Goal: Communication & Community: Answer question/provide support

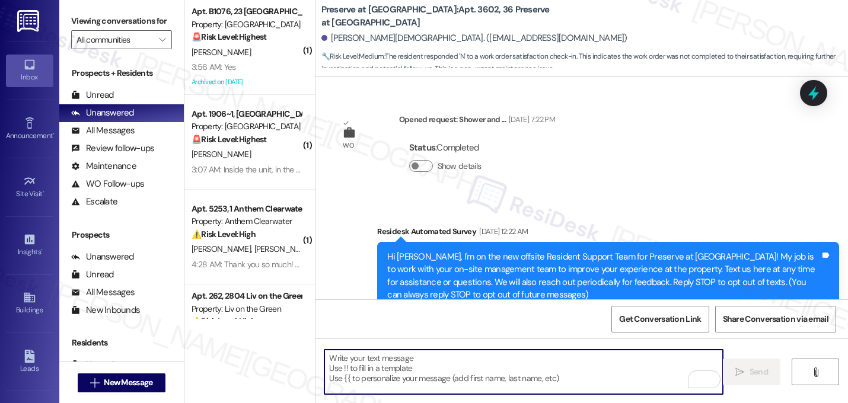
scroll to position [9867, 0]
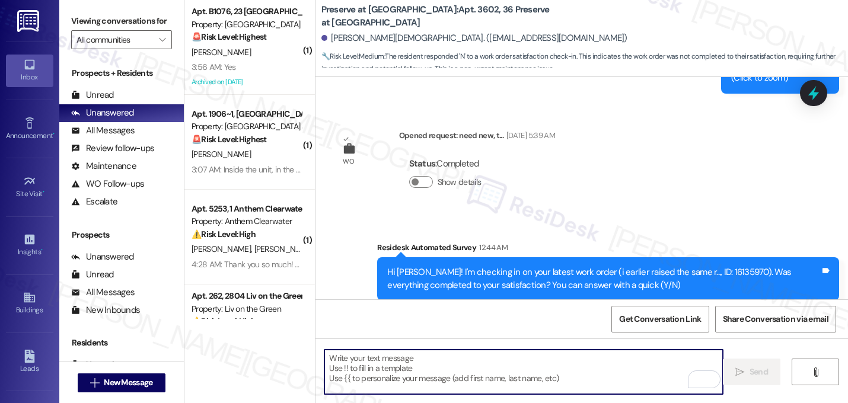
click at [405, 365] on textarea "To enrich screen reader interactions, please activate Accessibility in Grammarl…" at bounding box center [523, 372] width 398 height 44
click at [408, 369] on textarea "To enrich screen reader interactions, please activate Accessibility in Grammarl…" at bounding box center [523, 372] width 398 height 44
paste textarea "I'm sorry to hear that work order [number] wasn't completed to your satisfactio…"
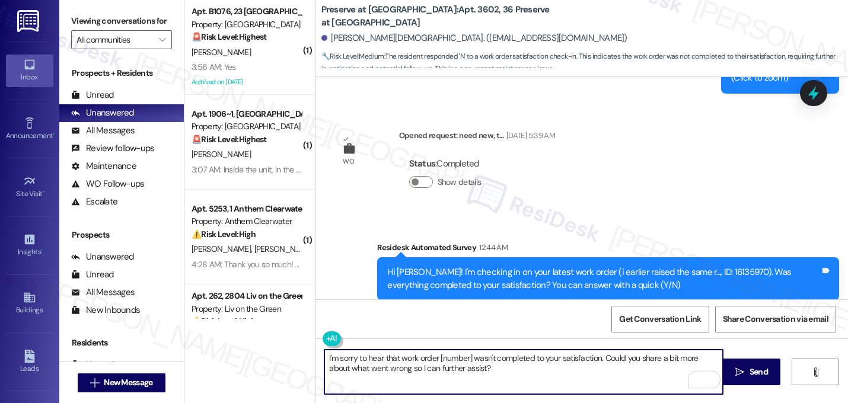
click at [468, 361] on textarea "I'm sorry to hear that work order [number] wasn't completed to your satisfactio…" at bounding box center [523, 372] width 398 height 44
type textarea "I'm sorry to hear that work order 16135970 wasn't completed to your satisfactio…"
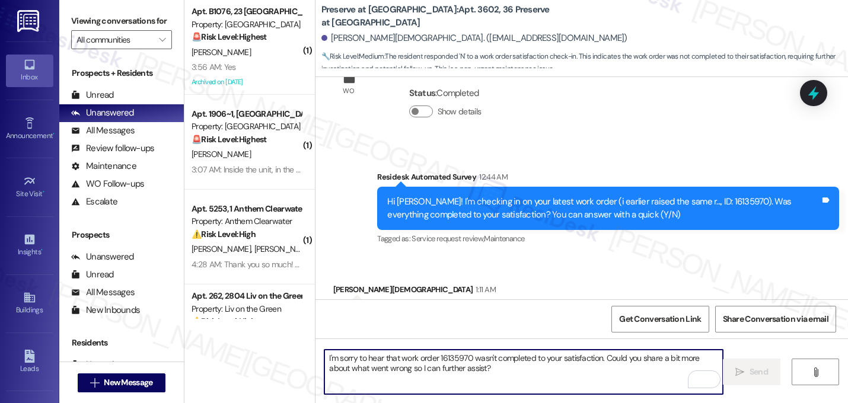
scroll to position [9963, 0]
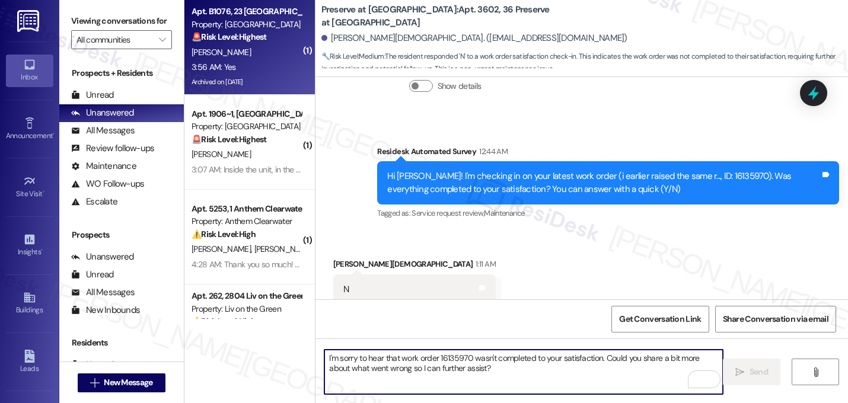
click at [269, 55] on div "[PERSON_NAME]" at bounding box center [246, 52] width 112 height 15
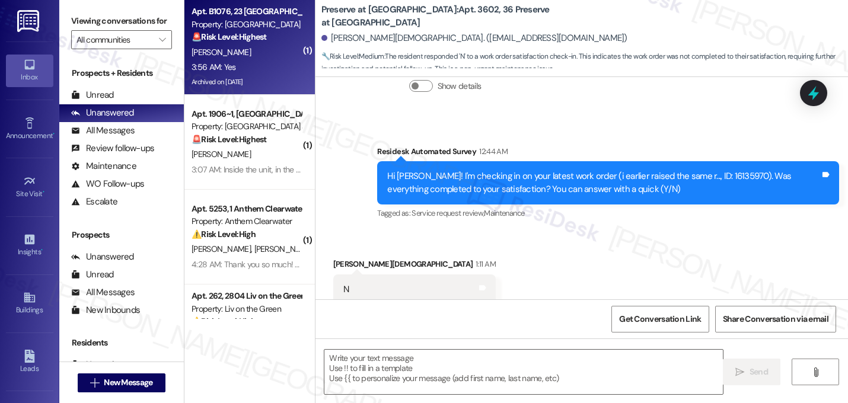
type textarea "Fetching suggested responses. Please feel free to read through the conversation…"
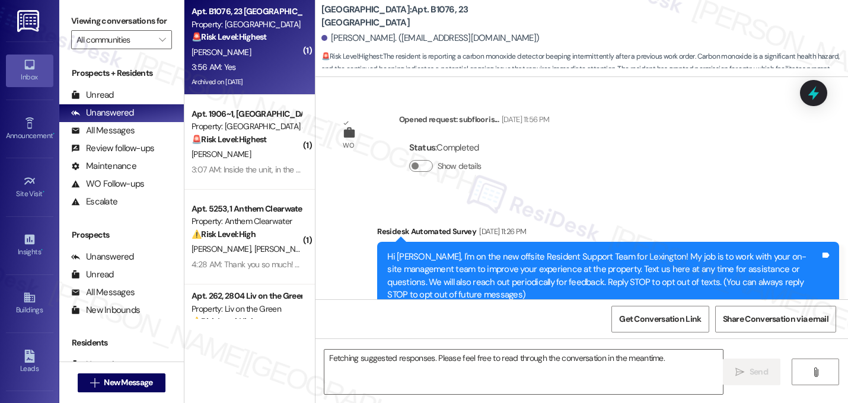
scroll to position [22629, 0]
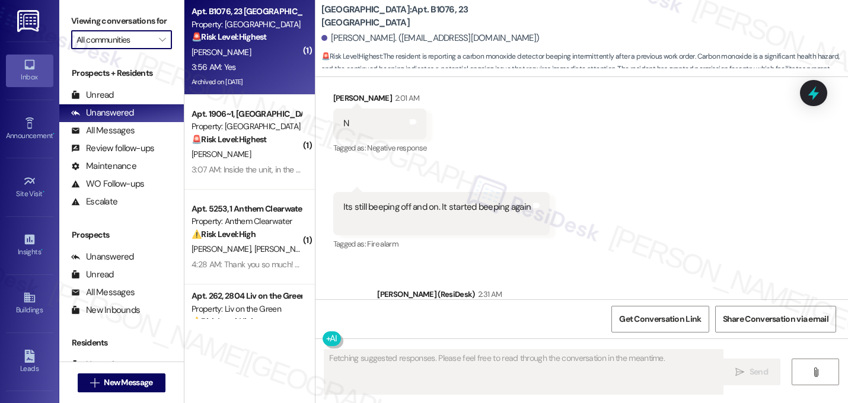
click at [145, 49] on input "All communities" at bounding box center [114, 39] width 76 height 19
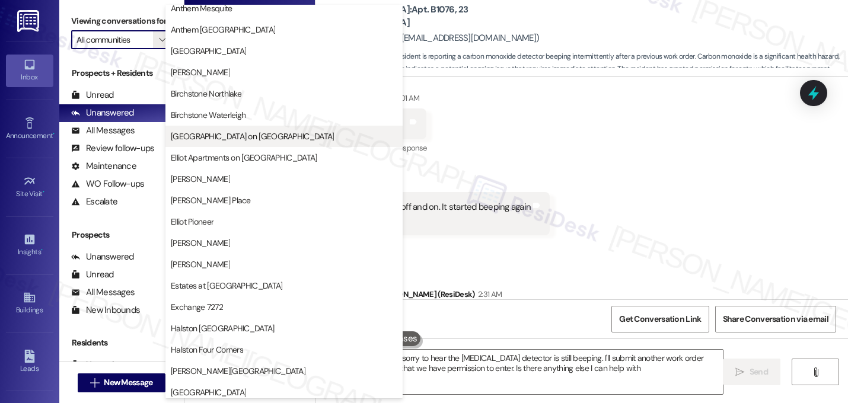
type textarea "Hi {{first_name}}, I'm sorry to hear the carbon monoxide detector is still beep…"
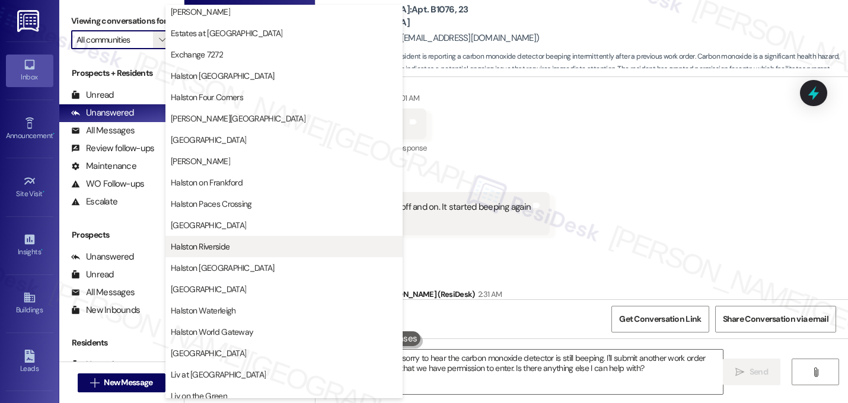
scroll to position [324, 0]
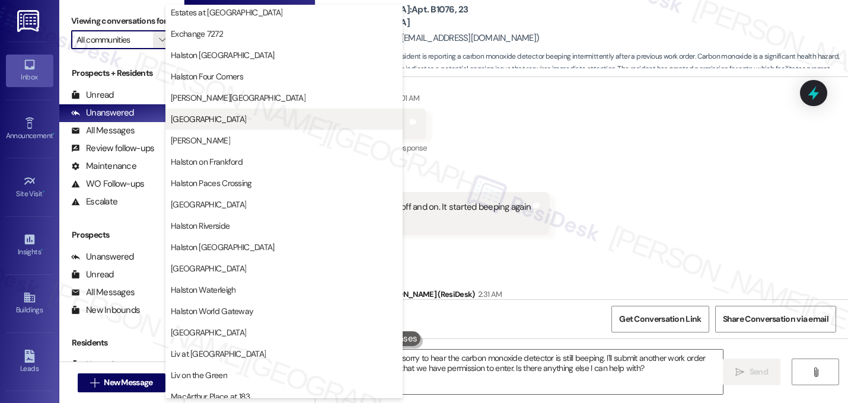
click at [232, 120] on span "[GEOGRAPHIC_DATA]" at bounding box center [284, 119] width 226 height 12
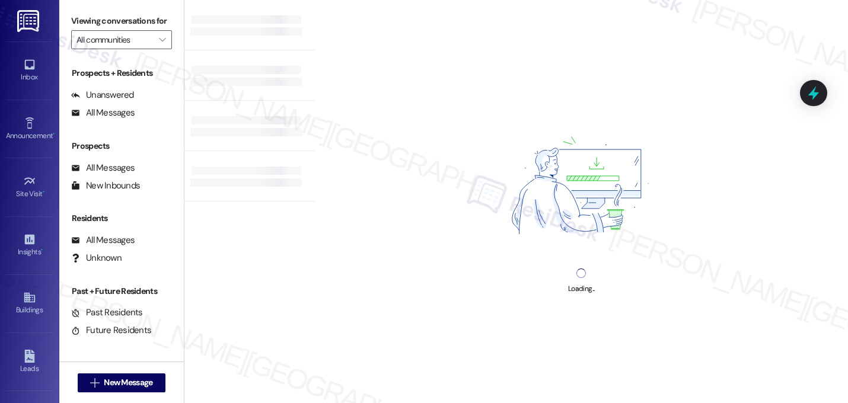
type input "[GEOGRAPHIC_DATA]"
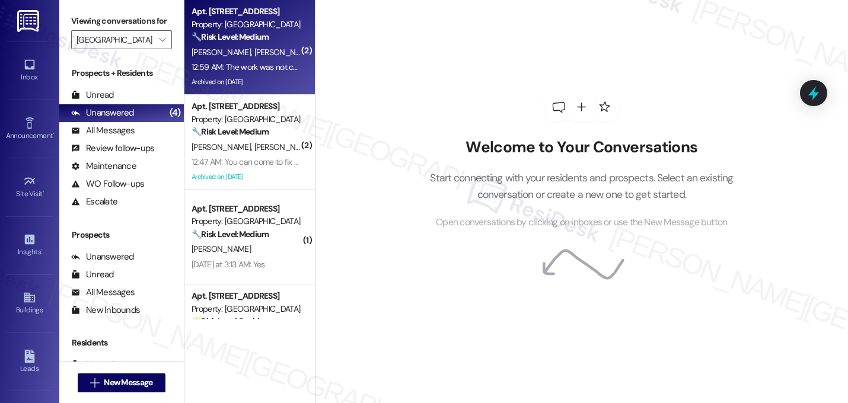
click at [224, 57] on div "S. Caldera C. Morles J. Pintos" at bounding box center [246, 52] width 112 height 15
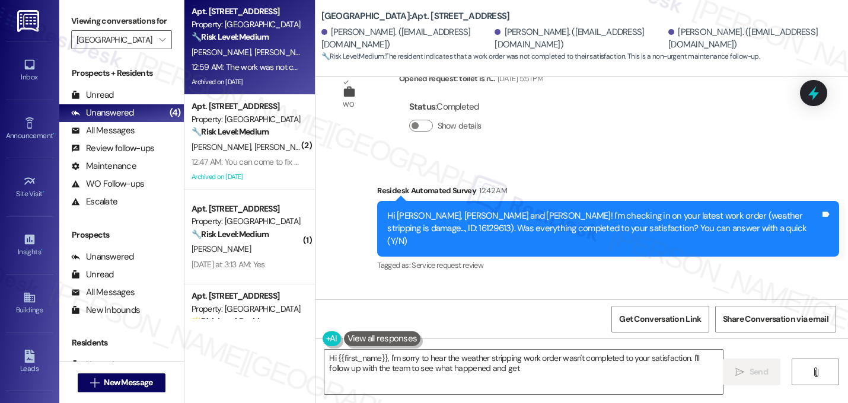
scroll to position [7288, 0]
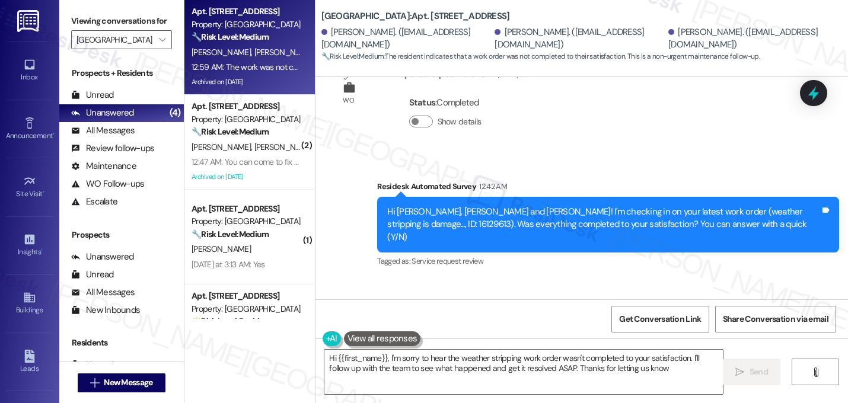
type textarea "Hi {{first_name}}, I'm sorry to hear the weather stripping work order wasn't co…"
click at [418, 357] on textarea "Hi {{first_name}}, I'm sorry to hear the weather stripping work order wasn't co…" at bounding box center [523, 372] width 398 height 44
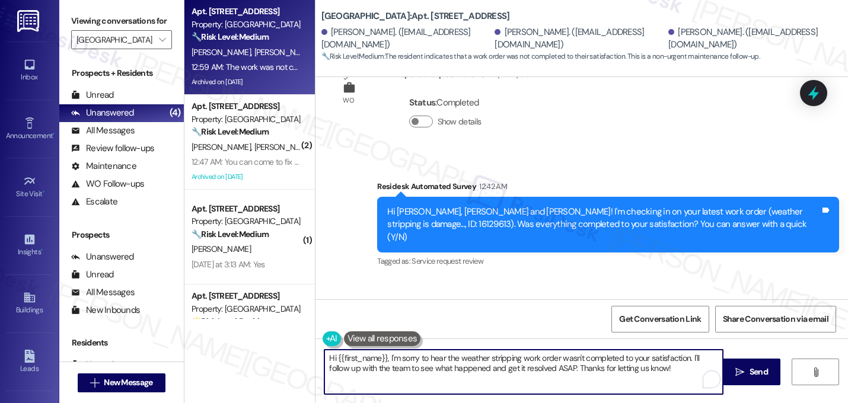
click at [418, 357] on textarea "Hi {{first_name}}, I'm sorry to hear the weather stripping work order wasn't co…" at bounding box center [523, 372] width 398 height 44
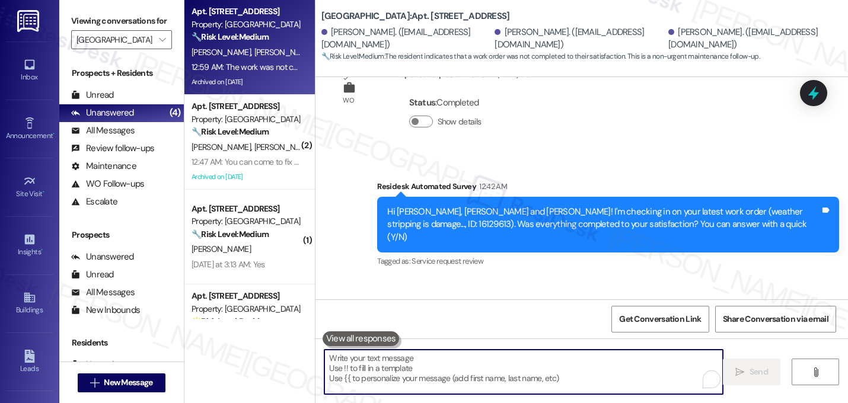
paste textarea "I'm sorry to hear that work order [number] wasn't completed to your satisfactio…"
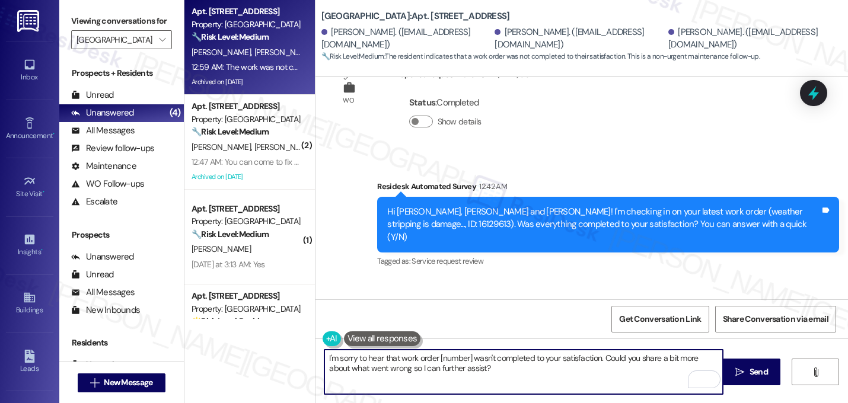
click at [467, 363] on textarea "I'm sorry to hear that work order [number] wasn't completed to your satisfactio…" at bounding box center [523, 372] width 398 height 44
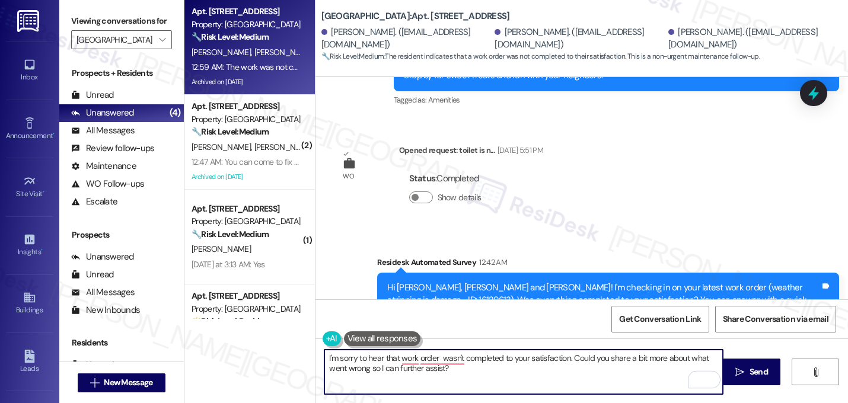
scroll to position [7151, 0]
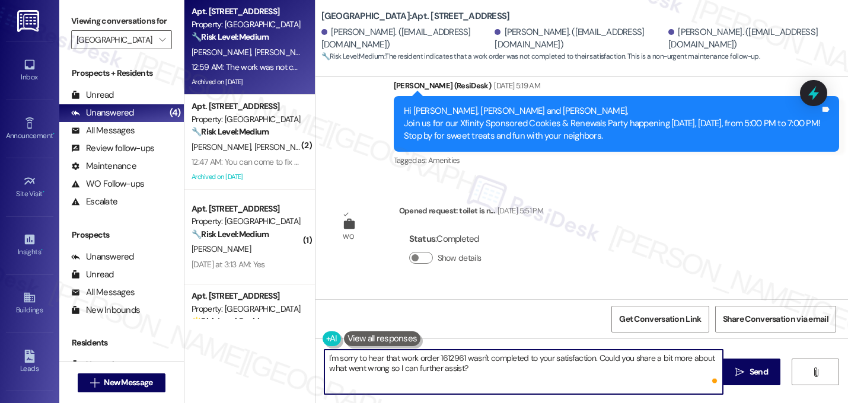
type textarea "I'm sorry to hear that work order 16129613 wasn't completed to your satisfactio…"
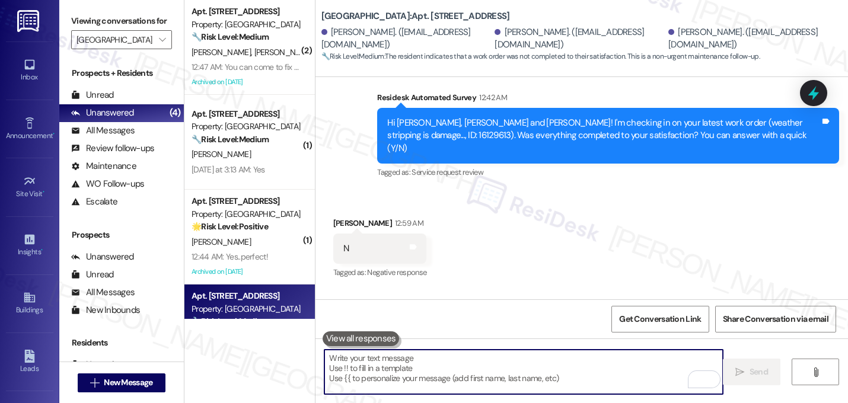
scroll to position [7382, 0]
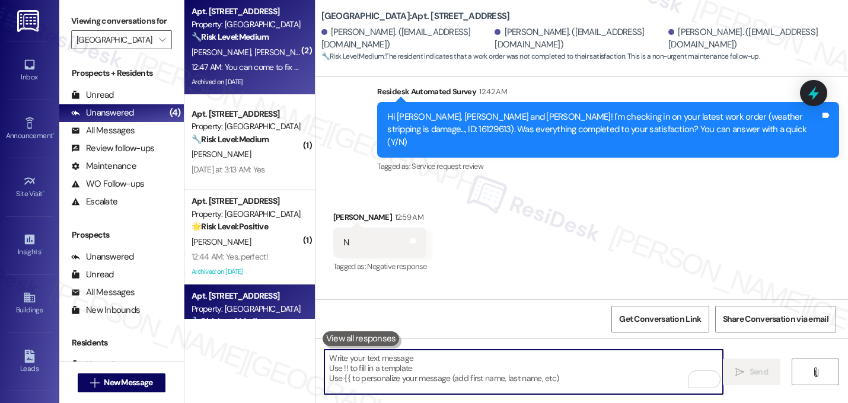
click at [251, 36] on strong "🔧 Risk Level: Medium" at bounding box center [229, 36] width 77 height 11
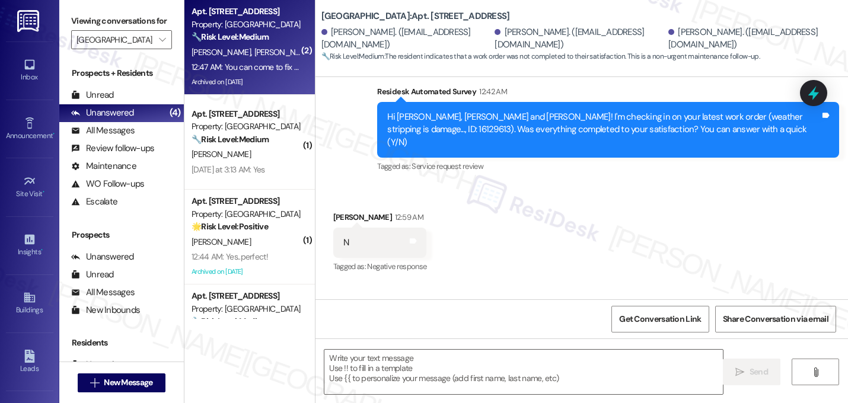
type textarea "Fetching suggested responses. Please feel free to read through the conversation…"
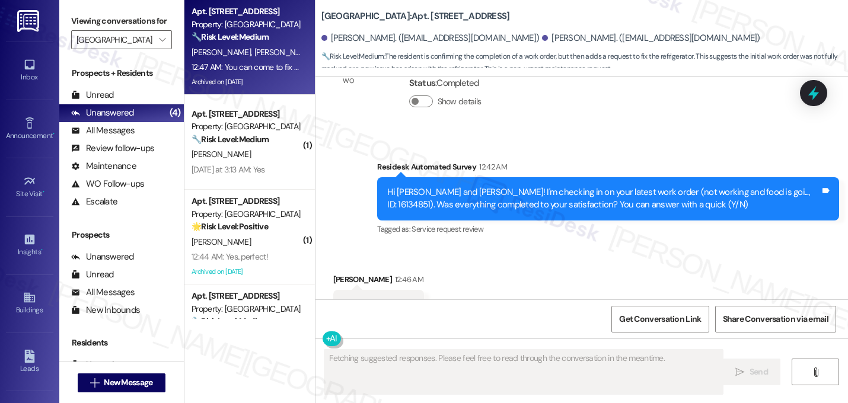
scroll to position [4879, 0]
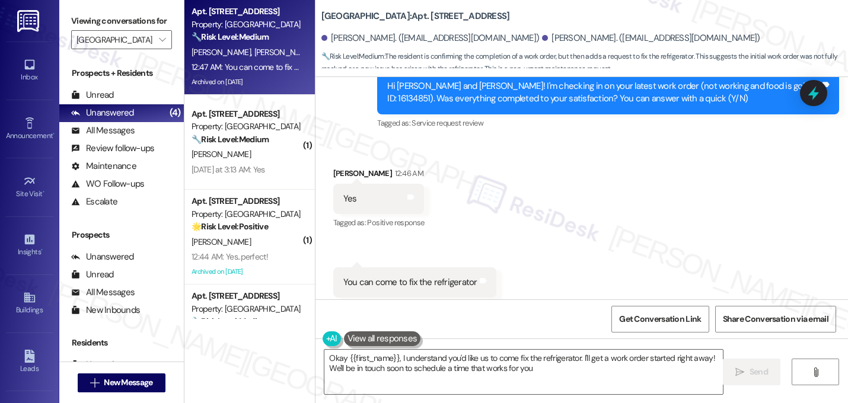
type textarea "Okay {{first_name}}, I understand you'd like us to come fix the refrigerator. I…"
click at [541, 212] on div "Received via SMS Martha Ortegon 12:46 AM Yes Tags and notes Tagged as: Positive…" at bounding box center [581, 232] width 532 height 184
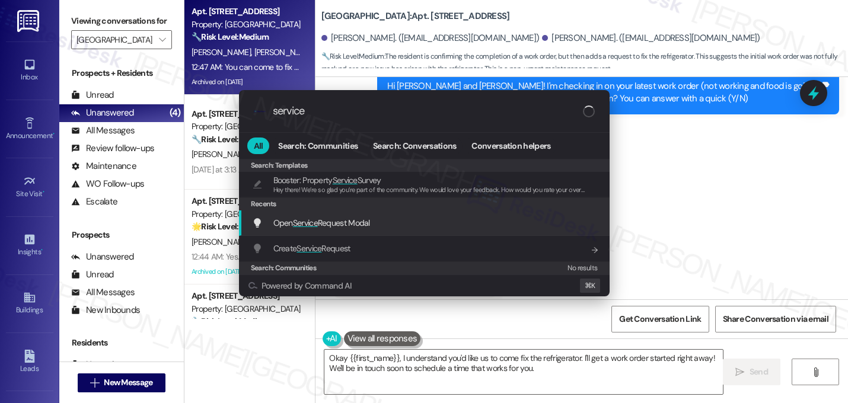
type input "service"
click at [305, 225] on span "Service" at bounding box center [305, 223] width 25 height 11
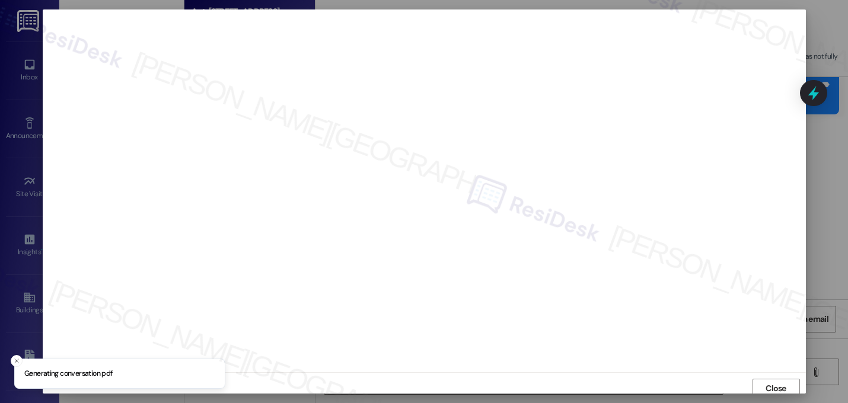
scroll to position [4, 0]
click at [773, 386] on span "Close" at bounding box center [775, 384] width 21 height 12
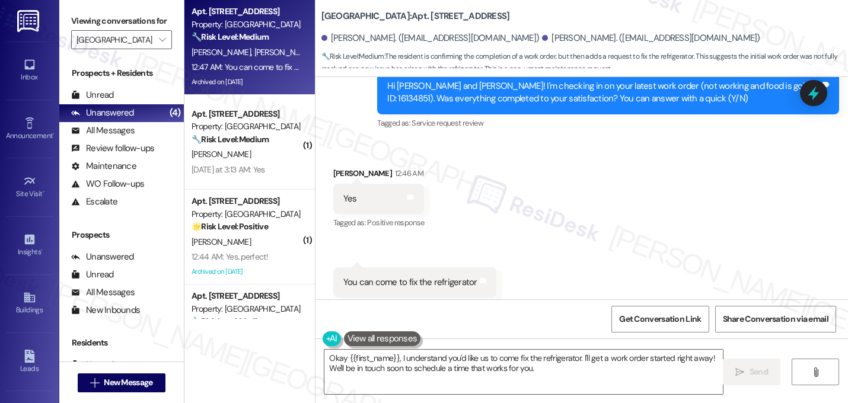
click at [485, 185] on div "Received via SMS Martha Ortegon 12:46 AM Yes Tags and notes Tagged as: Positive…" at bounding box center [581, 232] width 532 height 184
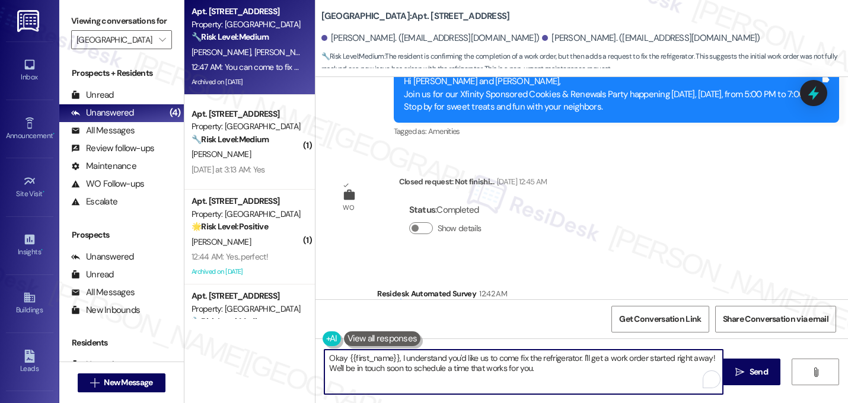
drag, startPoint x: 394, startPoint y: 359, endPoint x: 290, endPoint y: 347, distance: 104.5
click at [290, 347] on div "Apt. 1426, 14 Halston Lakeside Property: Halston Lakeside 🔧 Risk Level: Medium …" at bounding box center [515, 201] width 663 height 403
click at [458, 366] on textarea "I understand you'd like us to come fix the refrigerator. I'll get a work order …" at bounding box center [523, 372] width 398 height 44
drag, startPoint x: 506, startPoint y: 358, endPoint x: 515, endPoint y: 367, distance: 12.6
click at [515, 367] on textarea "I understand you'd like us to come fix the refrigerator. I'll get a work order …" at bounding box center [523, 372] width 398 height 44
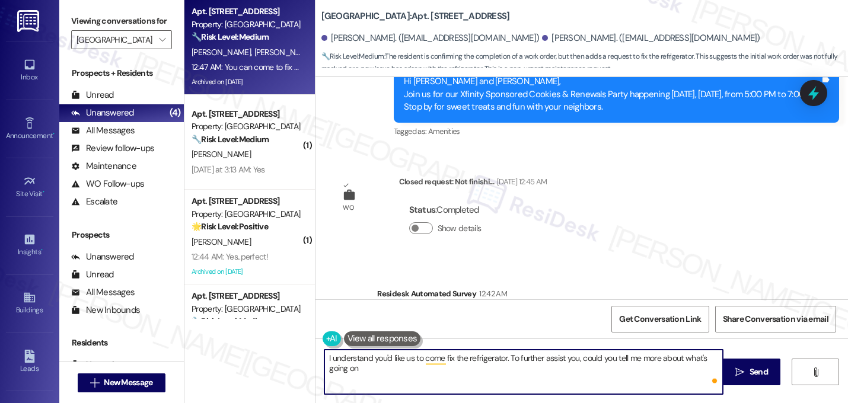
type textarea "I understand you'd like us to come fix the refrigerator. To further assist you,…"
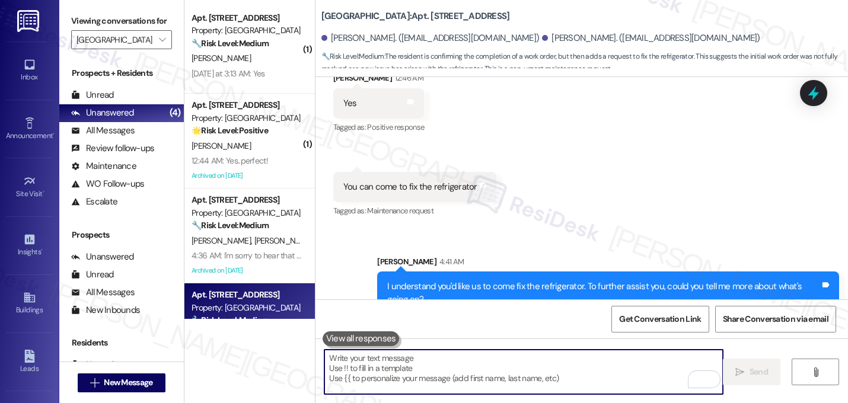
scroll to position [2, 0]
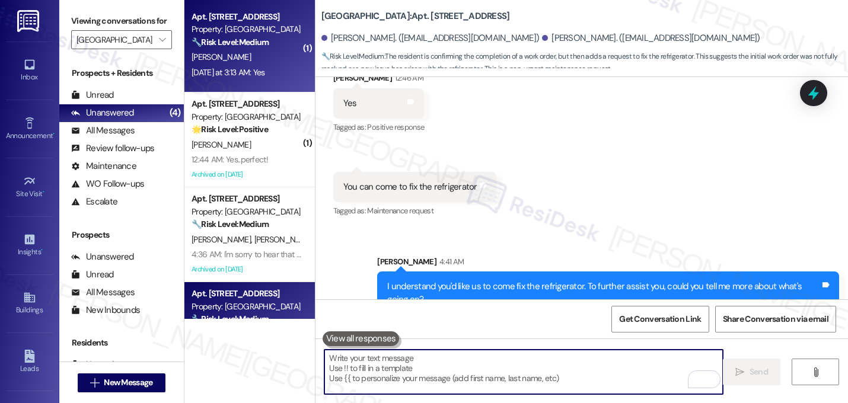
click at [243, 31] on div "Property: Halston Lakeside" at bounding box center [246, 29] width 110 height 12
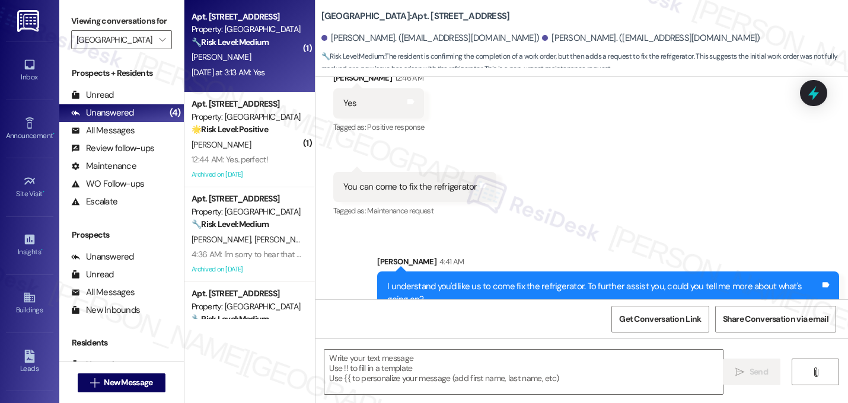
type textarea "Fetching suggested responses. Please feel free to read through the conversation…"
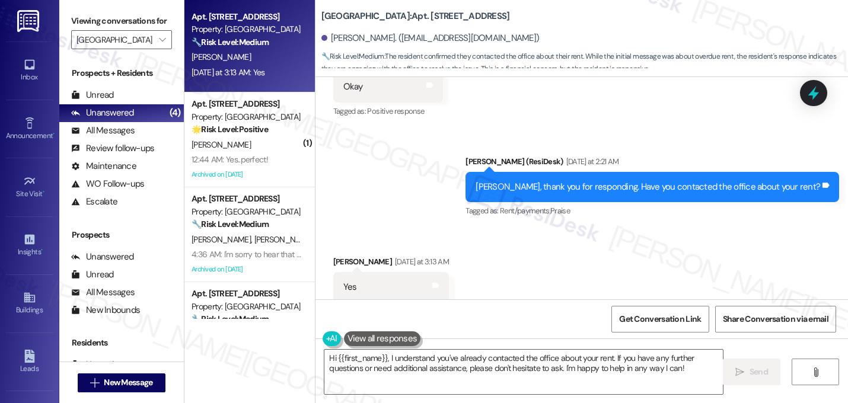
scroll to position [8615, 0]
click at [385, 359] on textarea "Hi {{first_name}}, I understand you've already contacted the office about your …" at bounding box center [523, 372] width 398 height 44
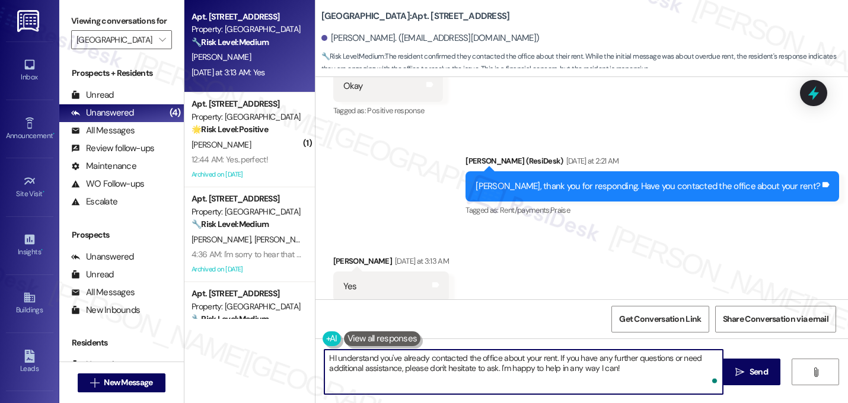
type textarea "I understand you've already contacted the office about your rent. If you have a…"
click at [621, 372] on textarea "I understand you've already contacted the office about your rent. If you have a…" at bounding box center [523, 372] width 398 height 44
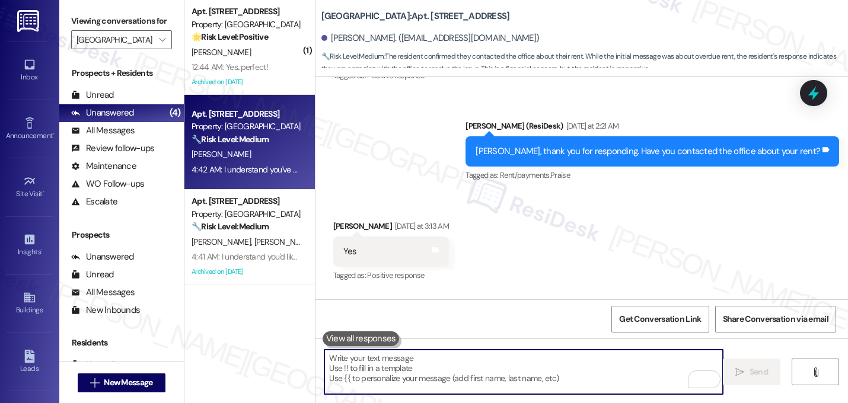
scroll to position [8710, 0]
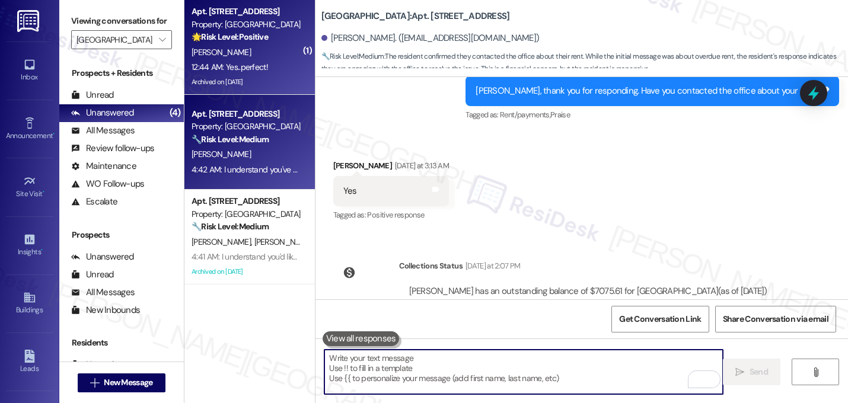
click at [267, 68] on div "12:44 AM: Yes..perfect! 12:44 AM: Yes..perfect!" at bounding box center [246, 67] width 112 height 15
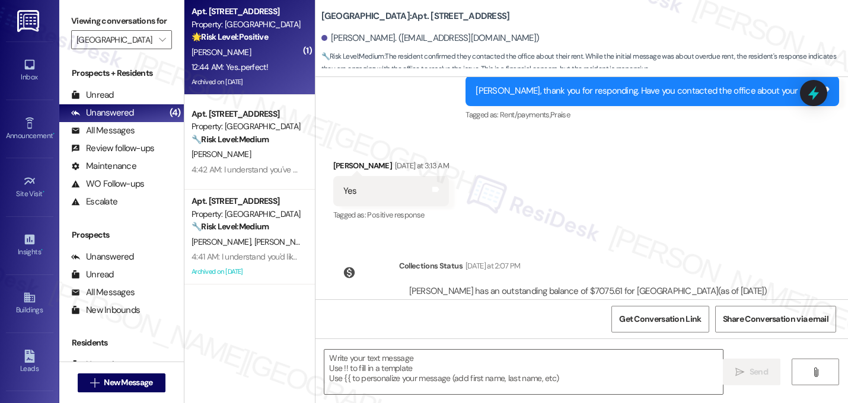
type textarea "Fetching suggested responses. Please feel free to read through the conversation…"
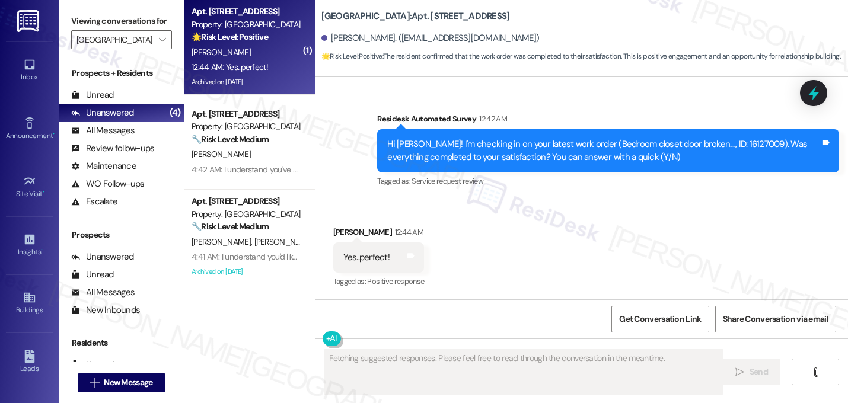
scroll to position [16958, 0]
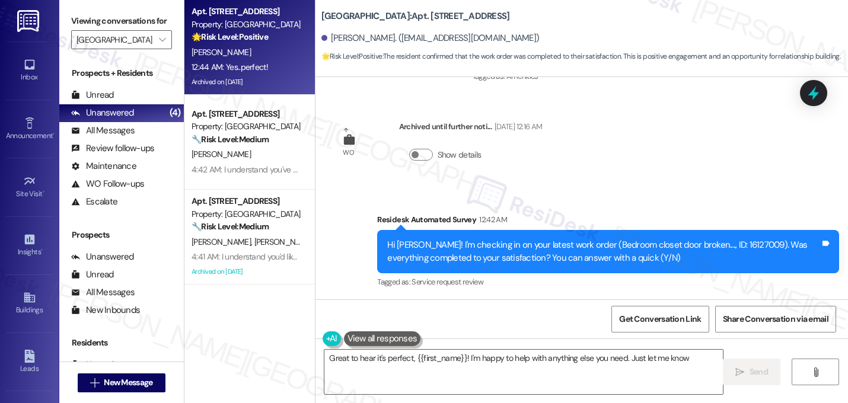
type textarea "Great to hear it's perfect, {{first_name}}! I'm happy to help with anything els…"
click at [448, 350] on textarea "Great to hear it's perfect, {{first_name}}! I'm happy to help with anything els…" at bounding box center [523, 372] width 398 height 44
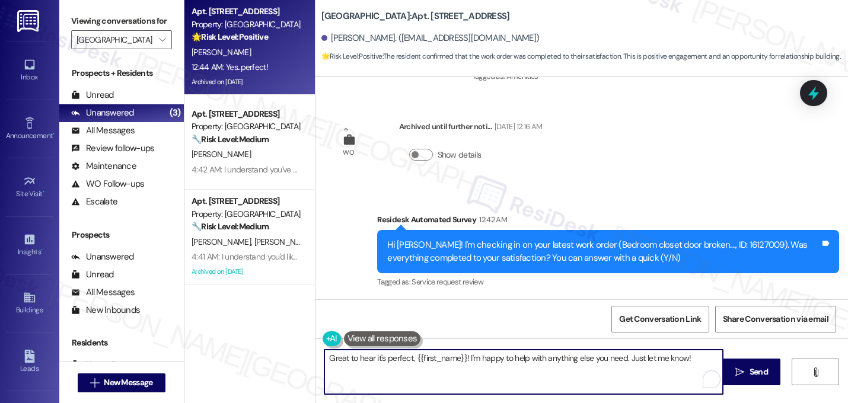
click at [446, 359] on textarea "Great to hear it's perfect, {{first_name}}! I'm happy to help with anything els…" at bounding box center [523, 372] width 398 height 44
click at [445, 357] on textarea "Great to hear it's perfect, {{first_name}}! I'm happy to help with anything els…" at bounding box center [523, 372] width 398 height 44
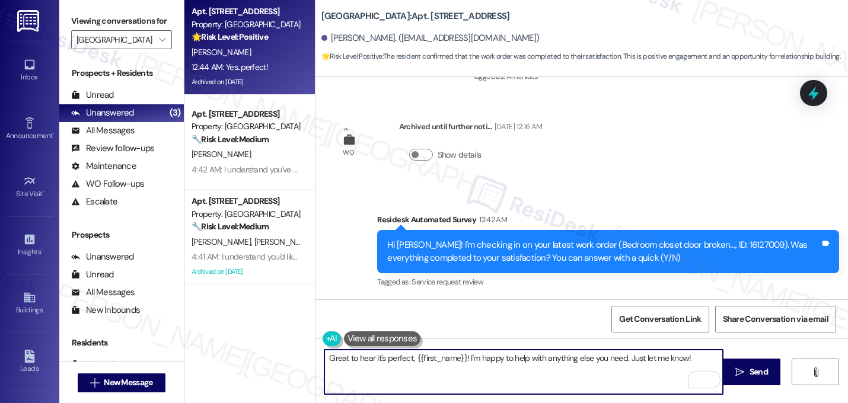
click at [445, 357] on textarea "Great to hear it's perfect, {{first_name}}! I'm happy to help with anything els…" at bounding box center [523, 372] width 398 height 44
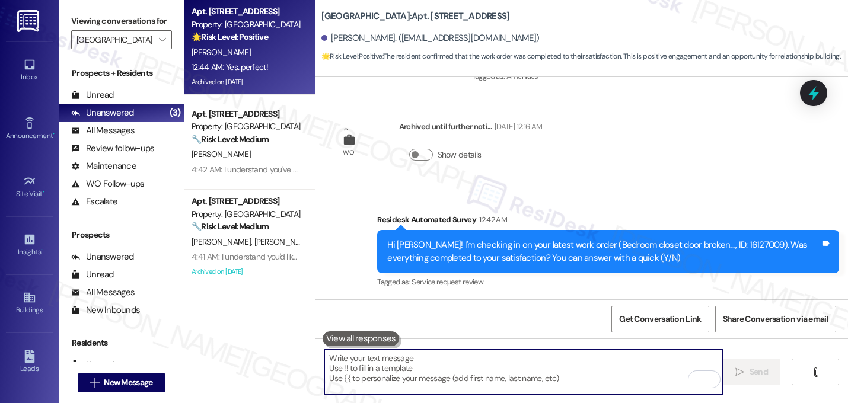
paste textarea "Great! I'm glad to hear that your last maintenance request was completed to you…"
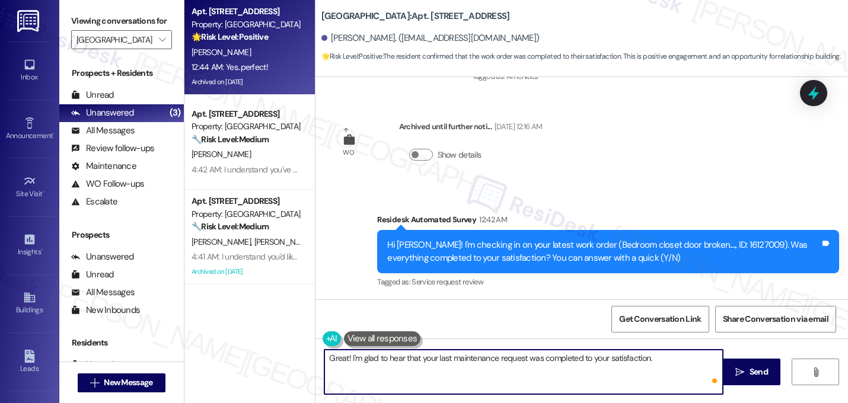
click at [602, 300] on div "Received via SMS Susan Reisman 12:44 AM Yes..perfect! Tags and notes Tagged as:…" at bounding box center [581, 350] width 532 height 100
click at [655, 362] on textarea "Great! I'm glad to hear that your last maintenance request was completed to you…" at bounding box center [523, 372] width 398 height 44
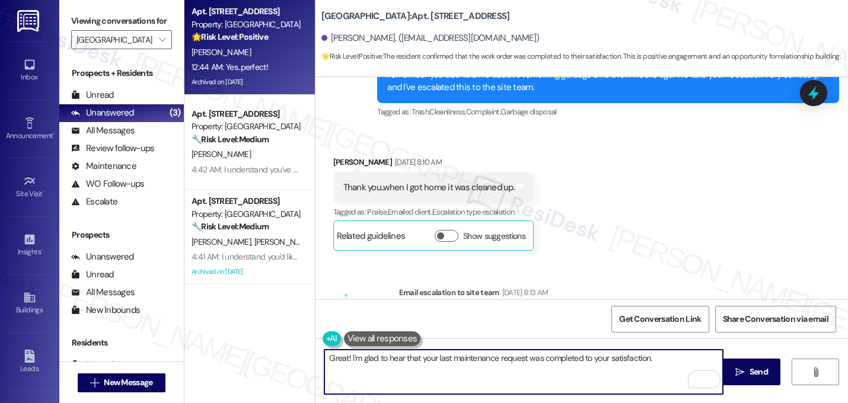
scroll to position [10822, 0]
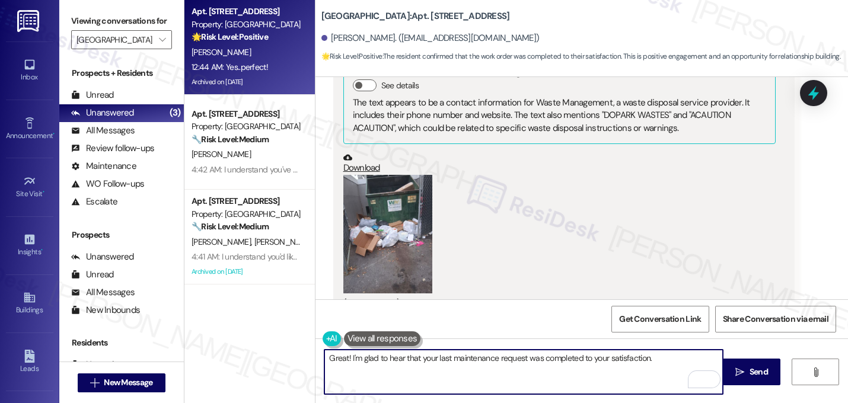
paste textarea "If I may ask...has {{property}} lived up to your expectations?"
type textarea "Great! I'm glad to hear that your last maintenance request was completed to you…"
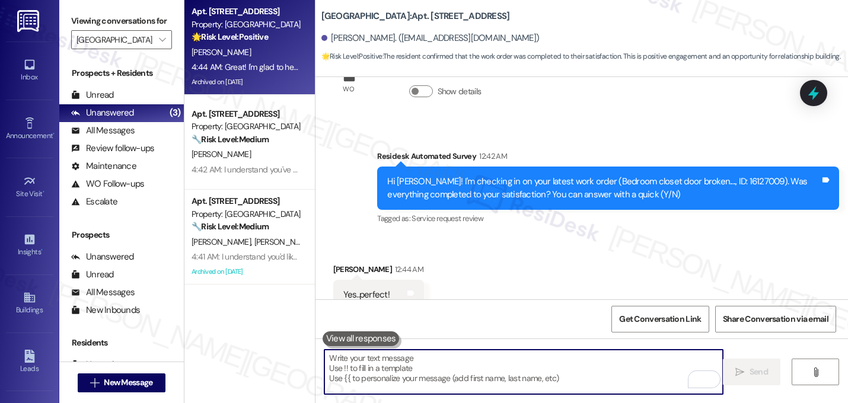
scroll to position [17053, 0]
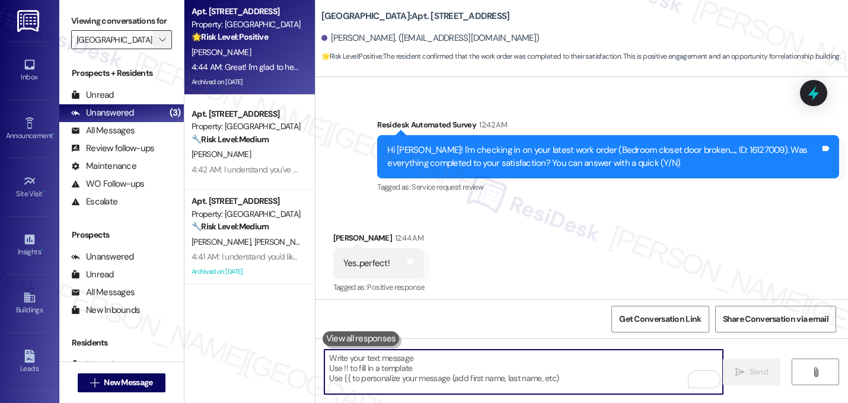
click at [159, 44] on icon "" at bounding box center [162, 39] width 7 height 9
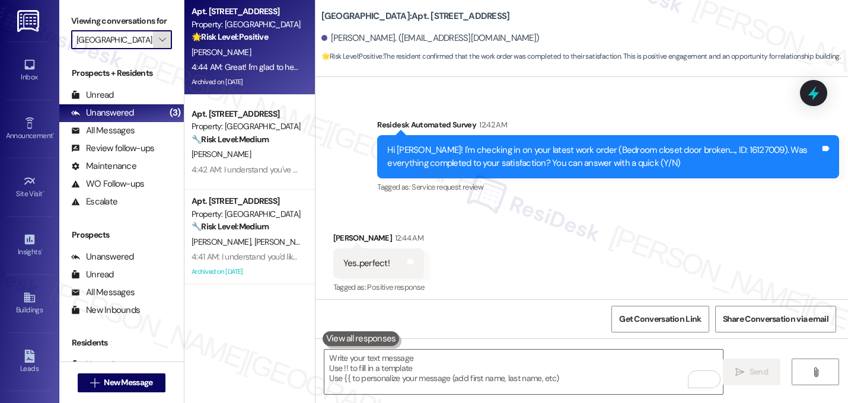
scroll to position [406, 0]
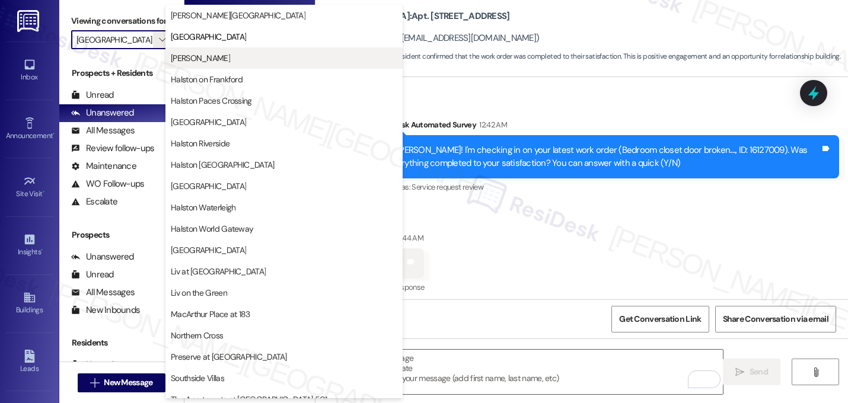
click at [225, 57] on span "Halston McDonough" at bounding box center [200, 58] width 59 height 12
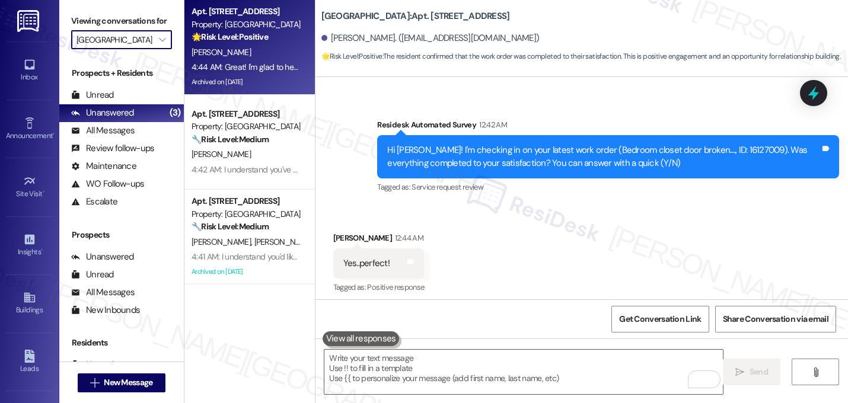
type input "[PERSON_NAME]"
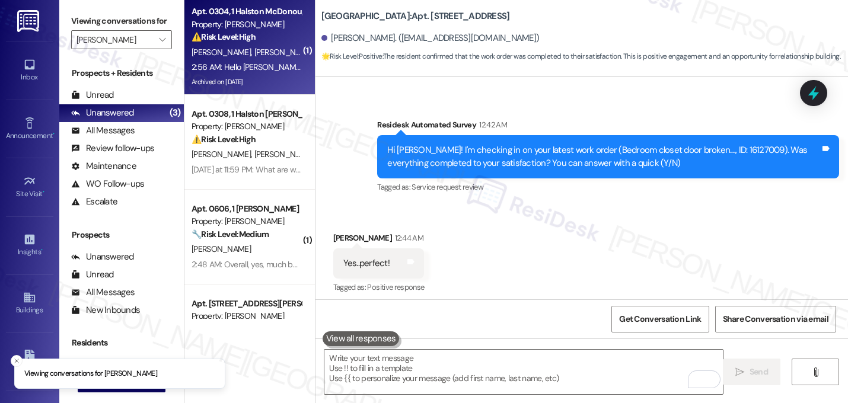
click at [257, 55] on span "S. Winbush" at bounding box center [283, 52] width 59 height 11
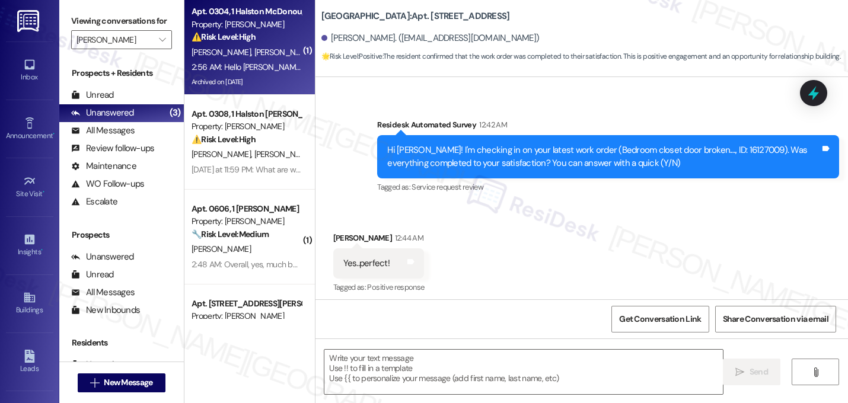
type textarea "Fetching suggested responses. Please feel free to read through the conversation…"
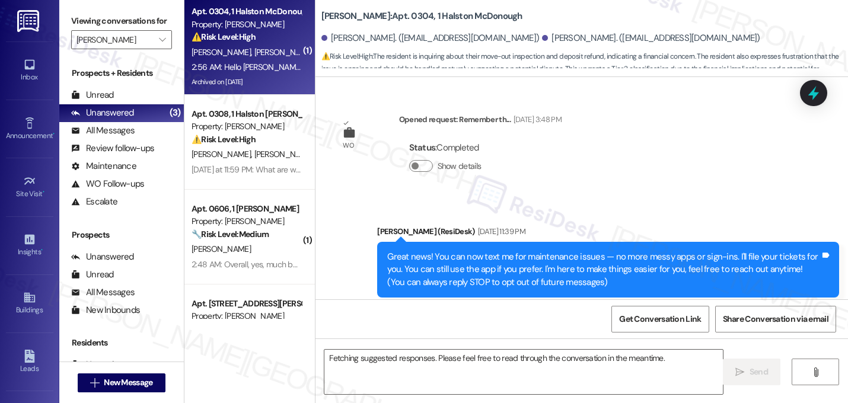
scroll to position [17403, 0]
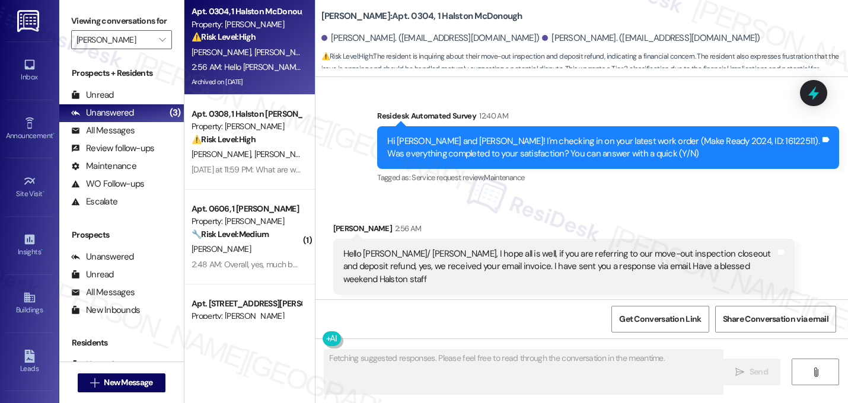
click at [590, 324] on span "button" at bounding box center [593, 327] width 7 height 7
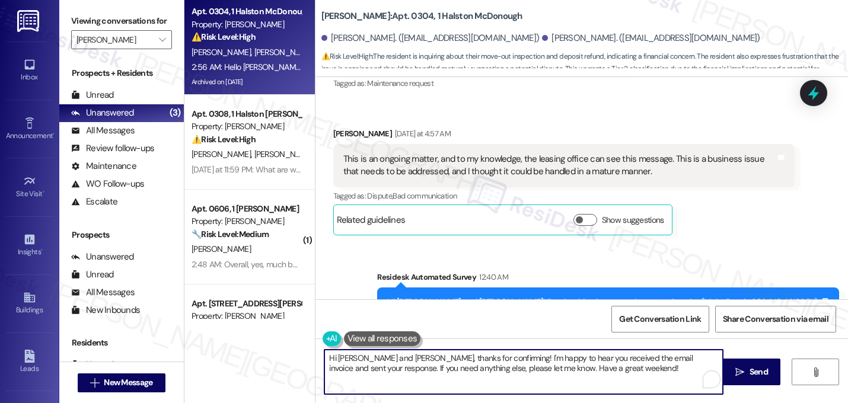
click at [397, 355] on textarea "Hi Stacia and David, thanks for confirming! I'm happy to hear you received the …" at bounding box center [523, 372] width 398 height 44
type textarea "Thanks for confirming! I'm happy to hear you received the email invoice and sen…"
click at [537, 372] on textarea "Thanks for confirming! I'm happy to hear you received the email invoice and sen…" at bounding box center [523, 372] width 398 height 44
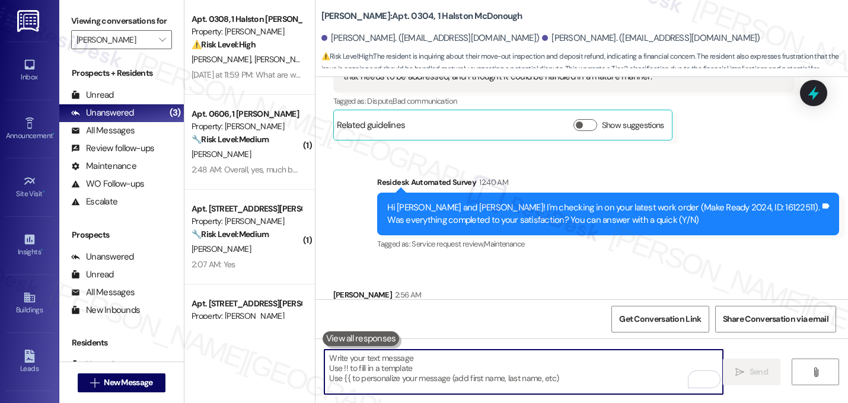
scroll to position [17337, 0]
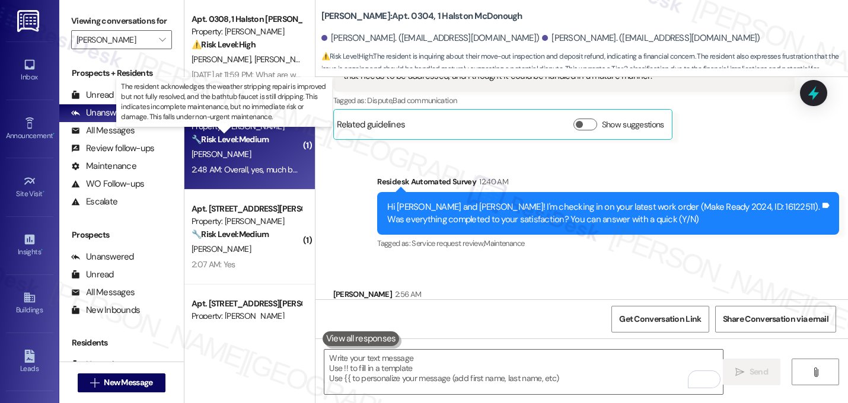
click at [250, 141] on strong "🔧 Risk Level: Medium" at bounding box center [229, 139] width 77 height 11
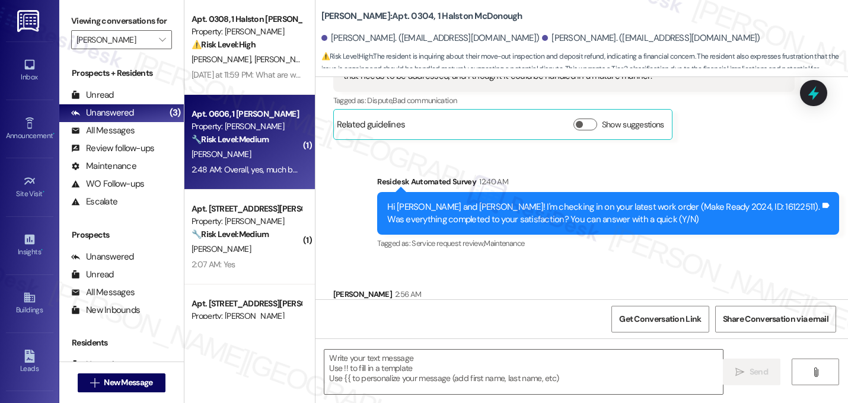
type textarea "Fetching suggested responses. Please feel free to read through the conversation…"
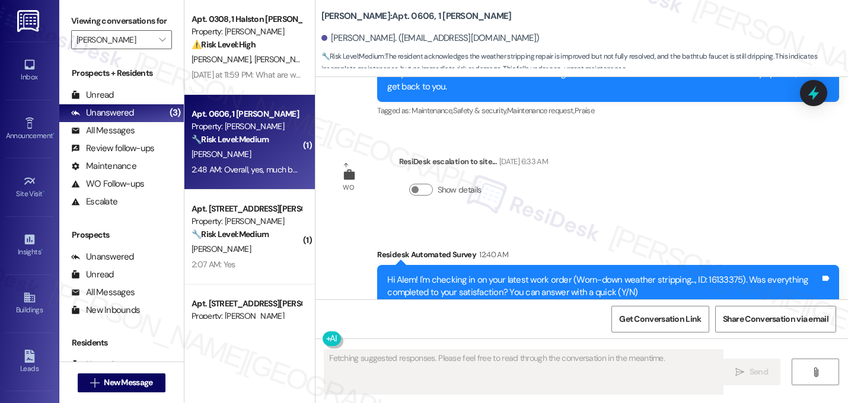
scroll to position [3074, 0]
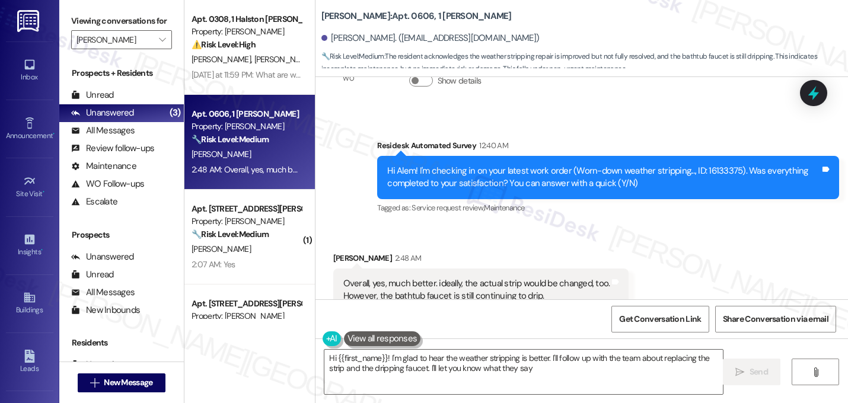
type textarea "Hi {{first_name}}! I'm glad to hear the weather stripping is better. I'll follo…"
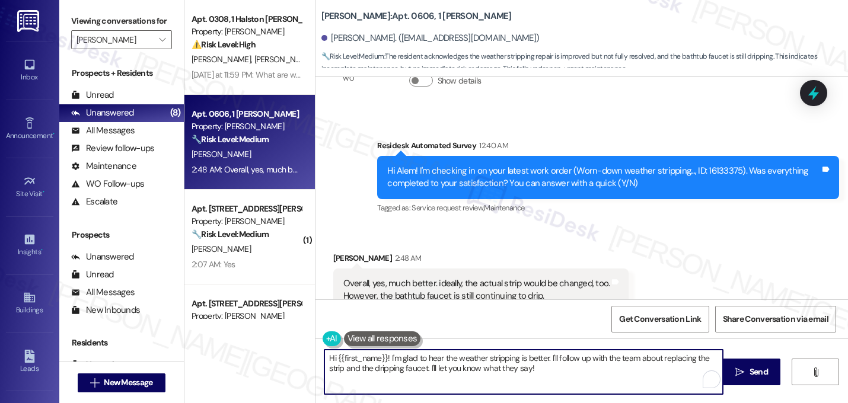
click at [536, 371] on textarea "Hi {{first_name}}! I'm glad to hear the weather stripping is better. I'll follo…" at bounding box center [523, 372] width 398 height 44
click at [688, 225] on div "Received via SMS Alem Turpeau 2:48 AM Overall, yes, much better. ideally, the a…" at bounding box center [581, 281] width 532 height 113
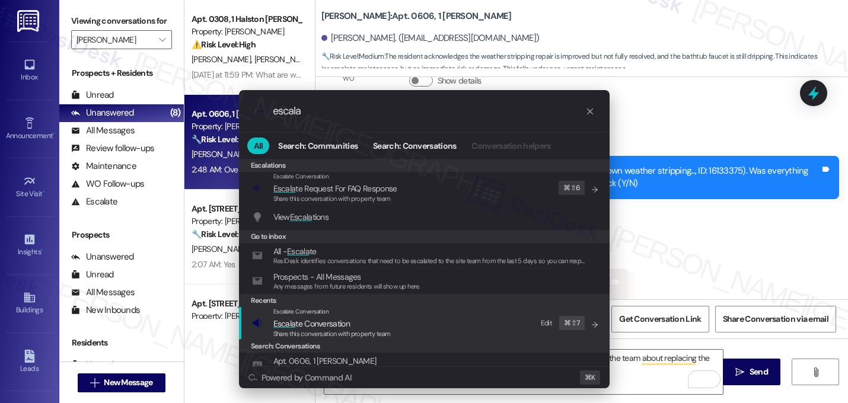
type input "escala"
click at [281, 324] on span "Escala" at bounding box center [284, 323] width 23 height 11
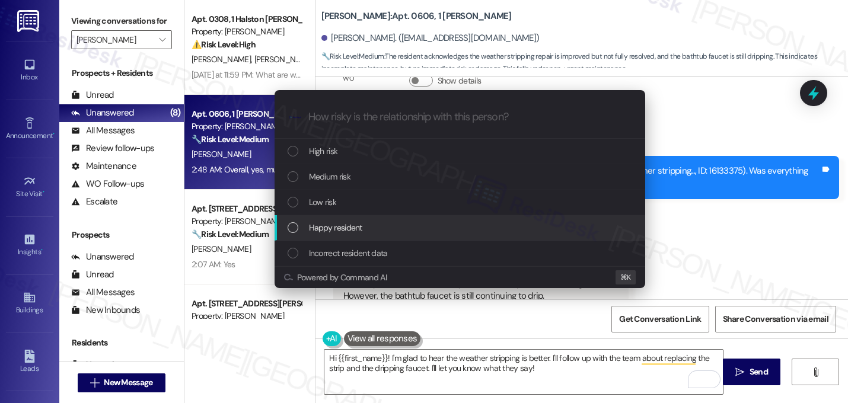
click at [660, 219] on div "Escalate Conversation How risky is the relationship with this person? Topics (e…" at bounding box center [424, 201] width 848 height 403
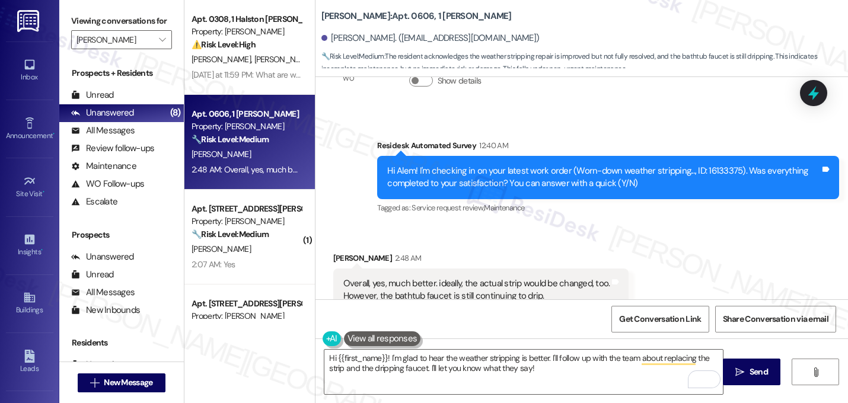
click at [662, 229] on div "Received via SMS Alem Turpeau 2:48 AM Overall, yes, much better. ideally, the a…" at bounding box center [581, 281] width 532 height 113
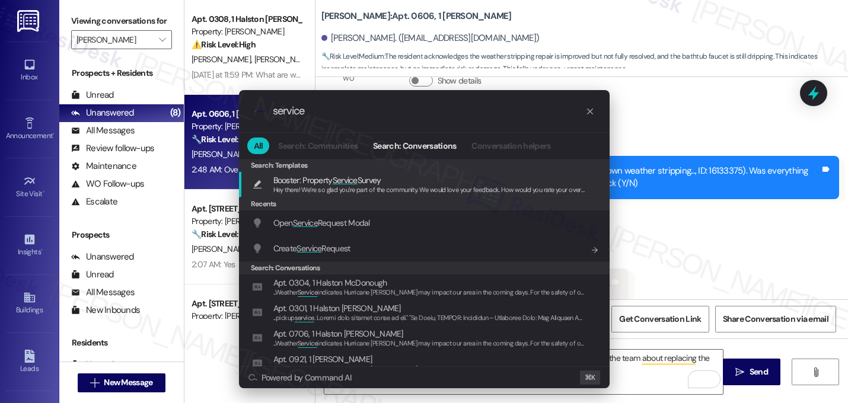
click at [304, 222] on span "Service" at bounding box center [305, 223] width 25 height 11
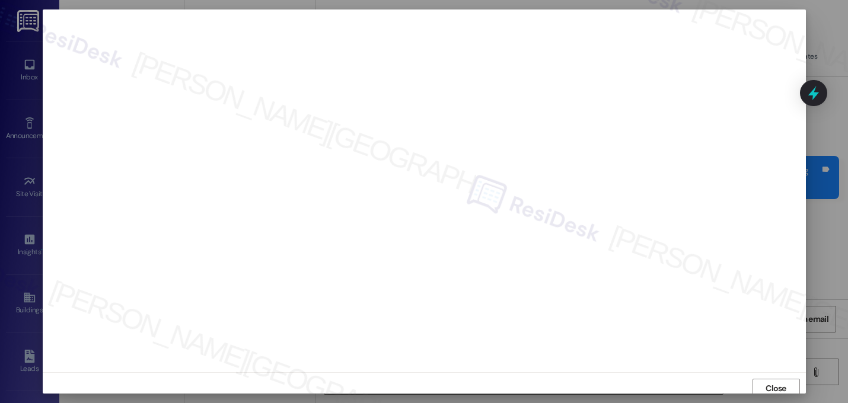
scroll to position [4, 0]
click at [771, 382] on span "Close" at bounding box center [775, 384] width 21 height 12
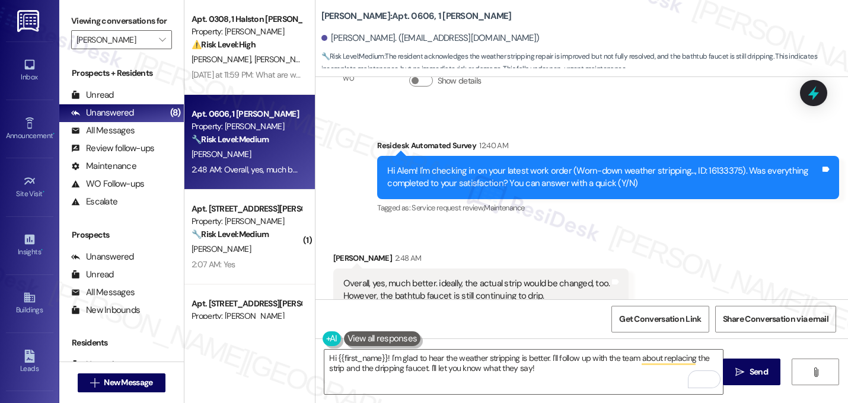
scroll to position [3074, 0]
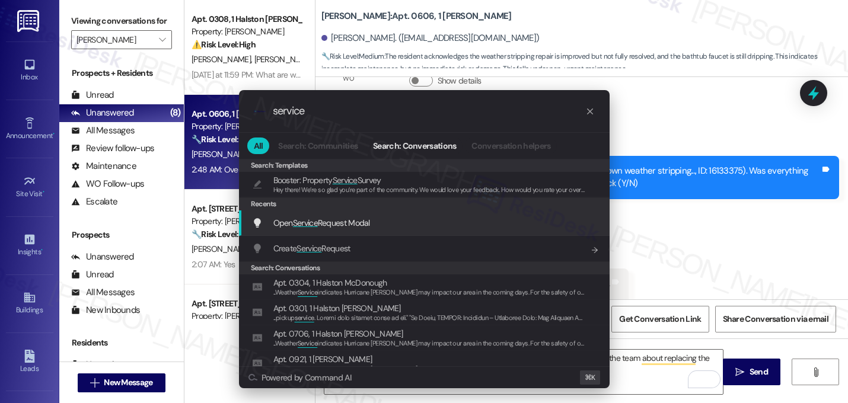
type input "service"
click at [310, 225] on span "Service" at bounding box center [305, 223] width 25 height 11
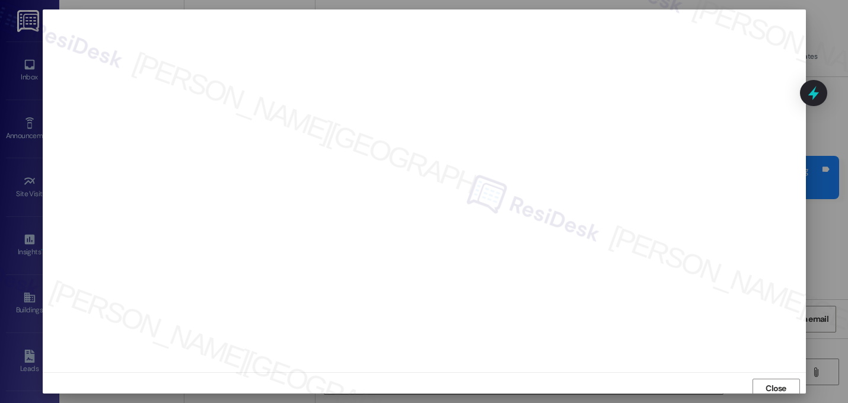
scroll to position [4, 0]
click at [766, 383] on span "Close" at bounding box center [775, 384] width 21 height 12
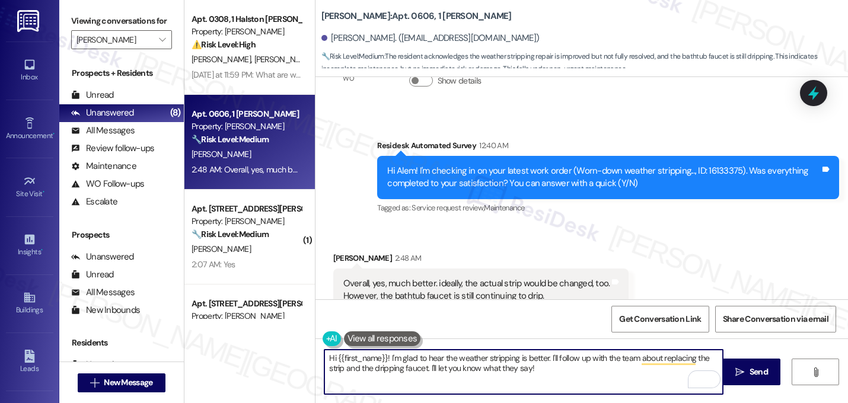
click at [493, 368] on textarea "Hi {{first_name}}! I'm glad to hear the weather stripping is better. I'll follo…" at bounding box center [523, 372] width 398 height 44
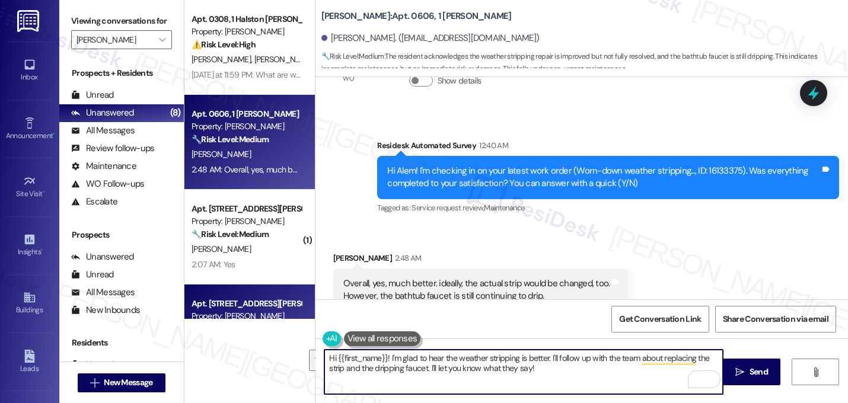
drag, startPoint x: 555, startPoint y: 371, endPoint x: 270, endPoint y: 318, distance: 290.0
click at [270, 318] on div "Apt. 0308, 1 Halston McDonough Property: Halston McDonough ⚠️ Risk Level: High …" at bounding box center [515, 201] width 663 height 403
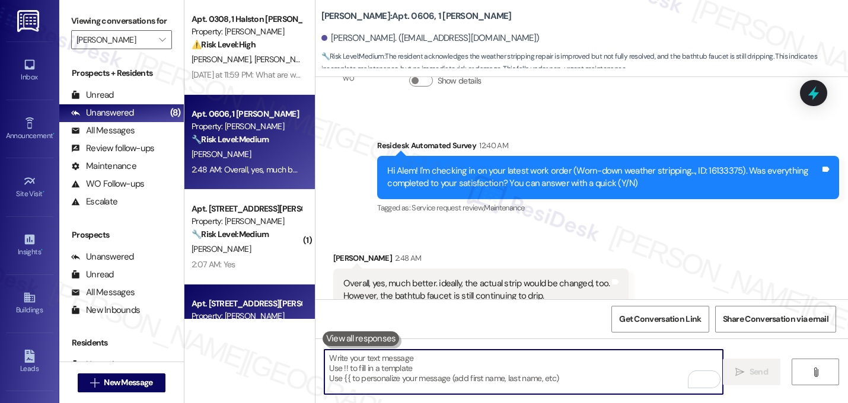
type textarea "H"
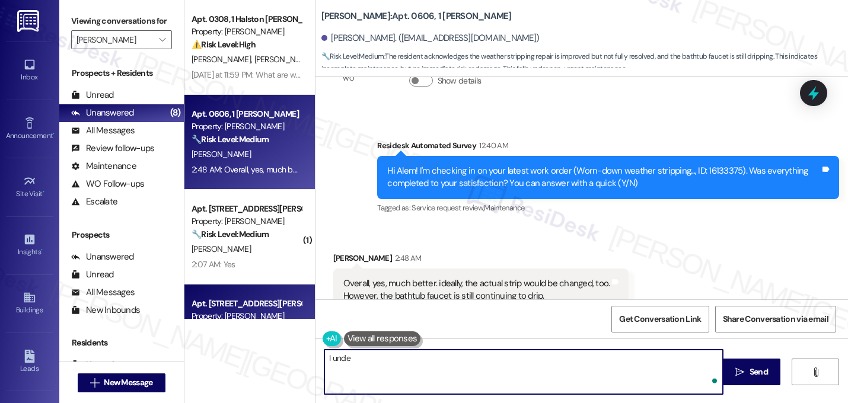
type textarea "I under"
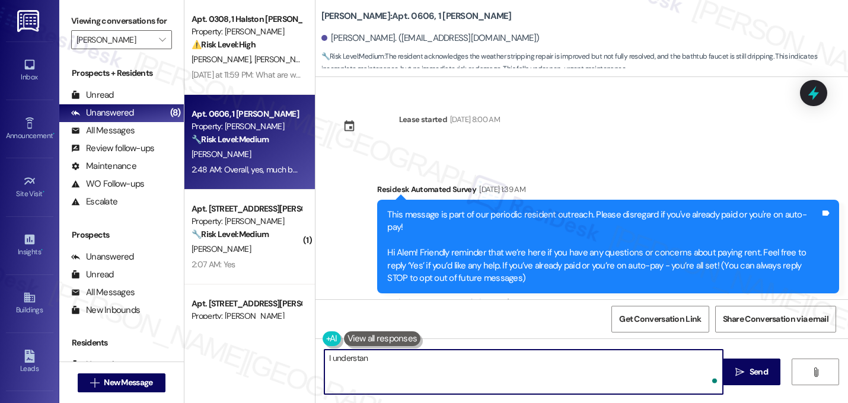
scroll to position [3074, 0]
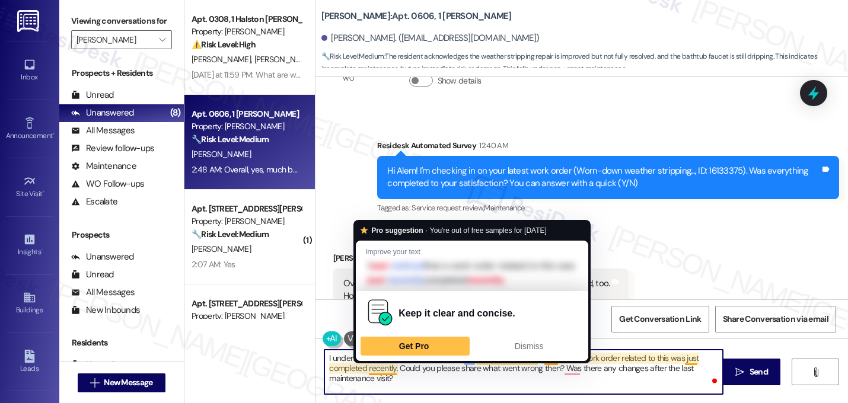
click at [366, 369] on textarea "I understand that the bathtub faucet is still continuing to drip. I saw that a …" at bounding box center [523, 372] width 398 height 44
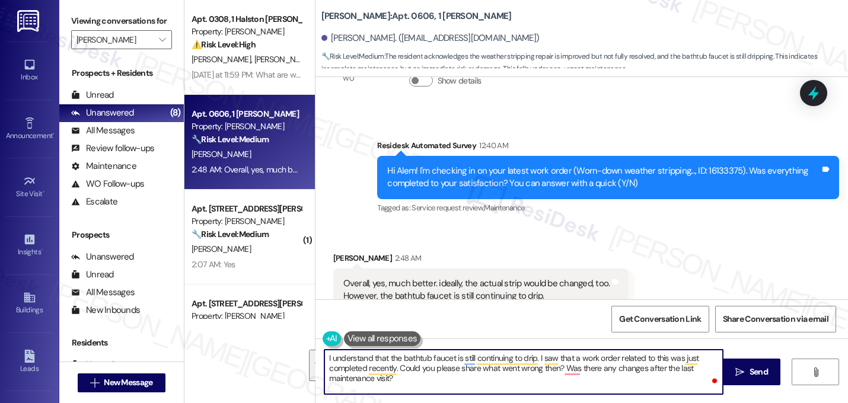
type textarea "I understand that the bathtub faucet is still continuing to drip. I saw that a …"
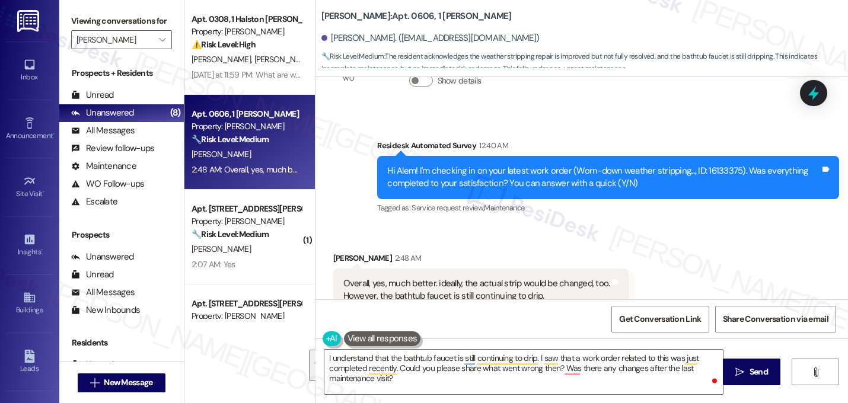
click at [485, 302] on div "Get Conversation Link Share Conversation via email" at bounding box center [581, 318] width 532 height 39
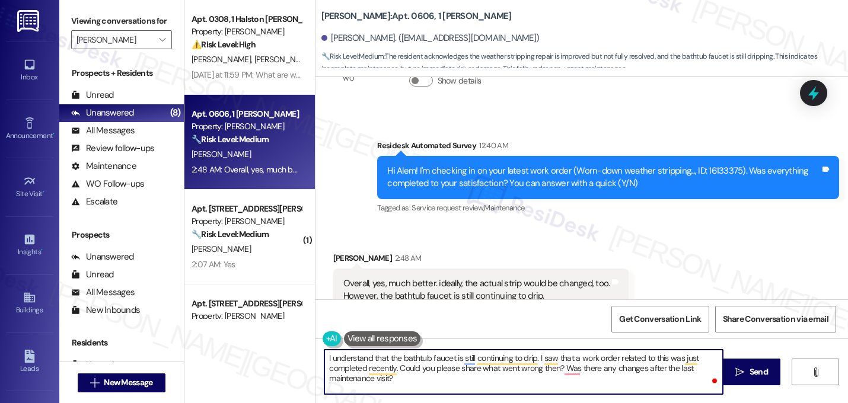
click at [395, 379] on textarea "I understand that the bathtub faucet is still continuing to drip. I saw that a …" at bounding box center [523, 372] width 398 height 44
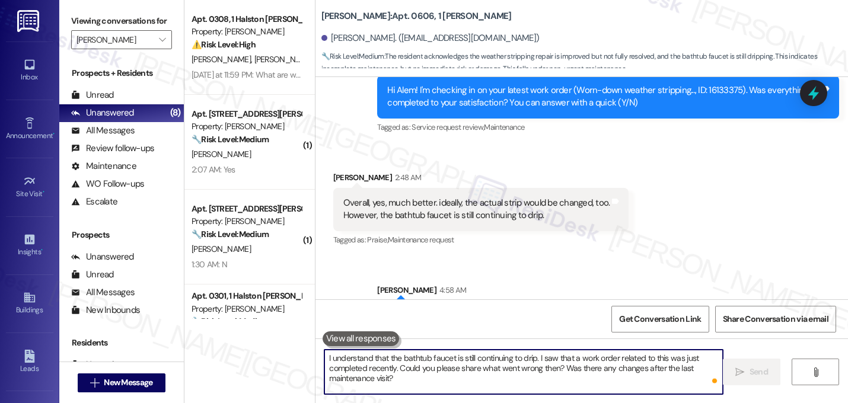
scroll to position [3181, 0]
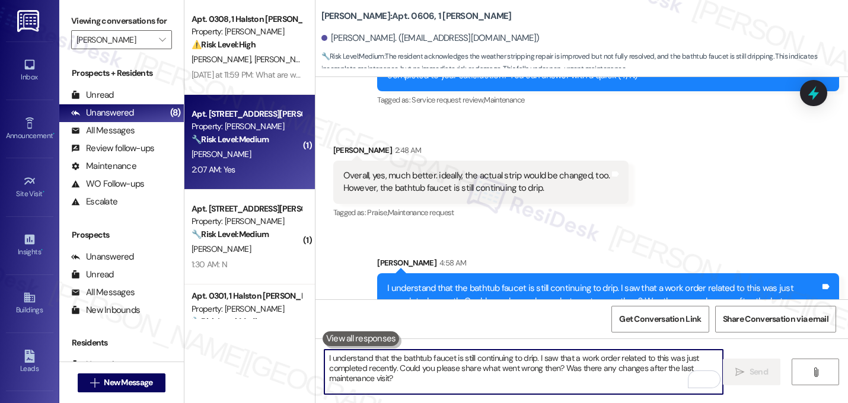
click at [276, 151] on div "M. Howard" at bounding box center [246, 154] width 112 height 15
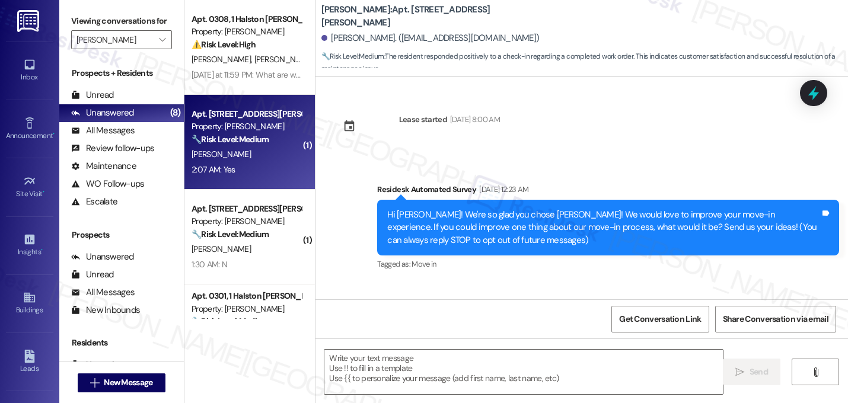
scroll to position [1628, 0]
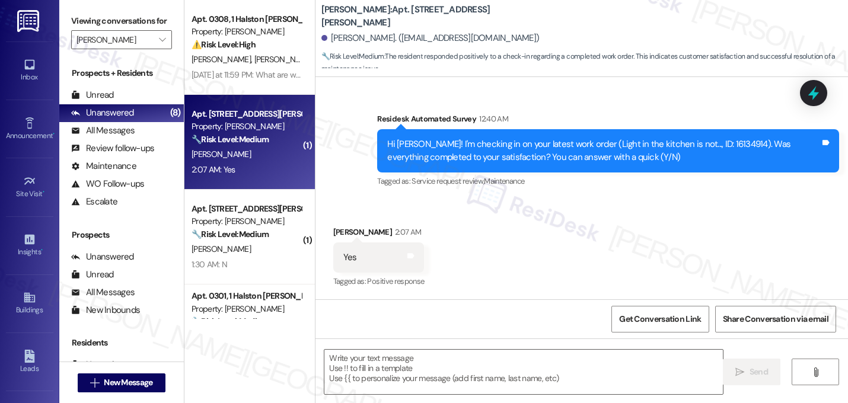
type textarea "Fetching suggested responses. Please feel free to read through the conversation…"
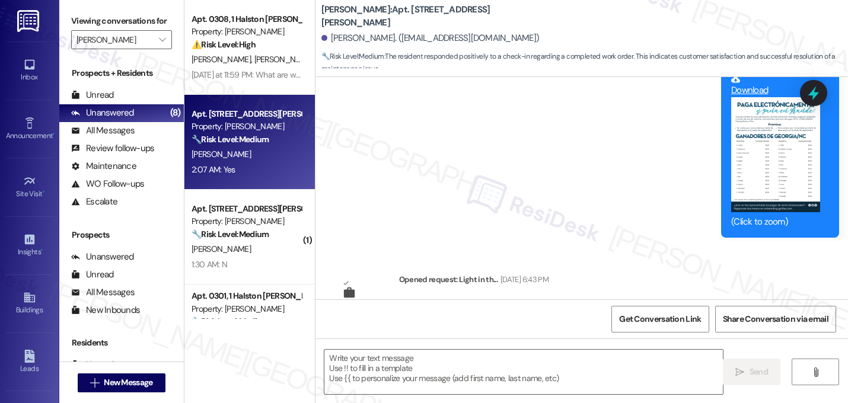
scroll to position [1628, 0]
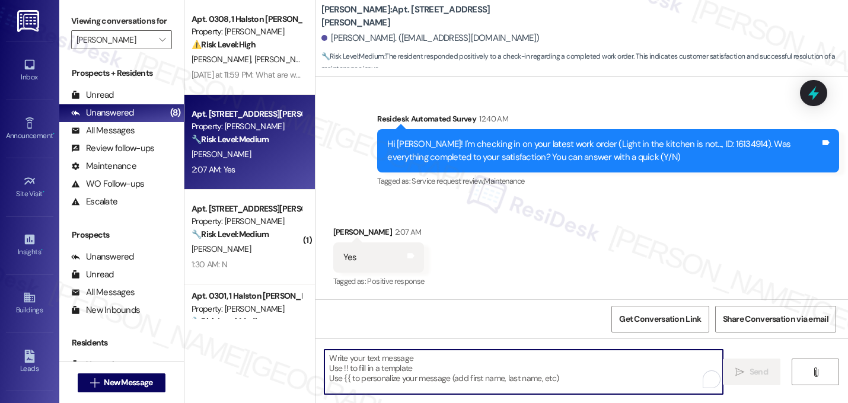
click at [455, 368] on textarea "To enrich screen reader interactions, please activate Accessibility in Grammarl…" at bounding box center [523, 372] width 398 height 44
paste textarea "Great! I'm glad to hear that your last maintenance request was completed to you…"
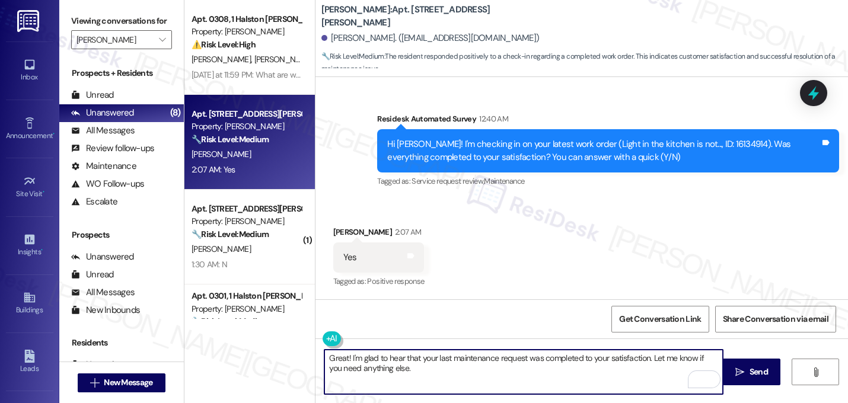
type textarea "Great! I'm glad to hear that your last maintenance request was completed to you…"
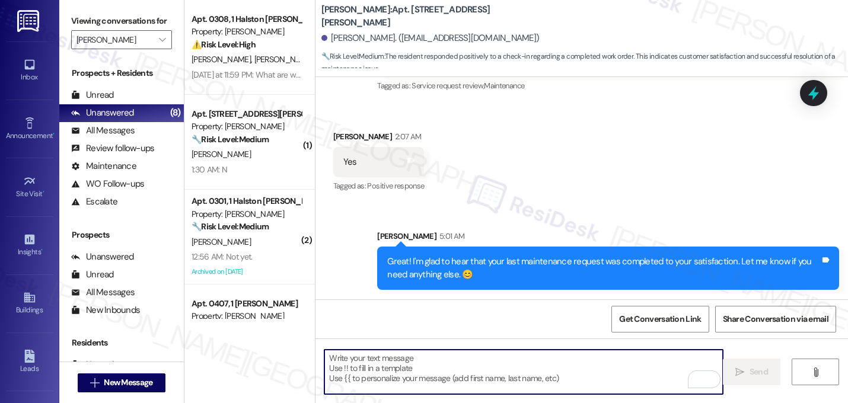
scroll to position [1724, 0]
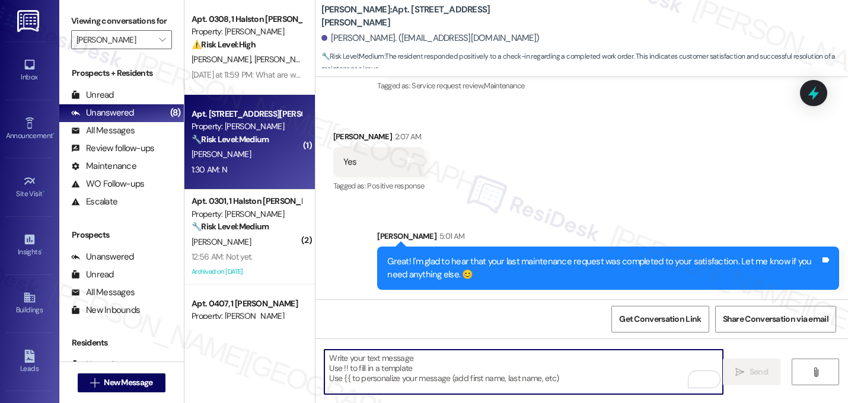
click at [254, 156] on div "J. Tringale" at bounding box center [246, 154] width 112 height 15
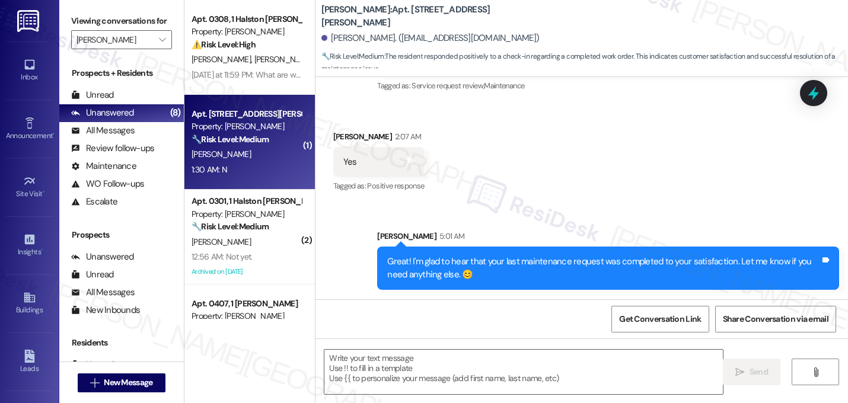
type textarea "Fetching suggested responses. Please feel free to read through the conversation…"
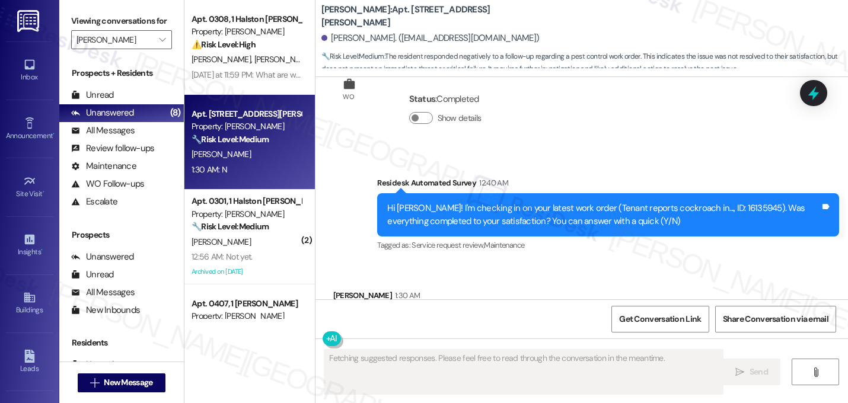
scroll to position [5554, 0]
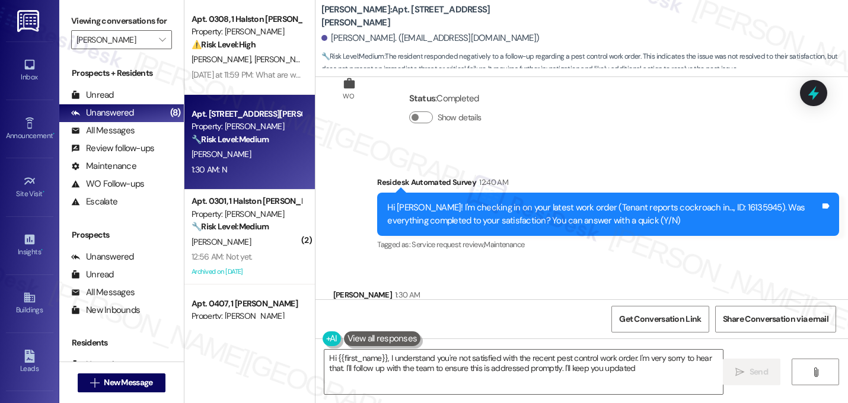
type textarea "Hi {{first_name}}, I understand you're not satisfied with the recent pest contr…"
click at [525, 376] on textarea "Hi {{first_name}}, I understand you're not satisfied with the recent pest contr…" at bounding box center [523, 372] width 398 height 44
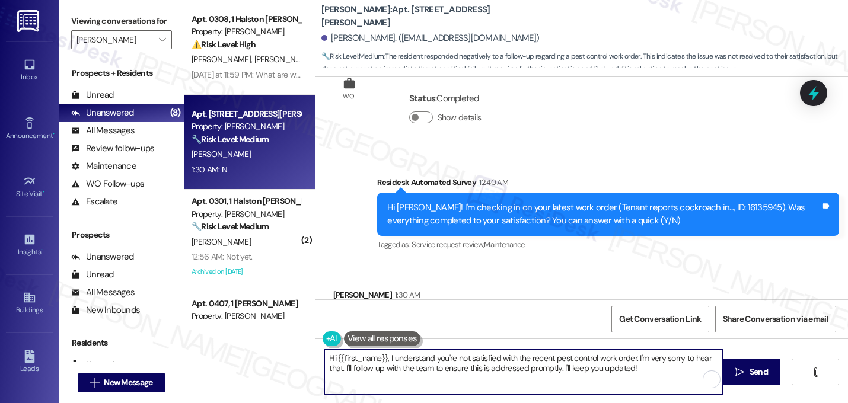
click at [525, 376] on textarea "Hi {{first_name}}, I understand you're not satisfied with the recent pest contr…" at bounding box center [523, 372] width 398 height 44
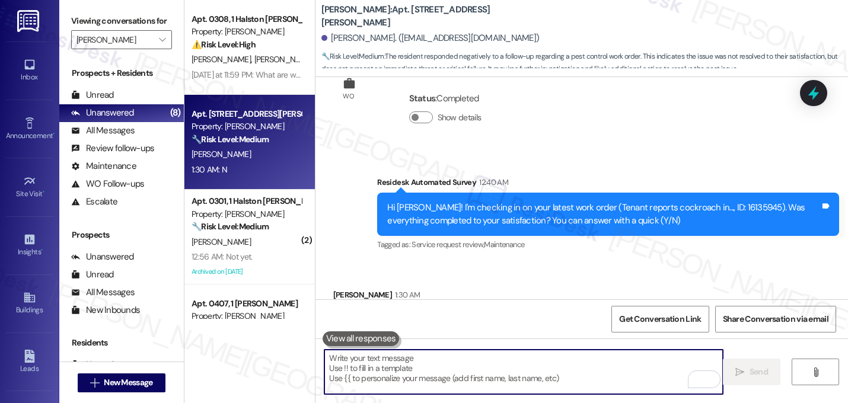
paste textarea "I'm sorry to hear that work order [number] wasn't completed to your satisfactio…"
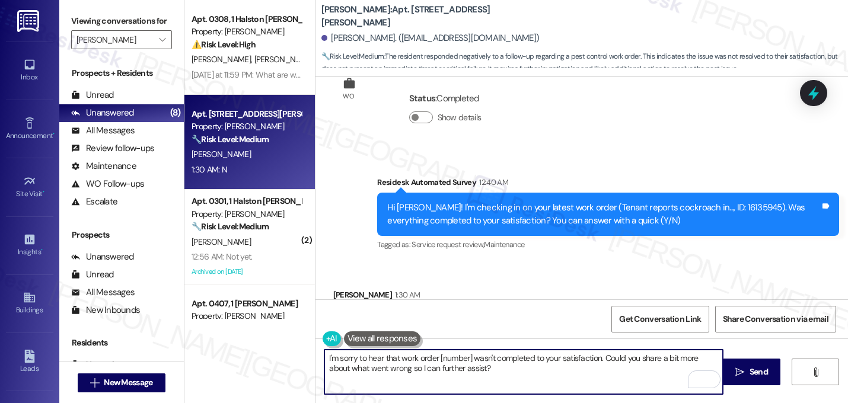
click at [467, 361] on textarea "I'm sorry to hear that work order [number] wasn't completed to your satisfactio…" at bounding box center [523, 372] width 398 height 44
type textarea "I'm sorry to hear that work order 16135945 wasn't completed to your satisfactio…"
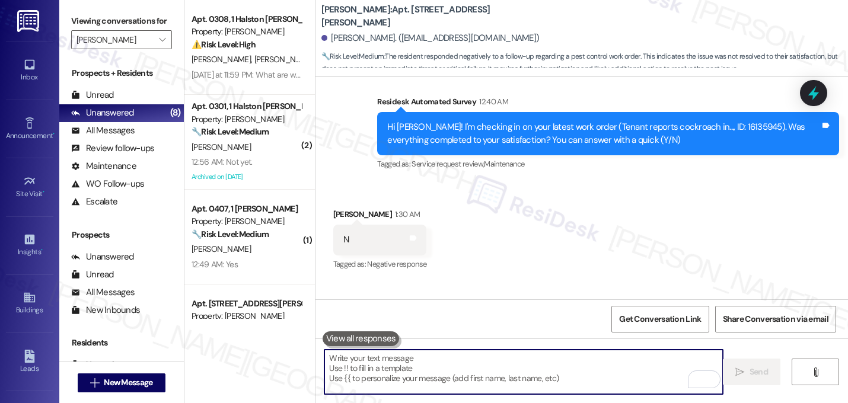
scroll to position [5650, 0]
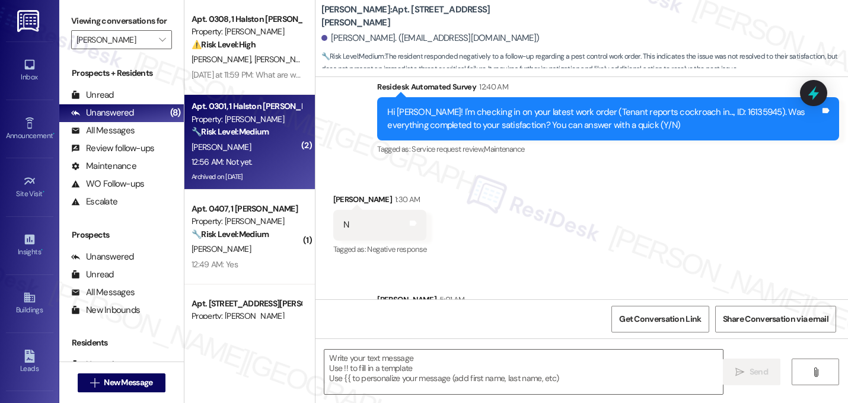
type textarea "Fetching suggested responses. Please feel free to read through the conversation…"
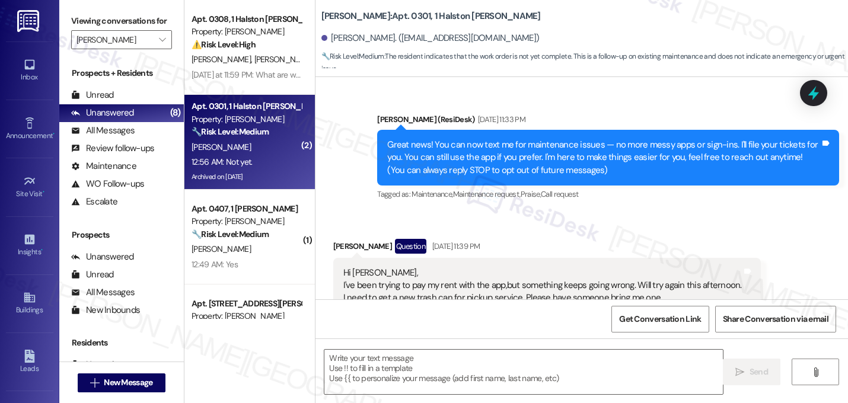
scroll to position [19308, 0]
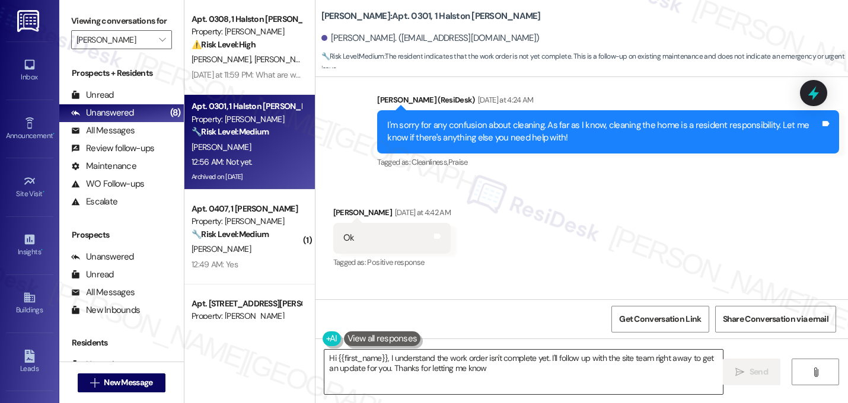
type textarea "Hi {{first_name}}, I understand the work order isn't complete yet. I'll follow …"
click at [440, 358] on textarea "Hi {{first_name}}, I understand the work order isn't complete yet. I'll follow …" at bounding box center [523, 372] width 398 height 44
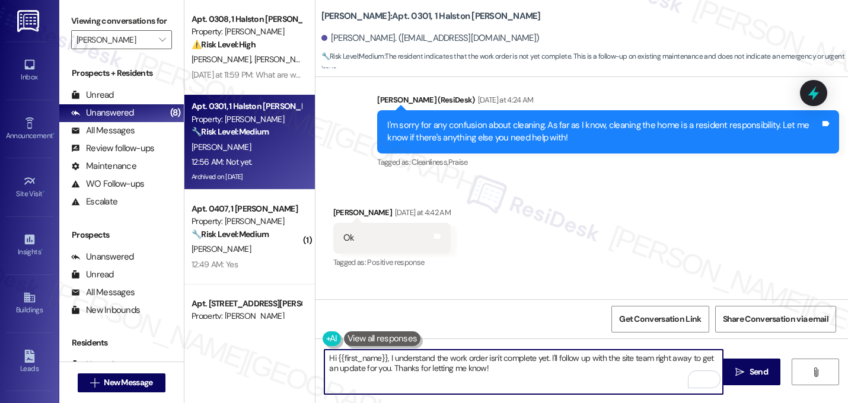
drag, startPoint x: 531, startPoint y: 378, endPoint x: 270, endPoint y: 346, distance: 262.8
click at [270, 346] on div "Apt. 0308, 1 Halston McDonough Property: Halston McDonough ⚠️ Risk Level: High …" at bounding box center [515, 201] width 663 height 403
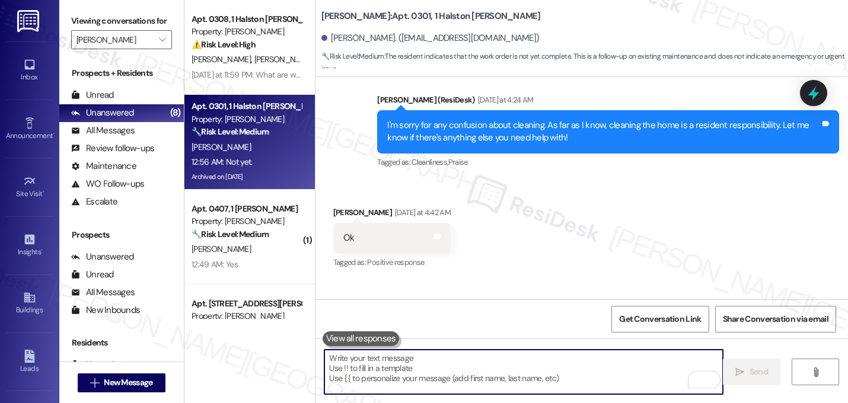
paste textarea "I'm sorry to hear that work order [number] wasn't completed to your satisfactio…"
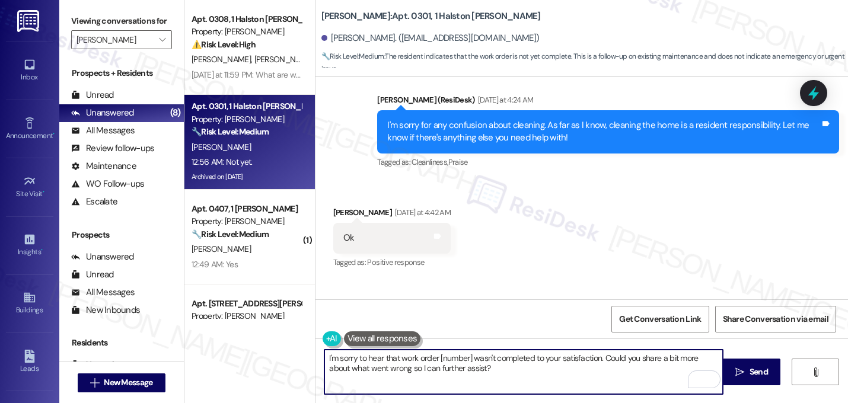
click at [468, 361] on textarea "I'm sorry to hear that work order [number] wasn't completed to your satisfactio…" at bounding box center [523, 372] width 398 height 44
type textarea "I'm sorry to hear that work order 16135937 wasn't completed to your satisfactio…"
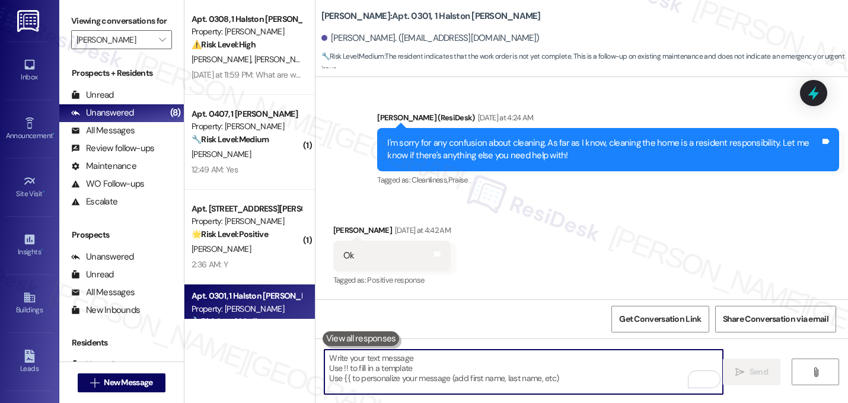
scroll to position [19403, 0]
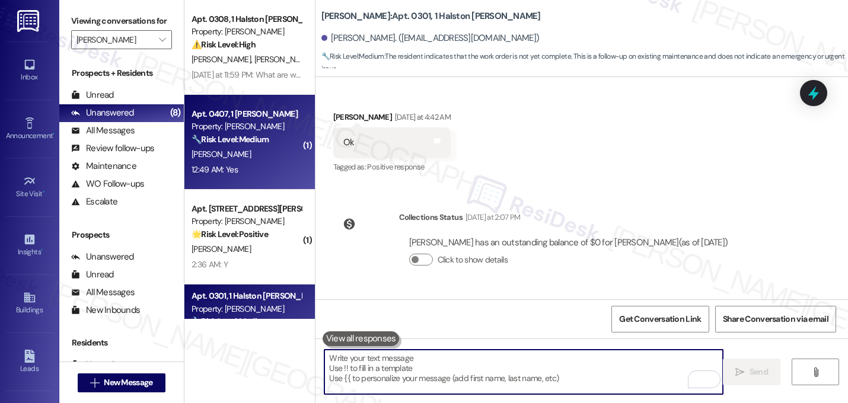
click at [274, 130] on div "Property: Halston McDonough" at bounding box center [246, 126] width 110 height 12
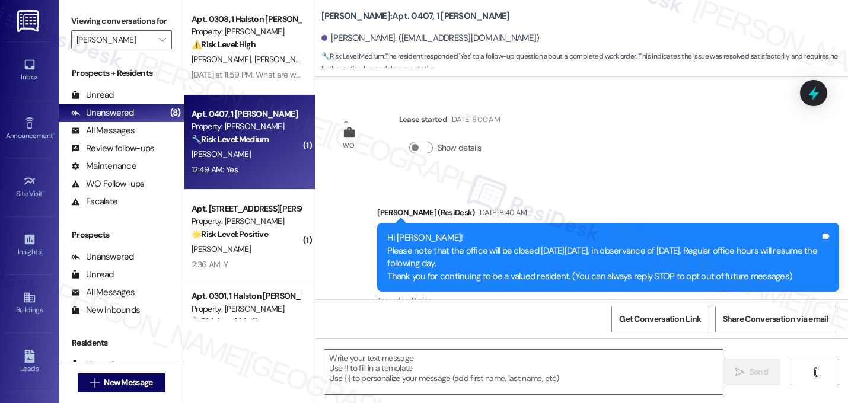
type textarea "Fetching suggested responses. Please feel free to read through the conversation…"
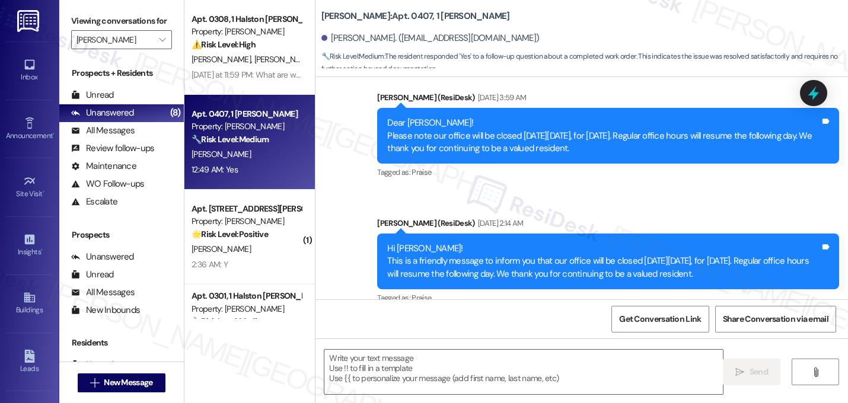
scroll to position [1630, 0]
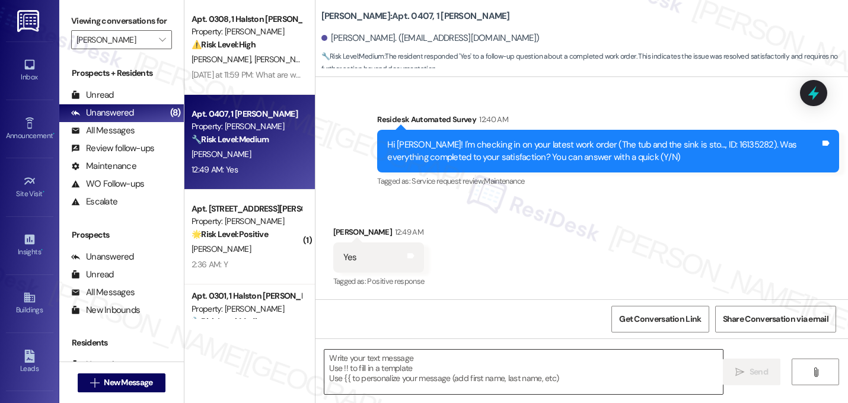
click at [478, 364] on textarea at bounding box center [523, 372] width 398 height 44
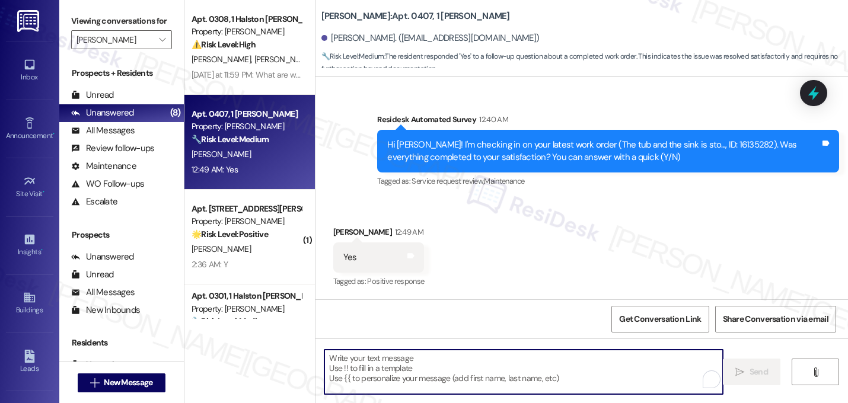
paste textarea "Great! I'm glad to hear that your last maintenance request was completed to you…"
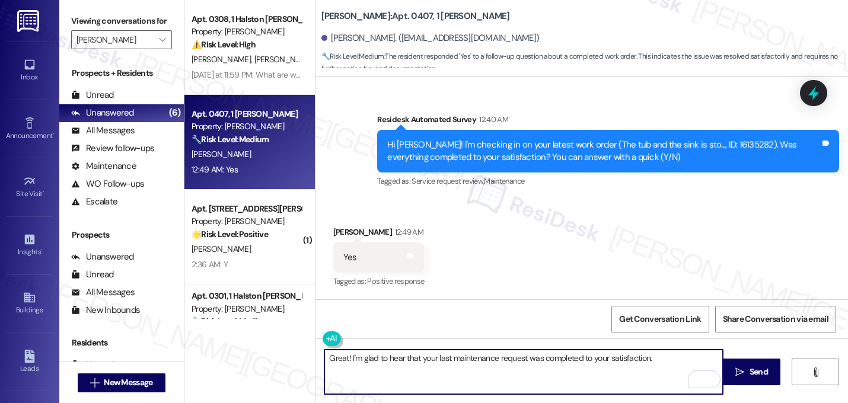
paste textarea "If I may ask...has {{property}} lived up to your expectations?"
type textarea "Great! I'm glad to hear that your last maintenance request was completed to you…"
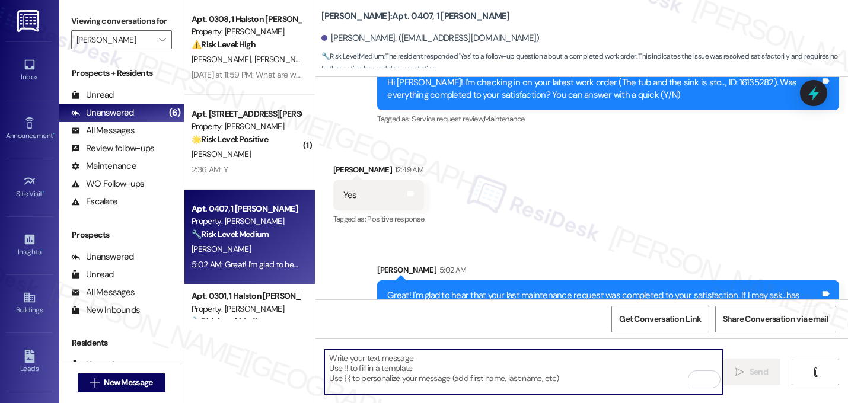
scroll to position [1726, 0]
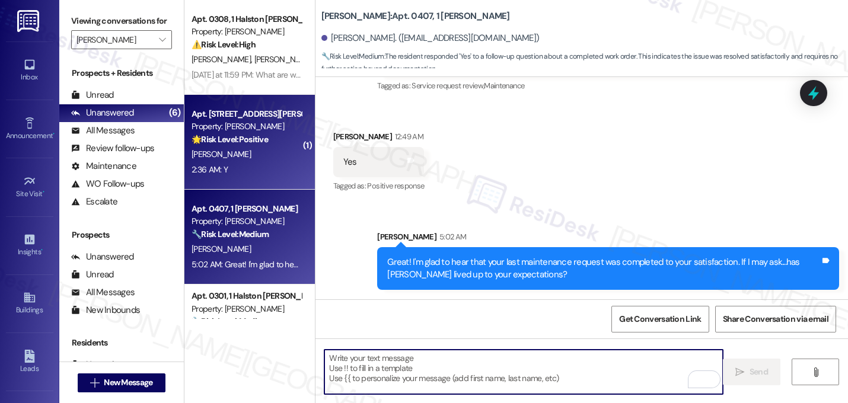
click at [233, 147] on div "A. Denson" at bounding box center [246, 154] width 112 height 15
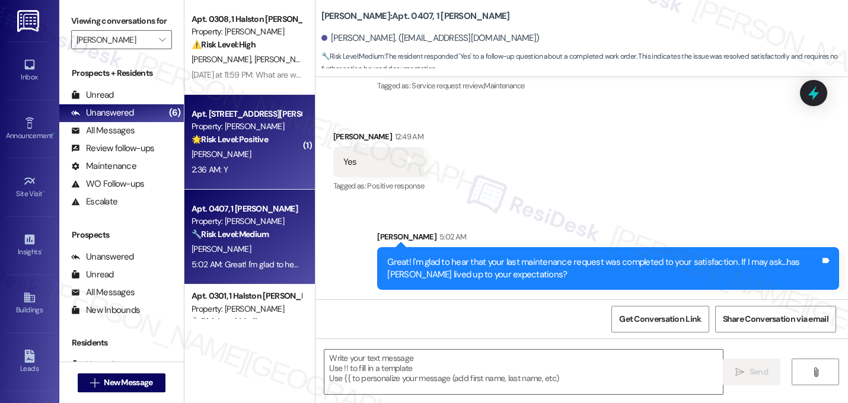
type textarea "Fetching suggested responses. Please feel free to read through the conversation…"
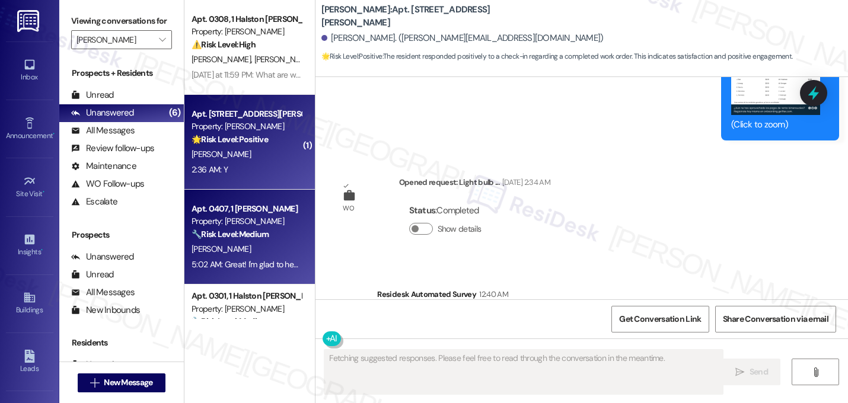
scroll to position [1887, 0]
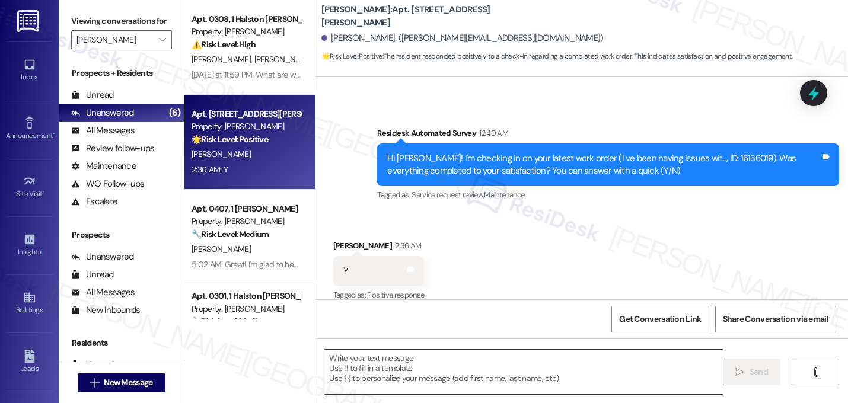
click at [398, 365] on textarea at bounding box center [523, 372] width 398 height 44
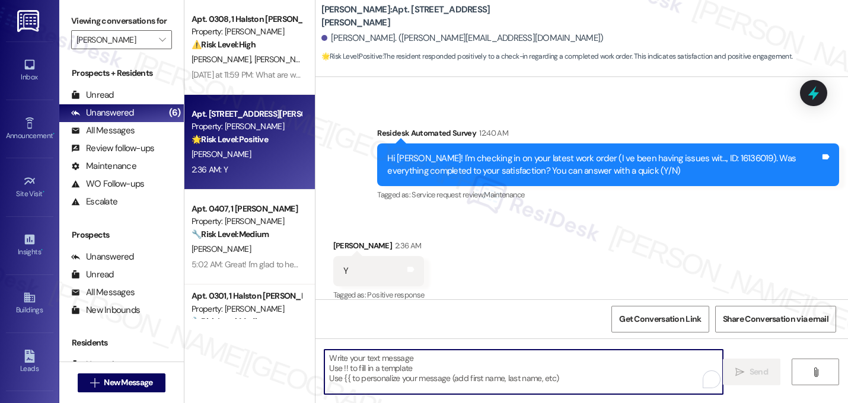
paste textarea "Great! I'm glad to hear that your last maintenance request was completed to you…"
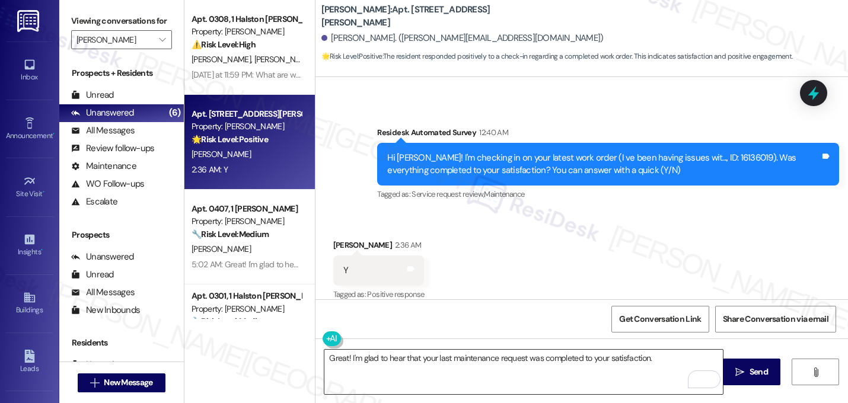
scroll to position [1887, 0]
click at [678, 368] on textarea "Great! I'm glad to hear that your last maintenance request was completed to you…" at bounding box center [523, 372] width 398 height 44
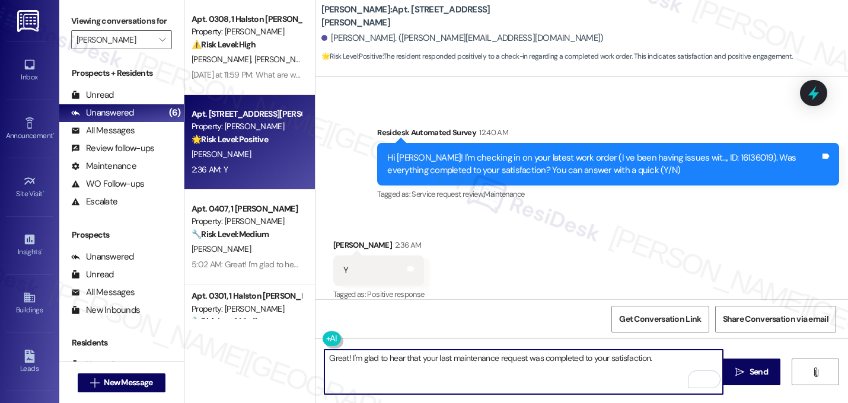
click at [662, 363] on textarea "Great! I'm glad to hear that your last maintenance request was completed to you…" at bounding box center [523, 372] width 398 height 44
paste textarea "If I may ask...has {{property}} lived up to your expectations?"
type textarea "Great! I'm glad to hear that your last maintenance request was completed to you…"
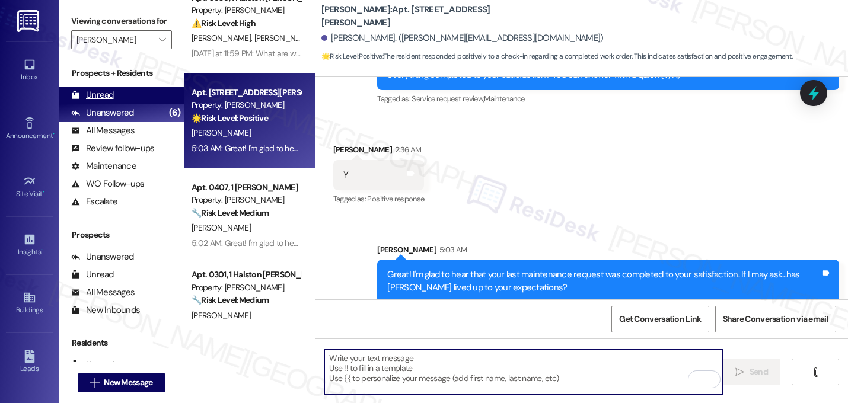
scroll to position [0, 0]
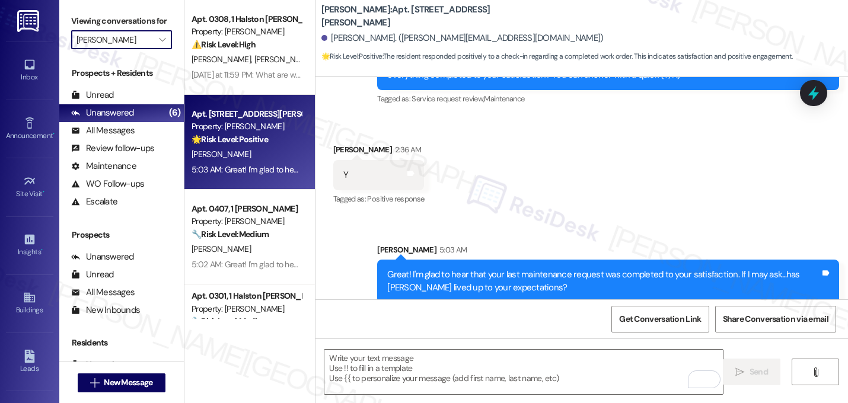
click at [142, 49] on input "Halston McDonough" at bounding box center [114, 39] width 76 height 19
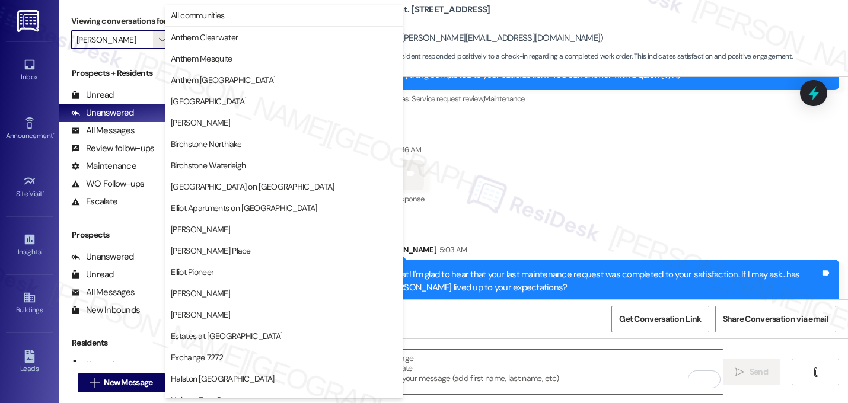
scroll to position [406, 0]
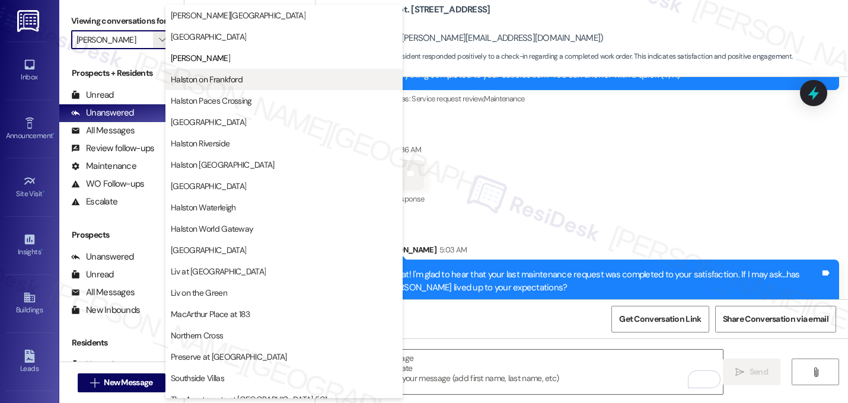
click at [198, 76] on span "Halston on Frankford" at bounding box center [207, 80] width 72 height 12
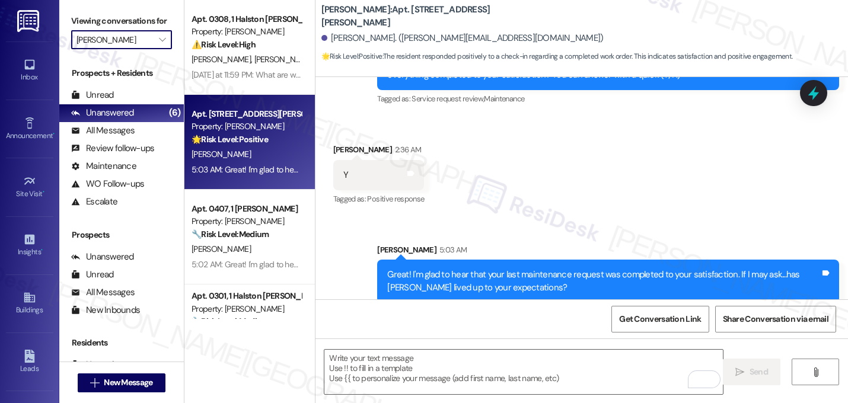
type input "Halston on Frankford"
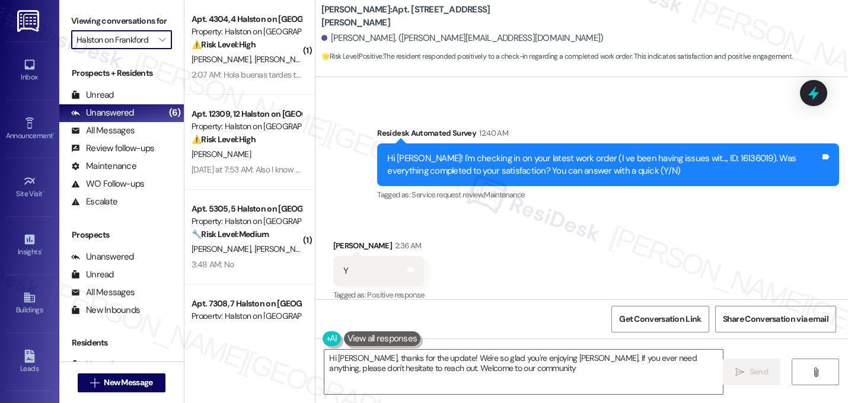
type textarea "Hi Ashlyn, thanks for the update! We're so glad you're enjoying Halston McDonou…"
click at [159, 44] on icon "" at bounding box center [162, 39] width 7 height 9
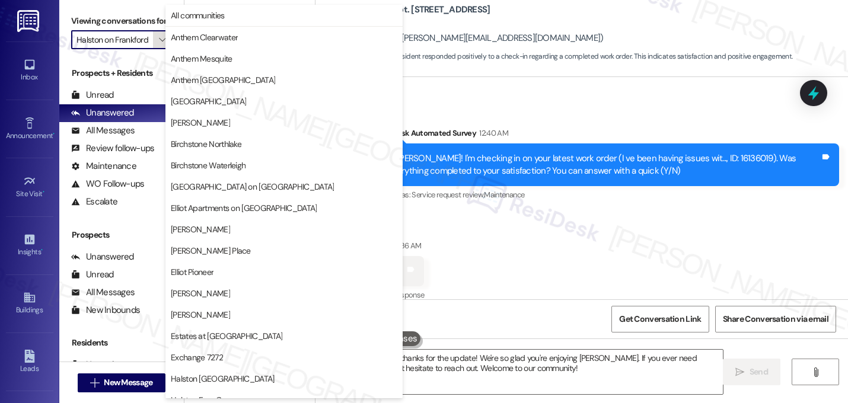
scroll to position [406, 0]
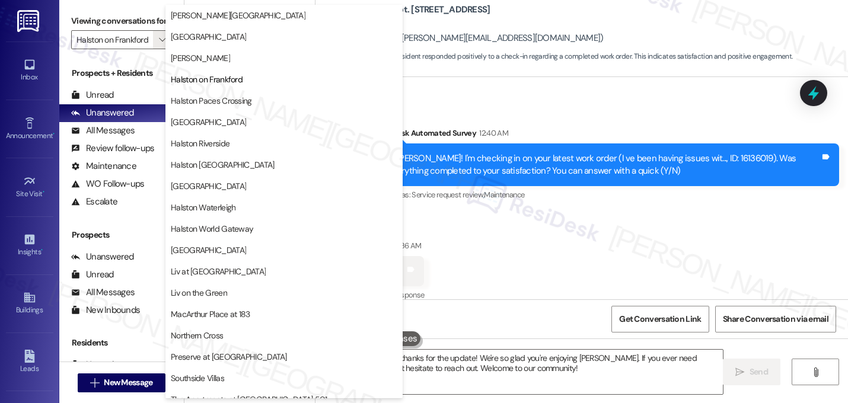
click at [519, 100] on div "Survey, sent via SMS Residesk Automated Survey 12:40 AM Hi Ashlyn! I'm checking…" at bounding box center [581, 156] width 532 height 113
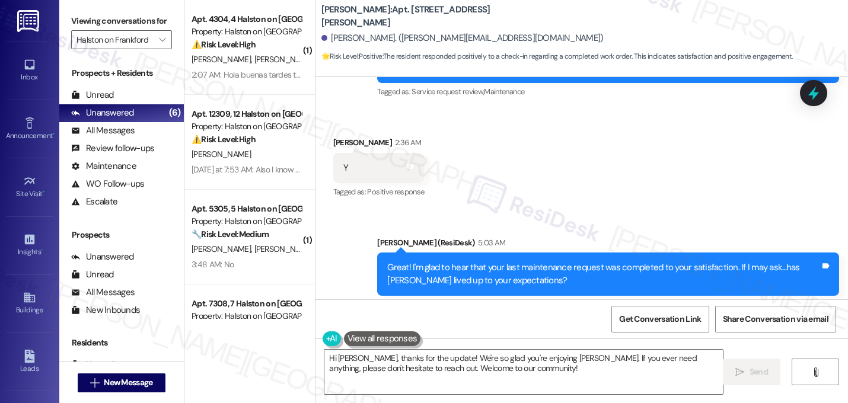
scroll to position [2001, 0]
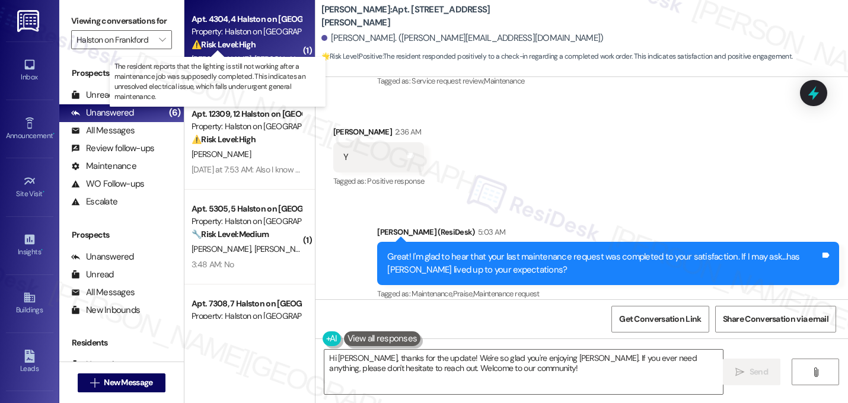
click at [231, 40] on strong "⚠️ Risk Level: High" at bounding box center [223, 44] width 64 height 11
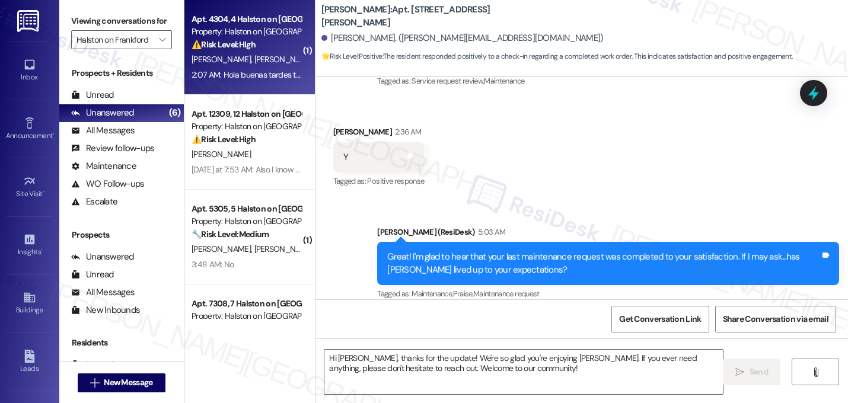
type textarea "Fetching suggested responses. Please feel free to read through the conversation…"
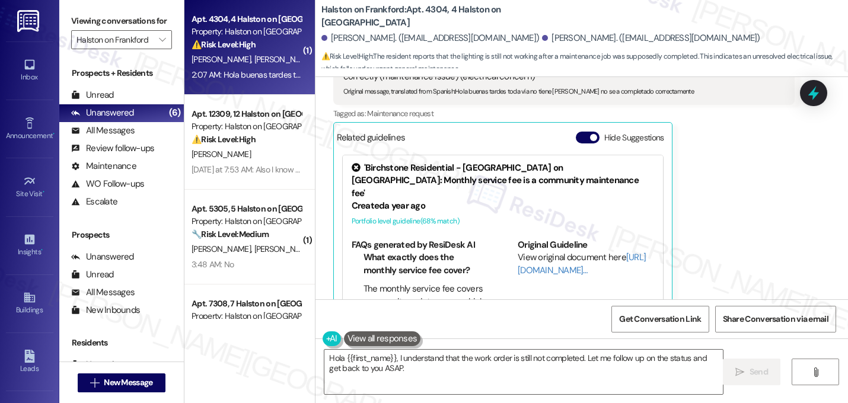
scroll to position [435, 0]
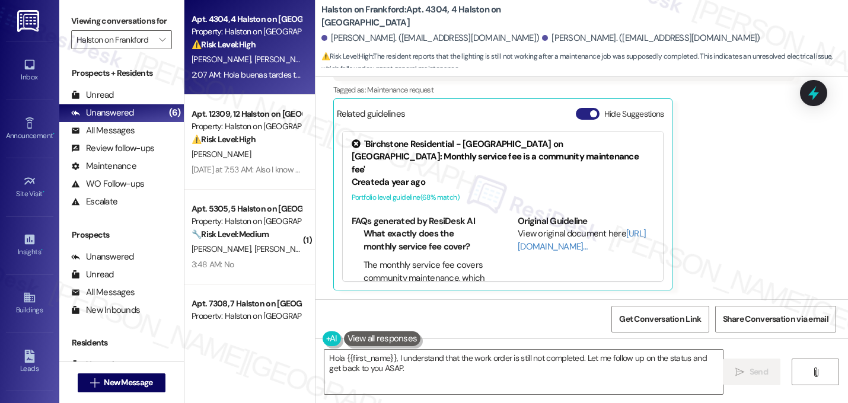
click at [583, 109] on button "Hide Suggestions" at bounding box center [588, 114] width 24 height 12
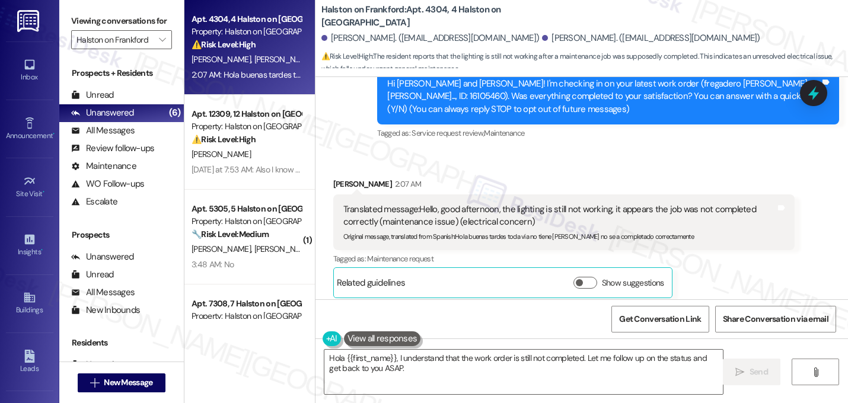
scroll to position [274, 0]
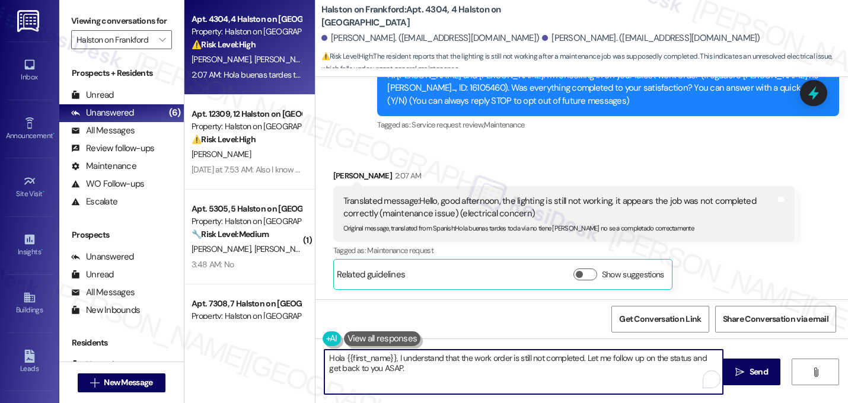
drag, startPoint x: 394, startPoint y: 361, endPoint x: 306, endPoint y: 351, distance: 88.3
click at [306, 351] on div "Apt. 4304, 4 Halston on Frankford Property: Halston on Frankford ⚠️ Risk Level:…" at bounding box center [515, 201] width 663 height 403
type textarea "understand that the work order is still not completed. Let me follow up on the …"
click at [324, 356] on textarea "understand that the work order is still not completed. Let me follow up on the …" at bounding box center [523, 372] width 398 height 44
drag, startPoint x: 362, startPoint y: 360, endPoint x: 314, endPoint y: 354, distance: 47.7
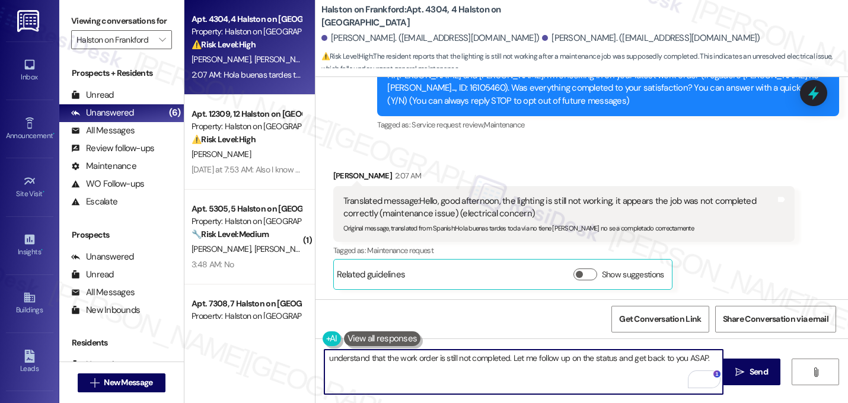
click at [318, 354] on div "understand that the work order is still not completed. Let me follow up on the …" at bounding box center [518, 372] width 400 height 46
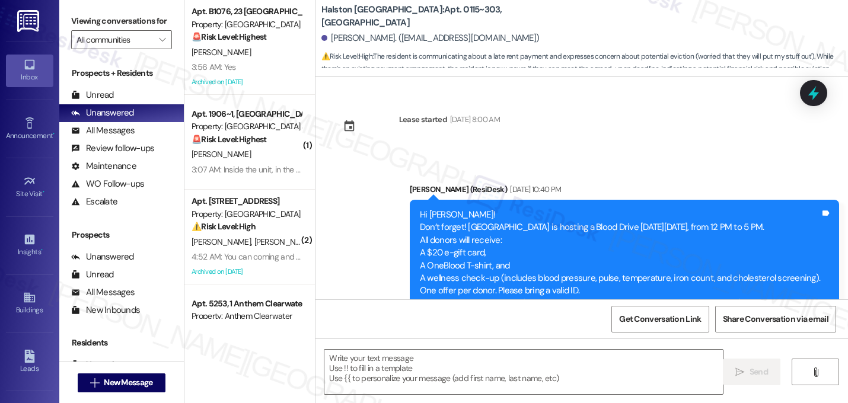
scroll to position [7376, 0]
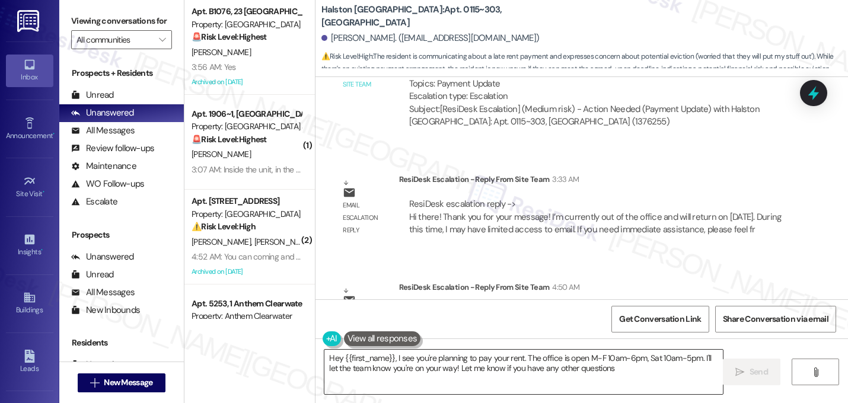
type textarea "Hey {{first_name}}, I see you're planning to pay your rent. The office is open …"
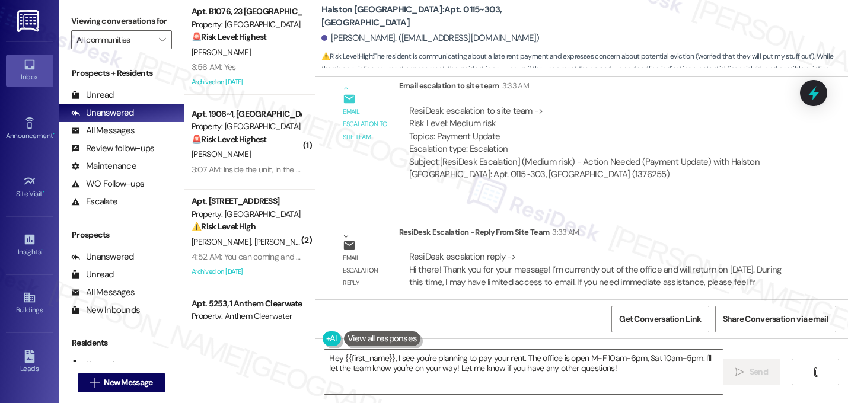
scroll to position [7323, 0]
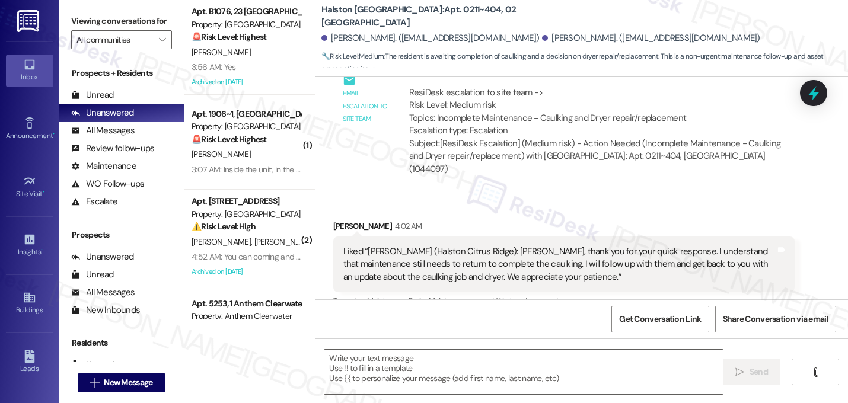
scroll to position [11477, 0]
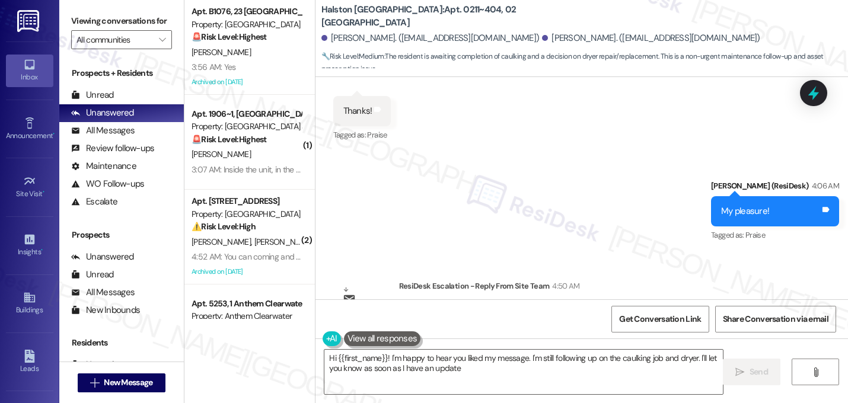
type textarea "Hi {{first_name}}! I'm happy to hear you liked my message. I'm still following …"
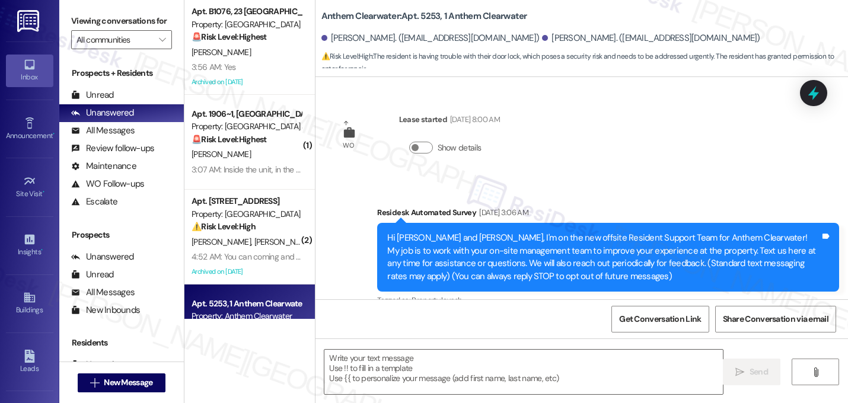
scroll to position [20537, 0]
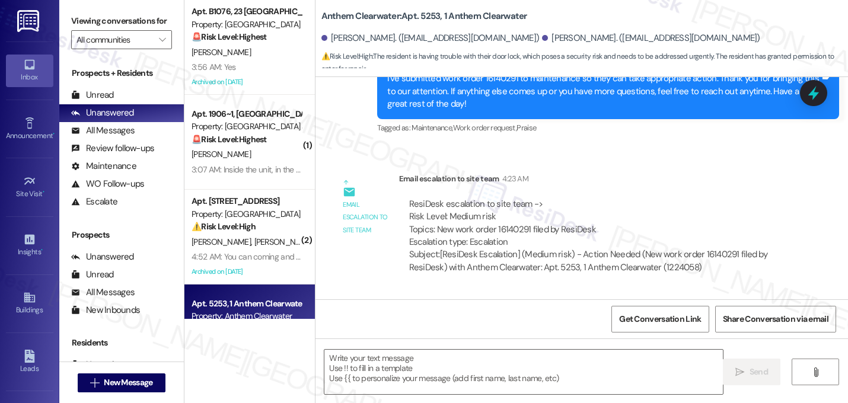
type textarea "Fetching suggested responses. Please feel free to read through the conversation…"
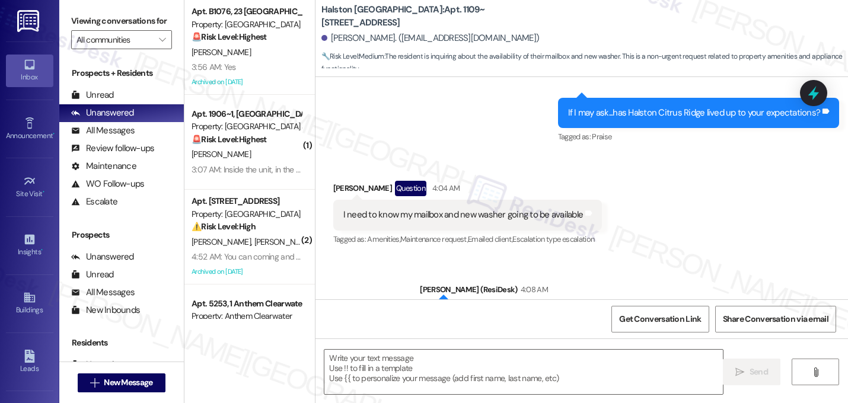
type textarea "Fetching suggested responses. Please feel free to read through the conversation…"
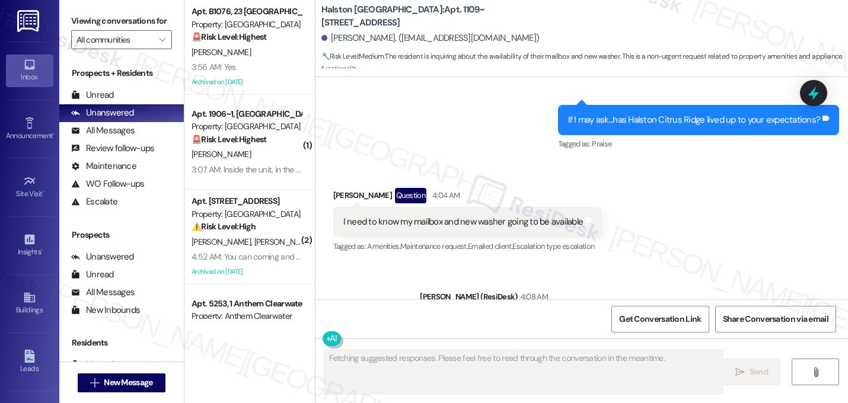
scroll to position [1720, 0]
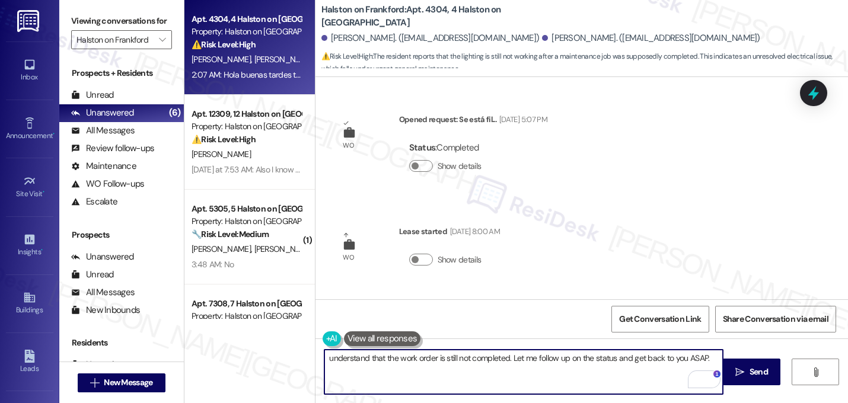
scroll to position [274, 0]
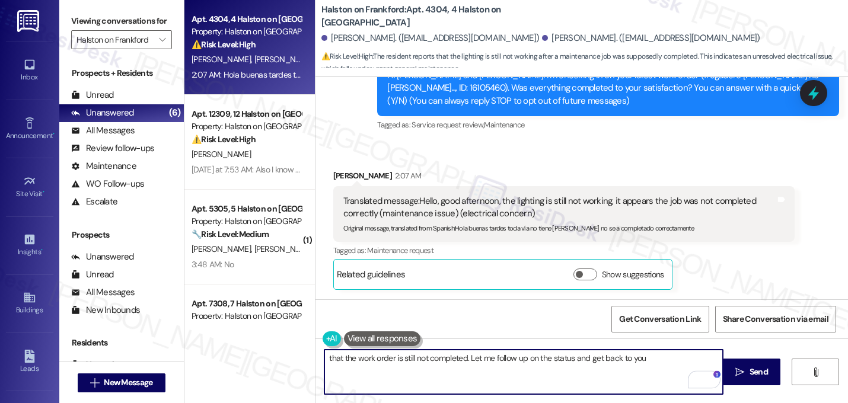
click at [324, 356] on textarea "that the work order is still not completed. Let me follow up on the status and …" at bounding box center [523, 372] width 398 height 44
drag, startPoint x: 578, startPoint y: 361, endPoint x: 588, endPoint y: 367, distance: 11.7
click at [588, 367] on textarea "Good afternoon, [PERSON_NAME]. I'm sorry that the work order is still not compl…" at bounding box center [523, 372] width 398 height 44
click at [415, 372] on textarea "Good afternoon, [PERSON_NAME]. I'm sorry that the work order is still not compl…" at bounding box center [523, 372] width 398 height 44
click at [580, 359] on textarea "Good afternoon, Johan. I'm sorry that the work order is still not completed. We…" at bounding box center [523, 372] width 398 height 44
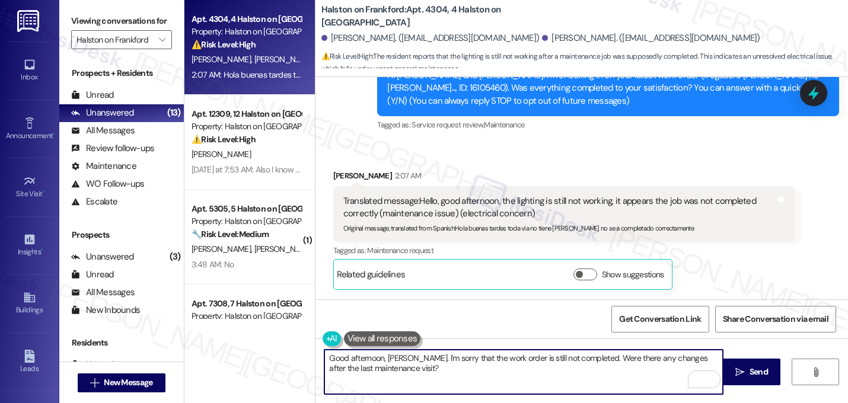
type textarea "Good afternoon, Johan. I'm sorry that the work order is still not completed. We…"
click at [429, 370] on textarea "Good afternoon, Johan. I'm sorry that the work order is still not completed. We…" at bounding box center [523, 372] width 398 height 44
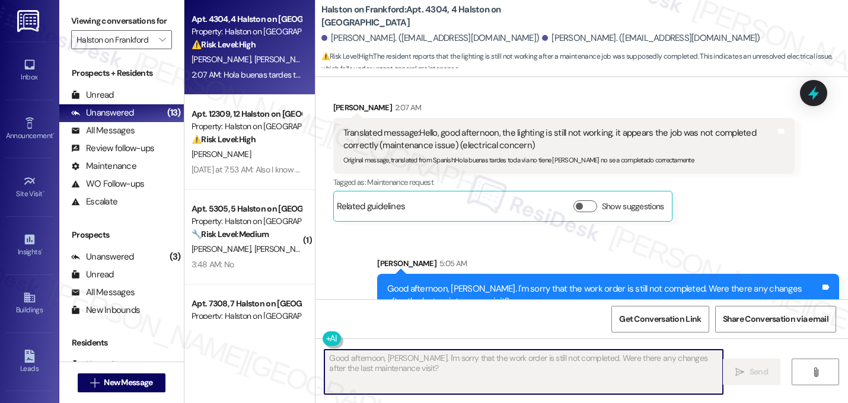
scroll to position [369, 0]
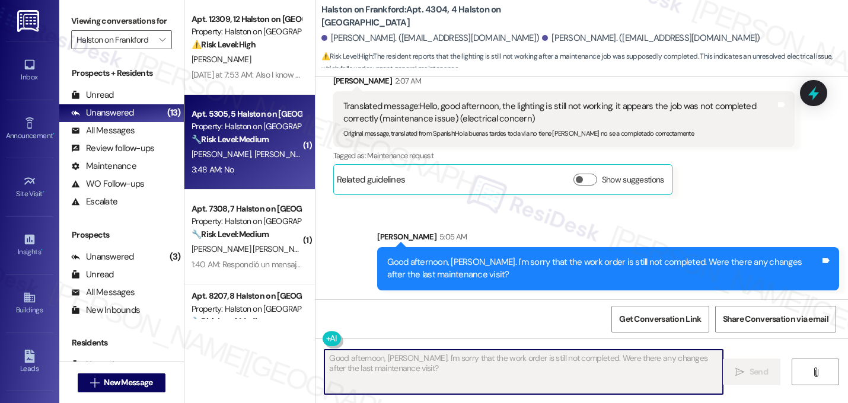
click at [231, 139] on strong "🔧 Risk Level: Medium" at bounding box center [229, 139] width 77 height 11
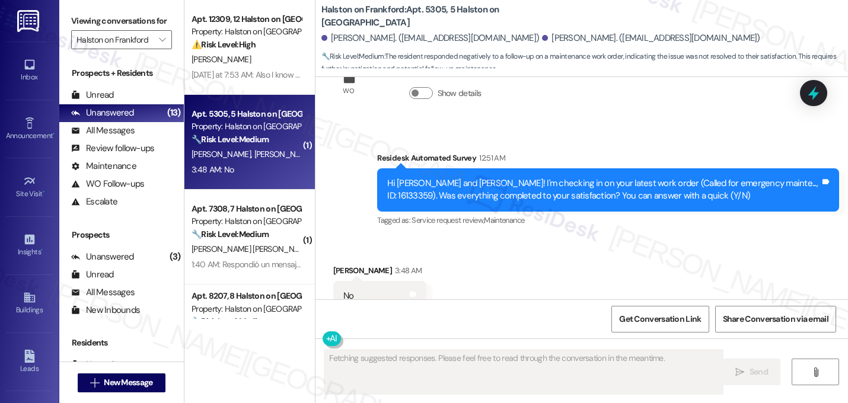
scroll to position [1095, 0]
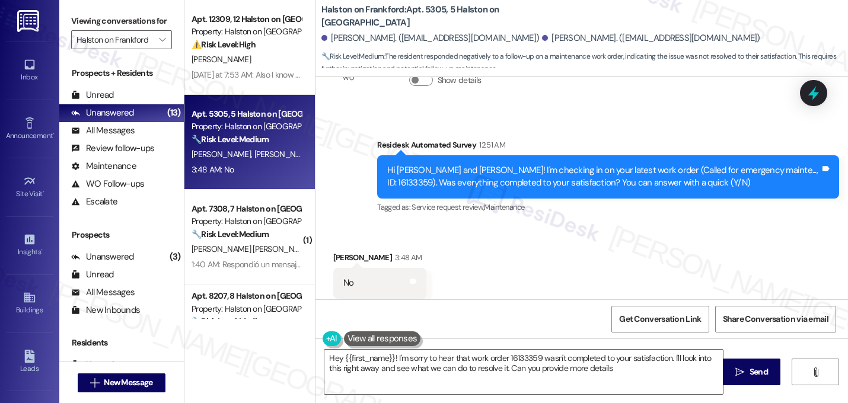
type textarea "Hey {{first_name}}! I'm sorry to hear that work order 16133359 wasn't completed…"
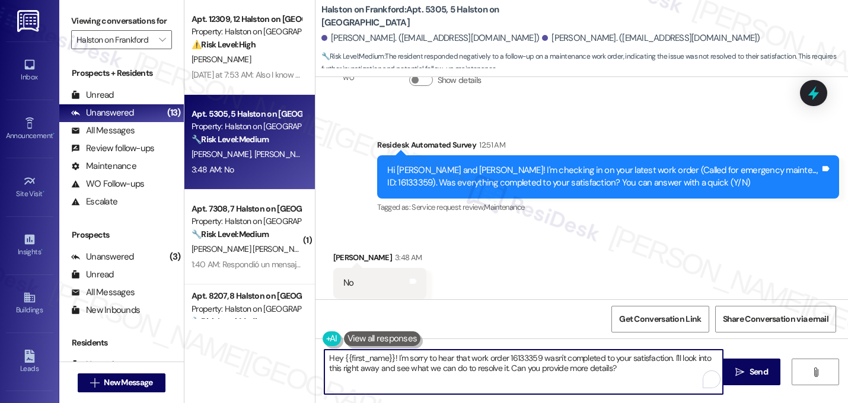
click at [479, 369] on textarea "Hey {{first_name}}! I'm sorry to hear that work order 16133359 wasn't completed…" at bounding box center [523, 372] width 398 height 44
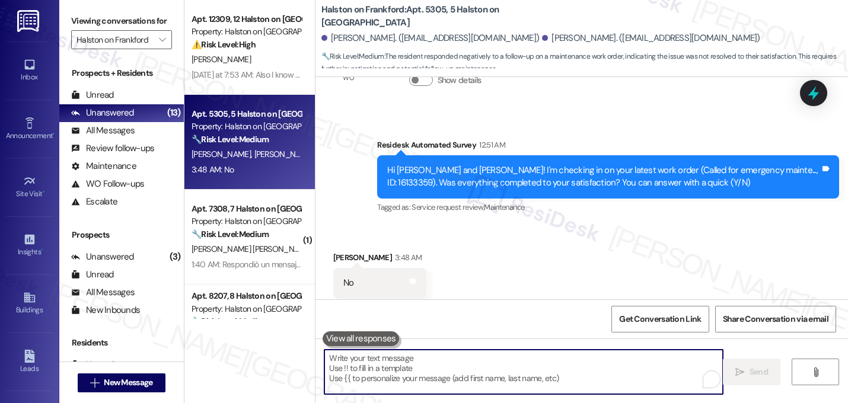
paste textarea "I'm sorry to hear that work order [number] wasn't completed to your satisfactio…"
type textarea "I'm sorry to hear that work order [number] wasn't completed to your satisfactio…"
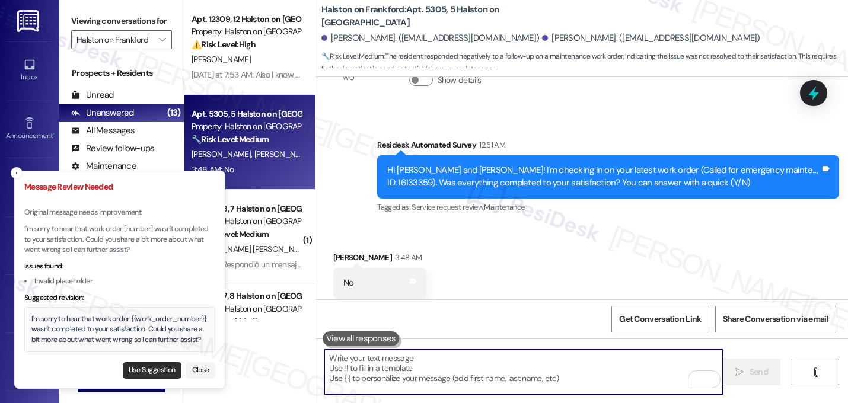
click at [148, 372] on button "Use Suggestion" at bounding box center [152, 370] width 59 height 17
type textarea "I'm sorry to hear that work order {{work_order_number}} wasn't completed to you…"
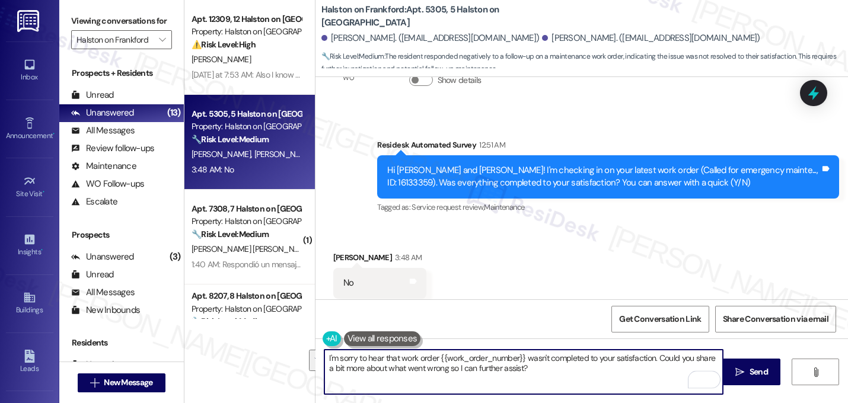
drag, startPoint x: 538, startPoint y: 370, endPoint x: 306, endPoint y: 335, distance: 233.8
click at [306, 335] on div "Apt. 12309, 12 Halston on Frankford Property: Halston on Frankford ⚠️ Risk Leve…" at bounding box center [515, 201] width 663 height 403
click at [551, 373] on textarea "I'm sorry to hear that work order {{work_order_number}} wasn't completed to you…" at bounding box center [523, 372] width 398 height 44
drag, startPoint x: 540, startPoint y: 370, endPoint x: 272, endPoint y: 337, distance: 270.1
click at [272, 337] on div "Apt. 12309, 12 Halston on Frankford Property: Halston on Frankford ⚠️ Risk Leve…" at bounding box center [515, 201] width 663 height 403
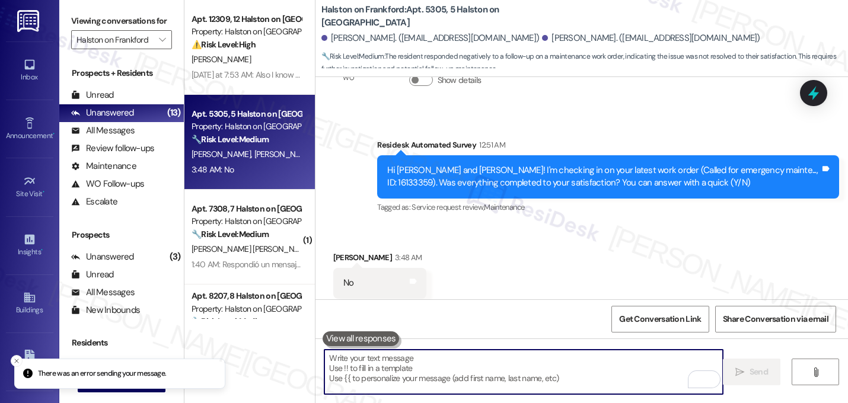
paste textarea "I'm sorry to hear that work order {{work_order_number}} wasn't completed to you…"
type textarea "I'm sorry to hear that work order {{work_order_number}} wasn't completed to you…"
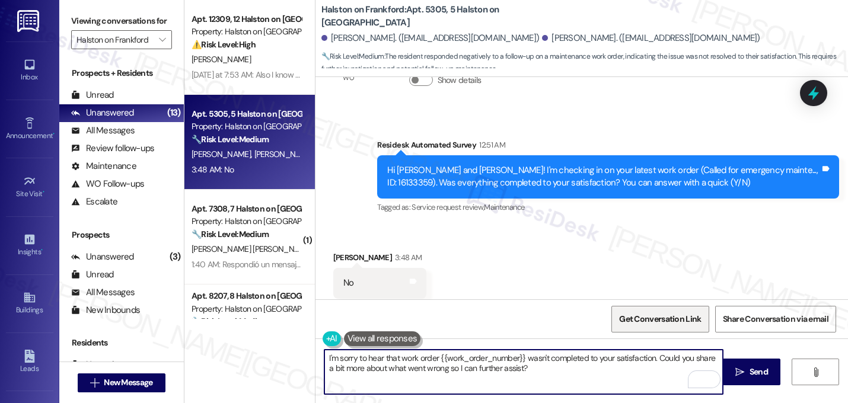
click at [654, 312] on span "Get Conversation Link" at bounding box center [659, 318] width 87 height 25
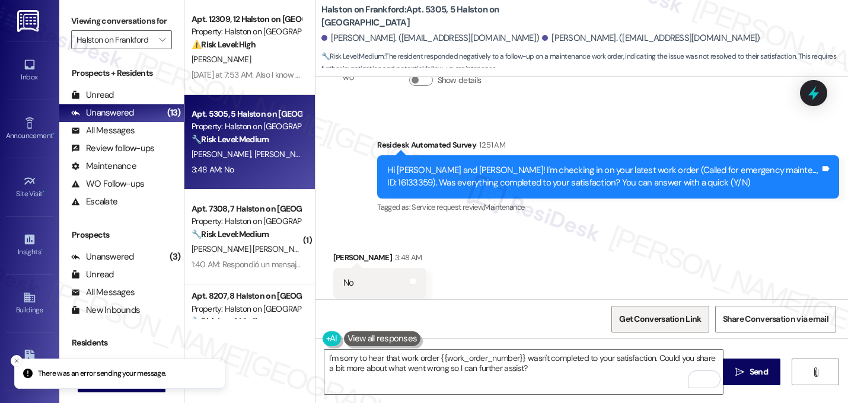
click at [665, 321] on span "Get Conversation Link" at bounding box center [660, 319] width 82 height 12
click at [451, 367] on textarea "I'm sorry to hear that work order {{work_order_number}} wasn't completed to you…" at bounding box center [523, 372] width 398 height 44
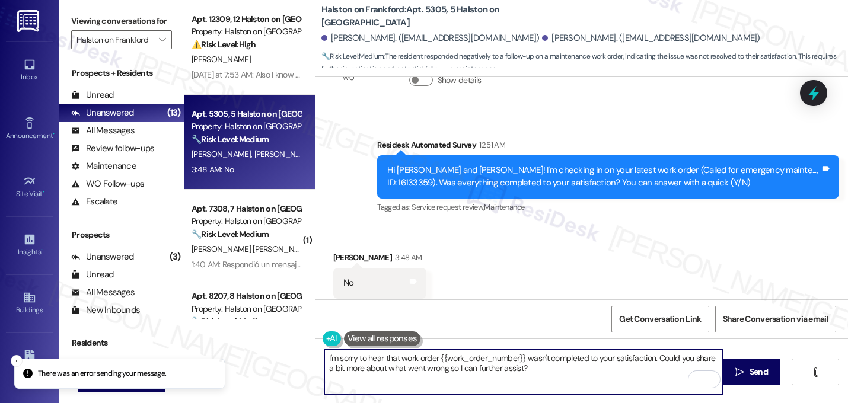
click at [451, 367] on textarea "I'm sorry to hear that work order {{work_order_number}} wasn't completed to you…" at bounding box center [523, 372] width 398 height 44
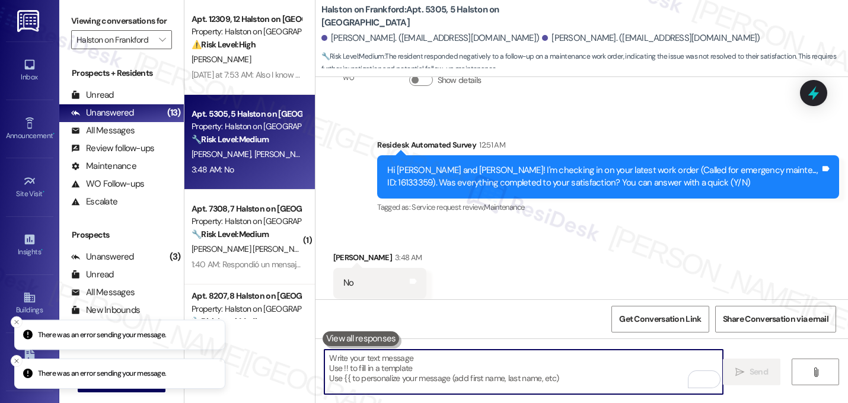
paste textarea "I'm sorry to hear that work order {{work_order_number}} wasn't completed to you…"
type textarea "I'm sorry to hear that work order {{work_order_number}} wasn't completed to you…"
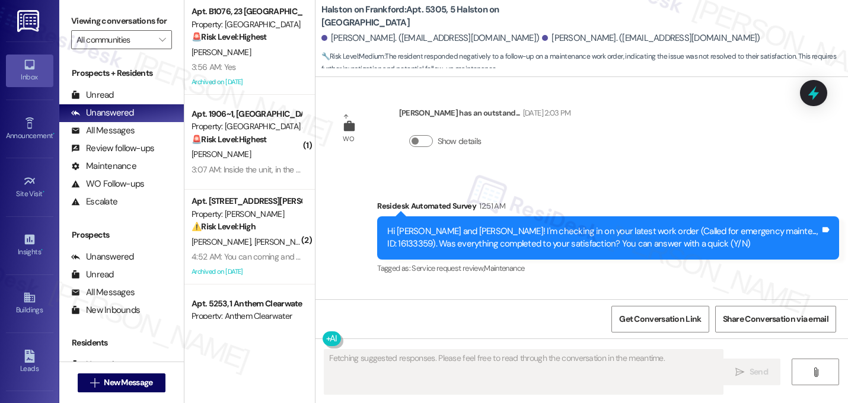
scroll to position [1095, 0]
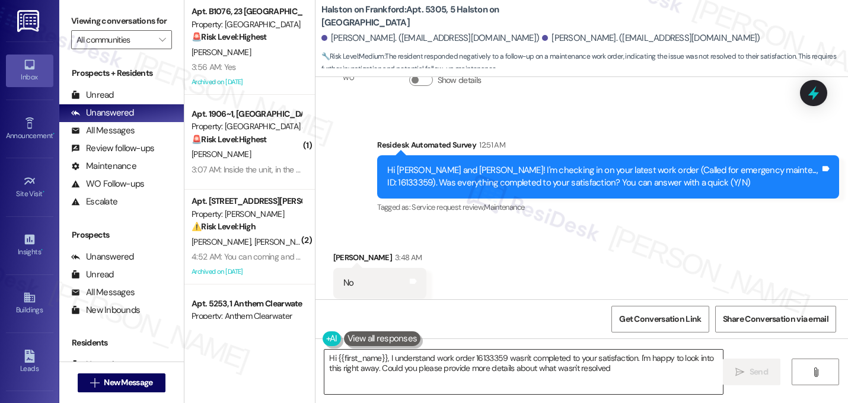
type textarea "Hi {{first_name}}, I understand work order 16133359 wasn't completed to your sa…"
click at [433, 367] on textarea "Hi {{first_name}}, I understand work order 16133359 wasn't completed to your sa…" at bounding box center [523, 372] width 398 height 44
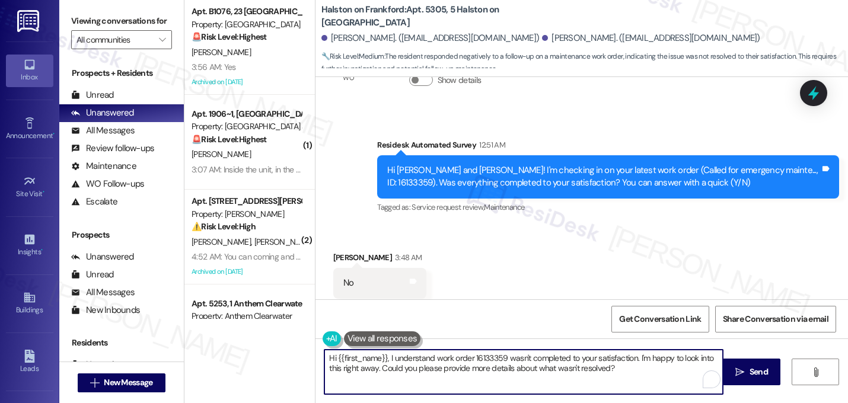
click at [433, 367] on textarea "Hi {{first_name}}, I understand work order 16133359 wasn't completed to your sa…" at bounding box center [523, 372] width 398 height 44
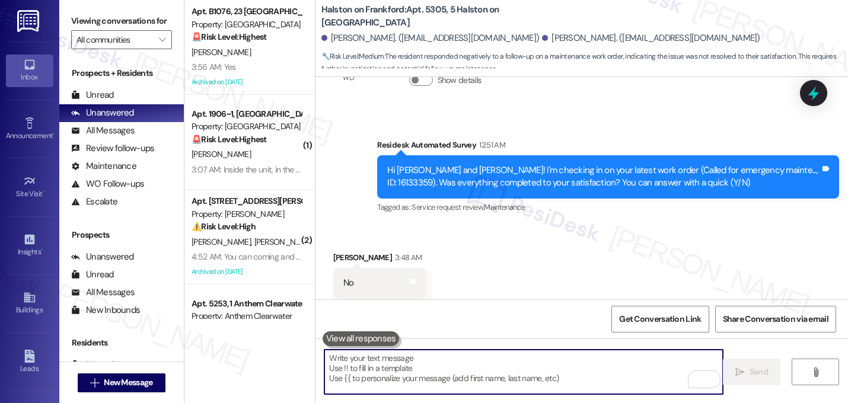
paste textarea "[URL][DOMAIN_NAME]"
type textarea "[URL][DOMAIN_NAME]"
click at [402, 382] on textarea "To enrich screen reader interactions, please activate Accessibility in Grammarl…" at bounding box center [523, 372] width 398 height 44
paste textarea "I'm sorry to hear that work order {{work_order_number}} wasn't completed to you…"
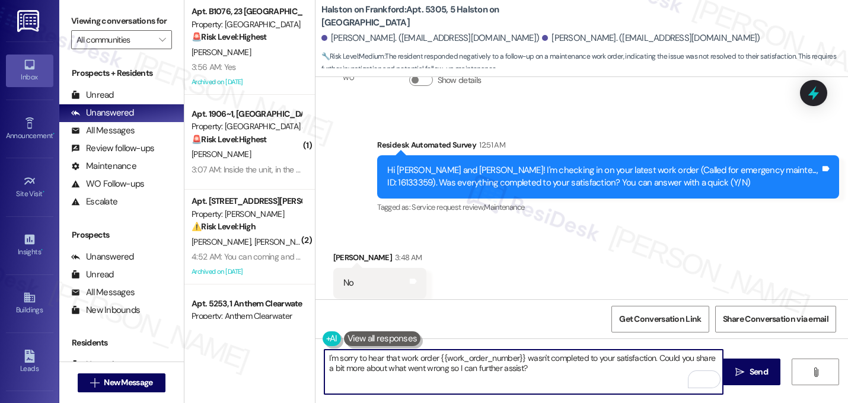
drag, startPoint x: 522, startPoint y: 357, endPoint x: 436, endPoint y: 355, distance: 86.0
click at [436, 355] on textarea "I'm sorry to hear that work order {{work_order_number}} wasn't completed to you…" at bounding box center [523, 372] width 398 height 44
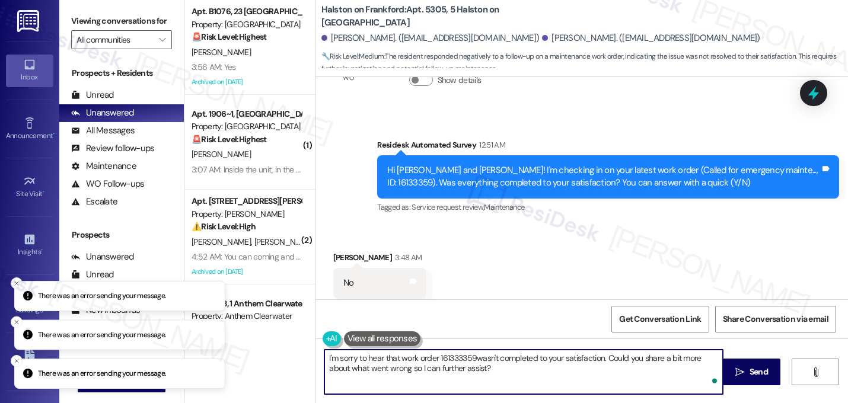
type textarea "I'm sorry to hear that work order 161333359 wasn't completed to your satisfacti…"
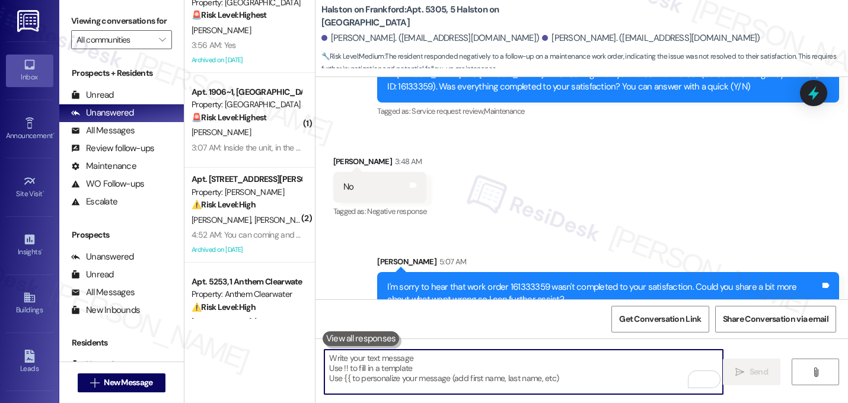
scroll to position [23, 0]
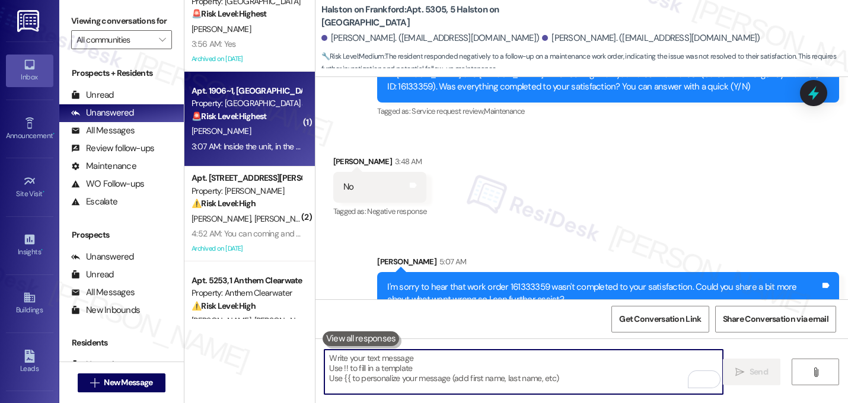
click at [254, 128] on div "[PERSON_NAME]" at bounding box center [246, 131] width 112 height 15
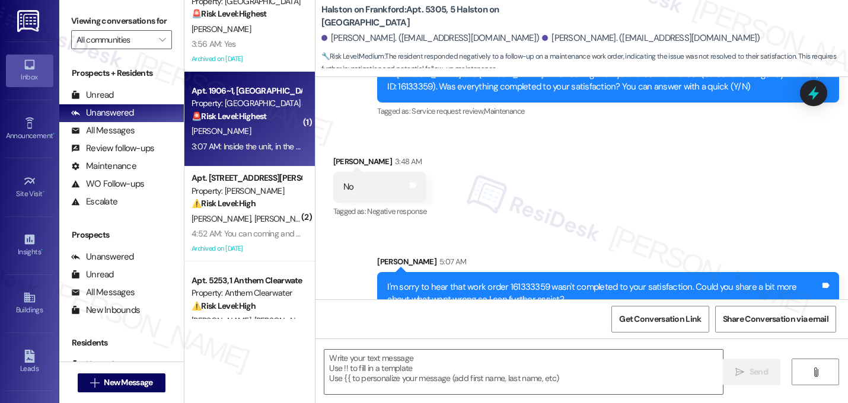
type textarea "Fetching suggested responses. Please feel free to read through the conversation…"
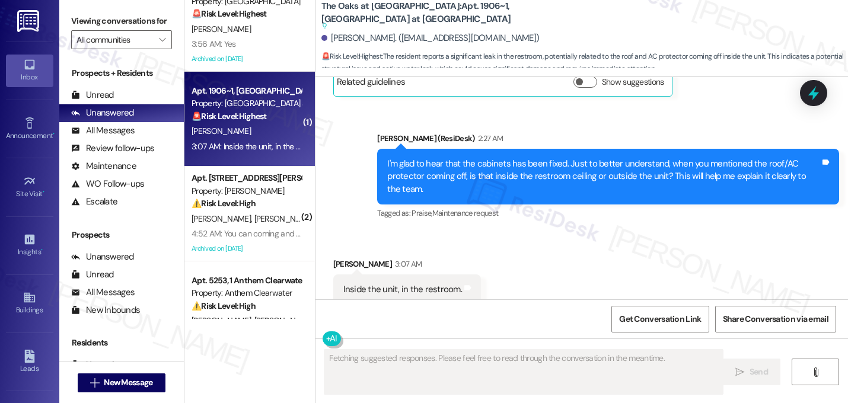
scroll to position [7040, 0]
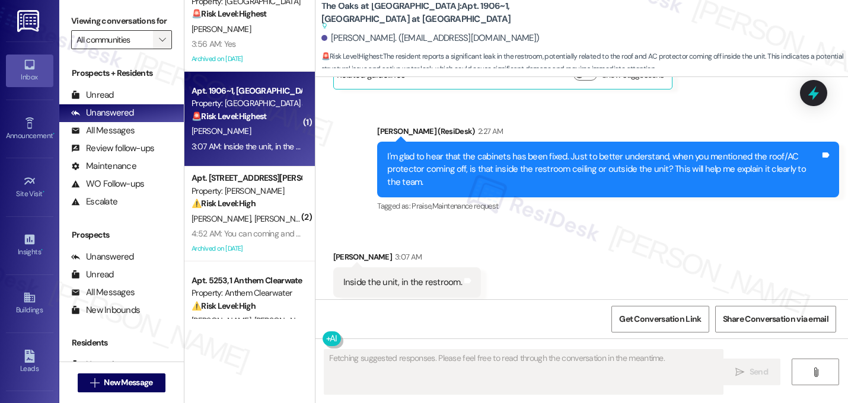
click at [153, 49] on button "" at bounding box center [162, 39] width 19 height 19
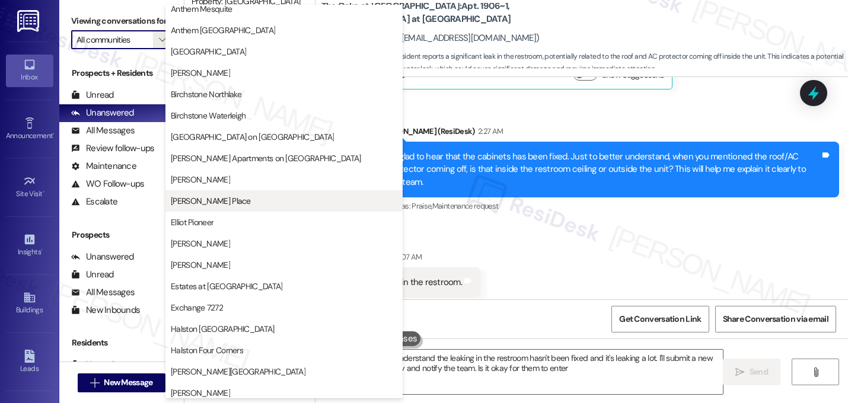
type textarea "Hi {{first_name}}, I understand the leaking in the restroom hasn't been fixed a…"
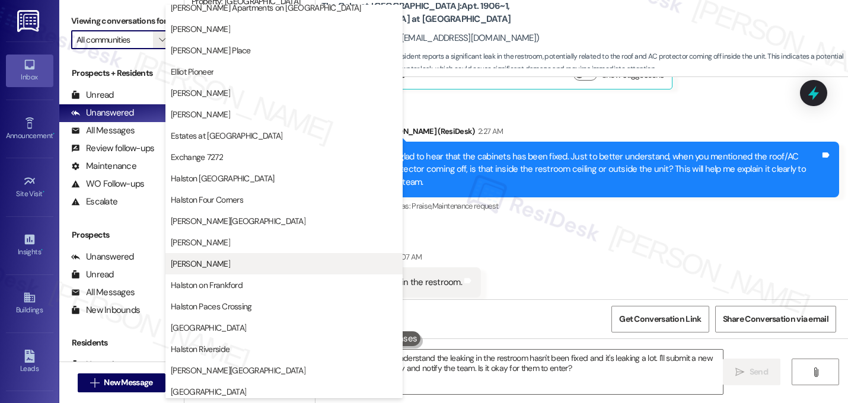
scroll to position [461, 0]
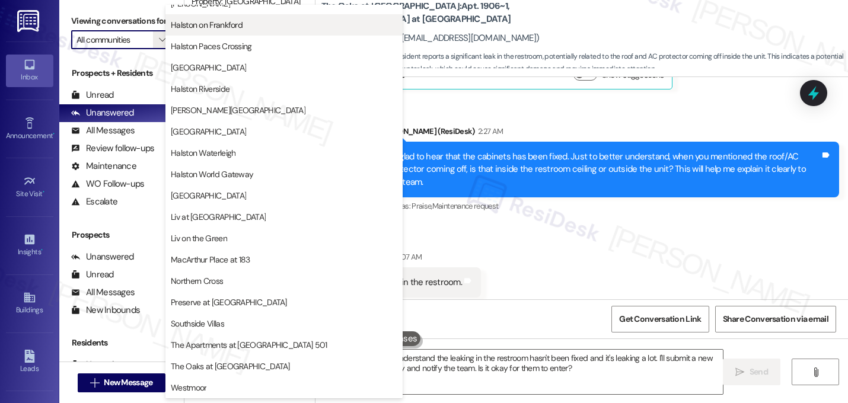
click at [251, 28] on span "Halston on Frankford" at bounding box center [284, 25] width 226 height 12
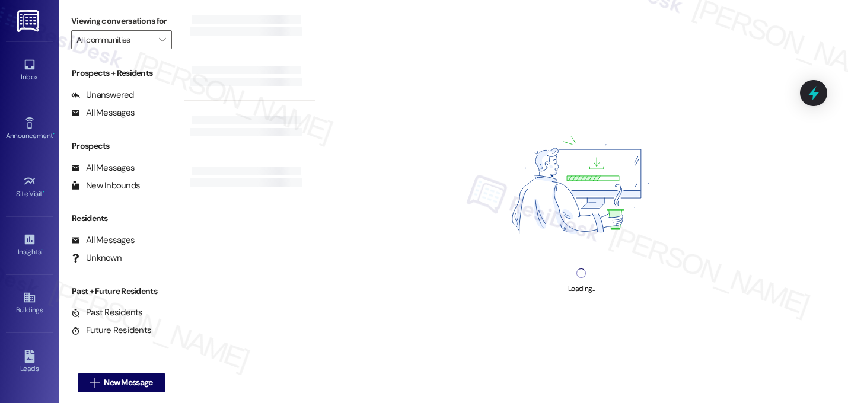
type input "Halston on Frankford"
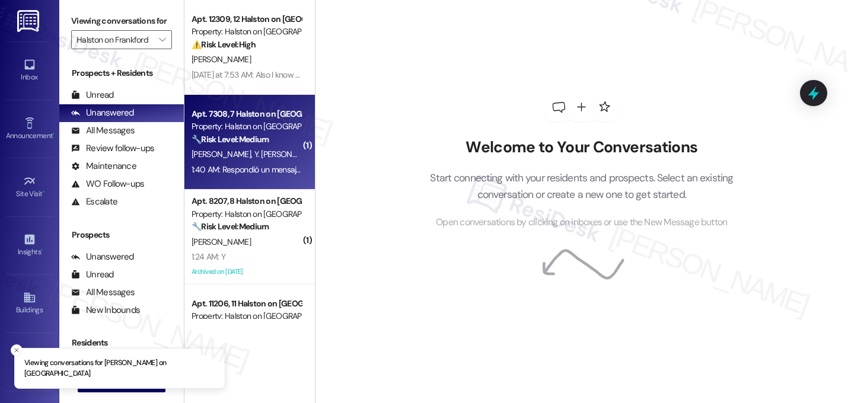
click at [243, 149] on span "[PERSON_NAME]" at bounding box center [222, 154] width 63 height 11
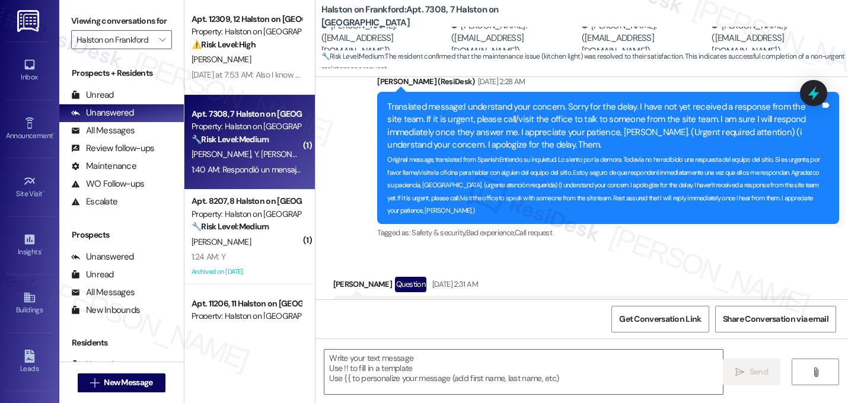
type textarea "Fetching suggested responses. Please feel free to read through the conversation…"
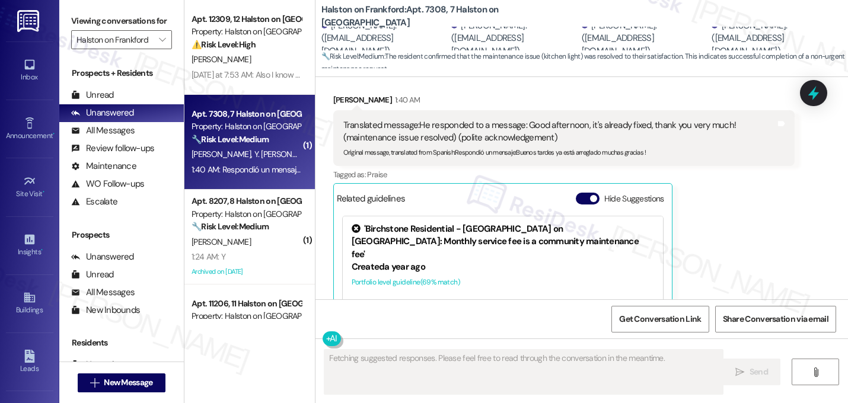
scroll to position [9489, 0]
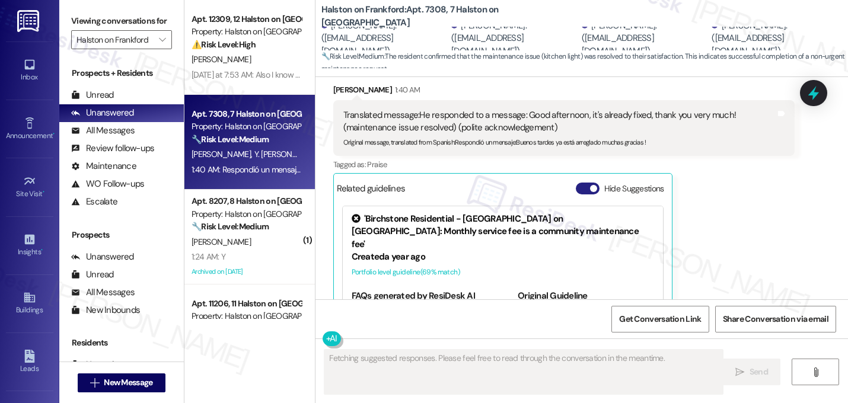
click at [590, 185] on span "button" at bounding box center [593, 188] width 7 height 7
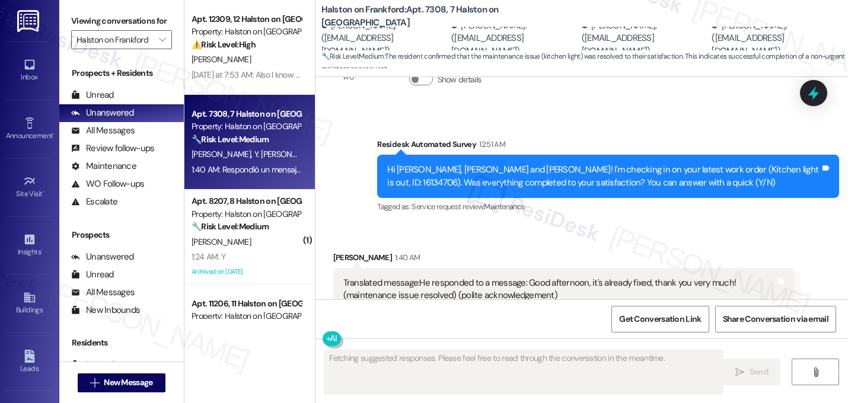
scroll to position [9328, 0]
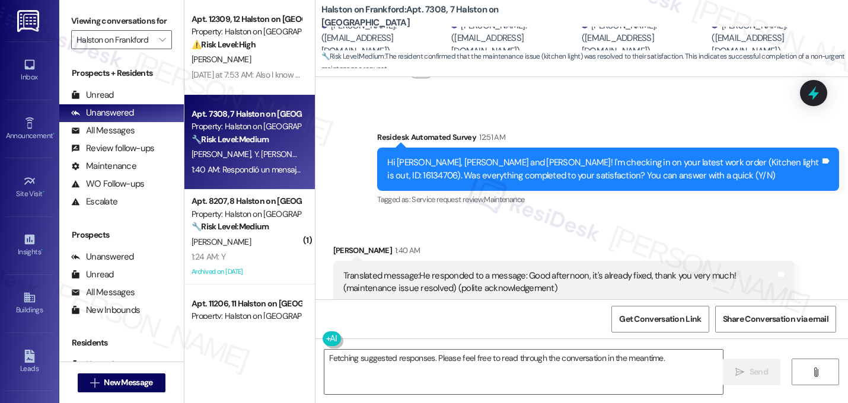
click at [655, 218] on div "Received via SMS [PERSON_NAME] 1:40 AM Translated message: He responded to a me…" at bounding box center [581, 296] width 532 height 156
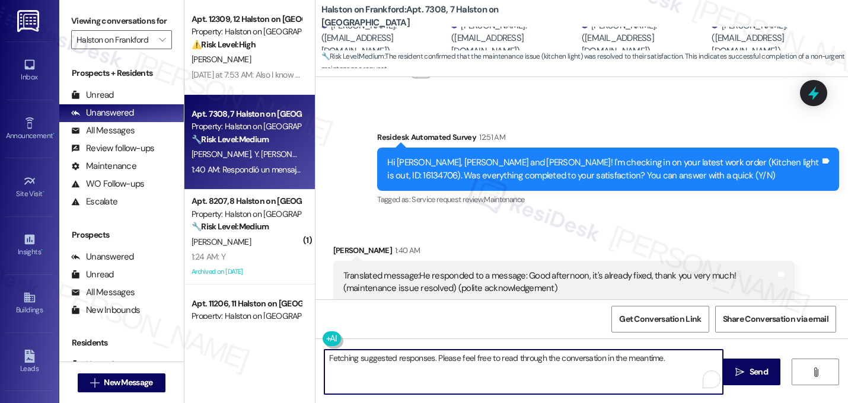
click at [440, 359] on textarea "Fetching suggested responses. Please feel free to read through the conversation…" at bounding box center [523, 372] width 398 height 44
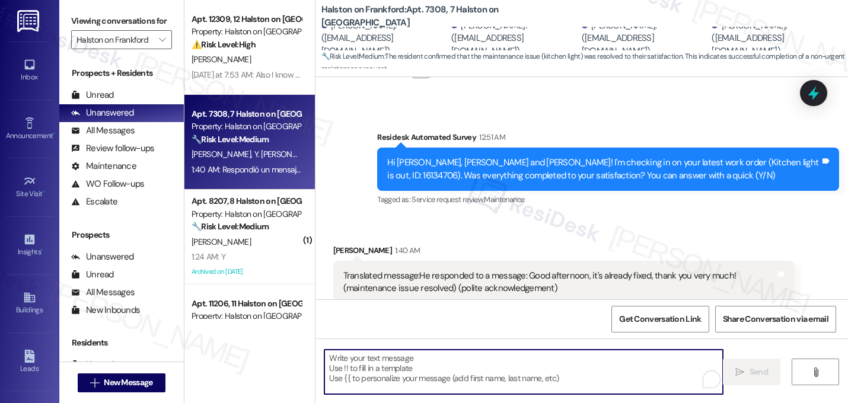
paste textarea "Great! I'm glad to hear that your last maintenance request was completed to you…"
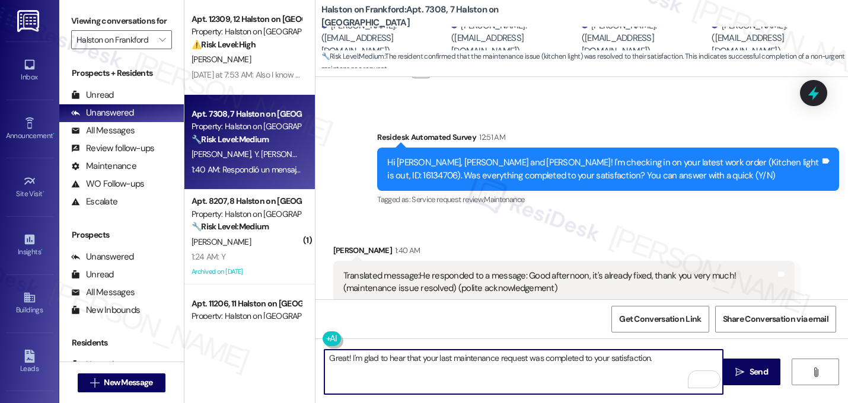
paste textarea "If I may ask...has {{property}} lived up to your expectations?"
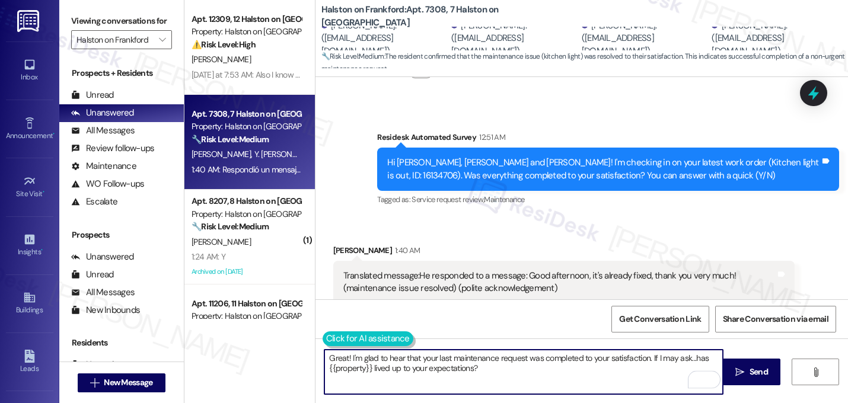
type textarea "Great! I'm glad to hear that your last maintenance request was completed to you…"
click at [323, 340] on button at bounding box center [367, 338] width 91 height 15
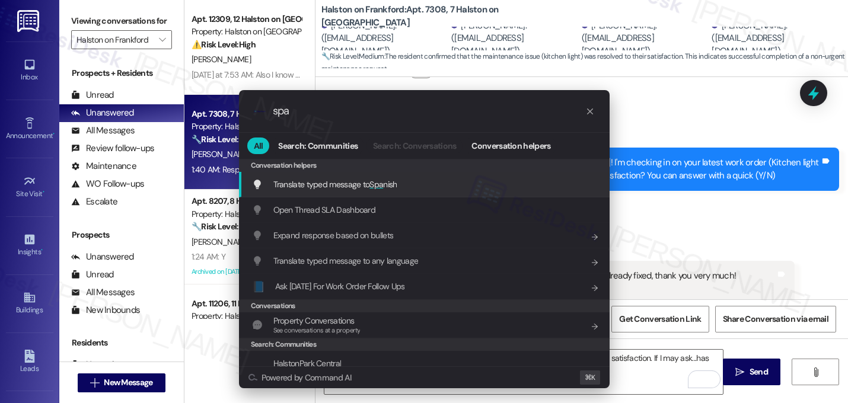
type input "spa"
click at [385, 190] on span "Translate typed message to Spa nish" at bounding box center [335, 184] width 124 height 13
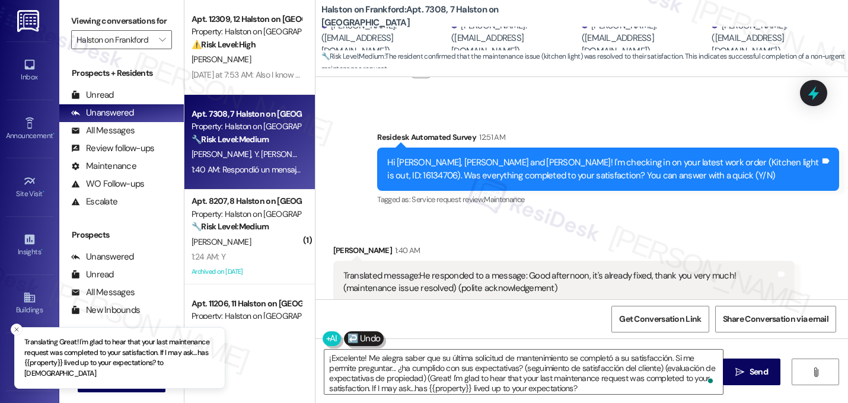
type textarea "¡Excelente! Me alegra saber que su última solicitud de mantenimiento se complet…"
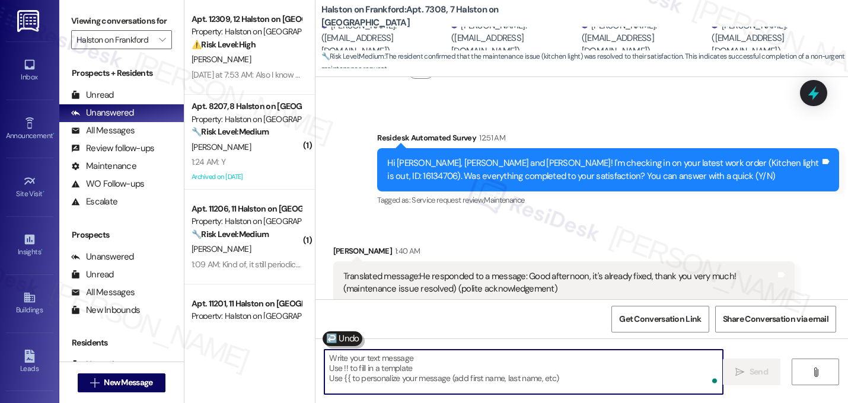
scroll to position [9449, 0]
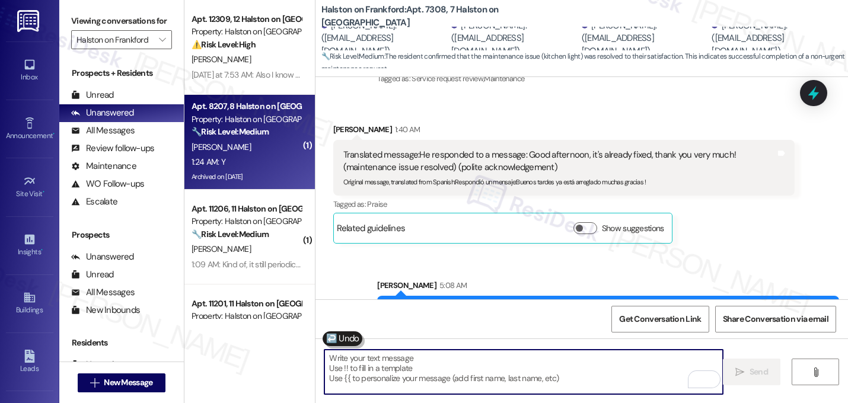
click at [254, 145] on div "B. Grether" at bounding box center [246, 147] width 112 height 15
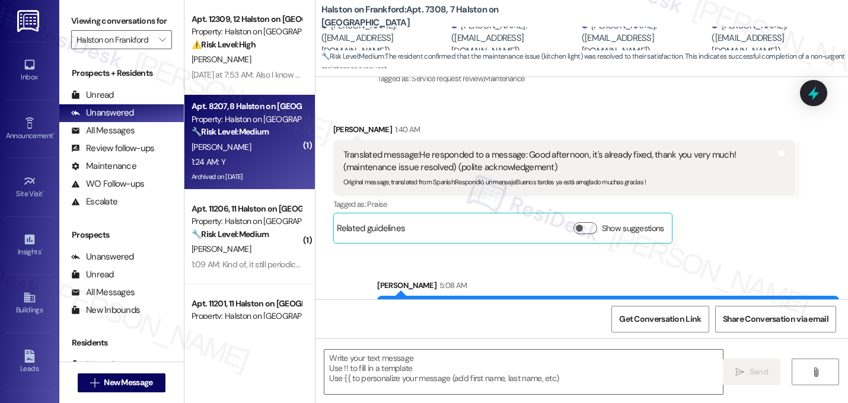
type textarea "Fetching suggested responses. Please feel free to read through the conversation…"
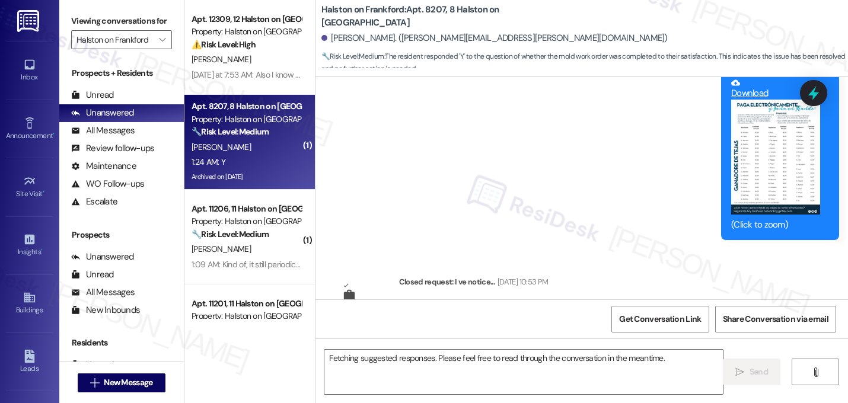
scroll to position [10231, 0]
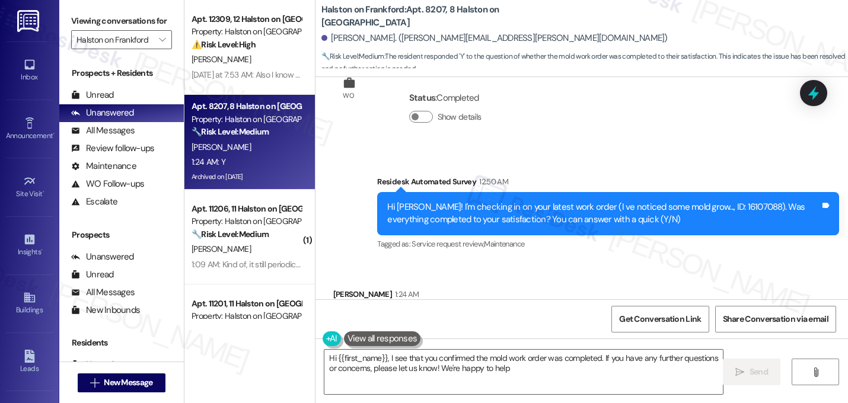
type textarea "Hi {{first_name}}, I see that you confirmed the mold work order was completed. …"
click at [456, 371] on textarea "Hi {{first_name}}, I see that you confirmed the mold work order was completed. …" at bounding box center [523, 372] width 398 height 44
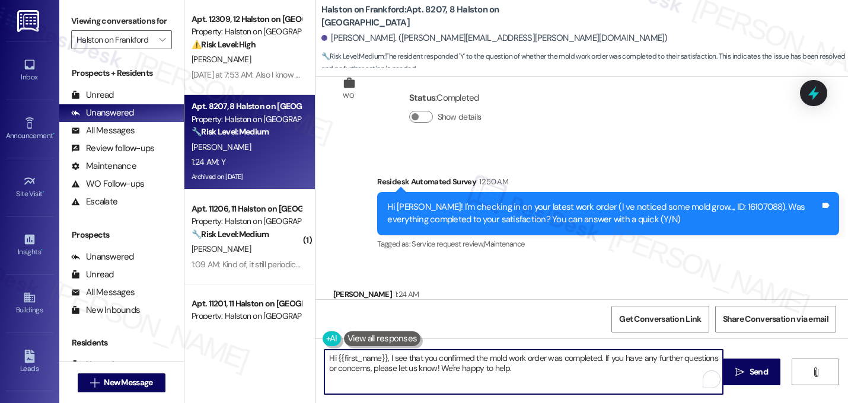
click at [456, 371] on textarea "Hi {{first_name}}, I see that you confirmed the mold work order was completed. …" at bounding box center [523, 372] width 398 height 44
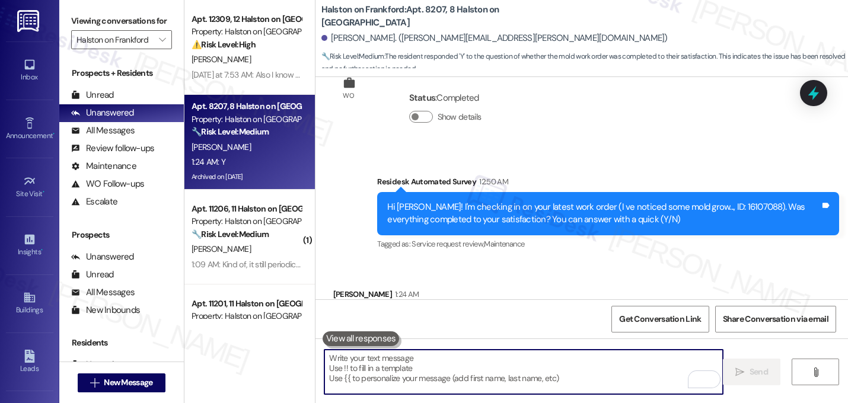
paste textarea "Great! I'm glad to hear that your last maintenance request was completed to you…"
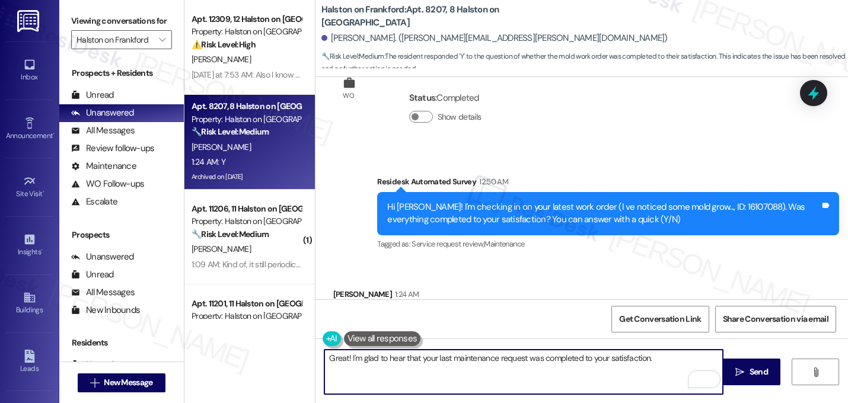
click at [653, 354] on textarea "Great! I'm glad to hear that your last maintenance request was completed to you…" at bounding box center [523, 372] width 398 height 44
paste textarea "If I may ask...has {{property}} lived up to your expectations?"
type textarea "Great! I'm glad to hear that your last maintenance request was completed to you…"
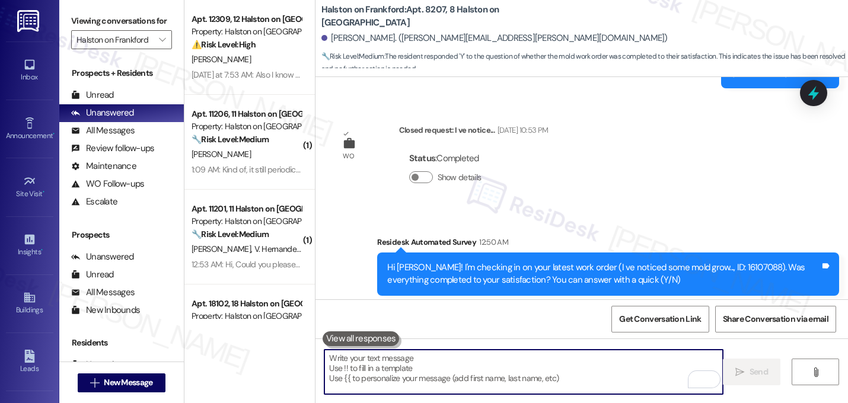
scroll to position [10326, 0]
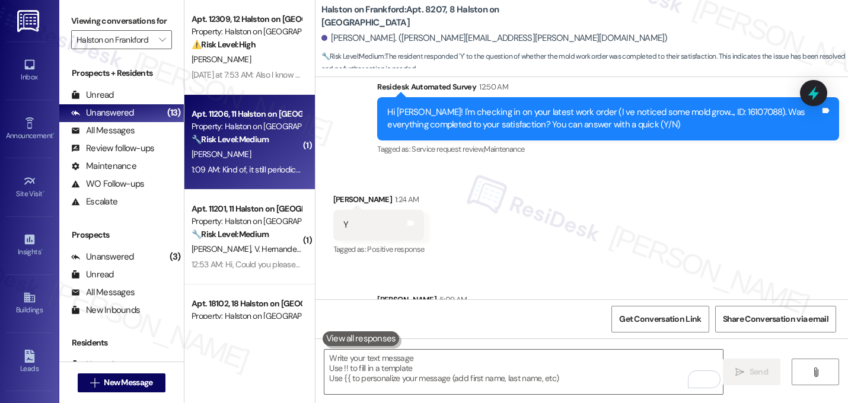
click at [230, 151] on div "J. Choi" at bounding box center [246, 154] width 112 height 15
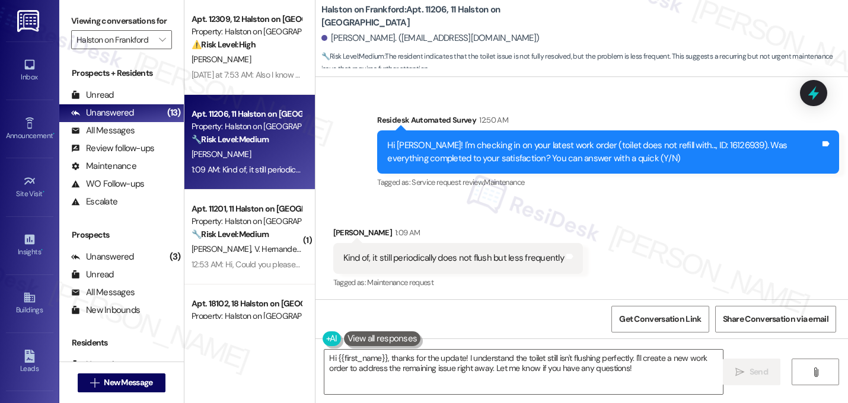
scroll to position [1266, 0]
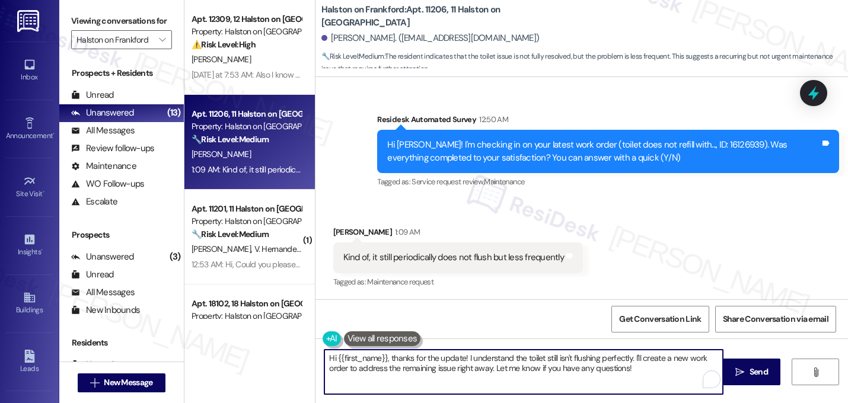
drag, startPoint x: 388, startPoint y: 360, endPoint x: 314, endPoint y: 352, distance: 73.9
click at [318, 352] on div "Hi {{first_name}}, thanks for the update! I understand the toilet still isn't f…" at bounding box center [518, 372] width 400 height 46
type textarea "Thanks for the update! I understand the toilet still isn't flushing perfectly. …"
click at [462, 258] on div "Kind of, it still periodically does not flush but less frequently" at bounding box center [453, 257] width 221 height 12
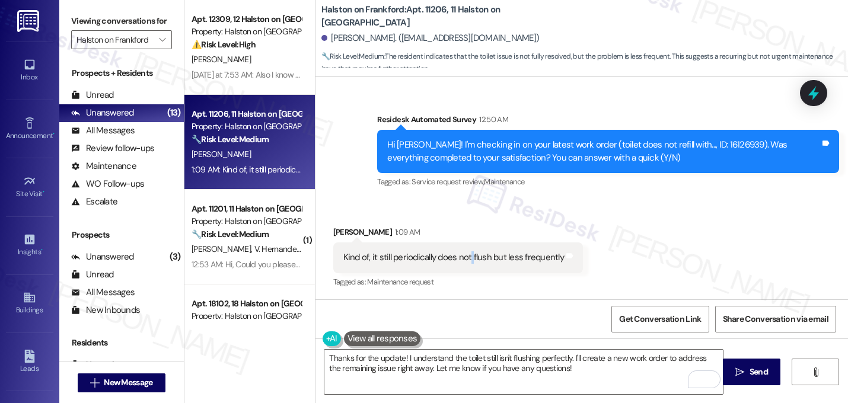
click at [462, 258] on div "Kind of, it still periodically does not flush but less frequently" at bounding box center [453, 257] width 221 height 12
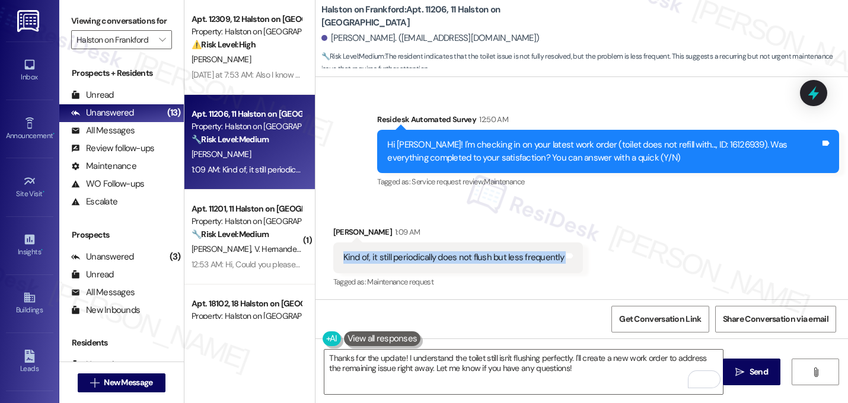
click at [462, 258] on div "Kind of, it still periodically does not flush but less frequently" at bounding box center [453, 257] width 221 height 12
copy div "Kind of, it still periodically does not flush but less frequently Tags and notes"
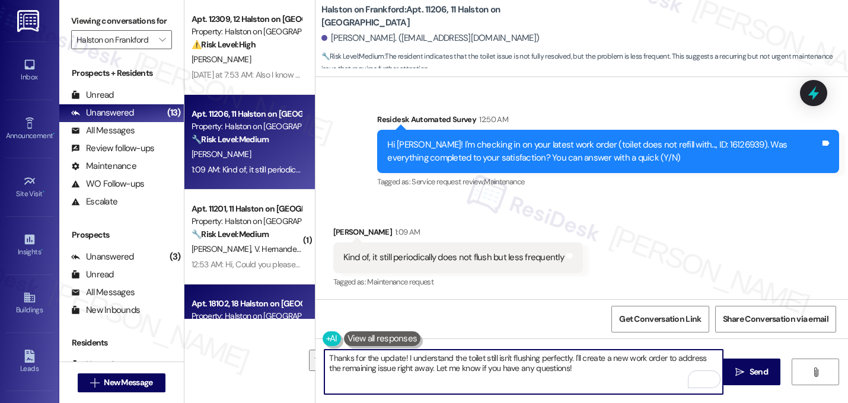
drag, startPoint x: 587, startPoint y: 376, endPoint x: 302, endPoint y: 313, distance: 291.4
click at [315, 313] on div "WO Lease started Aug 08, 2025 at 8:00 AM Show details Survey, sent via SMS Resi…" at bounding box center [581, 278] width 532 height 403
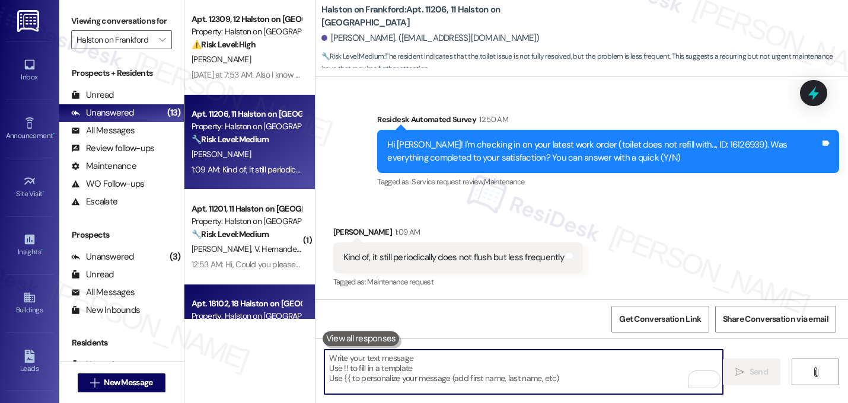
paste textarea "Thanks for letting me know! I’m glad it’s a bit better, but since the toilet is…"
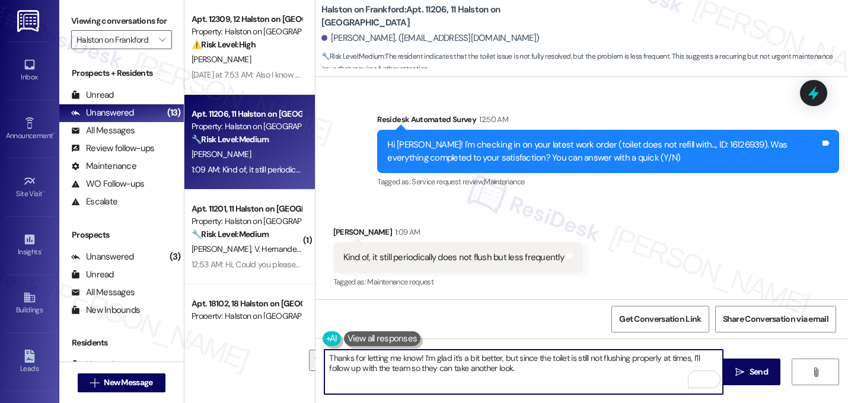
drag, startPoint x: 689, startPoint y: 355, endPoint x: 700, endPoint y: 366, distance: 15.5
click at [700, 366] on textarea "Thanks for letting me know! I’m glad it’s a bit better, but since the toilet is…" at bounding box center [523, 372] width 398 height 44
type textarea "Thanks for letting me know! I’m glad it’s a bit better, but since the toilet is…"
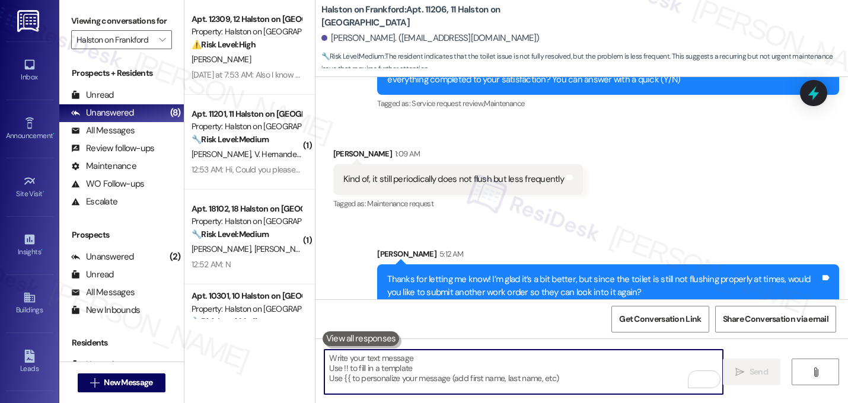
scroll to position [1362, 0]
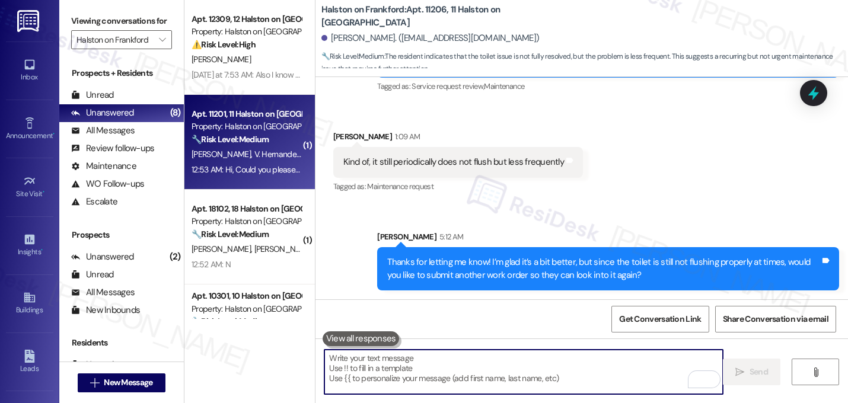
click at [261, 135] on strong "🔧 Risk Level: Medium" at bounding box center [229, 139] width 77 height 11
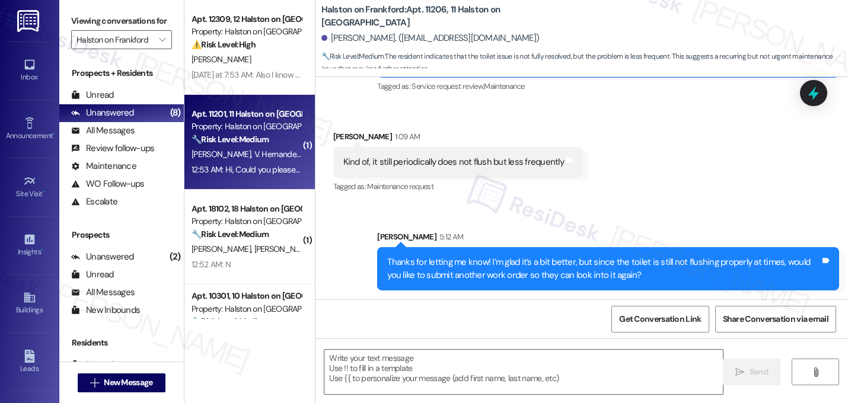
type textarea "Fetching suggested responses. Please feel free to read through the conversation…"
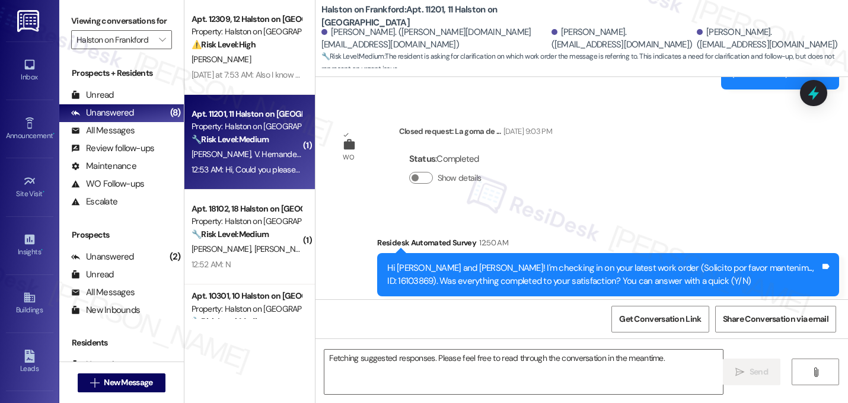
scroll to position [8571, 0]
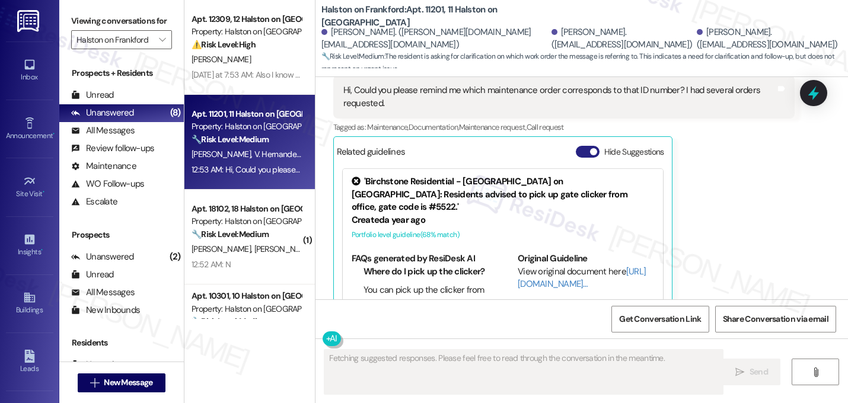
click at [590, 148] on span "button" at bounding box center [593, 151] width 7 height 7
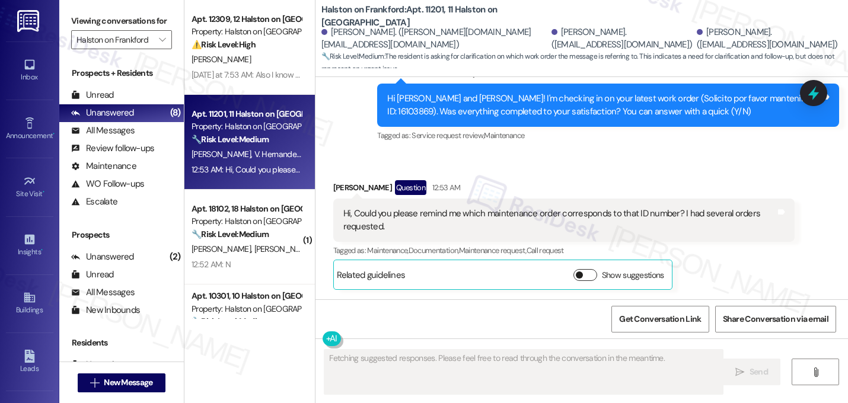
scroll to position [8410, 0]
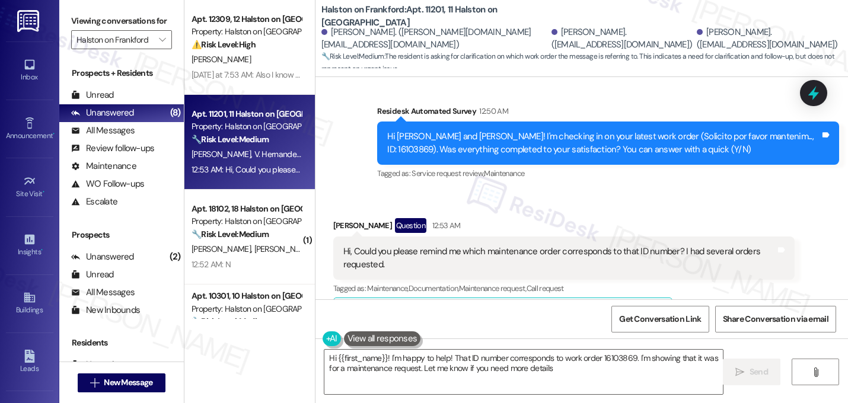
type textarea "Hi {{first_name}}! I'm happy to help! That ID number corresponds to work order …"
click at [770, 130] on div "Hi Alirio, Valentina and Maria! I'm checking in on your latest work order (Soli…" at bounding box center [603, 142] width 433 height 25
copy div "16103869"
click at [529, 191] on div "Received via SMS Valentina Hernandezgarcia Question 12:53 AM Hi, Could you plea…" at bounding box center [581, 264] width 532 height 146
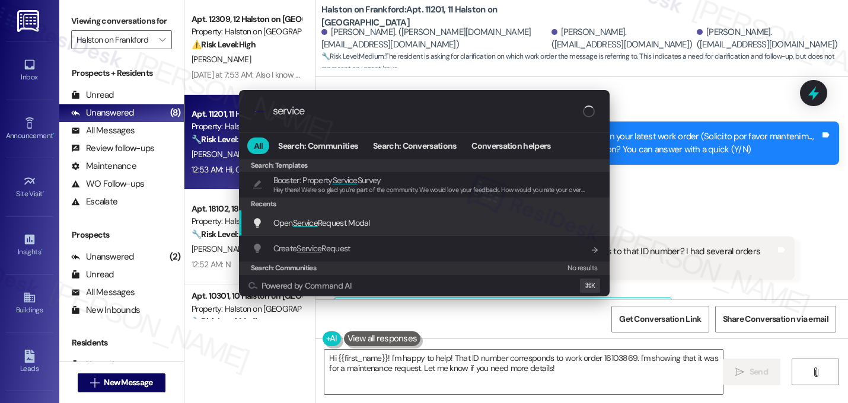
type input "service"
click at [289, 223] on span "Open Service Request Modal" at bounding box center [321, 223] width 97 height 11
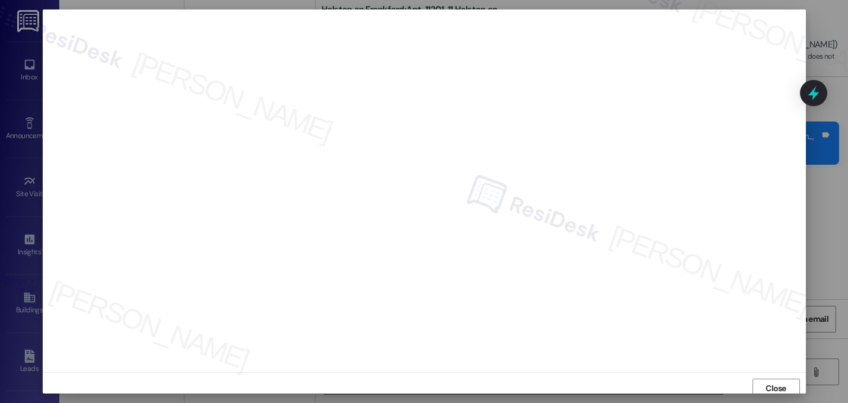
scroll to position [4, 0]
click at [781, 376] on span "Close" at bounding box center [775, 384] width 25 height 18
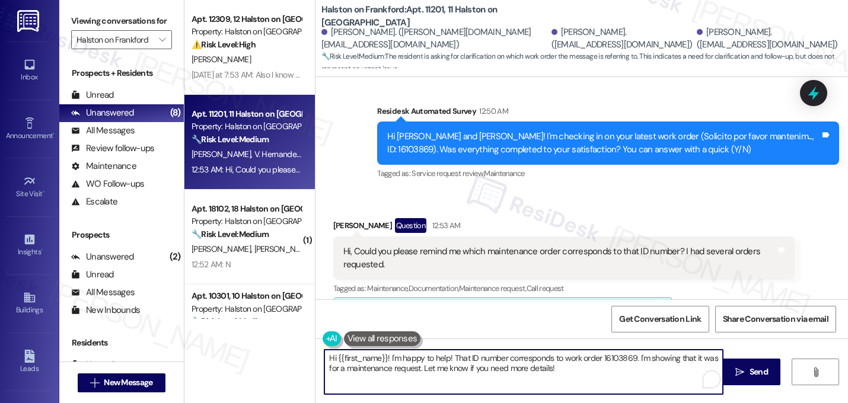
drag, startPoint x: 601, startPoint y: 370, endPoint x: 284, endPoint y: 321, distance: 320.9
click at [284, 321] on div "Apt. 12309, 12 Halston on Frankford Property: Halston on Frankford ⚠️ Risk Leve…" at bounding box center [515, 201] width 663 height 403
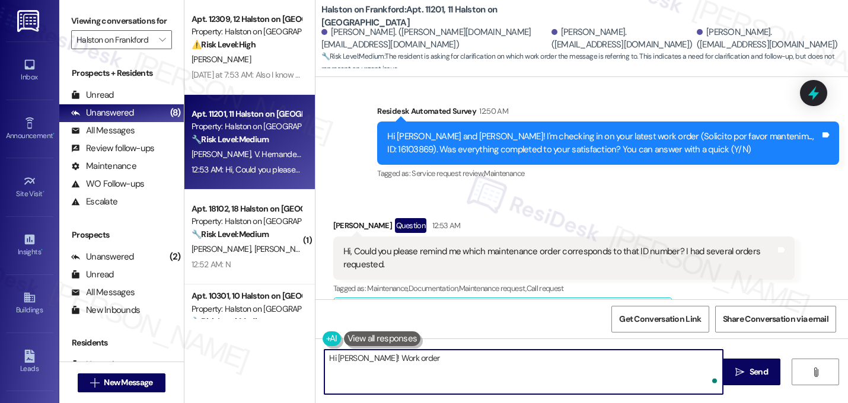
paste textarea "Solicito por favor mantenimiento a la ba era de ba o principal, cada vez est m …"
click at [371, 359] on textarea "Hi Valentina! Work order 16103869 is regarding" at bounding box center [523, 372] width 398 height 44
click at [534, 354] on textarea "Hi Valentina! The work order 16103869 is regarding" at bounding box center [523, 372] width 398 height 44
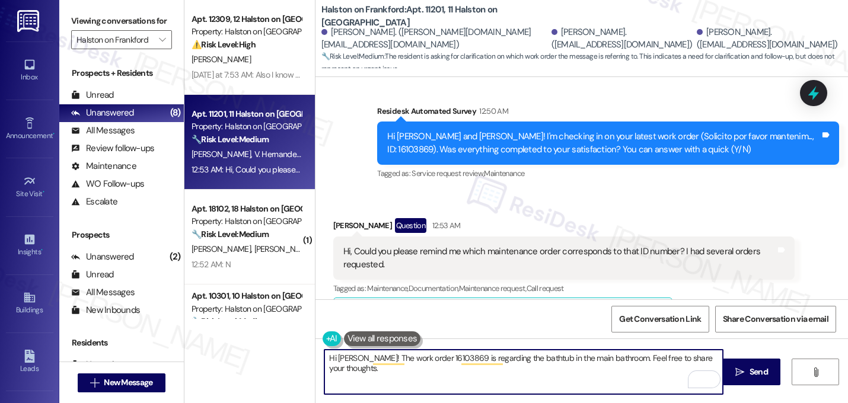
type textarea "Hi Valentina! The work order 16103869 is regarding the bathtub in the main bath…"
click at [423, 370] on textarea "Hi Valentina! The work order 16103869 is regarding the bathtub in the main bath…" at bounding box center [523, 372] width 398 height 44
click at [423, 372] on textarea "Hi Valentina! The work order 16103869 is regarding the bathtub in the main bath…" at bounding box center [523, 372] width 398 height 44
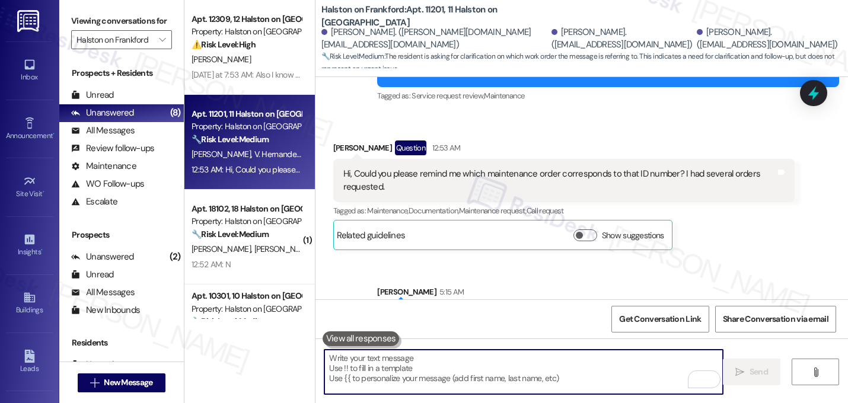
scroll to position [8506, 0]
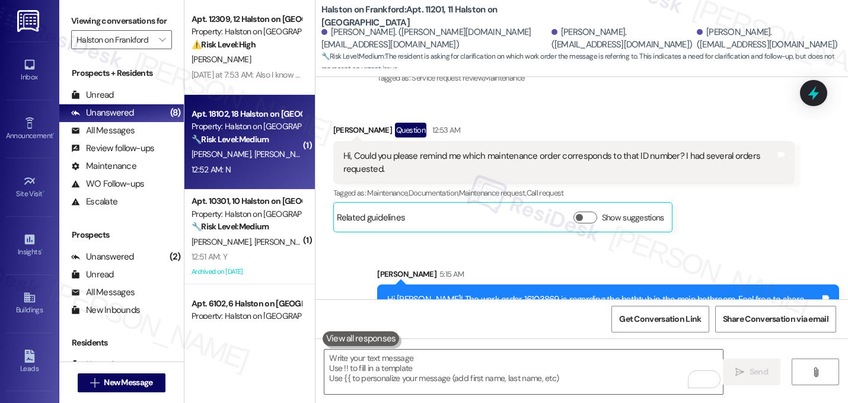
click at [216, 152] on span "[PERSON_NAME]" at bounding box center [222, 154] width 63 height 11
type textarea "Fetching suggested responses. Please feel free to read through the conversation…"
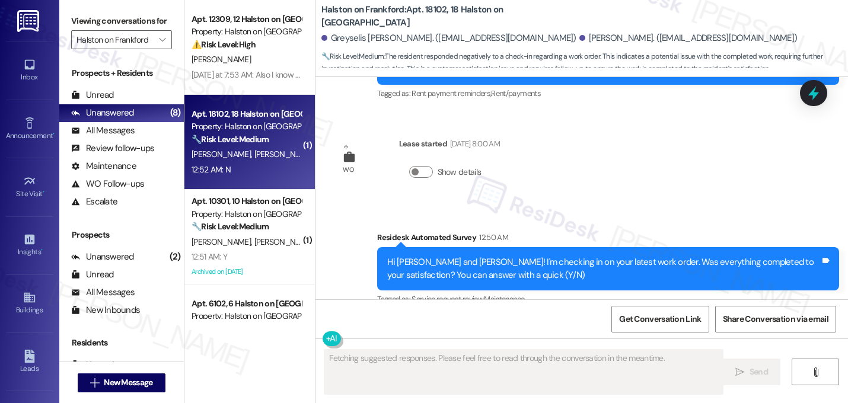
scroll to position [681, 0]
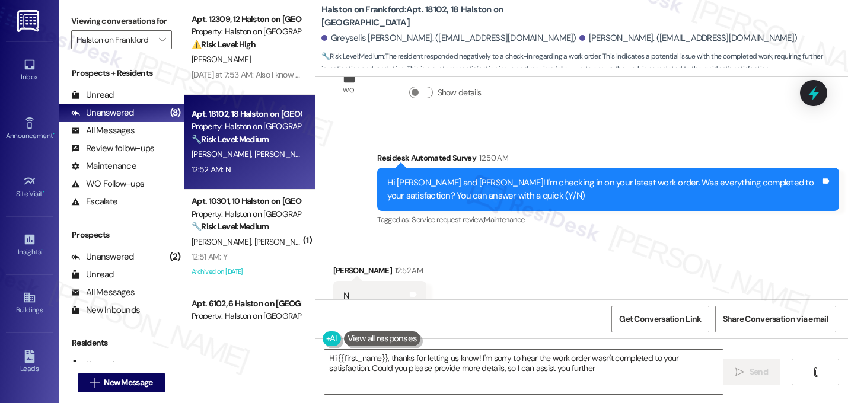
type textarea "Hi {{first_name}}, thanks for letting us know! I'm sorry to hear the work order…"
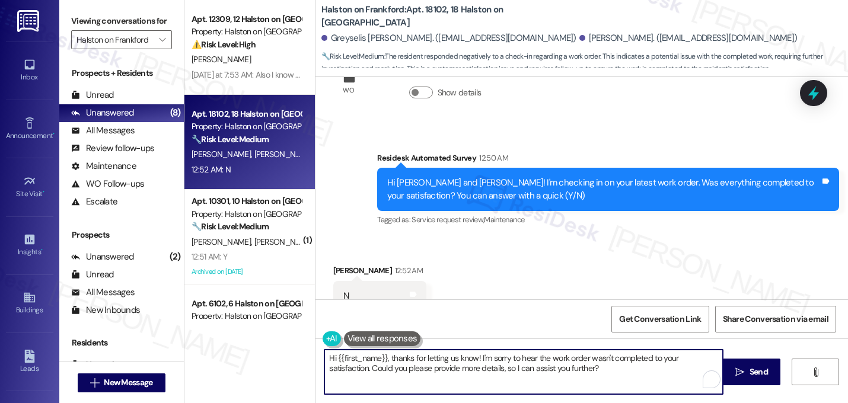
drag, startPoint x: 572, startPoint y: 369, endPoint x: 213, endPoint y: 320, distance: 362.0
click at [213, 320] on div "Apt. 12309, 12 Halston on Frankford Property: Halston on Frankford ⚠️ Risk Leve…" at bounding box center [515, 201] width 663 height 403
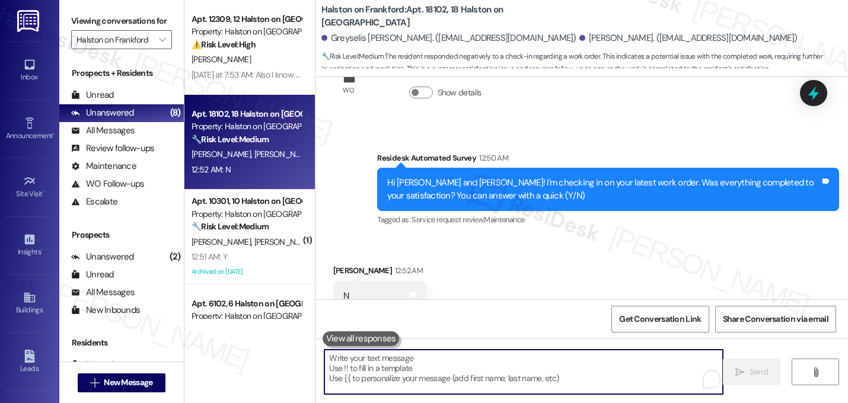
paste textarea "I'm sorry to hear that work order [number] wasn't completed to your satisfactio…"
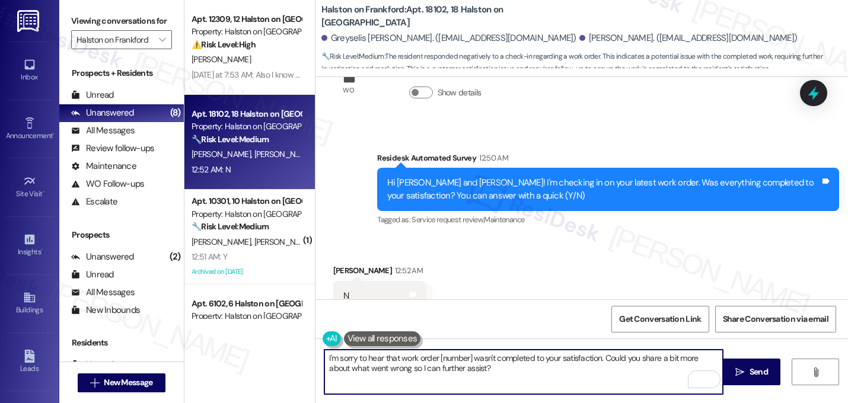
click at [467, 356] on textarea "I'm sorry to hear that work order [number] wasn't completed to your satisfactio…" at bounding box center [523, 372] width 398 height 44
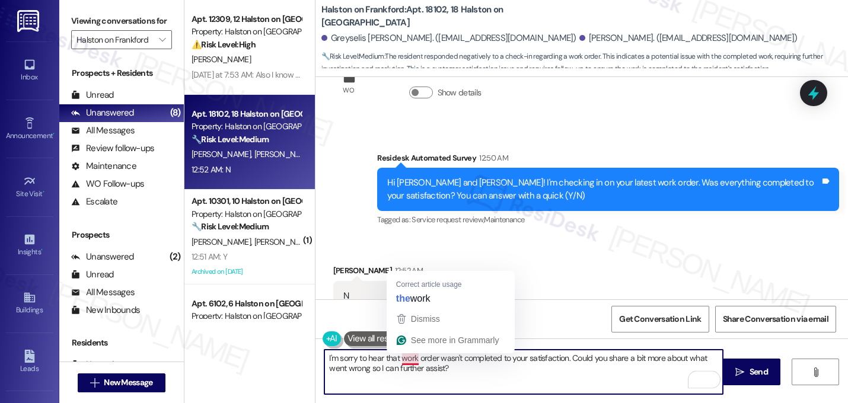
click at [397, 359] on textarea "I'm sorry to hear that work order wasn't completed to your satisfaction. Could …" at bounding box center [523, 372] width 398 height 44
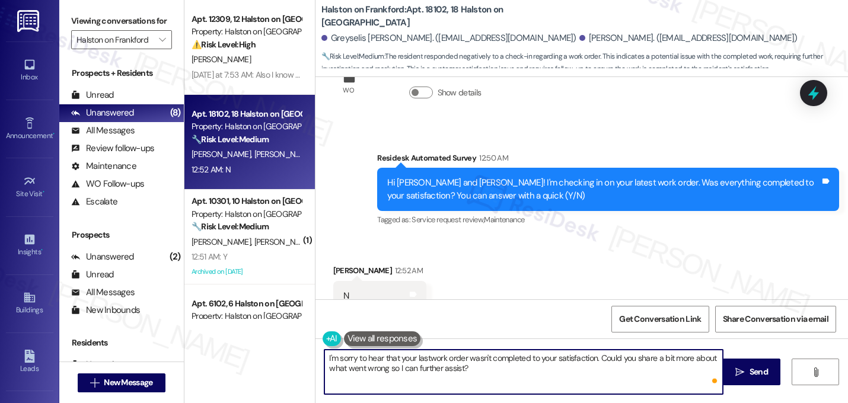
type textarea "I'm sorry to hear that your last work order wasn't completed to your satisfacti…"
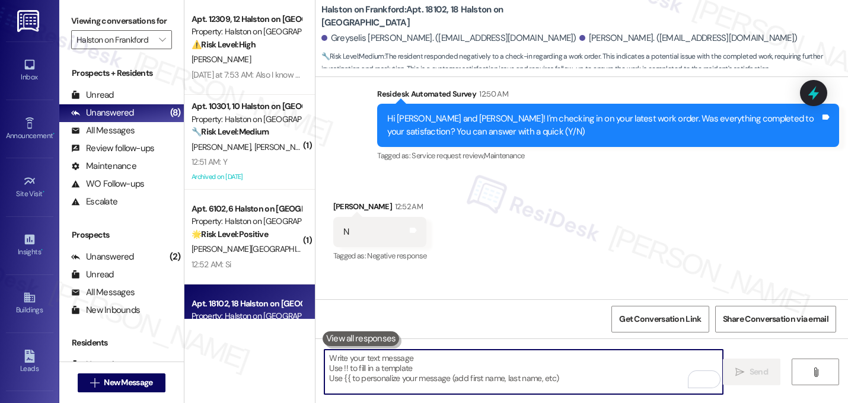
scroll to position [777, 0]
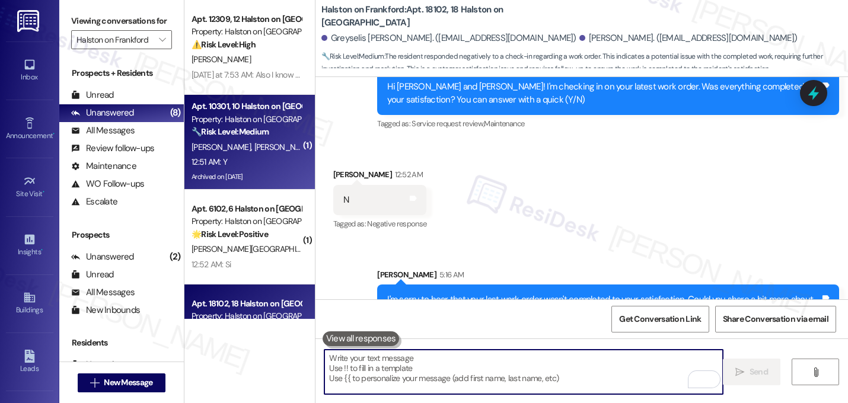
click at [248, 123] on div "Property: Halston on [GEOGRAPHIC_DATA]" at bounding box center [246, 119] width 110 height 12
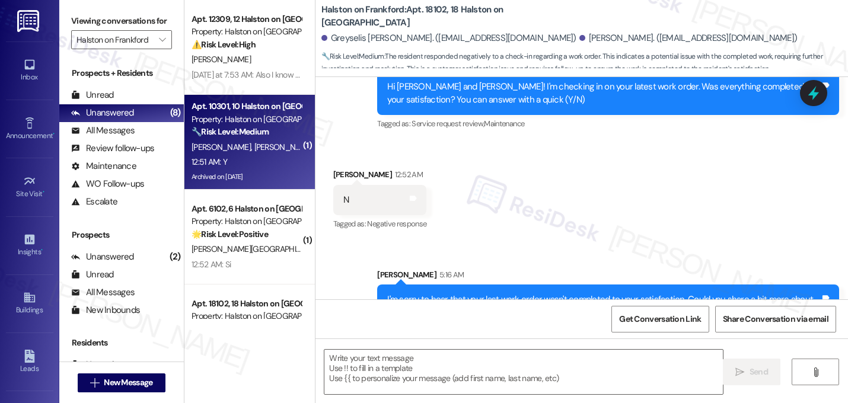
type textarea "Fetching suggested responses. Please feel free to read through the conversation…"
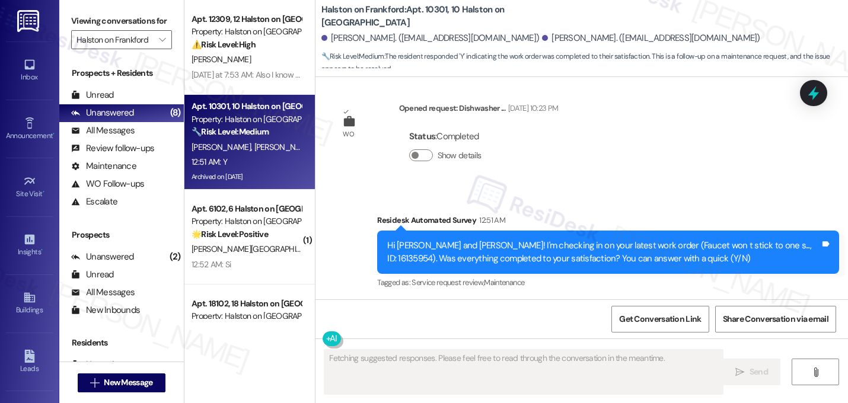
scroll to position [4348, 0]
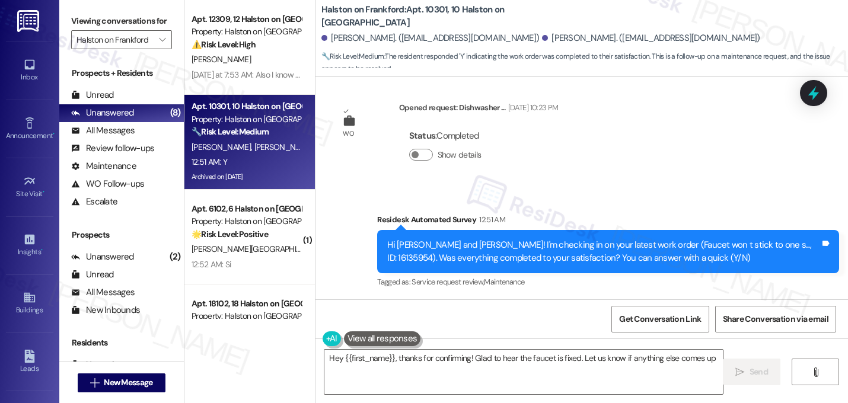
type textarea "Hey {{first_name}}, thanks for confirming! Glad to hear the faucet is fixed. Le…"
click at [449, 361] on textarea "Hey {{first_name}}, thanks for confirming! Glad to hear the faucet is fixed. Le…" at bounding box center [523, 372] width 398 height 44
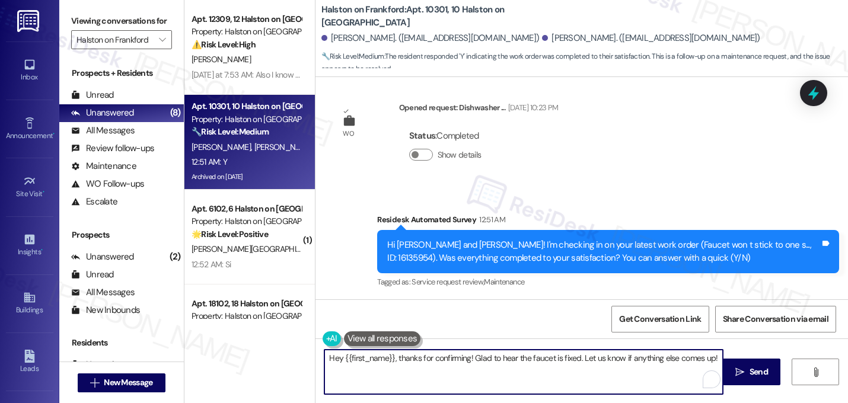
click at [449, 361] on textarea "Hey {{first_name}}, thanks for confirming! Glad to hear the faucet is fixed. Le…" at bounding box center [523, 372] width 398 height 44
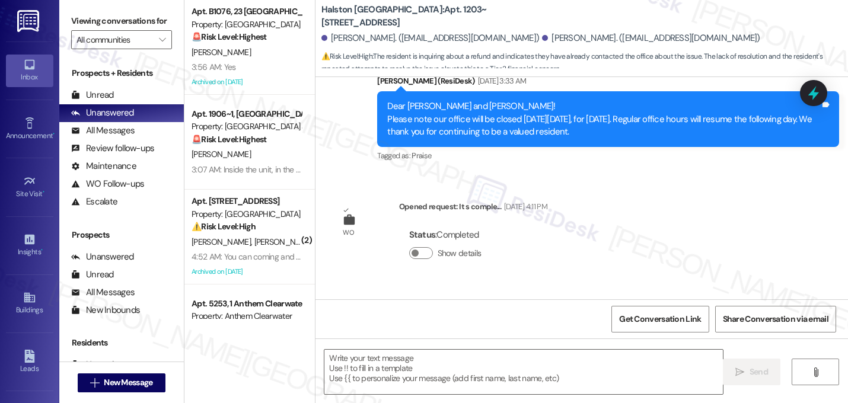
scroll to position [6023, 0]
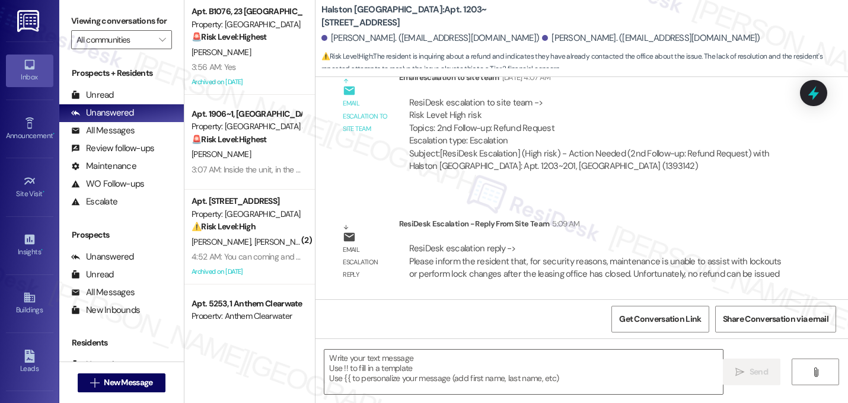
type textarea "Fetching suggested responses. Please feel free to read through the conversation…"
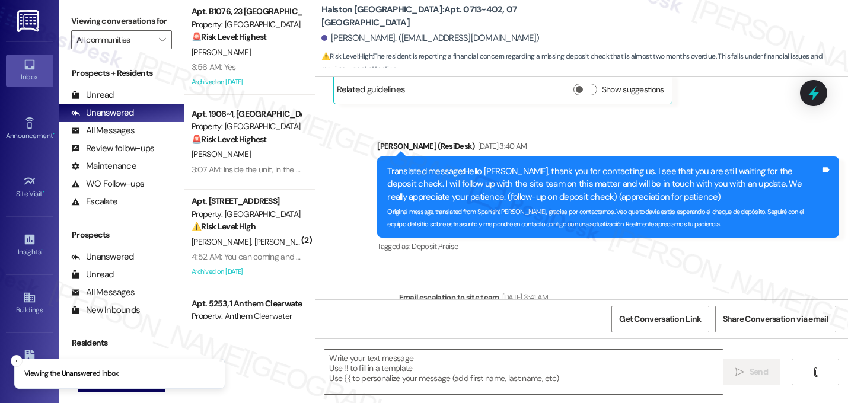
type textarea "Fetching suggested responses. Please feel free to read through the conversation…"
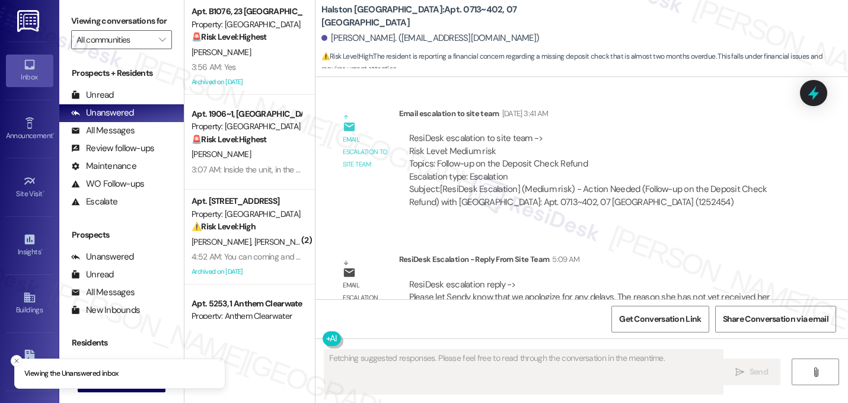
scroll to position [17690, 0]
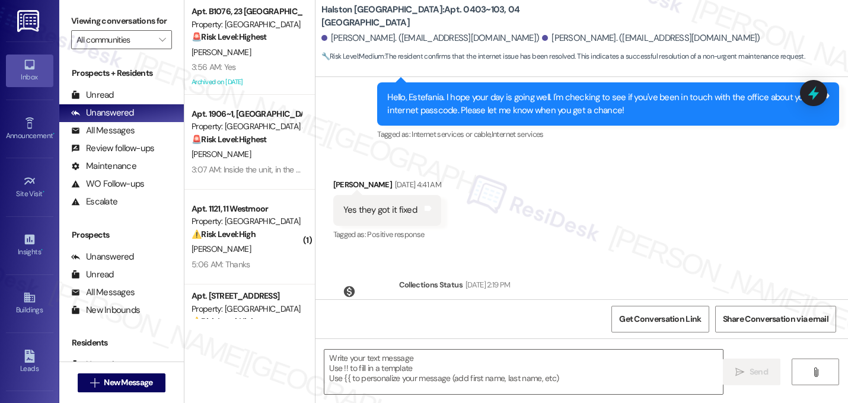
type textarea "Fetching suggested responses. Please feel free to read through the conversation…"
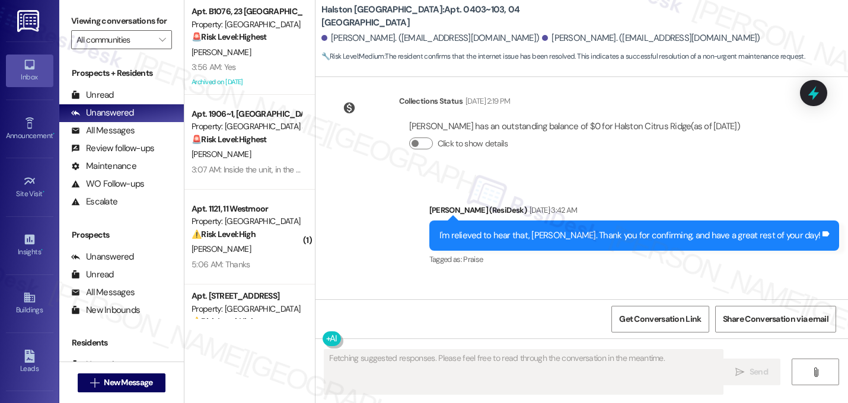
scroll to position [12461, 0]
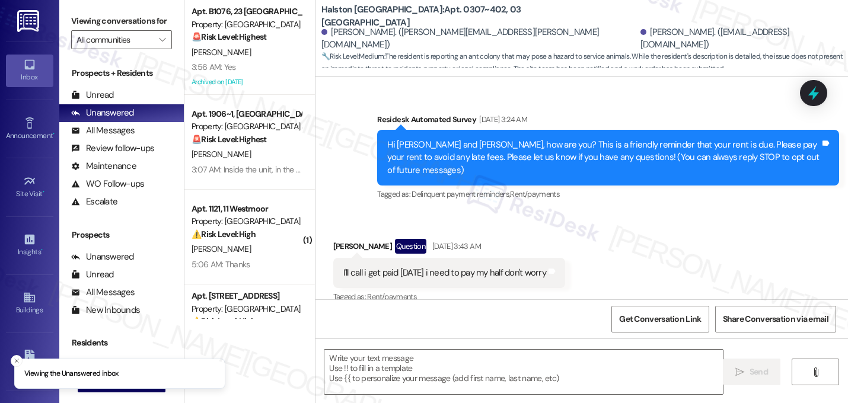
type textarea "Fetching suggested responses. Please feel free to read through the conversation…"
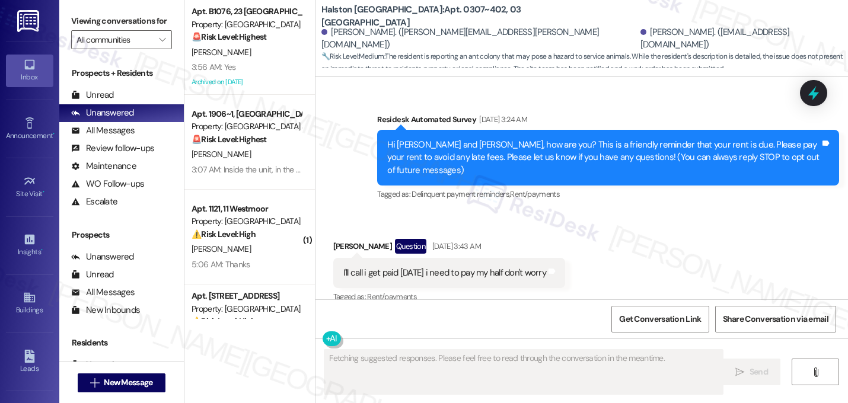
scroll to position [61267, 0]
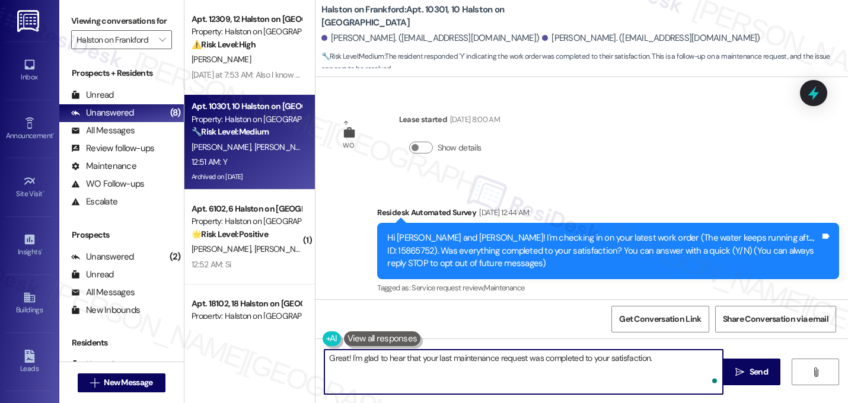
scroll to position [4348, 0]
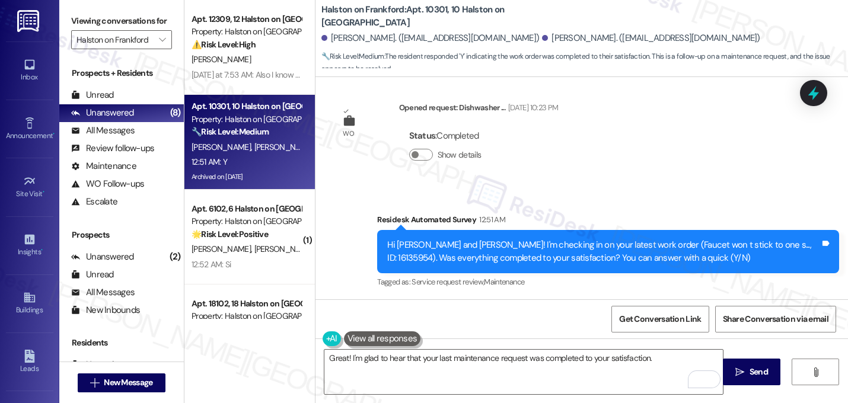
click at [580, 205] on div "Survey, sent via SMS Residesk Automated Survey 12:51 AM Hi [PERSON_NAME] and [P…" at bounding box center [608, 252] width 480 height 95
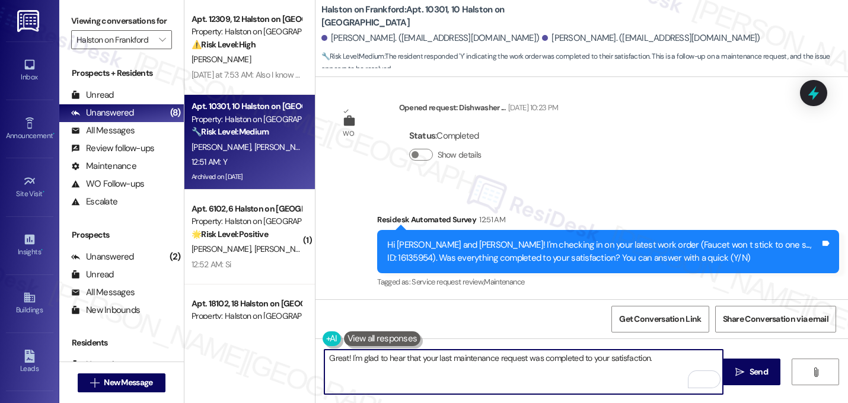
click at [685, 362] on textarea "Great! I'm glad to hear that your last maintenance request was completed to you…" at bounding box center [523, 372] width 398 height 44
paste textarea "If I may ask...has {{property}} lived up to your expectations?"
type textarea "Great! I'm glad to hear that your last maintenance request was completed to you…"
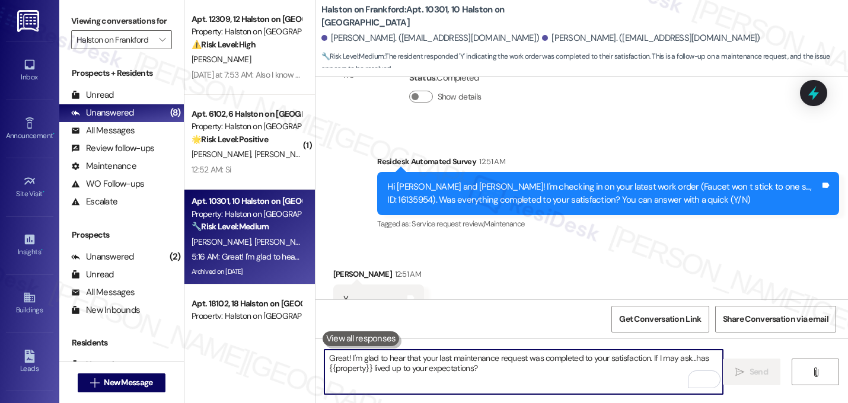
scroll to position [4443, 0]
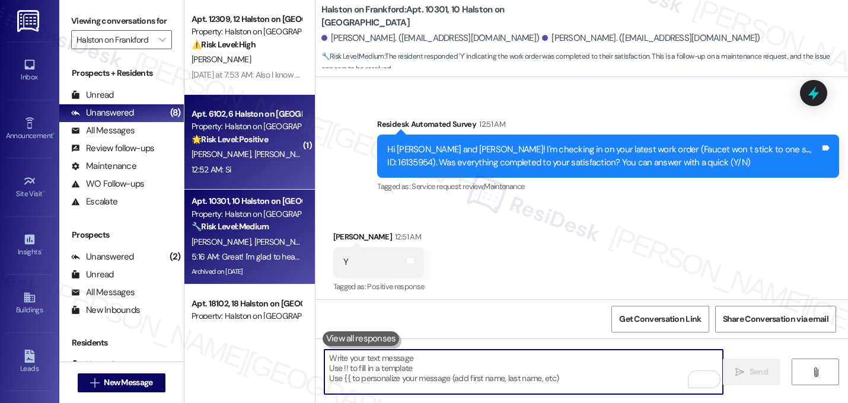
click at [258, 140] on strong "🌟 Risk Level: Positive" at bounding box center [229, 139] width 76 height 11
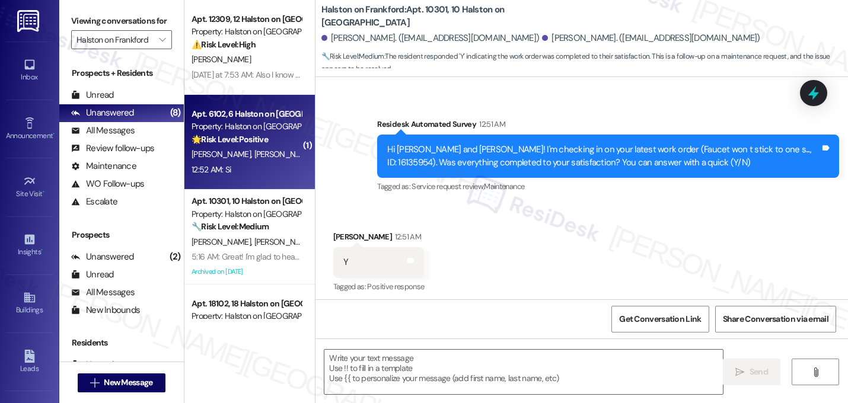
type textarea "Fetching suggested responses. Please feel free to read through the conversation…"
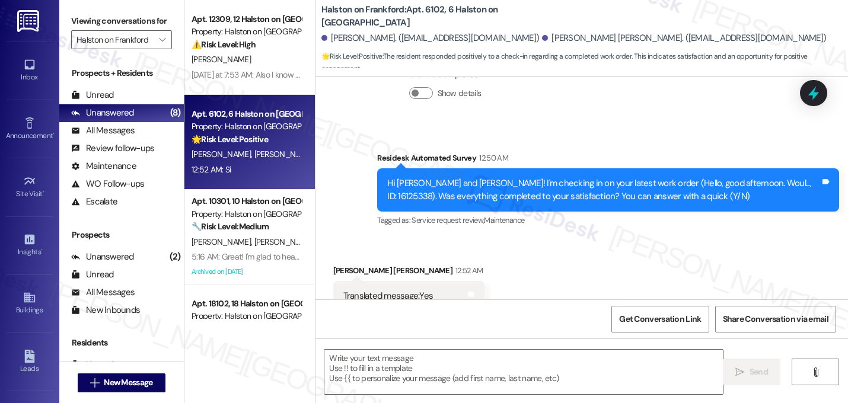
scroll to position [3022, 0]
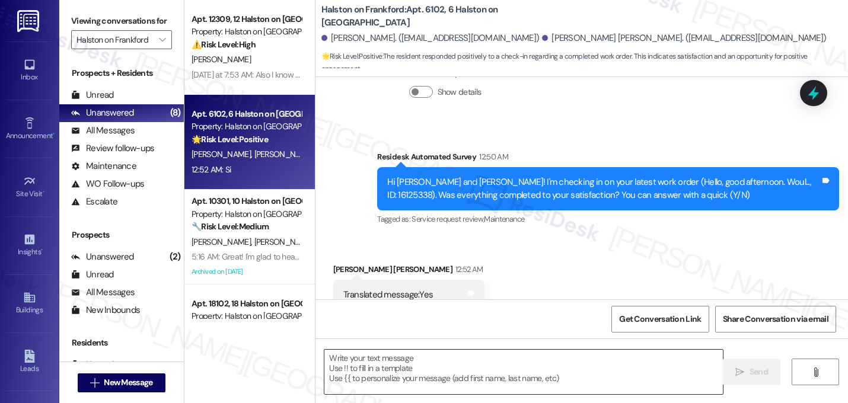
click at [476, 362] on textarea at bounding box center [523, 372] width 398 height 44
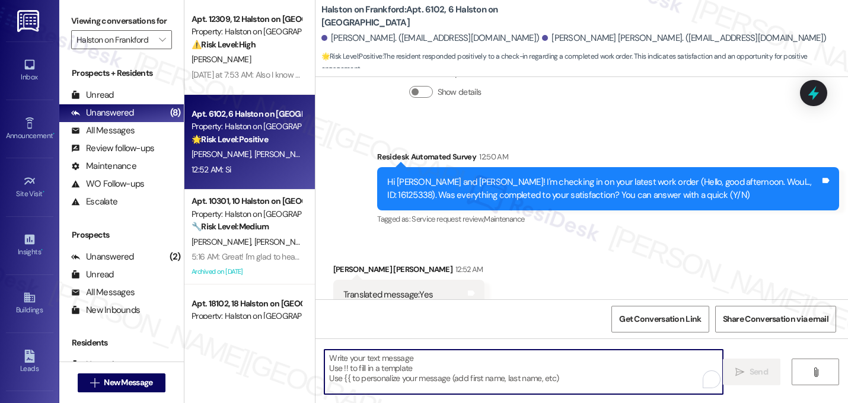
paste textarea "Great! I'm glad to hear that your last maintenance request was completed to you…"
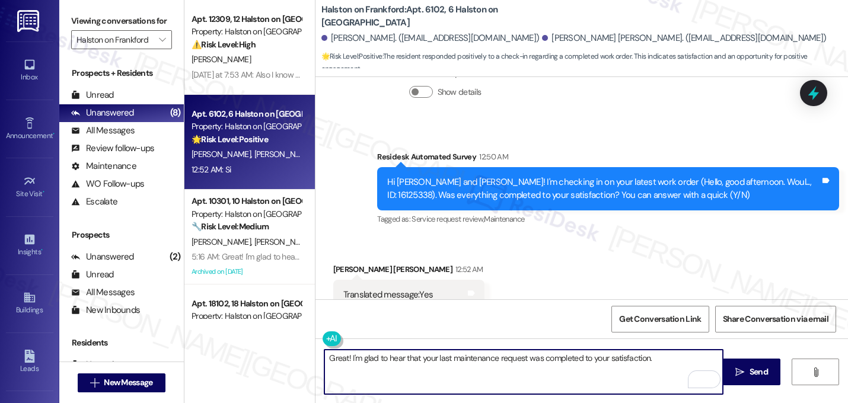
paste textarea "If I may ask...has {{property}} lived up to your expectations?"
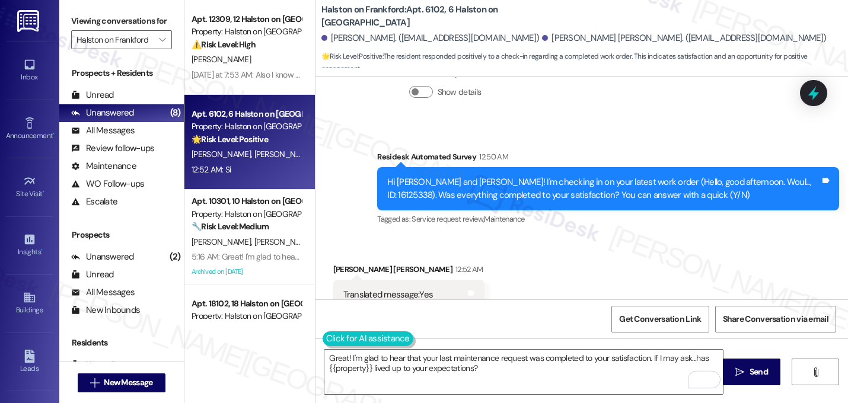
click at [331, 336] on button at bounding box center [367, 338] width 91 height 15
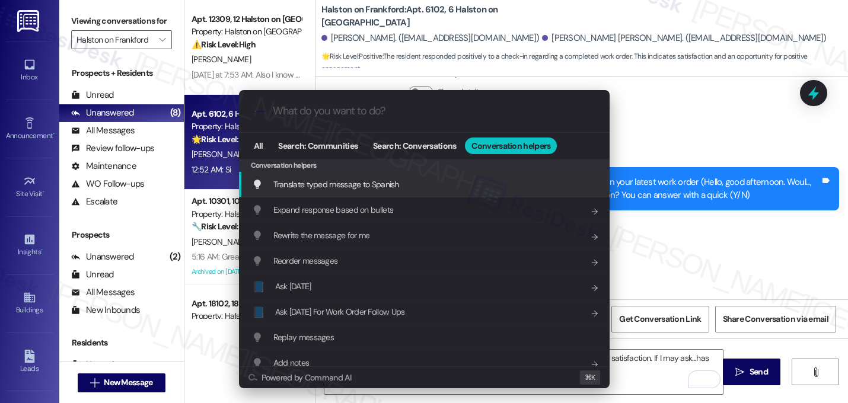
click at [336, 181] on span "Translate typed message to Spanish" at bounding box center [336, 184] width 126 height 11
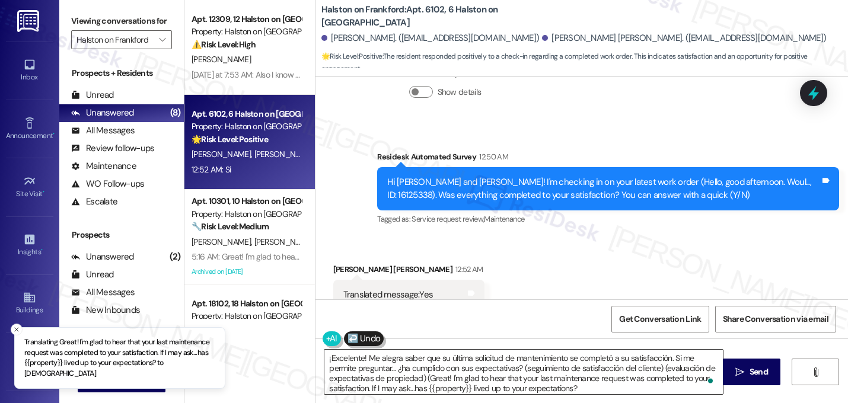
type textarea "¡Excelente! Me alegra saber que su última solicitud de mantenimiento se complet…"
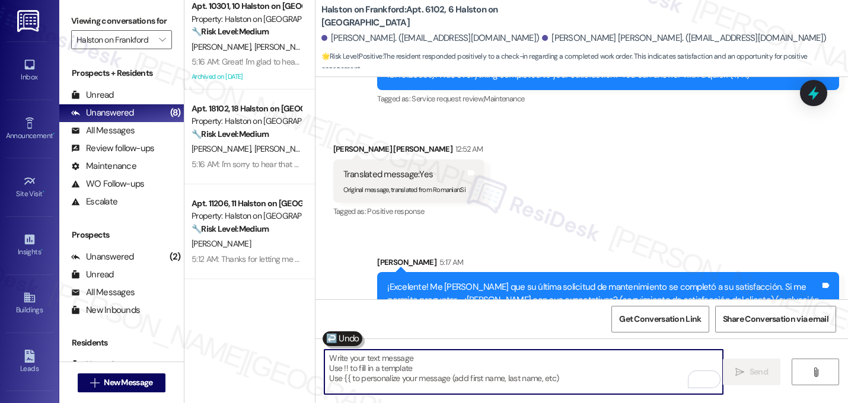
scroll to position [0, 0]
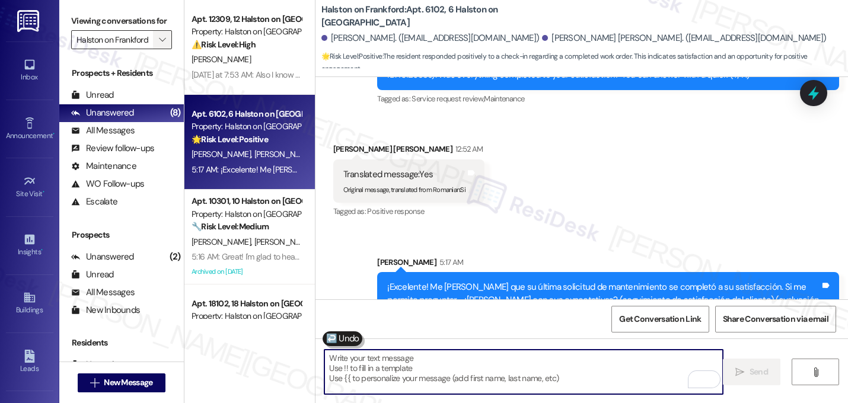
click at [159, 44] on icon "" at bounding box center [162, 39] width 7 height 9
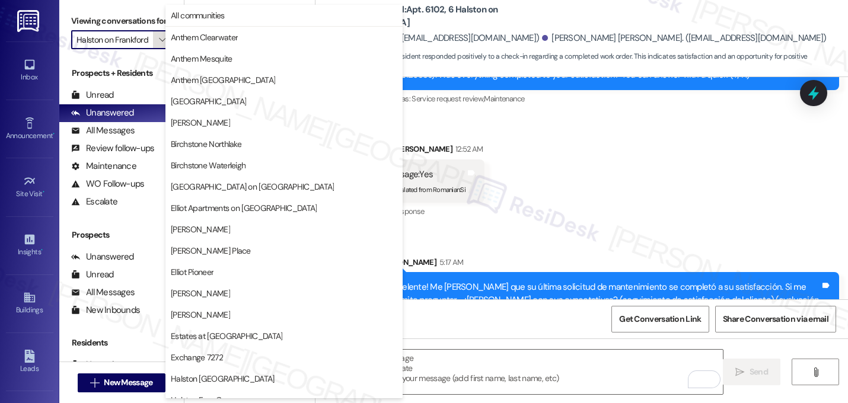
scroll to position [406, 0]
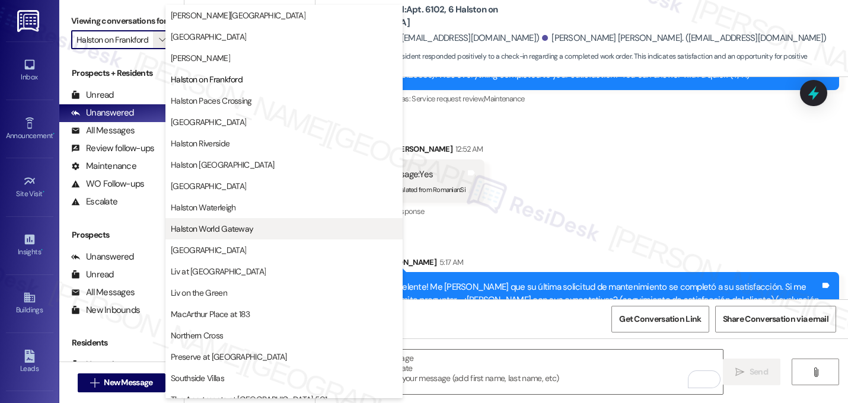
click at [215, 231] on span "Halston World Gateway" at bounding box center [212, 229] width 82 height 12
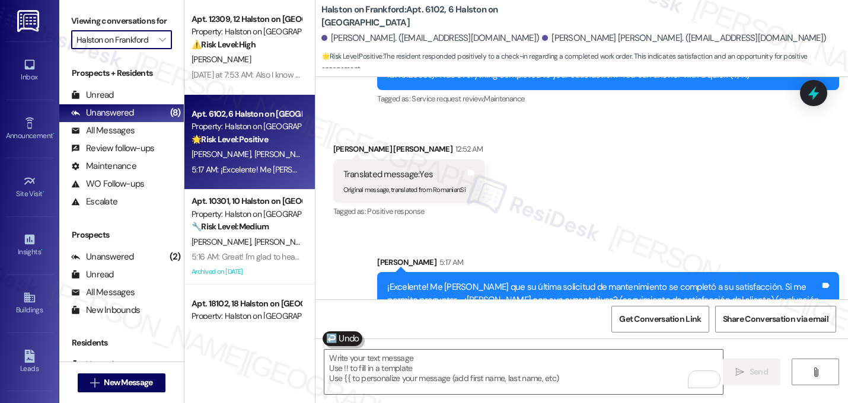
type input "Halston World Gateway"
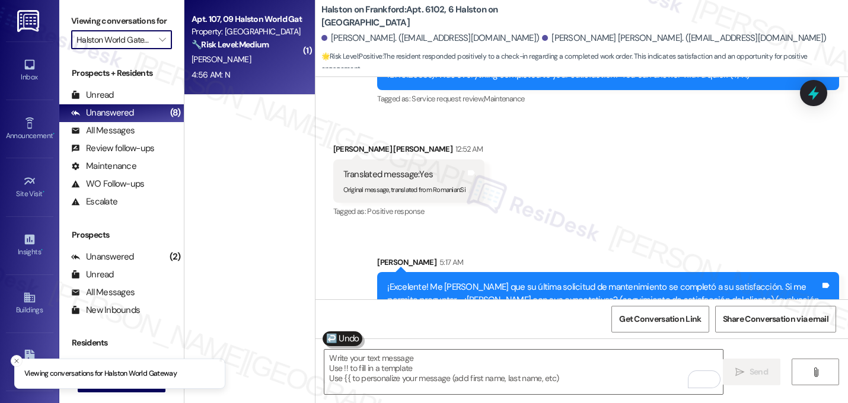
click at [249, 53] on div "N. Schulz" at bounding box center [246, 59] width 112 height 15
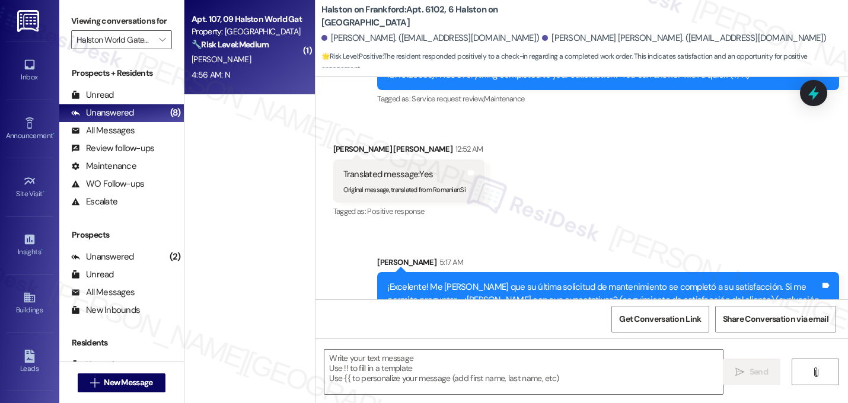
type textarea "Fetching suggested responses. Please feel free to read through the conversation…"
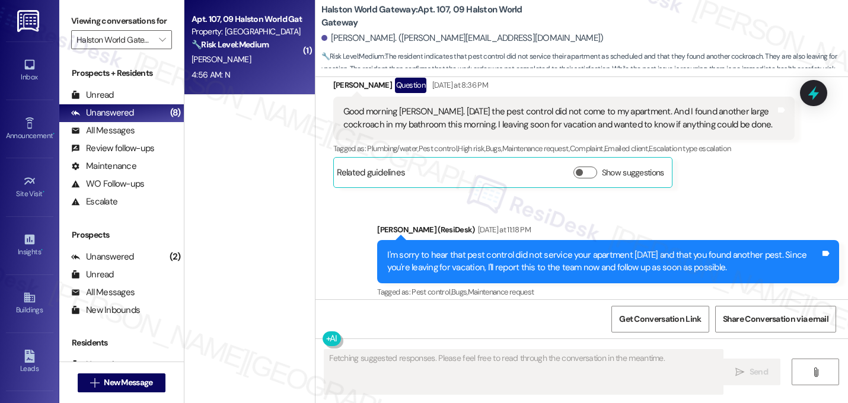
scroll to position [8715, 0]
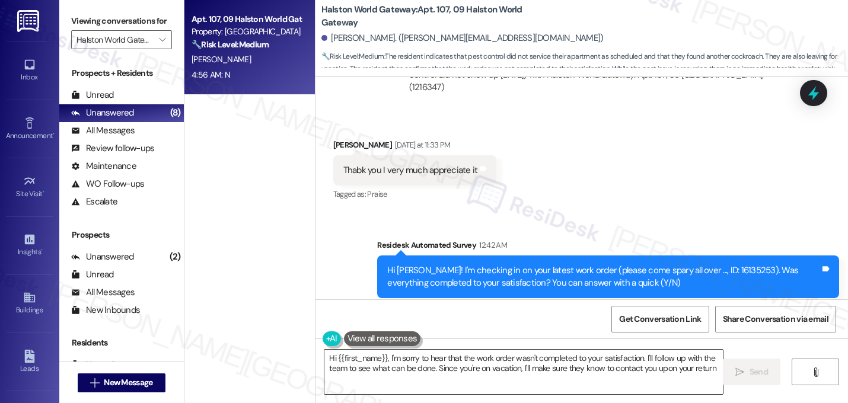
type textarea "Hi {{first_name}}, I'm sorry to hear that the work order wasn't completed to yo…"
click at [490, 376] on textarea "Hi {{first_name}}, I'm sorry to hear that the work order wasn't completed to yo…" at bounding box center [523, 372] width 398 height 44
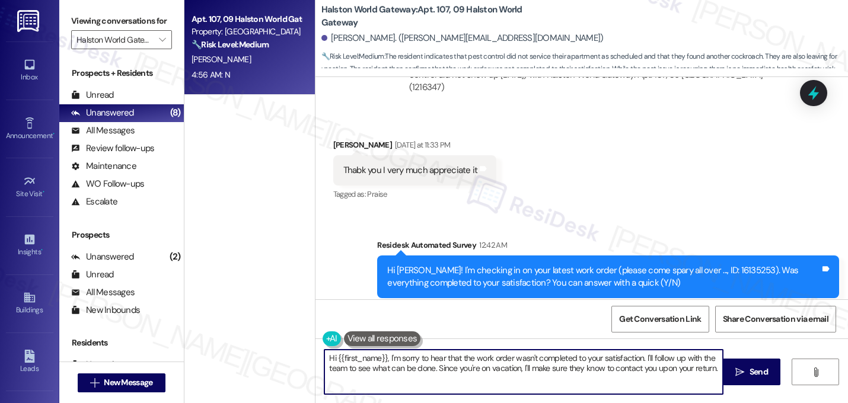
click at [485, 373] on textarea "Hi {{first_name}}, I'm sorry to hear that the work order wasn't completed to yo…" at bounding box center [523, 372] width 398 height 44
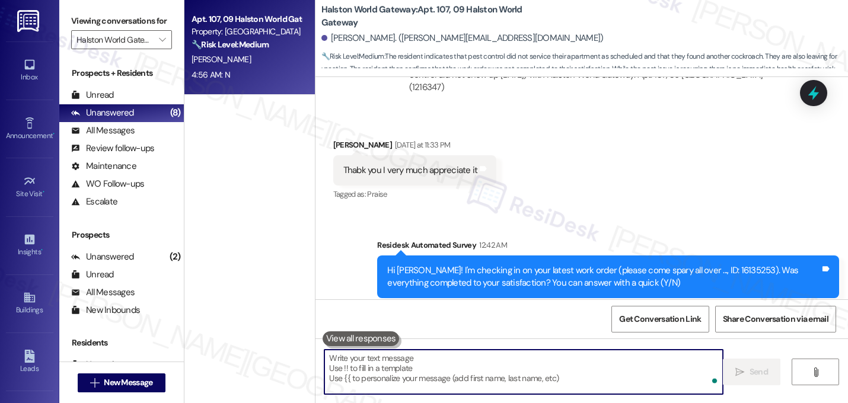
paste textarea "I'm sorry to hear that work order [number] wasn't completed to your satisfactio…"
type textarea "I'm sorry to hear that work order [number] wasn't completed to your satisfactio…"
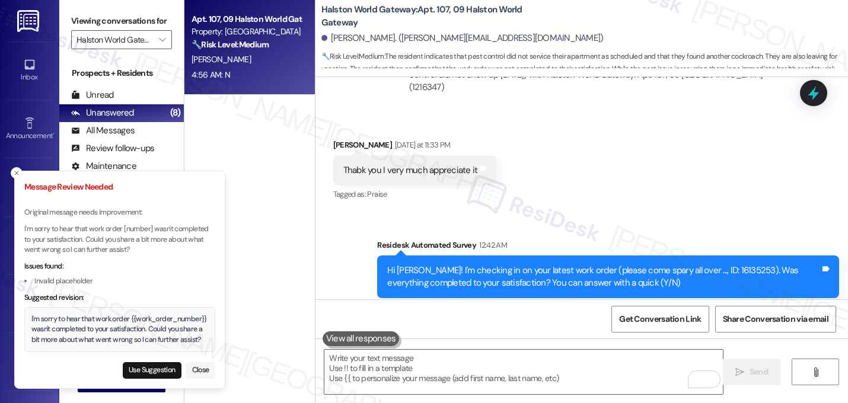
click at [196, 370] on button "Close" at bounding box center [201, 370] width 30 height 17
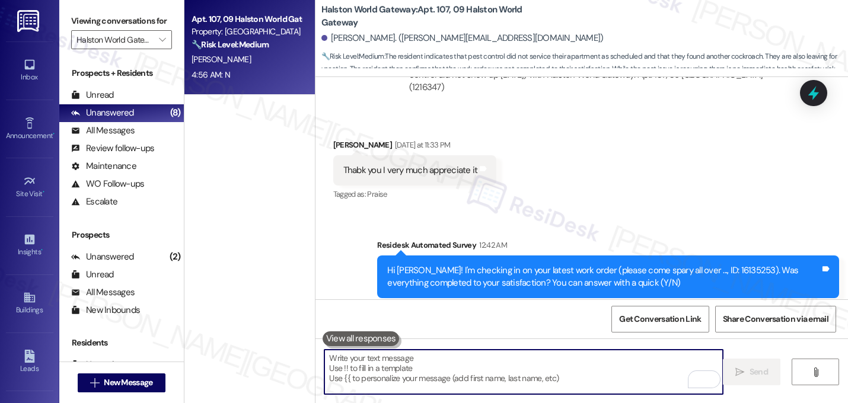
click at [390, 375] on textarea "To enrich screen reader interactions, please activate Accessibility in Grammarl…" at bounding box center [523, 372] width 398 height 44
paste textarea "I'm sorry to hear that work order [number] wasn't completed to your satisfactio…"
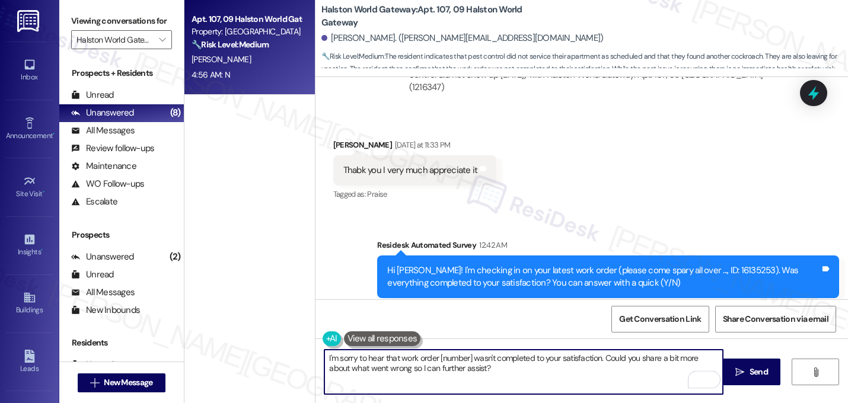
click at [468, 359] on textarea "I'm sorry to hear that work order [number] wasn't completed to your satisfactio…" at bounding box center [523, 372] width 398 height 44
type textarea "I'm sorry to hear that work order 16135253 wasn't completed to your satisfactio…"
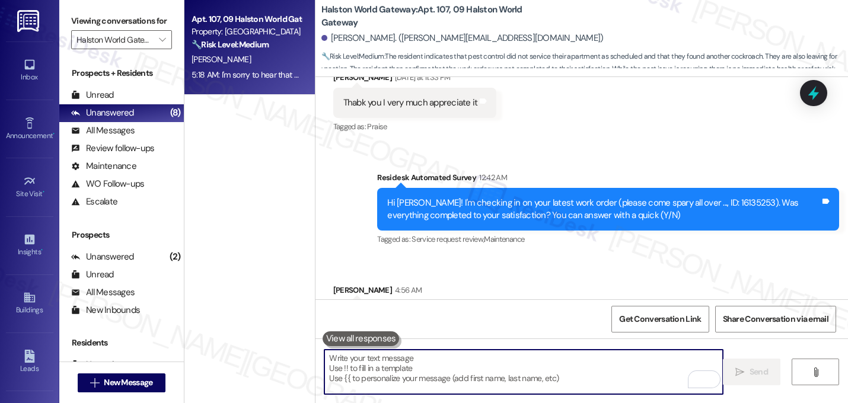
scroll to position [8810, 0]
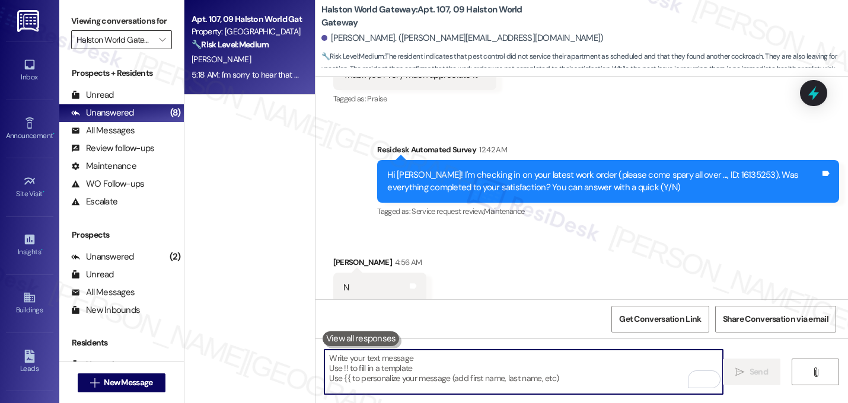
click at [143, 49] on input "Halston World Gateway" at bounding box center [114, 39] width 76 height 19
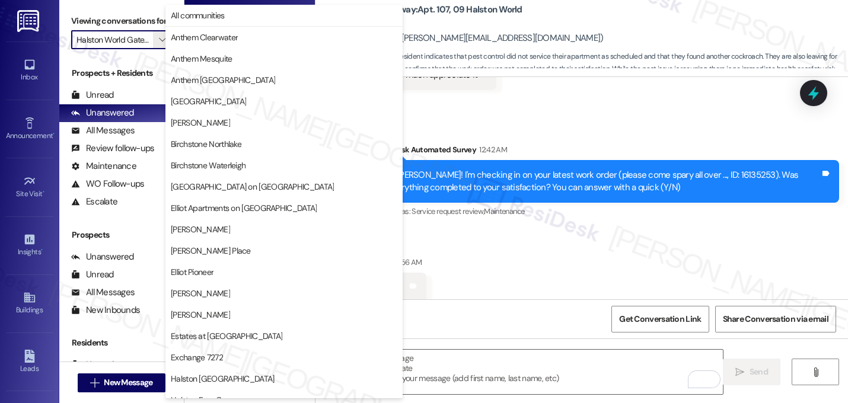
scroll to position [461, 0]
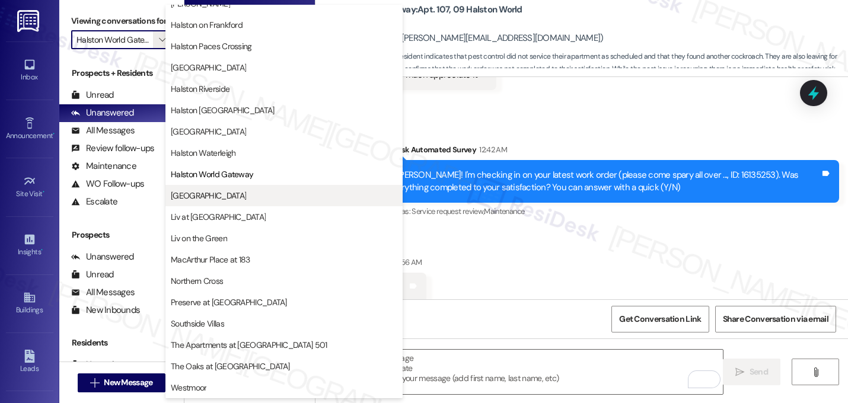
click at [191, 192] on span "[GEOGRAPHIC_DATA]" at bounding box center [208, 196] width 75 height 12
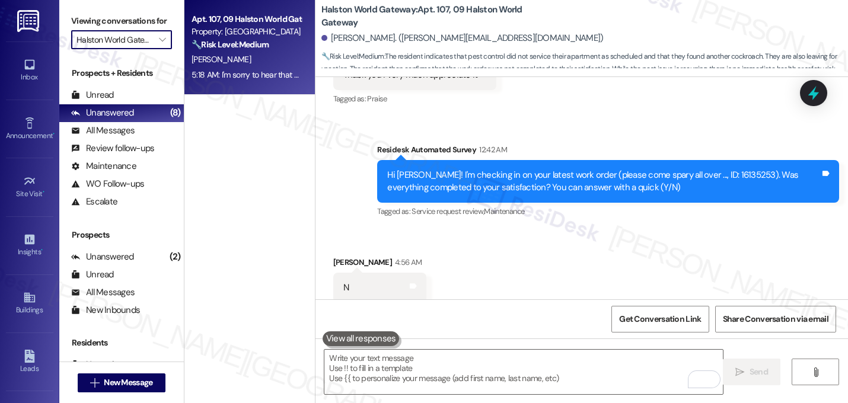
type input "[GEOGRAPHIC_DATA]"
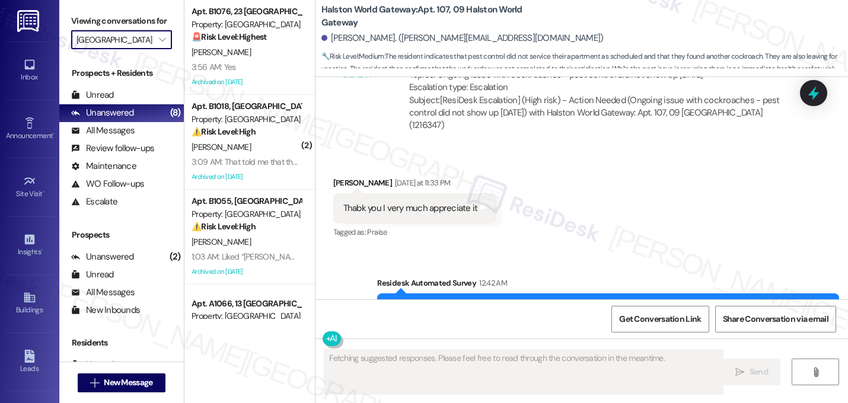
scroll to position [8715, 0]
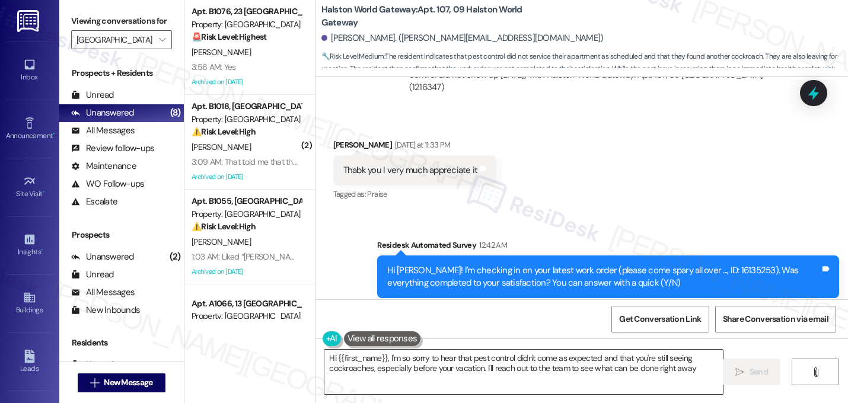
type textarea "Hi {{first_name}}, I'm so sorry to hear that pest control didn't come as expect…"
click at [452, 373] on textarea "Hi {{first_name}}, I'm so sorry to hear that pest control didn't come as expect…" at bounding box center [523, 372] width 398 height 44
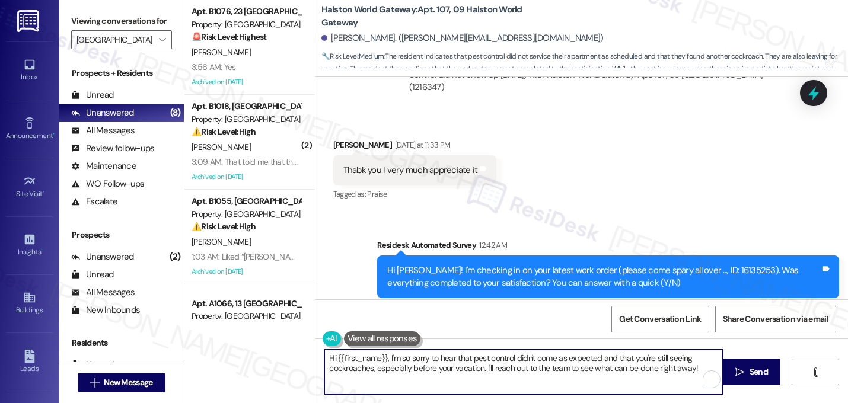
click at [452, 373] on textarea "Hi {{first_name}}, I'm so sorry to hear that pest control didn't come as expect…" at bounding box center [523, 372] width 398 height 44
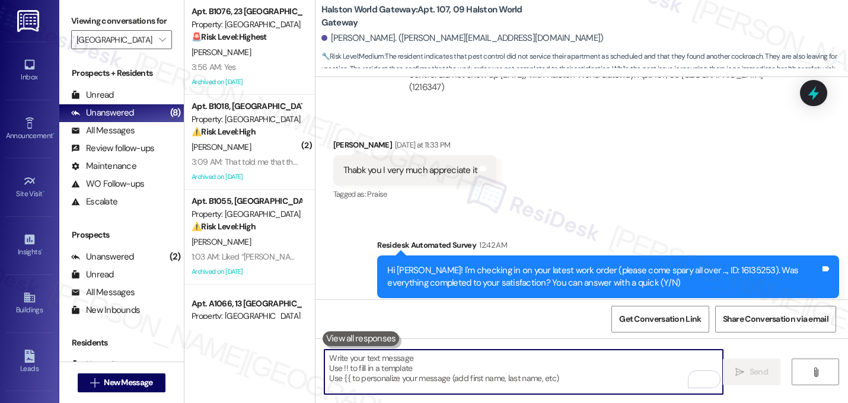
paste textarea "I'm sorry to hear that work order [number] wasn't completed to your satisfactio…"
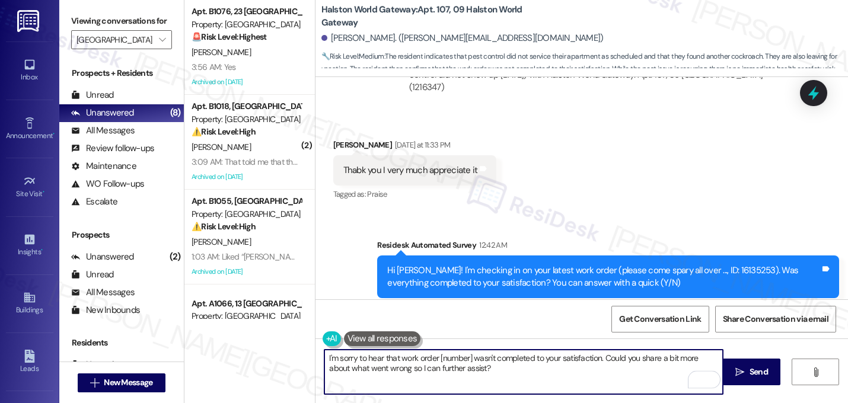
click at [468, 360] on textarea "I'm sorry to hear that work order [number] wasn't completed to your satisfactio…" at bounding box center [523, 372] width 398 height 44
type textarea "I'm sorry to hear that work order 16135253 wasn't completed to your satisfactio…"
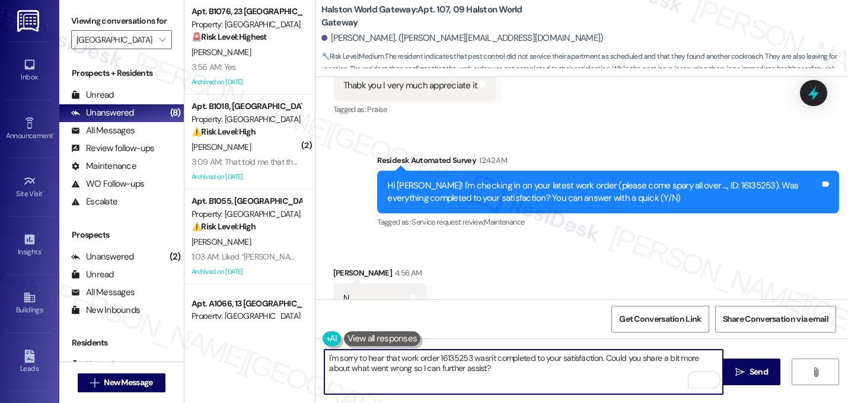
scroll to position [8828, 0]
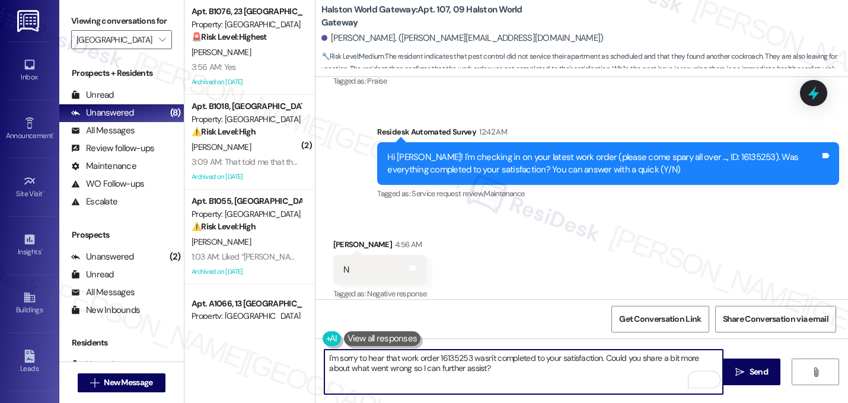
drag, startPoint x: 496, startPoint y: 374, endPoint x: 175, endPoint y: 324, distance: 325.2
click at [175, 324] on div "Viewing conversations for Lexington  Prospects + Residents Unread (0) Unread: …" at bounding box center [453, 201] width 788 height 403
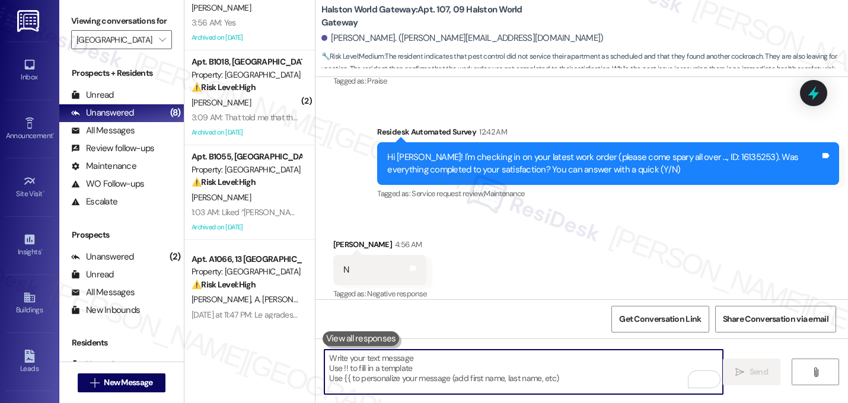
scroll to position [0, 0]
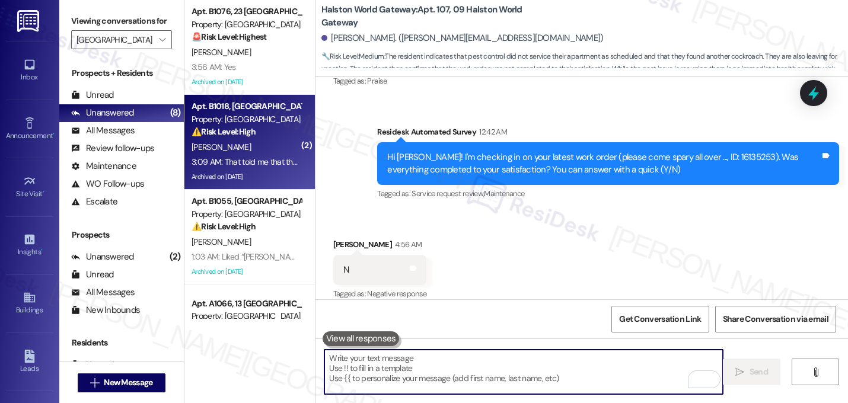
click at [253, 116] on div "Property: [GEOGRAPHIC_DATA]" at bounding box center [246, 119] width 110 height 12
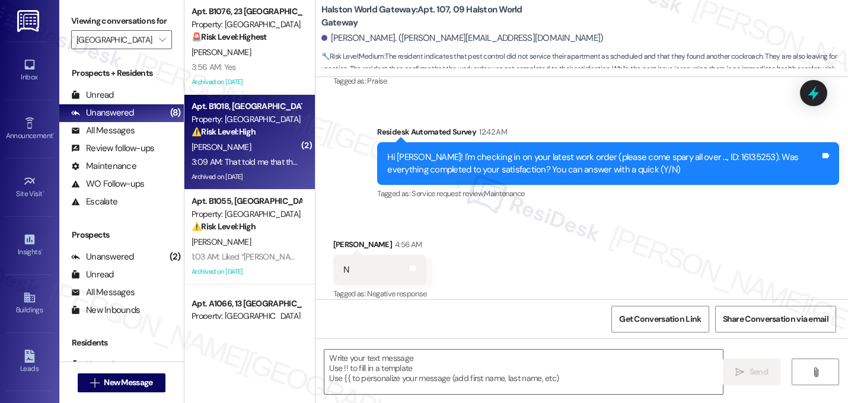
type textarea "Fetching suggested responses. Please feel free to read through the conversation…"
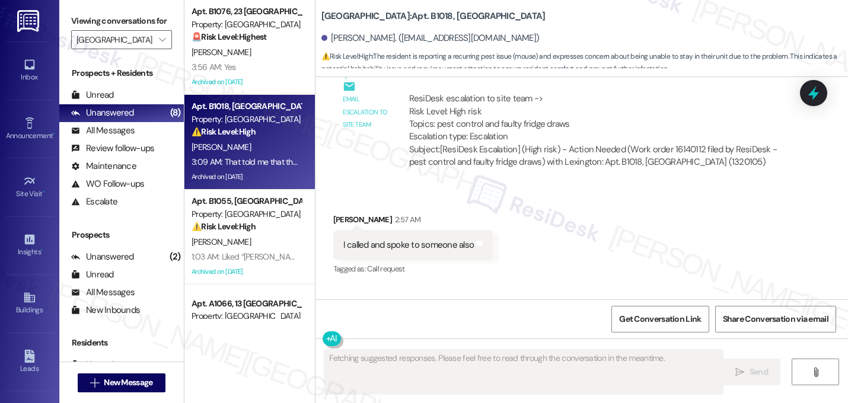
scroll to position [30870, 0]
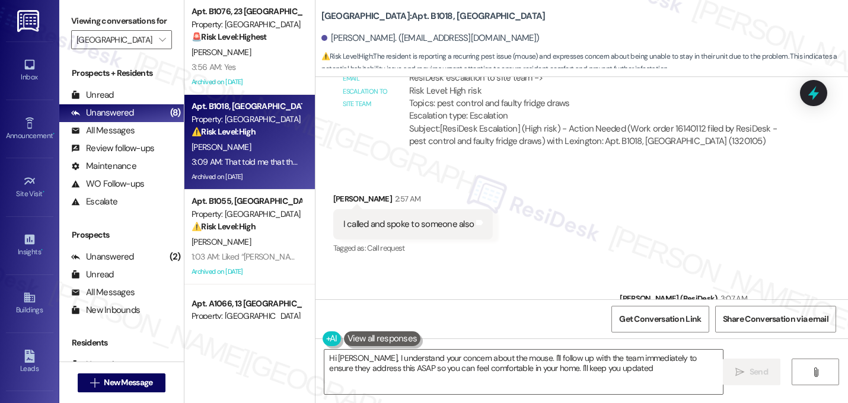
type textarea "Hi Charlene, I understand your concern about the mouse. I'll follow up with the…"
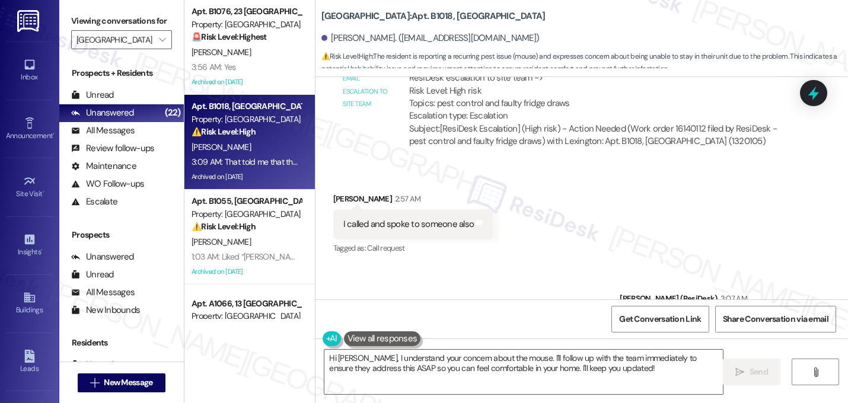
copy div "I can spend the night there with the mouse running around like that Tags and no…"
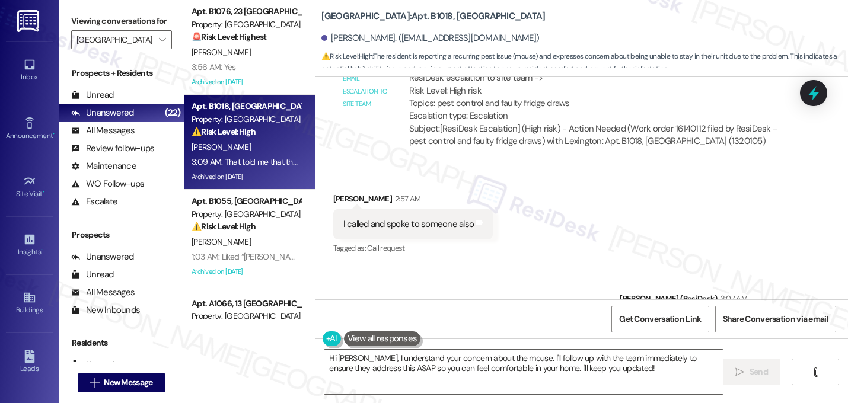
copy div "That told me that they wouldn't get back with me Tags and notes"
click at [494, 370] on textarea "Hi Charlene, I understand your concern about the mouse. I'll follow up with the…" at bounding box center [523, 372] width 398 height 44
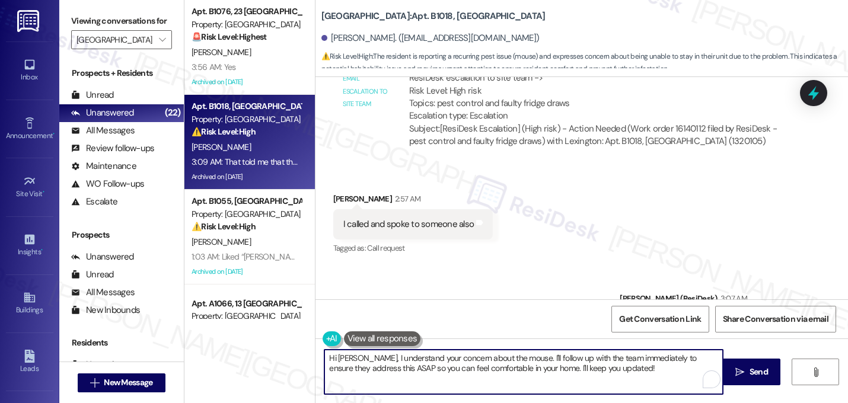
click at [494, 370] on textarea "Hi Charlene, I understand your concern about the mouse. I'll follow up with the…" at bounding box center [523, 372] width 398 height 44
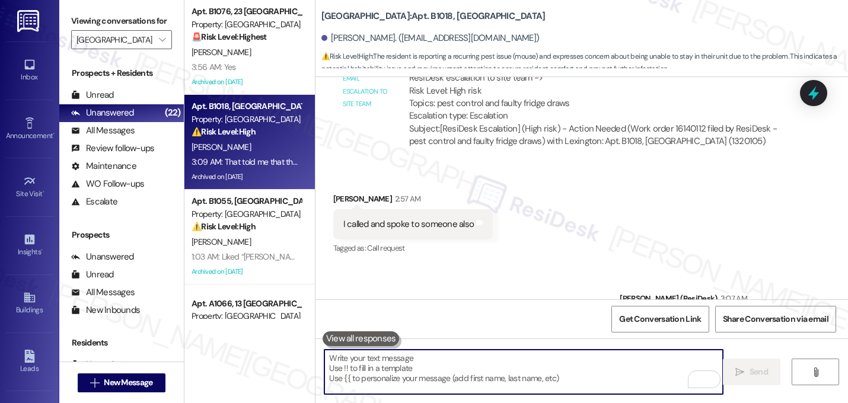
paste textarea "I’m really sorry you’re still dealing with this — I understand how upsetting it…"
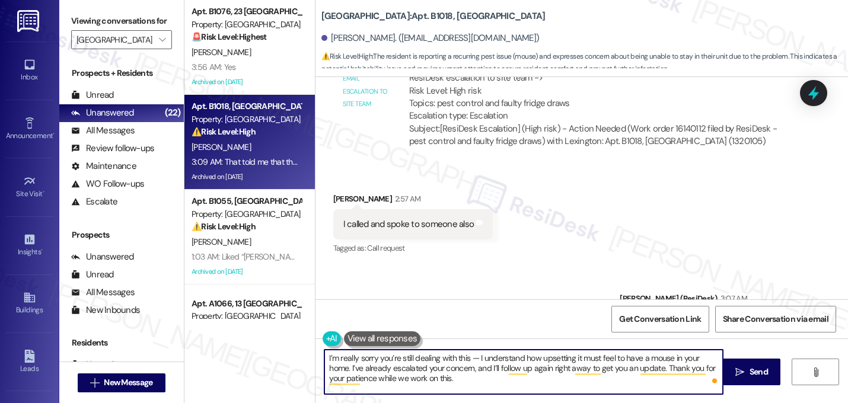
click at [474, 359] on textarea "I’m really sorry you’re still dealing with this — I understand how upsetting it…" at bounding box center [523, 372] width 398 height 44
click at [661, 359] on textarea "I’m really sorry you’re still dealing with this. I understand how upsetting it …" at bounding box center [523, 372] width 398 height 44
click at [461, 385] on textarea "I’m really sorry you’re still dealing with this. I understand how upsetting it …" at bounding box center [523, 372] width 398 height 44
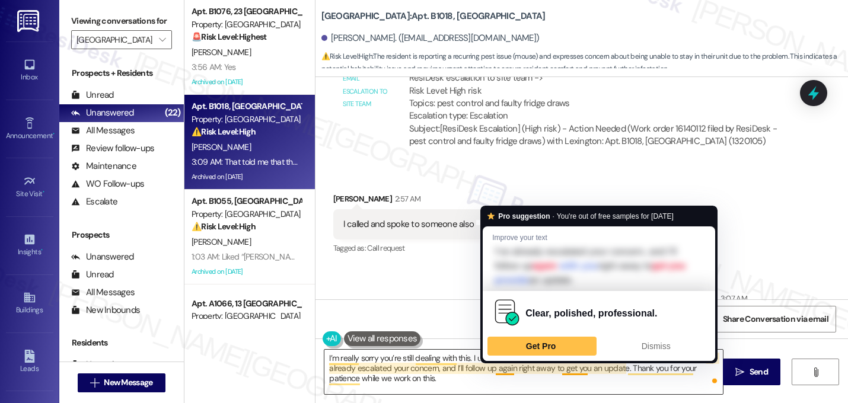
click at [507, 369] on textarea "I’m really sorry you’re still dealing with this. I understand how upsetting it …" at bounding box center [523, 372] width 398 height 44
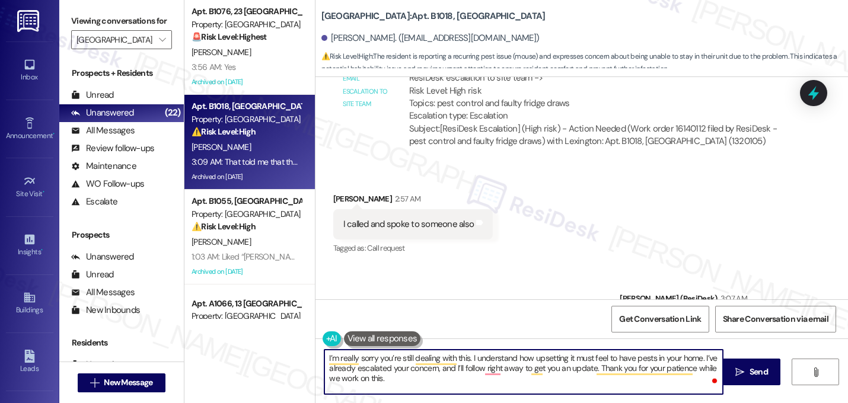
click at [550, 369] on textarea "I’m really sorry you’re still dealing with this. I understand how upsetting it …" at bounding box center [523, 372] width 398 height 44
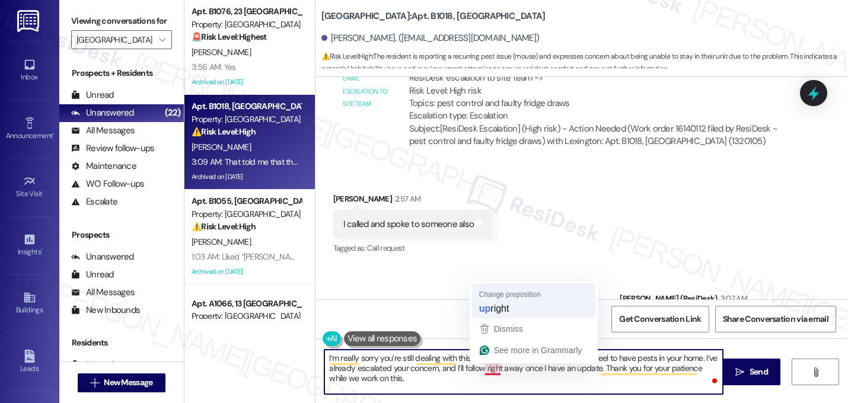
type textarea "I’m really sorry you’re still dealing with this. I understand how upsetting it …"
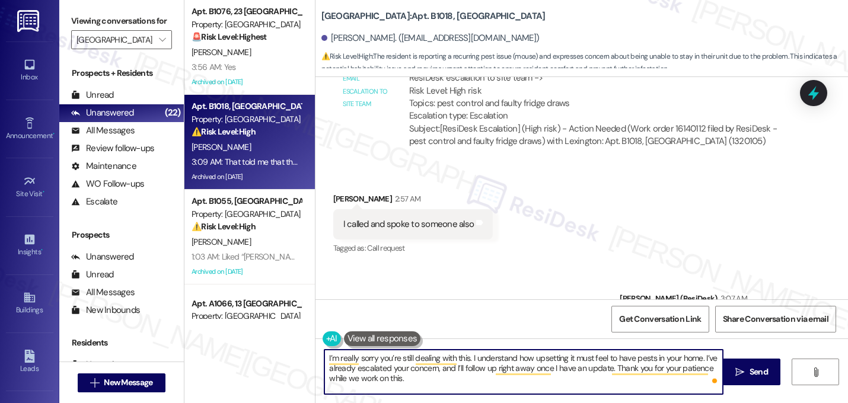
click at [430, 381] on textarea "I’m really sorry you’re still dealing with this. I understand how upsetting it …" at bounding box center [523, 372] width 398 height 44
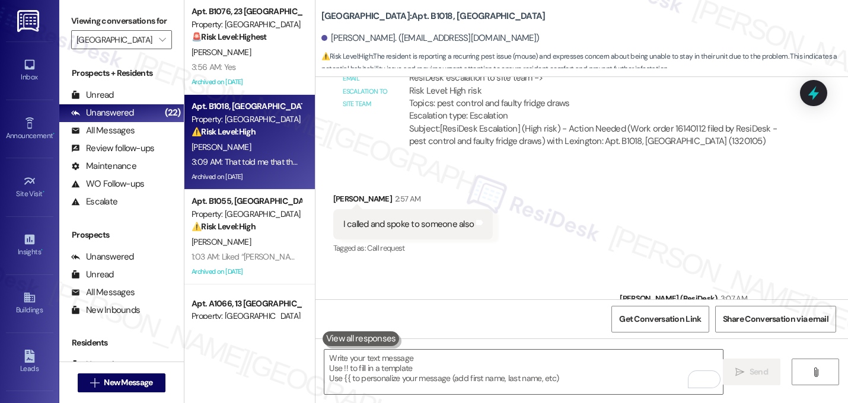
click at [678, 283] on div "Sent via SMS Sarah (ResiDesk) 3:07 AM You did? Thanks for letting me know. How …" at bounding box center [729, 324] width 237 height 82
click at [674, 319] on span "Get Conversation Link" at bounding box center [660, 319] width 82 height 12
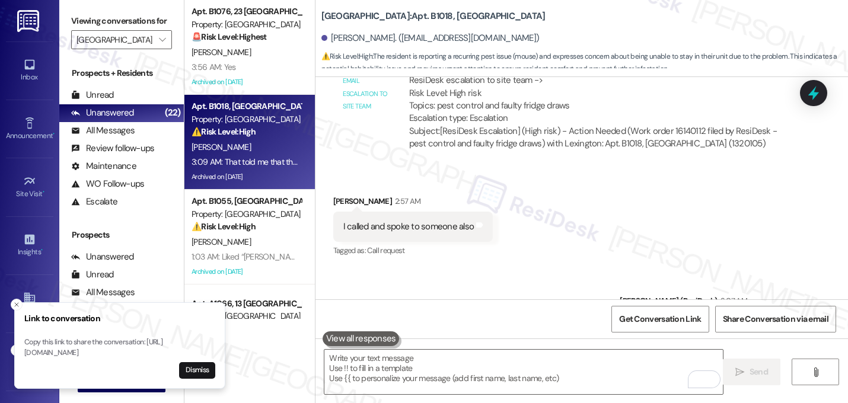
scroll to position [30868, 0]
click at [18, 301] on icon "Close toast" at bounding box center [16, 304] width 7 height 7
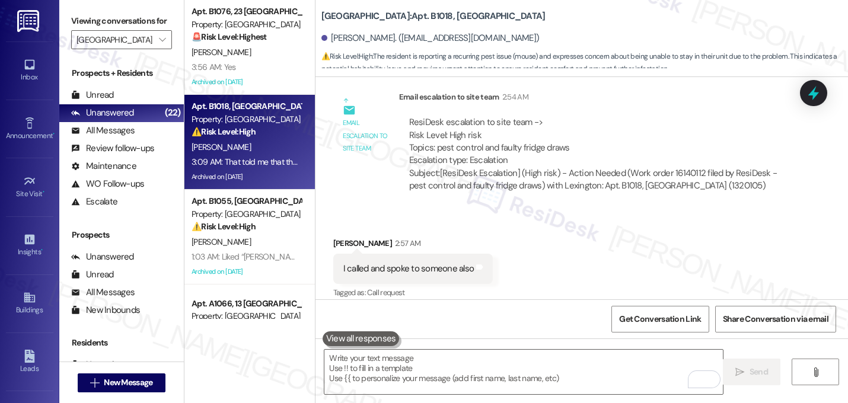
scroll to position [30870, 0]
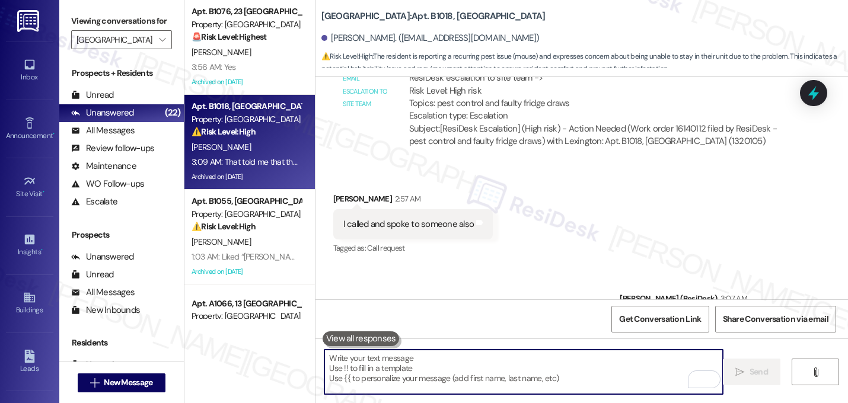
click at [448, 372] on textarea "To enrich screen reader interactions, please activate Accessibility in Grammarl…" at bounding box center [523, 372] width 398 height 44
paste textarea "https://www.theresidesk.com/text/insights-conversations/1320105/share-conversat…"
type textarea "https://www.theresidesk.com/text/insights-conversations/1320105/share-conversat…"
click at [416, 376] on textarea "To enrich screen reader interactions, please activate Accessibility in Grammarl…" at bounding box center [523, 372] width 398 height 44
paste textarea "I’m really sorry you’re still dealing with this — I understand how upsetting it…"
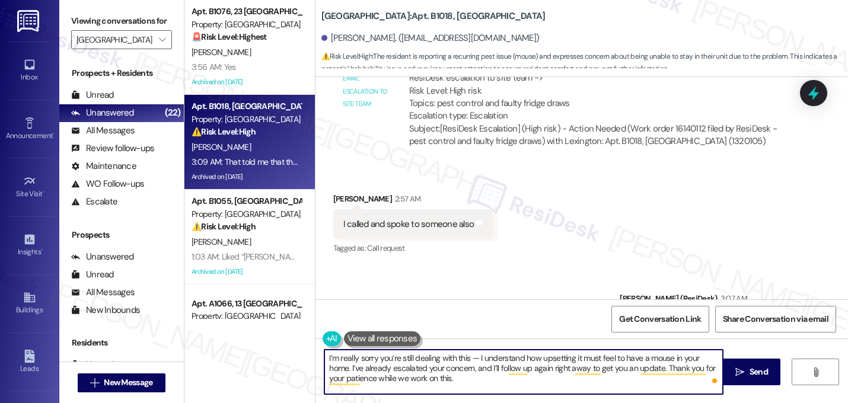
click at [473, 359] on textarea "I’m really sorry you’re still dealing with this — I understand how upsetting it…" at bounding box center [523, 372] width 398 height 44
click at [660, 359] on textarea "I’m really sorry you’re still dealing with this. I understand how upsetting it …" at bounding box center [523, 372] width 398 height 44
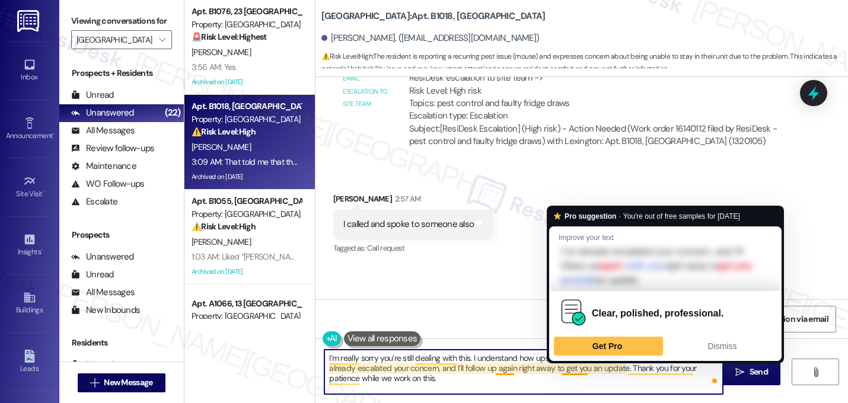
click at [583, 370] on textarea "I’m really sorry you’re still dealing with this. I understand how upsetting it …" at bounding box center [523, 372] width 398 height 44
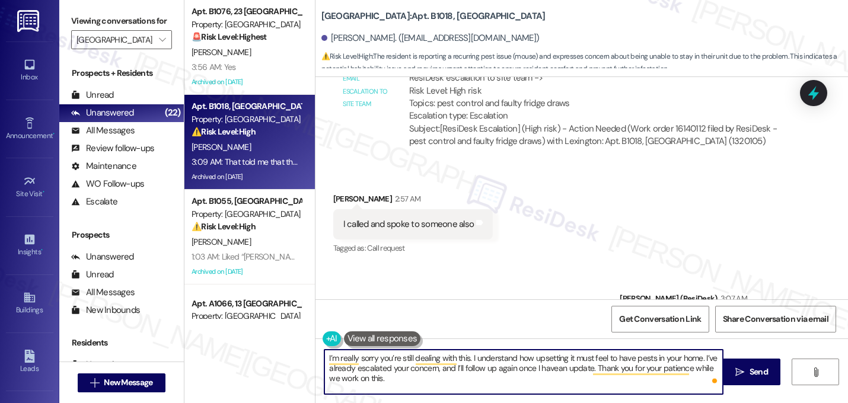
type textarea "I’m really sorry you’re still dealing with this. I understand how upsetting it …"
click at [417, 363] on textarea "I’m really sorry you’re still dealing with this. I understand how upsetting it …" at bounding box center [523, 372] width 398 height 44
click at [417, 362] on textarea "I’m really sorry you’re still dealing with this. I understand how upsetting it …" at bounding box center [523, 372] width 398 height 44
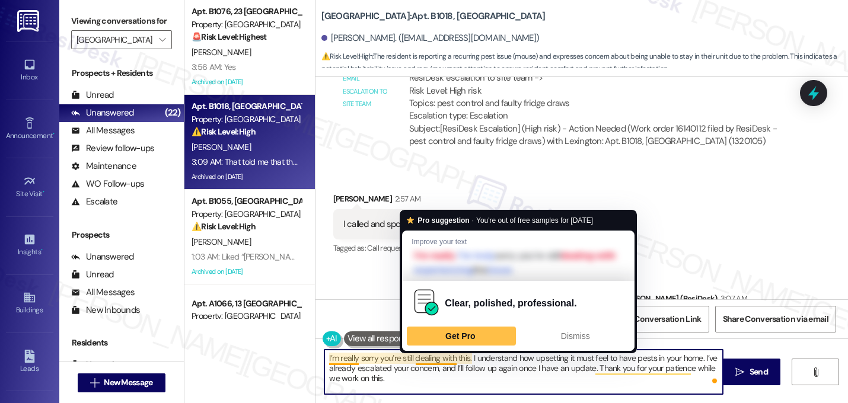
click at [417, 362] on textarea "I’m really sorry you’re still dealing with this. I understand how upsetting it …" at bounding box center [523, 372] width 398 height 44
click at [477, 390] on textarea "I’m really sorry you’re still dealing with this. I understand how upsetting it …" at bounding box center [523, 372] width 398 height 44
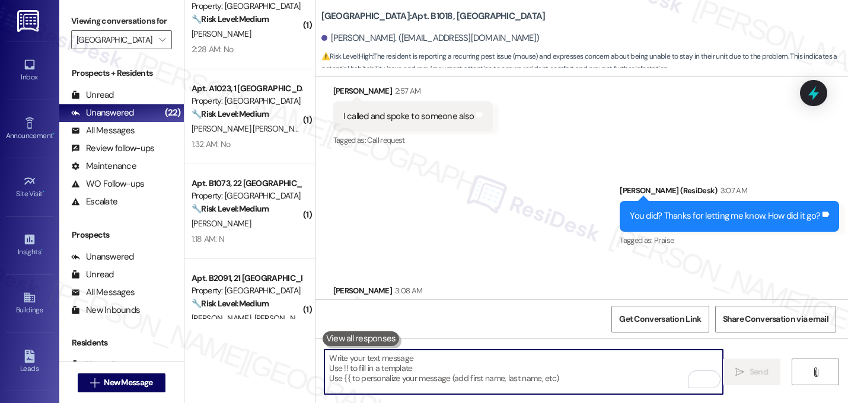
scroll to position [538, 0]
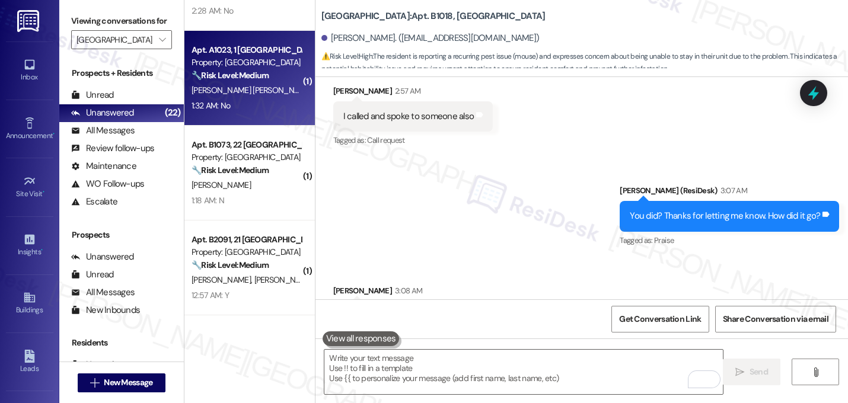
click at [232, 88] on span "[PERSON_NAME] [PERSON_NAME]" at bounding box center [253, 90] width 124 height 11
type textarea "Fetching suggested responses. Please feel free to read through the conversation…"
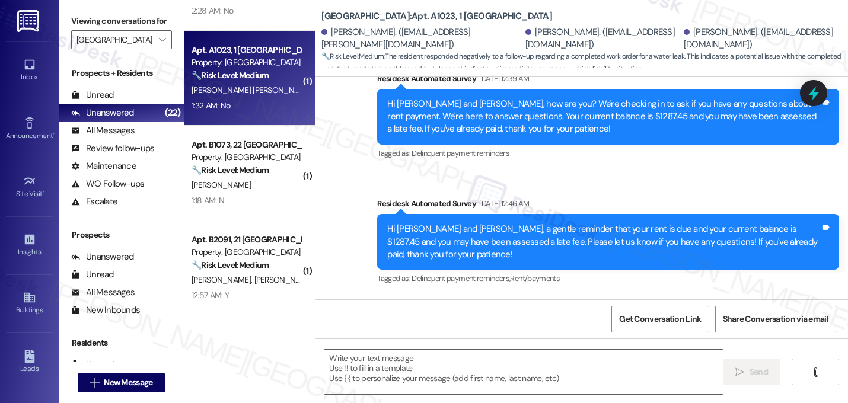
type textarea "Fetching suggested responses. Please feel free to read through the conversation…"
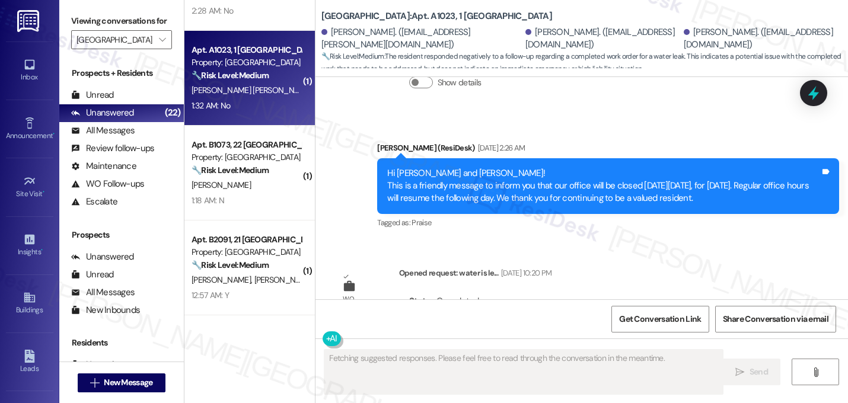
scroll to position [4342, 0]
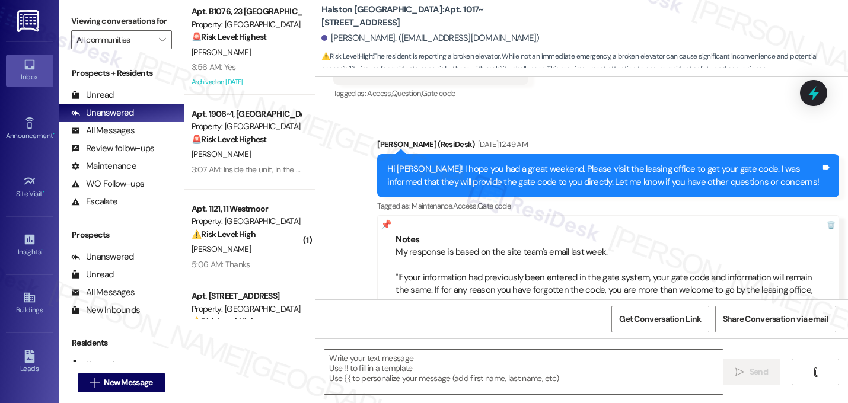
scroll to position [11581, 0]
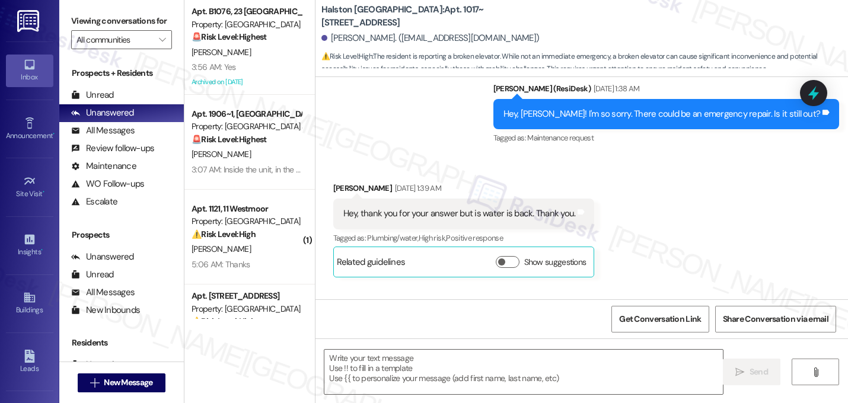
type textarea "Fetching suggested responses. Please feel free to read through the conversation…"
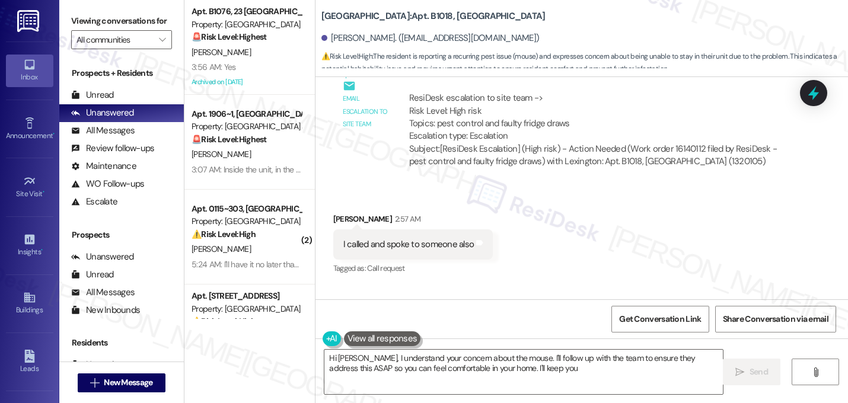
scroll to position [30870, 0]
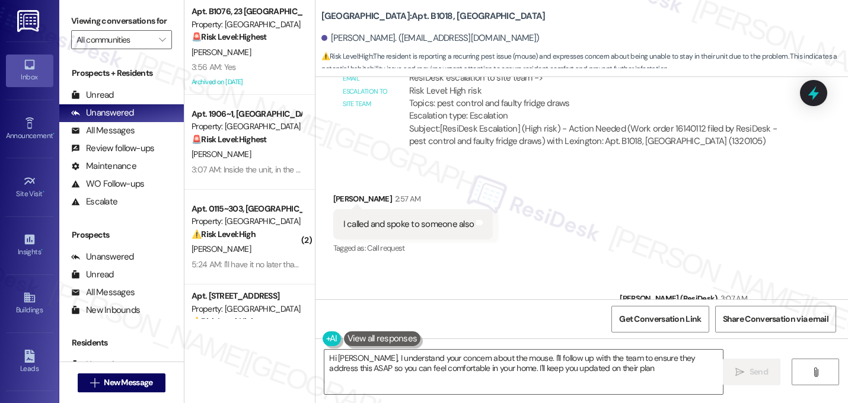
type textarea "Hi [PERSON_NAME], I understand your concern about the mouse. I'll follow up wit…"
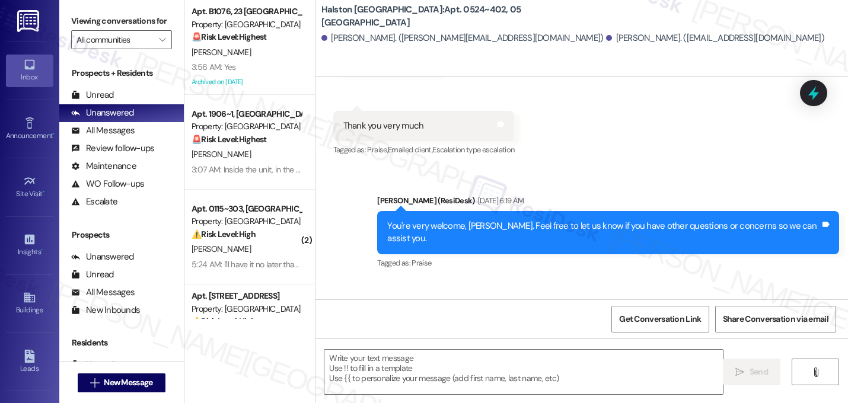
type textarea "Fetching suggested responses. Please feel free to read through the conversation…"
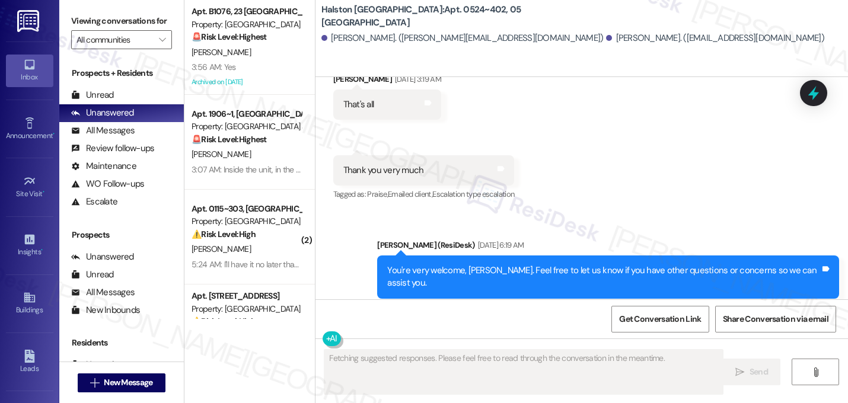
scroll to position [9322, 0]
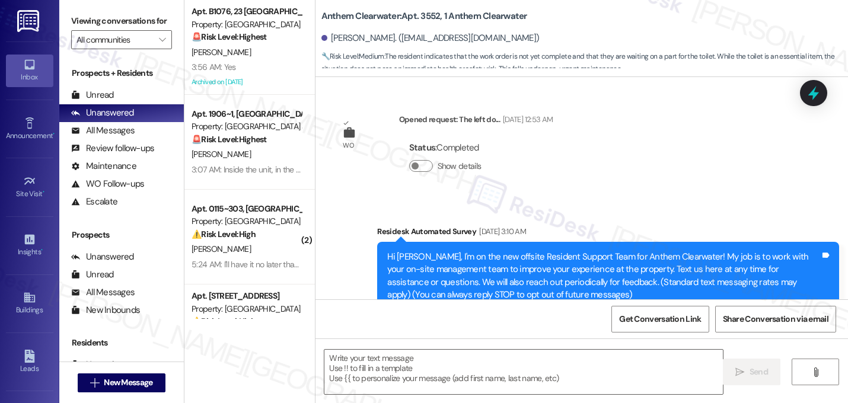
scroll to position [16922, 0]
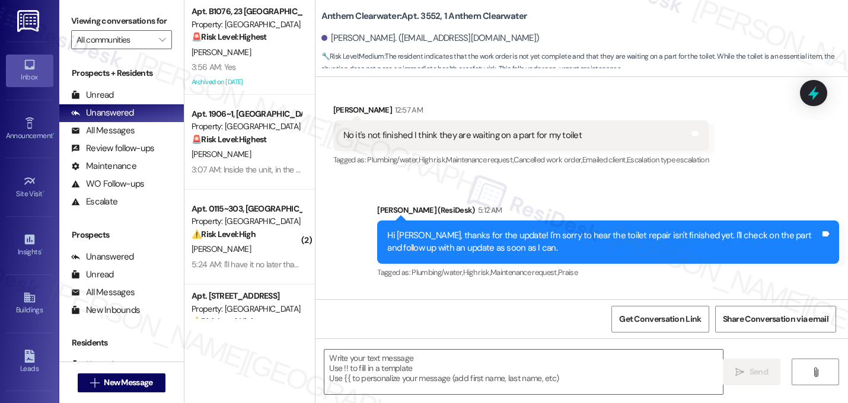
type textarea "Fetching suggested responses. Please feel free to read through the conversation…"
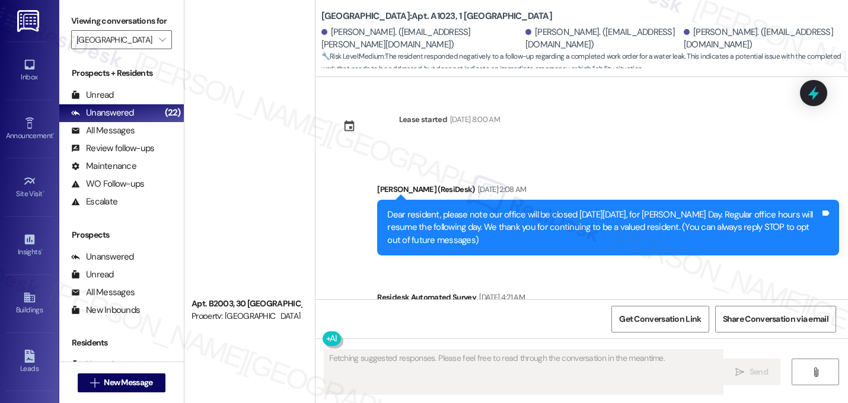
scroll to position [4342, 0]
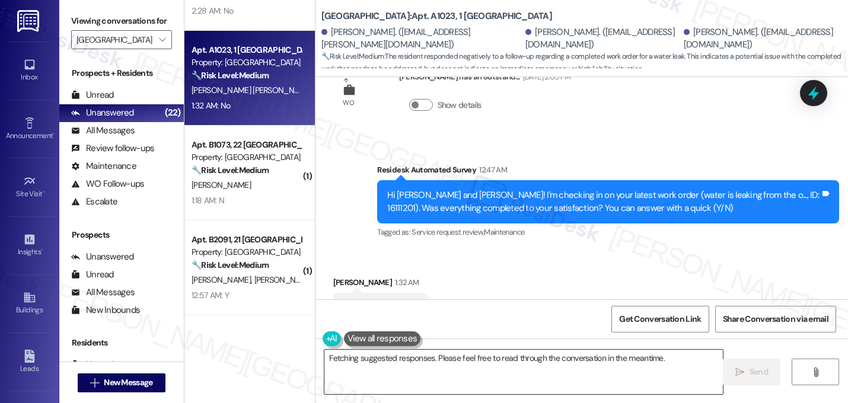
click at [458, 372] on textarea "Hi {{first_name}}, I understand the work order wasn't completed to your satisfa…" at bounding box center [523, 372] width 398 height 44
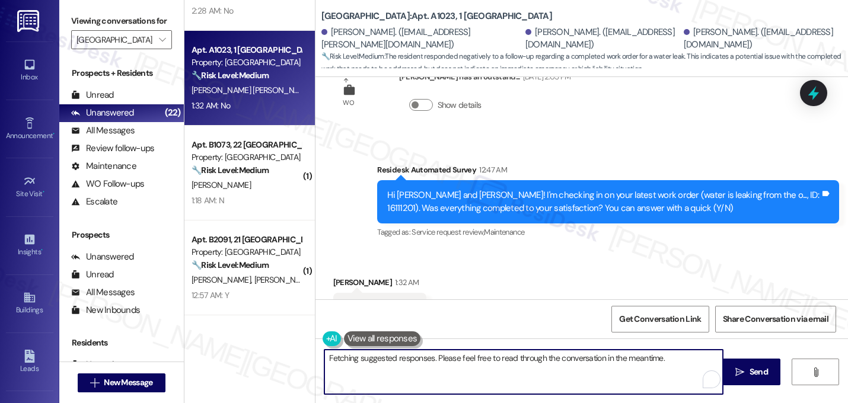
click at [456, 371] on textarea "Hi {{first_name}}, I understand the work order wasn't completed to your satisfa…" at bounding box center [523, 372] width 398 height 44
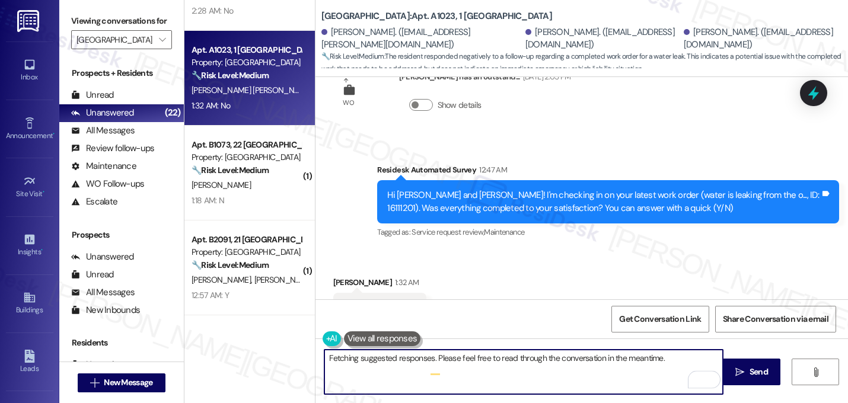
type textarea "Hi {{first_name}}, I understand the work order wasn't completed to your satisfa…"
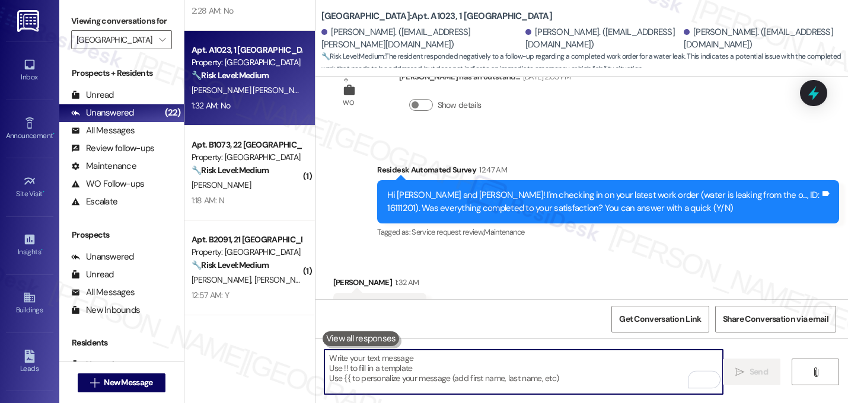
paste textarea "I'm sorry to hear that work order [number] wasn't completed to your satisfactio…"
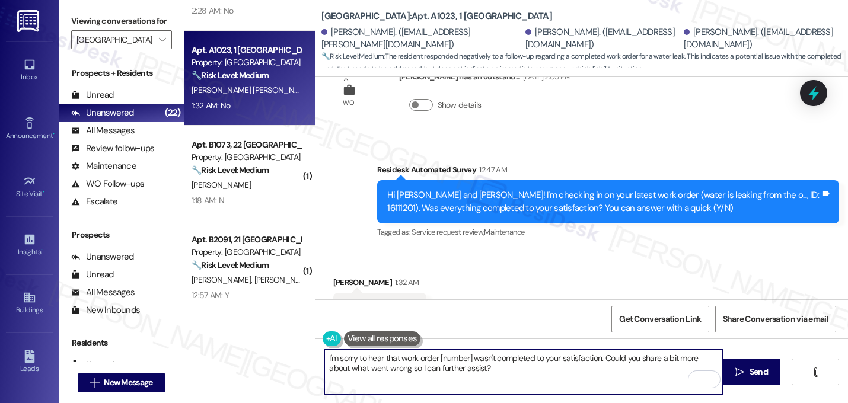
click at [468, 358] on textarea "I'm sorry to hear that work order [number] wasn't completed to your satisfactio…" at bounding box center [523, 372] width 398 height 44
type textarea "I'm sorry to hear that work order 16111201 wasn't completed to your satisfactio…"
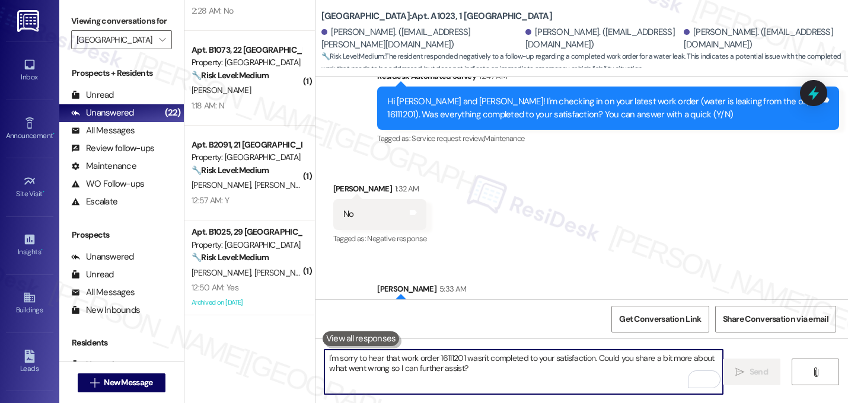
scroll to position [4438, 0]
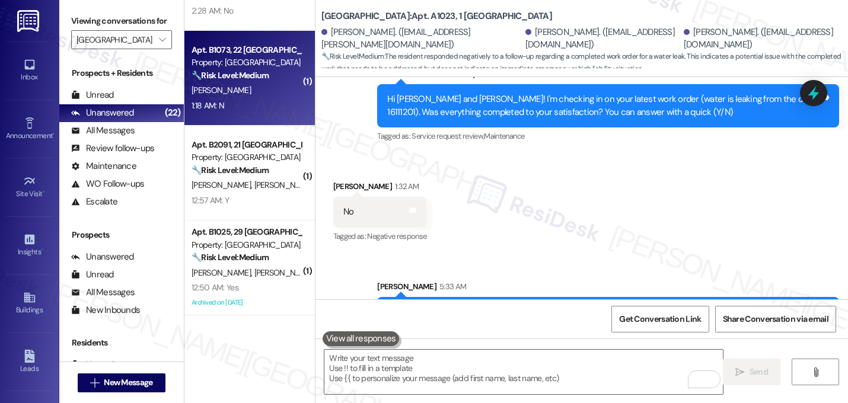
click at [260, 77] on strong "🔧 Risk Level: Medium" at bounding box center [229, 75] width 77 height 11
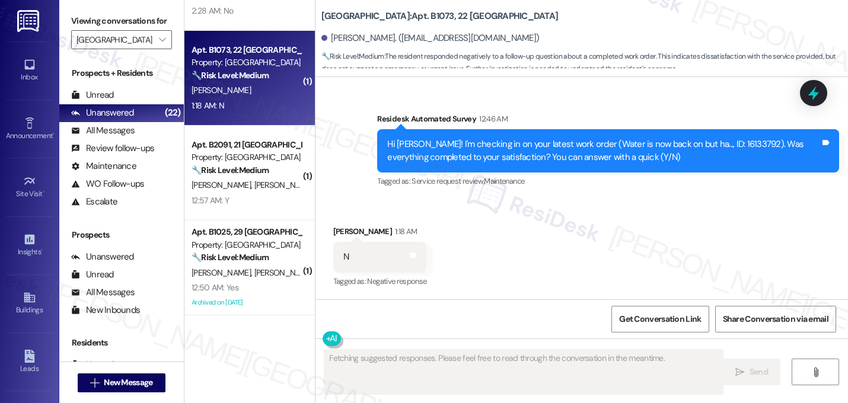
scroll to position [2015, 0]
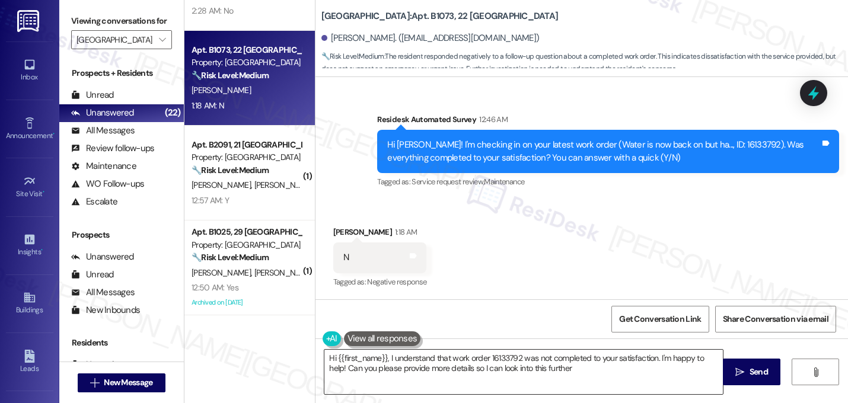
type textarea "Hi {{first_name}}, I understand that work order 16133792 was not completed to y…"
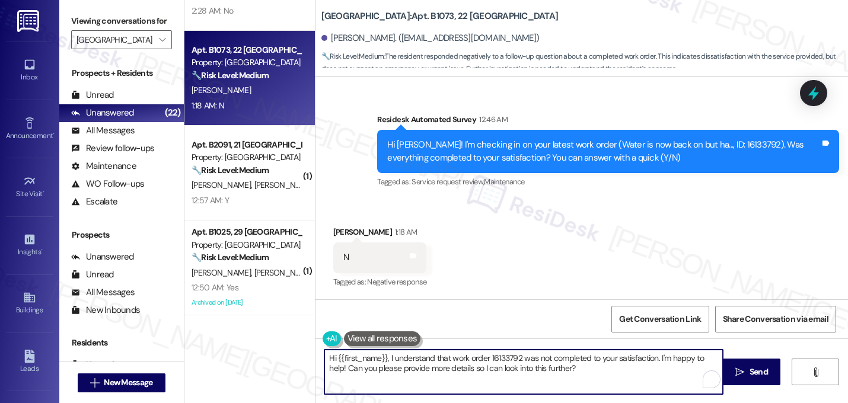
click at [450, 358] on textarea "Hi {{first_name}}, I understand that work order 16133792 was not completed to y…" at bounding box center [523, 372] width 398 height 44
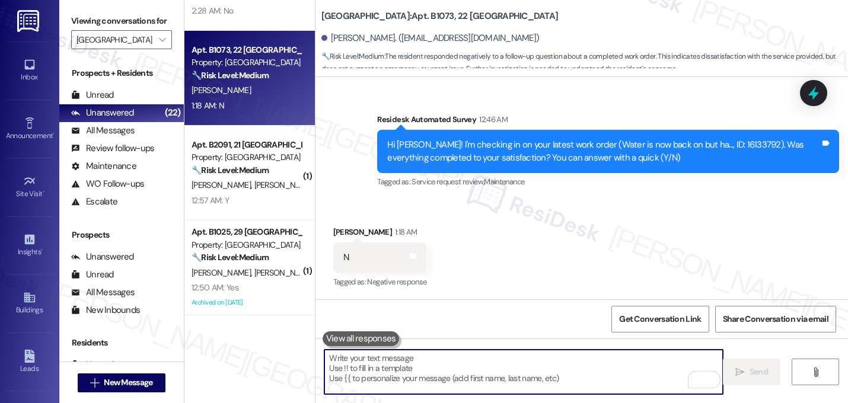
paste textarea "I'm sorry to hear that work order [number] wasn't completed to your satisfactio…"
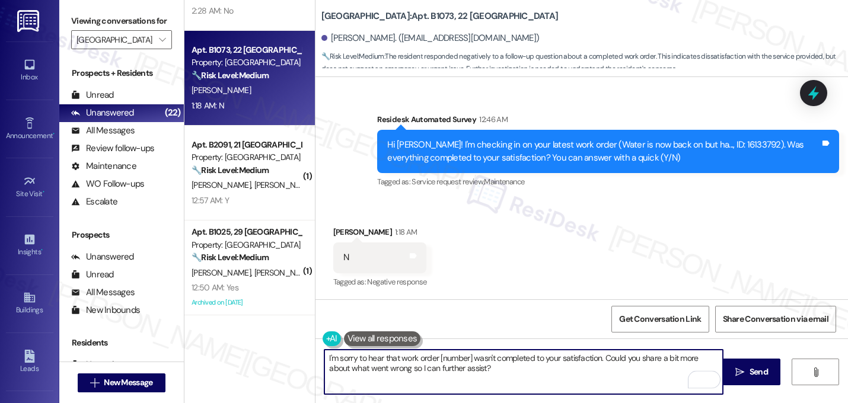
click at [469, 359] on textarea "I'm sorry to hear that work order [number] wasn't completed to your satisfactio…" at bounding box center [523, 372] width 398 height 44
type textarea "I'm sorry to hear that work order 16133792 wasn't completed to your satisfactio…"
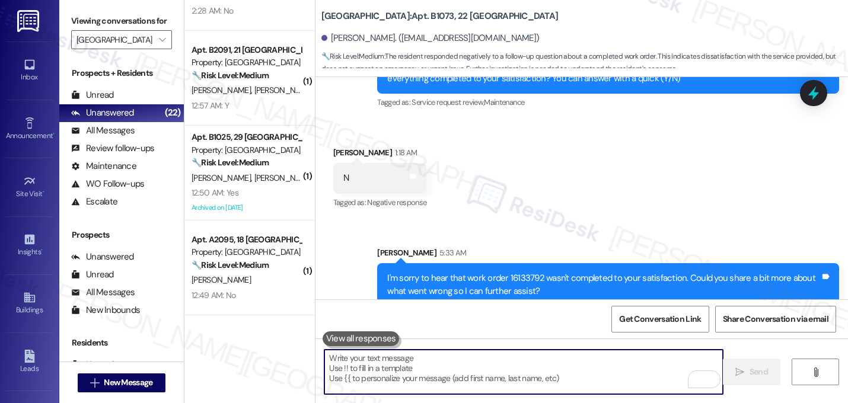
scroll to position [2111, 0]
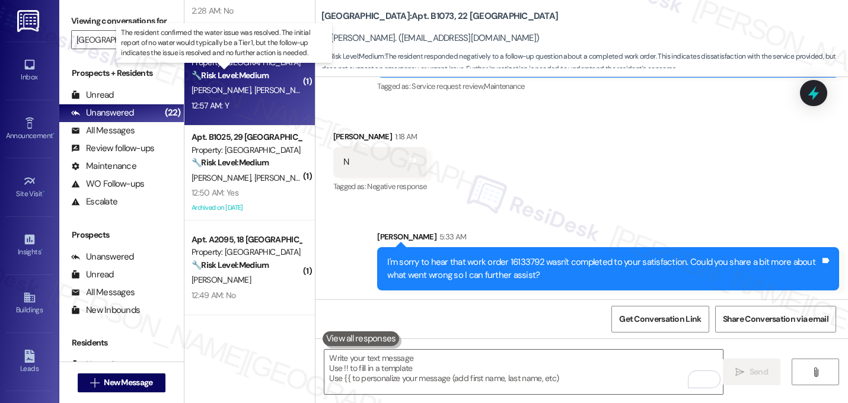
click at [250, 75] on strong "🔧 Risk Level: Medium" at bounding box center [229, 75] width 77 height 11
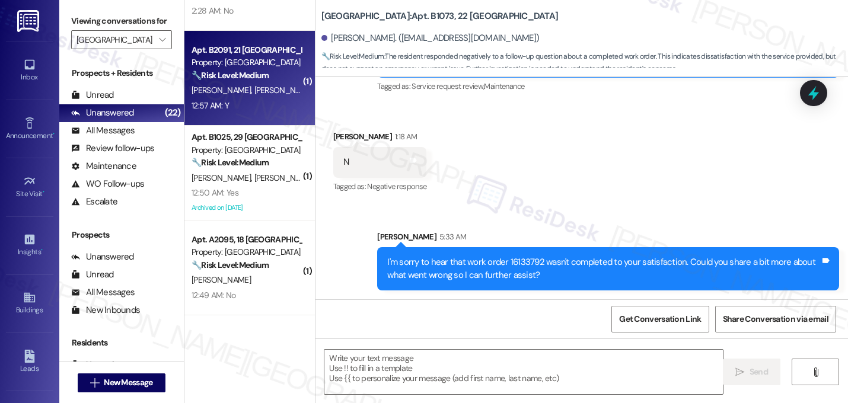
type textarea "Fetching suggested responses. Please feel free to read through the conversation…"
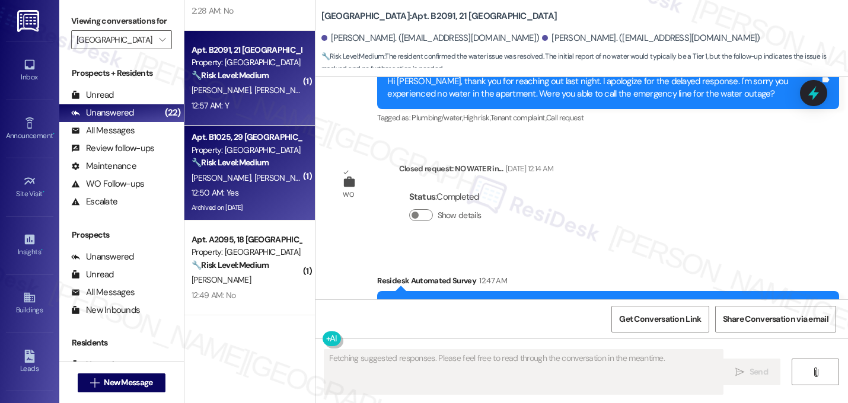
scroll to position [8091, 0]
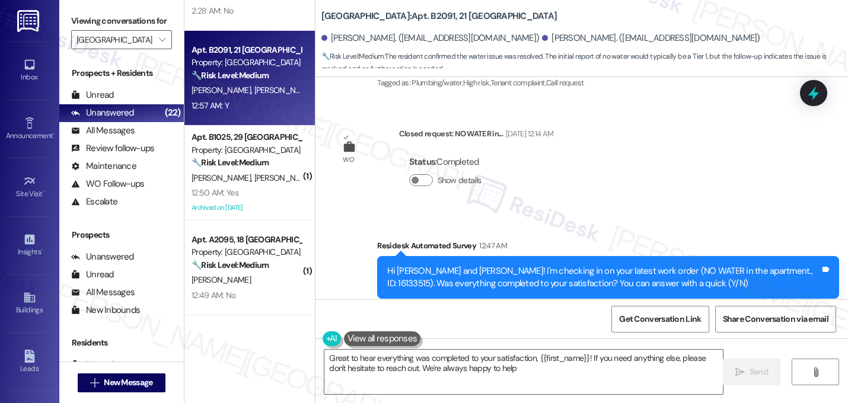
type textarea "Great to hear everything was completed to your satisfaction, {{first_name}}! If…"
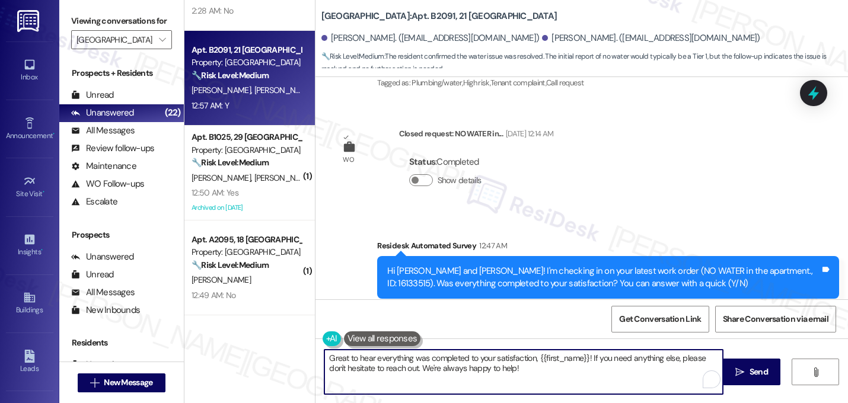
click at [418, 375] on textarea "Great to hear everything was completed to your satisfaction, {{first_name}}! If…" at bounding box center [523, 372] width 398 height 44
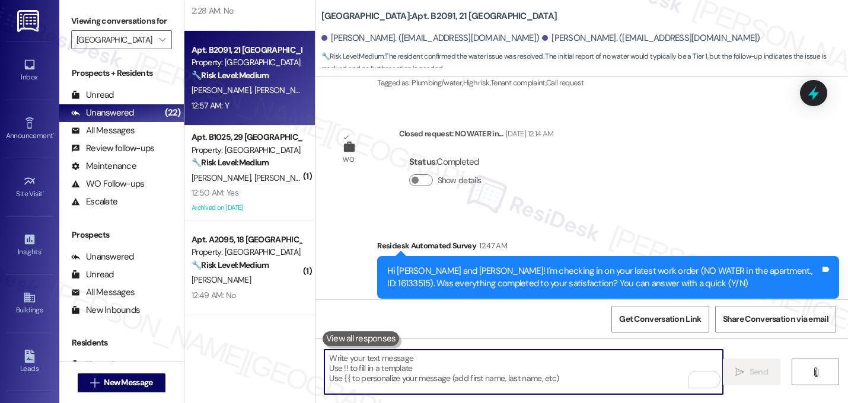
paste textarea "Great! I'm glad to hear that your last maintenance request was completed to you…"
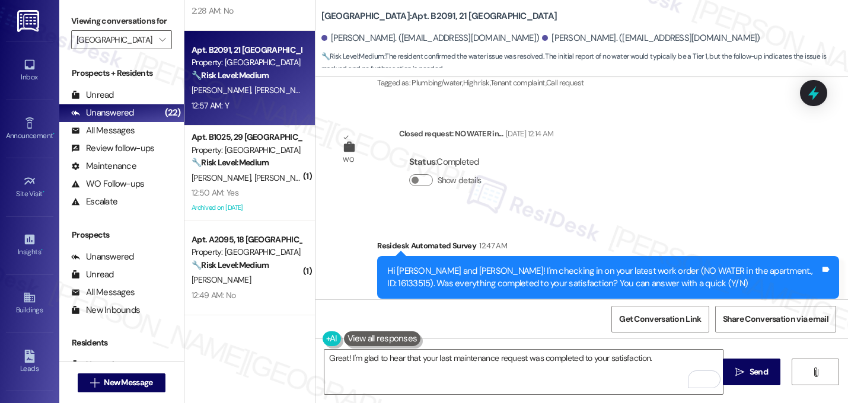
click at [626, 256] on div "Hi [PERSON_NAME] and [PERSON_NAME]! I'm checking in on your latest work order (…" at bounding box center [608, 277] width 462 height 43
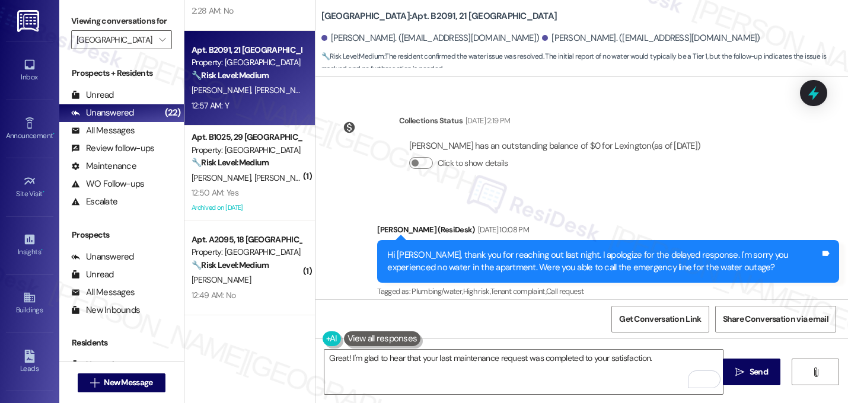
scroll to position [8091, 0]
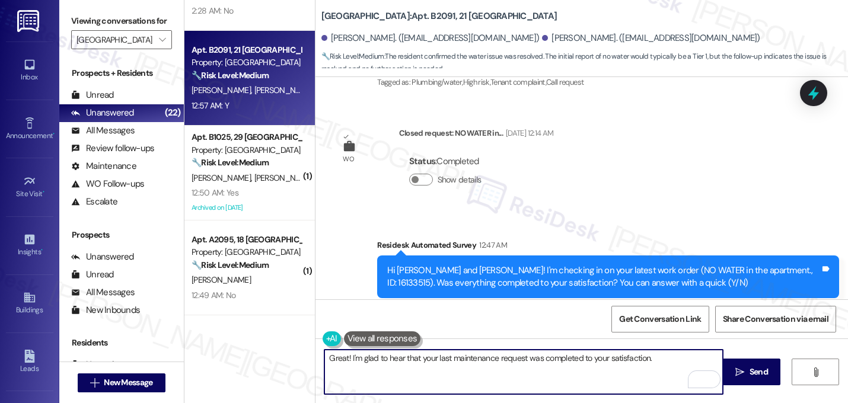
click at [670, 362] on textarea "Great! I'm glad to hear that your last maintenance request was completed to you…" at bounding box center [523, 372] width 398 height 44
type textarea "Great! I'm glad to hear that your last maintenance request was completed to you…"
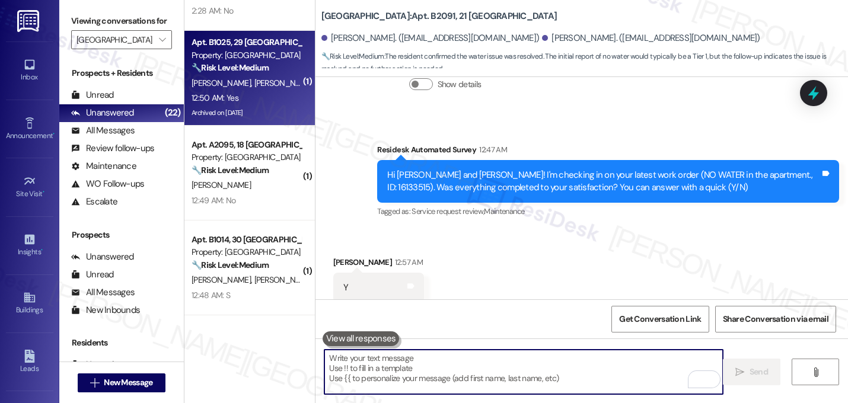
scroll to position [541, 0]
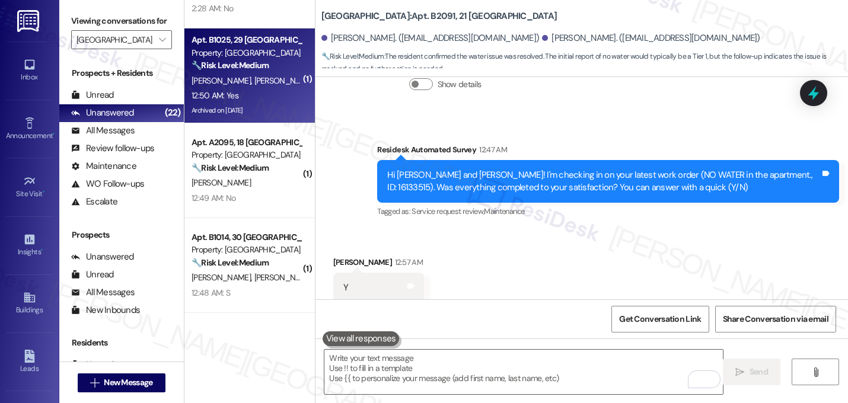
click at [257, 90] on div "12:50 AM: Yes 12:50 AM: Yes" at bounding box center [246, 95] width 112 height 15
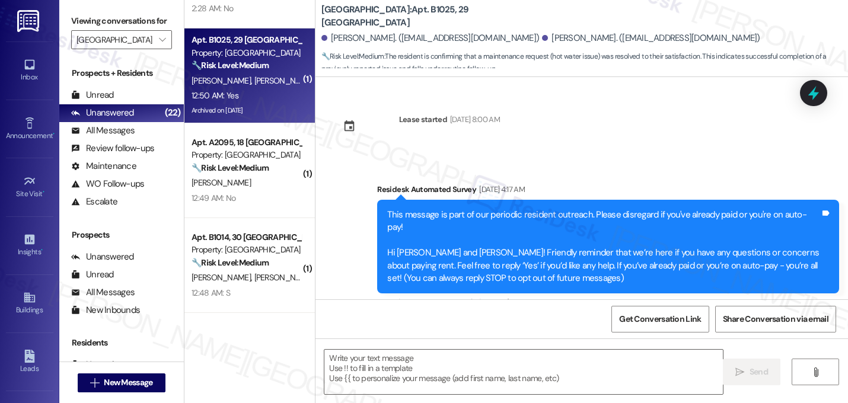
scroll to position [5875, 0]
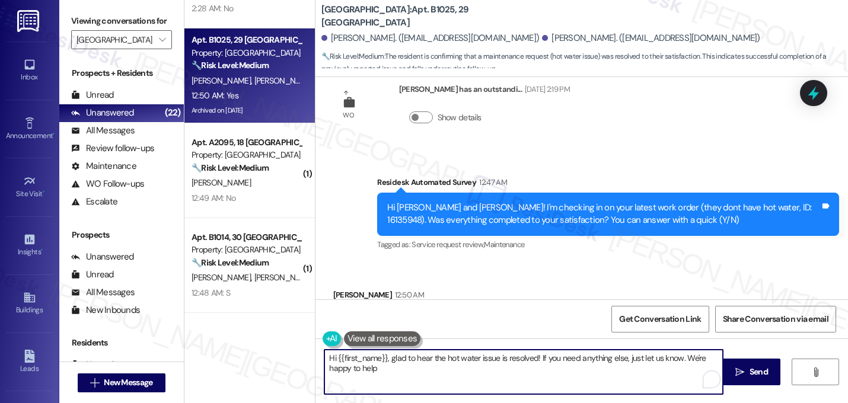
type textarea "Hi {{first_name}}, glad to hear the hot water issue is resolved! If you need an…"
drag, startPoint x: 373, startPoint y: 388, endPoint x: 371, endPoint y: 372, distance: 16.2
click at [366, 372] on textarea "Hi {{first_name}}, glad to hear the hot water issue is resolved! If you need an…" at bounding box center [523, 372] width 398 height 44
drag, startPoint x: 410, startPoint y: 376, endPoint x: 295, endPoint y: 330, distance: 123.9
click at [295, 330] on div "Apt. B2003, 30 Lexington Property: [GEOGRAPHIC_DATA] ⚠️ Risk Level: High The re…" at bounding box center [515, 201] width 663 height 403
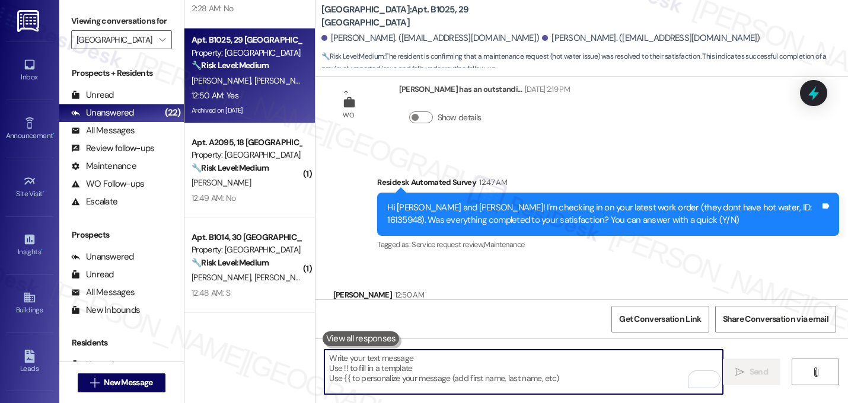
paste textarea "Great! I'm glad to hear that your last maintenance request was completed to you…"
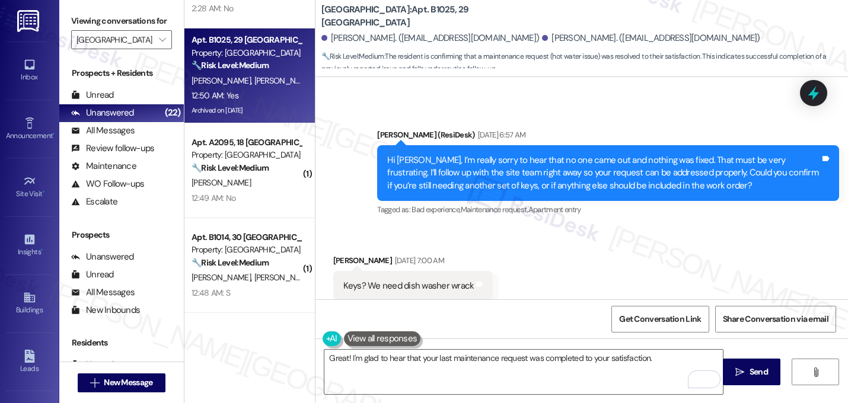
scroll to position [5876, 0]
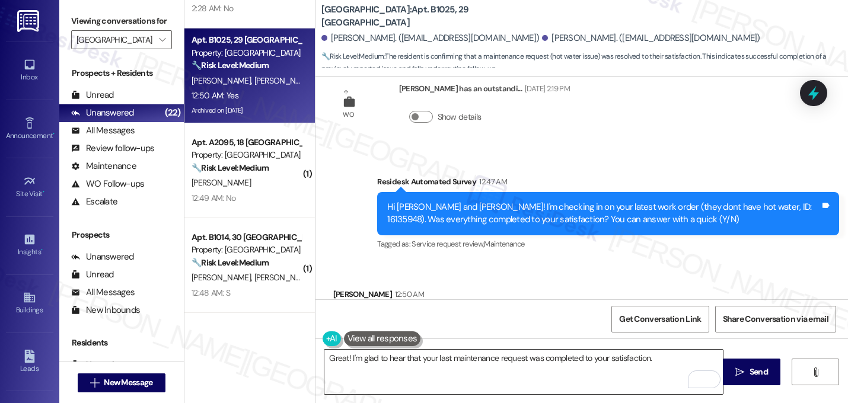
click at [659, 357] on textarea "Great! I'm glad to hear that your last maintenance request was completed to you…" at bounding box center [523, 372] width 398 height 44
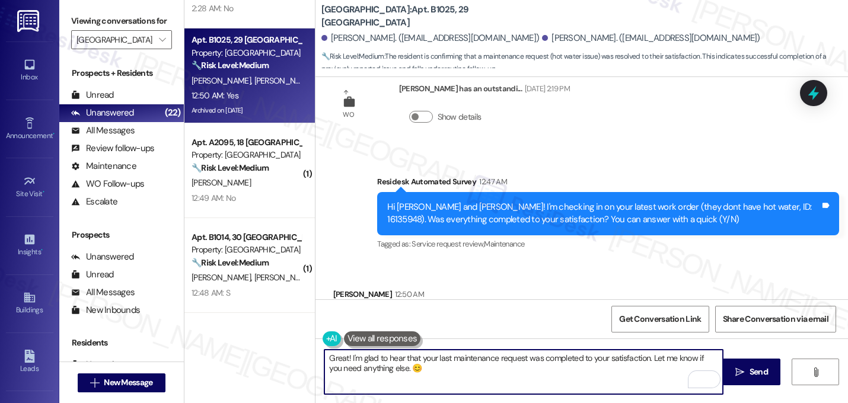
drag, startPoint x: 648, startPoint y: 359, endPoint x: 657, endPoint y: 365, distance: 10.7
click at [657, 365] on textarea "Great! I'm glad to hear that your last maintenance request was completed to you…" at bounding box center [523, 372] width 398 height 44
drag, startPoint x: 646, startPoint y: 360, endPoint x: 660, endPoint y: 373, distance: 19.3
click at [660, 373] on textarea "Great! I'm glad to hear that your last maintenance request was completed to you…" at bounding box center [523, 372] width 398 height 44
type textarea "Great! I'm glad to hear that your last maintenance request was completed to you…"
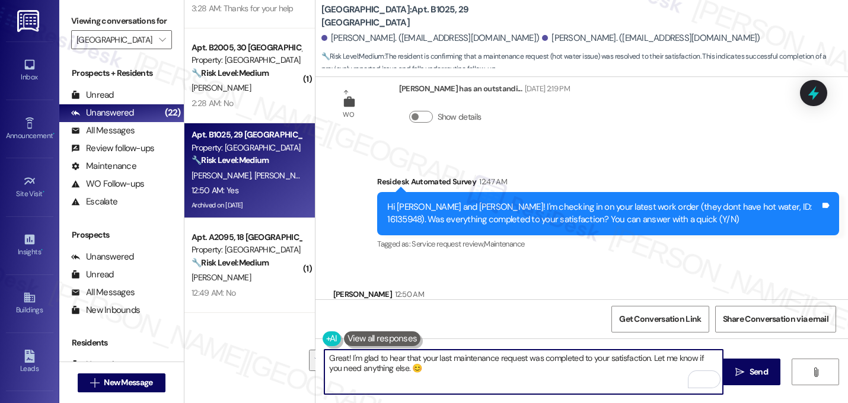
click at [438, 363] on textarea "Great! I'm glad to hear that your last maintenance request was completed to you…" at bounding box center [523, 372] width 398 height 44
click at [423, 370] on textarea "Great! I'm glad to hear that your last maintenance request was completed to you…" at bounding box center [523, 372] width 398 height 44
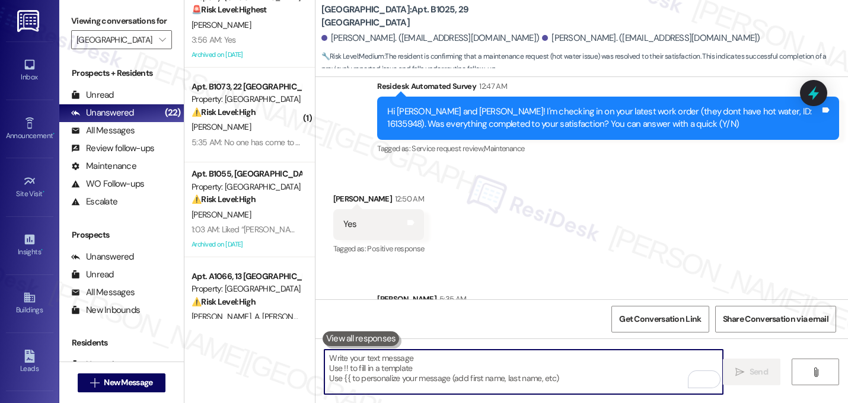
scroll to position [0, 0]
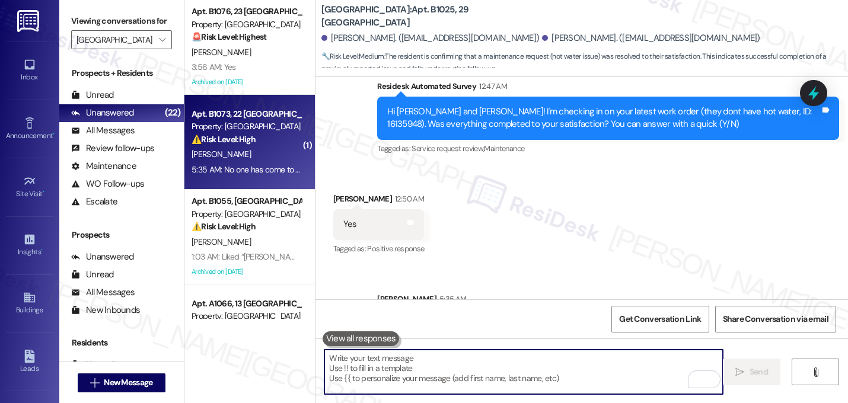
click at [231, 146] on div "Apt. B1073, 22 Lexington Property: Lexington ⚠️ Risk Level: High The resident i…" at bounding box center [246, 127] width 112 height 40
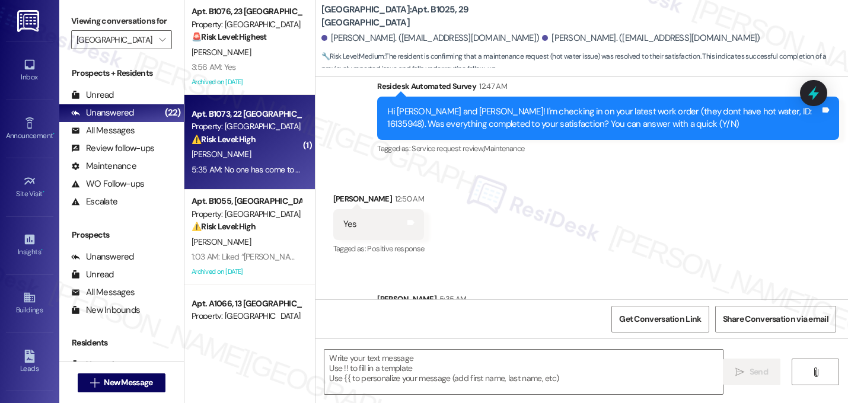
type textarea "Fetching suggested responses. Please feel free to read through the conversation…"
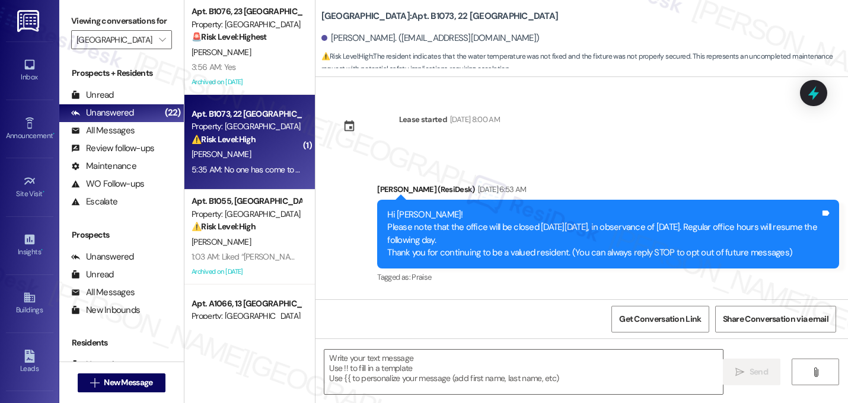
scroll to position [2432, 0]
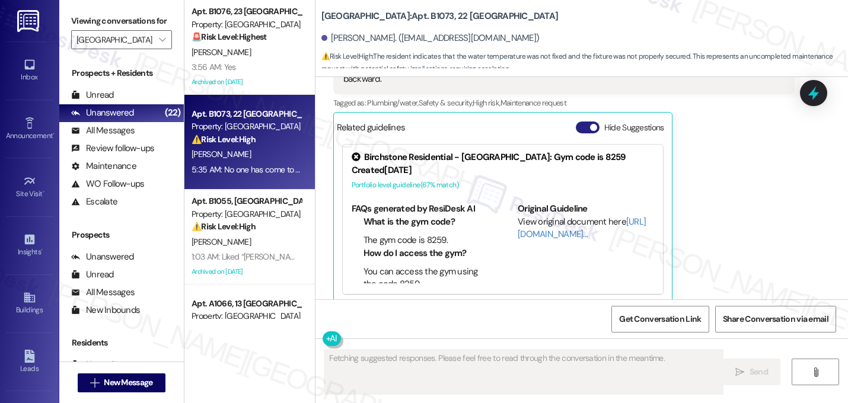
click at [579, 122] on button "Hide Suggestions" at bounding box center [588, 128] width 24 height 12
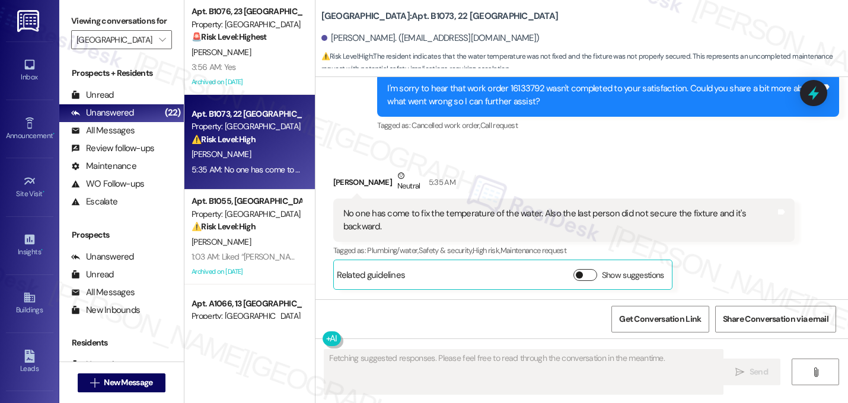
scroll to position [2272, 0]
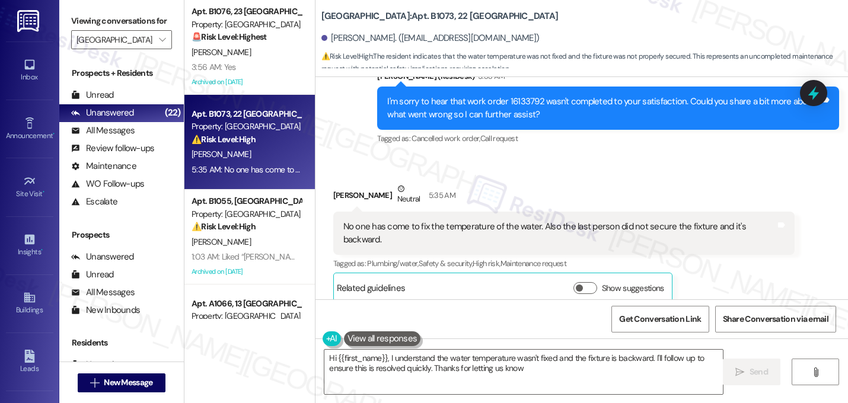
type textarea "Hi {{first_name}}, I understand the water temperature wasn't fixed and the fixt…"
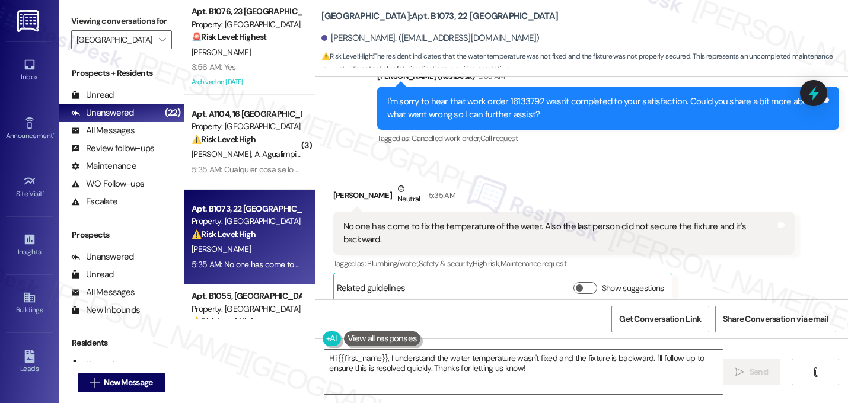
click at [500, 167] on div "Received via SMS [PERSON_NAME] Neutral 5:35 AM No one has come to fix the tempe…" at bounding box center [581, 234] width 532 height 156
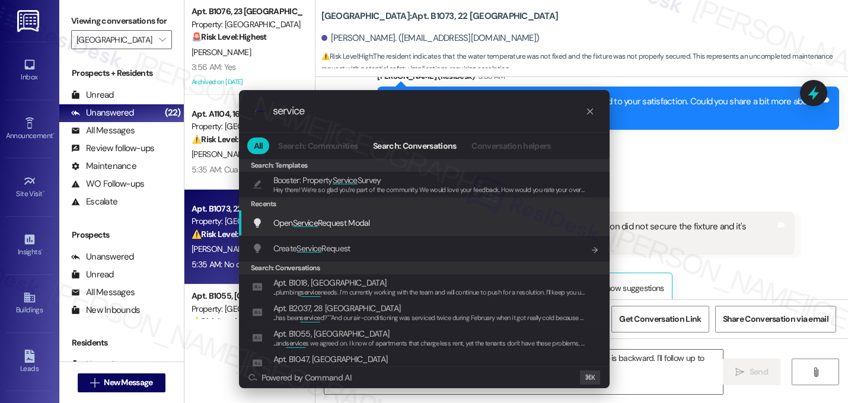
type input "service"
click at [309, 231] on div "Open Service Request Modal Add shortcut" at bounding box center [424, 222] width 370 height 25
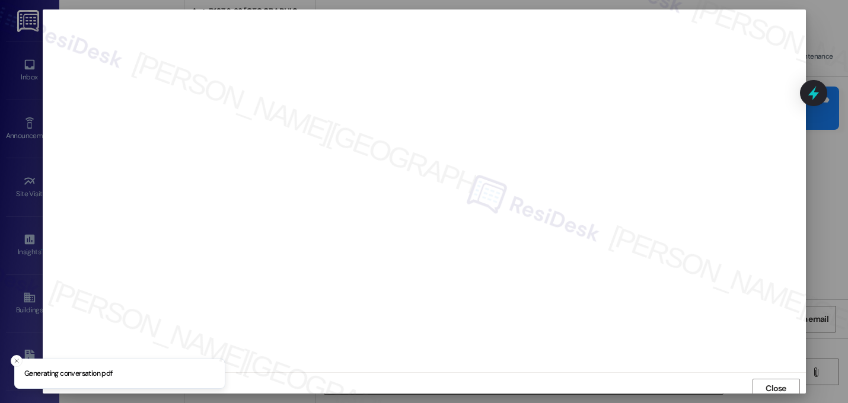
scroll to position [4, 0]
click at [771, 381] on span "Close" at bounding box center [775, 384] width 21 height 12
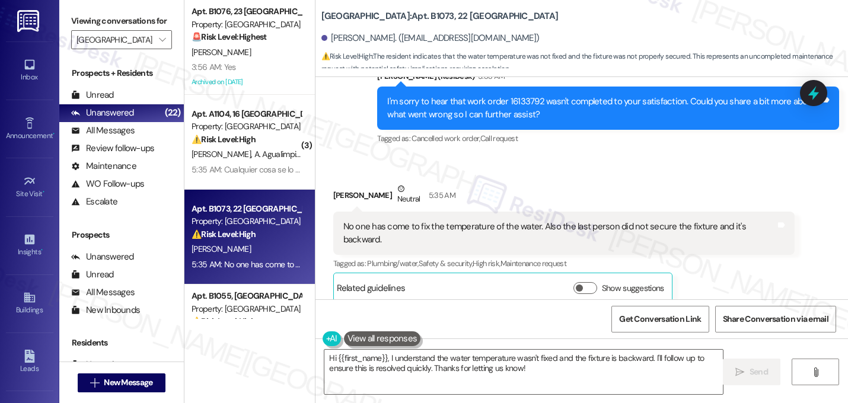
click at [507, 172] on div "Received via SMS [PERSON_NAME] Neutral 5:35 AM No one has come to fix the tempe…" at bounding box center [581, 234] width 532 height 156
click at [510, 189] on div "[PERSON_NAME] Neutral 5:35 AM" at bounding box center [564, 197] width 462 height 29
click at [494, 174] on div "Received via SMS [PERSON_NAME] Neutral 5:35 AM No one has come to fix the tempe…" at bounding box center [564, 243] width 480 height 138
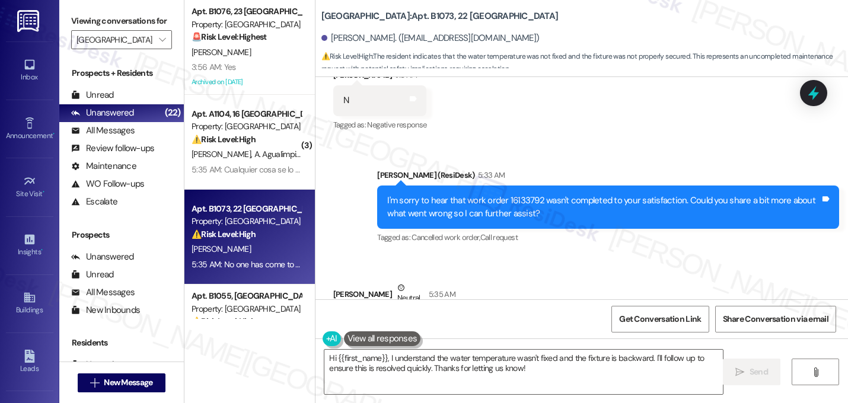
scroll to position [2272, 0]
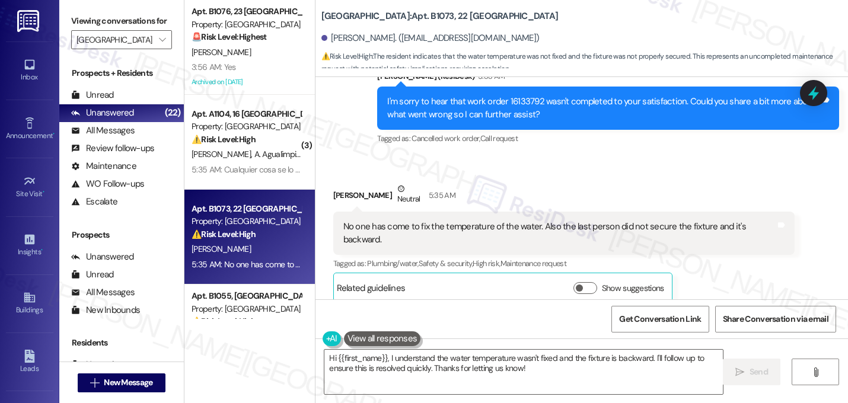
click at [503, 179] on div "Received via SMS [PERSON_NAME] Neutral 5:35 AM No one has come to fix the tempe…" at bounding box center [564, 243] width 480 height 138
click at [539, 370] on textarea "Hi {{first_name}}, I understand the water temperature wasn't fixed and the fixt…" at bounding box center [523, 372] width 398 height 44
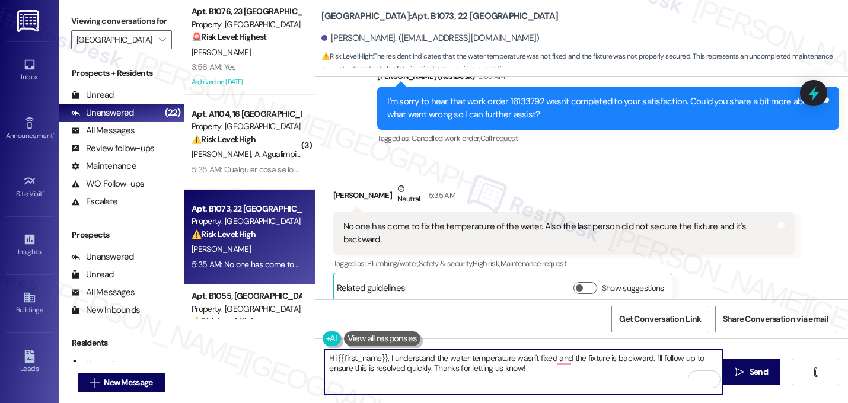
click at [648, 360] on textarea "Hi {{first_name}}, I understand the water temperature wasn't fixed and the fixt…" at bounding box center [523, 372] width 398 height 44
drag, startPoint x: 648, startPoint y: 360, endPoint x: 655, endPoint y: 376, distance: 17.5
click at [655, 376] on textarea "Hi {{first_name}}, I understand the water temperature wasn't fixed and the fixt…" at bounding box center [523, 372] width 398 height 44
click at [413, 366] on textarea "Hi {{first_name}}, I understand the water temperature wasn't fixed and the fixt…" at bounding box center [523, 372] width 398 height 44
click at [491, 368] on textarea "Hi {{first_name}}, I understand the water temperature wasn't fixed and the fixt…" at bounding box center [523, 372] width 398 height 44
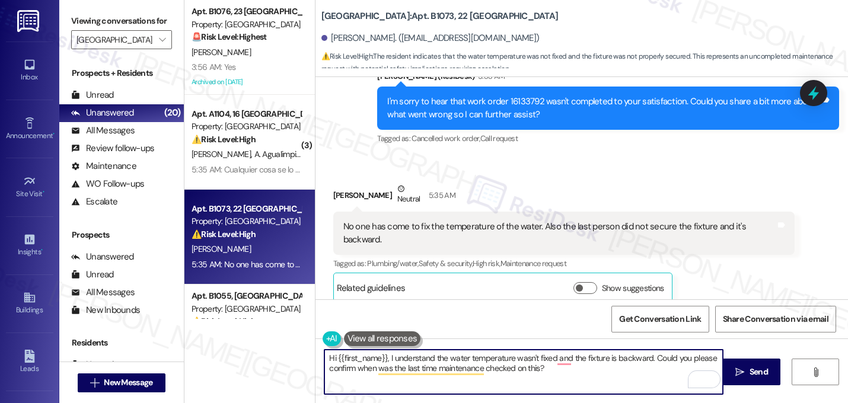
click at [562, 372] on textarea "Hi {{first_name}}, I understand the water temperature wasn't fixed and the fixt…" at bounding box center [523, 372] width 398 height 44
type textarea "Hi {{first_name}}, I understand the water temperature wasn't fixed and the fixt…"
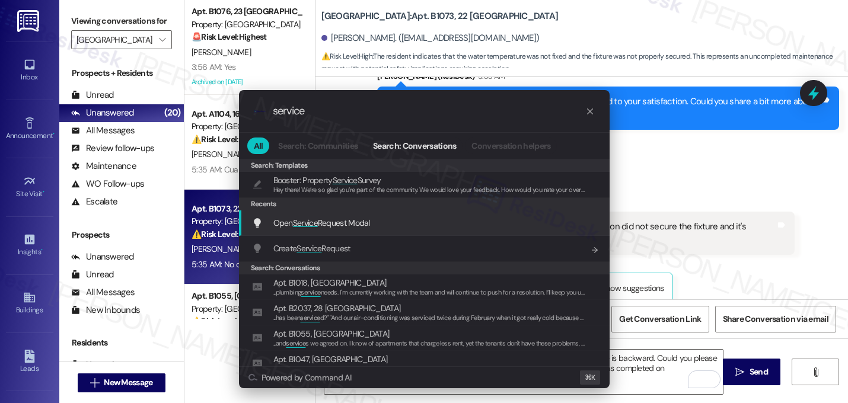
type input "service"
click at [318, 220] on span "Service" at bounding box center [305, 223] width 25 height 11
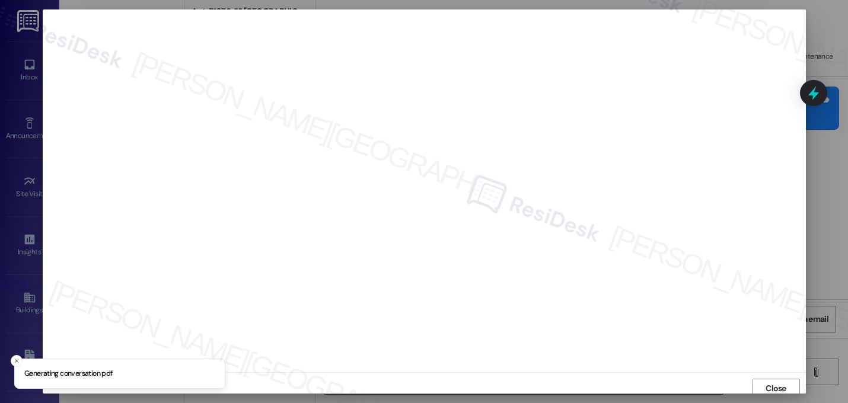
scroll to position [4, 0]
click at [759, 376] on button "Close" at bounding box center [775, 384] width 47 height 19
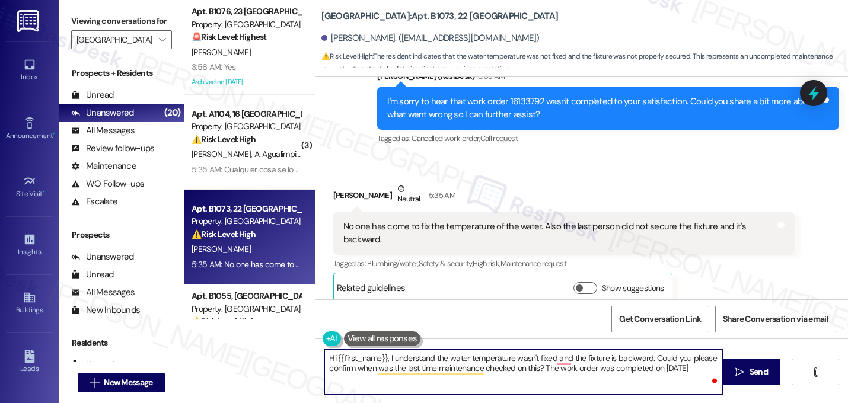
type textarea "Hi {{first_name}}, I understand the water temperature wasn't fixed and the fixt…"
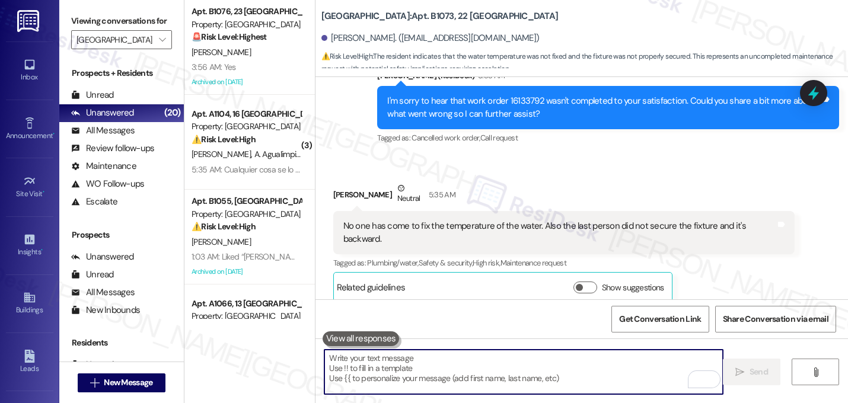
scroll to position [2367, 0]
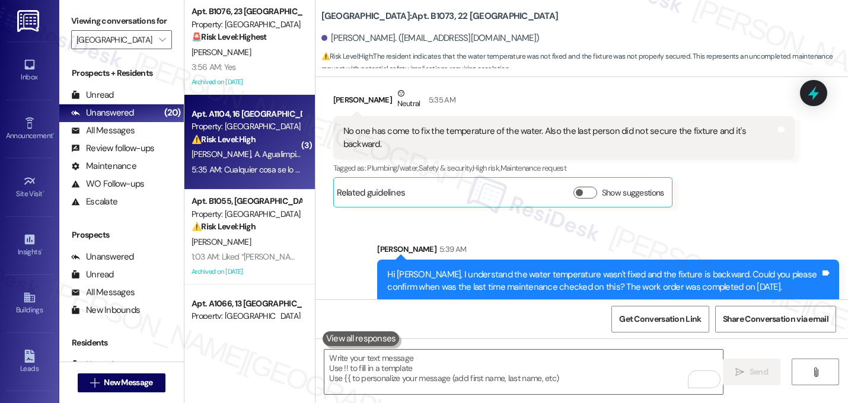
click at [237, 146] on div "Apt. A1104, 16 Lexington Property: Lexington ⚠️ Risk Level: High The resident i…" at bounding box center [246, 127] width 112 height 40
type textarea "Fetching suggested responses. Please feel free to read through the conversation…"
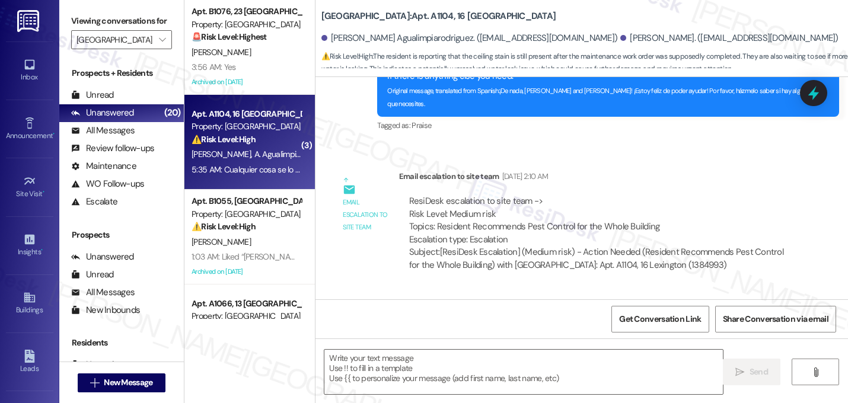
type textarea "Fetching suggested responses. Please feel free to read through the conversation…"
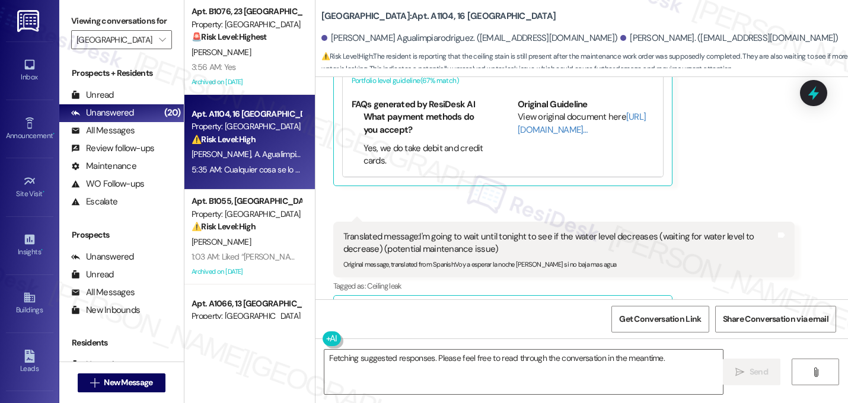
scroll to position [8000, 0]
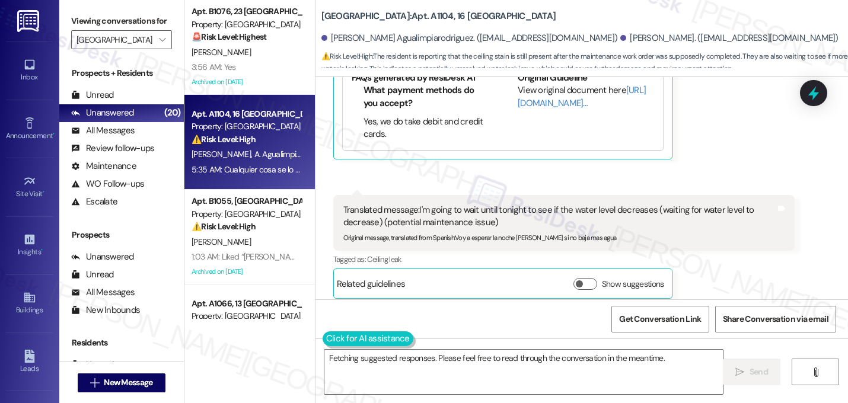
click at [330, 342] on button at bounding box center [367, 338] width 91 height 15
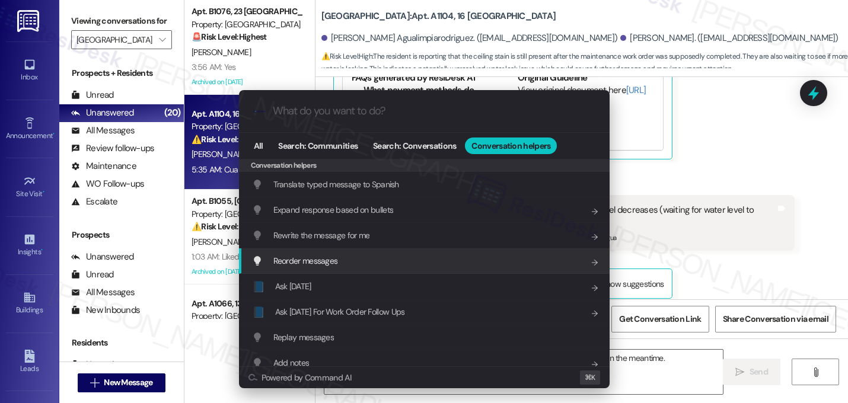
click at [685, 221] on div ".cls-1{fill:#0a055f;}.cls-2{fill:#0cc4c4;} resideskLogoBlueOrange All Search: C…" at bounding box center [424, 201] width 848 height 403
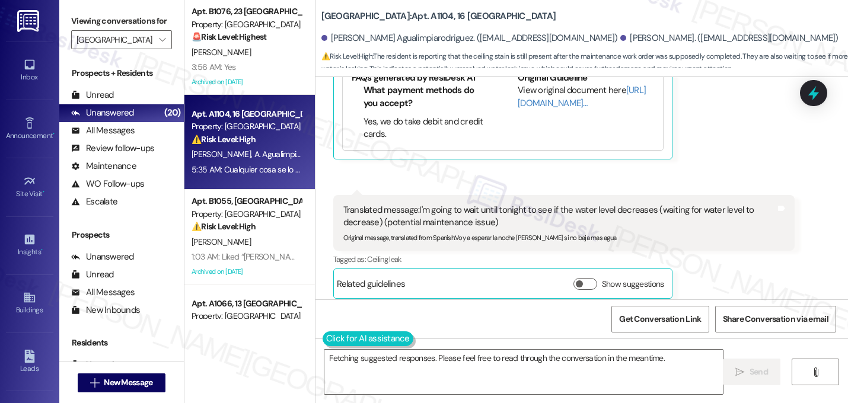
click at [333, 343] on button at bounding box center [367, 338] width 91 height 15
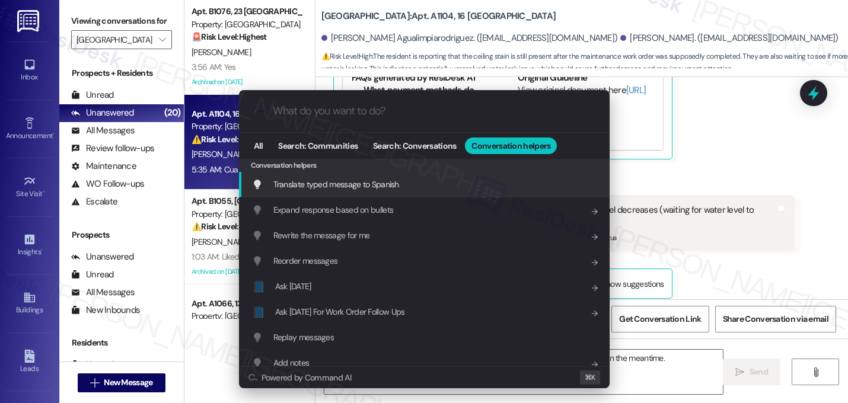
click at [506, 147] on span "Conversation helpers" at bounding box center [510, 146] width 79 height 8
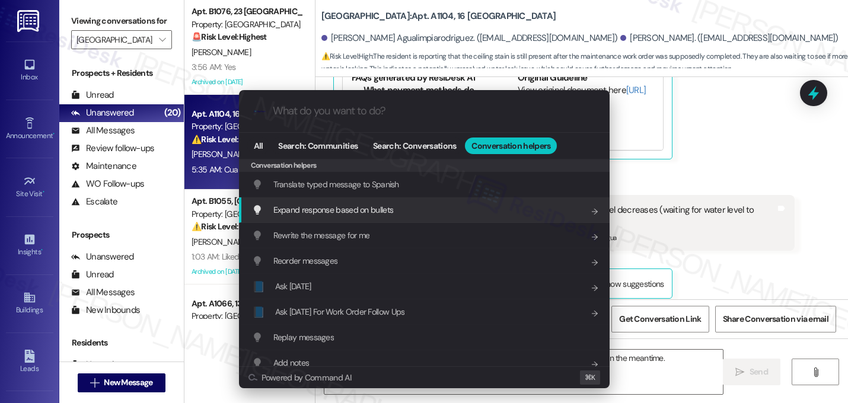
click at [717, 231] on div ".cls-1{fill:#0a055f;}.cls-2{fill:#0cc4c4;} resideskLogoBlueOrange All Search: C…" at bounding box center [424, 201] width 848 height 403
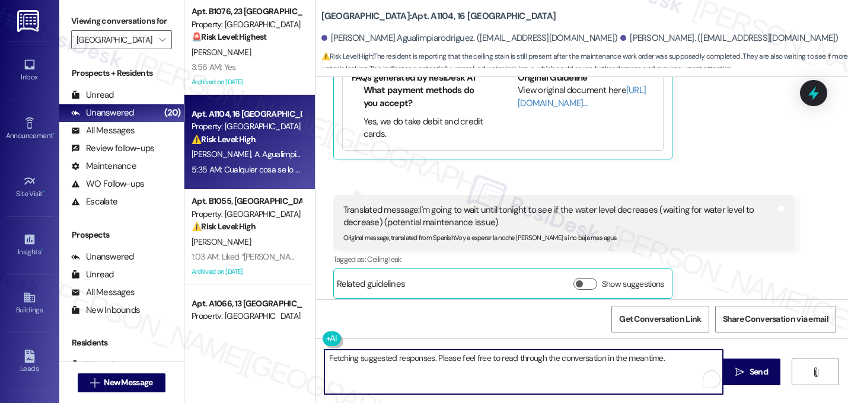
click at [590, 359] on textarea "Fetching suggested responses. Please feel free to read through the conversation…" at bounding box center [523, 372] width 398 height 44
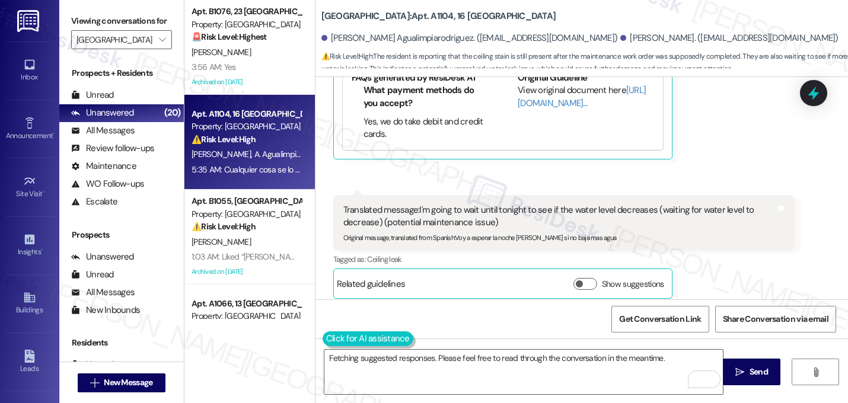
click at [324, 342] on button at bounding box center [367, 338] width 91 height 15
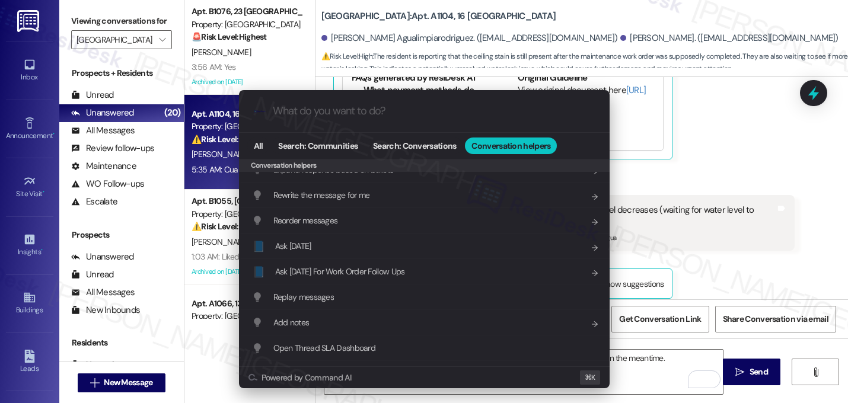
scroll to position [0, 0]
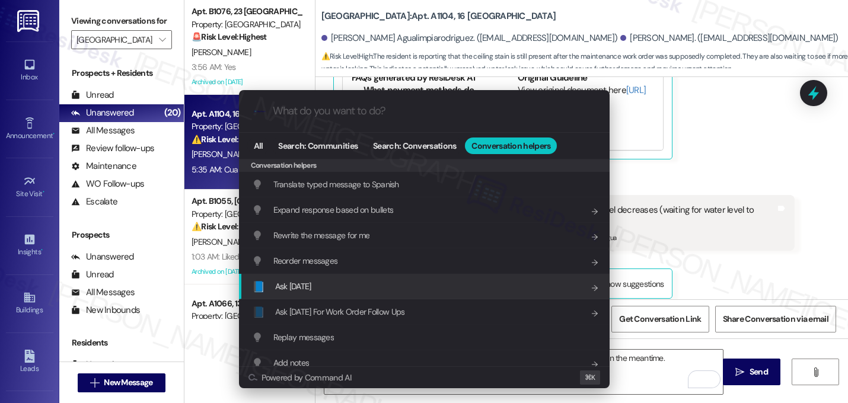
click at [756, 232] on div ".cls-1{fill:#0a055f;}.cls-2{fill:#0cc4c4;} resideskLogoBlueOrange All Search: C…" at bounding box center [424, 201] width 848 height 403
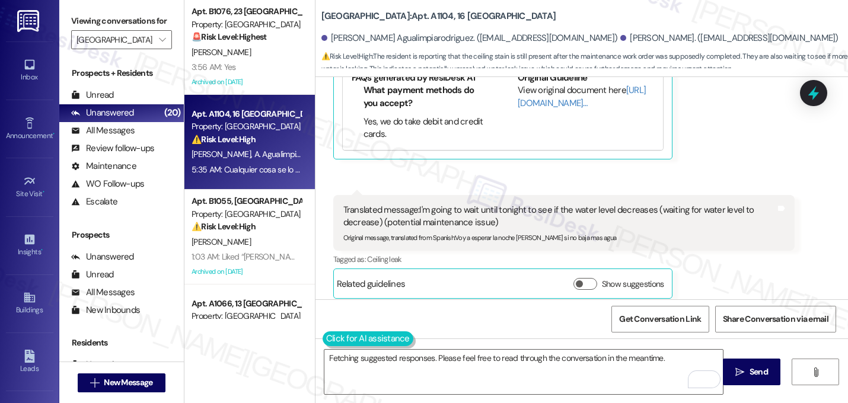
click at [333, 340] on button at bounding box center [367, 338] width 91 height 15
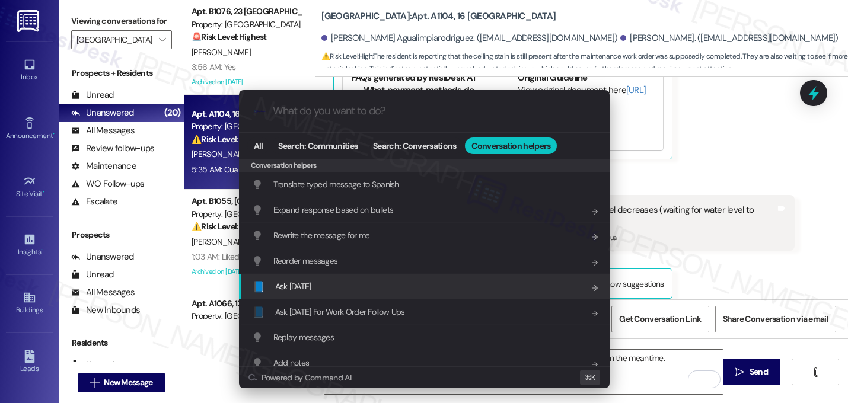
click at [308, 285] on div "📘 Ask Friday Add shortcut" at bounding box center [425, 286] width 347 height 13
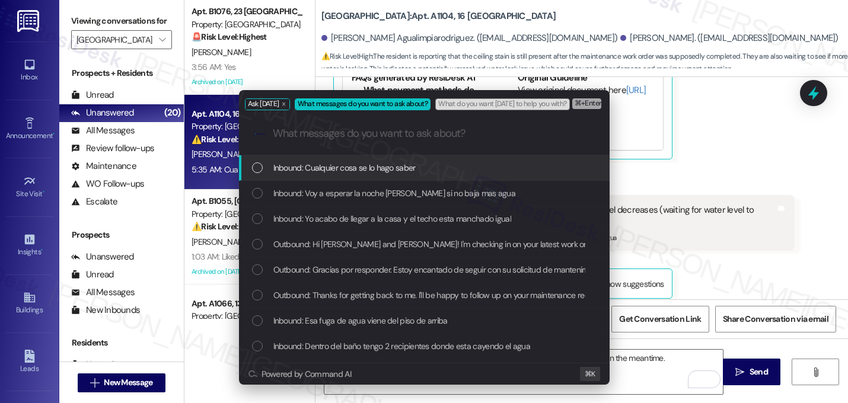
click at [257, 171] on div "List of options" at bounding box center [257, 167] width 11 height 11
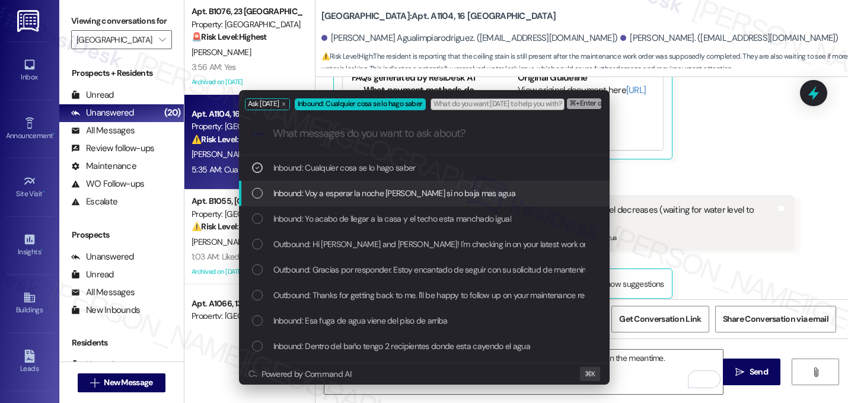
click at [261, 195] on div "List of options" at bounding box center [257, 193] width 11 height 11
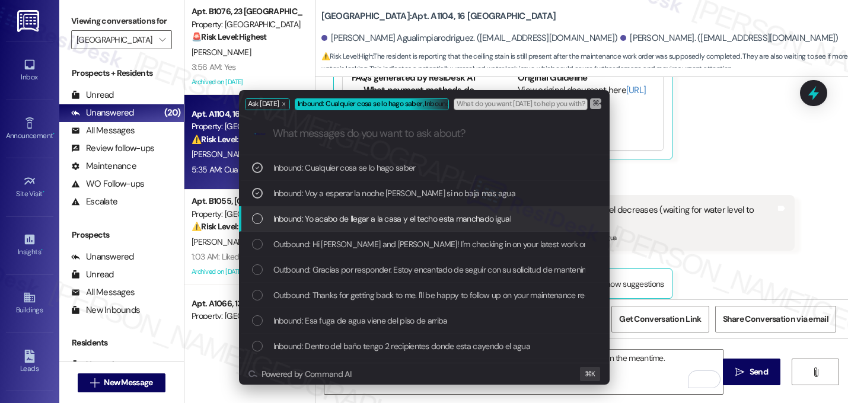
click at [256, 215] on div "List of options" at bounding box center [257, 218] width 11 height 11
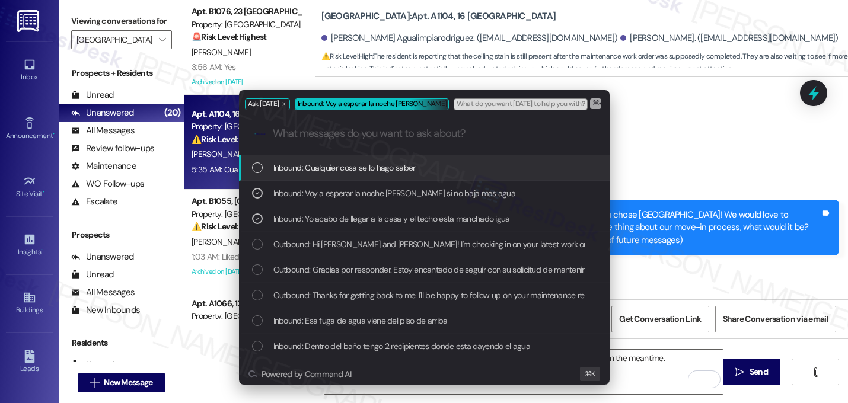
scroll to position [8000, 0]
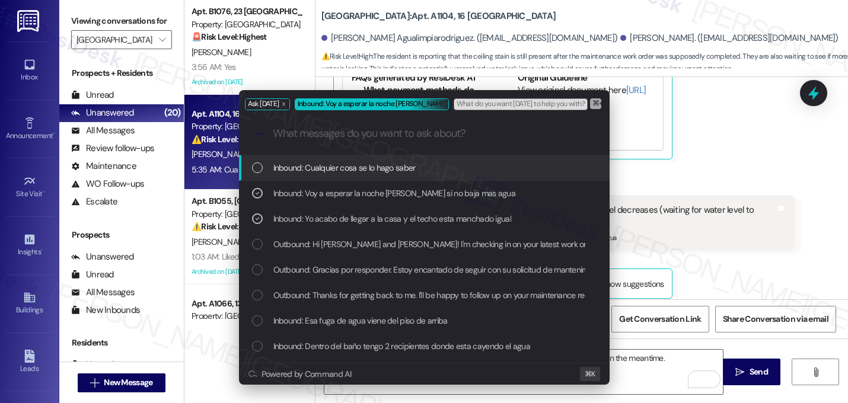
click at [264, 169] on div "Inbound: Cualquier cosa se lo hago saber" at bounding box center [425, 167] width 347 height 13
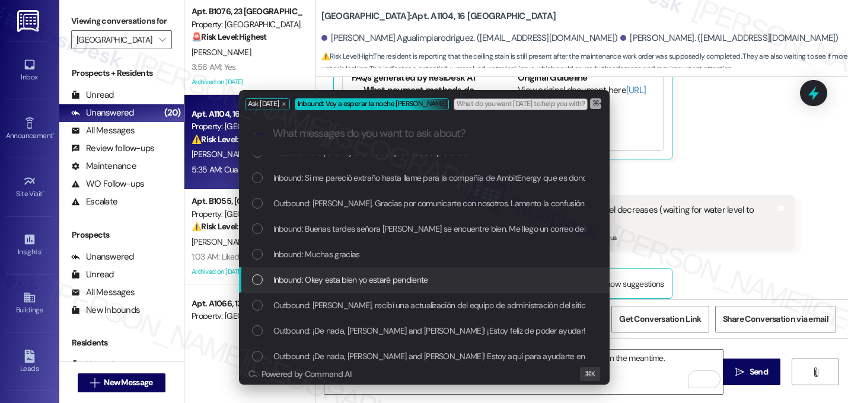
scroll to position [851, 0]
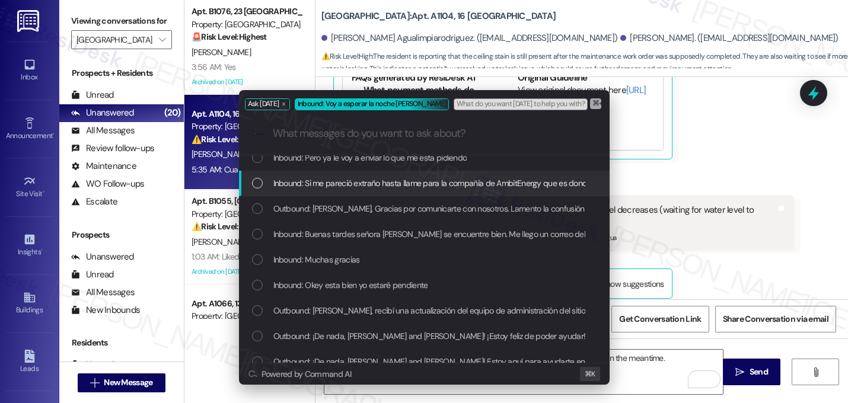
click at [596, 102] on span "⌘+Enter or click here to submit" at bounding box center [640, 104] width 96 height 8
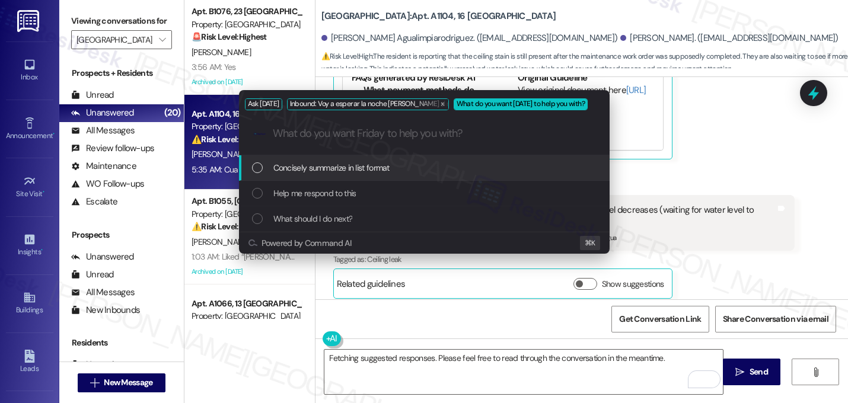
scroll to position [0, 0]
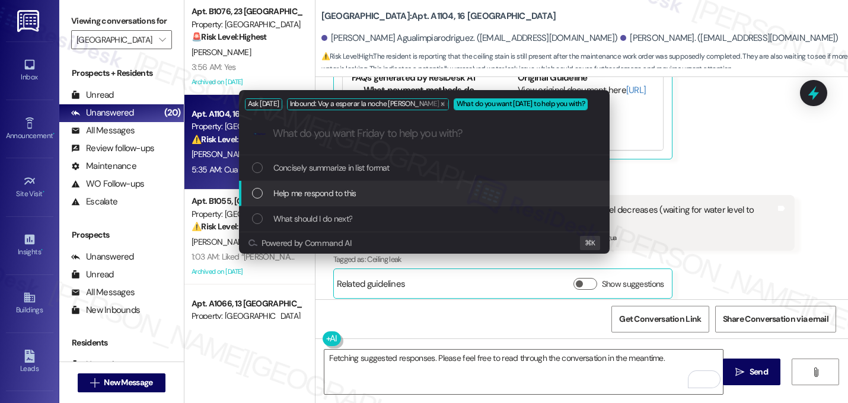
click at [347, 186] on div "Help me respond to this" at bounding box center [424, 193] width 370 height 25
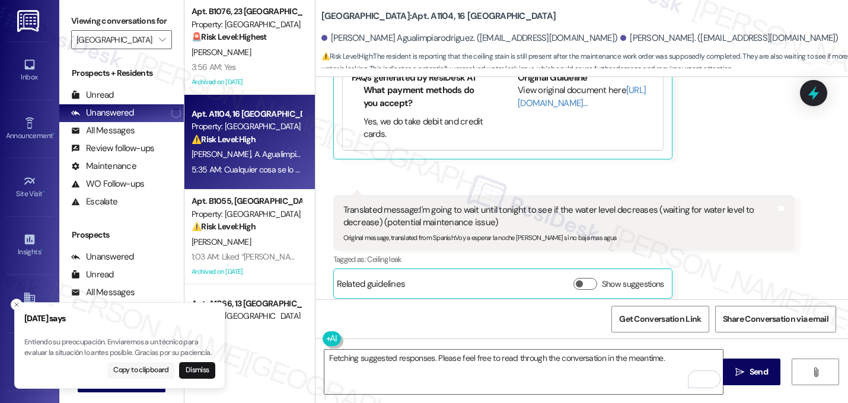
click at [142, 369] on button "Copy to clipboard" at bounding box center [141, 370] width 68 height 17
click at [398, 362] on textarea "Fetching suggested responses. Please feel free to read through the conversation…" at bounding box center [523, 372] width 398 height 44
click at [196, 373] on button "Dismiss" at bounding box center [197, 370] width 36 height 17
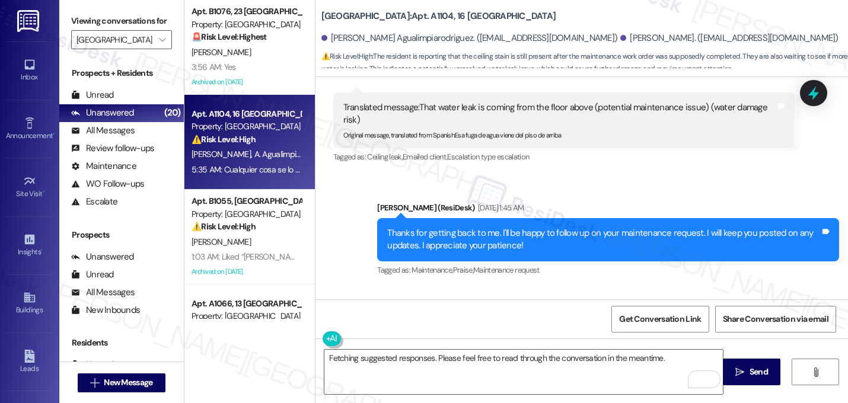
scroll to position [8000, 0]
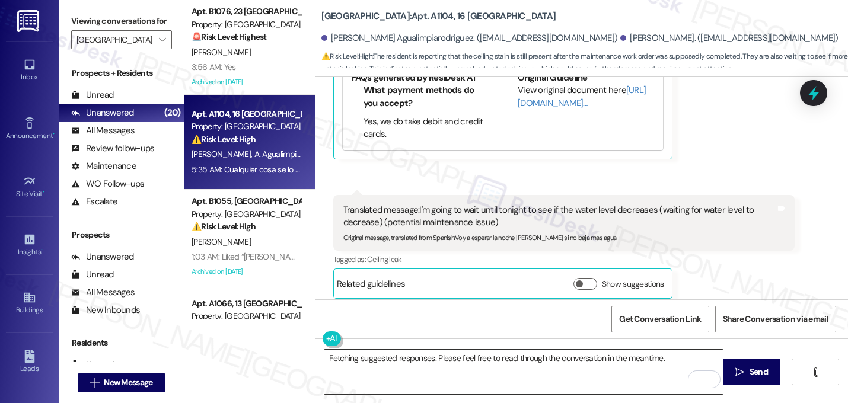
click at [450, 360] on textarea "Fetching suggested responses. Please feel free to read through the conversation…" at bounding box center [523, 372] width 398 height 44
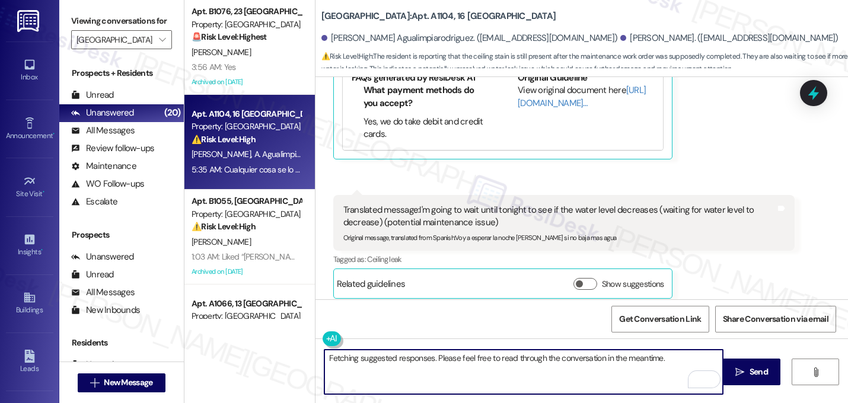
click at [450, 360] on textarea "Fetching suggested responses. Please feel free to read through the conversation…" at bounding box center [523, 372] width 398 height 44
type textarea "Thanks for getting back to me."
drag, startPoint x: 464, startPoint y: 357, endPoint x: 258, endPoint y: 350, distance: 205.8
click at [258, 350] on div "Apt. B1076, 23 Lexington Property: Lexington 🚨 Risk Level: Highest The resident…" at bounding box center [515, 201] width 663 height 403
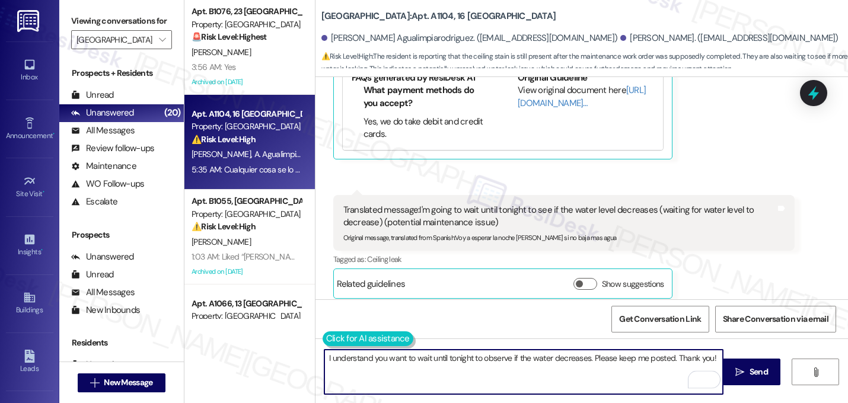
click at [324, 344] on button at bounding box center [367, 338] width 91 height 15
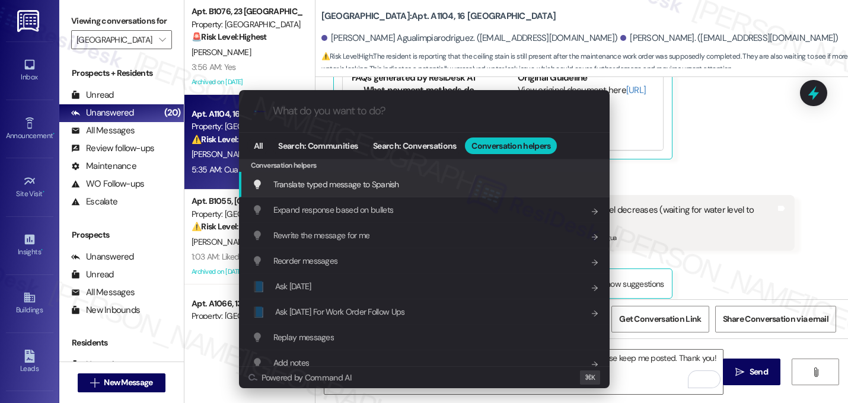
click at [341, 194] on div "Translate typed message to Spanish Add shortcut" at bounding box center [424, 184] width 370 height 25
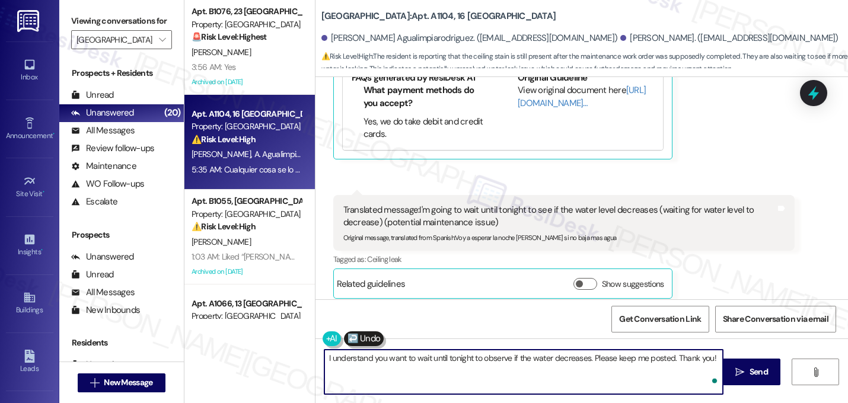
type textarea "Entiendo que desea esperar hasta esta noche para observar si el agua disminuye.…"
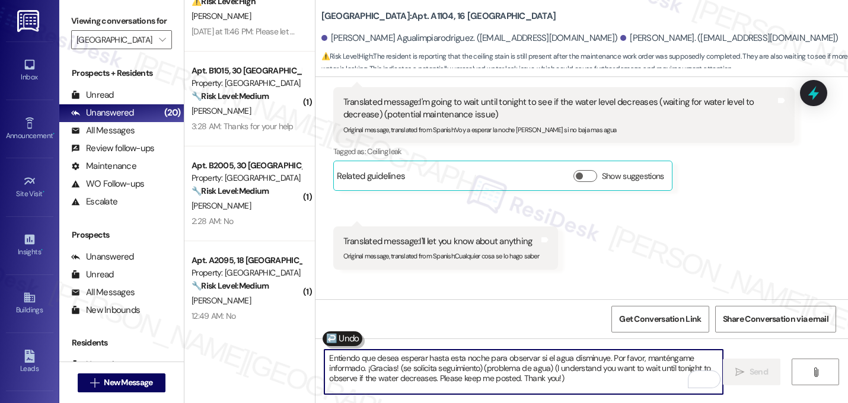
scroll to position [366, 0]
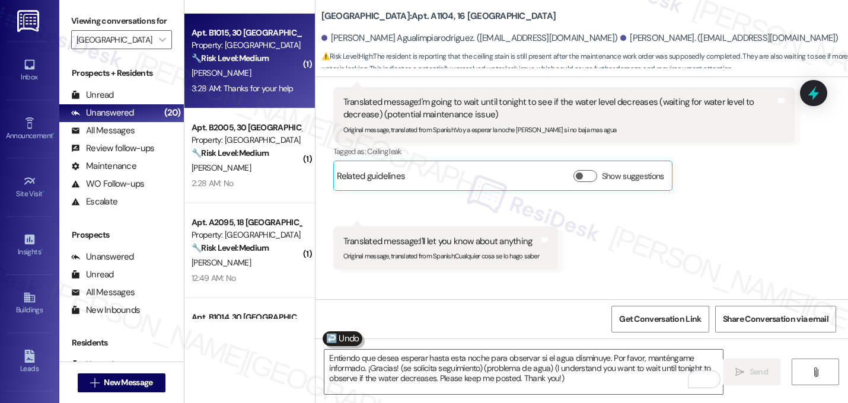
click at [237, 69] on div "P. Eschrich" at bounding box center [246, 73] width 112 height 15
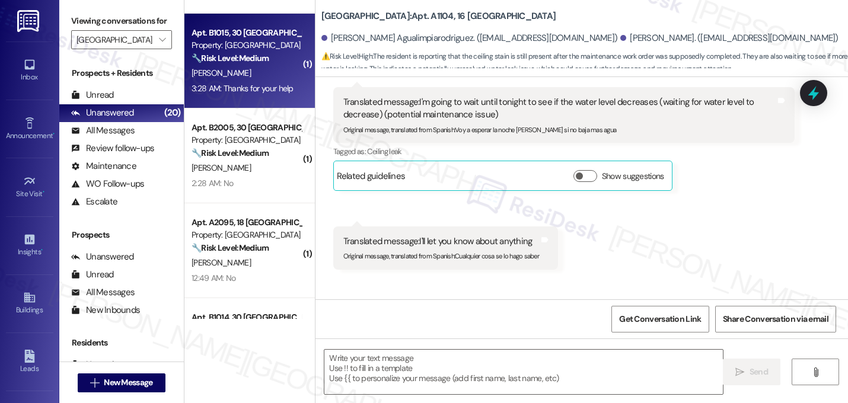
type textarea "Fetching suggested responses. Please feel free to read through the conversation…"
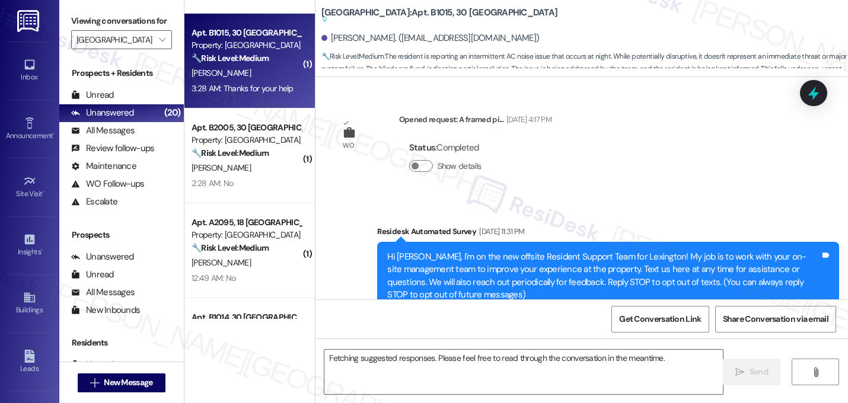
scroll to position [30941, 0]
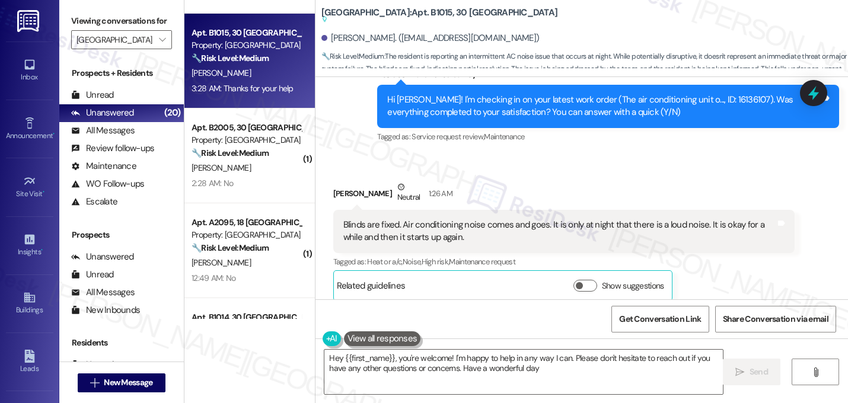
type textarea "Hey {{first_name}}, you're welcome! I'm happy to help in any way I can. Please …"
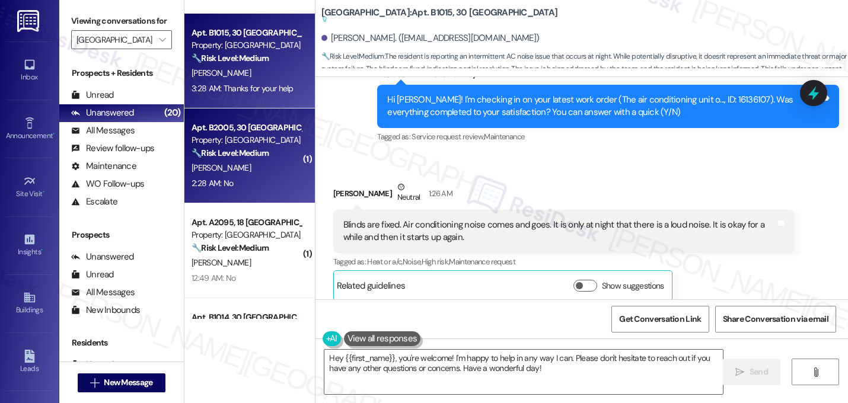
click at [255, 149] on strong "🔧 Risk Level: Medium" at bounding box center [229, 153] width 77 height 11
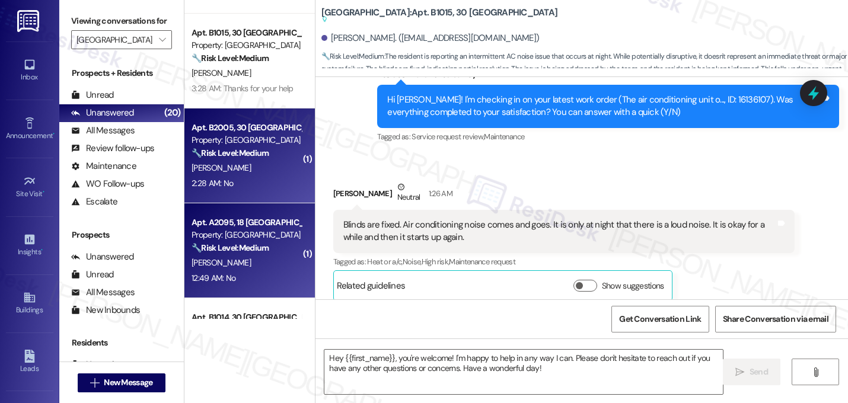
type textarea "Fetching suggested responses. Please feel free to read through the conversation…"
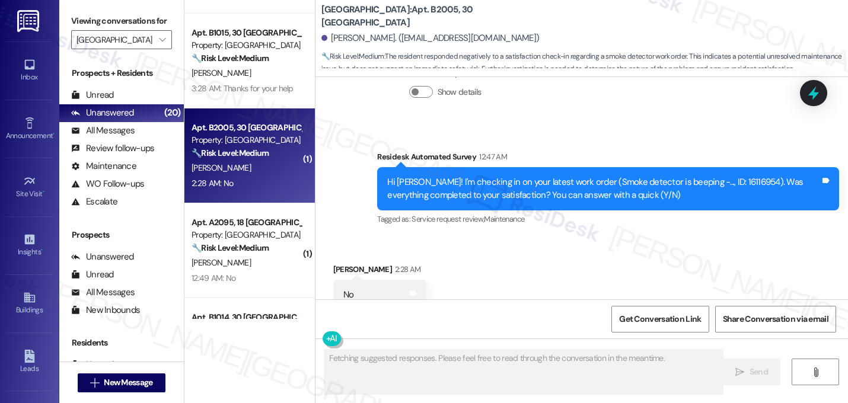
scroll to position [6062, 0]
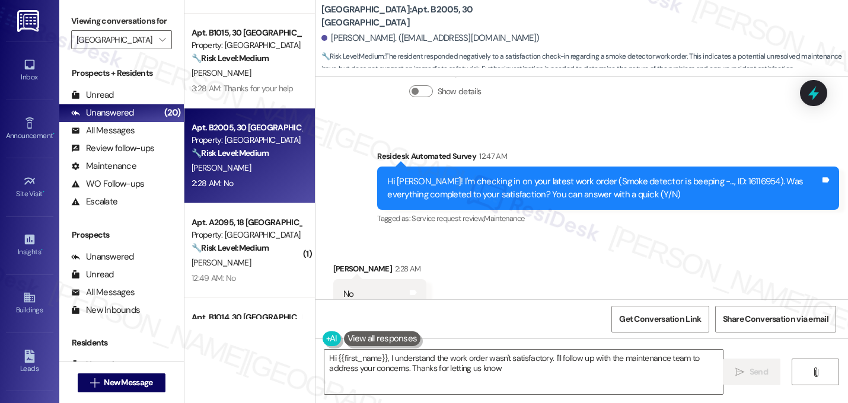
type textarea "Hi {{first_name}}, I understand the work order wasn't satisfactory. I'll follow…"
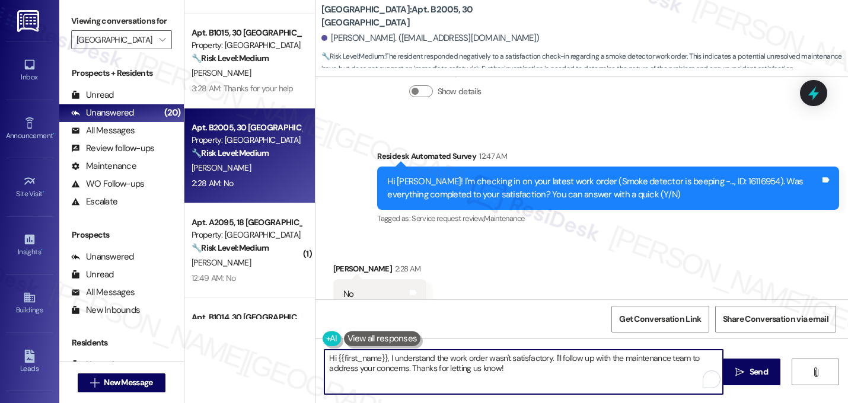
click at [457, 366] on textarea "Hi {{first_name}}, I understand the work order wasn't satisfactory. I'll follow…" at bounding box center [523, 372] width 398 height 44
click at [456, 366] on textarea "Hi {{first_name}}, I understand the work order wasn't satisfactory. I'll follow…" at bounding box center [523, 372] width 398 height 44
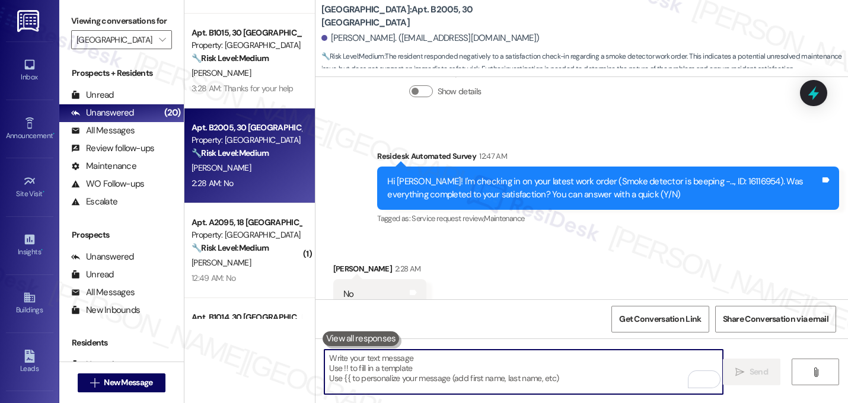
paste textarea "I'm sorry to hear that work order [number] wasn't completed to your satisfactio…"
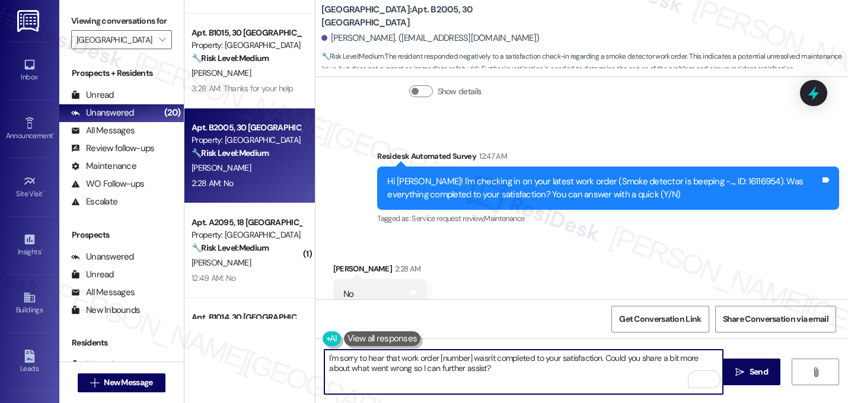
click at [467, 353] on textarea "I'm sorry to hear that work order [number] wasn't completed to your satisfactio…" at bounding box center [523, 372] width 398 height 44
type textarea "I'm sorry to hear that work order 16116954 wasn't completed to your satisfactio…"
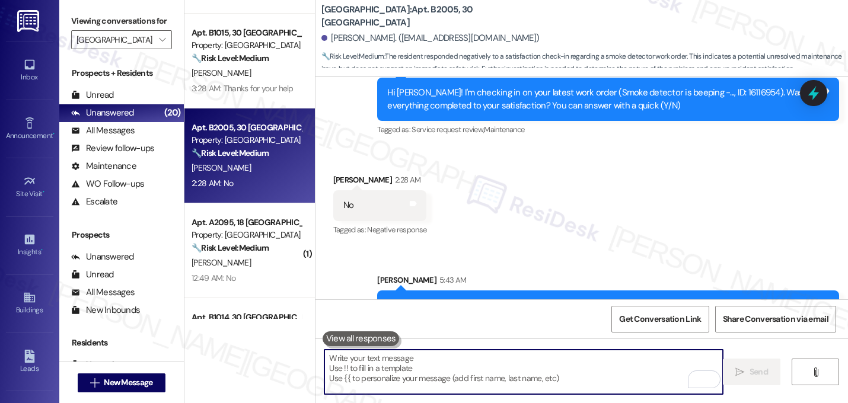
scroll to position [6158, 0]
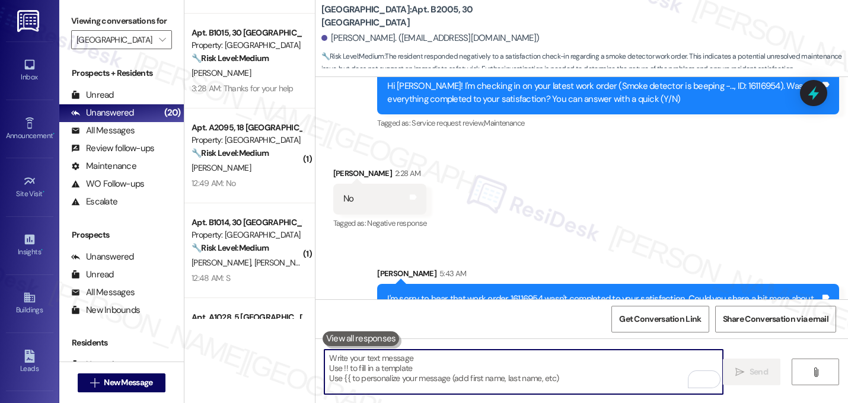
click at [225, 156] on strong "🔧 Risk Level: Medium" at bounding box center [229, 153] width 77 height 11
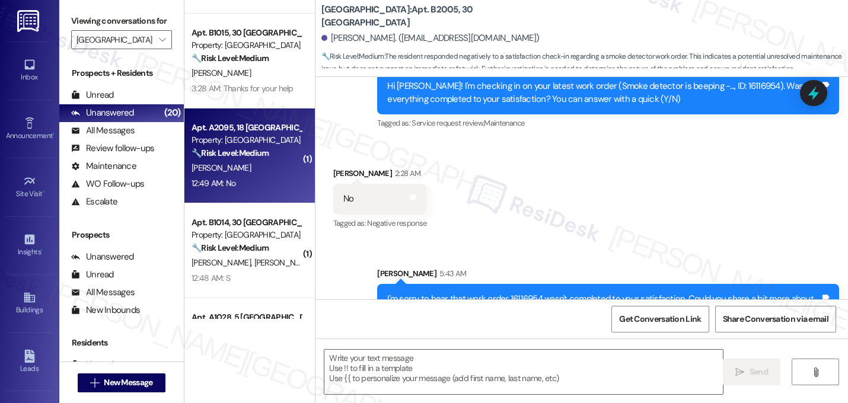
type textarea "Fetching suggested responses. Please feel free to read through the conversation…"
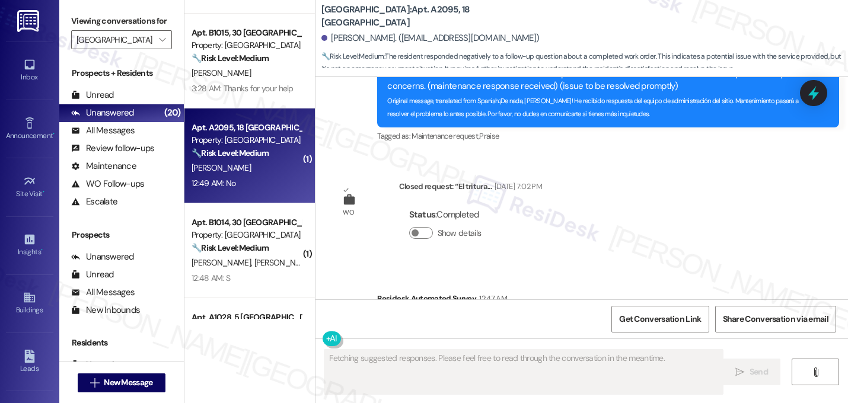
scroll to position [2517, 0]
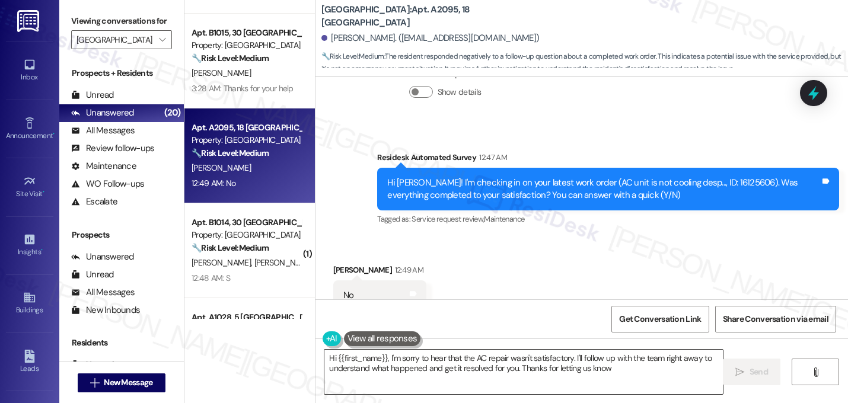
type textarea "Hi {{first_name}}, I'm sorry to hear that the AC repair wasn't satisfactory. I'…"
click at [354, 362] on textarea "Hi {{first_name}}, I'm sorry to hear that the AC repair wasn't satisfactory. I'…" at bounding box center [523, 372] width 398 height 44
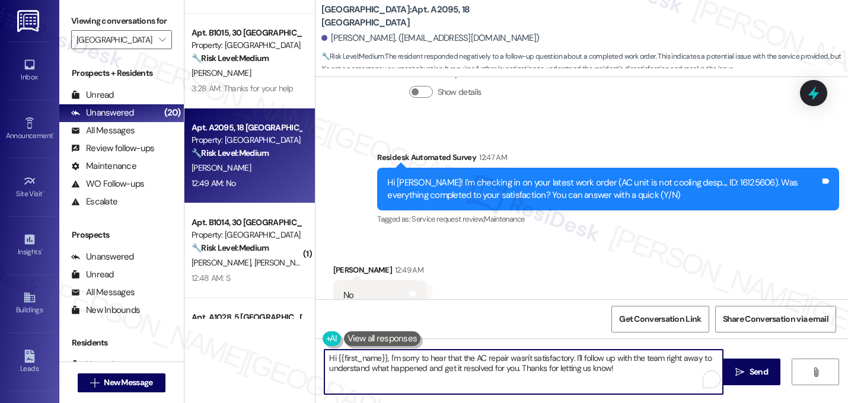
click at [354, 361] on textarea "Hi {{first_name}}, I'm sorry to hear that the AC repair wasn't satisfactory. I'…" at bounding box center [523, 372] width 398 height 44
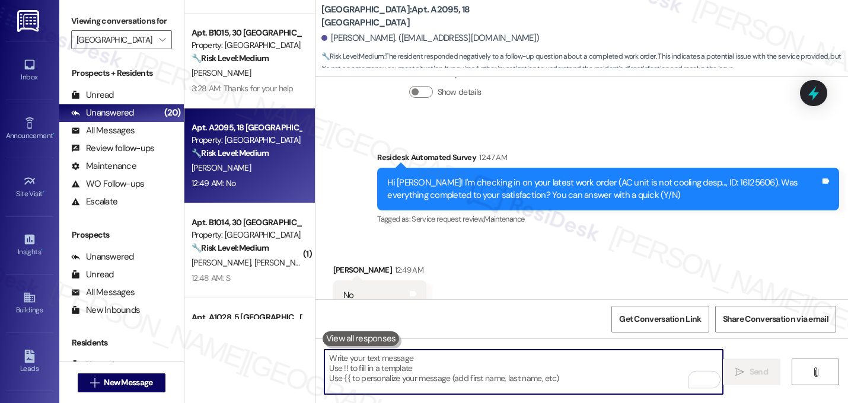
paste textarea "I'm sorry to hear that work order [number] wasn't completed to your satisfactio…"
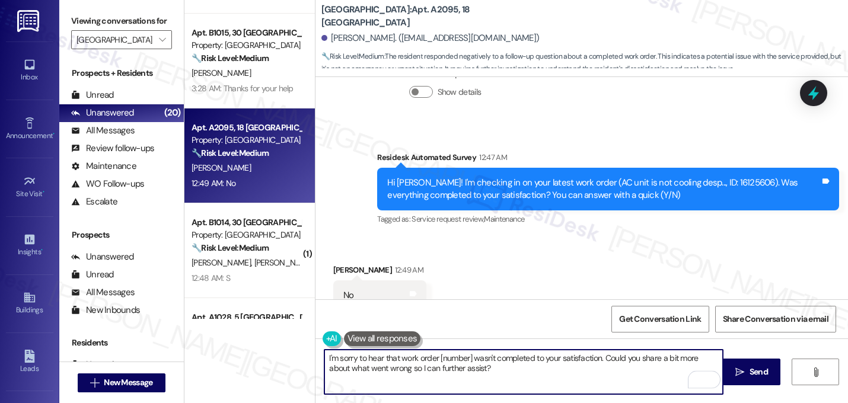
click at [467, 360] on textarea "I'm sorry to hear that work order [number] wasn't completed to your satisfactio…" at bounding box center [523, 372] width 398 height 44
type textarea "I'm sorry to hear that work order 16125606 wasn't completed to your satisfactio…"
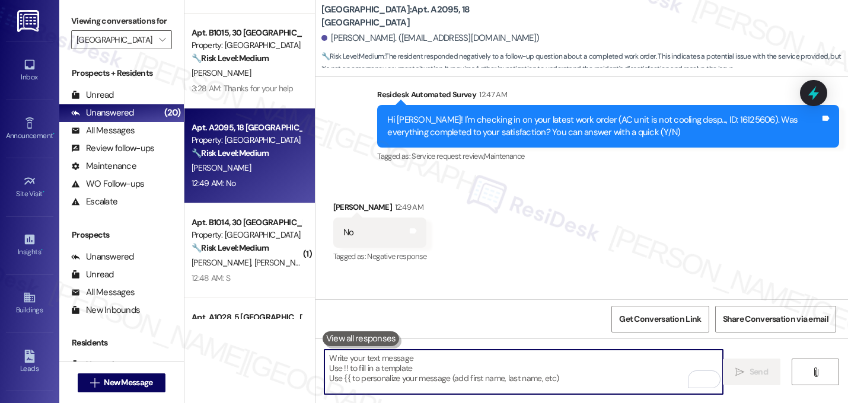
scroll to position [2613, 0]
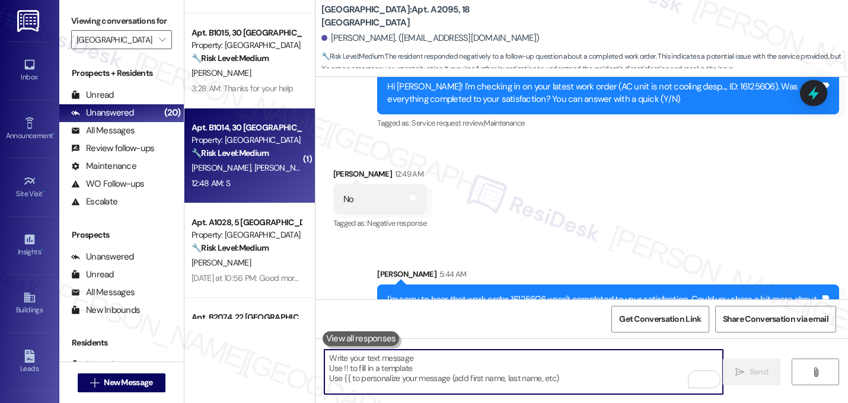
click at [240, 153] on strong "🔧 Risk Level: Medium" at bounding box center [229, 153] width 77 height 11
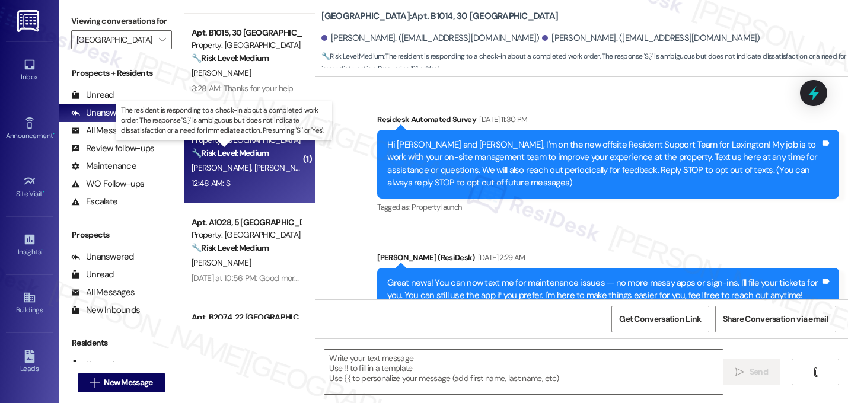
scroll to position [4451, 0]
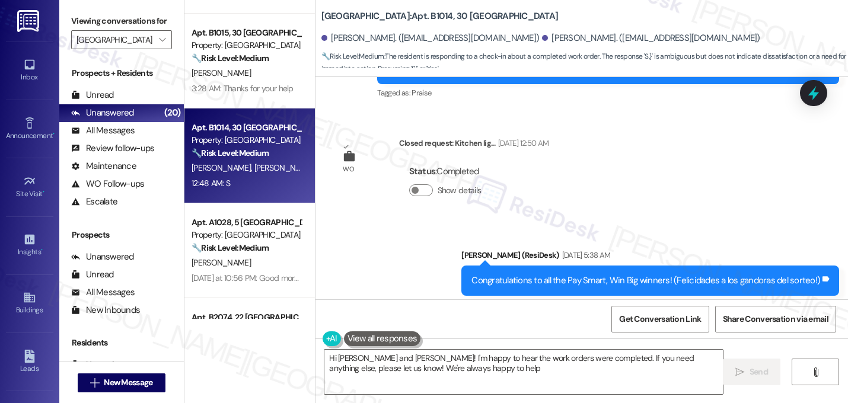
type textarea "Hi Nolvia and Nelson! I'm happy to hear the work orders were completed. If you …"
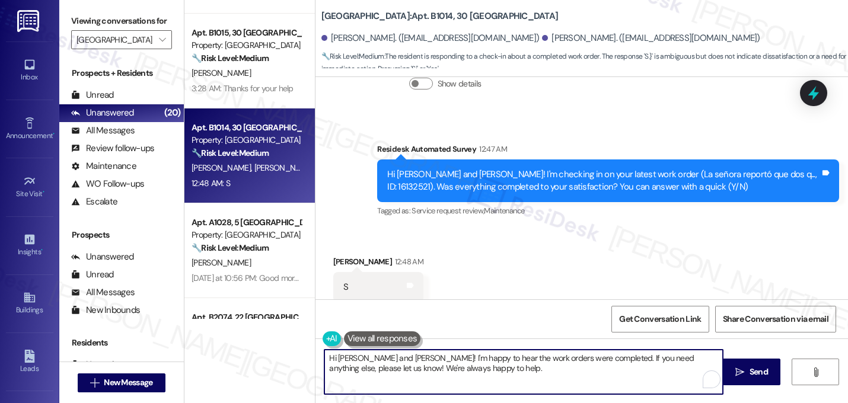
drag, startPoint x: 479, startPoint y: 368, endPoint x: 211, endPoint y: 330, distance: 270.5
click at [211, 330] on div "Apt. B1055, 25 Lexington Property: Lexington ⚠️ Risk Level: High The resident i…" at bounding box center [515, 201] width 663 height 403
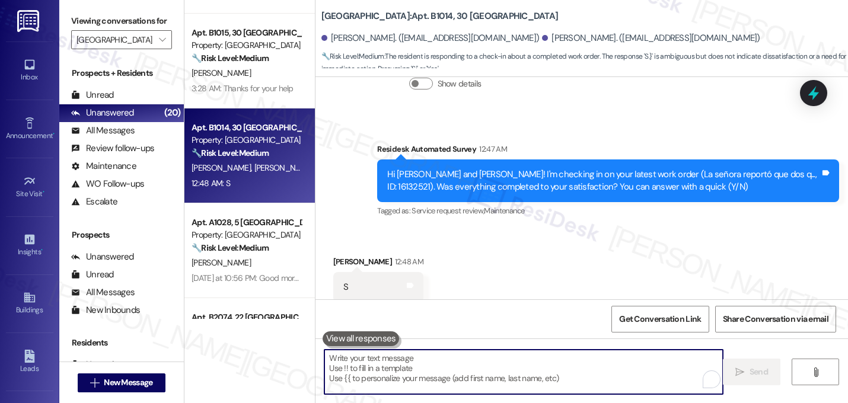
paste textarea "Great! I'm glad to hear that your last maintenance request was completed to you…"
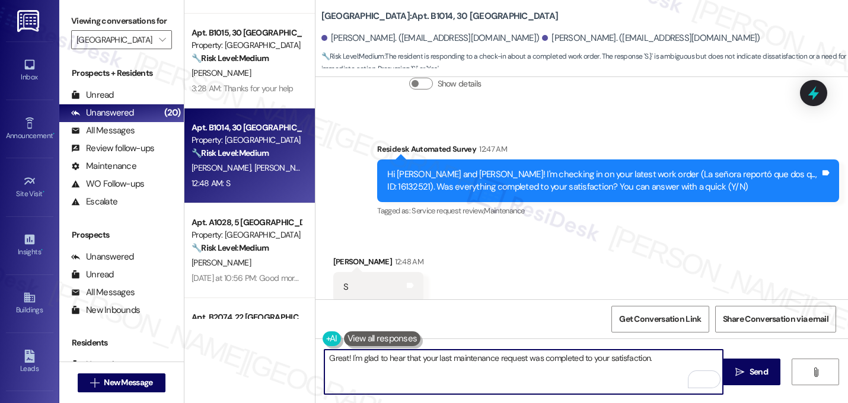
click at [674, 362] on textarea "Great! I'm glad to hear that your last maintenance request was completed to you…" at bounding box center [523, 372] width 398 height 44
paste textarea "If I may ask...has {{property}} lived up to your expectations?"
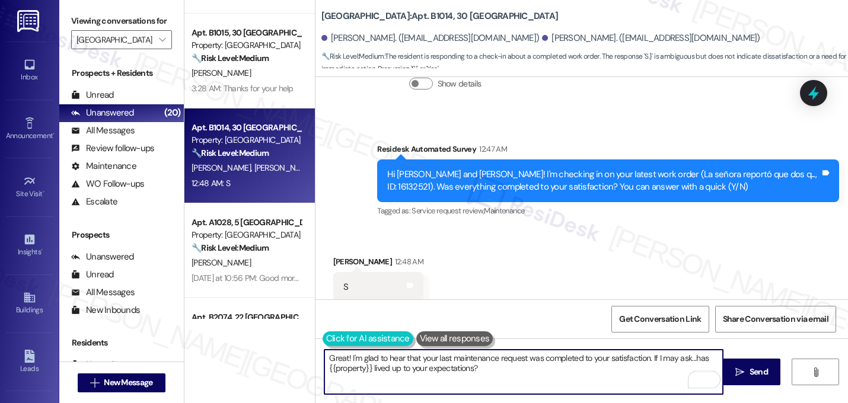
click at [334, 338] on button at bounding box center [367, 338] width 91 height 15
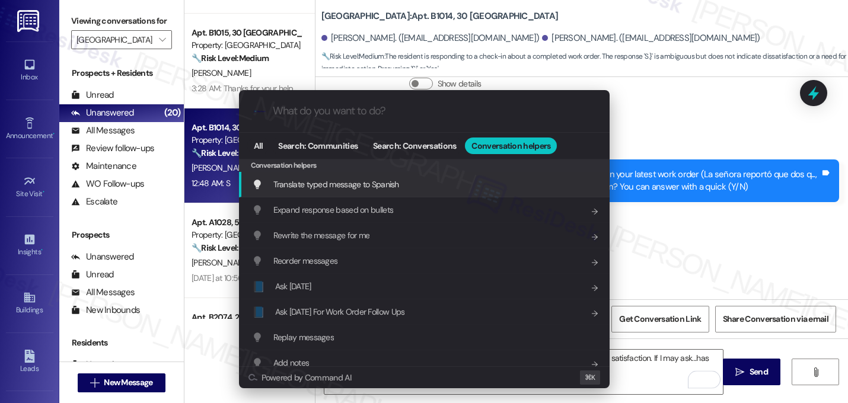
click at [336, 175] on div "Translate typed message to Spanish Add shortcut" at bounding box center [424, 184] width 370 height 25
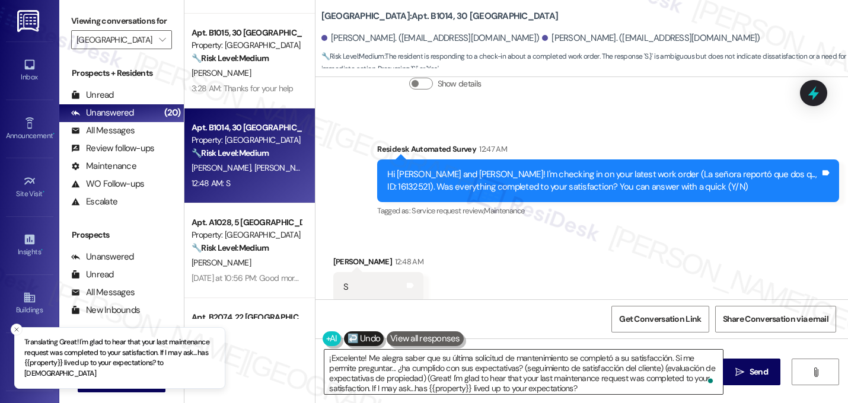
type textarea "¡Excelente! Me alegra saber que su última solicitud de mantenimiento se complet…"
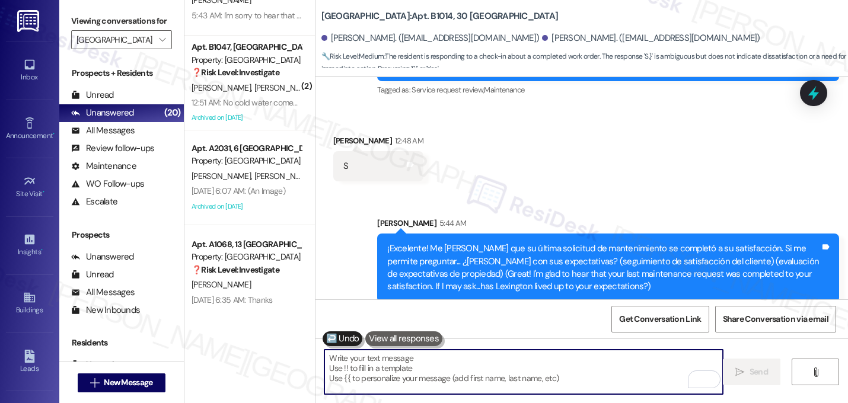
scroll to position [1388, 0]
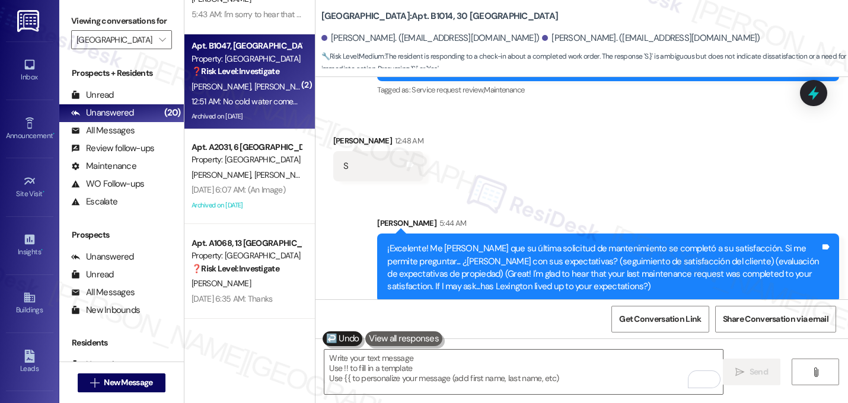
click at [244, 62] on div "Property: Lexington" at bounding box center [246, 59] width 110 height 12
type textarea "Fetching suggested responses. Please feel free to read through the conversation…"
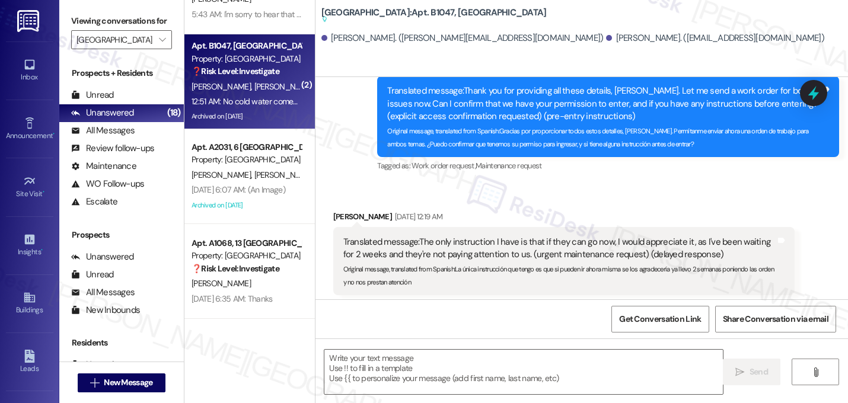
scroll to position [7963, 0]
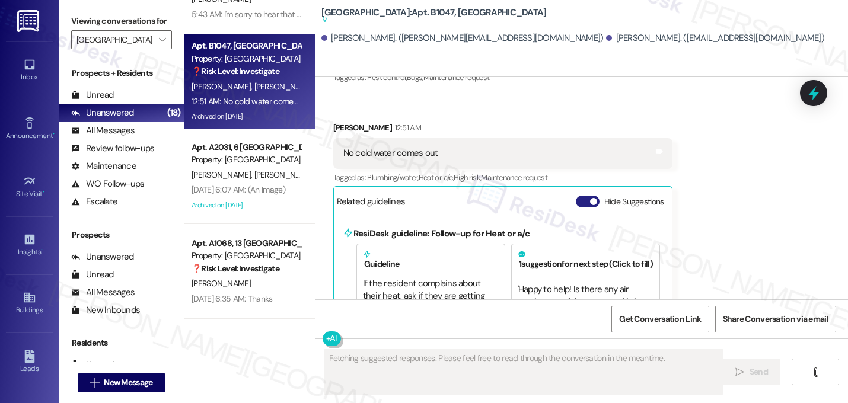
click at [590, 198] on span "button" at bounding box center [593, 201] width 7 height 7
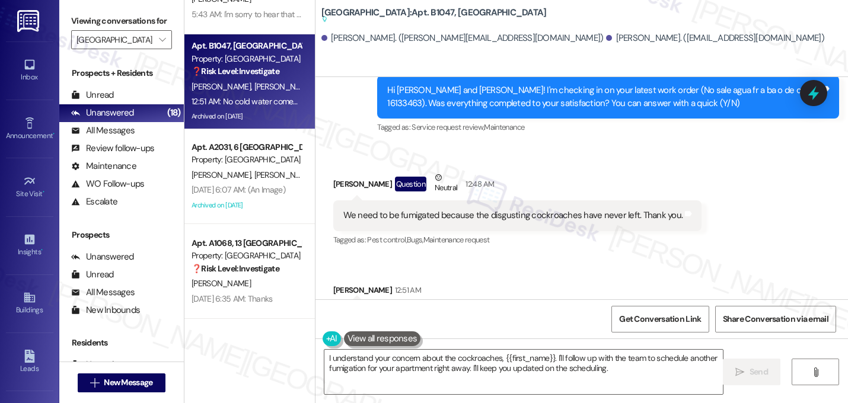
scroll to position [7802, 0]
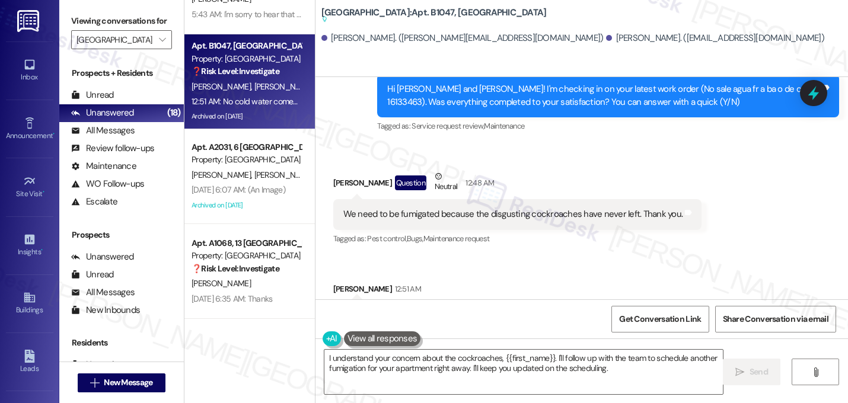
click at [460, 357] on button "Show suggestions" at bounding box center [460, 363] width 24 height 12
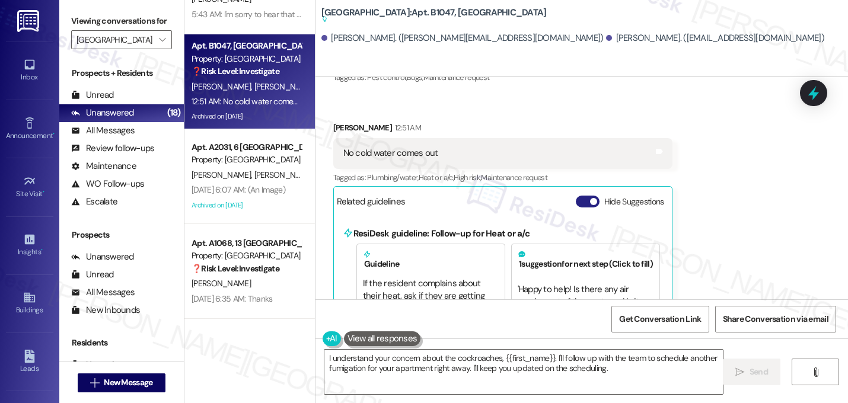
click at [590, 198] on span "button" at bounding box center [593, 201] width 7 height 7
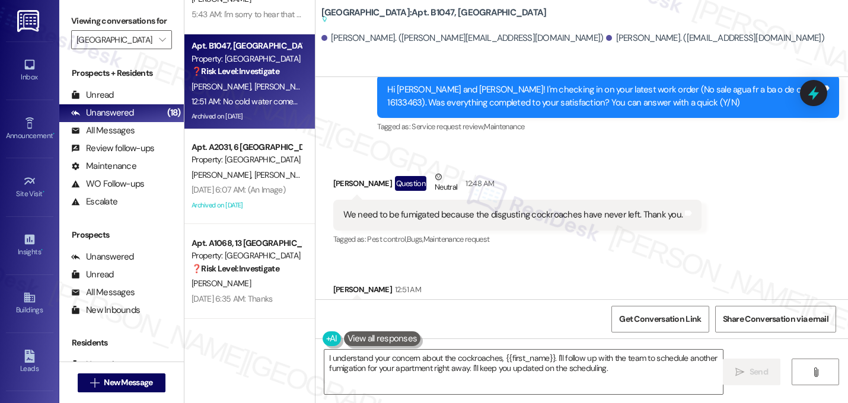
scroll to position [7802, 0]
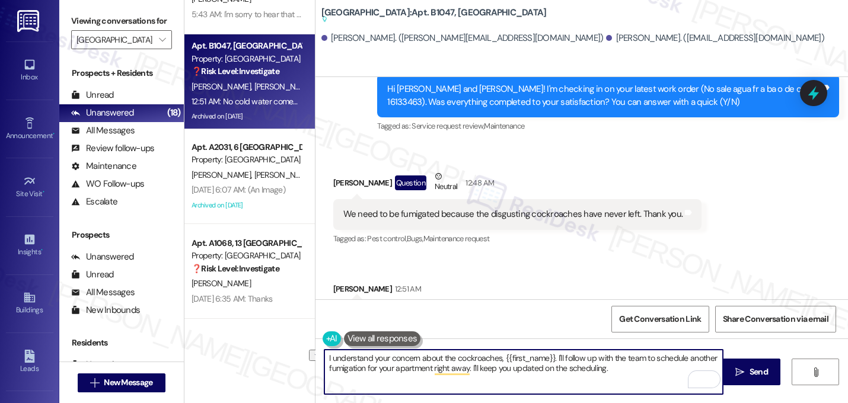
drag, startPoint x: 550, startPoint y: 358, endPoint x: 351, endPoint y: 354, distance: 198.6
click at [351, 354] on textarea "I understand your concern about the cockroaches, {{first_name}}. I'll follow up…" at bounding box center [523, 372] width 398 height 44
drag, startPoint x: 559, startPoint y: 359, endPoint x: 644, endPoint y: 378, distance: 86.7
click at [644, 378] on textarea "I'm sorry there's no cold water and that there are pests in your home. I'll fol…" at bounding box center [523, 372] width 398 height 44
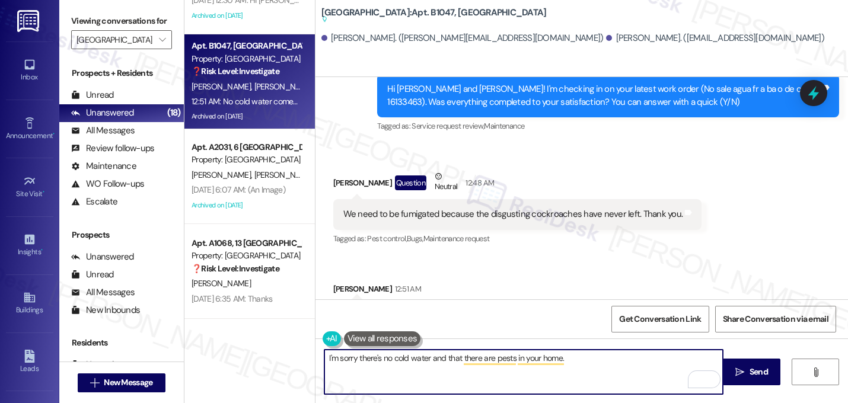
type textarea "I'm sorry there's no cold water and that there are pests in your home."
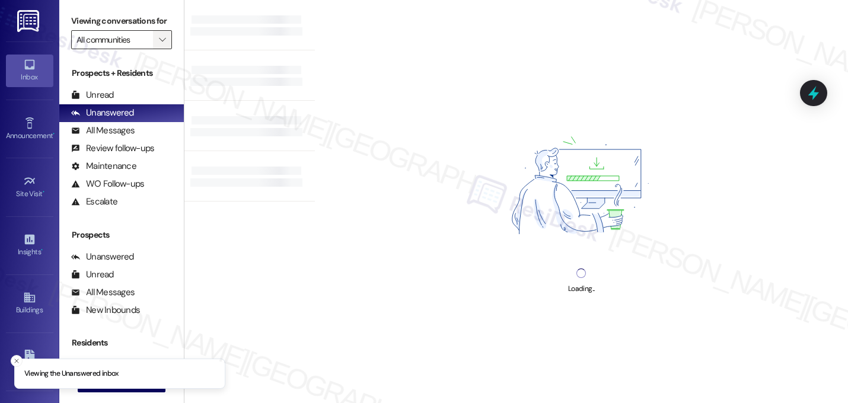
click at [153, 49] on button "" at bounding box center [162, 39] width 19 height 19
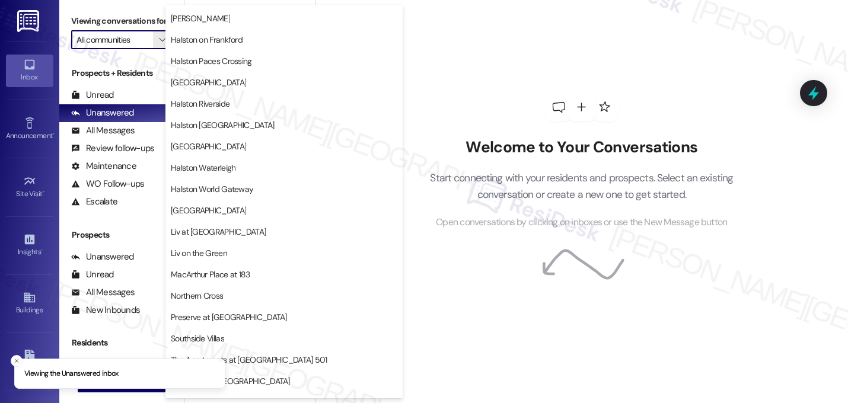
scroll to position [461, 0]
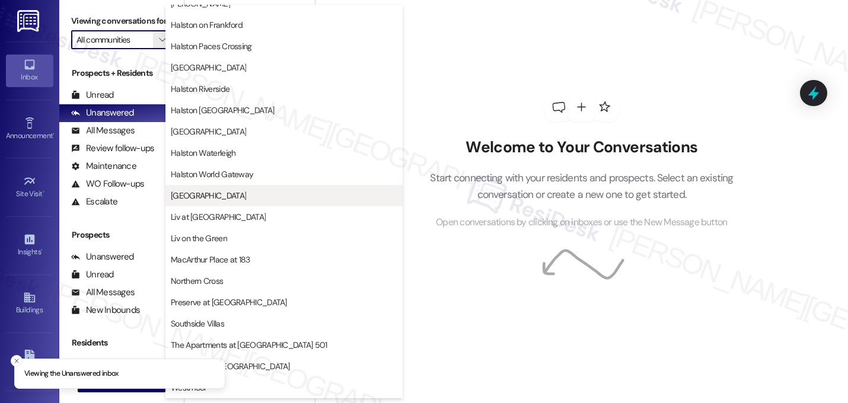
click at [219, 196] on span "[GEOGRAPHIC_DATA]" at bounding box center [284, 196] width 226 height 12
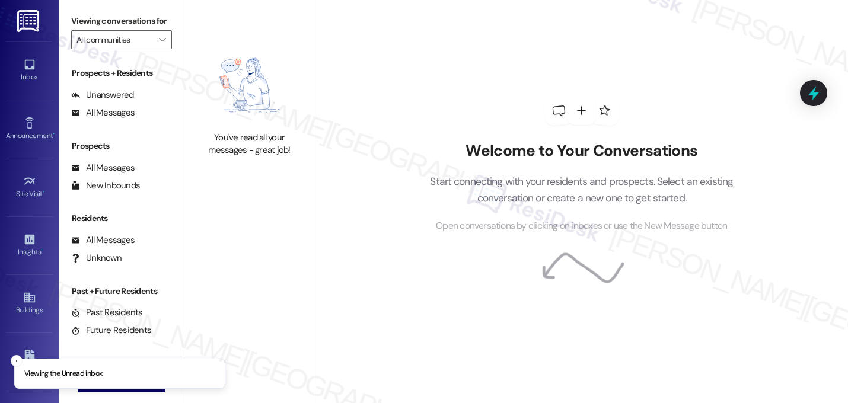
type input "[GEOGRAPHIC_DATA]"
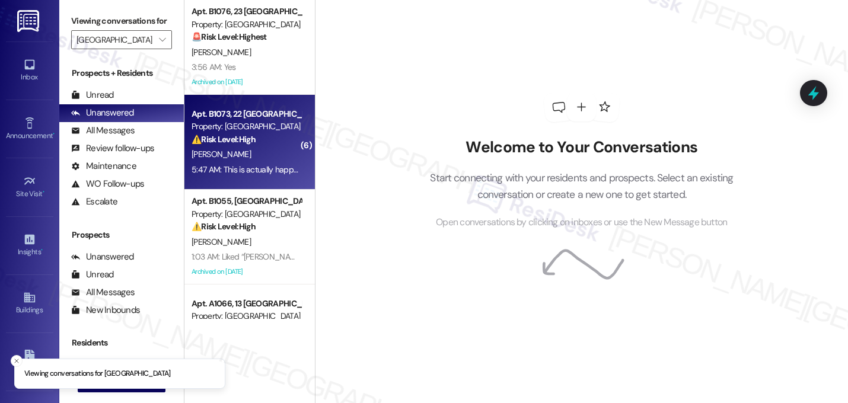
click at [253, 141] on div "⚠️ Risk Level: High The resident is reporting issues with hot water in both sho…" at bounding box center [246, 139] width 110 height 12
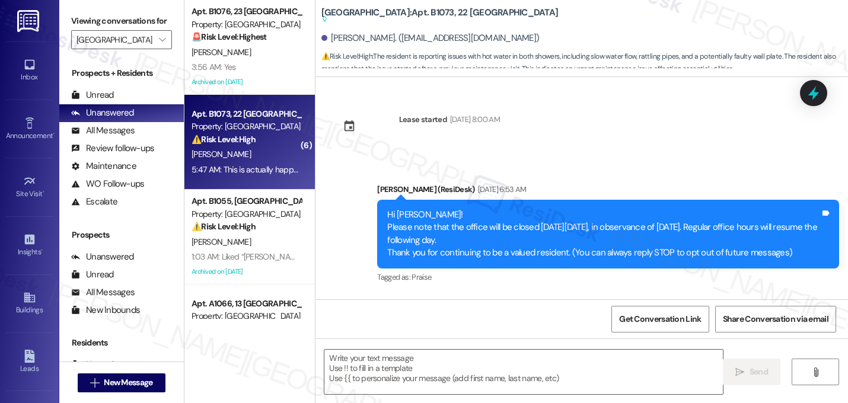
scroll to position [3180, 0]
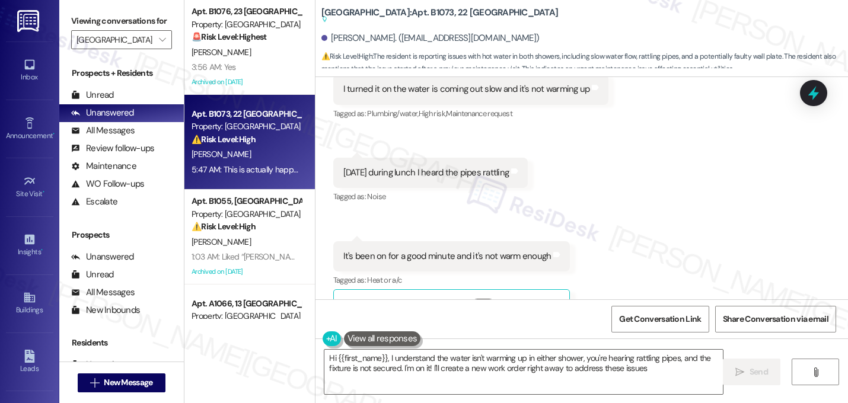
type textarea "Hi {{first_name}}, I understand the water isn't warming up in either shower, yo…"
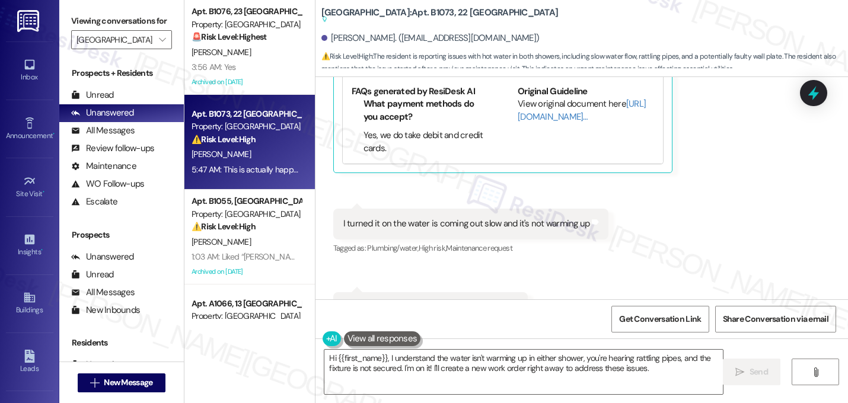
scroll to position [2688, 0]
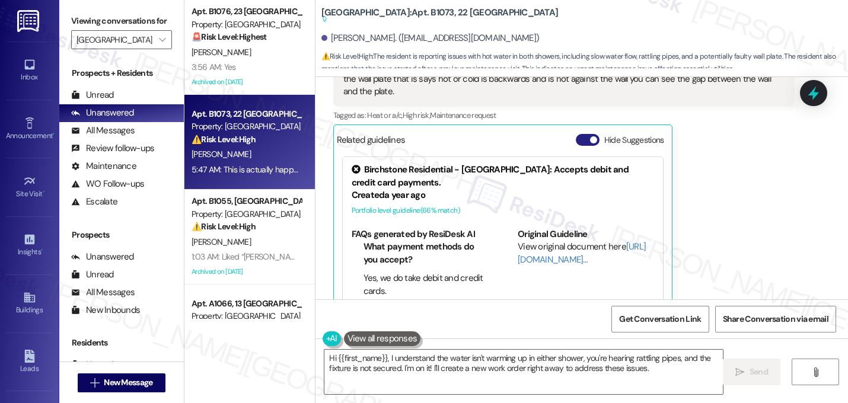
click at [590, 136] on span "button" at bounding box center [593, 139] width 7 height 7
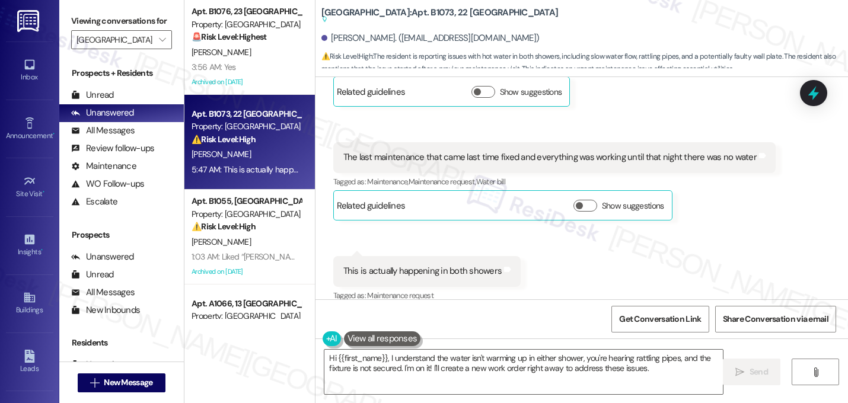
scroll to position [3018, 0]
click at [334, 334] on button at bounding box center [367, 338] width 91 height 15
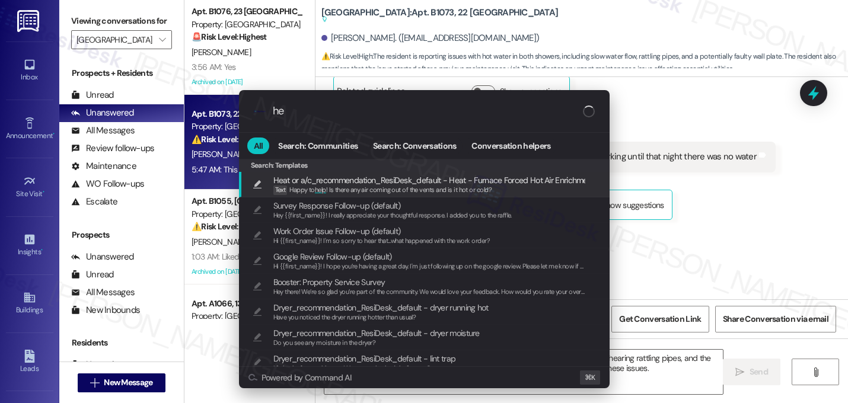
type input "h"
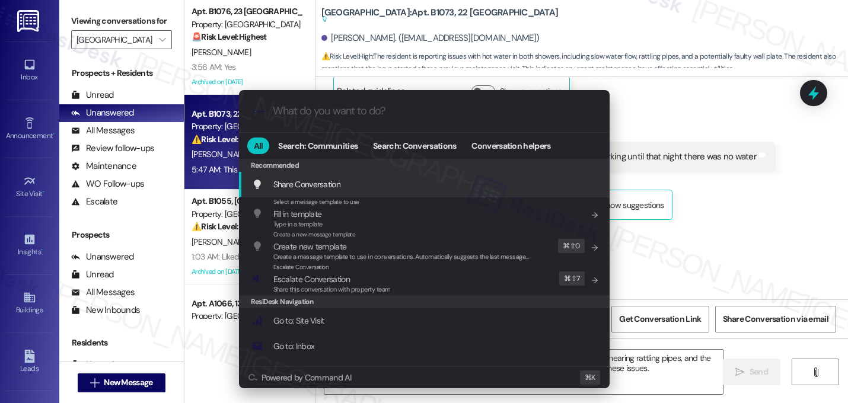
click at [688, 223] on div ".cls-1{fill:#0a055f;}.cls-2{fill:#0cc4c4;} resideskLogoBlueOrange All Search: C…" at bounding box center [424, 201] width 848 height 403
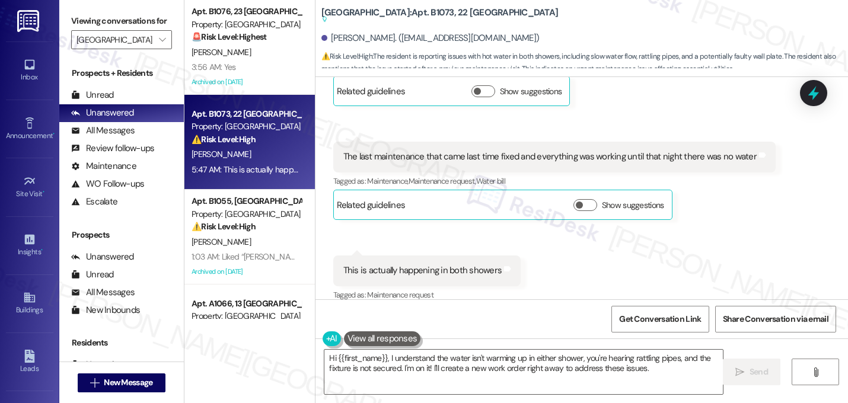
click at [352, 340] on button at bounding box center [382, 338] width 77 height 15
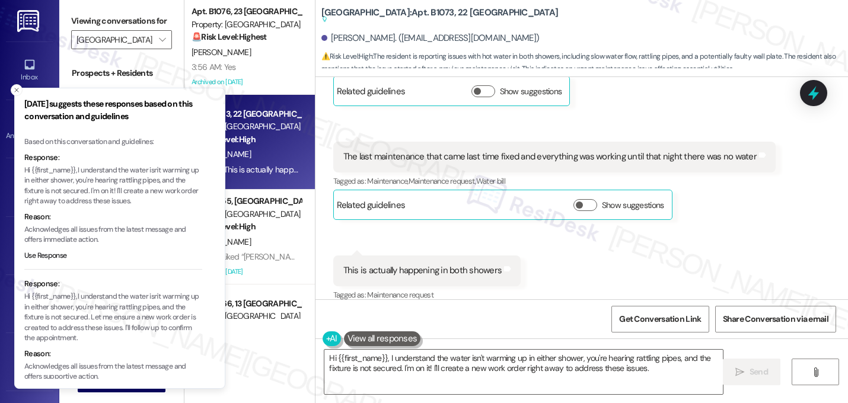
click at [113, 208] on li "Response: Hi {{first_name}}, I understand the water isn't warming up in either …" at bounding box center [113, 211] width 178 height 119
click at [46, 251] on button "Use Response" at bounding box center [45, 256] width 43 height 11
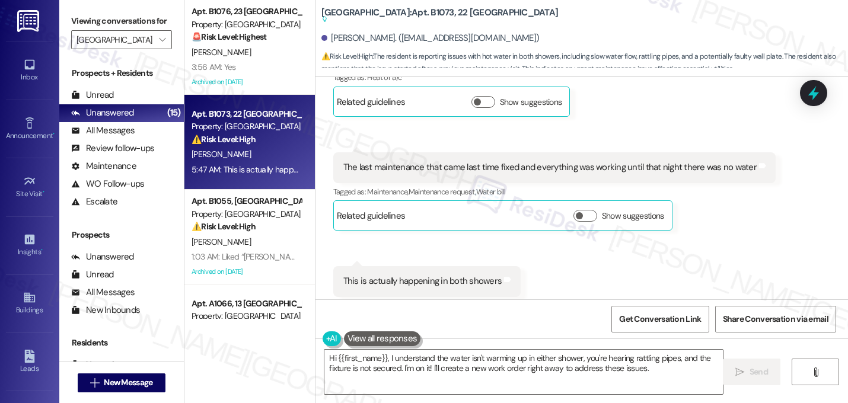
scroll to position [3018, 0]
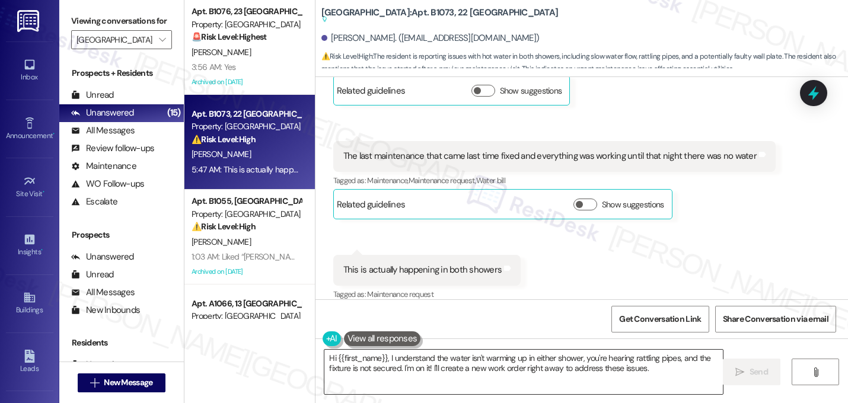
click at [386, 354] on textarea "Hi {{first_name}}, I understand the water isn't warming up in either shower, yo…" at bounding box center [523, 372] width 398 height 44
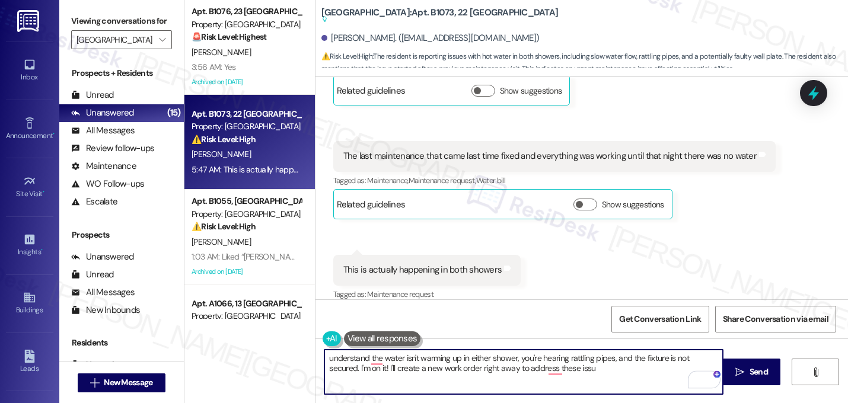
click at [324, 360] on textarea "understand the water isn't warming up in either shower, you're hearing rattling…" at bounding box center [523, 372] width 398 height 44
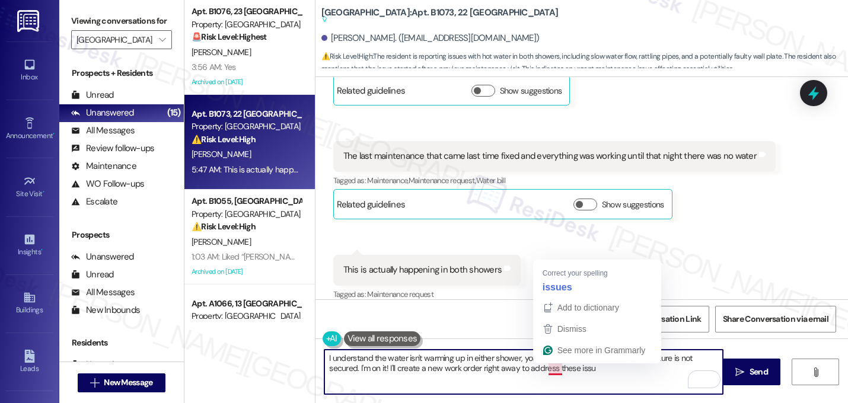
click at [570, 368] on textarea "I understand the water isn't warming up in either shower, you're hearing rattli…" at bounding box center [523, 372] width 398 height 44
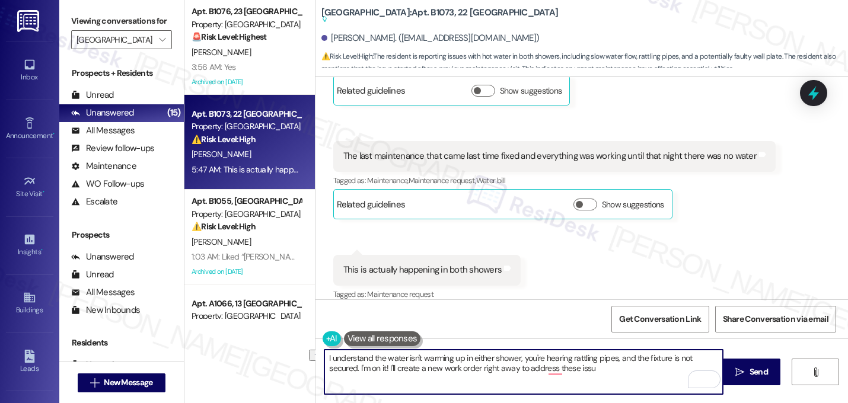
drag, startPoint x: 568, startPoint y: 372, endPoint x: 451, endPoint y: 369, distance: 118.0
click at [452, 369] on textarea "I understand the water isn't warming up in either shower, you're hearing rattli…" at bounding box center [523, 372] width 398 height 44
drag, startPoint x: 436, startPoint y: 368, endPoint x: 447, endPoint y: 370, distance: 10.9
click at [447, 370] on textarea "I understand the water isn't warming up in either shower, you're hearing rattli…" at bounding box center [523, 372] width 398 height 44
click at [576, 373] on textarea "I understand the water isn't warming up in either shower, you're hearing rattli…" at bounding box center [523, 372] width 398 height 44
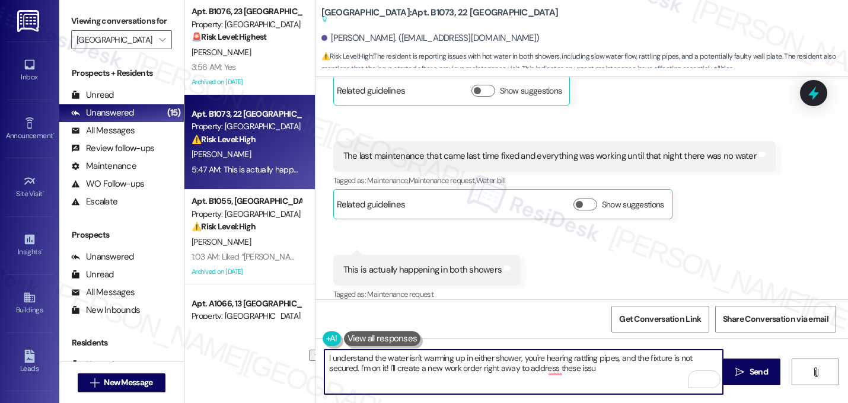
drag, startPoint x: 574, startPoint y: 372, endPoint x: 445, endPoint y: 372, distance: 129.2
click at [445, 372] on textarea "I understand the water isn't warming up in either shower, you're hearing rattli…" at bounding box center [523, 372] width 398 height 44
paste textarea "Do we have your permission to enter your unit while you're away (in case it's n…"
type textarea "I understand the water isn't warming up in either shower, you're hearing rattli…"
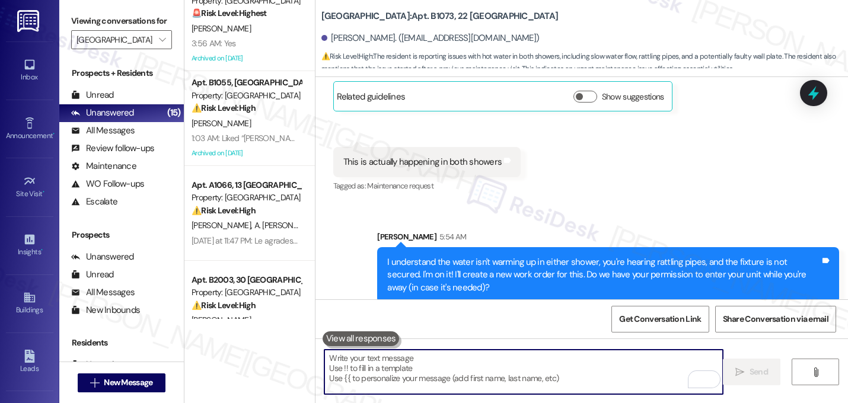
scroll to position [0, 0]
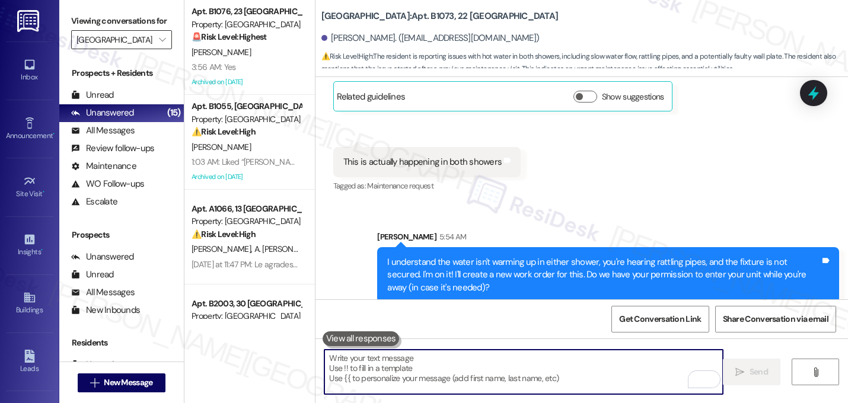
click at [143, 49] on input "[GEOGRAPHIC_DATA]" at bounding box center [114, 39] width 76 height 19
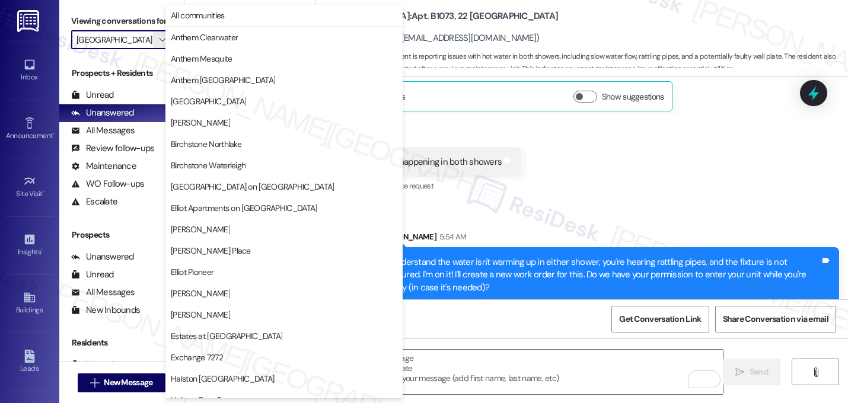
scroll to position [461, 0]
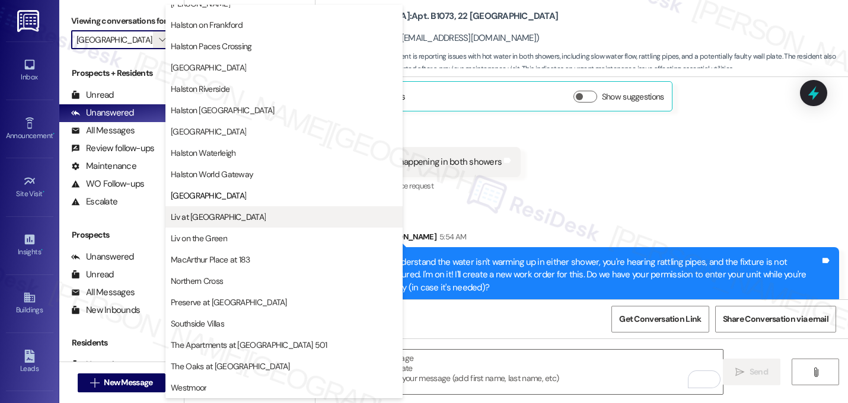
click at [191, 221] on span "Liv at Winter Park" at bounding box center [218, 217] width 95 height 12
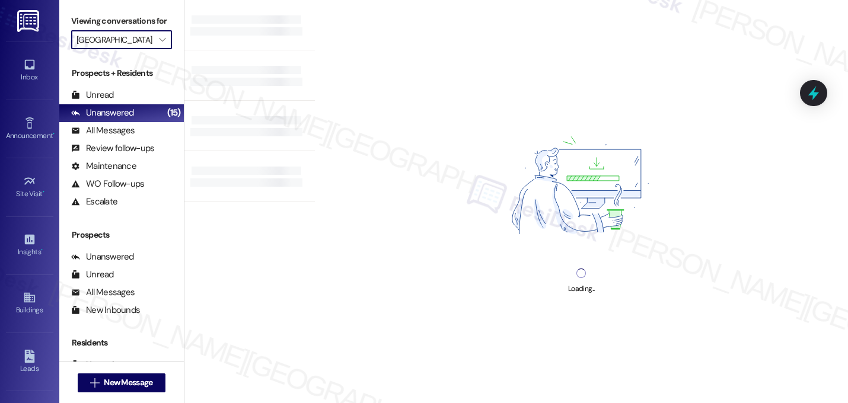
type input "Liv at Winter Park"
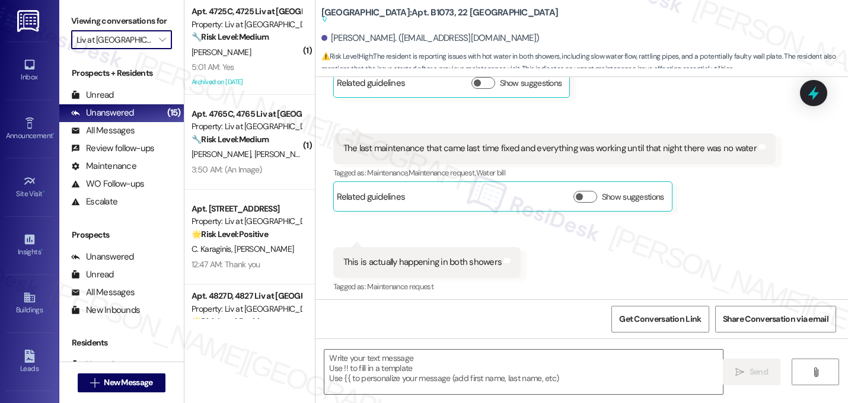
type textarea "Fetching suggested responses. Please feel free to read through the conversation…"
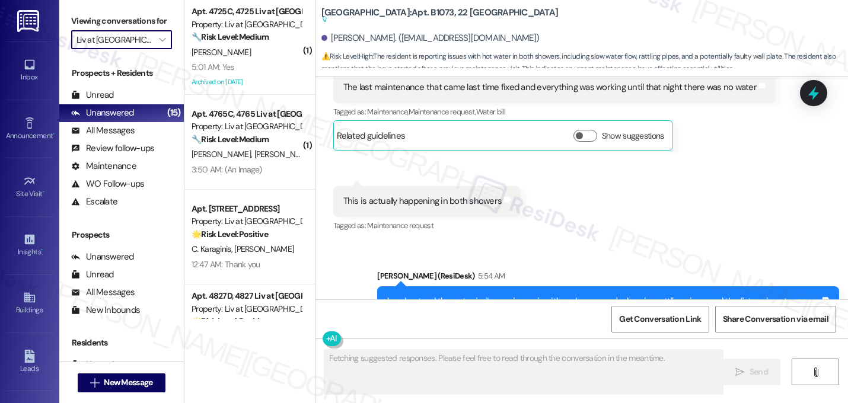
scroll to position [3305, 0]
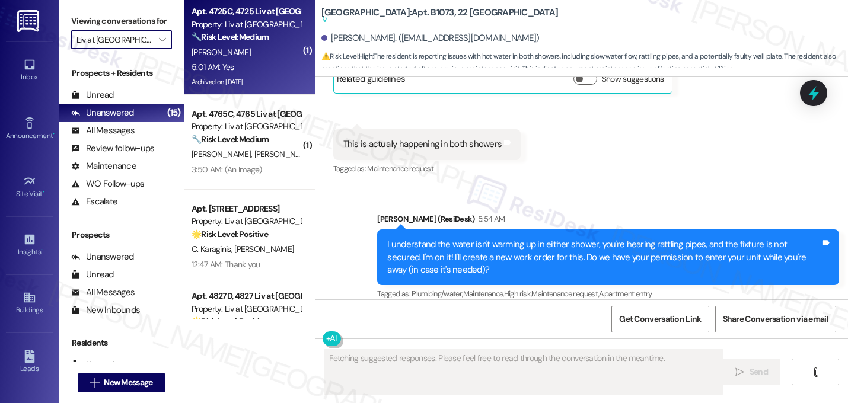
click at [278, 57] on div "Y. Moyet" at bounding box center [246, 52] width 112 height 15
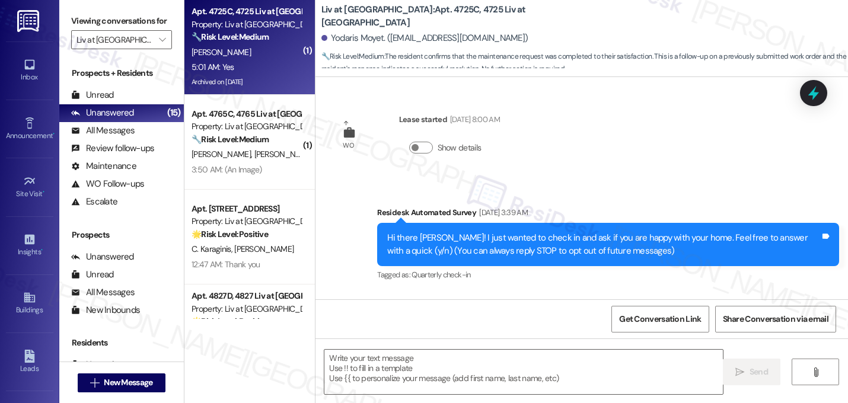
scroll to position [16628, 0]
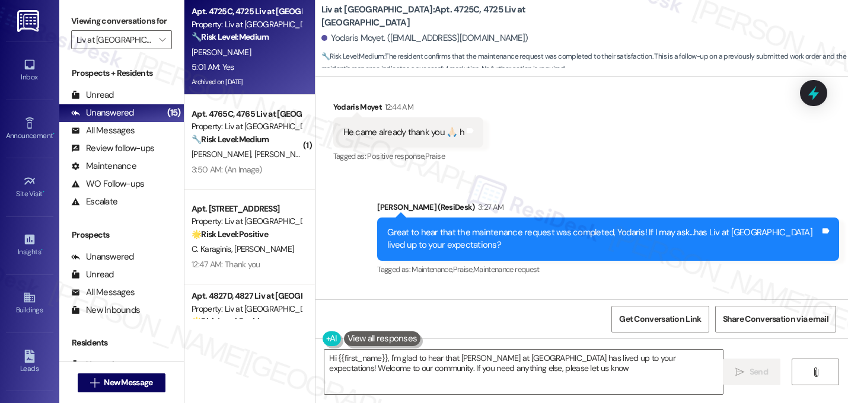
type textarea "Hi {{first_name}}, I'm glad to hear that Liv at Winter Park has lived up to you…"
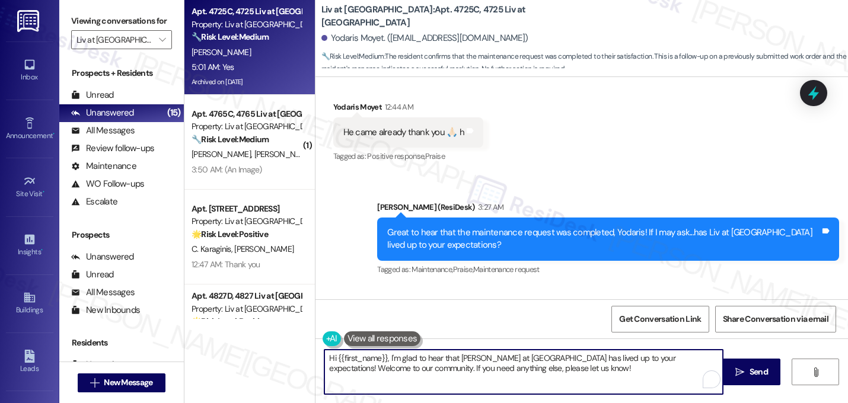
drag, startPoint x: 542, startPoint y: 367, endPoint x: 215, endPoint y: 343, distance: 328.1
click at [215, 343] on div "Apt. 4725C, 4725 Liv at Winter Park Property: Liv at Winter Park 🔧 Risk Level: …" at bounding box center [515, 201] width 663 height 403
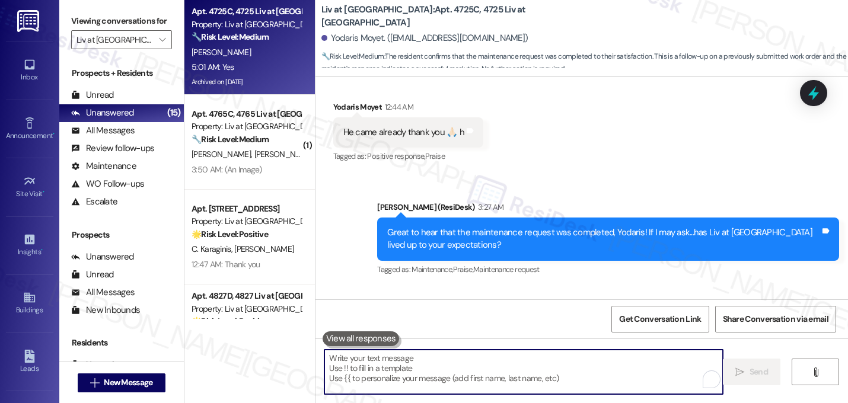
paste textarea "That makes me so happy to hear! Can I ask a quick favor...would you mind writin…"
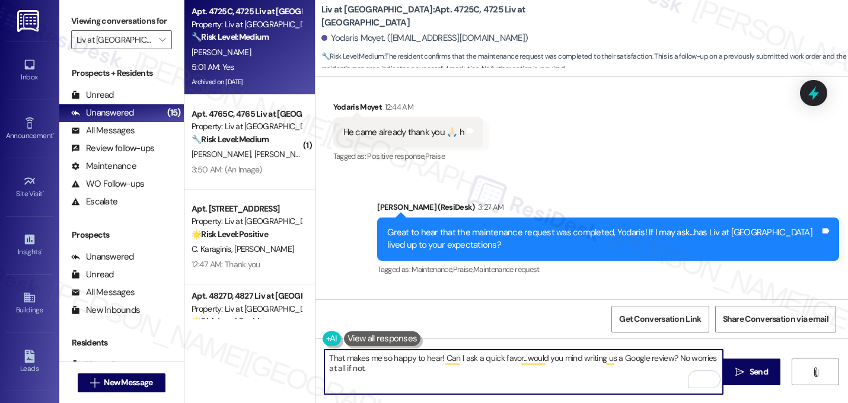
paste textarea "Here's a quick link {{google_review_link}} Thank you so much! ☺️"
type textarea "That makes me so happy to hear! Can I ask a quick favor...would you mind writin…"
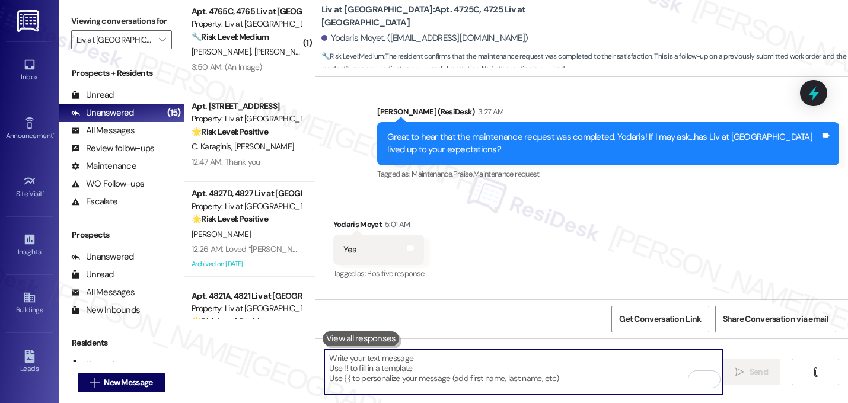
scroll to position [0, 0]
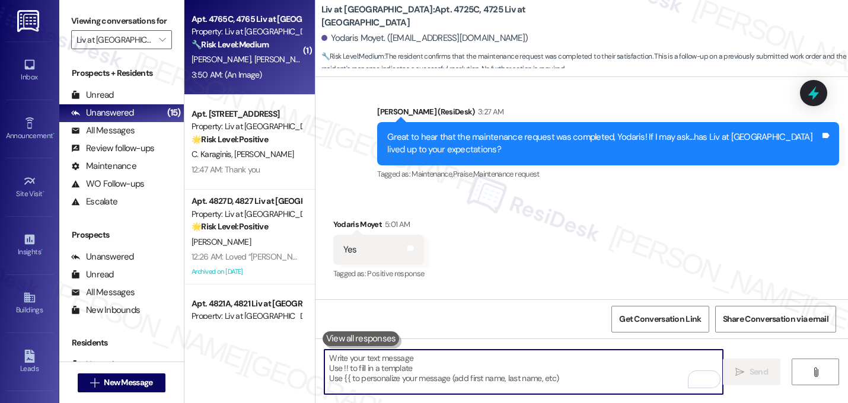
click at [241, 74] on div "3:50 AM: (An Image) 3:50 AM: (An Image)" at bounding box center [226, 74] width 71 height 11
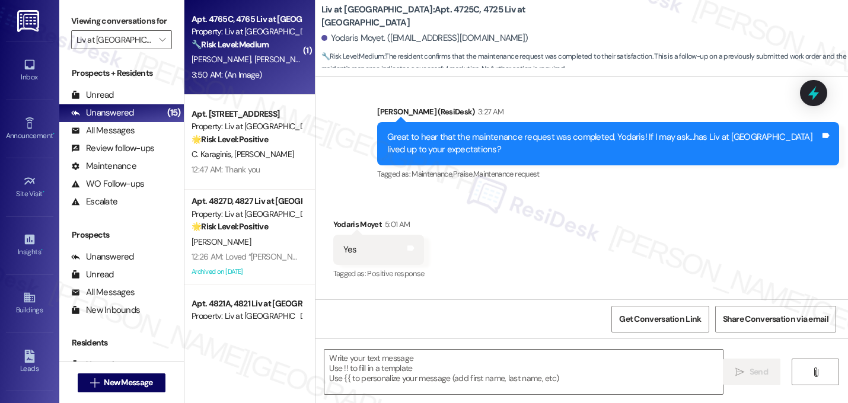
type textarea "Fetching suggested responses. Please feel free to read through the conversation…"
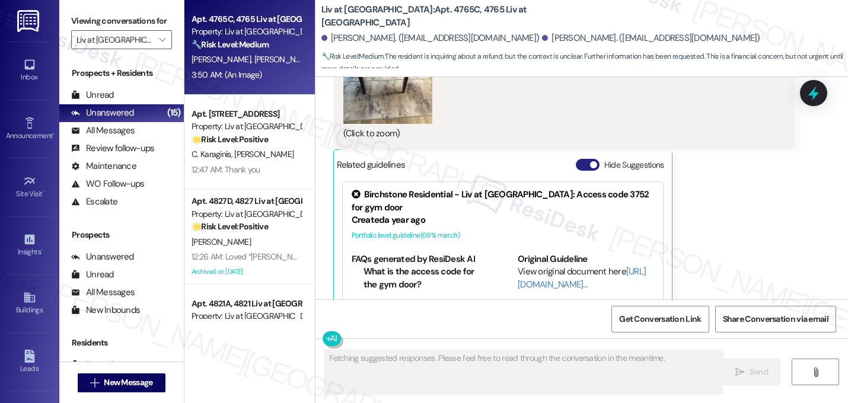
click at [582, 159] on button "Hide Suggestions" at bounding box center [588, 165] width 24 height 12
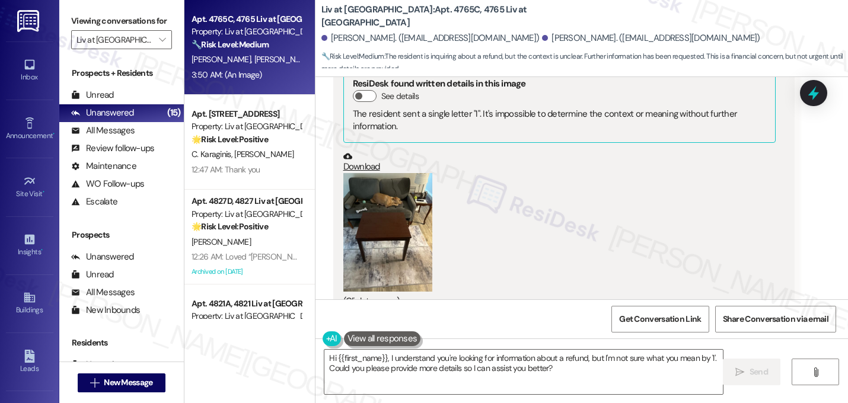
scroll to position [2788, 0]
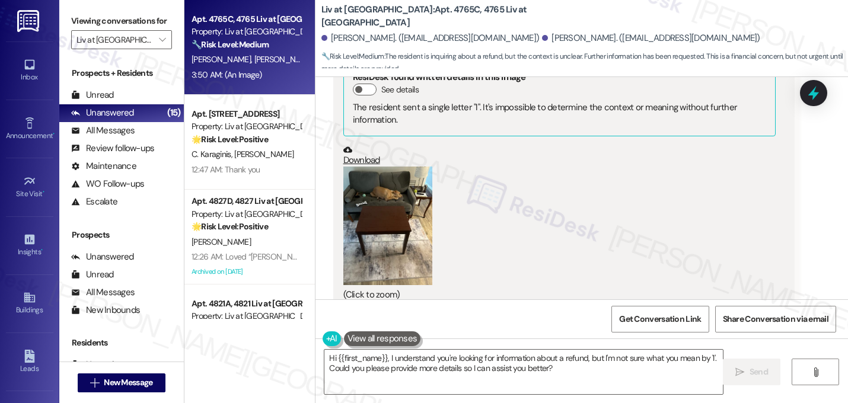
click at [414, 190] on button "Zoom image" at bounding box center [387, 226] width 89 height 119
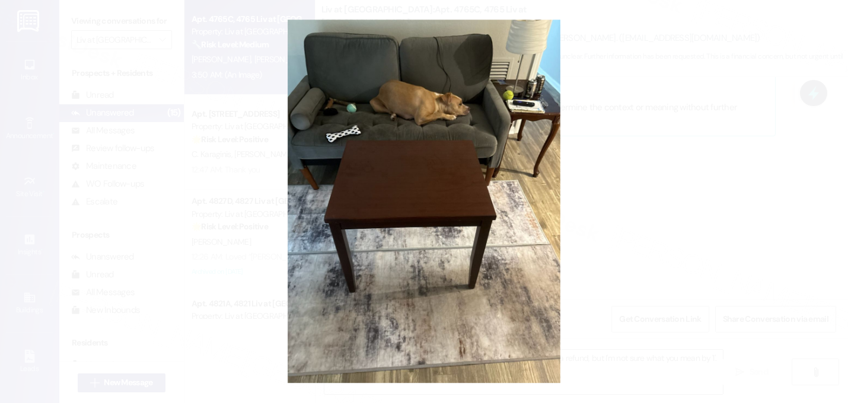
click at [606, 243] on button "Unzoom image" at bounding box center [424, 201] width 848 height 403
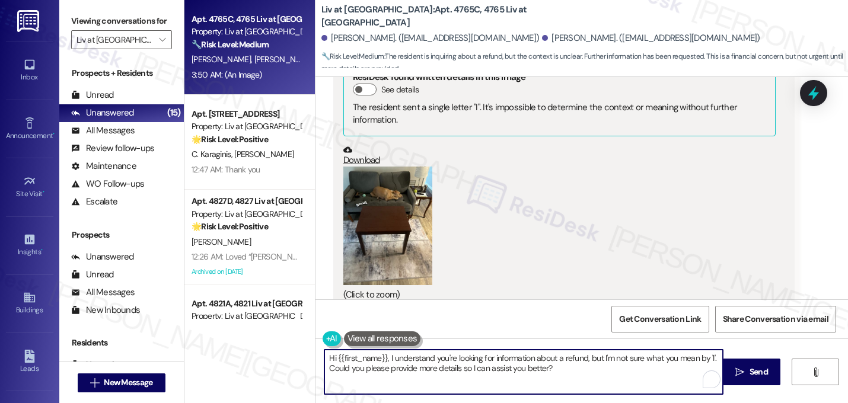
click at [385, 357] on textarea "Hi {{first_name}}, I understand you're looking for information about a refund, …" at bounding box center [523, 372] width 398 height 44
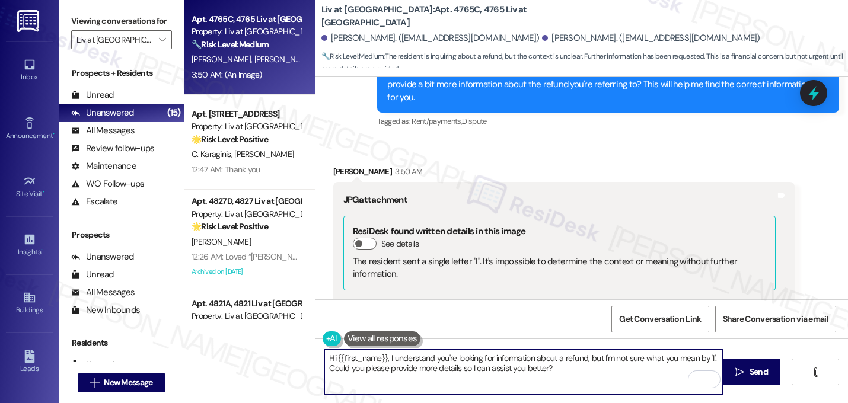
scroll to position [2633, 0]
click at [381, 358] on textarea "Hi {{first_name}}, I understand you're looking for information about a refund, …" at bounding box center [523, 372] width 398 height 44
drag, startPoint x: 384, startPoint y: 358, endPoint x: 325, endPoint y: 343, distance: 60.5
click at [325, 349] on div "Hi {{first_name}}, I understand you're looking for information about a refund, …" at bounding box center [518, 372] width 400 height 46
click at [647, 361] on textarea "I understand you're looking for information about a refund, but I'm not sure wh…" at bounding box center [523, 372] width 398 height 44
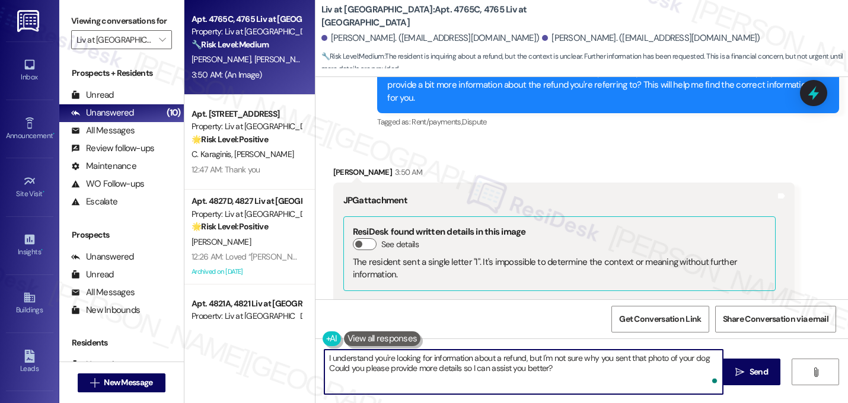
type textarea "I understand you're looking for information about a refund, but I'm not sure wh…"
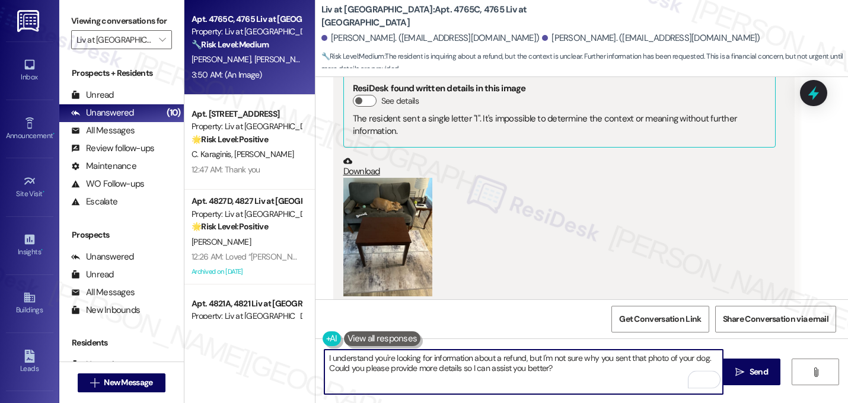
scroll to position [2788, 0]
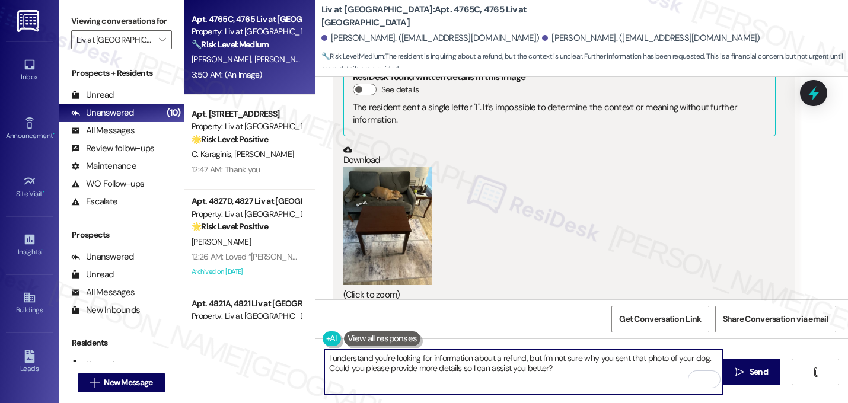
click at [616, 367] on textarea "I understand you're looking for information about a refund, but I'm not sure wh…" at bounding box center [523, 372] width 398 height 44
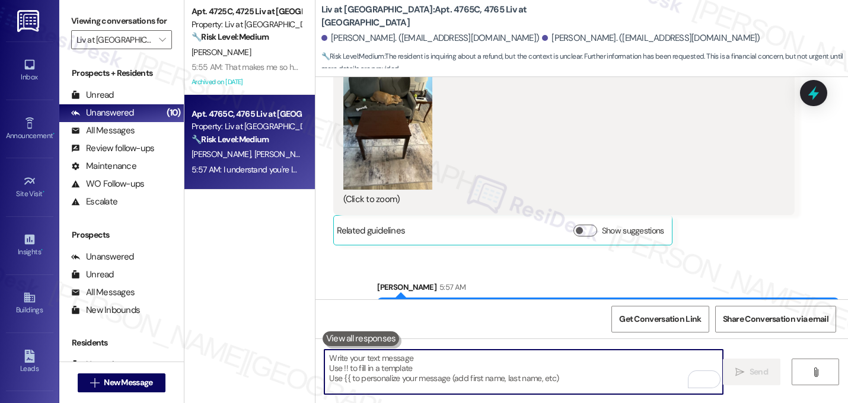
scroll to position [0, 0]
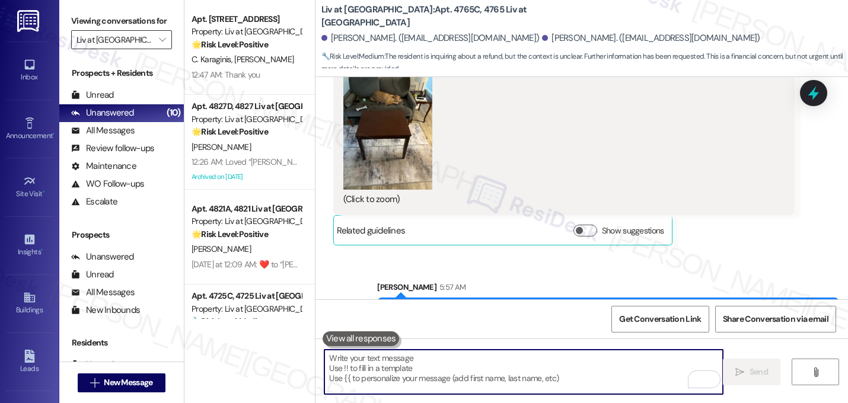
click at [138, 49] on input "Liv at Winter Park" at bounding box center [114, 39] width 76 height 19
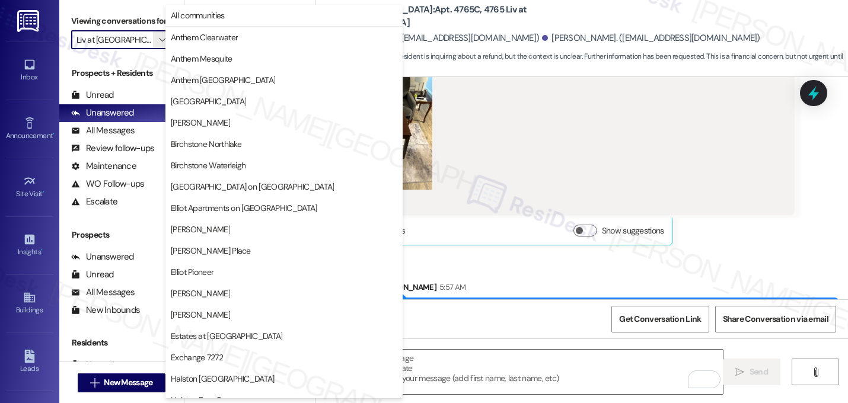
scroll to position [461, 0]
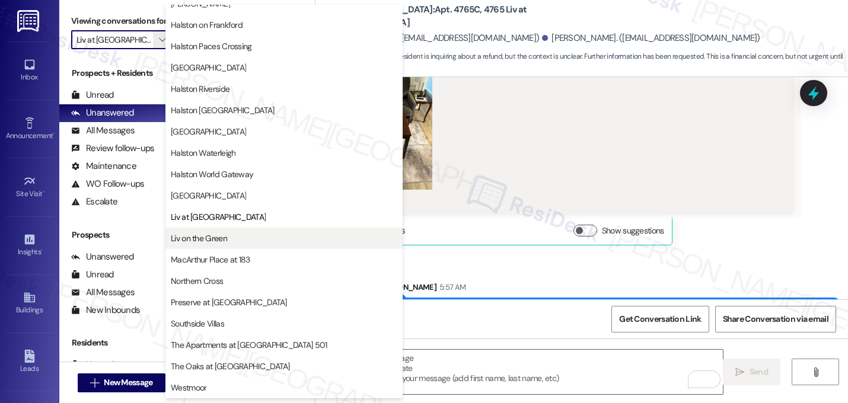
click at [208, 240] on span "Liv on the Green" at bounding box center [199, 238] width 56 height 12
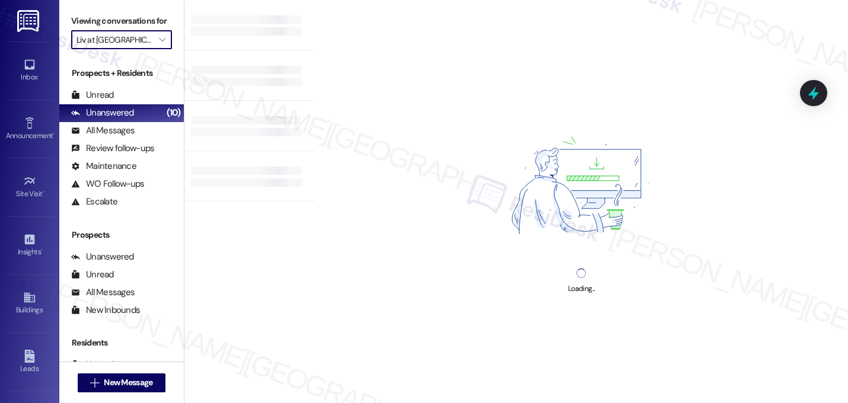
type input "Liv on the Green"
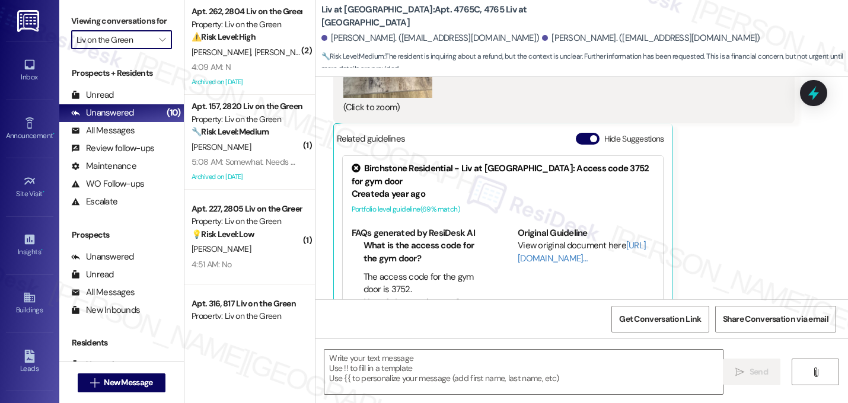
scroll to position [2948, 0]
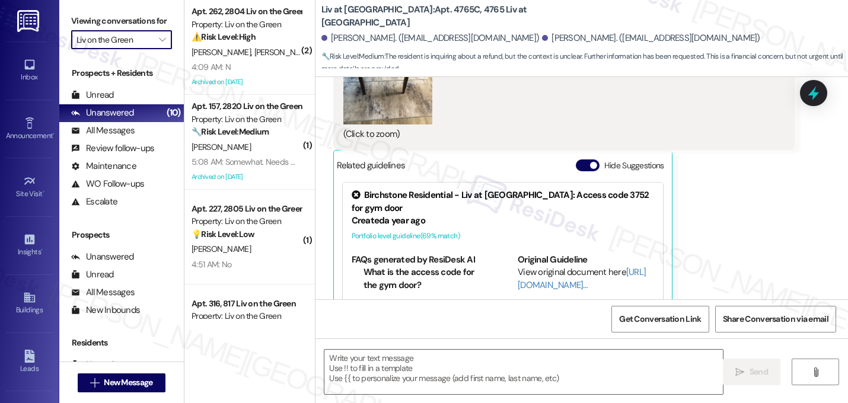
type textarea "Fetching suggested responses. Please feel free to read through the conversation…"
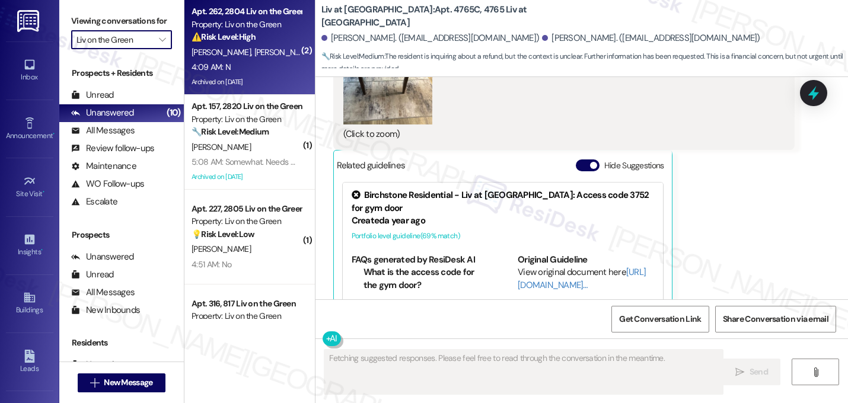
click at [235, 31] on div "⚠️ Risk Level: High The resident indicates that a work order related to storm d…" at bounding box center [246, 37] width 110 height 12
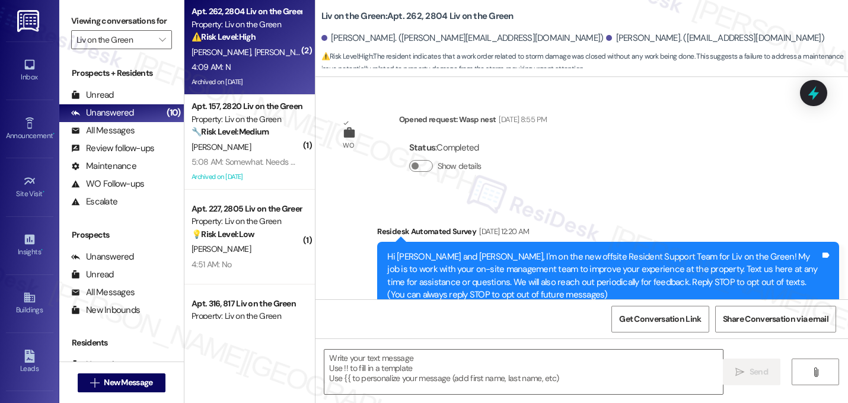
scroll to position [35339, 0]
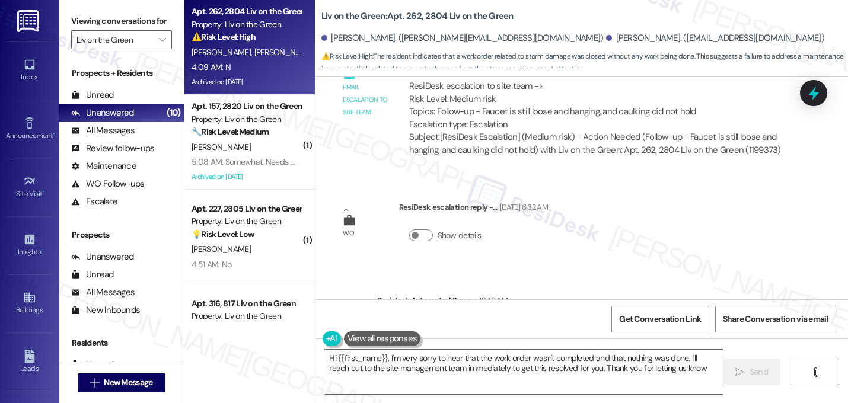
type textarea "Hi {{first_name}}, I'm very sorry to hear that the work order wasn't completed …"
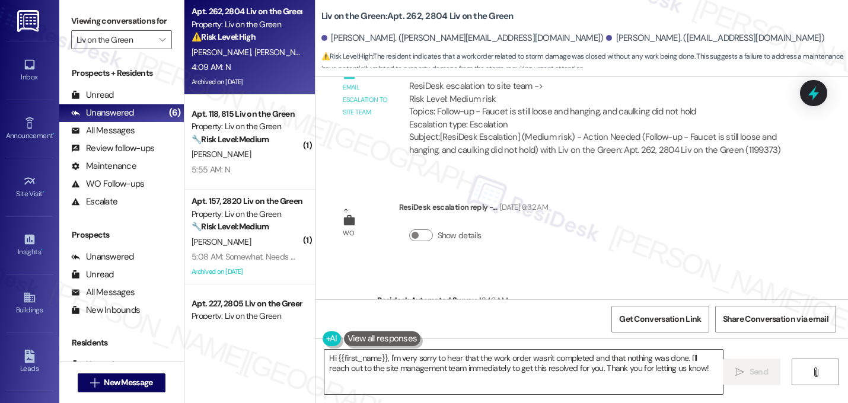
click at [456, 374] on textarea "Hi {{first_name}}, I'm very sorry to hear that the work order wasn't completed …" at bounding box center [523, 372] width 398 height 44
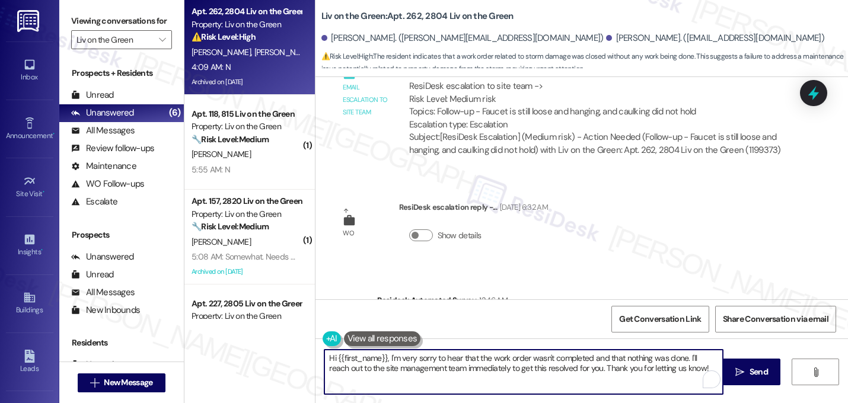
click at [456, 373] on textarea "Hi {{first_name}}, I'm very sorry to hear that the work order wasn't completed …" at bounding box center [523, 372] width 398 height 44
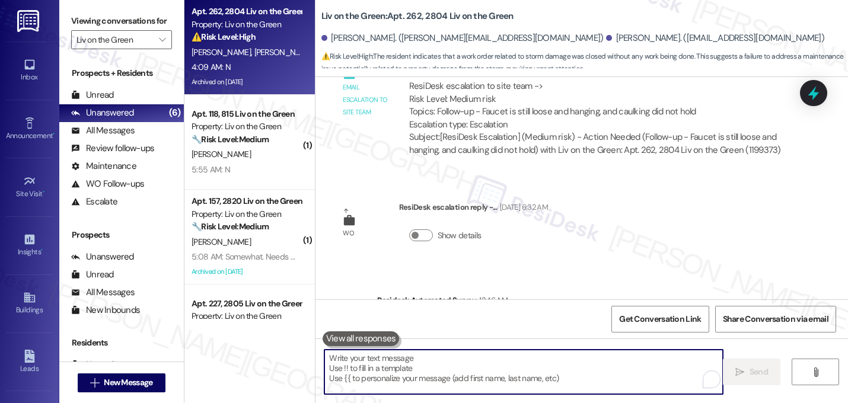
paste textarea "I'm sorry to hear that work order [number] wasn't completed to your satisfactio…"
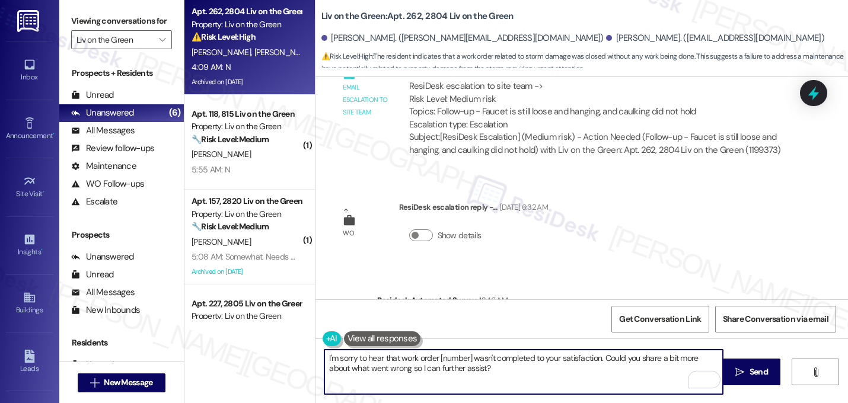
click at [467, 360] on textarea "I'm sorry to hear that work order [number] wasn't completed to your satisfactio…" at bounding box center [523, 372] width 398 height 44
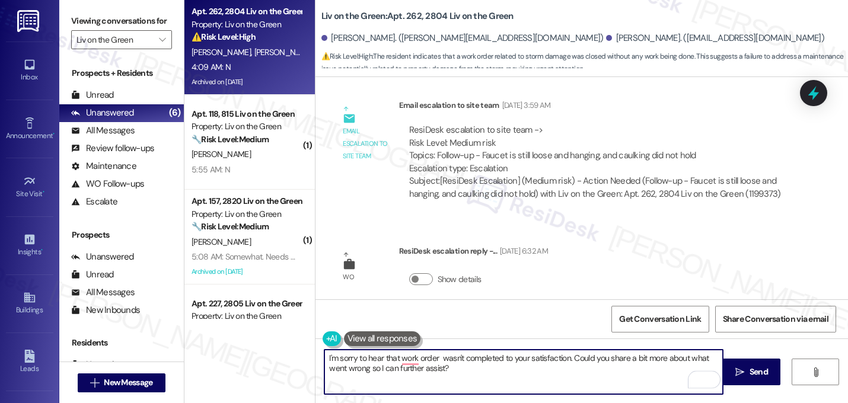
scroll to position [35294, 0]
click at [515, 370] on textarea "I'm sorry to hear that work order 16130775 wasn't completed to your satisfactio…" at bounding box center [523, 372] width 398 height 44
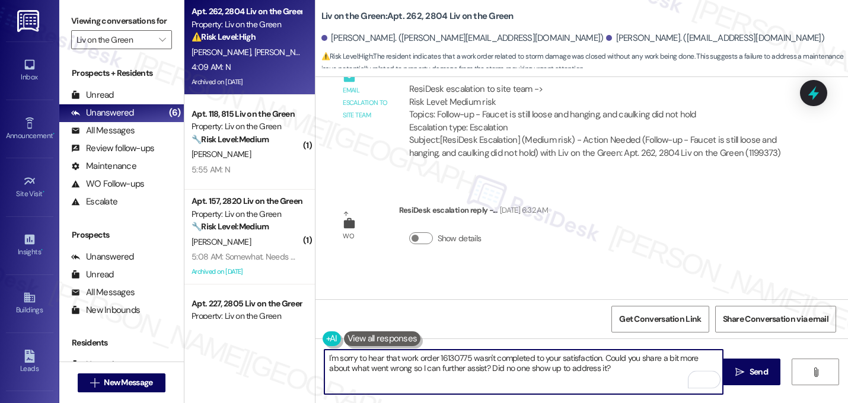
scroll to position [35339, 0]
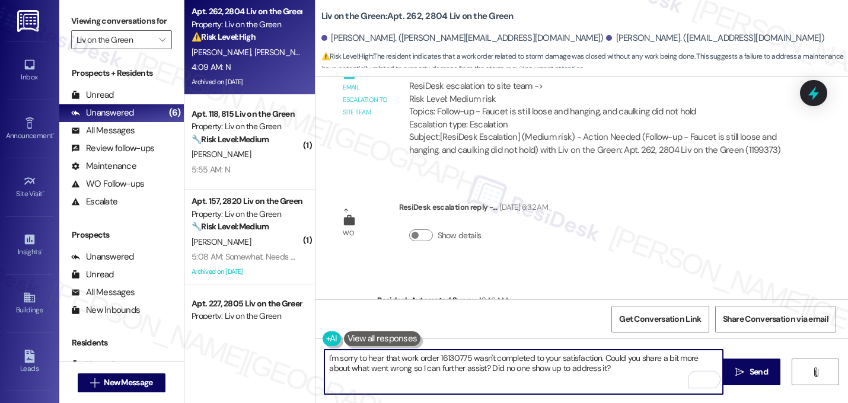
type textarea "I'm sorry to hear that work order 16130775 wasn't completed to your satisfactio…"
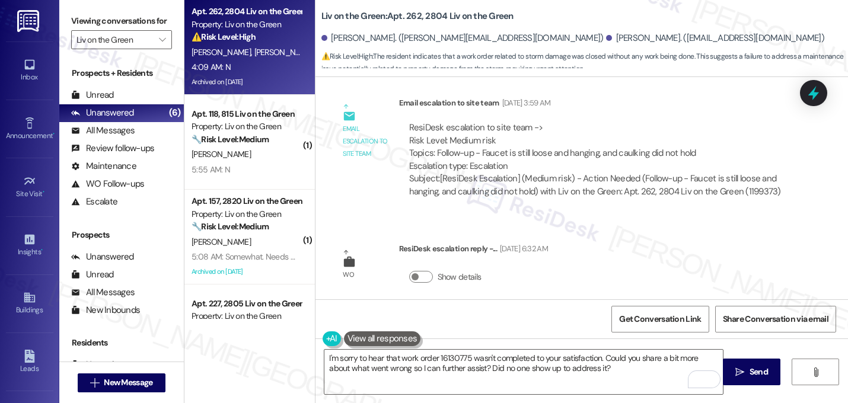
scroll to position [35279, 0]
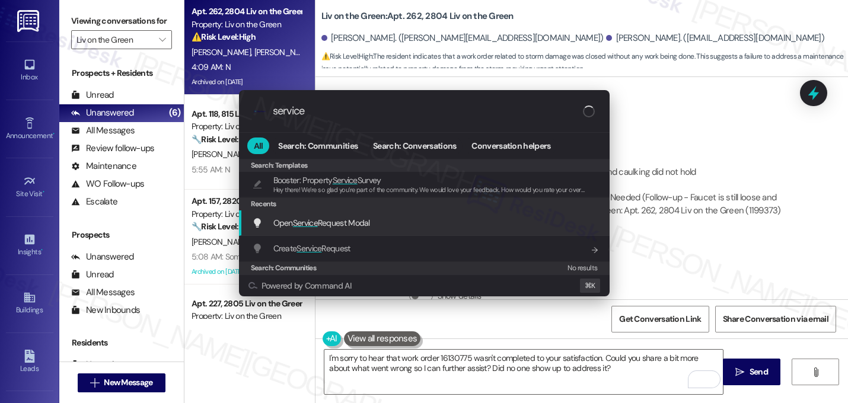
type input "service"
click at [333, 219] on span "Open Service Request Modal" at bounding box center [321, 223] width 97 height 11
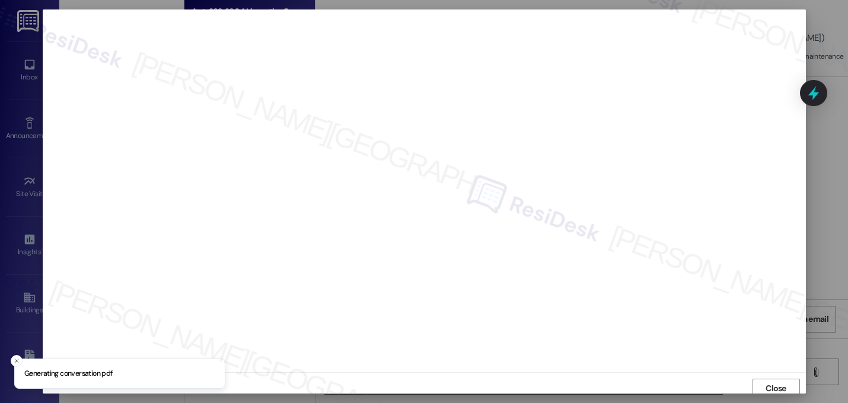
scroll to position [4, 0]
click at [785, 382] on span "Close" at bounding box center [775, 384] width 25 height 12
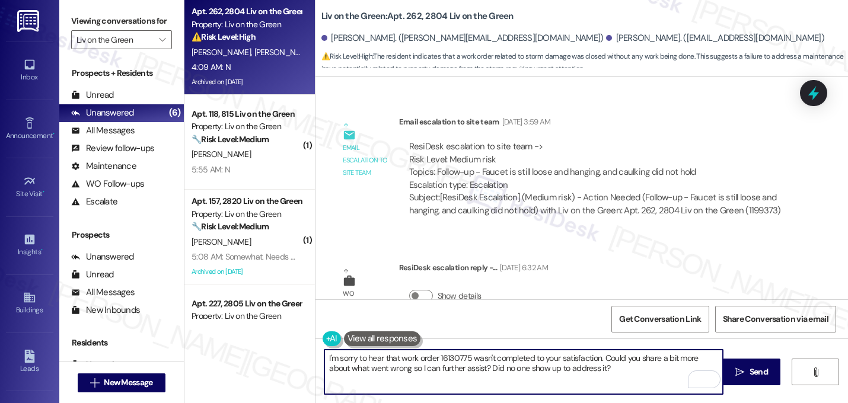
drag, startPoint x: 589, startPoint y: 370, endPoint x: 483, endPoint y: 366, distance: 106.2
click at [484, 366] on textarea "I'm sorry to hear that work order 16130775 wasn't completed to your satisfactio…" at bounding box center [523, 372] width 398 height 44
drag, startPoint x: 481, startPoint y: 365, endPoint x: 584, endPoint y: 371, distance: 103.9
click at [584, 371] on textarea "I'm sorry to hear that work order 16130775 wasn't completed to your satisfactio…" at bounding box center [523, 372] width 398 height 44
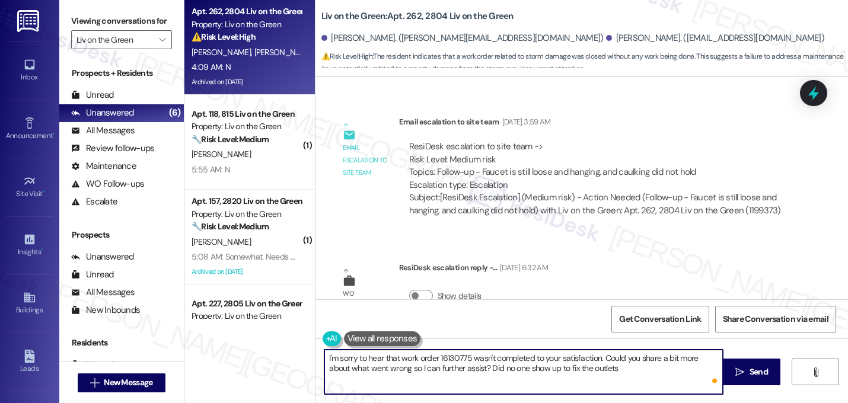
type textarea "I'm sorry to hear that work order 16130775 wasn't completed to your satisfactio…"
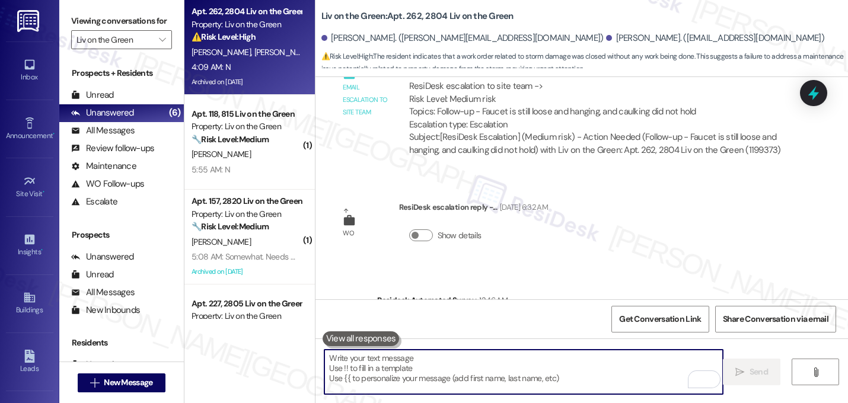
scroll to position [35339, 0]
click at [622, 319] on span "Get Conversation Link" at bounding box center [660, 319] width 82 height 12
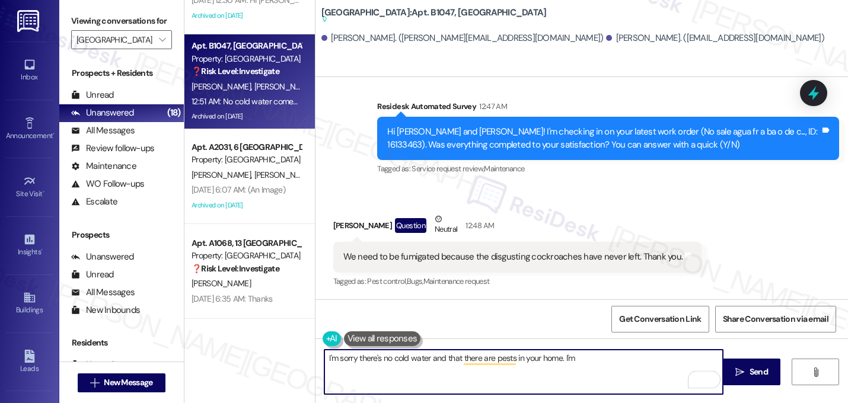
scroll to position [7802, 0]
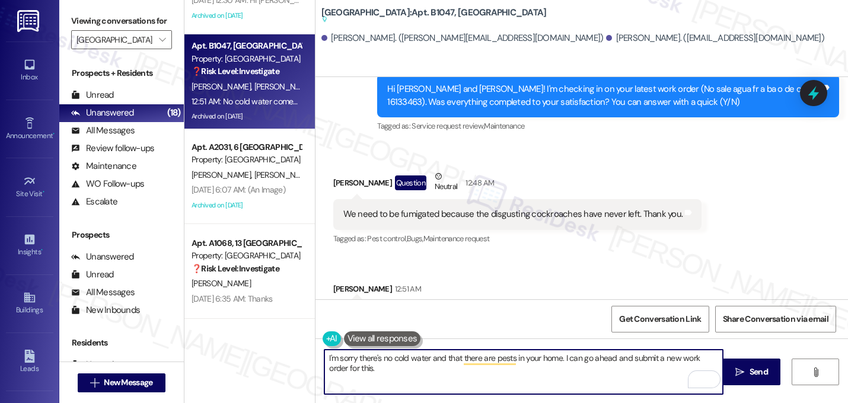
click at [394, 371] on textarea "I'm sorry there's no cold water and that there are pests in your home. I can go…" at bounding box center [523, 372] width 398 height 44
paste textarea "Do we have your permission to enter your unit while you're away (in case it's n…"
type textarea "I'm sorry there's no cold water and that there are pests in your home. I can go…"
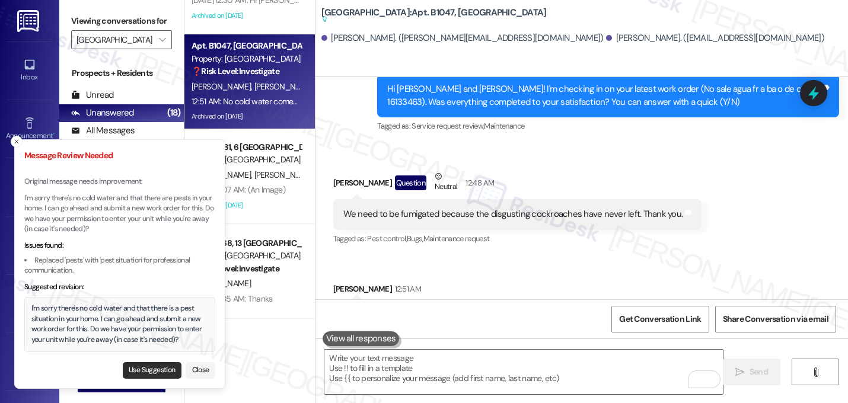
click at [141, 369] on button "Use Suggestion" at bounding box center [152, 370] width 59 height 17
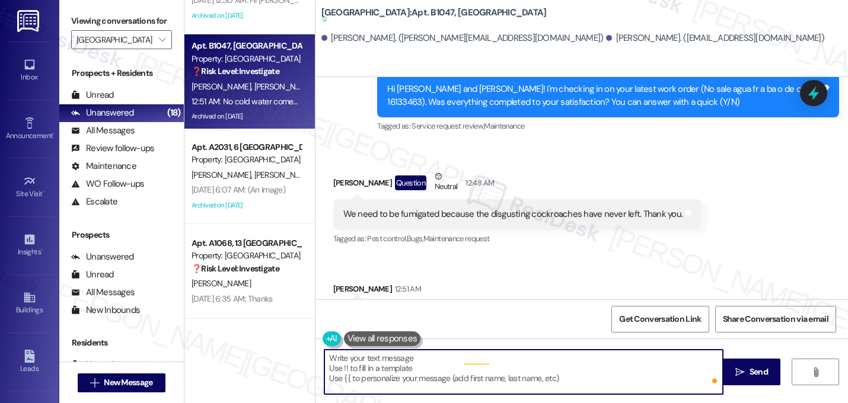
click at [513, 370] on textarea "I'm sorry there's no cold water and that there is a pest situation in your home…" at bounding box center [523, 372] width 398 height 44
type textarea "I'm sorry there's no cold water and that there is a pest situation in your home…"
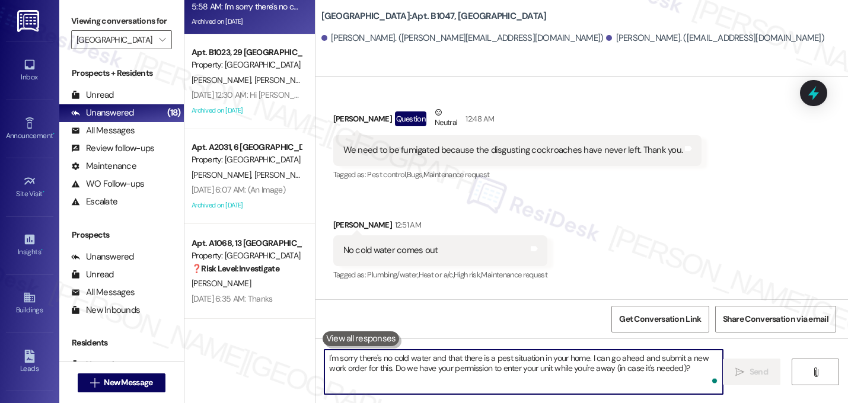
scroll to position [7867, 0]
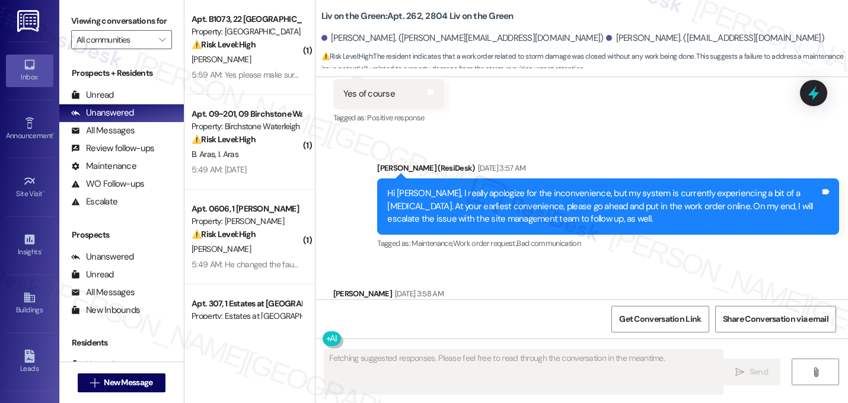
scroll to position [35339, 0]
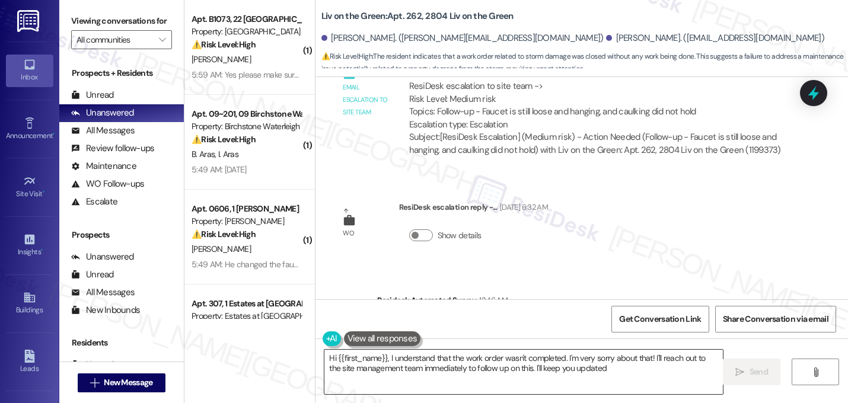
type textarea "Hi {{first_name}}, I understand that the work order wasn't completed. I'm very …"
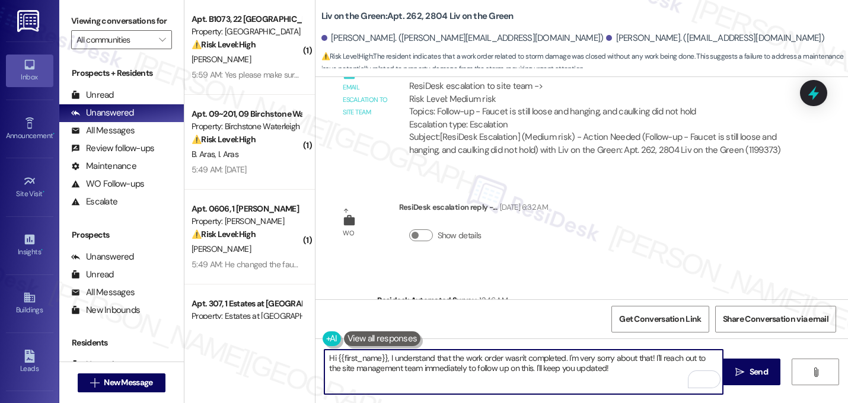
drag, startPoint x: 604, startPoint y: 373, endPoint x: 209, endPoint y: 354, distance: 395.8
click at [209, 354] on div "( 1 ) Apt. B1073, 22 Lexington Property: Lexington ⚠️ Risk Level: High The resi…" at bounding box center [515, 201] width 663 height 403
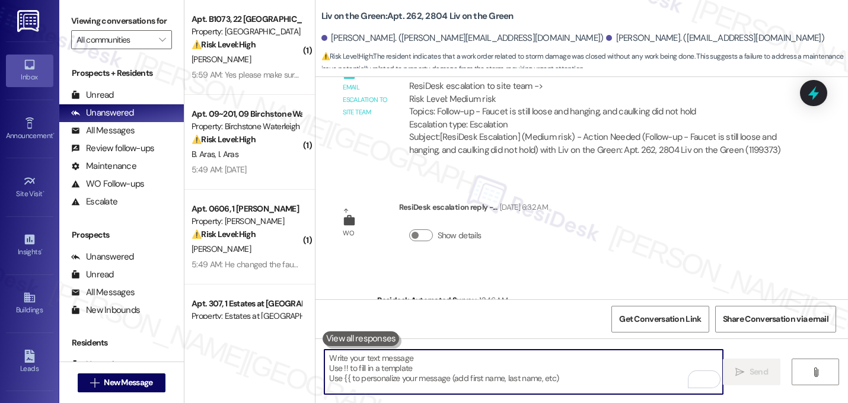
paste textarea "I'm sorry to hear that work order [number] wasn't completed to your satisfactio…"
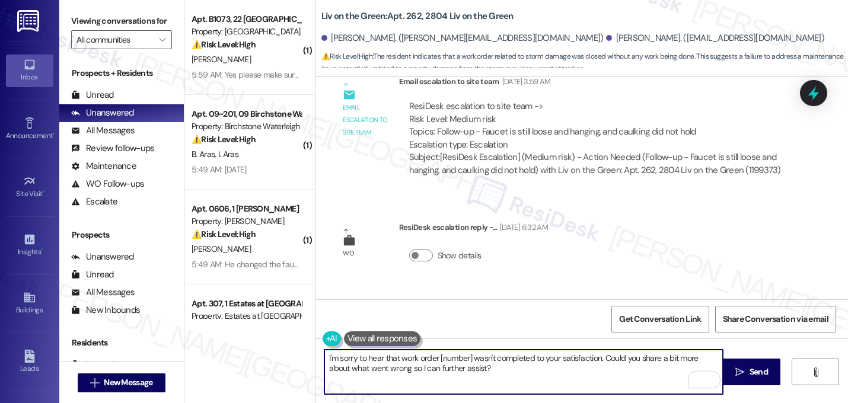
scroll to position [35312, 0]
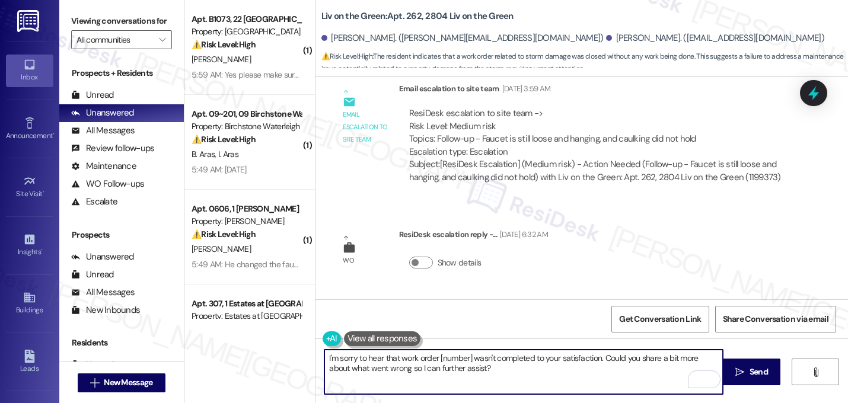
click at [467, 355] on textarea "I'm sorry to hear that work order [number] wasn't completed to your satisfactio…" at bounding box center [523, 372] width 398 height 44
click at [488, 371] on textarea "I'm sorry to hear that work order 16130775 wasn't completed to your satisfactio…" at bounding box center [523, 372] width 398 height 44
type textarea "I'm sorry to hear that work order 16130775 wasn't completed to your satisfactio…"
click at [492, 368] on textarea "I'm sorry to hear that work order 16130775 wasn't completed to your satisfactio…" at bounding box center [523, 372] width 398 height 44
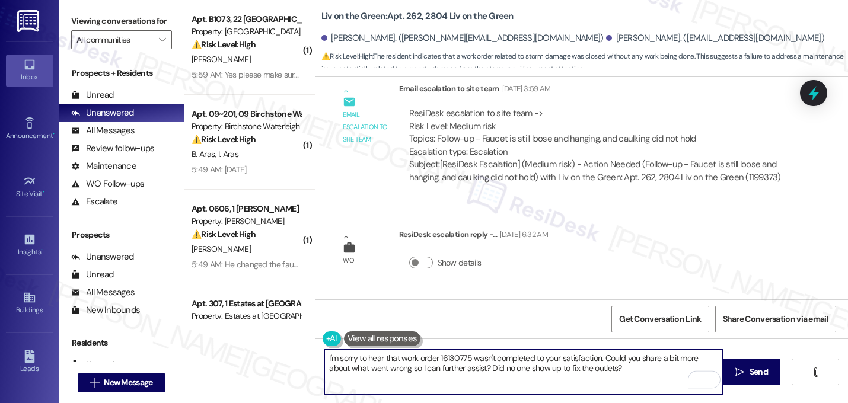
click at [492, 368] on textarea "I'm sorry to hear that work order 16130775 wasn't completed to your satisfactio…" at bounding box center [523, 372] width 398 height 44
click at [621, 377] on textarea "I'm sorry to hear that work order 16130775 wasn't completed to your satisfactio…" at bounding box center [523, 372] width 398 height 44
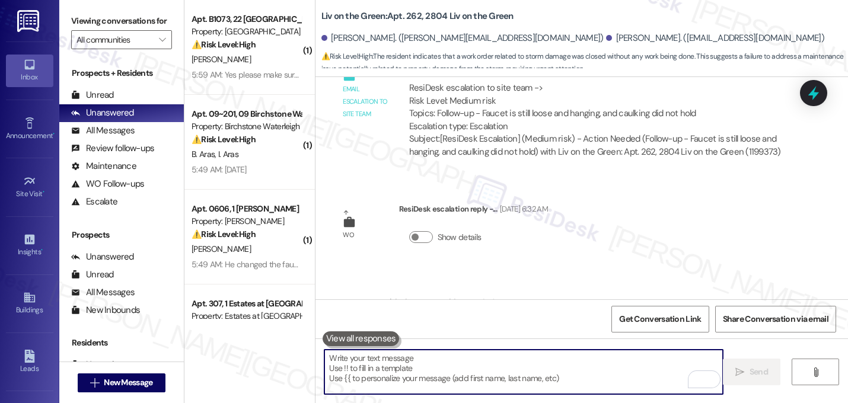
scroll to position [35339, 0]
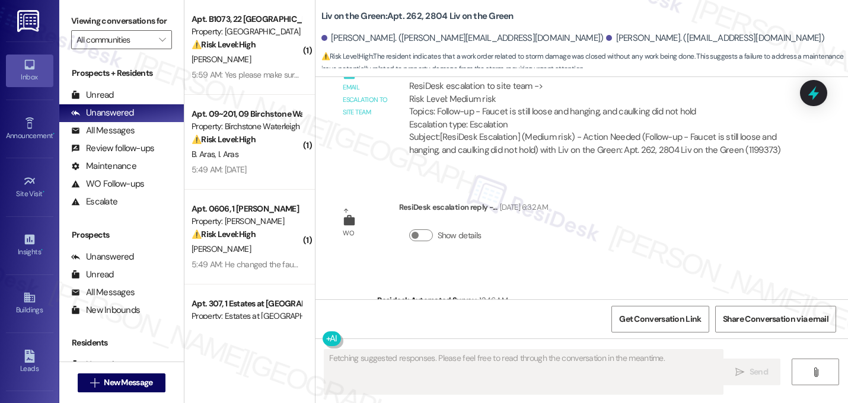
scroll to position [35339, 0]
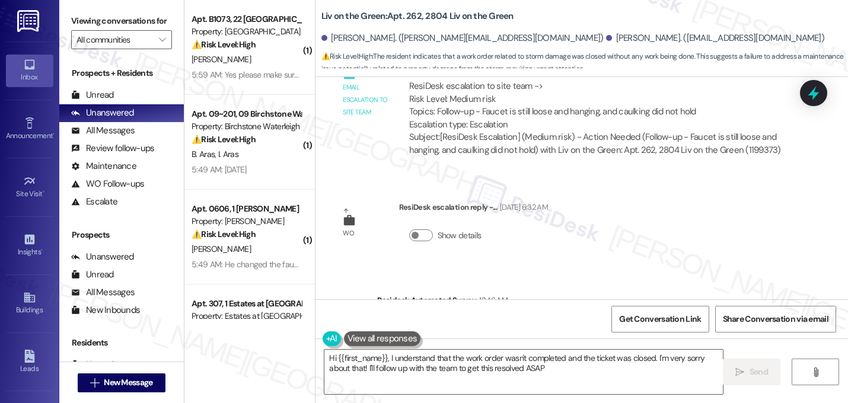
type textarea "Hi {{first_name}}, I understand that the work order wasn't completed and the ti…"
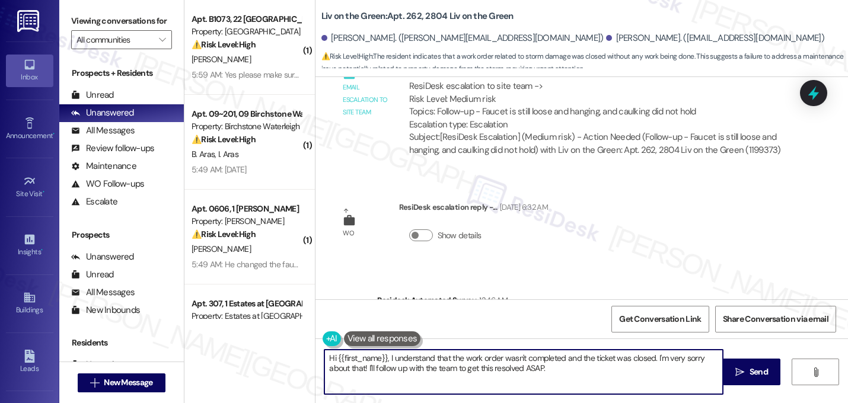
drag, startPoint x: 551, startPoint y: 368, endPoint x: 257, endPoint y: 346, distance: 294.2
click at [257, 346] on div "( 1 ) Apt. B1073, 22 Lexington Property: Lexington ⚠️ Risk Level: High The resi…" at bounding box center [515, 201] width 663 height 403
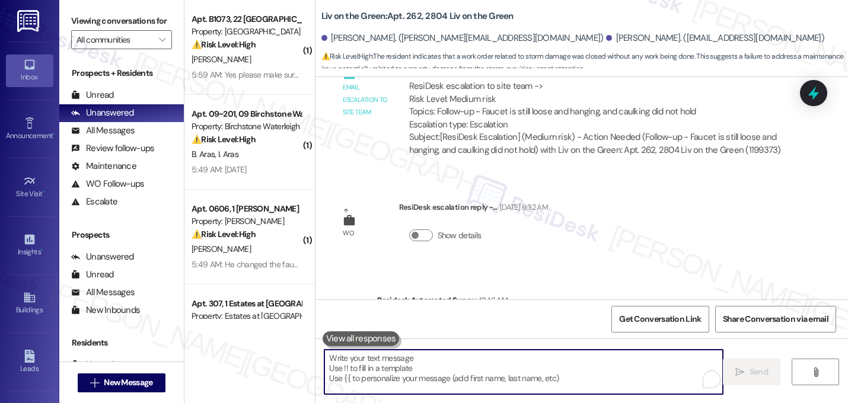
paste textarea "I'm sorry to hear that work order 16130775 wasn't completed to your satisfactio…"
type textarea "I'm sorry to hear that work order 16130775 wasn't completed to your satisfactio…"
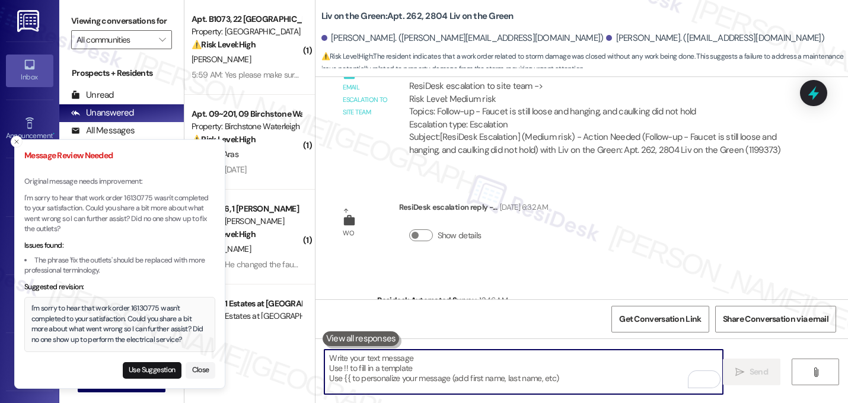
click at [503, 370] on textarea "To enrich screen reader interactions, please activate Accessibility in Grammarl…" at bounding box center [523, 372] width 398 height 44
click at [207, 365] on button "Close" at bounding box center [201, 370] width 30 height 17
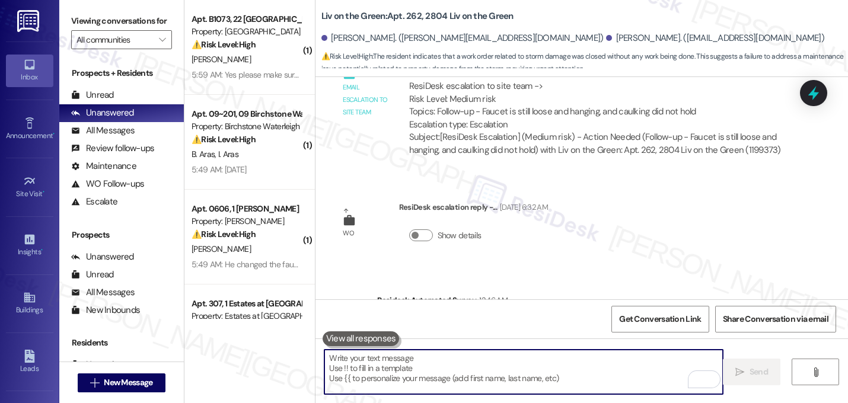
click at [421, 372] on textarea "To enrich screen reader interactions, please activate Accessibility in Grammarl…" at bounding box center [523, 372] width 398 height 44
paste textarea "I'm sorry to hear that work order 16130775 wasn't completed to your satisfactio…"
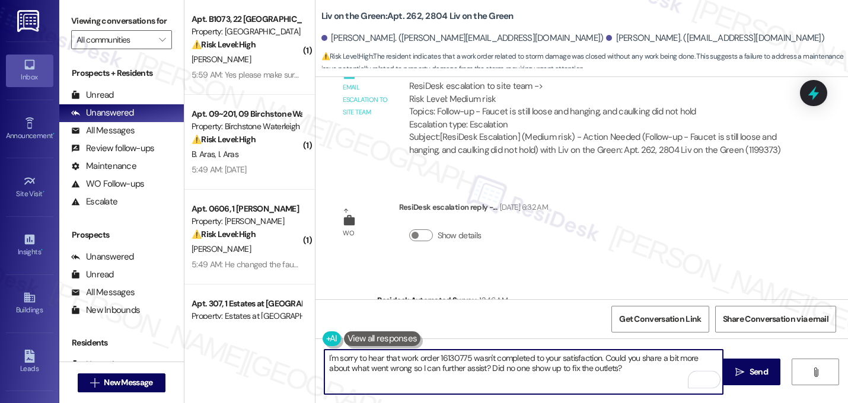
click at [551, 367] on textarea "I'm sorry to hear that work order 16130775 wasn't completed to your satisfactio…" at bounding box center [523, 372] width 398 height 44
type textarea "I'm sorry to hear that work order 16130775 wasn't completed to your satisfactio…"
click at [566, 365] on textarea "I'm sorry to hear that work order 16130775 wasn't completed to your satisfactio…" at bounding box center [523, 372] width 398 height 44
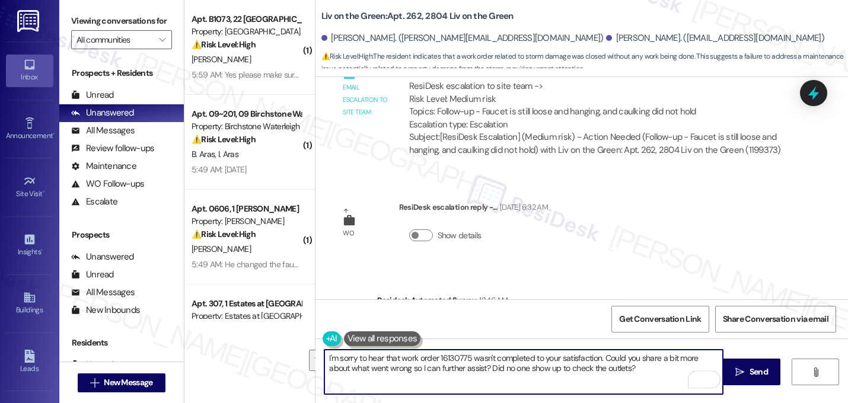
click at [566, 365] on textarea "I'm sorry to hear that work order 16130775 wasn't completed to your satisfactio…" at bounding box center [523, 372] width 398 height 44
click at [612, 373] on textarea "I'm sorry to hear that work order 16130775 wasn't completed to your satisfactio…" at bounding box center [523, 372] width 398 height 44
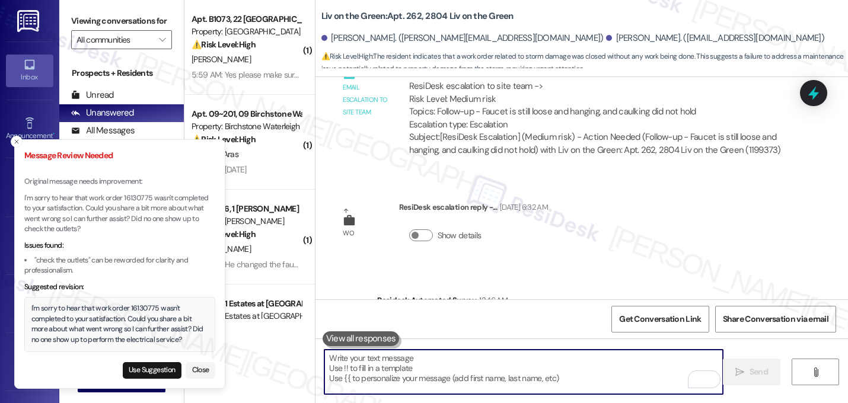
click at [126, 333] on div "I'm sorry to hear that work order 16130775 wasn't completed to your satisfactio…" at bounding box center [119, 323] width 177 height 41
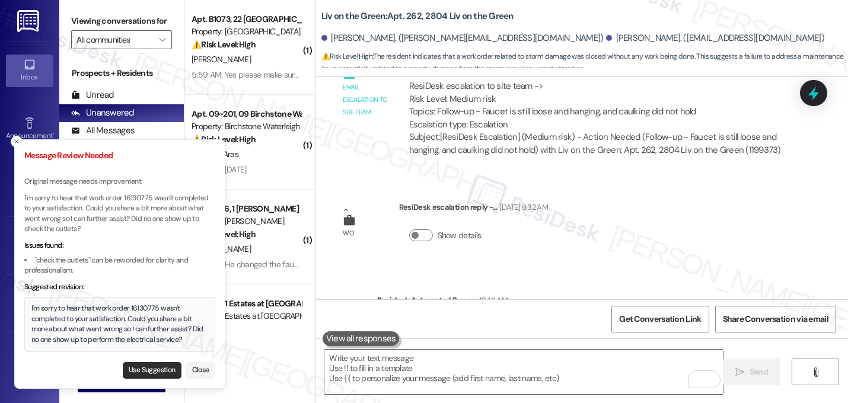
click at [140, 372] on button "Use Suggestion" at bounding box center [152, 370] width 59 height 17
type textarea "I'm sorry to hear that work order 16130775 wasn't completed to your satisfactio…"
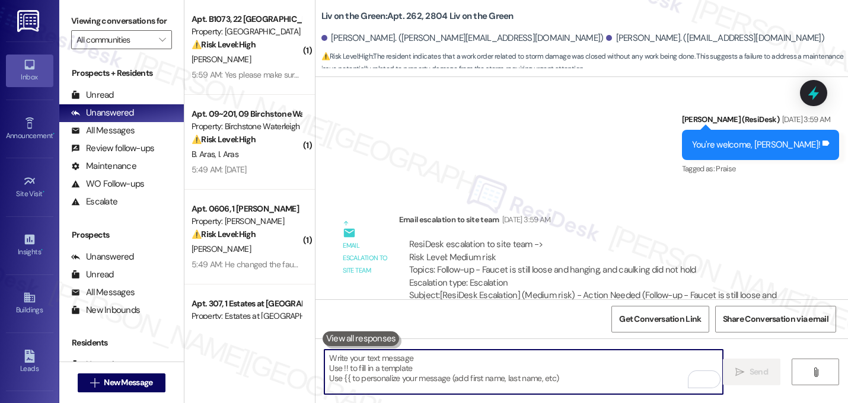
scroll to position [35435, 0]
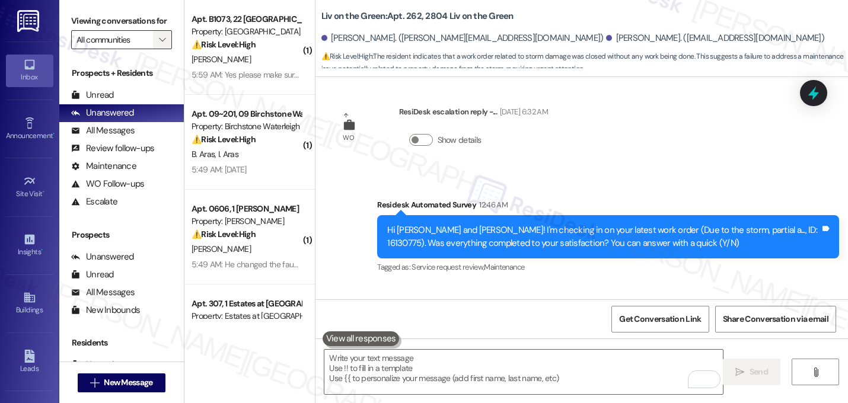
click at [159, 44] on icon "" at bounding box center [162, 39] width 7 height 9
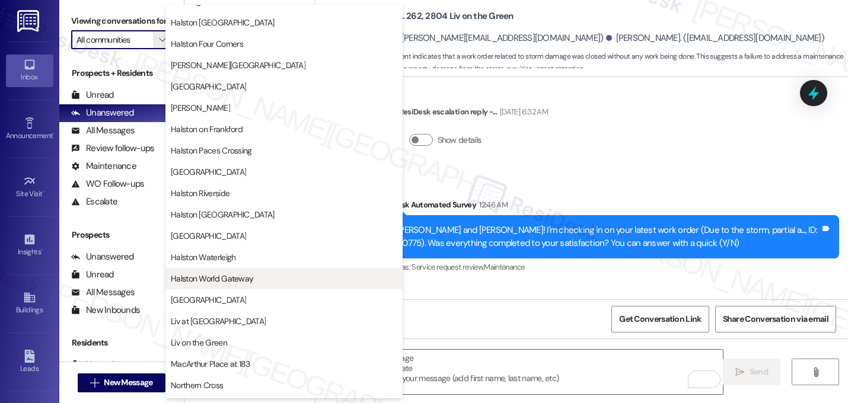
scroll to position [461, 0]
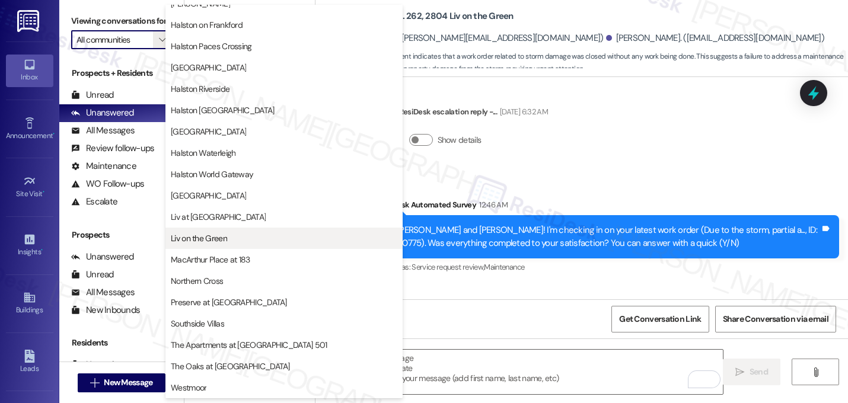
click at [232, 237] on span "Liv on the Green" at bounding box center [284, 238] width 226 height 12
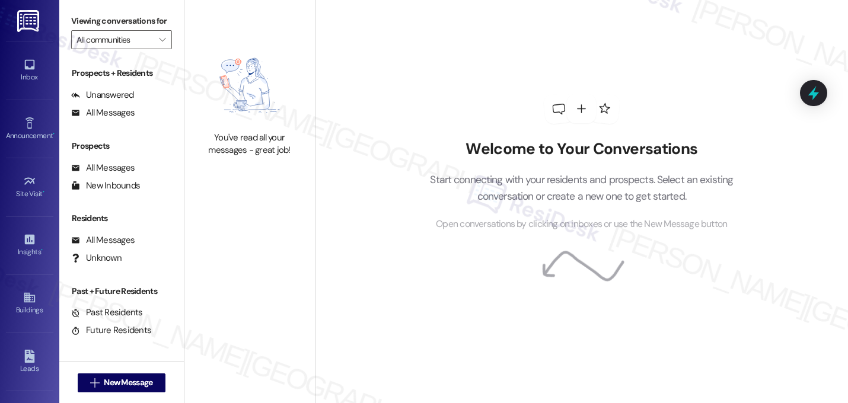
type input "Liv on the Green"
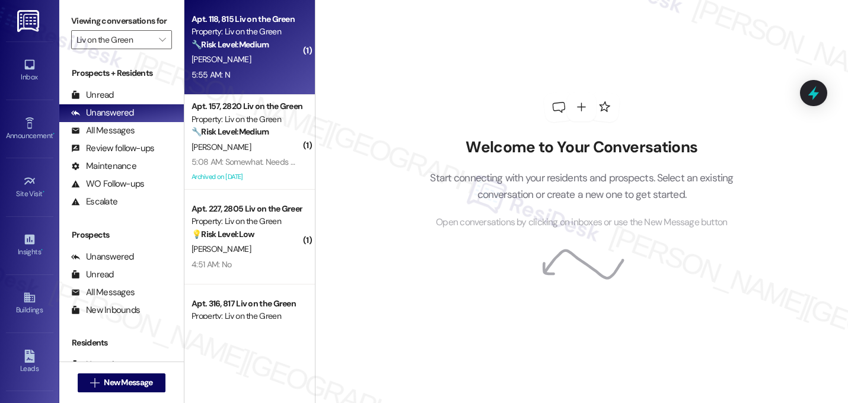
click at [237, 63] on div "[PERSON_NAME]" at bounding box center [246, 59] width 112 height 15
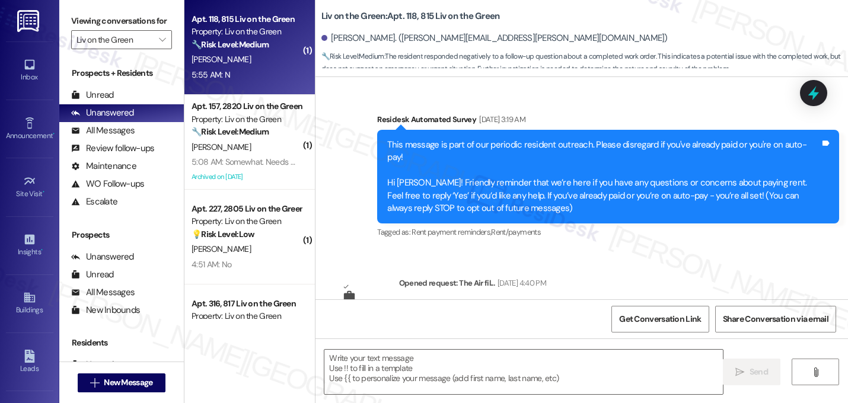
scroll to position [6549, 0]
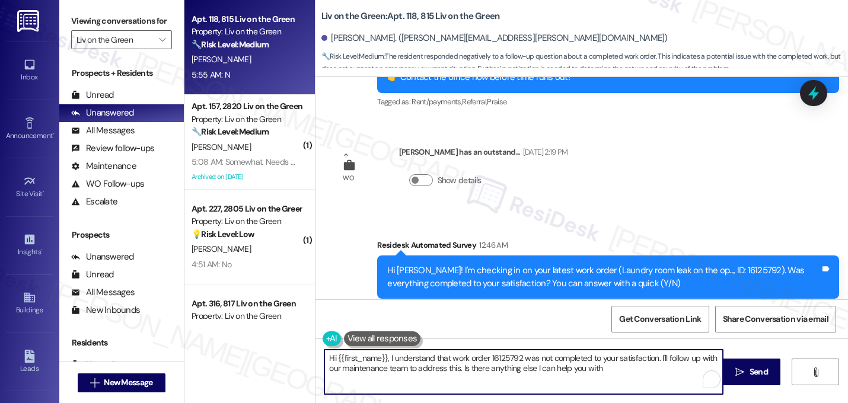
type textarea "Hi {{first_name}}, I understand that work order 16125792 was not completed to y…"
drag, startPoint x: 627, startPoint y: 372, endPoint x: 190, endPoint y: 352, distance: 437.3
click at [190, 352] on div "Apt. 118, 815 Liv on the Green Property: Liv on the Green 🔧 Risk Level: Medium …" at bounding box center [515, 201] width 663 height 403
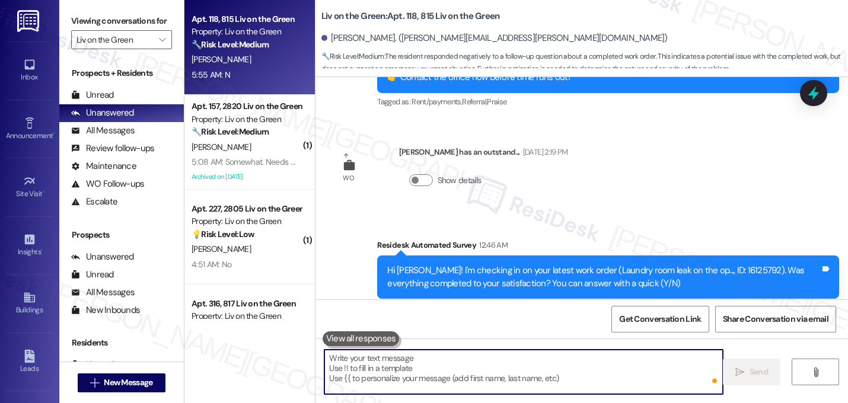
paste textarea "I'm sorry to hear that work order [number] wasn't completed to your satisfactio…"
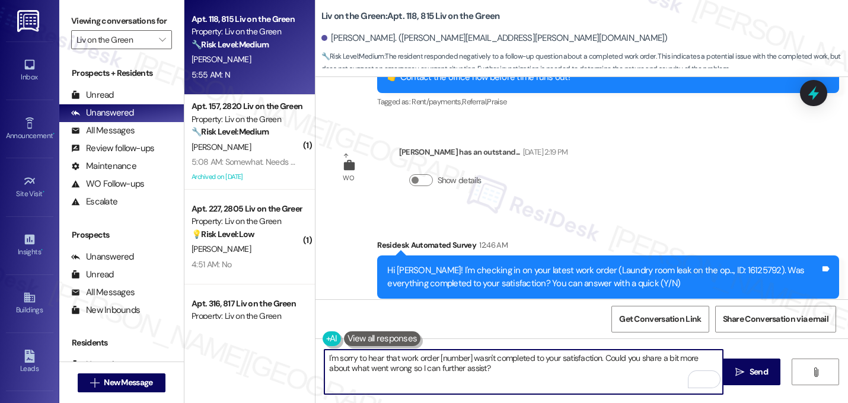
click at [467, 359] on textarea "I'm sorry to hear that work order [number] wasn't completed to your satisfactio…" at bounding box center [523, 372] width 398 height 44
type textarea "I'm sorry to hear that work order 16125792 wasn't completed to your satisfactio…"
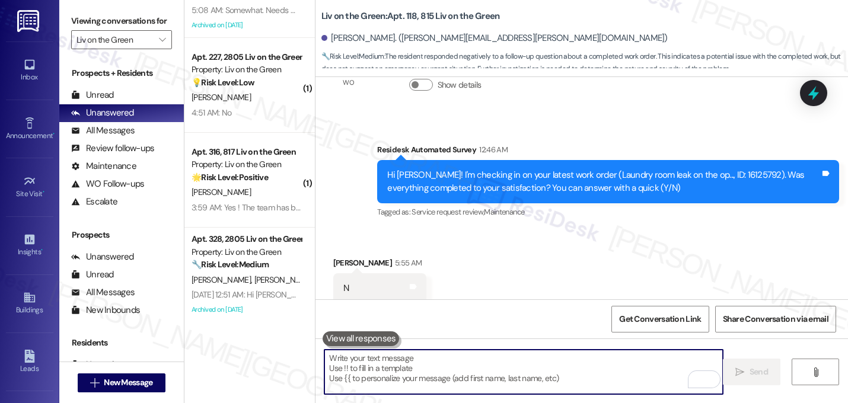
scroll to position [0, 0]
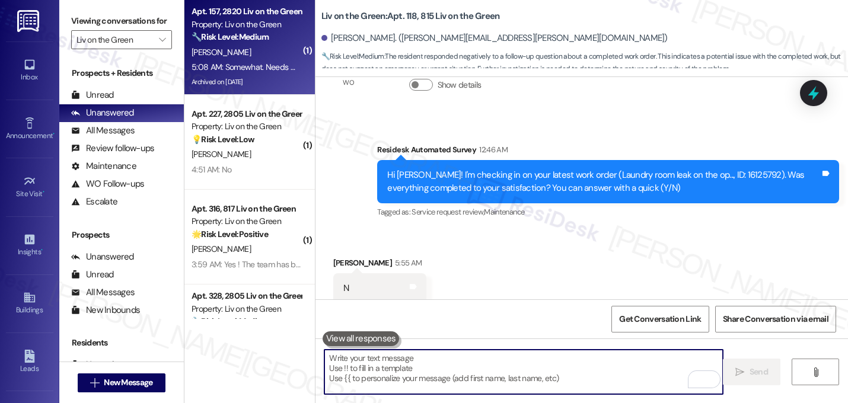
click at [232, 46] on div "[PERSON_NAME]" at bounding box center [246, 52] width 112 height 15
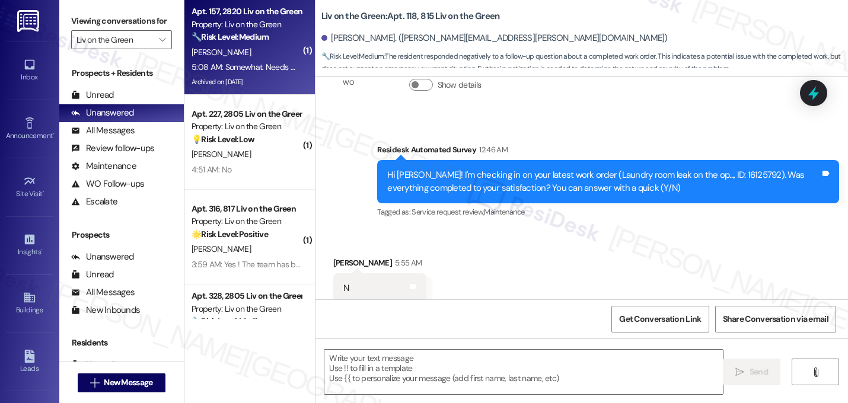
type textarea "Fetching suggested responses. Please feel free to read through the conversation…"
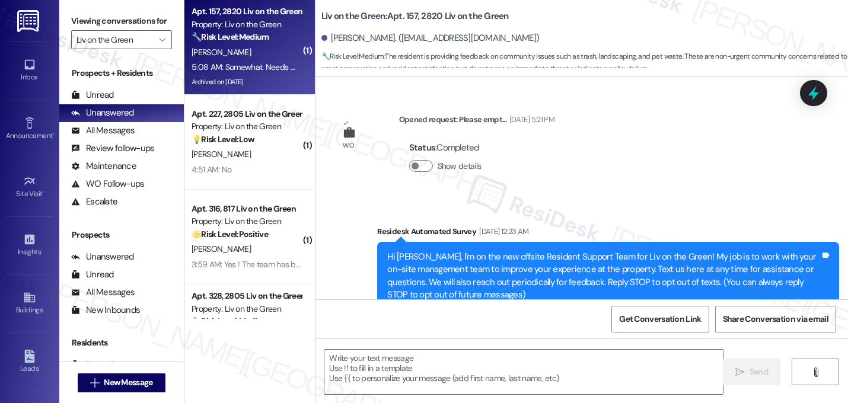
scroll to position [12689, 0]
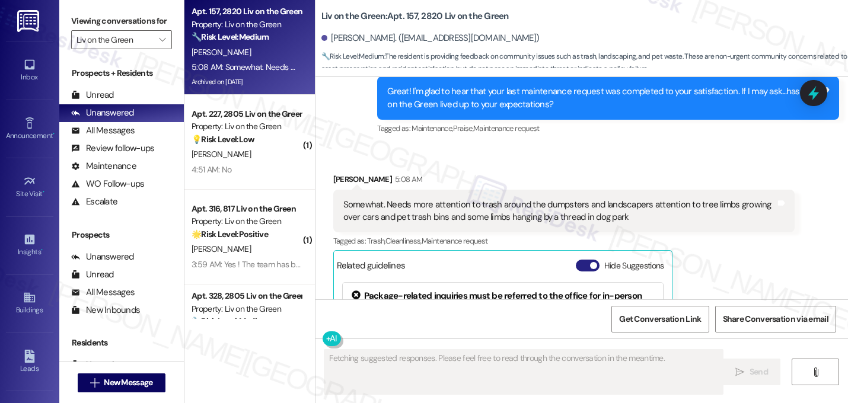
click at [590, 262] on span "button" at bounding box center [593, 265] width 7 height 7
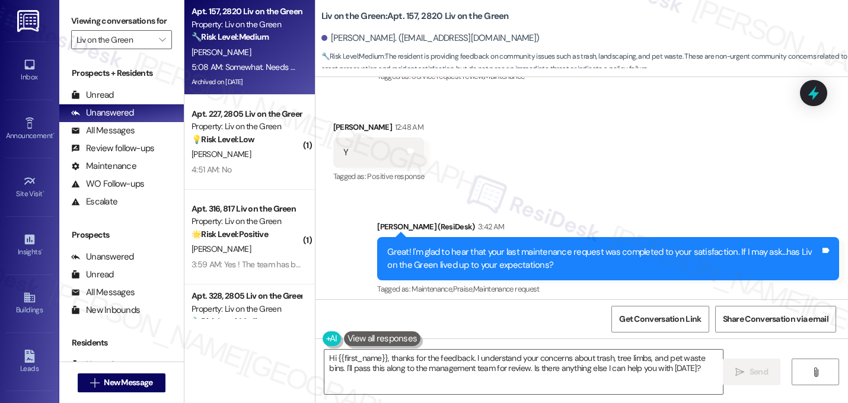
scroll to position [12528, 0]
drag, startPoint x: 619, startPoint y: 228, endPoint x: 336, endPoint y: 209, distance: 284.5
click at [342, 359] on div "Somewhat. Needs more attention to trash around the dumpsters and landscapers at…" at bounding box center [559, 371] width 435 height 25
copy div "Somewhat. Needs more attention to trash around the dumpsters and landscapers at…"
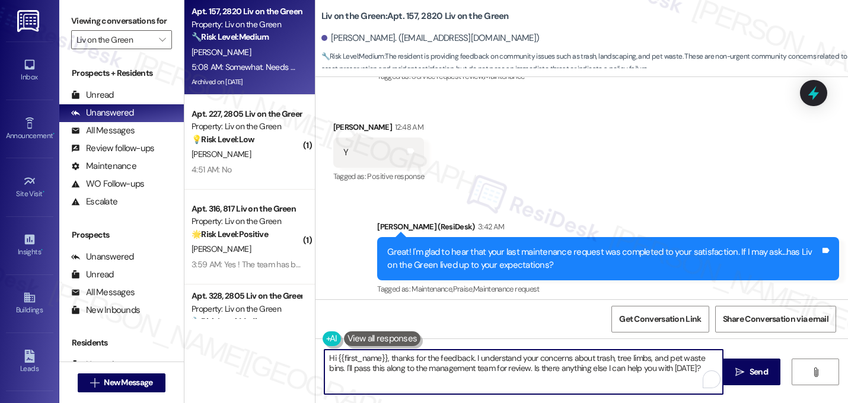
click at [389, 362] on textarea "Hi {{first_name}}, thanks for the feedback. I understand your concerns about tr…" at bounding box center [523, 372] width 398 height 44
click at [408, 358] on textarea "Thanks for the feedback. I understand your concerns about trash, tree limbs, an…" at bounding box center [523, 372] width 398 height 44
drag, startPoint x: 448, startPoint y: 371, endPoint x: 671, endPoint y: 372, distance: 222.9
click at [671, 372] on textarea "Thanks for the feedback, [PERSON_NAME]. I understand your concerns about trash,…" at bounding box center [523, 372] width 398 height 44
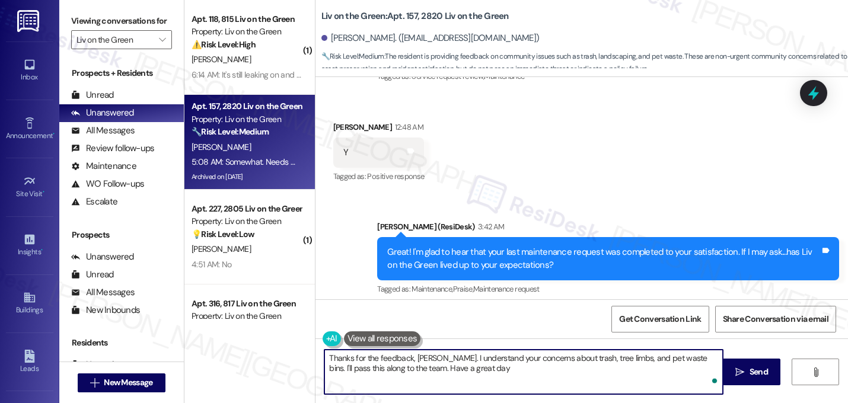
type textarea "Thanks for the feedback, [PERSON_NAME]. I understand your concerns about trash,…"
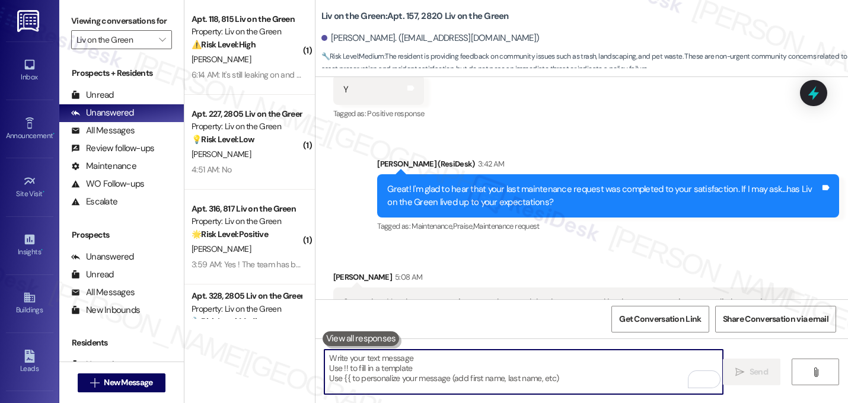
scroll to position [12624, 0]
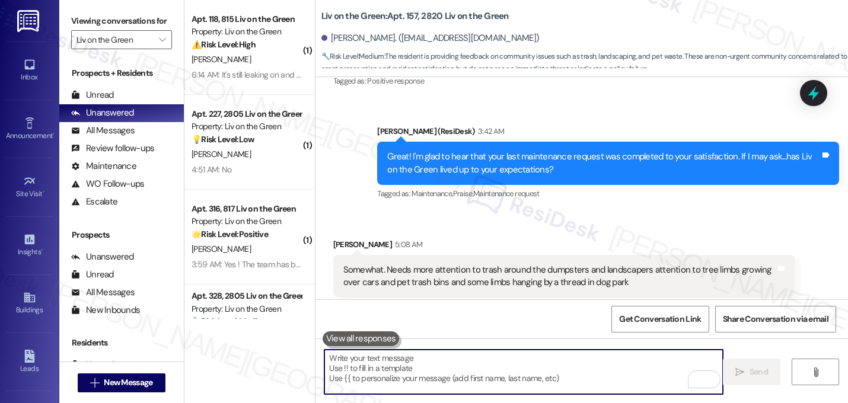
click at [713, 354] on div "Sent via SMS [PERSON_NAME] 6:14 AM Thanks for the feedback, [PERSON_NAME]. I un…" at bounding box center [581, 401] width 532 height 95
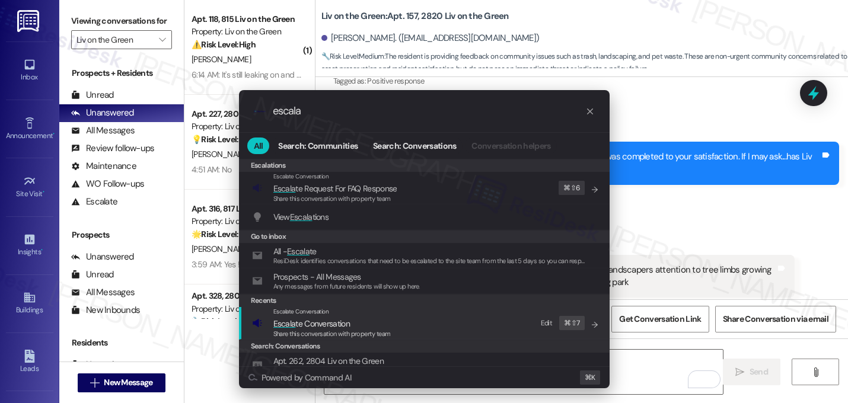
type input "escala"
click at [272, 324] on div "Escalate Conversation Escala te Conversation Share this conversation with prope…" at bounding box center [425, 323] width 347 height 32
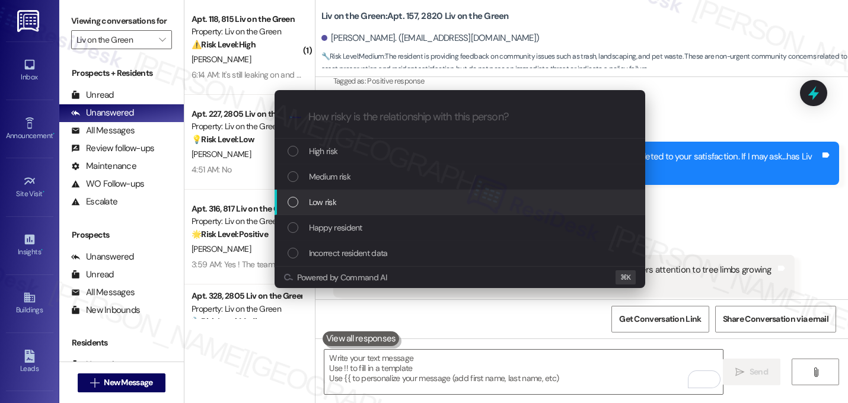
click at [331, 200] on span "Low risk" at bounding box center [322, 202] width 27 height 13
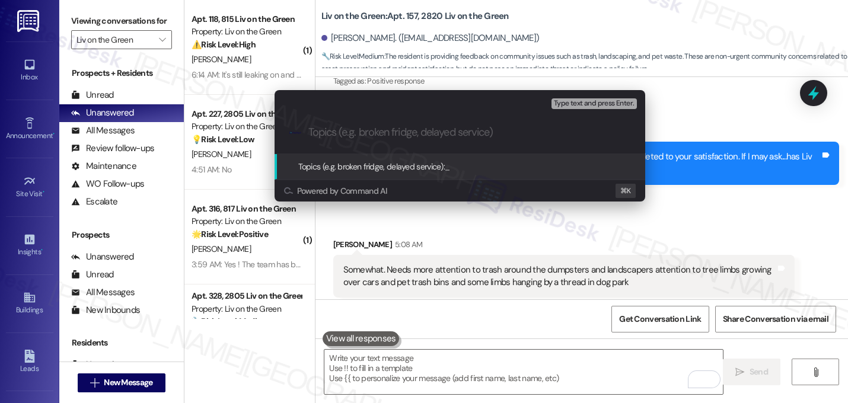
paste input "Somewhat. Needs more attention to trash around the dumpsters and landscapers at…"
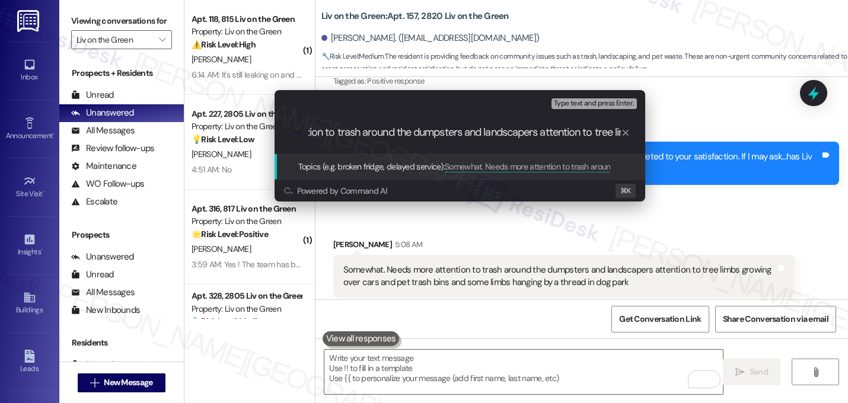
scroll to position [0, 0]
drag, startPoint x: 372, startPoint y: 136, endPoint x: 238, endPoint y: 125, distance: 133.8
click at [238, 125] on div "Escalate Conversation Low risk Topics (e.g. broken fridge, delayed service) Any…" at bounding box center [424, 201] width 848 height 403
click at [373, 134] on input "Somewhat. Needs more attention to trash around the dumpsters and landscapers at…" at bounding box center [464, 132] width 312 height 12
click at [367, 133] on input "Somewhat. Needs more attention to trash around the dumpsters and landscapers at…" at bounding box center [464, 132] width 312 height 12
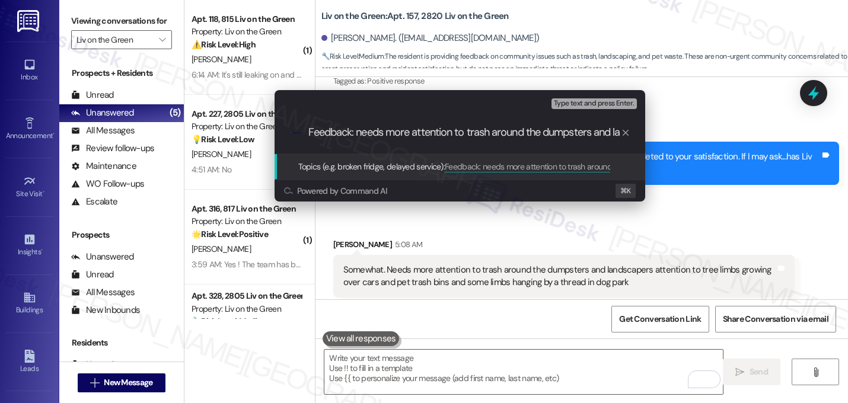
type input "Feedback: needs more attention to trash around the dumpsters and landscapers at…"
click at [530, 139] on div ".cls-1{fill:#0a055f;}.cls-2{fill:#0cc4c4;} resideskLogoBlueOrange Feedback: nee…" at bounding box center [459, 132] width 370 height 42
click at [530, 136] on input "Feedback: needs more attention to trash around the dumpsters and landscapers at…" at bounding box center [464, 132] width 312 height 12
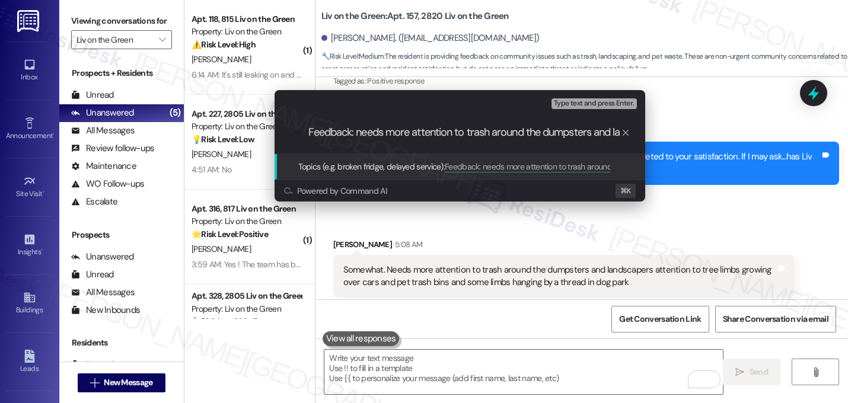
click at [570, 126] on input "Feedback: needs more attention to trash around the dumpsters and landscapers at…" at bounding box center [464, 132] width 312 height 12
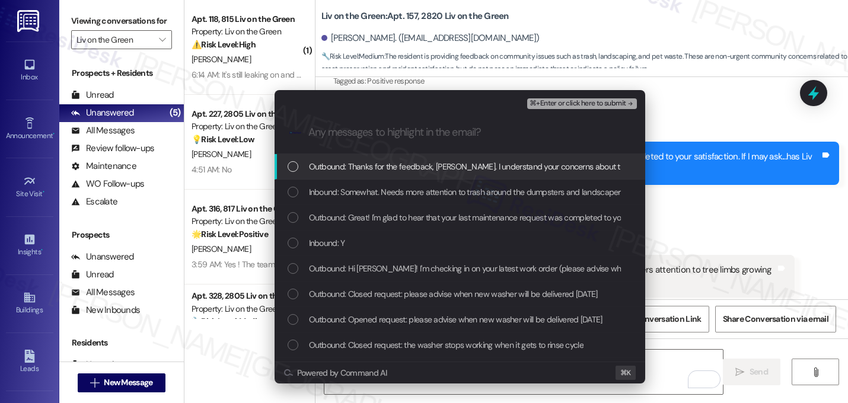
click at [497, 172] on span "Outbound: Thanks for the feedback, [PERSON_NAME]. I understand your concerns ab…" at bounding box center [610, 166] width 602 height 13
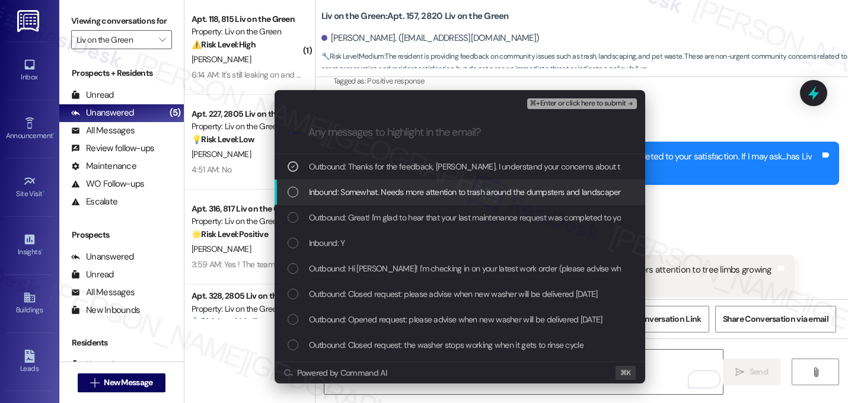
click at [463, 195] on span "Inbound: Somewhat. Needs more attention to trash around the dumpsters and lands…" at bounding box center [653, 192] width 689 height 13
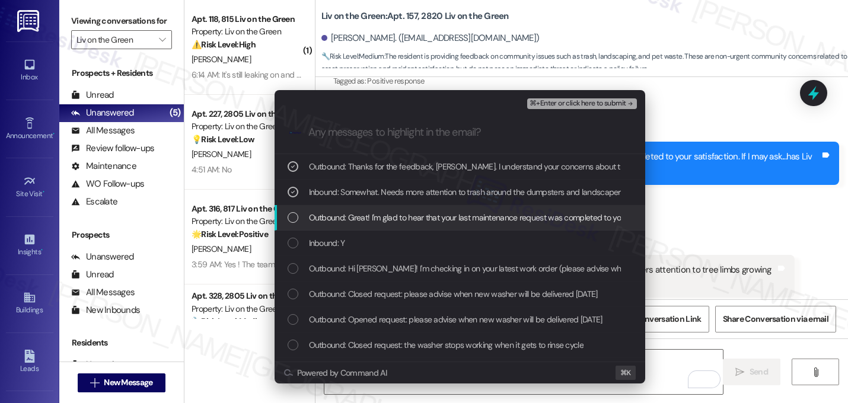
click at [436, 221] on span "Outbound: Great! I'm glad to hear that your last maintenance request was comple…" at bounding box center [600, 217] width 582 height 13
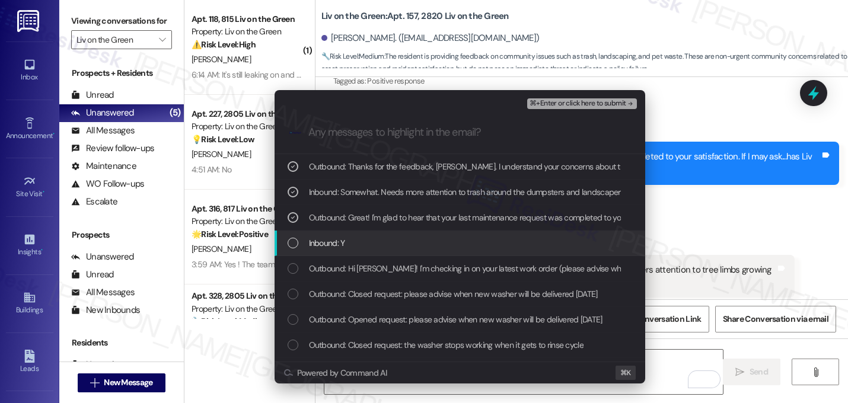
click at [407, 244] on div "Inbound: Y" at bounding box center [460, 243] width 347 height 13
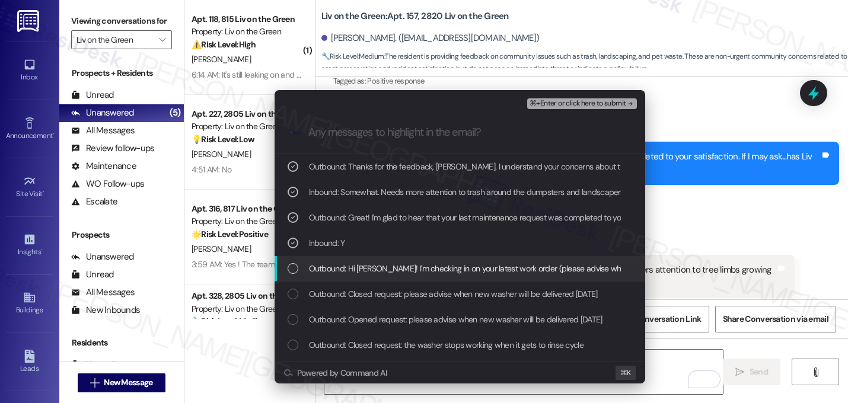
click at [408, 266] on span "Outbound: Hi [PERSON_NAME]! I'm checking in on your latest work order (please a…" at bounding box center [655, 268] width 693 height 13
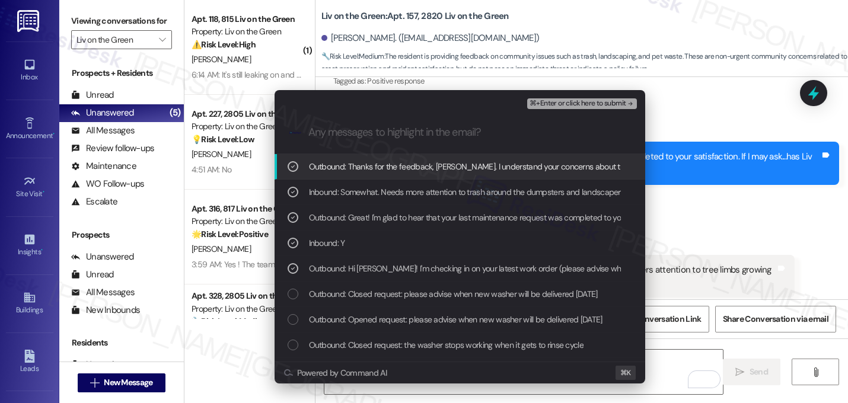
click at [620, 108] on button "⌘+Enter or click here to submit" at bounding box center [581, 103] width 109 height 11
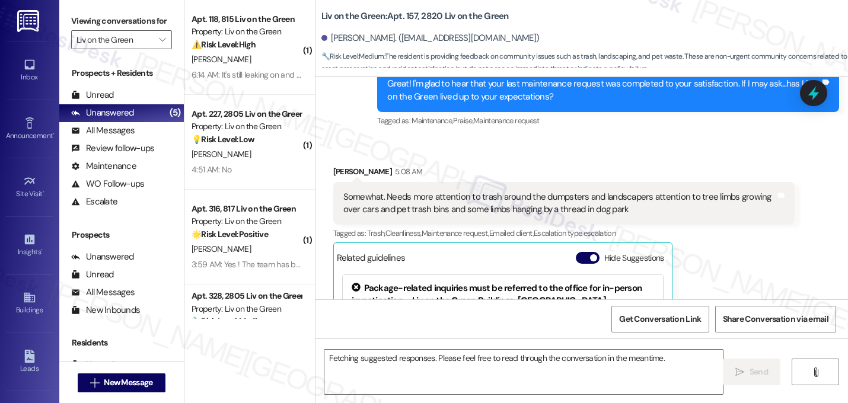
scroll to position [12689, 0]
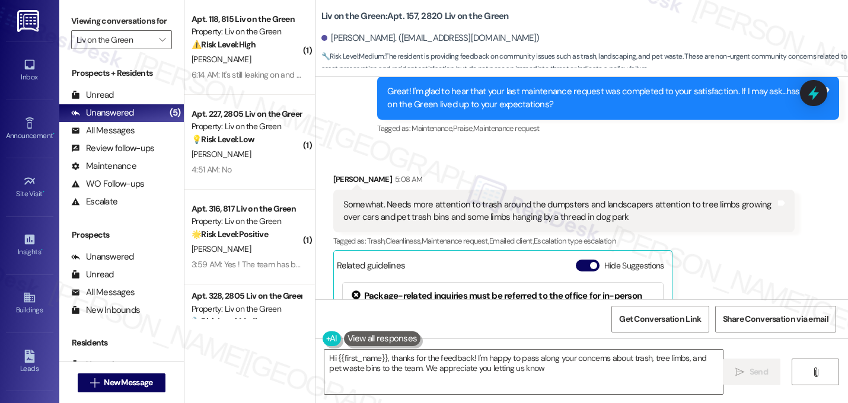
type textarea "Hi {{first_name}}, thanks for the feedback! I'm happy to pass along your concer…"
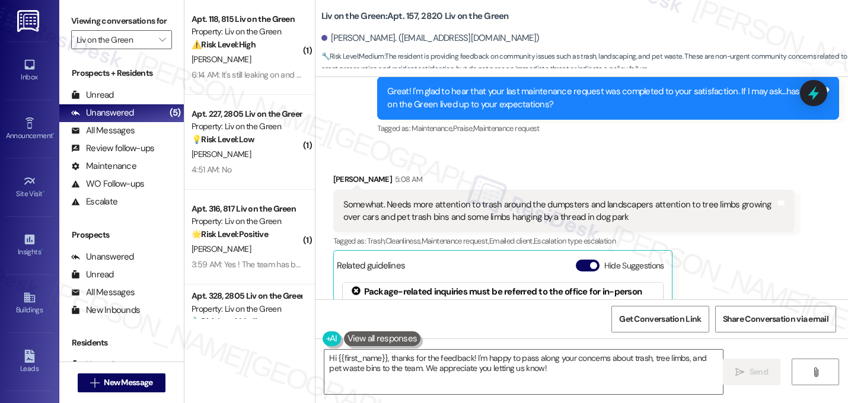
scroll to position [13, 0]
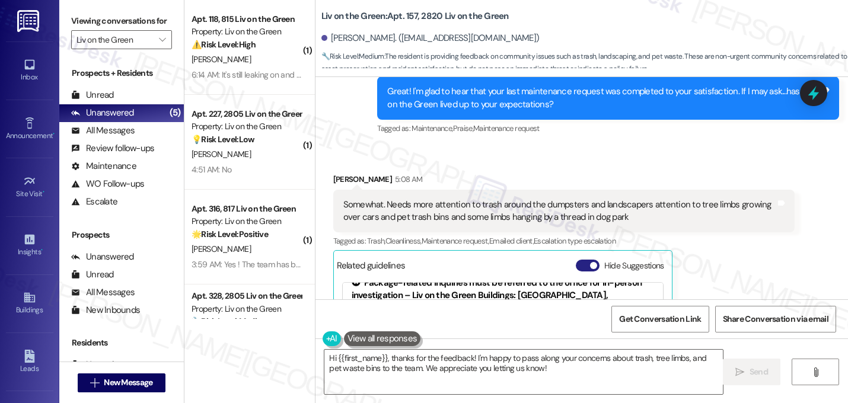
click at [580, 260] on button "Hide Suggestions" at bounding box center [588, 266] width 24 height 12
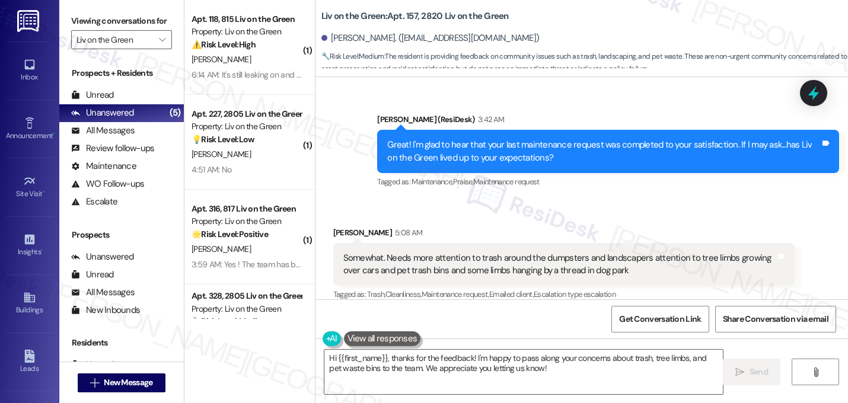
scroll to position [12641, 0]
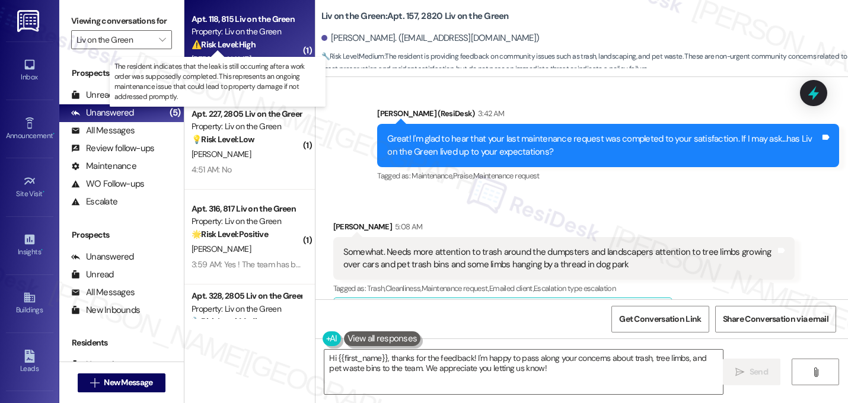
click at [241, 39] on strong "⚠️ Risk Level: High" at bounding box center [223, 44] width 64 height 11
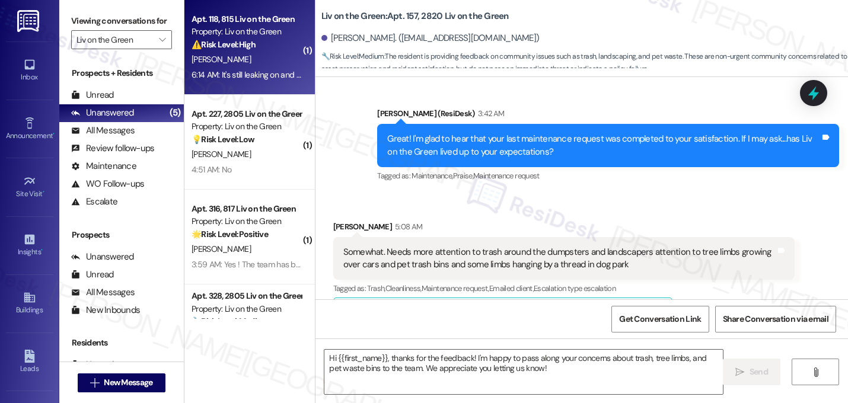
type textarea "Fetching suggested responses. Please feel free to read through the conversation…"
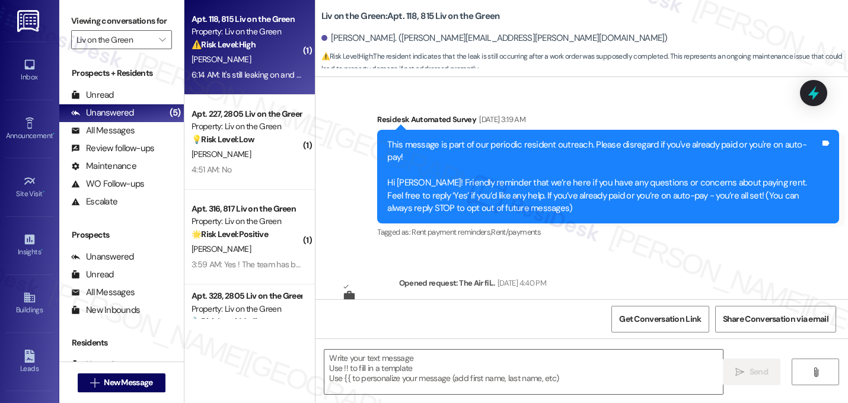
scroll to position [6774, 0]
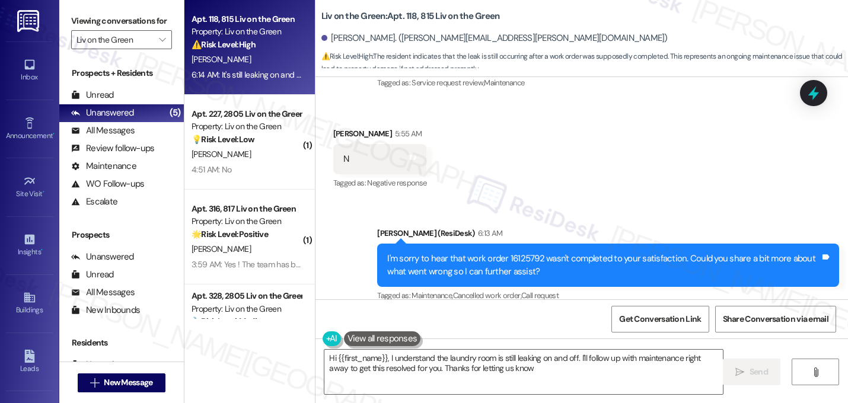
type textarea "Hi {{first_name}}, I understand the laundry room is still leaking on and off. I…"
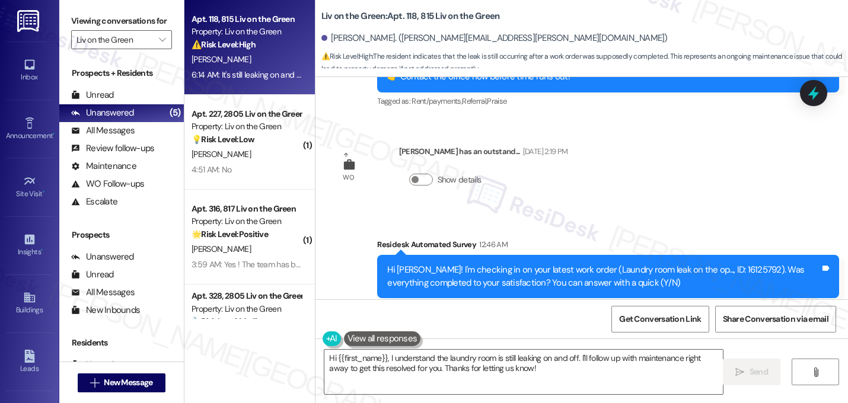
scroll to position [6774, 0]
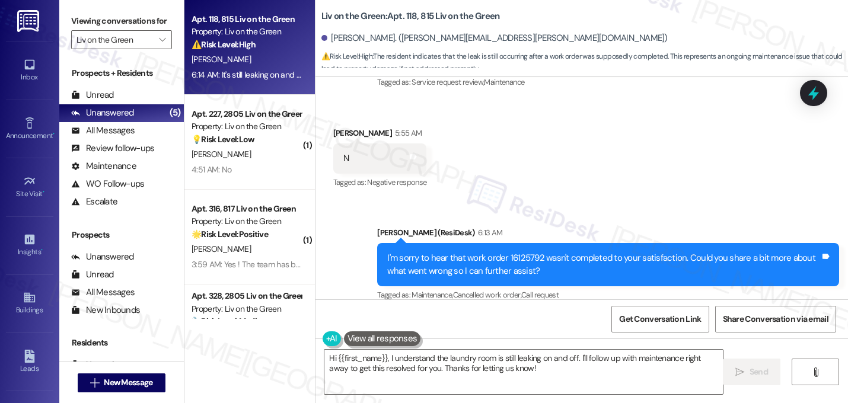
click at [581, 313] on div "Received via SMS [PERSON_NAME] Neutral 6:14 AM It's still leaking on and off Ta…" at bounding box center [581, 369] width 532 height 113
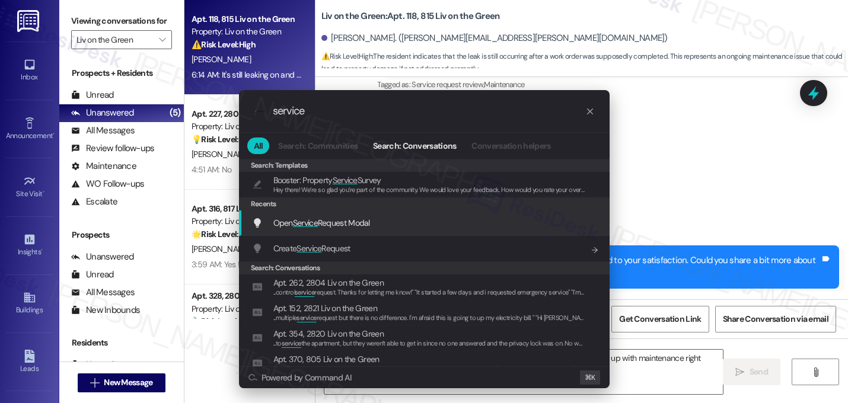
click at [320, 230] on div "Open Service Request Modal Add shortcut" at bounding box center [424, 222] width 370 height 25
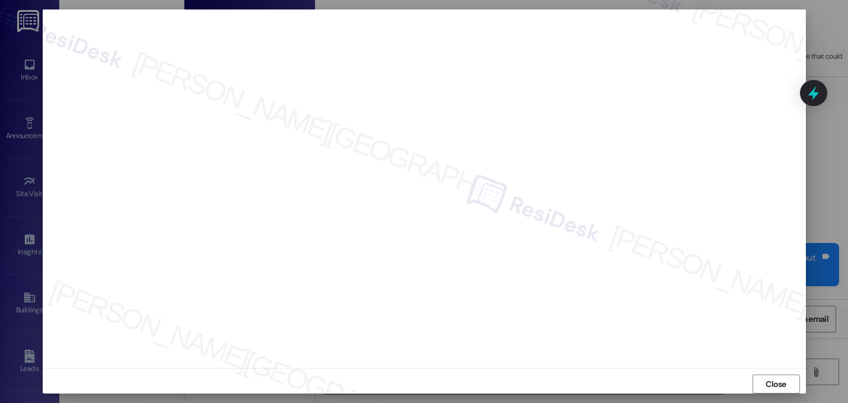
scroll to position [2, 0]
click at [781, 381] on span "Close" at bounding box center [775, 387] width 21 height 12
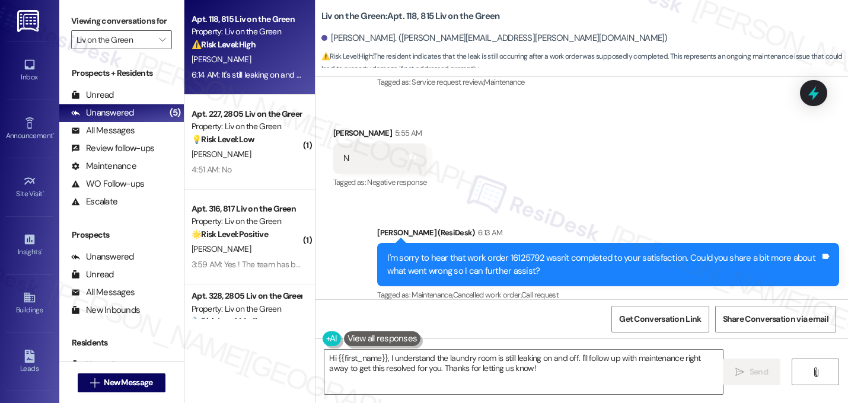
click at [613, 313] on div "Received via SMS [PERSON_NAME] Neutral 6:14 AM It's still leaking on and off Ta…" at bounding box center [581, 369] width 532 height 113
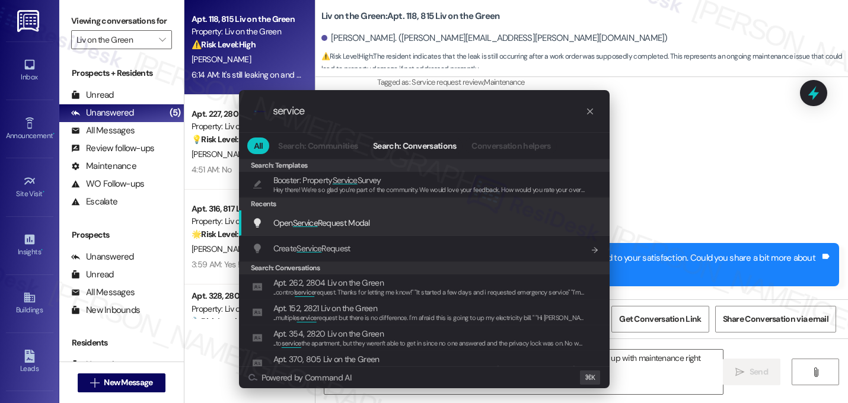
type input "service"
click at [330, 226] on span "Open Service Request Modal" at bounding box center [321, 223] width 97 height 11
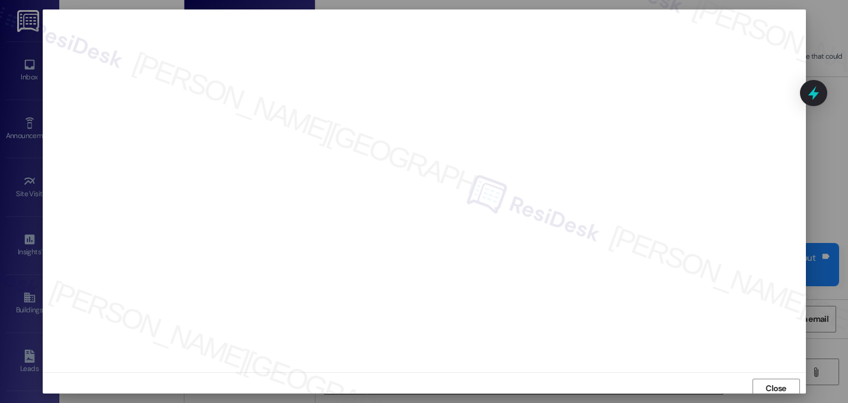
scroll to position [4, 0]
click at [777, 387] on span "Close" at bounding box center [775, 384] width 21 height 12
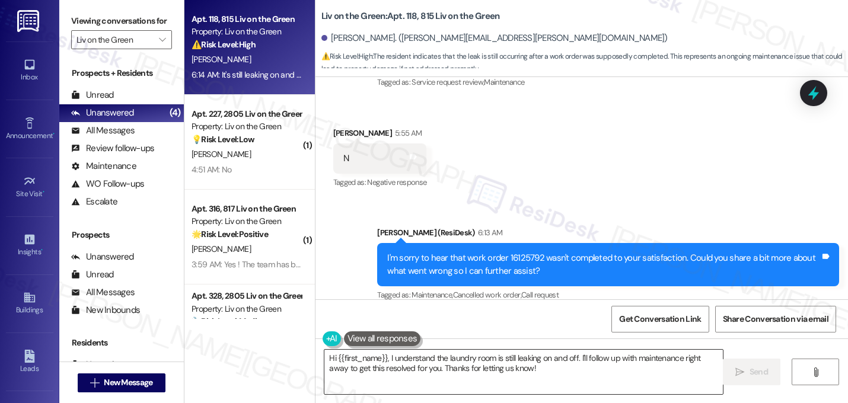
click at [515, 374] on textarea "Hi {{first_name}}, I understand the laundry room is still leaking on and off. I…" at bounding box center [523, 372] width 398 height 44
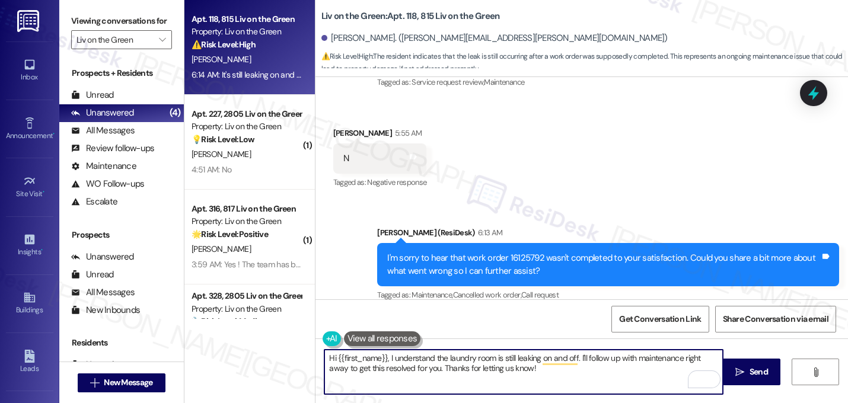
click at [520, 369] on textarea "Hi {{first_name}}, I understand the laundry room is still leaking on and off. I…" at bounding box center [523, 372] width 398 height 44
drag, startPoint x: 524, startPoint y: 370, endPoint x: 676, endPoint y: 357, distance: 152.3
click at [676, 357] on textarea "Hi {{first_name}}, I understand the laundry room is still leaking on and off. I…" at bounding box center [523, 372] width 398 height 44
type textarea "Hi {{first_name}}, I understand the laundry room is still leaking on and off. I…"
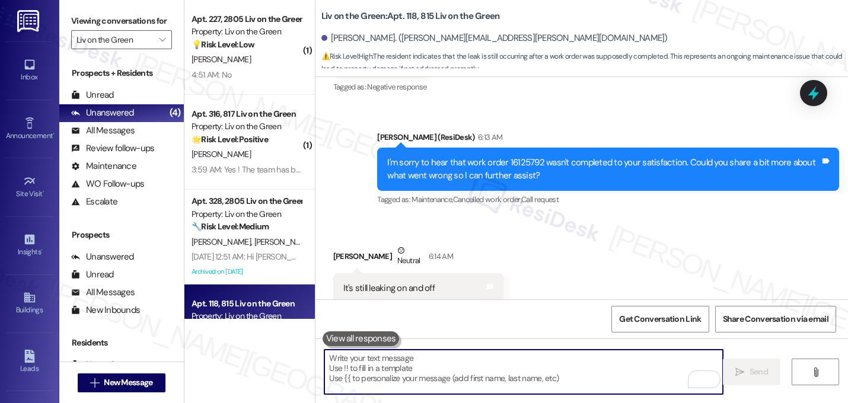
scroll to position [6870, 0]
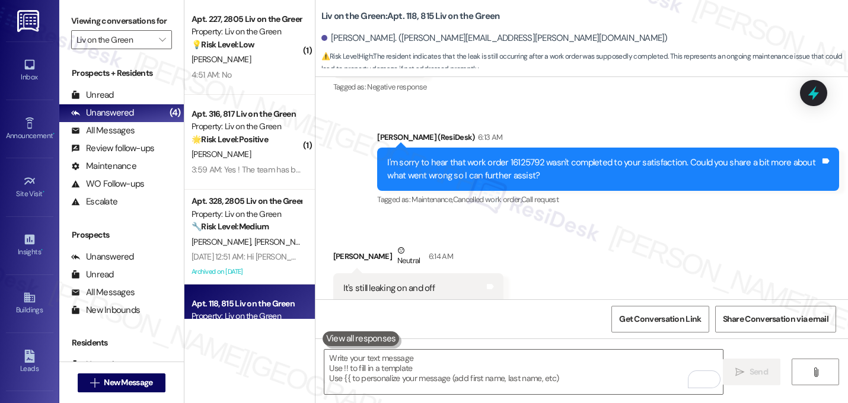
click at [591, 218] on div "Received via SMS [PERSON_NAME] Neutral 6:14 AM It's still leaking on and off Ta…" at bounding box center [581, 274] width 532 height 113
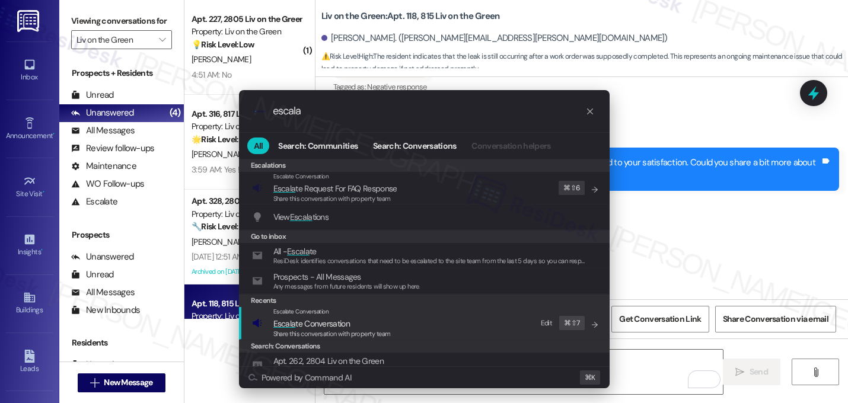
type input "escala"
click at [293, 321] on span "Escala" at bounding box center [284, 323] width 23 height 11
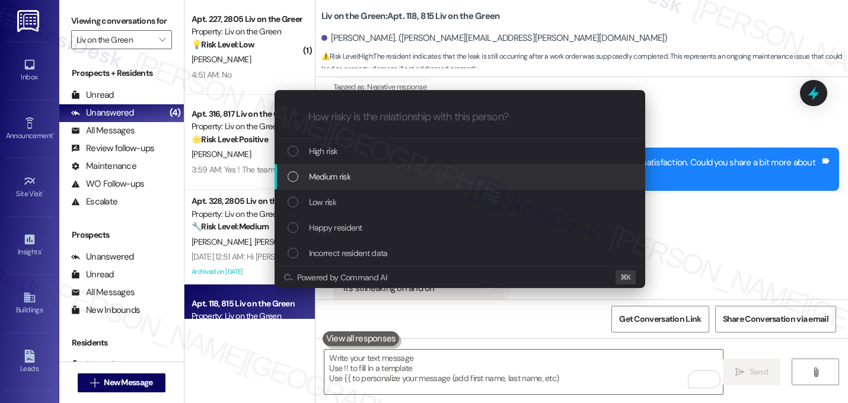
click at [346, 171] on span "Medium risk" at bounding box center [329, 176] width 41 height 13
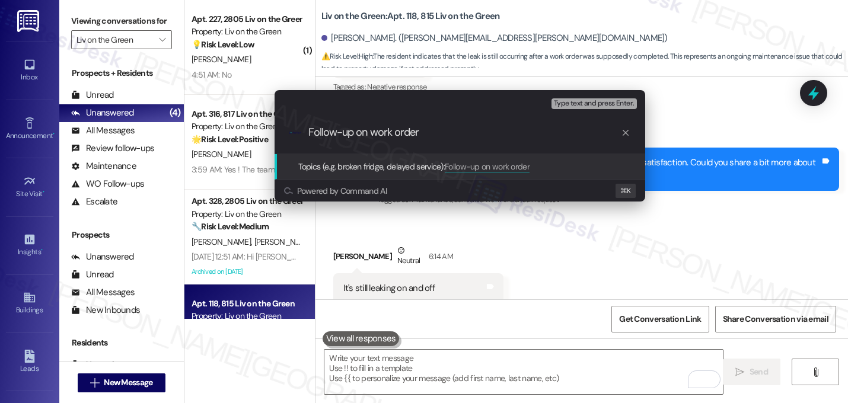
paste input "16138610"
type input "Follow-up on work order 16138610 - water leak in"
click at [697, 198] on div "Escalate Conversation Medium risk Topics (e.g. broken fridge, delayed service) …" at bounding box center [424, 201] width 848 height 403
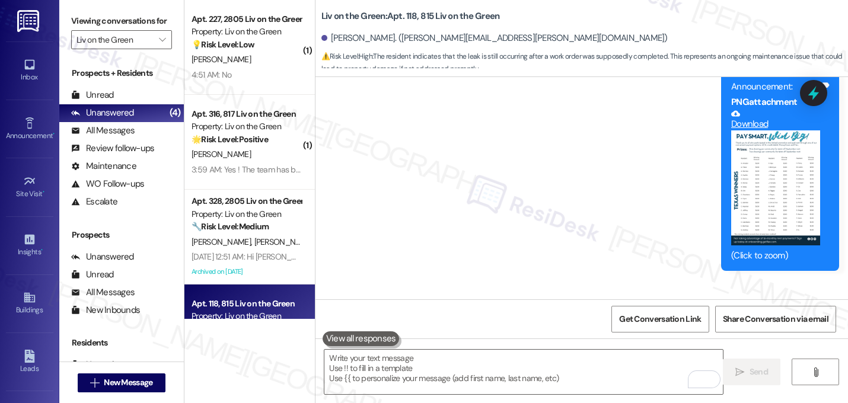
scroll to position [6175, 0]
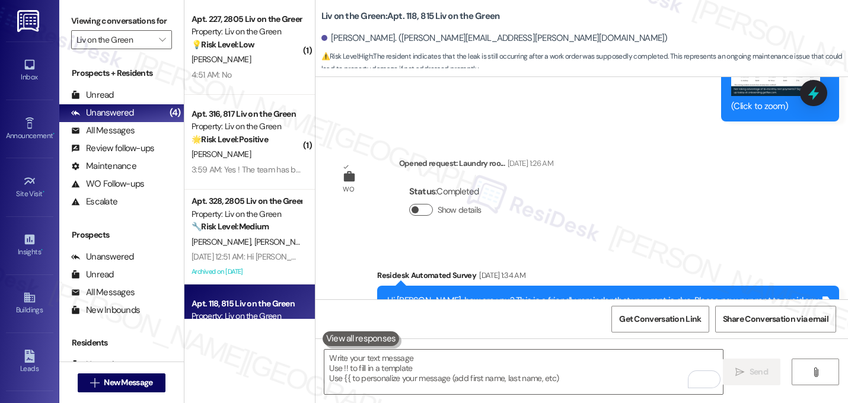
click at [415, 204] on button "Show details" at bounding box center [421, 210] width 24 height 12
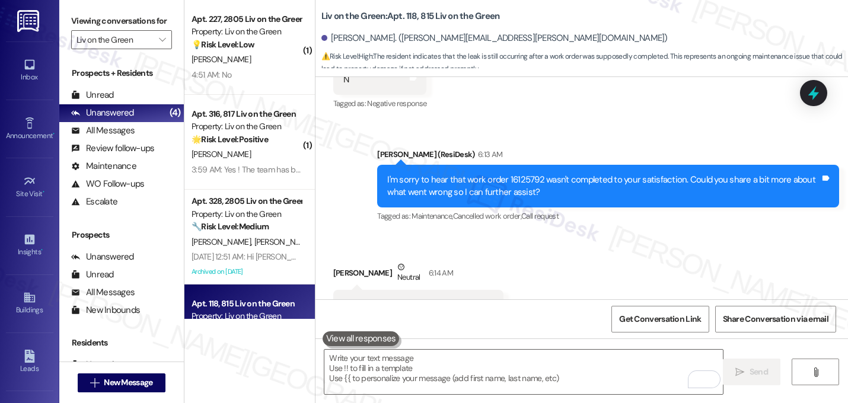
scroll to position [6908, 0]
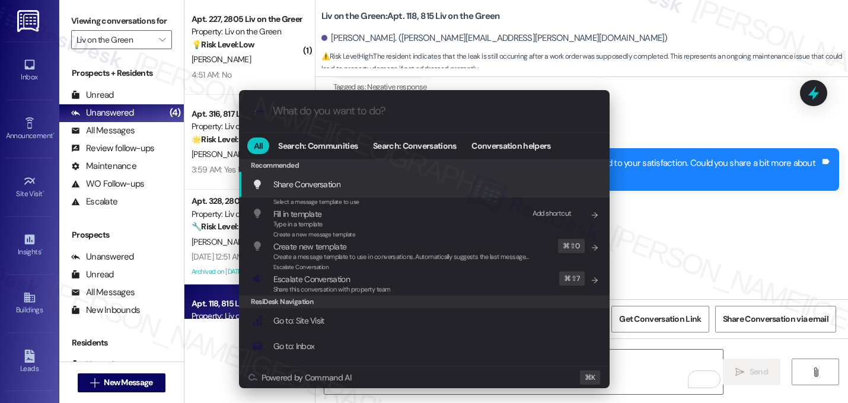
type input "s"
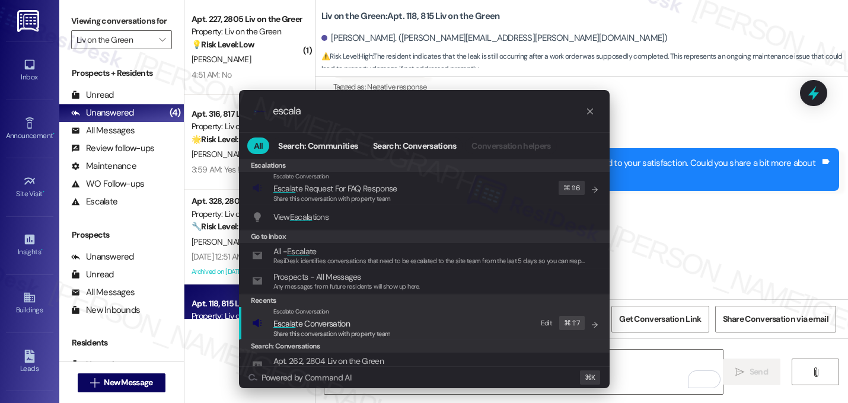
type input "escala"
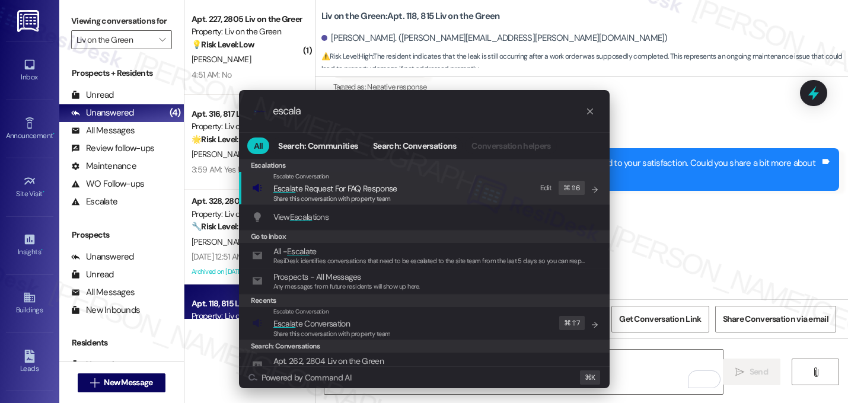
click at [305, 314] on span "Escalate Conversation" at bounding box center [301, 312] width 56 height 8
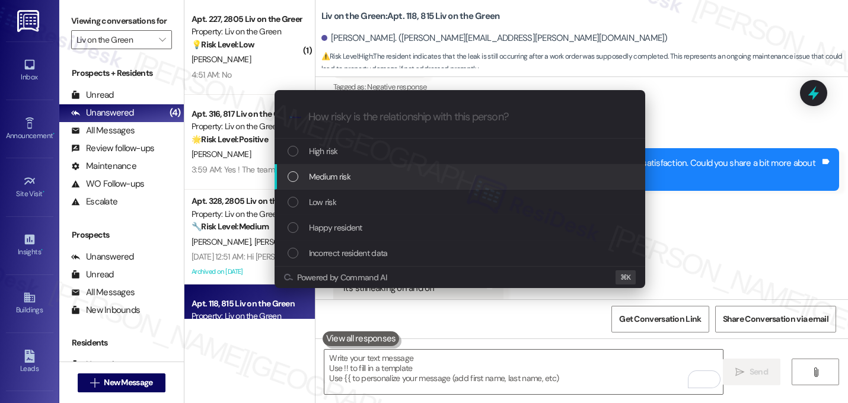
click at [337, 177] on span "Medium risk" at bounding box center [329, 176] width 41 height 13
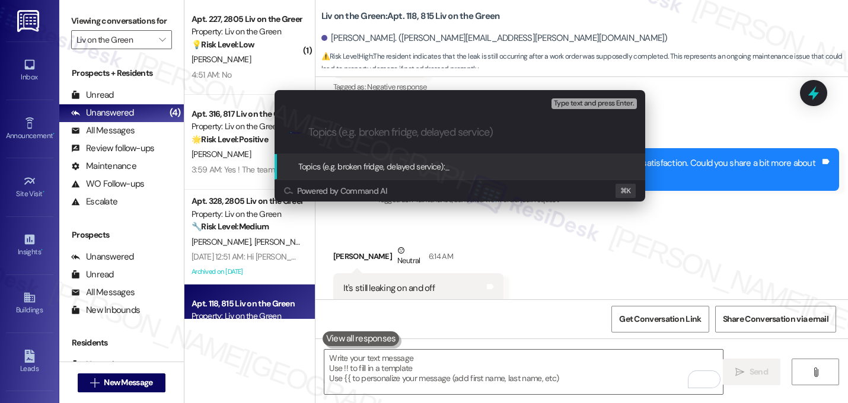
paste input "16138610"
type input "16138610"
paste input "16138610"
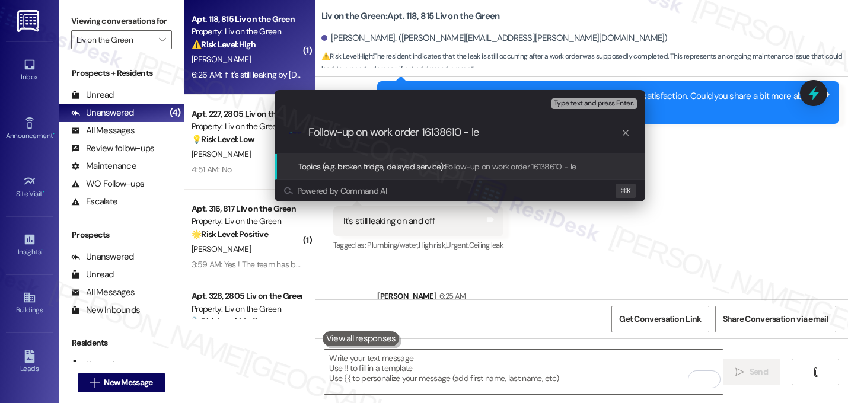
scroll to position [6989, 0]
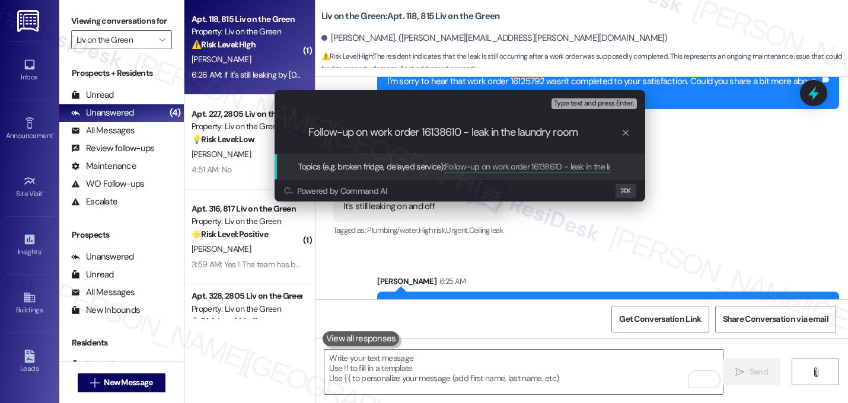
click at [477, 139] on div ".cls-1{fill:#0a055f;}.cls-2{fill:#0cc4c4;} resideskLogoBlueOrange Follow-up on …" at bounding box center [459, 132] width 370 height 42
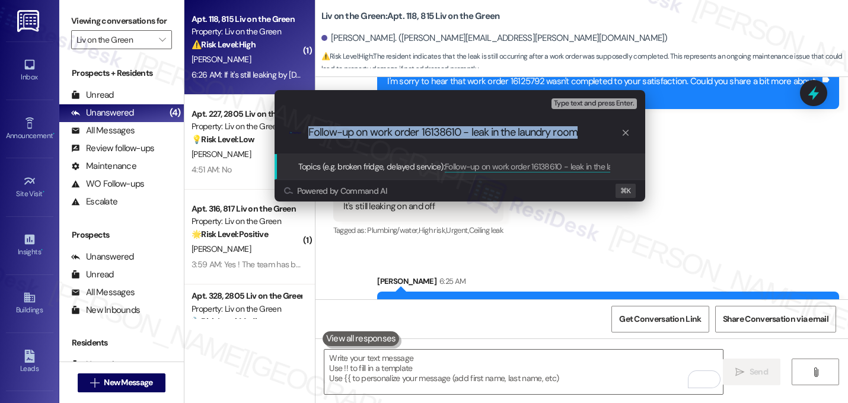
click at [477, 139] on div ".cls-1{fill:#0a055f;}.cls-2{fill:#0cc4c4;} resideskLogoBlueOrange Follow-up on …" at bounding box center [459, 132] width 370 height 42
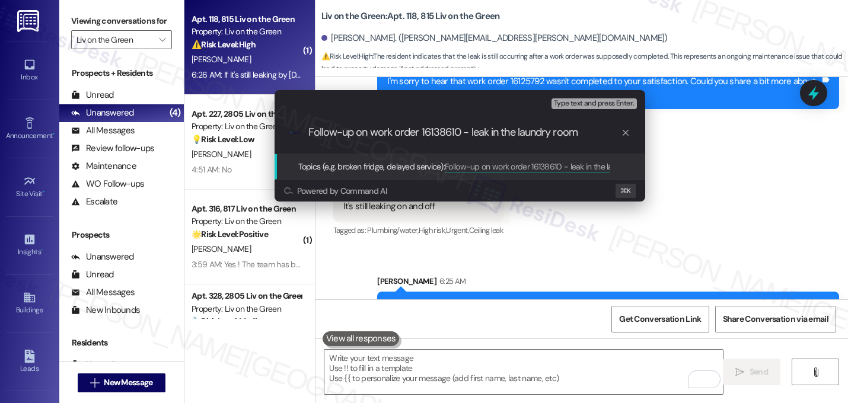
click at [468, 127] on input "Follow-up on work order 16138610 - leak in the laundry room" at bounding box center [464, 132] width 312 height 12
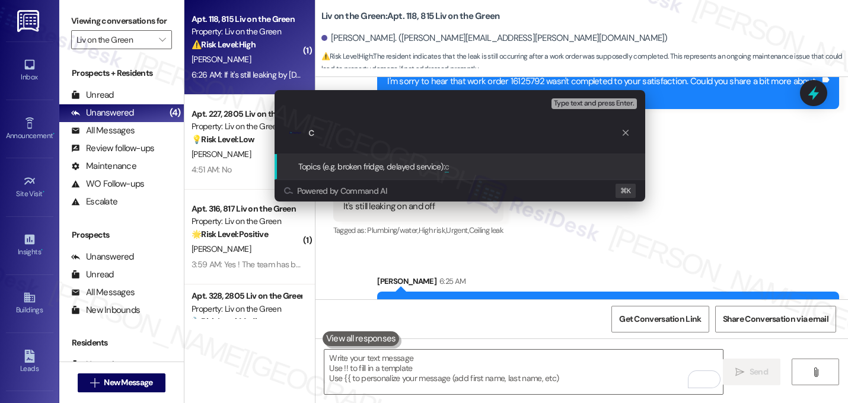
type input "Follow-up on work order 16138610 - leak in the laundry room"
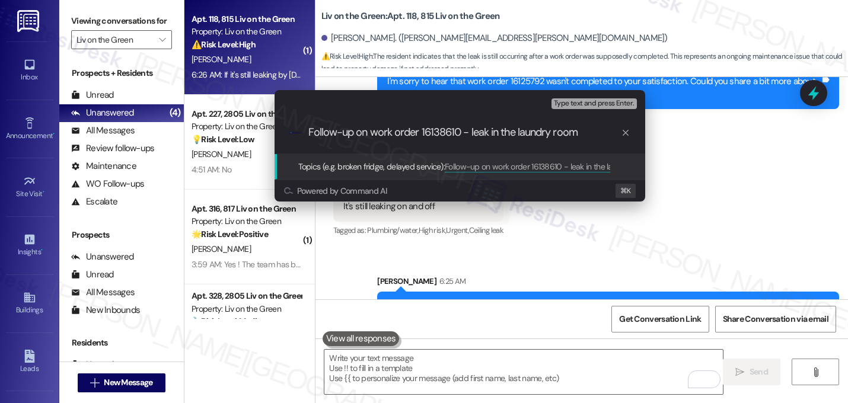
click at [536, 142] on div ".cls-1{fill:#0a055f;}.cls-2{fill:#0cc4c4;} resideskLogoBlueOrange Follow-up on …" at bounding box center [459, 132] width 370 height 42
click at [534, 140] on div ".cls-1{fill:#0a055f;}.cls-2{fill:#0cc4c4;} resideskLogoBlueOrange Follow-up on …" at bounding box center [459, 132] width 370 height 42
click at [523, 134] on input "Follow-up on work order 16138610 - leak in the laundry room" at bounding box center [464, 132] width 312 height 12
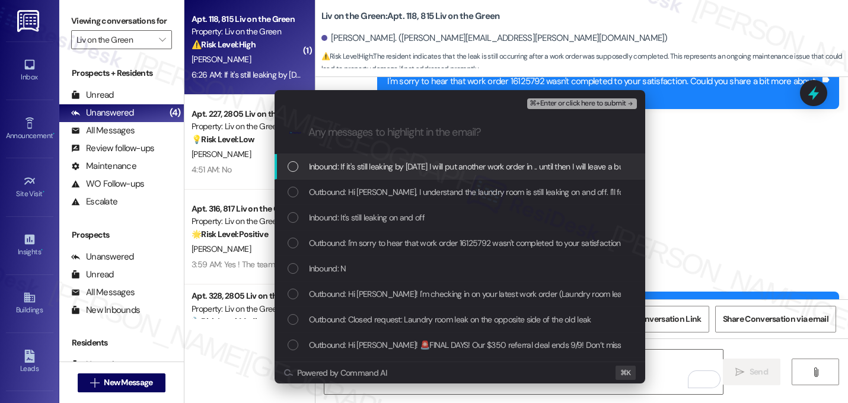
click at [484, 162] on span "Inbound: If it's still leaking by [DATE] I will put another work order in .. un…" at bounding box center [485, 166] width 352 height 13
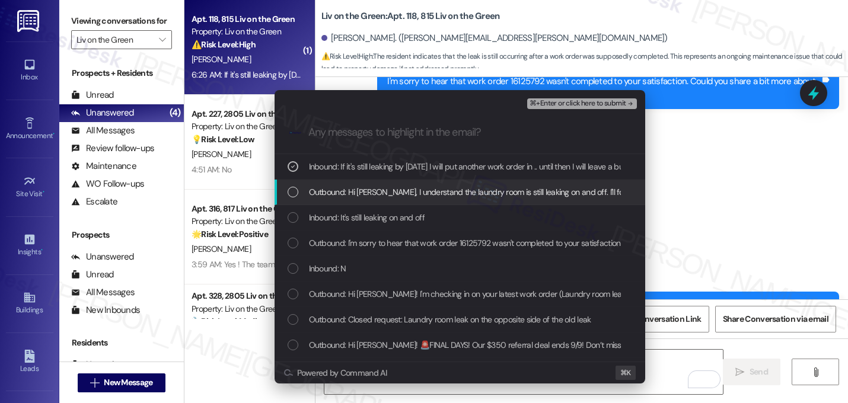
click at [471, 180] on div "Outbound: Hi Miesha, I understand the laundry room is still leaking on and off.…" at bounding box center [459, 192] width 370 height 25
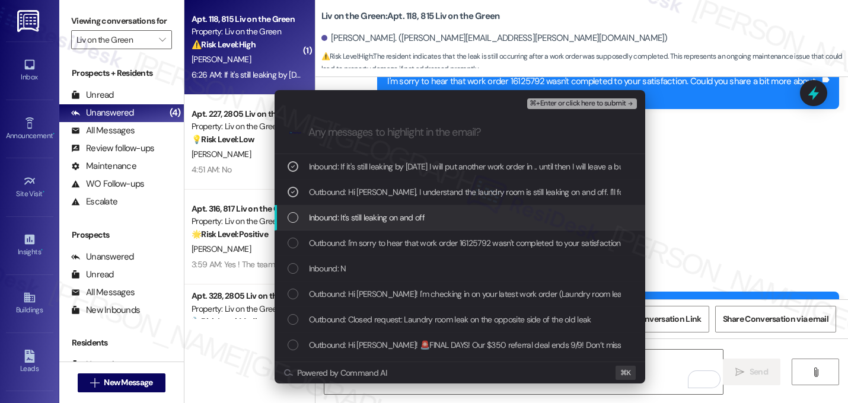
click at [439, 216] on div "Inbound: It's still leaking on and off" at bounding box center [460, 217] width 347 height 13
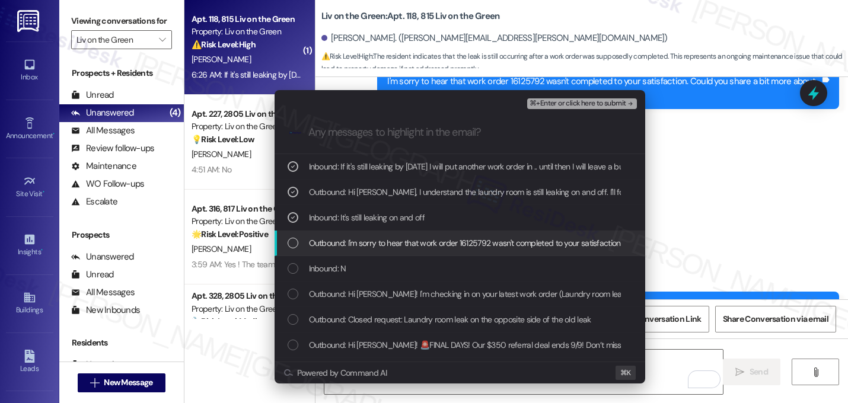
click at [432, 248] on span "Outbound: I'm sorry to hear that work order 16125792 wasn't completed to your s…" at bounding box center [594, 243] width 571 height 13
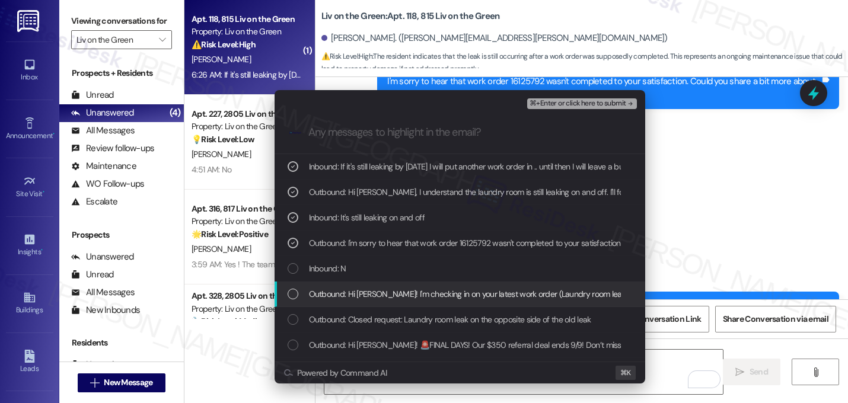
click at [378, 289] on span "Outbound: Hi Miesha! I'm checking in on your latest work order (Laundry room le…" at bounding box center [653, 293] width 689 height 13
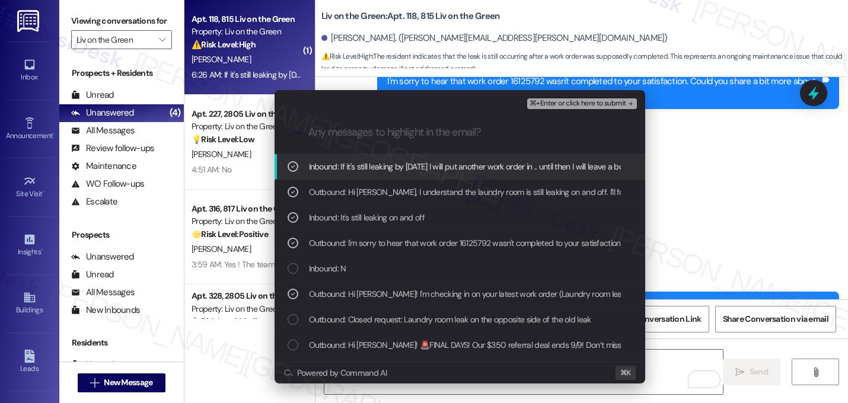
click at [619, 101] on span "⌘+Enter or click here to submit" at bounding box center [577, 104] width 96 height 8
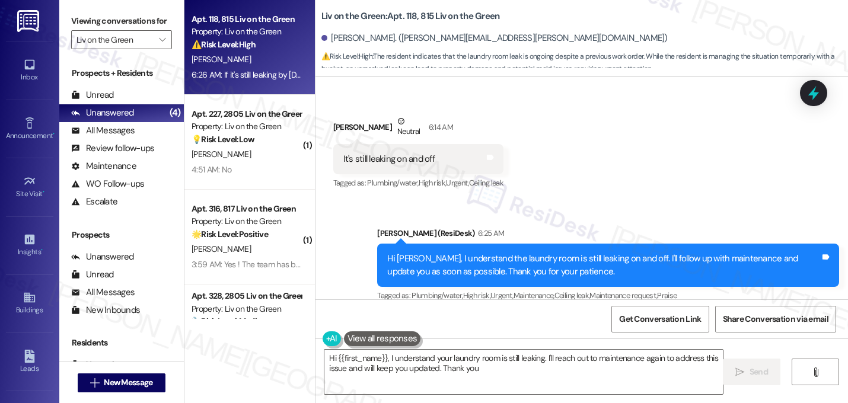
scroll to position [6999, 0]
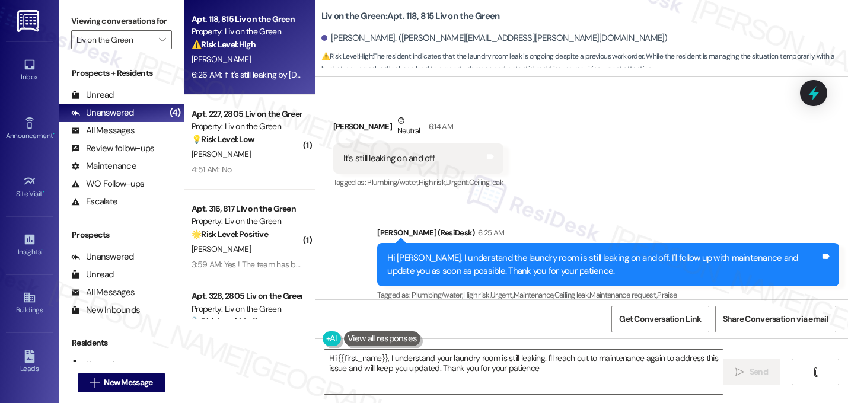
type textarea "Hi {{first_name}}, I understand your laundry room is still leaking. I'll reach …"
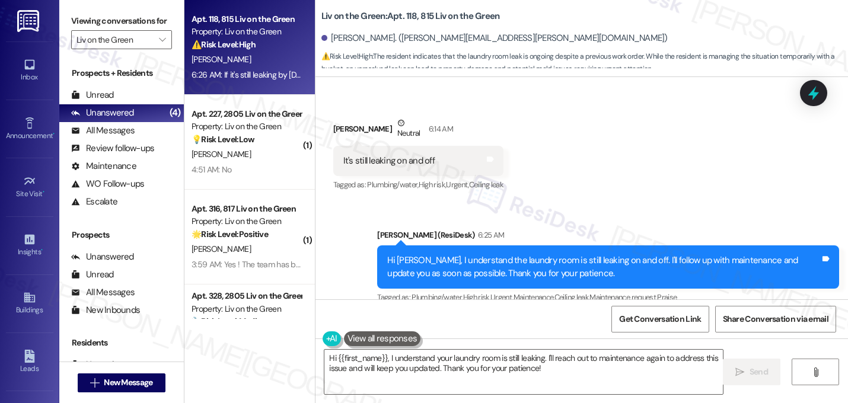
scroll to position [6997, 0]
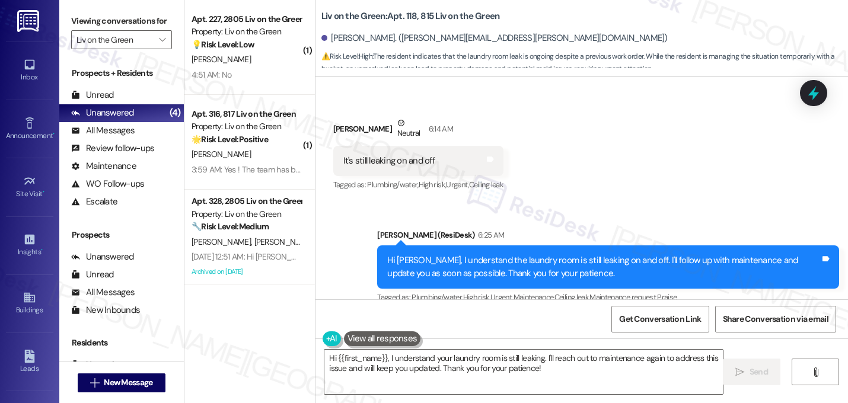
click at [251, 68] on div "4:51 AM: No 4:51 AM: No" at bounding box center [246, 75] width 112 height 15
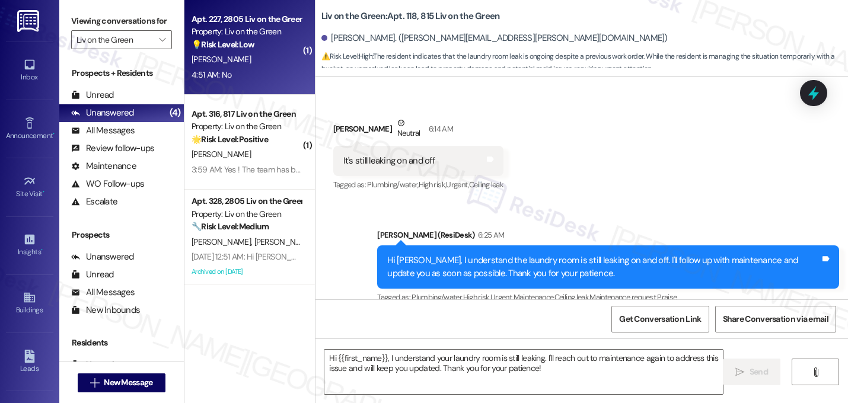
type textarea "Fetching suggested responses. Please feel free to read through the conversation…"
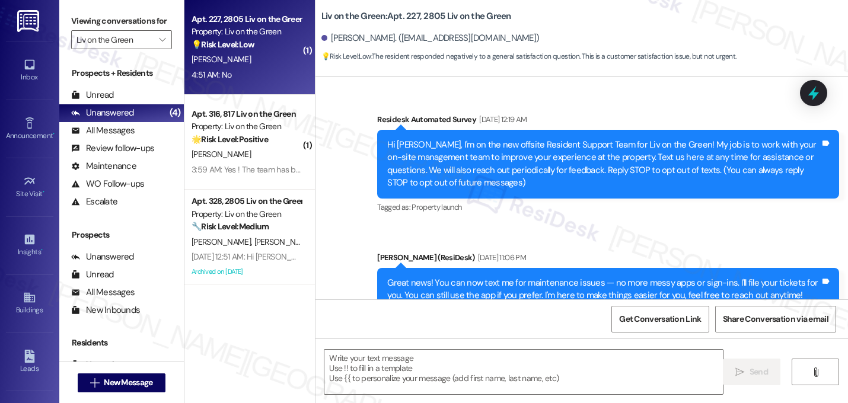
scroll to position [9724, 0]
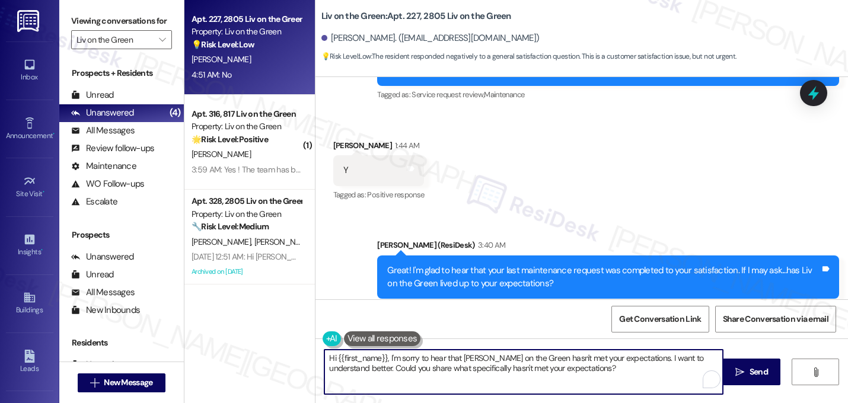
click at [551, 372] on textarea "Hi {{first_name}}, I'm sorry to hear that Liv on the Green hasn't met your expe…" at bounding box center [523, 372] width 398 height 44
drag, startPoint x: 385, startPoint y: 361, endPoint x: 293, endPoint y: 347, distance: 93.6
click at [293, 347] on div "Apt. 227, 2805 Liv on the Green Property: Liv on the Green 💡 Risk Level: Low Th…" at bounding box center [515, 201] width 663 height 403
click at [517, 373] on textarea "I'm sorry to hear that Liv on the Green hasn't met your expectations. I want to…" at bounding box center [523, 372] width 398 height 44
drag, startPoint x: 512, startPoint y: 372, endPoint x: 272, endPoint y: 348, distance: 240.7
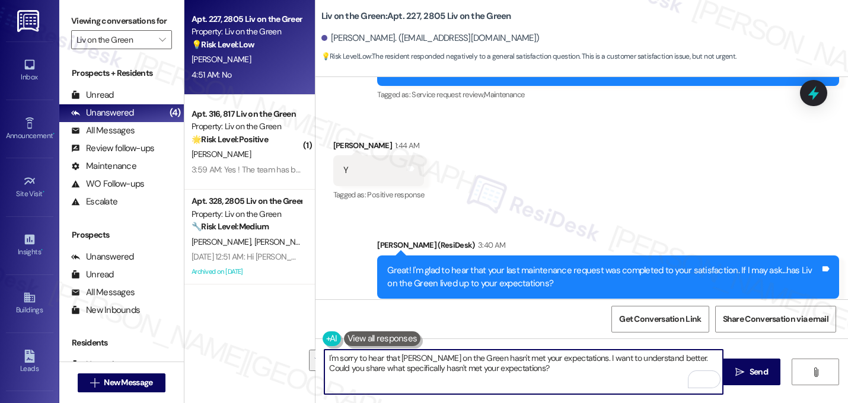
click at [272, 348] on div "Apt. 227, 2805 Liv on the Green Property: Liv on the Green 💡 Risk Level: Low Th…" at bounding box center [515, 201] width 663 height 403
type textarea "I'm sorry to hear that [PERSON_NAME] on the Green hasn't met your expectations.…"
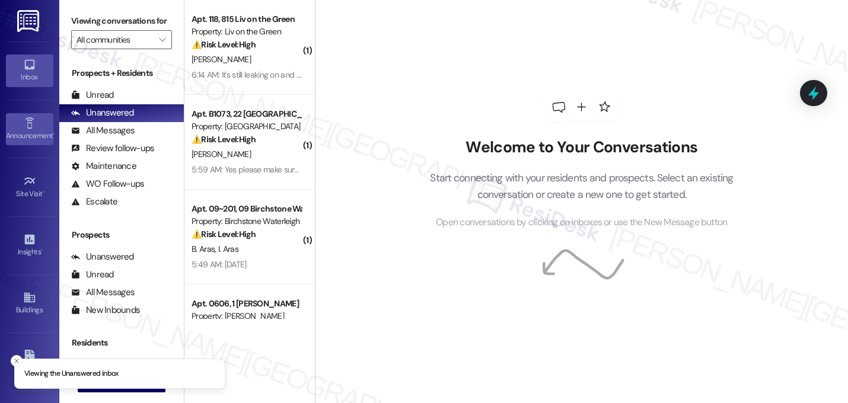
click at [6, 116] on link "Announcement •" at bounding box center [29, 129] width 47 height 32
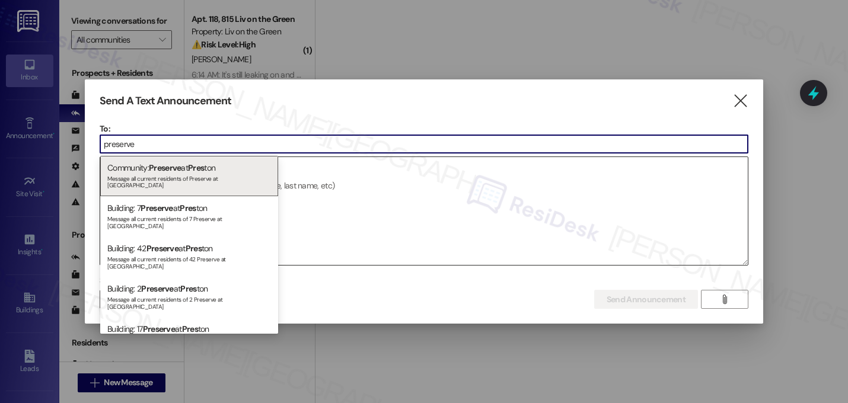
type input "preserve"
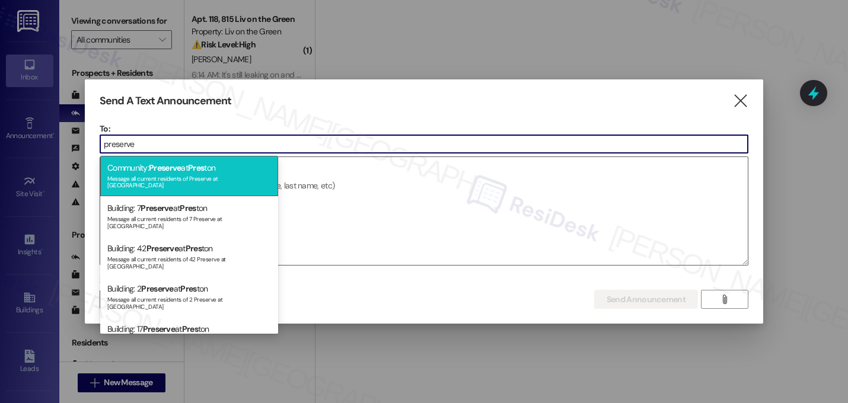
click at [206, 174] on div "Message all current residents of Preserve at [GEOGRAPHIC_DATA]" at bounding box center [189, 180] width 164 height 17
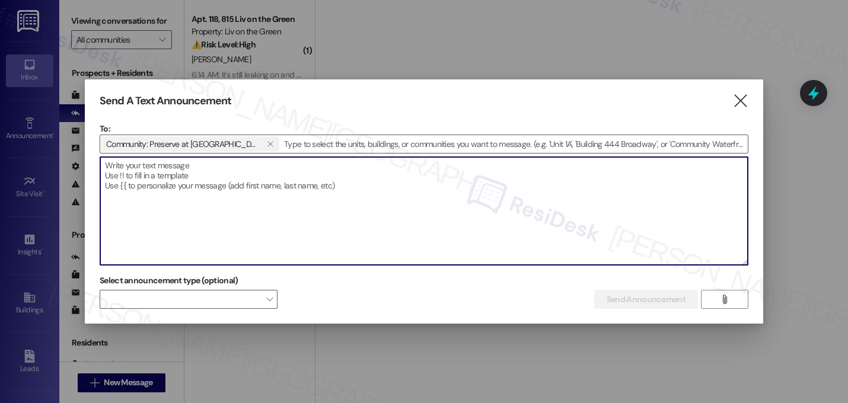
click at [288, 188] on textarea at bounding box center [423, 211] width 647 height 108
paste textarea "Hi {{first_name}} :icecream: Sweet news, Preserve at [GEOGRAPHIC_DATA]! [DATE] …"
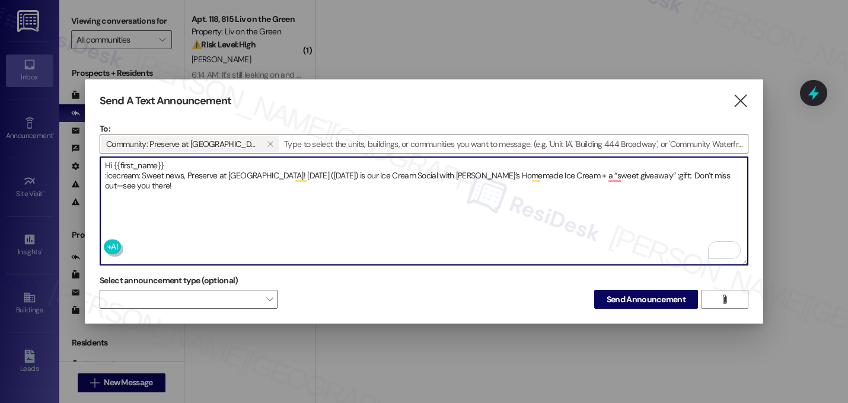
click at [140, 175] on textarea "Hi {{first_name}} :icecream: Sweet news, Preserve at [GEOGRAPHIC_DATA]! [DATE] …" at bounding box center [423, 211] width 647 height 108
click at [596, 174] on textarea "Hi {{first_name}} 🍨 Sweet news, Preserve at [GEOGRAPHIC_DATA]! [DATE] ([DATE]) …" at bounding box center [423, 211] width 647 height 108
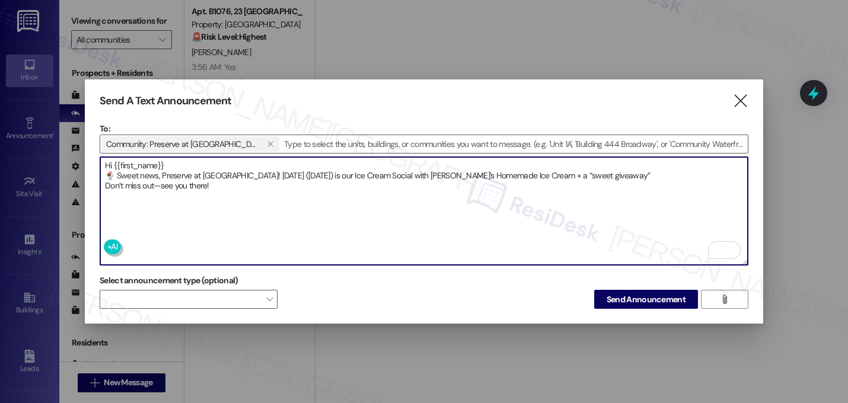
click at [611, 172] on textarea "Hi {{first_name}} 🍨 Sweet news, Preserve at [GEOGRAPHIC_DATA]! [DATE] ([DATE]) …" at bounding box center [423, 211] width 647 height 108
type textarea "Hi {{first_name}} 🍨 Sweet news, Preserve at [GEOGRAPHIC_DATA]! [DATE] ([DATE]) …"
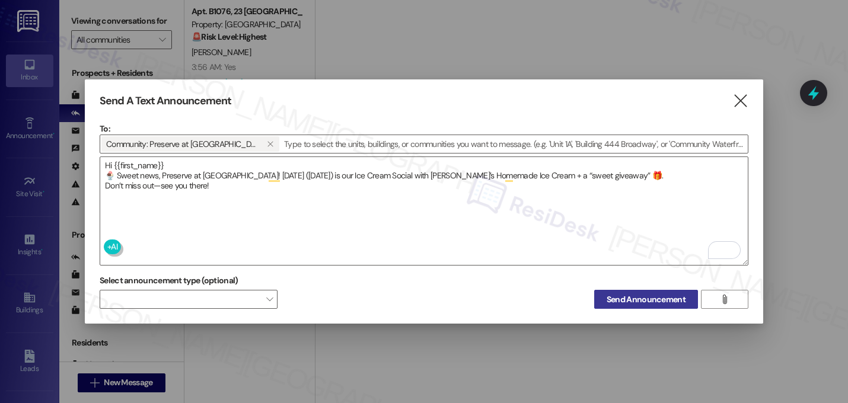
click at [647, 299] on span "Send Announcement" at bounding box center [645, 299] width 79 height 12
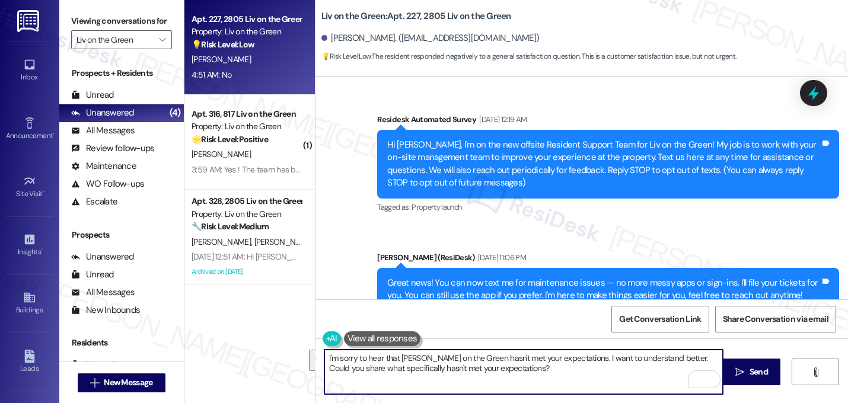
scroll to position [9724, 0]
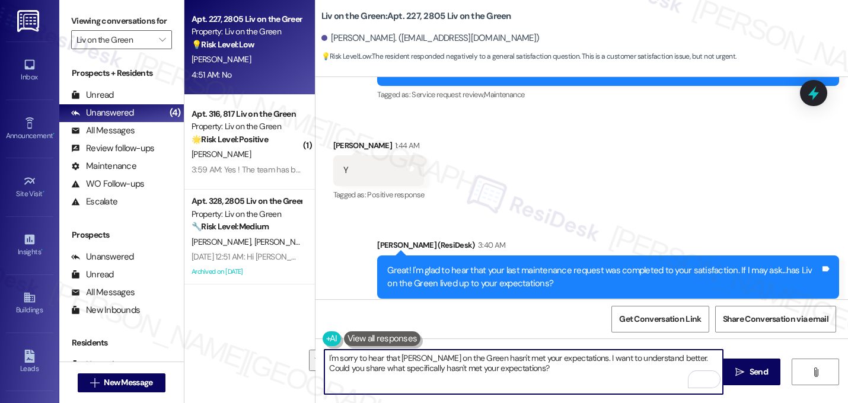
click at [529, 366] on textarea "I'm sorry to hear that [PERSON_NAME] on the Green hasn't met your expectations.…" at bounding box center [523, 372] width 398 height 44
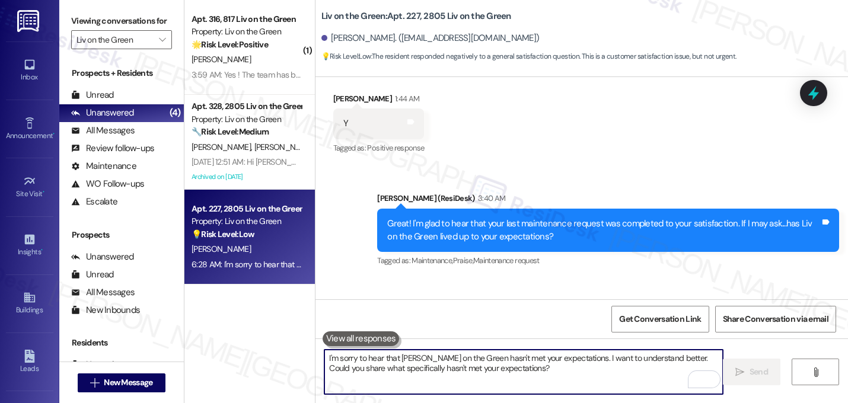
scroll to position [9819, 0]
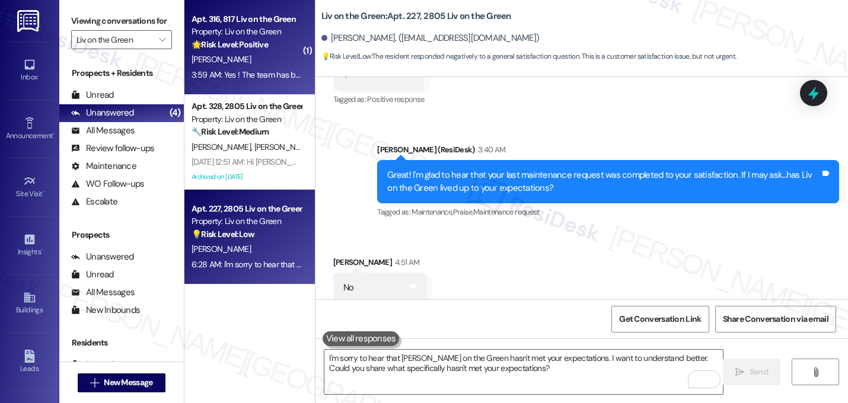
click at [235, 36] on div "Property: Liv on the Green" at bounding box center [246, 31] width 110 height 12
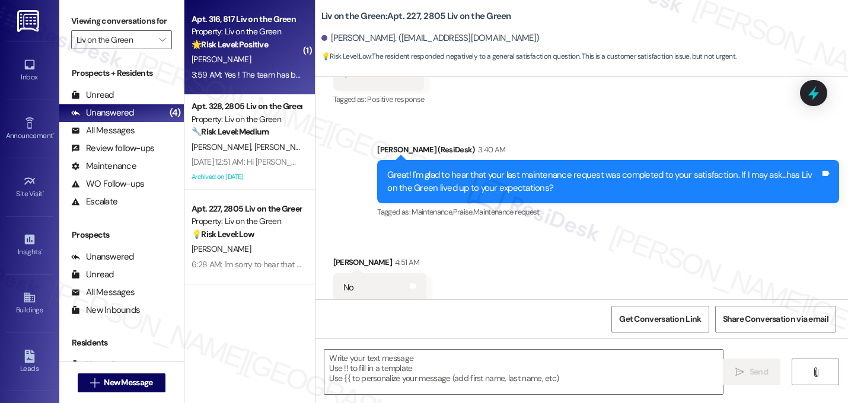
type textarea "Fetching suggested responses. Please feel free to read through the conversation…"
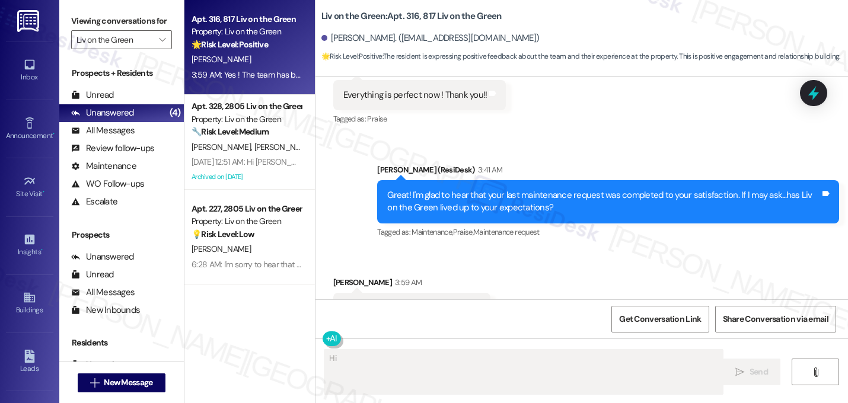
scroll to position [6369, 0]
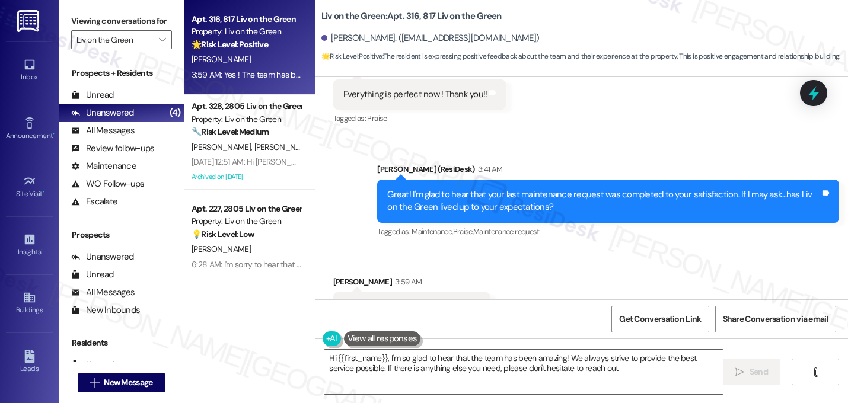
type textarea "Hi {{first_name}}, I'm so glad to hear that the team has been amazing! We alway…"
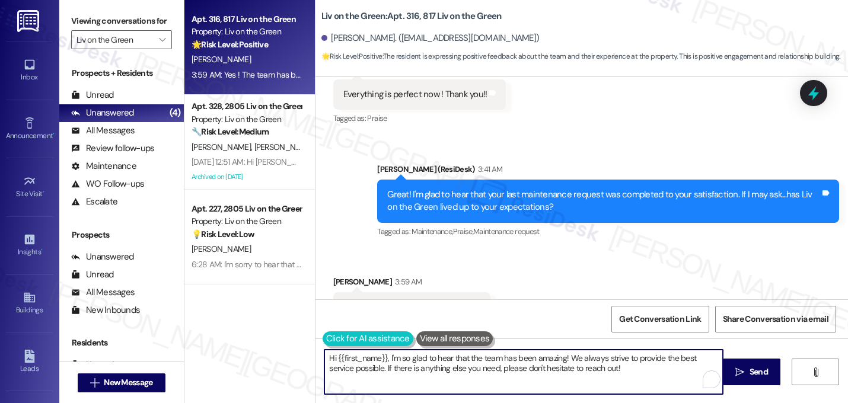
drag, startPoint x: 631, startPoint y: 375, endPoint x: 319, endPoint y: 333, distance: 315.2
click at [319, 349] on div "Hi {{first_name}}, I'm so glad to hear that the team has been amazing! We alway…" at bounding box center [518, 372] width 400 height 46
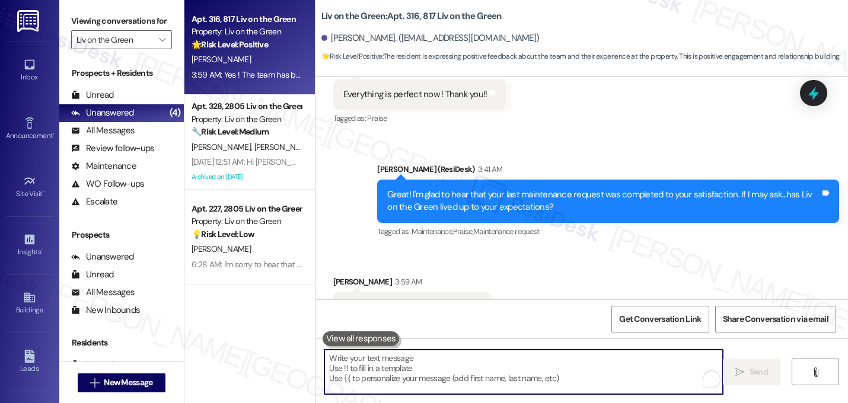
paste textarea "That makes me so happy to hear! Can I ask a quick favor...would you mind writin…"
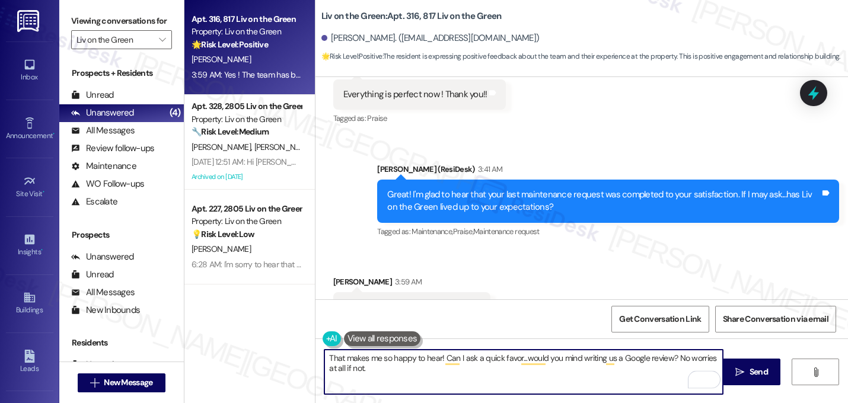
click at [528, 163] on div "[PERSON_NAME] (ResiDesk) 3:41 AM" at bounding box center [608, 171] width 462 height 17
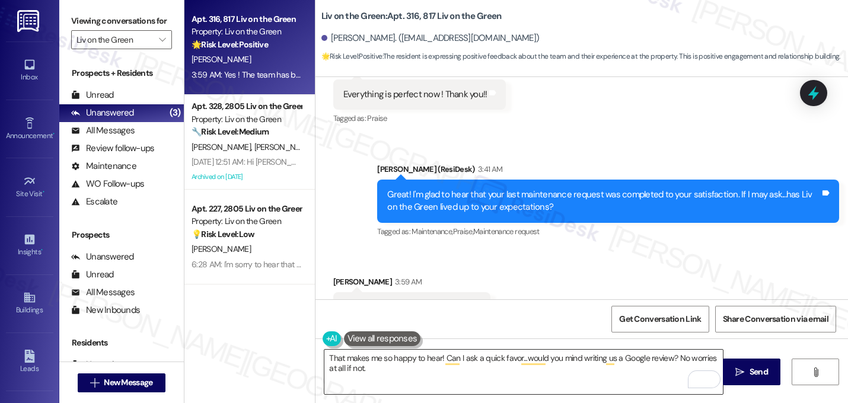
click at [405, 374] on textarea "That makes me so happy to hear! Can I ask a quick favor...would you mind writin…" at bounding box center [523, 372] width 398 height 44
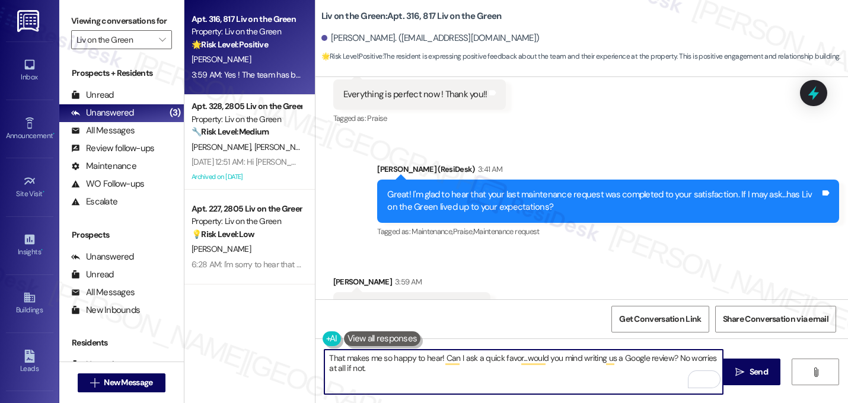
paste textarea "Here's a quick link {{google_review_link}} Thank you so much! ☺️"
type textarea "That makes me so happy to hear! Can I ask a quick favor...would you mind writin…"
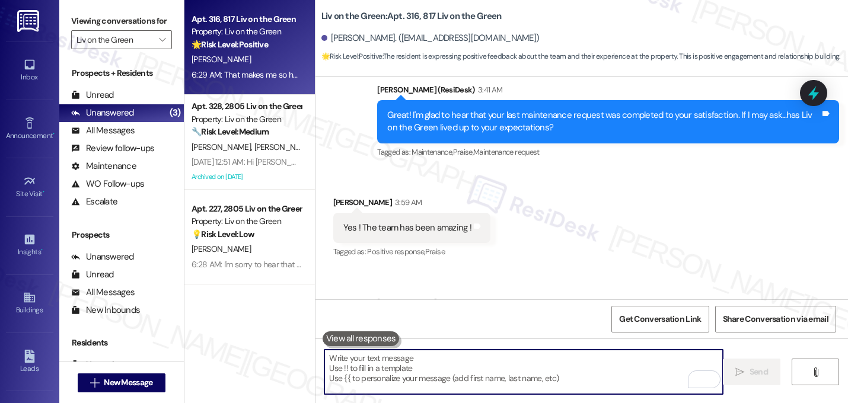
scroll to position [6464, 0]
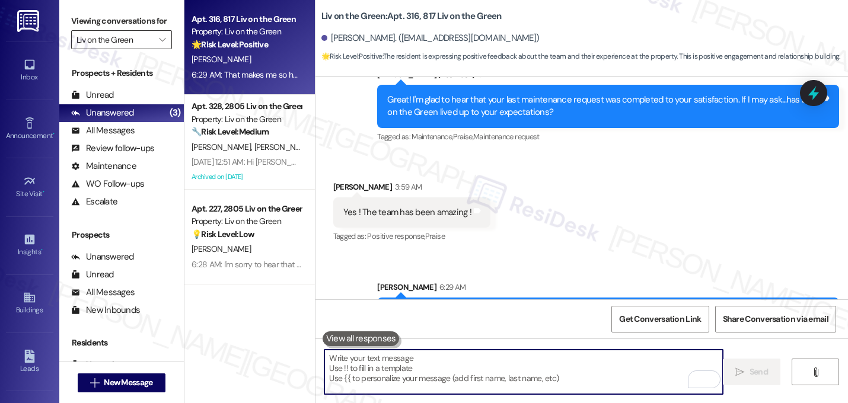
click at [130, 49] on input "Liv on the Green" at bounding box center [114, 39] width 76 height 19
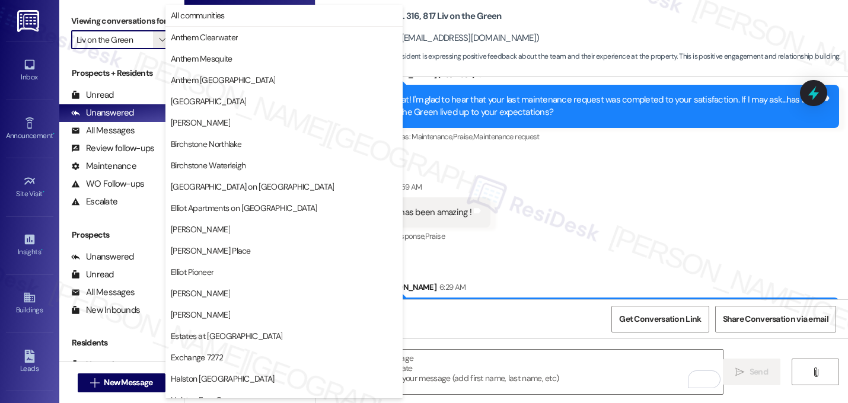
scroll to position [461, 0]
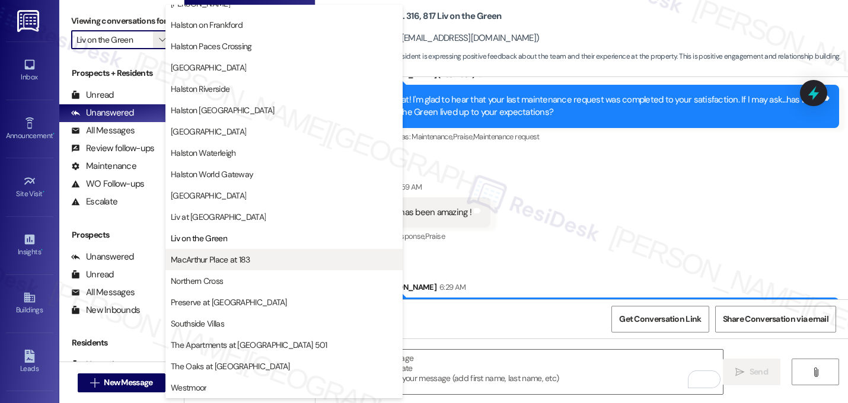
click at [208, 254] on span "MacArthur Place at 183" at bounding box center [210, 260] width 79 height 12
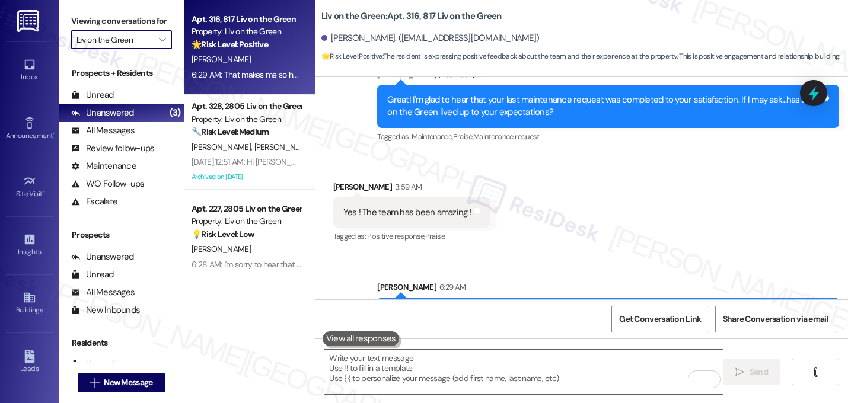
type input "MacArthur Place at 183"
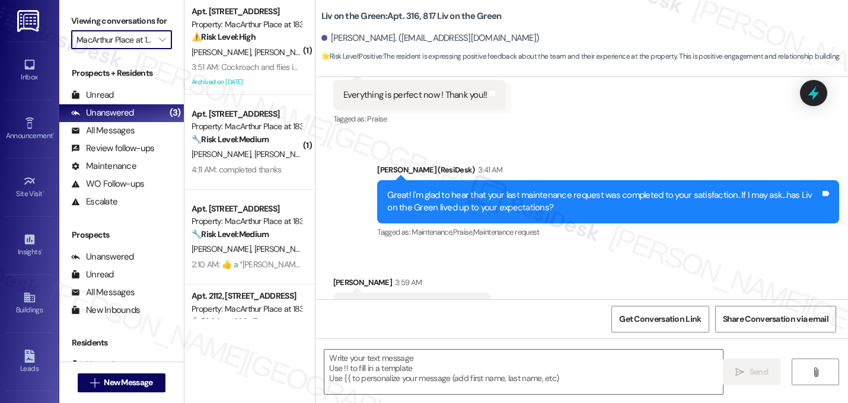
type textarea "Fetching suggested responses. Please feel free to read through the conversation…"
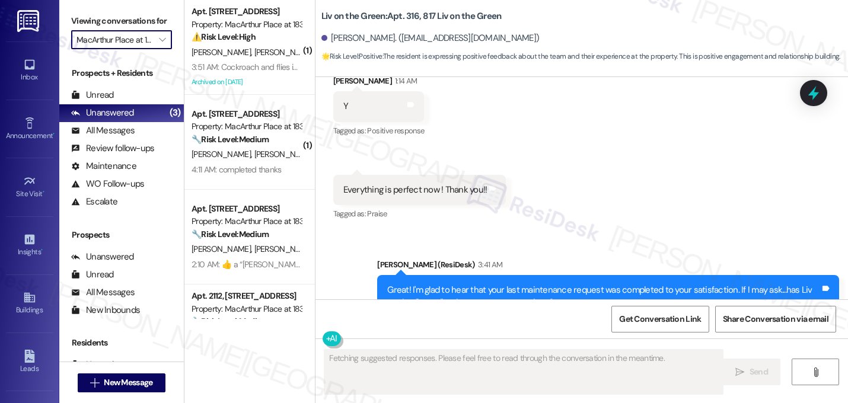
scroll to position [6507, 0]
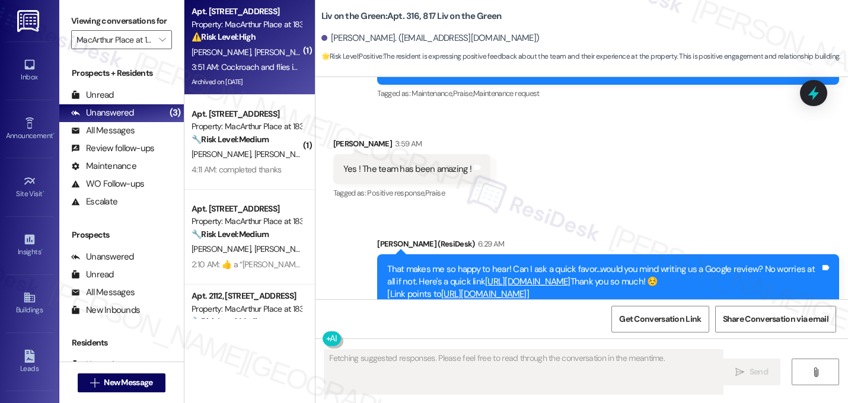
click at [317, 52] on span "P. Tamang" at bounding box center [348, 52] width 63 height 11
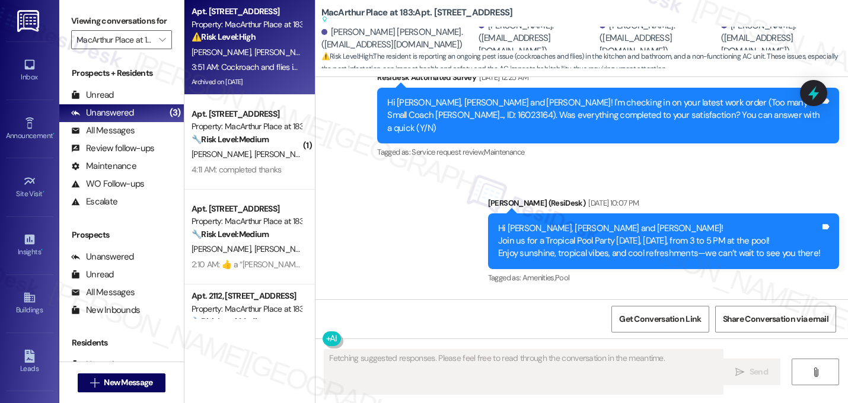
scroll to position [12346, 0]
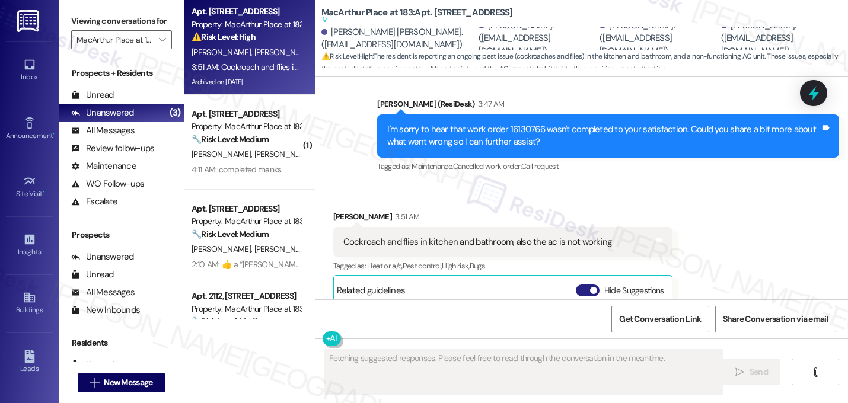
click at [576, 285] on button "Hide Suggestions" at bounding box center [588, 291] width 24 height 12
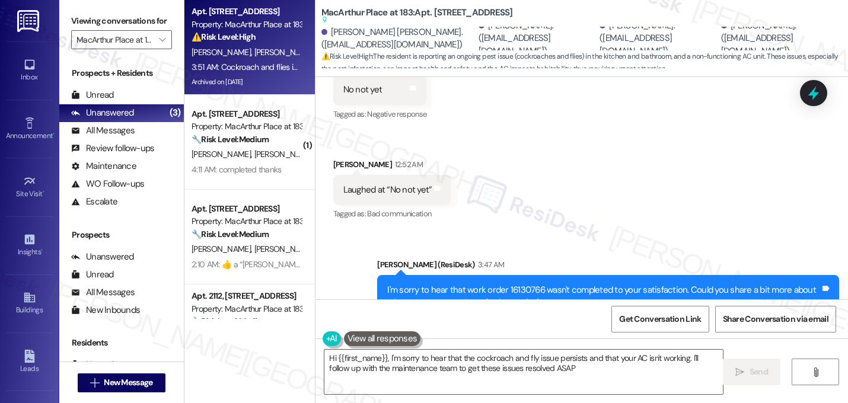
type textarea "Hi {{first_name}}, I'm sorry to hear that the cockroach and fly issue persists …"
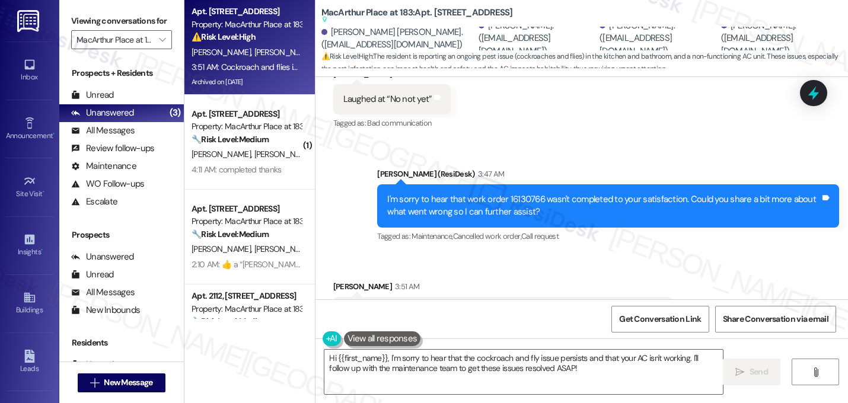
scroll to position [12347, 0]
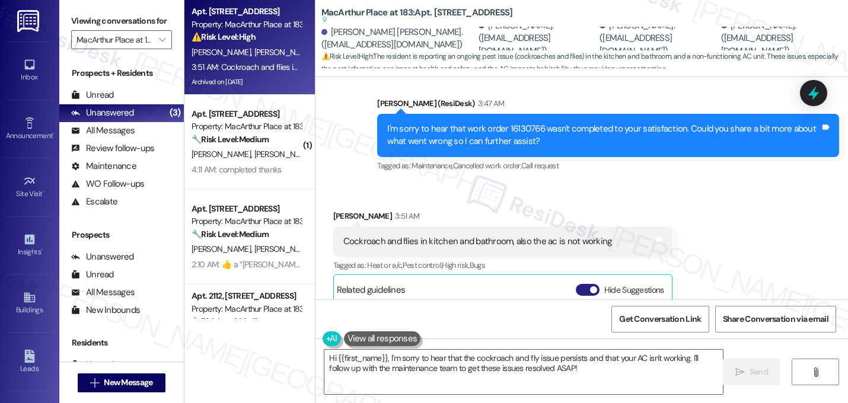
click at [578, 284] on button "Hide Suggestions" at bounding box center [588, 290] width 24 height 12
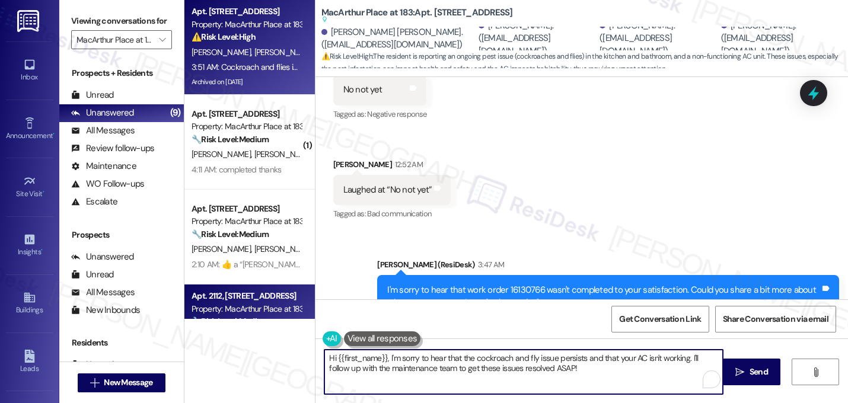
drag, startPoint x: 564, startPoint y: 366, endPoint x: 279, endPoint y: 295, distance: 293.9
click at [279, 295] on div "Apt. 2149, 2320 MacArthur Place at 183 Property: MacArthur Place at 183 ⚠️ Risk…" at bounding box center [515, 201] width 663 height 403
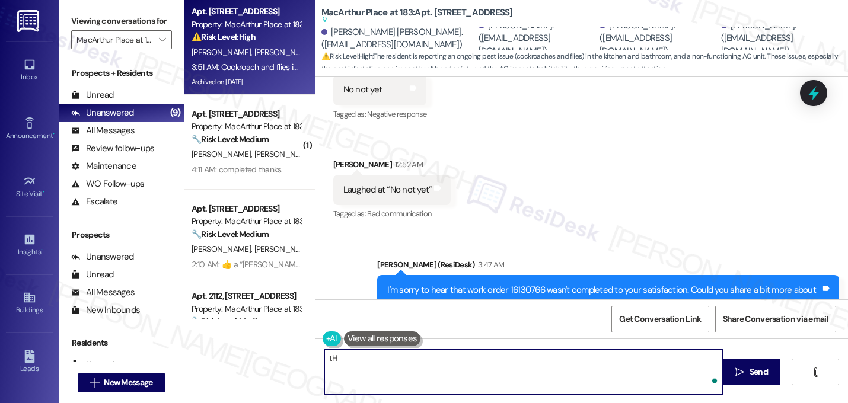
type textarea "t"
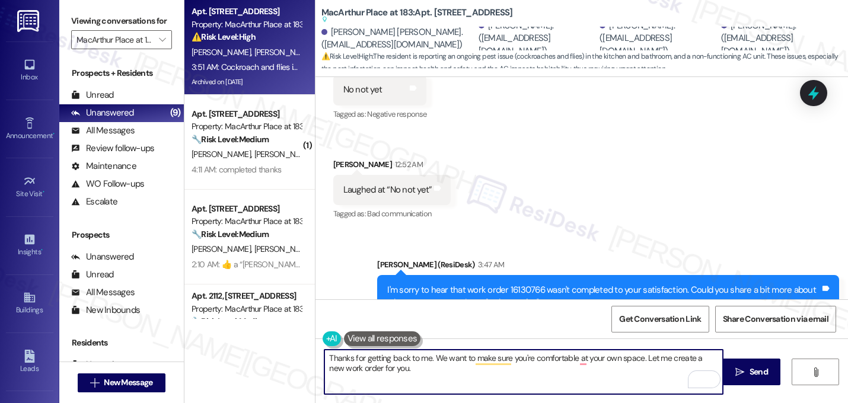
click at [421, 372] on textarea "Thanks for getting back to me. We want to make sure you're comfortable at your …" at bounding box center [523, 372] width 398 height 44
paste textarea "Do we have your permission to enter your unit while you're away (in case it's n…"
type textarea "Thanks for getting back to me. We want to make sure you're comfortable at your …"
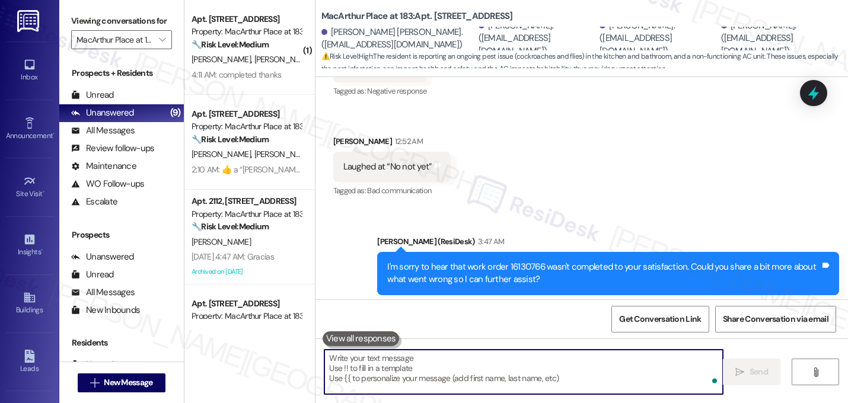
scroll to position [12251, 0]
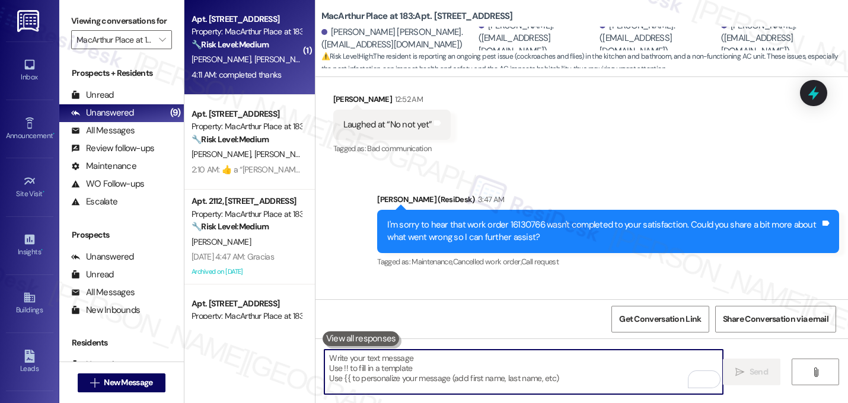
click at [267, 62] on span "P. Chaudhary Tharu" at bounding box center [285, 59] width 63 height 11
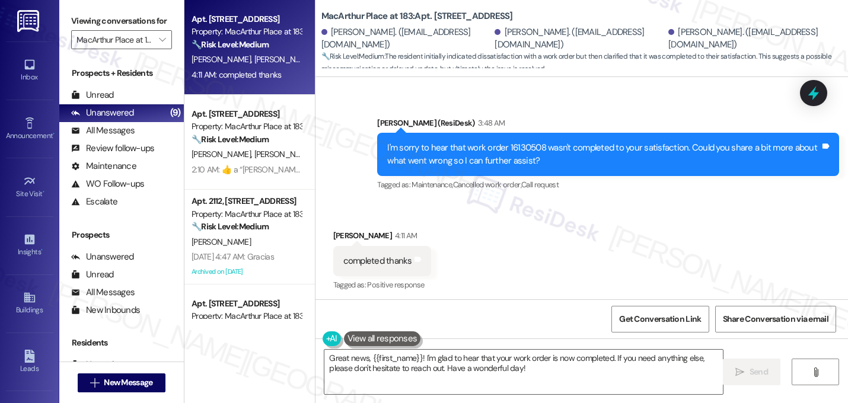
scroll to position [3571, 0]
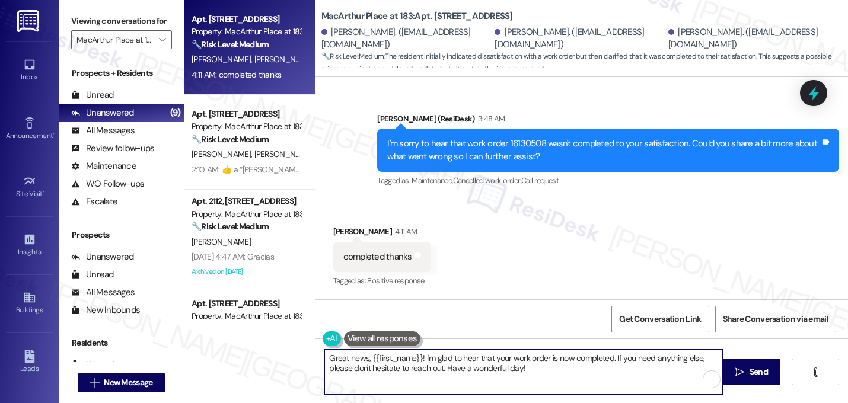
click at [525, 372] on textarea "Great news, {{first_name}}! I'm glad to hear that your work order is now comple…" at bounding box center [523, 372] width 398 height 44
click at [415, 360] on textarea "Great news, {{first_name}}! I'm glad to hear that your work order is now comple…" at bounding box center [523, 372] width 398 height 44
click at [327, 355] on textarea "Great news, Pramisha! I'm glad to hear that your work order is now completed. I…" at bounding box center [523, 372] width 398 height 44
type textarea "That's a great news, Pramisha! I'm glad to hear that your work order is now com…"
click at [526, 373] on textarea "That's a great news, Pramisha! I'm glad to hear that your work order is now com…" at bounding box center [523, 372] width 398 height 44
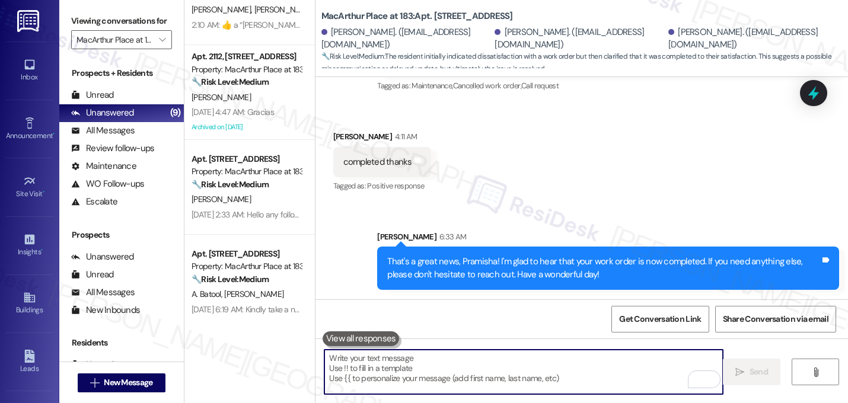
scroll to position [0, 0]
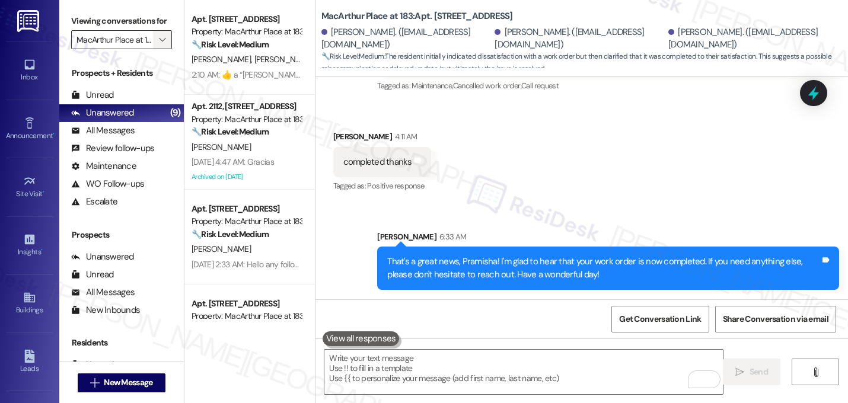
click at [156, 49] on span "" at bounding box center [161, 39] width 11 height 19
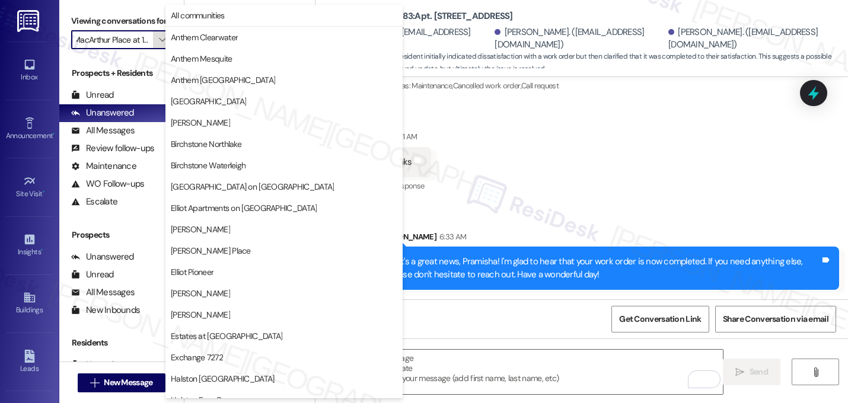
scroll to position [461, 0]
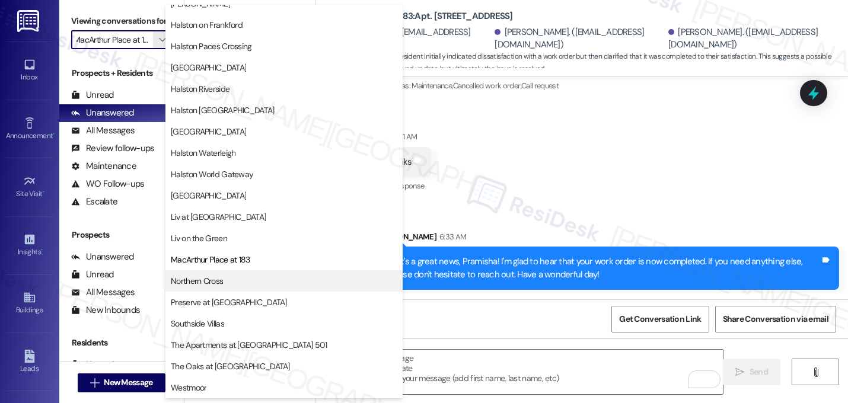
click at [222, 278] on span "Northern Cross" at bounding box center [197, 281] width 52 height 12
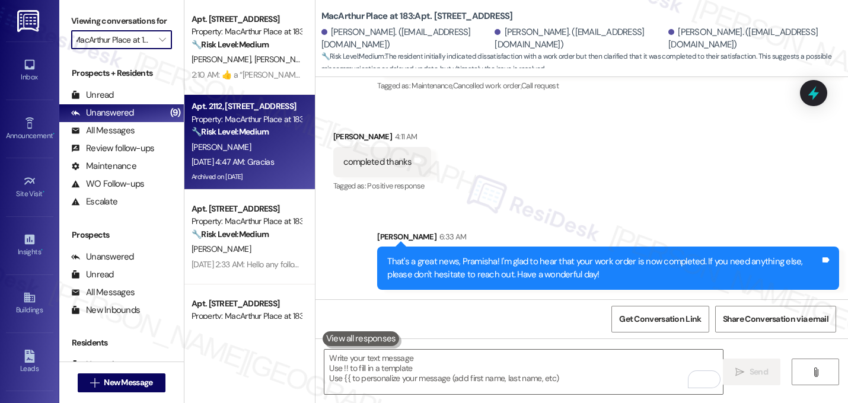
type input "Northern Cross"
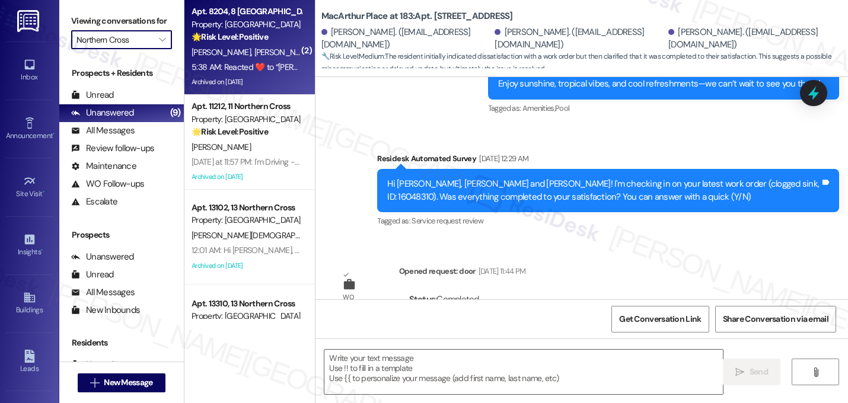
type textarea "Fetching suggested responses. Please feel free to read through the conversation…"
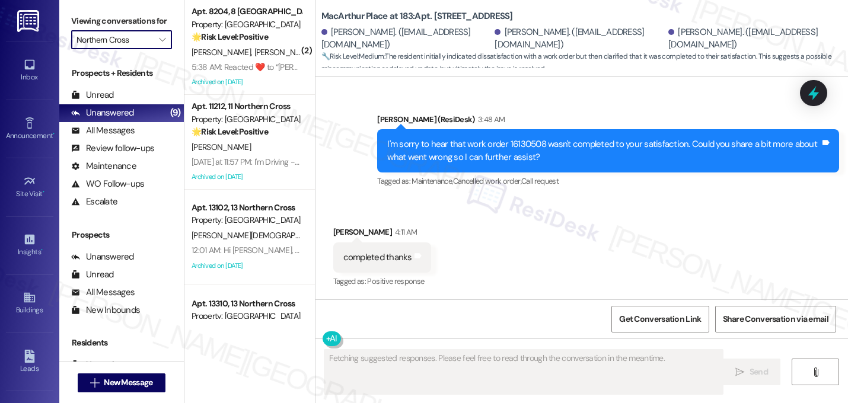
scroll to position [3597, 0]
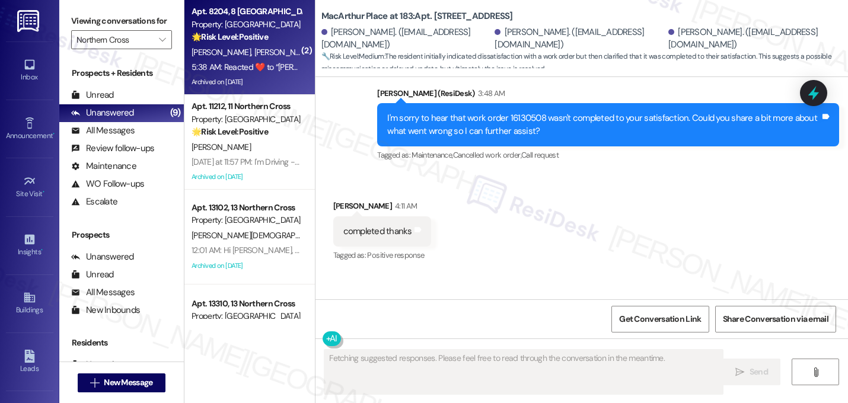
click at [279, 43] on div "🌟 Risk Level: Positive The resident is expressing positive sentiment and apprec…" at bounding box center [246, 37] width 110 height 12
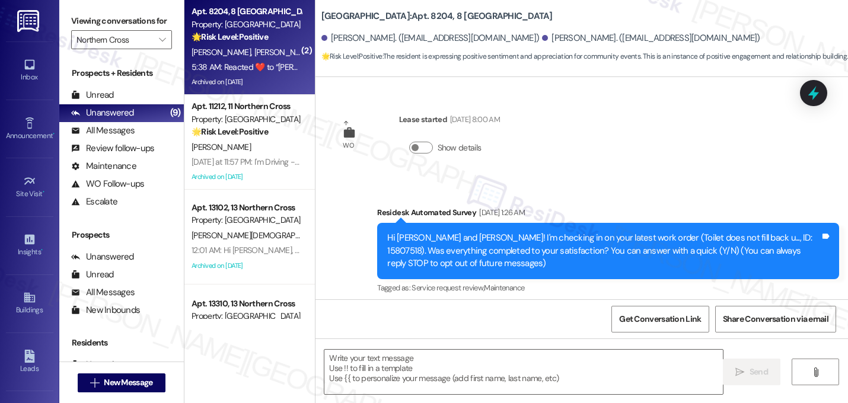
scroll to position [18968, 0]
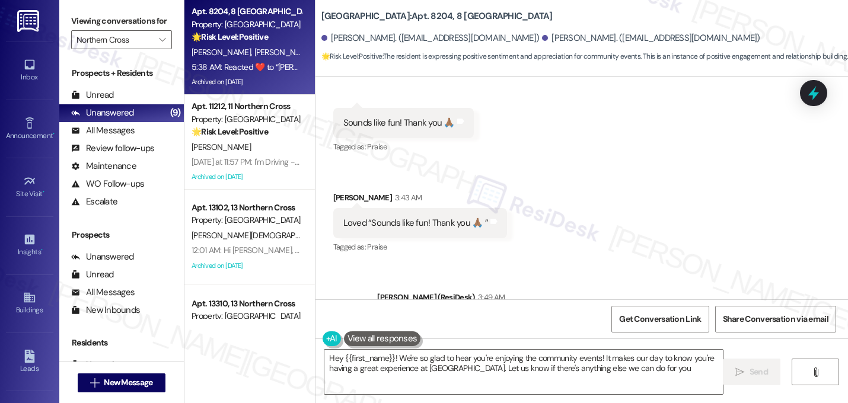
type textarea "Hey {{first_name}}! We're so glad to hear you're enjoying the community events!…"
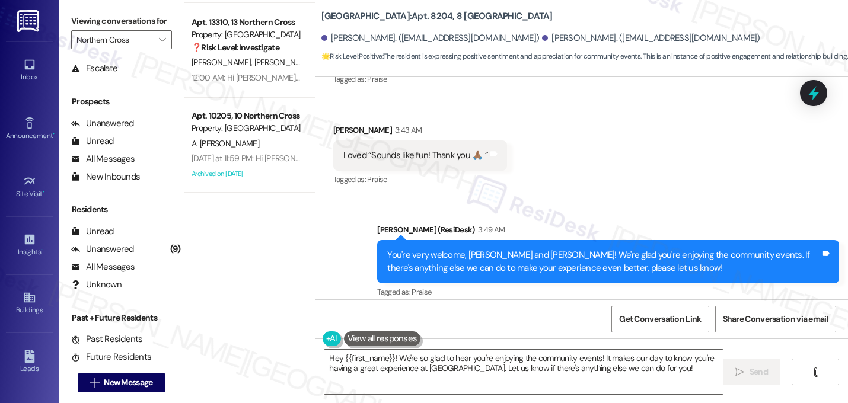
scroll to position [0, 0]
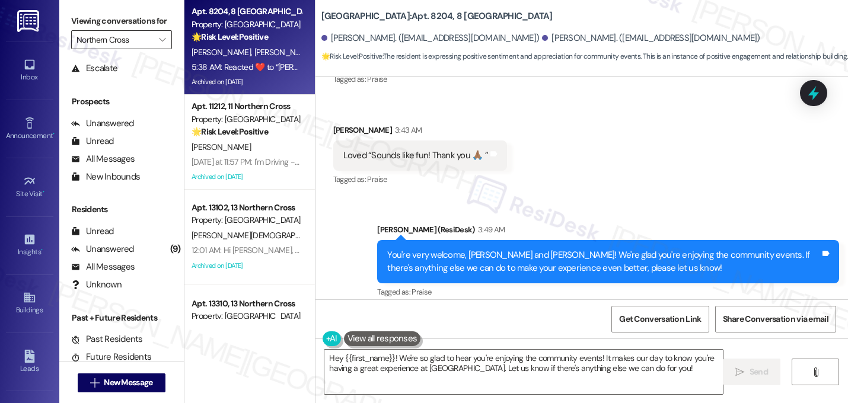
click at [130, 49] on input "Northern Cross" at bounding box center [114, 39] width 76 height 19
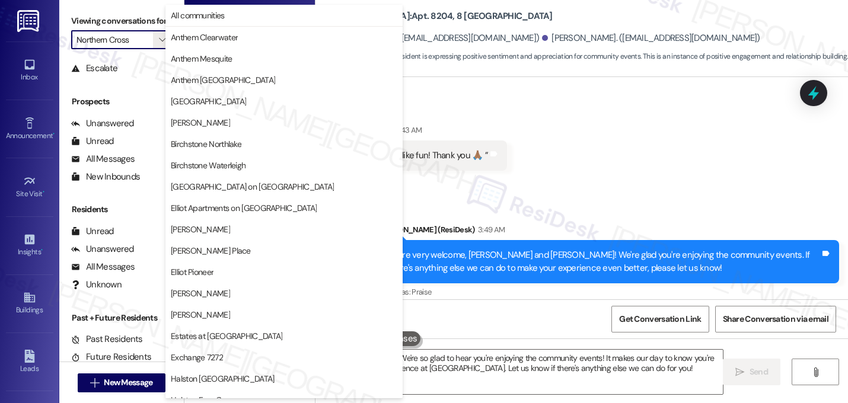
scroll to position [461, 0]
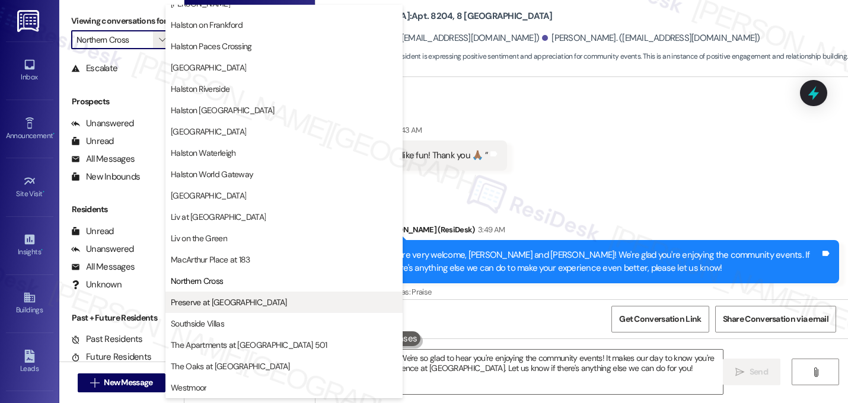
click at [224, 293] on button "Preserve at [GEOGRAPHIC_DATA]" at bounding box center [283, 302] width 237 height 21
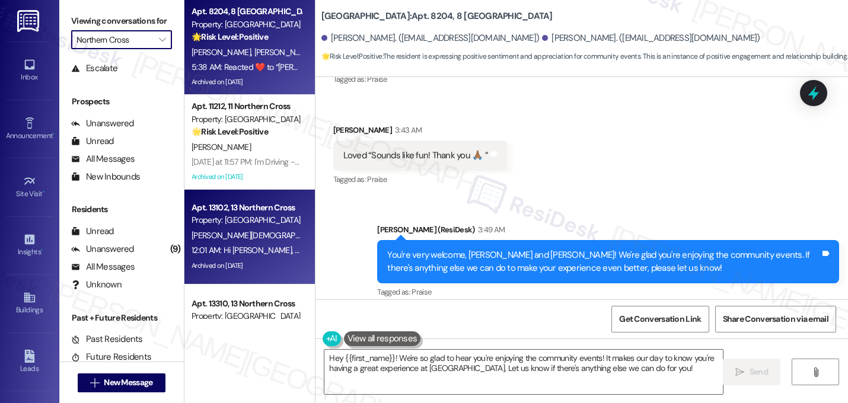
type input "Preserve at [GEOGRAPHIC_DATA]"
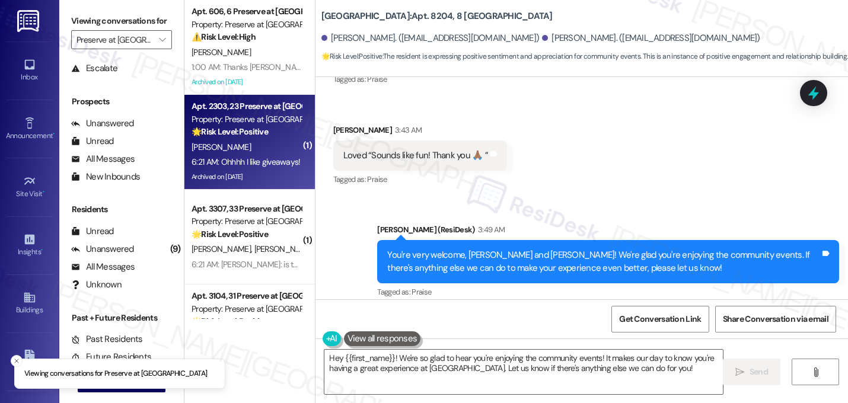
click at [237, 149] on div "[PERSON_NAME]" at bounding box center [246, 147] width 112 height 15
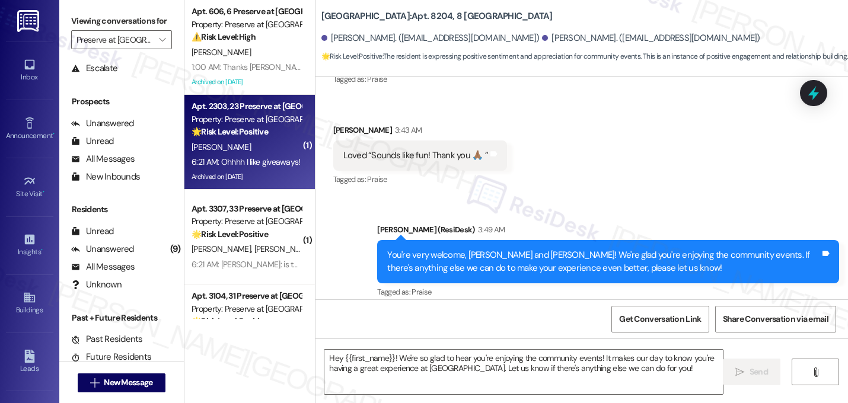
type textarea "Fetching suggested responses. Please feel free to read through the conversation…"
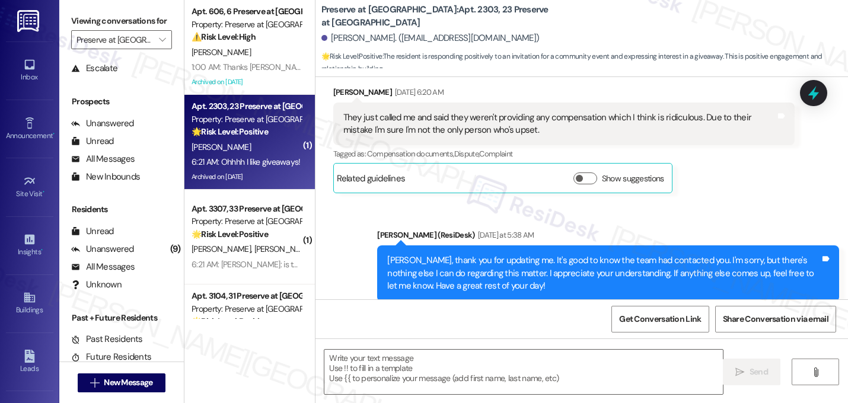
scroll to position [19260, 0]
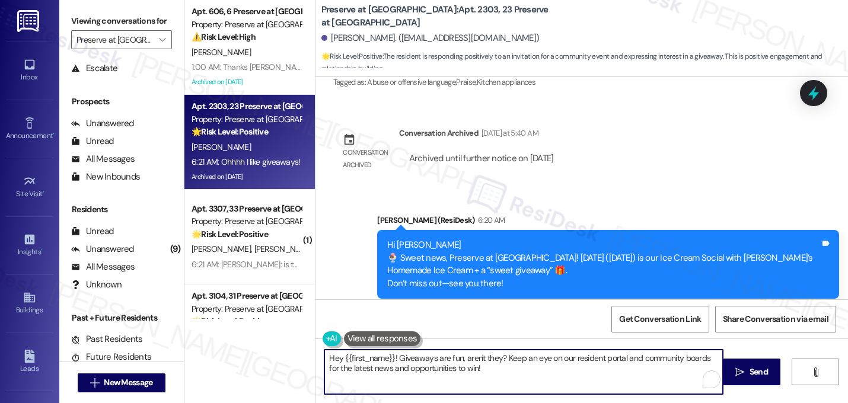
click at [392, 362] on textarea "Hey {{first_name}}! Giveaways are fun, aren't they? Keep an eye on our resident…" at bounding box center [523, 372] width 398 height 44
type textarea "Giveaways are fun, aren't they? Keep an eye on our resident portal and communit…"
click at [401, 368] on textarea "Giveaways are fun, aren't they? Keep an eye on our resident portal and communit…" at bounding box center [523, 372] width 398 height 44
click at [548, 359] on textarea "Giveaways are fun, aren't they? Keep an eye on our resident portal and communit…" at bounding box center [523, 372] width 398 height 44
click at [440, 371] on textarea "Giveaways are fun, aren't they? Keep an eye on our resident portal and communit…" at bounding box center [523, 372] width 398 height 44
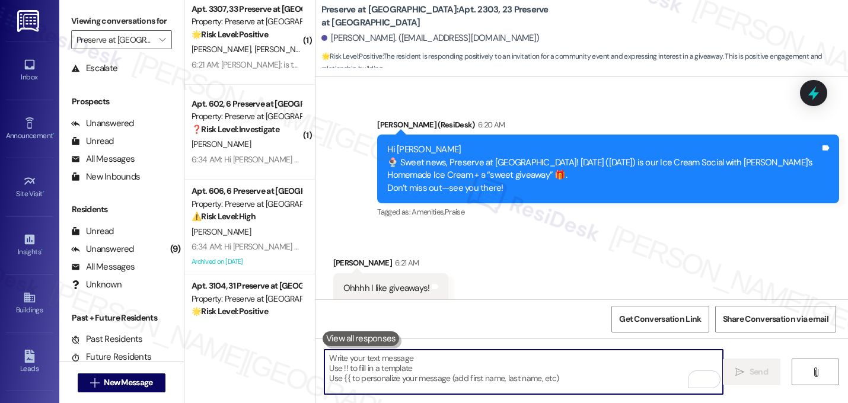
scroll to position [0, 0]
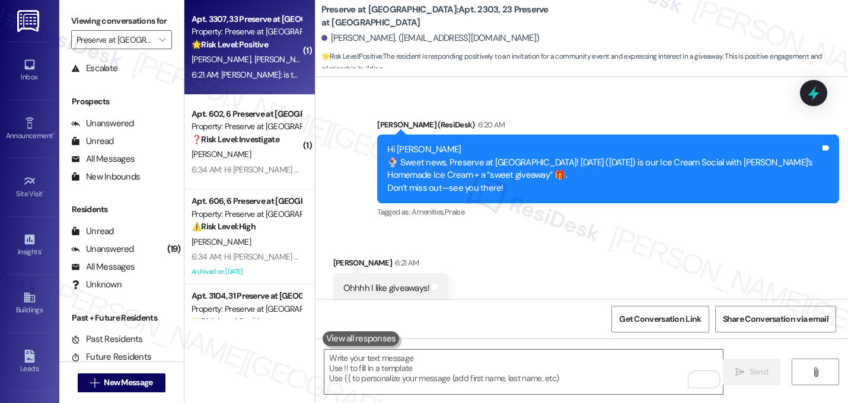
click at [256, 46] on strong "🌟 Risk Level: Positive" at bounding box center [229, 44] width 76 height 11
type textarea "Fetching suggested responses. Please feel free to read through the conversation…"
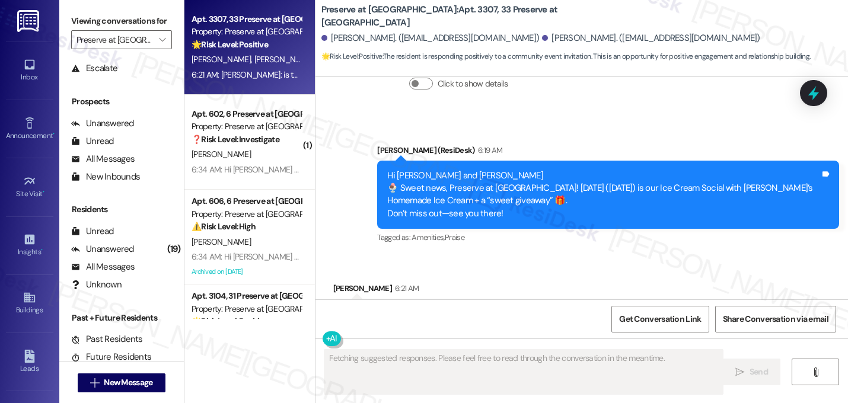
scroll to position [1897, 0]
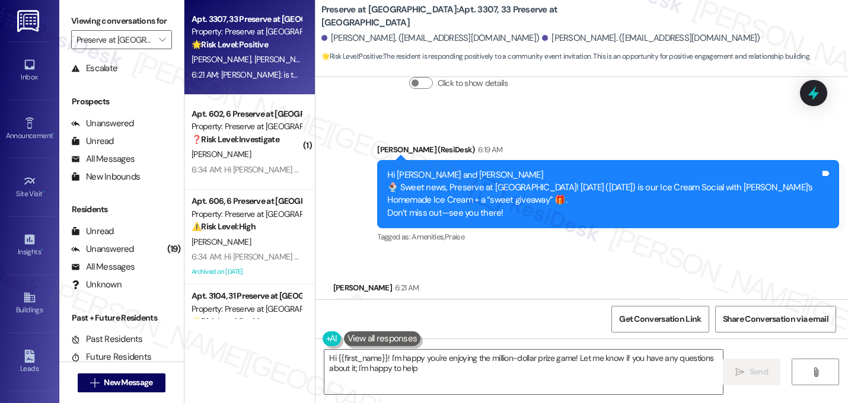
type textarea "Hi {{first_name}}! I'm happy you're enjoying the million-dollar prize game! Let…"
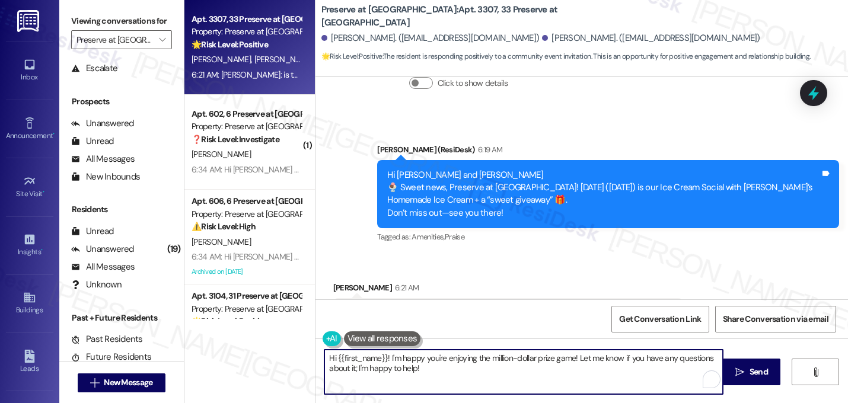
drag, startPoint x: 428, startPoint y: 372, endPoint x: 289, endPoint y: 350, distance: 141.0
click at [289, 350] on div "Apt. 3307, 33 Preserve at Preston Property: Preserve at Preston 🌟 Risk Level: P…" at bounding box center [515, 201] width 663 height 403
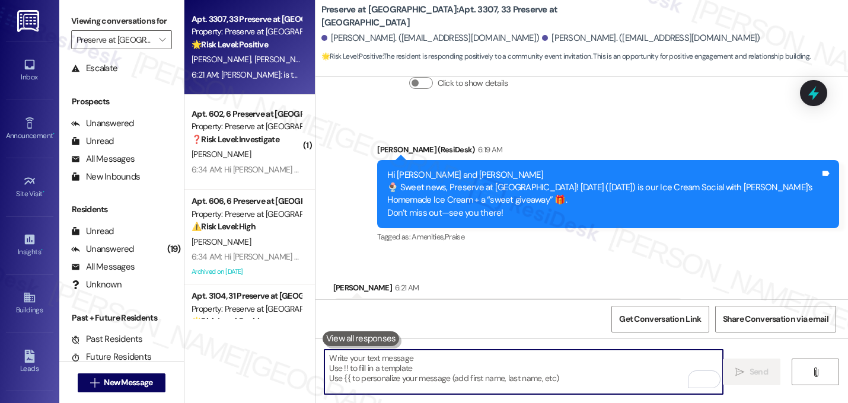
type textarea "I"
click at [420, 307] on div "[PERSON_NAME]: is there a million dollar prize? Lol. I'm playing. Thank you for…" at bounding box center [503, 313] width 321 height 12
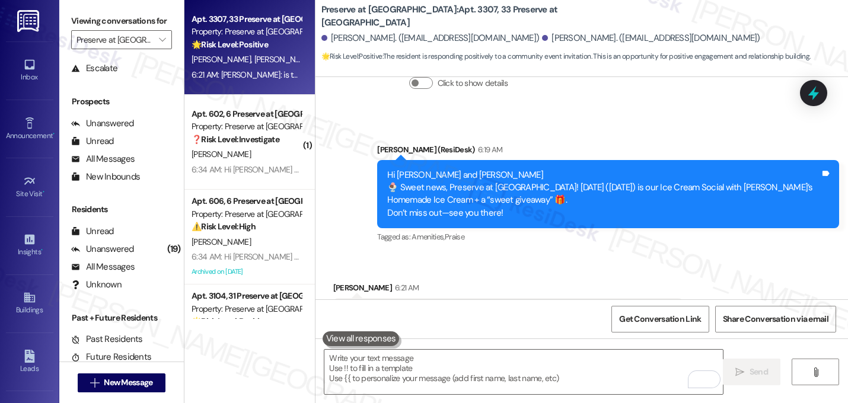
click at [420, 307] on div "[PERSON_NAME]: is there a million dollar prize? Lol. I'm playing. Thank you for…" at bounding box center [503, 313] width 321 height 12
copy div "Richard: is there a million dollar prize? Lol. I'm playing. Thank you for the i…"
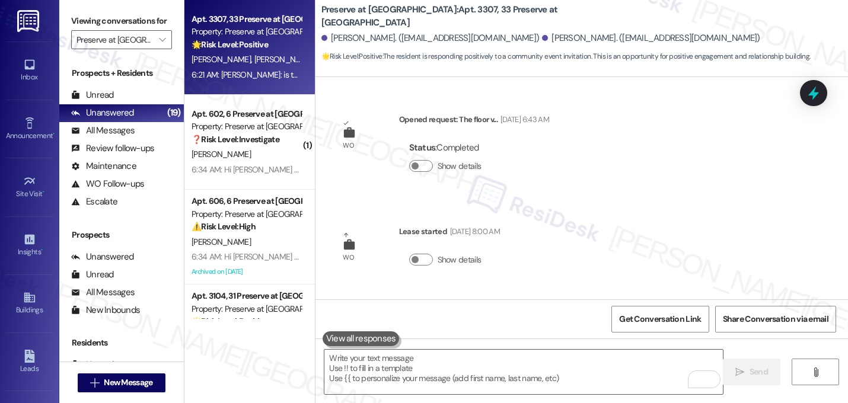
scroll to position [1897, 0]
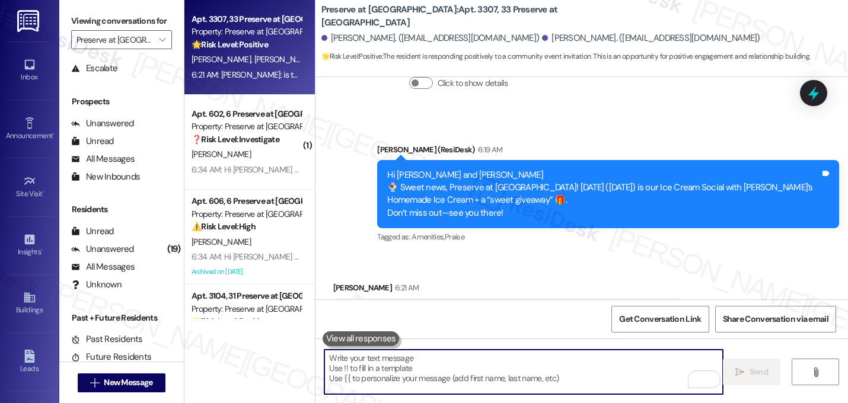
click at [408, 368] on textarea "To enrich screen reader interactions, please activate Accessibility in Grammarl…" at bounding box center [523, 372] width 398 height 44
paste textarea "Haha I wish! 😅 No million-dollar prize, but there will be good vibes and fun. H…"
type textarea "Haha I wish! 😅 No million-dollar prize, but there will be good vibes and fun. H…"
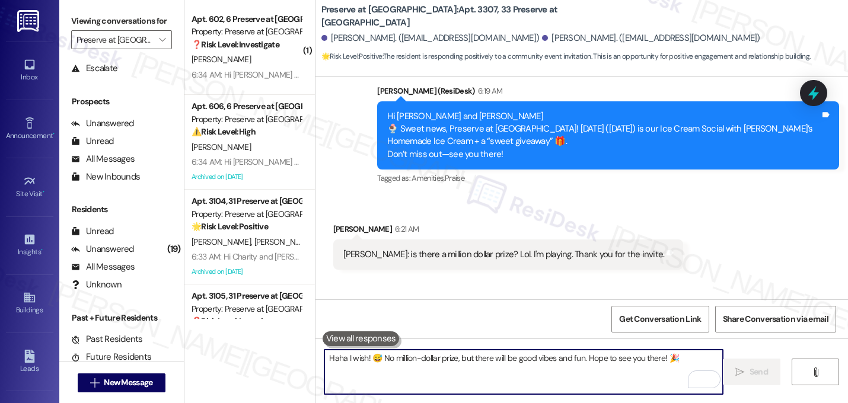
scroll to position [1980, 0]
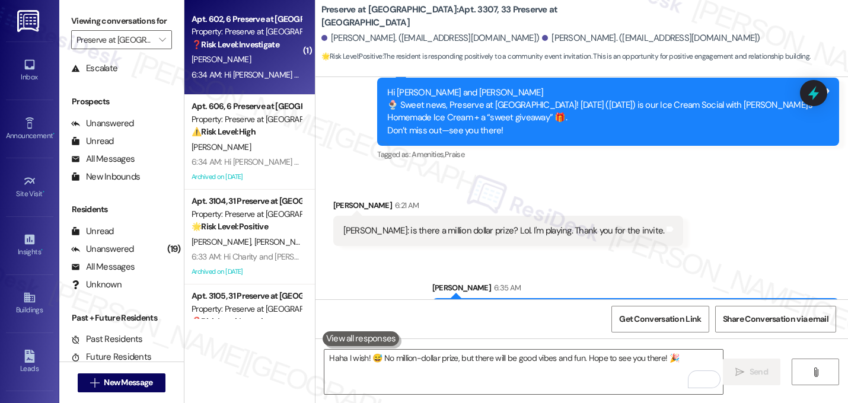
click at [269, 41] on strong "❓ Risk Level: Investigate" at bounding box center [235, 44] width 88 height 11
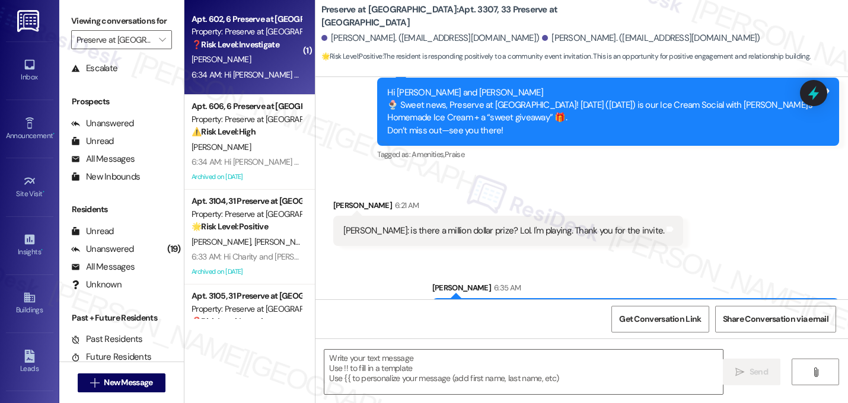
type textarea "Fetching suggested responses. Please feel free to read through the conversation…"
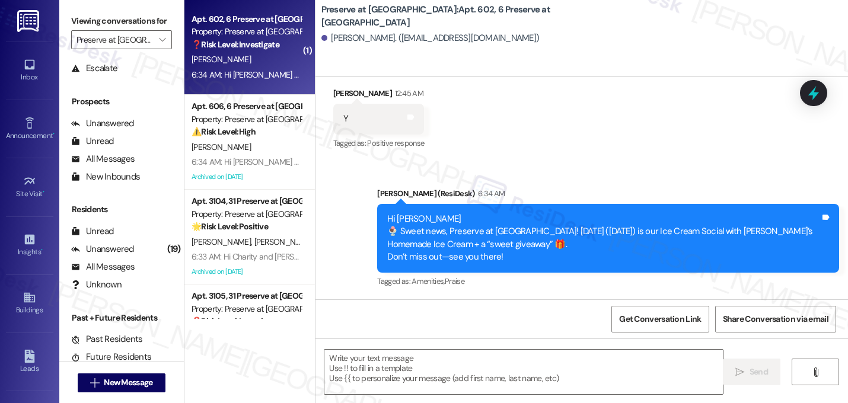
type textarea "Fetching suggested responses. Please feel free to read through the conversation…"
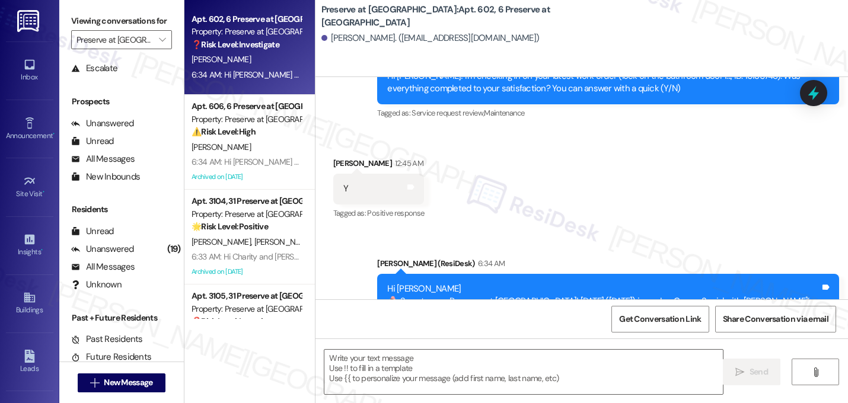
scroll to position [8311, 0]
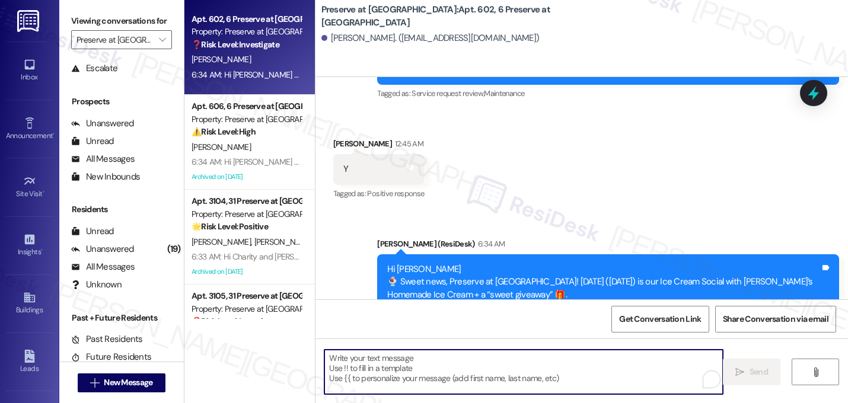
click at [430, 373] on textarea "To enrich screen reader interactions, please activate Accessibility in Grammarl…" at bounding box center [523, 372] width 398 height 44
paste textarea "Great! I'm glad to hear that your last maintenance request was completed to you…"
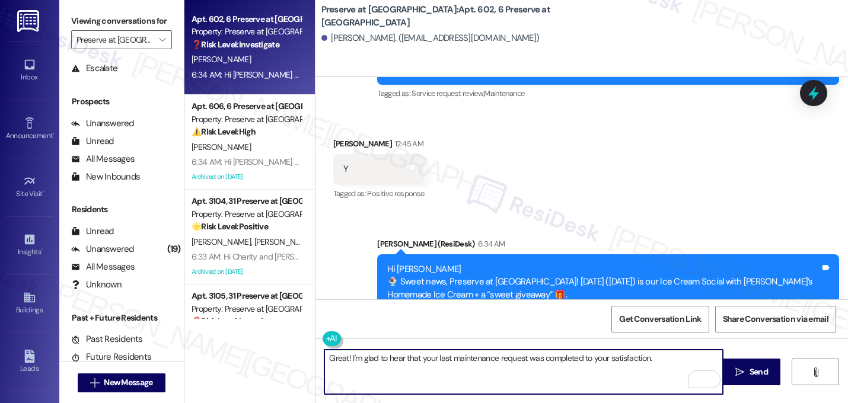
paste textarea "If I may ask...has {{property}} lived up to your expectations?"
click at [345, 360] on textarea "Great! I'm glad to hear that your last maintenance request was completed to you…" at bounding box center [523, 372] width 398 height 44
type textarea "I'm glad to hear that your last maintenance request was completed to your satis…"
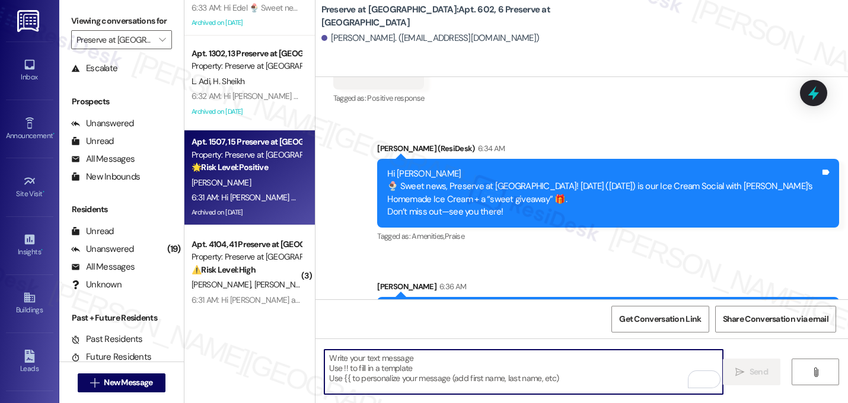
scroll to position [238, 0]
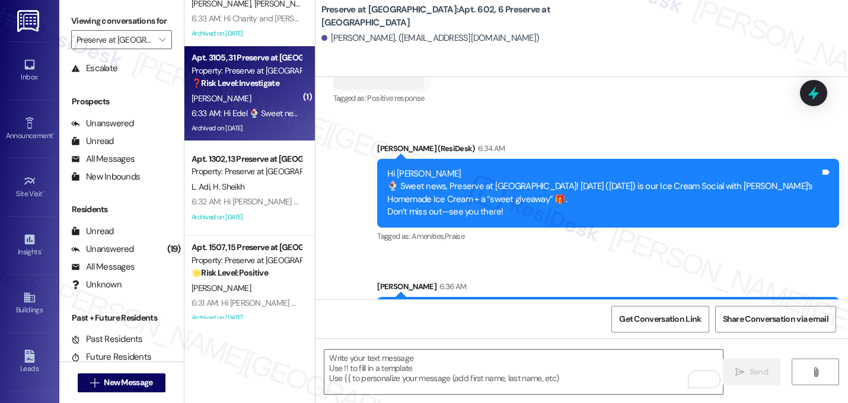
click at [241, 99] on div "E. Escobar" at bounding box center [246, 98] width 112 height 15
type textarea "Fetching suggested responses. Please feel free to read through the conversation…"
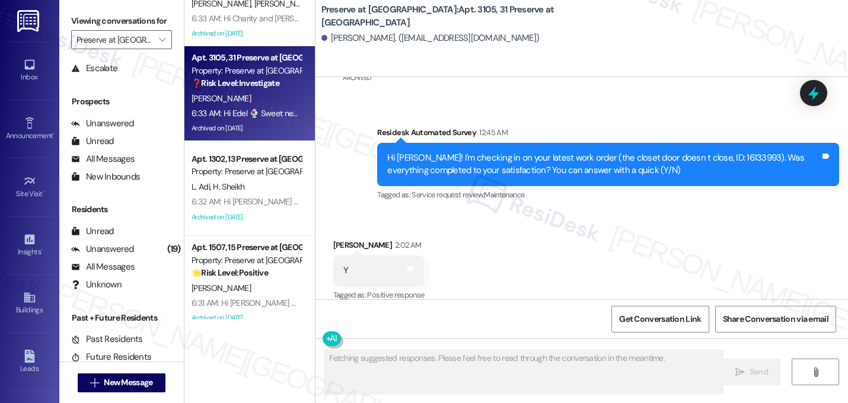
scroll to position [2053, 0]
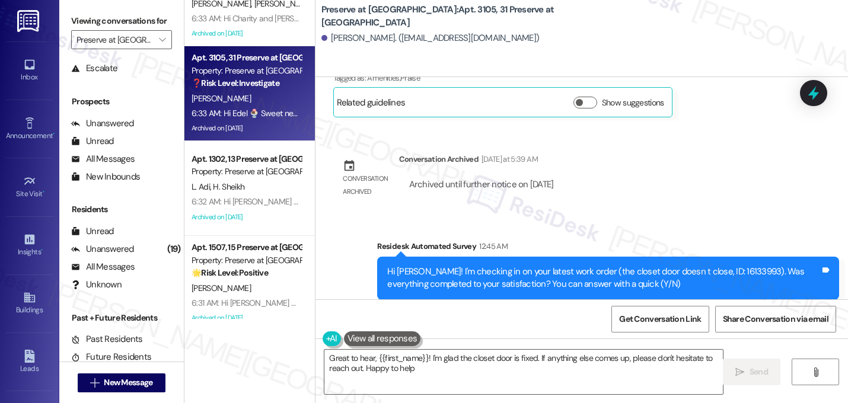
type textarea "Great to hear, {{first_name}}! I'm glad the closet door is fixed. If anything e…"
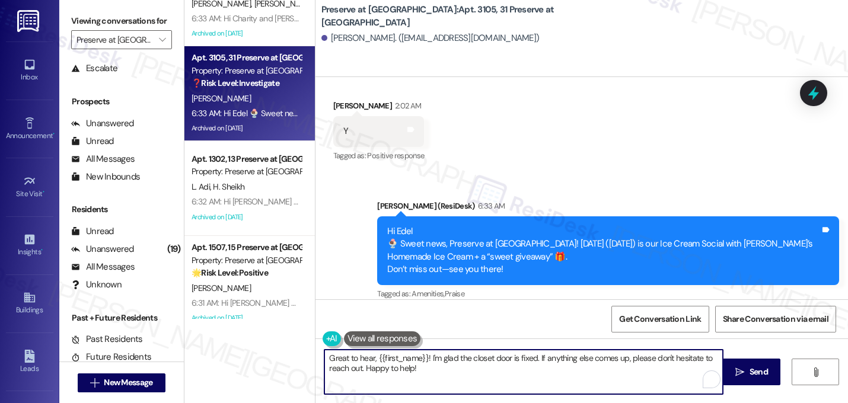
drag, startPoint x: 427, startPoint y: 370, endPoint x: 246, endPoint y: 343, distance: 183.4
click at [246, 343] on div "Apt. 602, 6 Preserve at Preston Property: Preserve at Preston ❓ Risk Level: Inv…" at bounding box center [515, 201] width 663 height 403
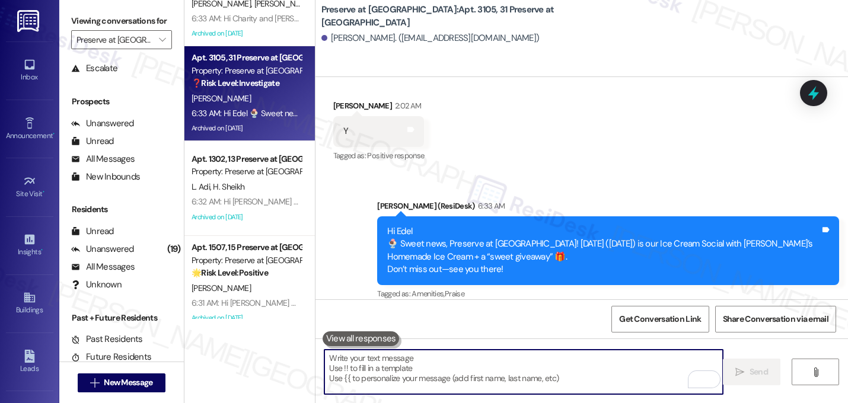
paste textarea "If I may ask...has {{property}} lived up to your expectations?"
type textarea "If I may ask...has {{property}} lived up to your expectations?"
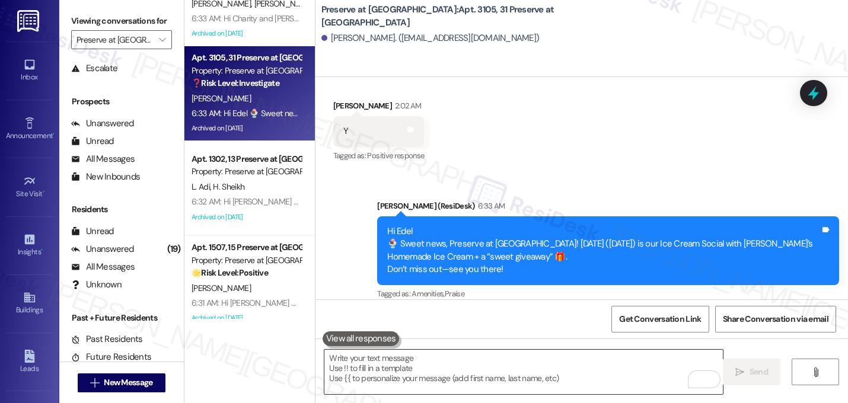
click at [400, 363] on textarea "To enrich screen reader interactions, please activate Accessibility in Grammarl…" at bounding box center [523, 372] width 398 height 44
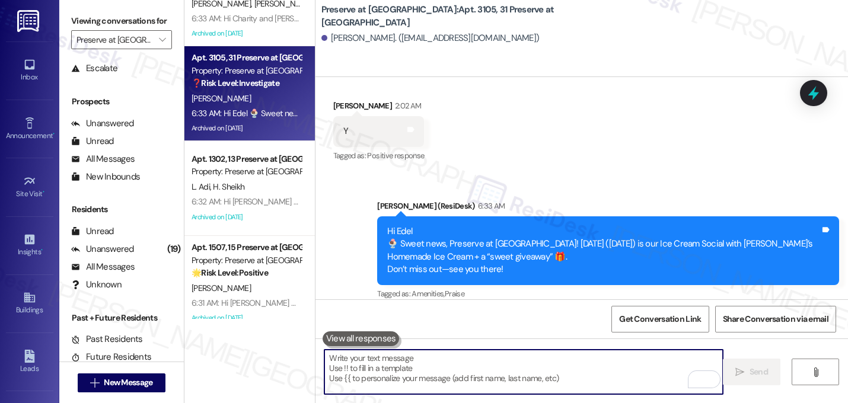
paste textarea "Great! I'm glad to hear that your last maintenance request was completed to you…"
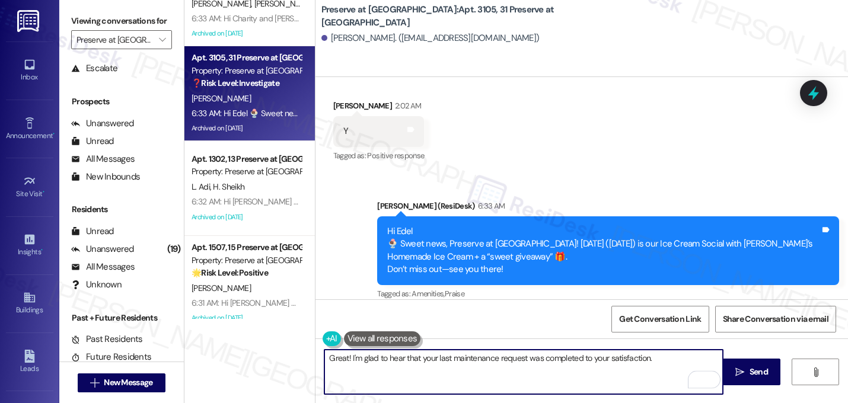
click at [346, 359] on textarea "Great! I'm glad to hear that your last maintenance request was completed to you…" at bounding box center [523, 372] width 398 height 44
click at [644, 362] on textarea "I'm glad to hear that your last maintenance request was completed to your satis…" at bounding box center [523, 372] width 398 height 44
paste textarea "Let me know if you need anything else. 😊"
type textarea "I'm glad to hear that your last maintenance request was completed to your satis…"
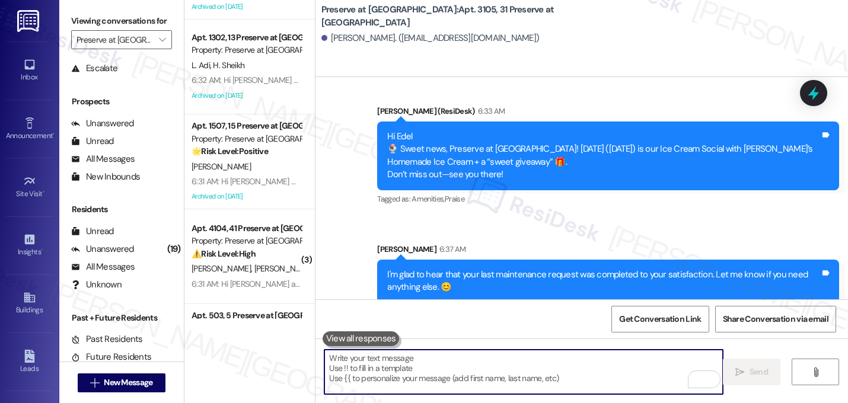
scroll to position [277, 0]
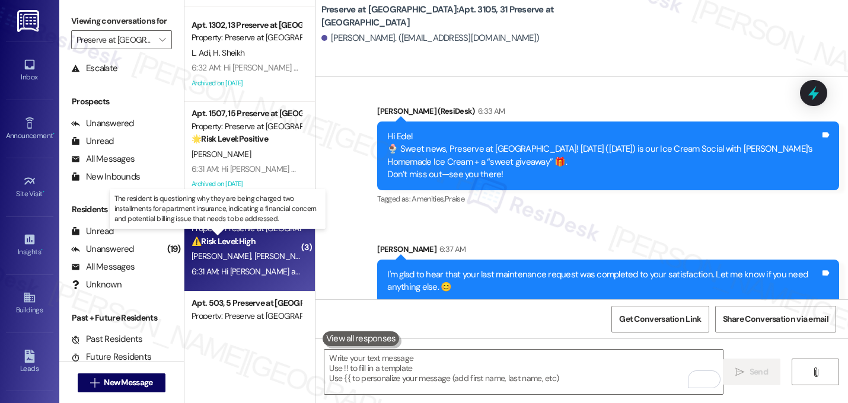
click at [219, 245] on strong "⚠️ Risk Level: High" at bounding box center [223, 241] width 64 height 11
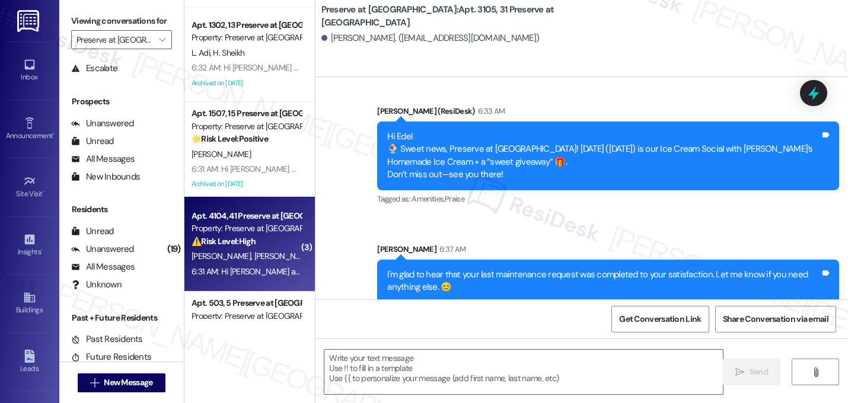
type textarea "Fetching suggested responses. Please feel free to read through the conversation…"
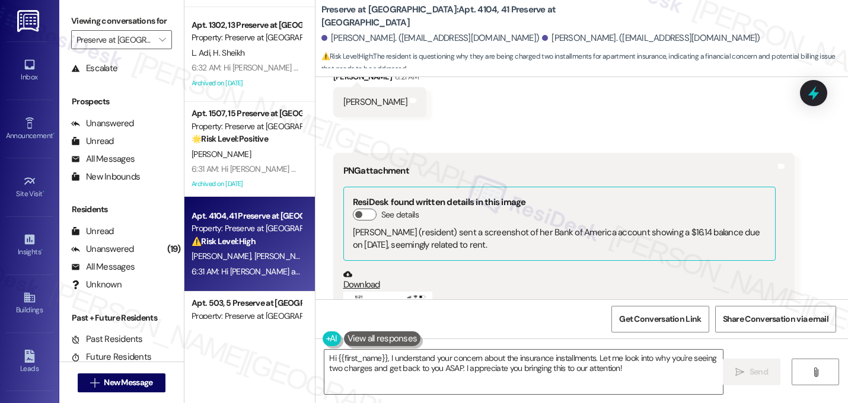
scroll to position [8946, 0]
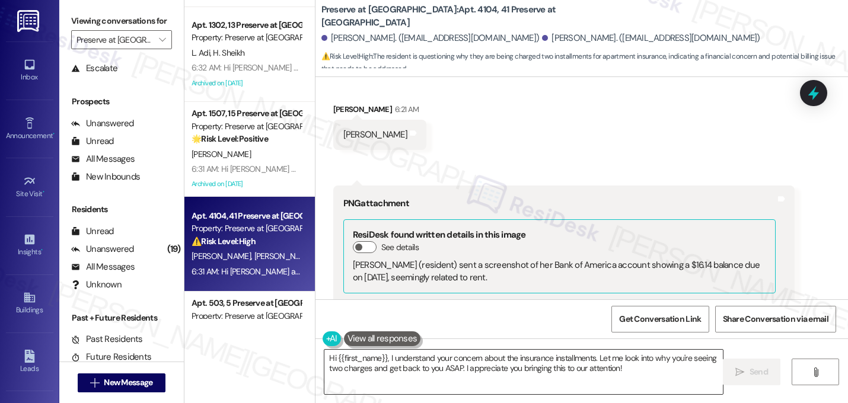
click at [381, 362] on textarea "Hi {{first_name}}, I understand your concern about the insurance installments. …" at bounding box center [523, 372] width 398 height 44
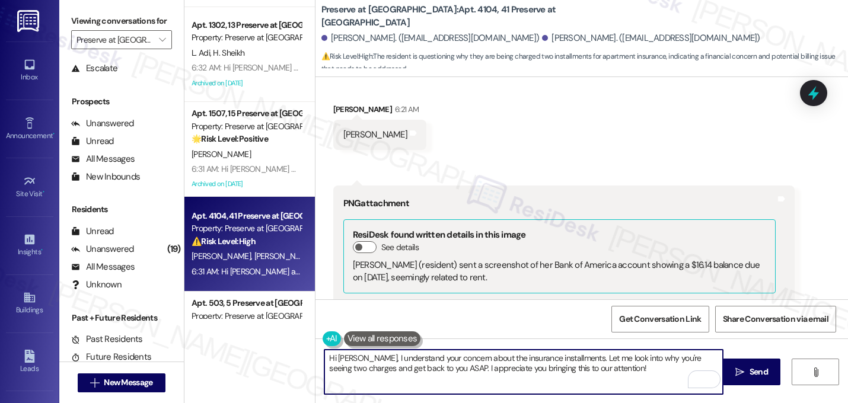
click at [557, 360] on textarea "Hi Qin, I understand your concern about the insurance installments. Let me look…" at bounding box center [523, 372] width 398 height 44
drag, startPoint x: 557, startPoint y: 360, endPoint x: 599, endPoint y: 381, distance: 46.9
click at [599, 381] on textarea "Hi Qin, I understand your concern about the insurance installments. Let me look…" at bounding box center [523, 372] width 398 height 44
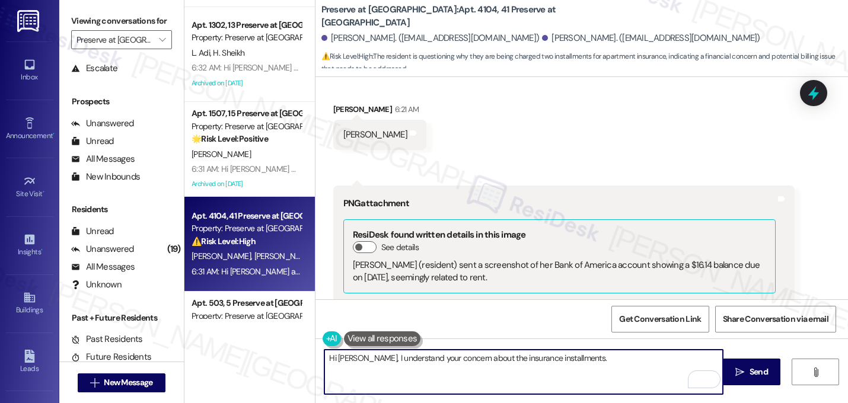
click at [345, 355] on textarea "Hi Qin, I understand your concern about the insurance installments." at bounding box center [523, 372] width 398 height 44
click at [507, 359] on textarea "Hi Qin, thanks for sharing the photo. I understand your concern about the insur…" at bounding box center [523, 372] width 398 height 44
click at [686, 359] on textarea "Hi Qin, thanks for sharing the photo. I understand you have a concern about the…" at bounding box center [523, 372] width 398 height 44
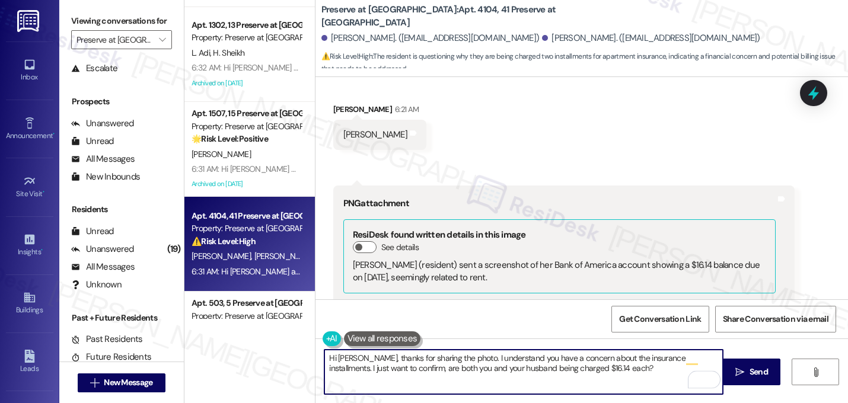
click at [525, 355] on textarea "Hi Qin, thanks for sharing the photo. I understand you have a concern about the…" at bounding box center [523, 372] width 398 height 44
type textarea "Hi Qin, thanks for sharing the photo. I understand you have a concern about the…"
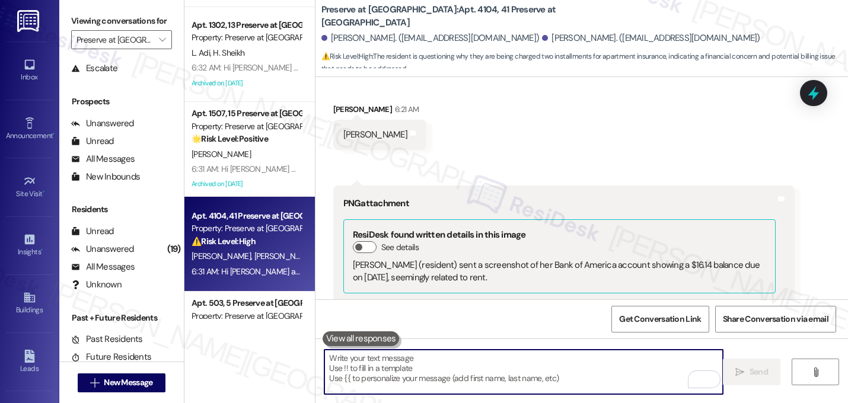
paste textarea "Hi Qin, thanks for sending the photo. I just want to confirm your concern about…"
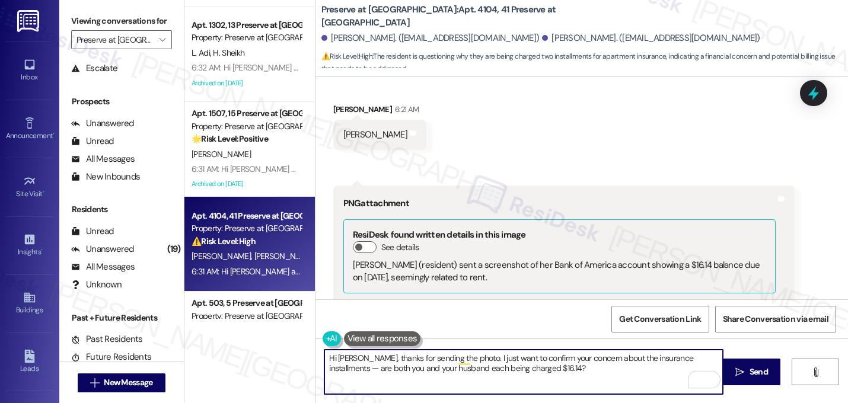
click at [692, 360] on textarea "Hi Qin, thanks for sending the photo. I just want to confirm your concern about…" at bounding box center [523, 372] width 398 height 44
type textarea "Hi Qin, thanks for sending the photo. I just want to confirm your concern about…"
click at [503, 370] on textarea "Hi Qin, thanks for sending the photo. I just want to confirm your concern about…" at bounding box center [523, 372] width 398 height 44
click at [397, 369] on textarea "Hi Qin, thanks for sending the photo. I just want to confirm your concern about…" at bounding box center [523, 372] width 398 height 44
click at [421, 384] on textarea "Hi Qin, thanks for sending the photo. I just want to confirm your concern about…" at bounding box center [523, 372] width 398 height 44
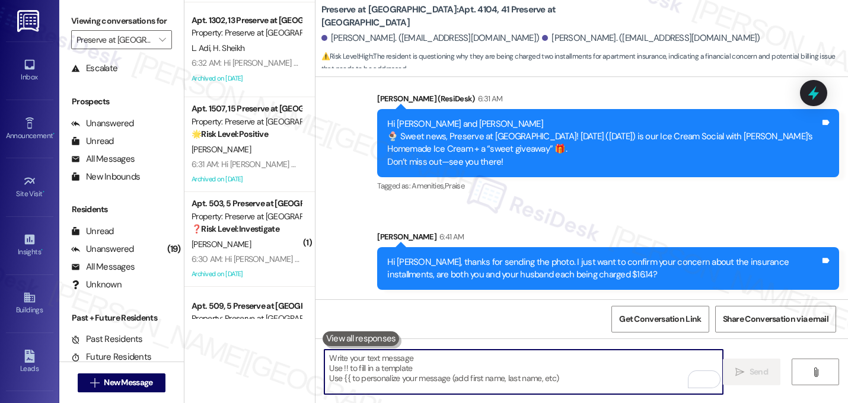
scroll to position [451, 0]
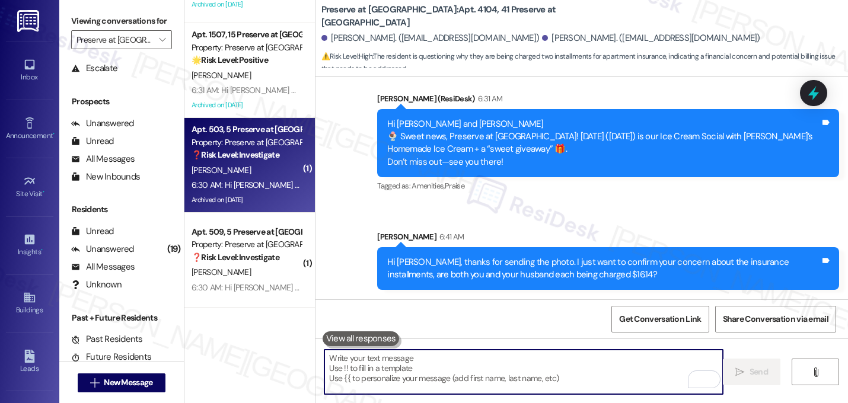
click at [251, 165] on div "T. Rodriguez" at bounding box center [246, 170] width 112 height 15
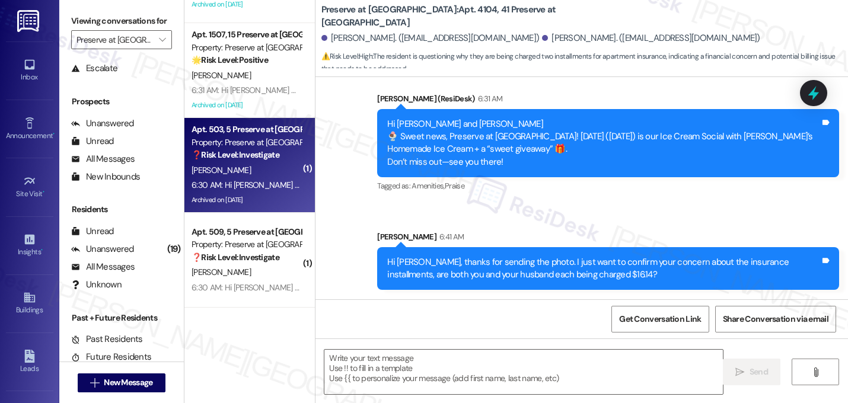
type textarea "Fetching suggested responses. Please feel free to read through the conversation…"
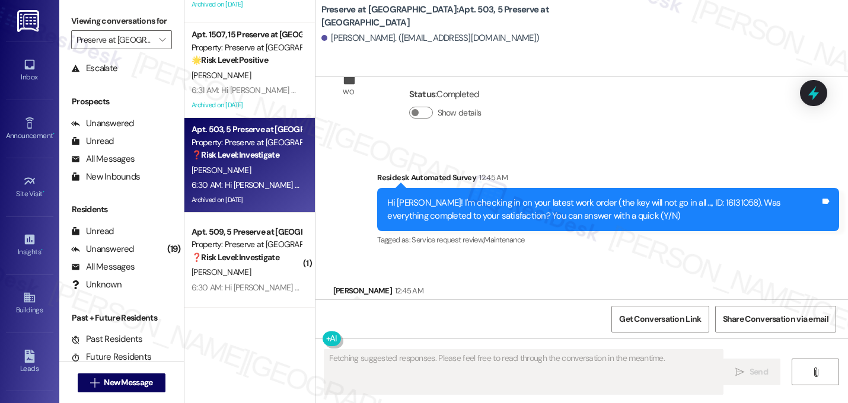
scroll to position [12438, 0]
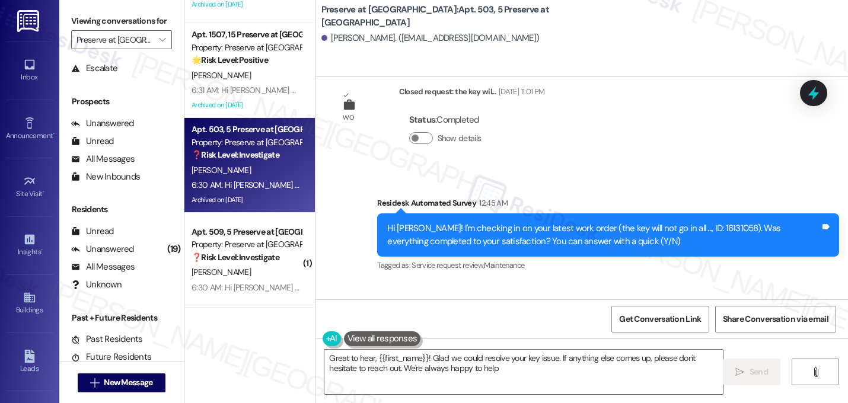
type textarea "Great to hear, {{first_name}}! Glad we could resolve your key issue. If anythin…"
click at [560, 283] on div "Received via SMS Tony Rodriguez 12:45 AM Y Tags and notes Tagged as: Positive r…" at bounding box center [581, 333] width 532 height 100
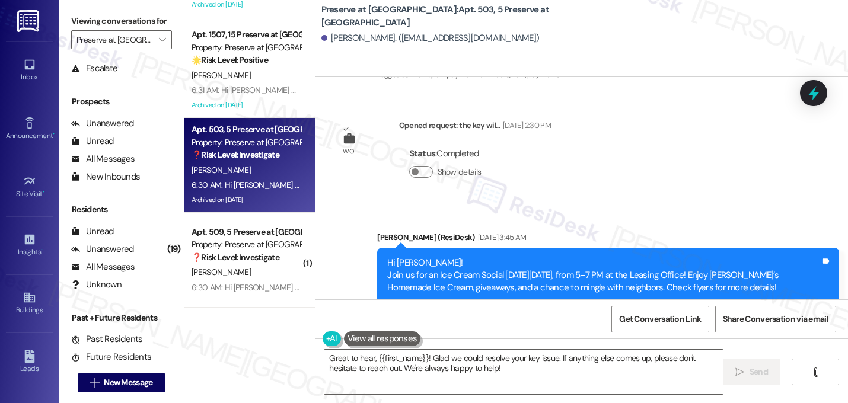
scroll to position [12547, 0]
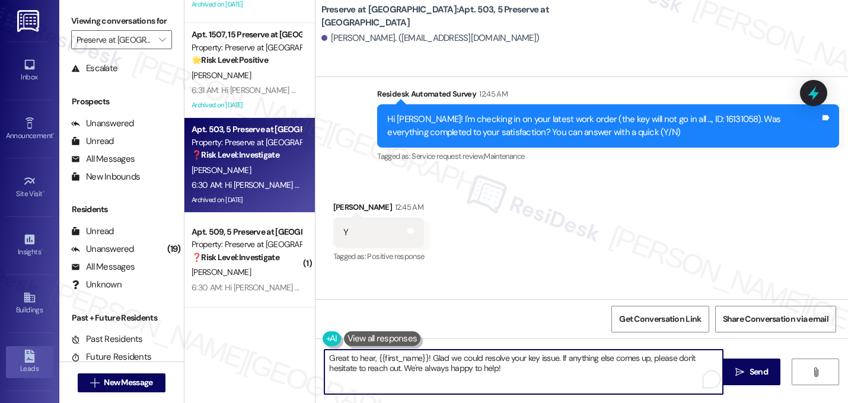
drag, startPoint x: 477, startPoint y: 373, endPoint x: 35, endPoint y: 360, distance: 441.8
click at [35, 360] on div "Inbox Go to Inbox Announcement • Send A Text Announcement Site Visit • Go to Si…" at bounding box center [424, 201] width 848 height 403
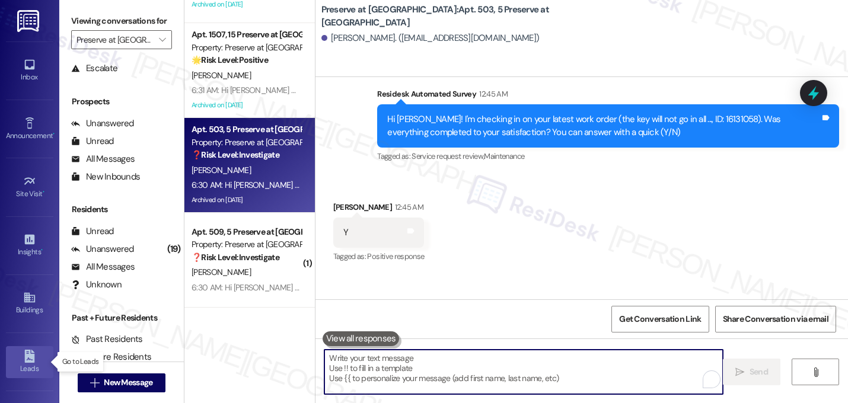
paste textarea "Great! I'm glad to hear that your last maintenance request was completed to you…"
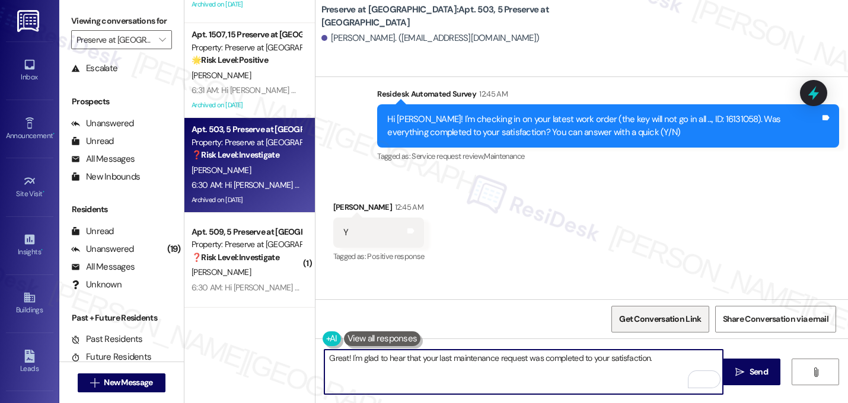
paste textarea "If I may ask...has {{property}} lived up to your expectations?"
type textarea "Great! I'm glad to hear that your last maintenance request was completed to you…"
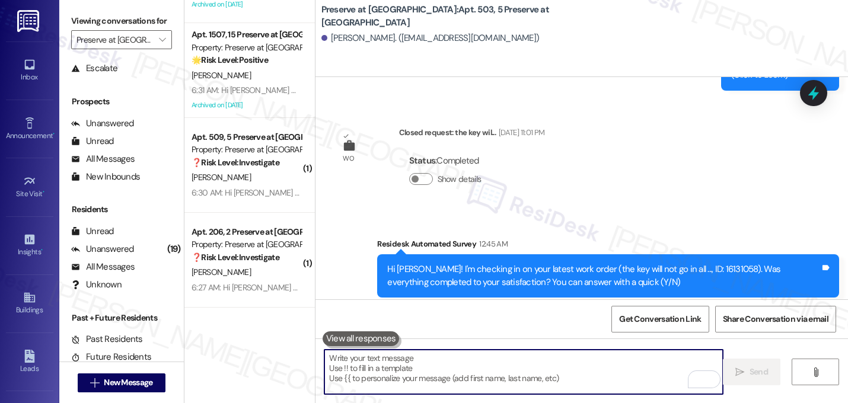
scroll to position [12643, 0]
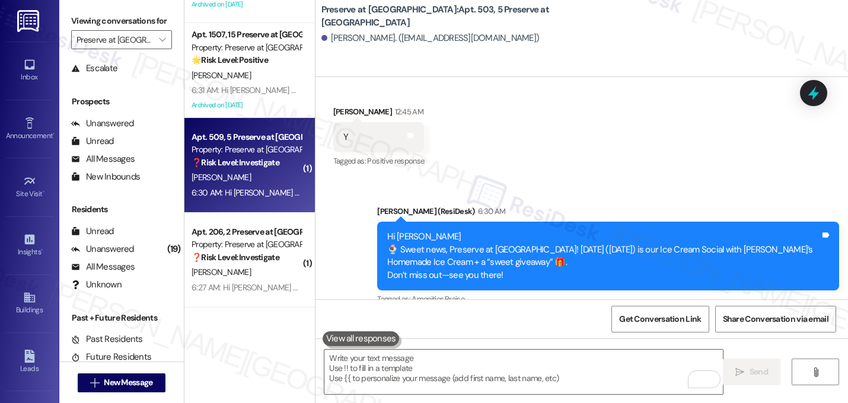
click at [235, 175] on div "H. Rodriguez" at bounding box center [246, 177] width 112 height 15
type textarea "Fetching suggested responses. Please feel free to read through the conversation…"
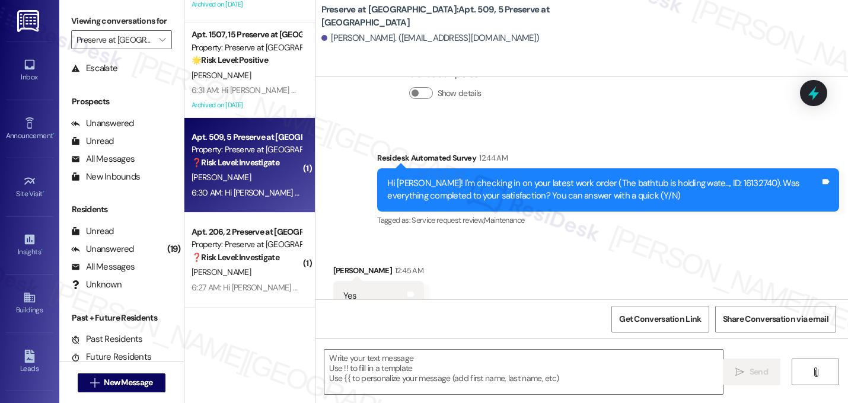
type textarea "Fetching suggested responses. Please feel free to read through the conversation…"
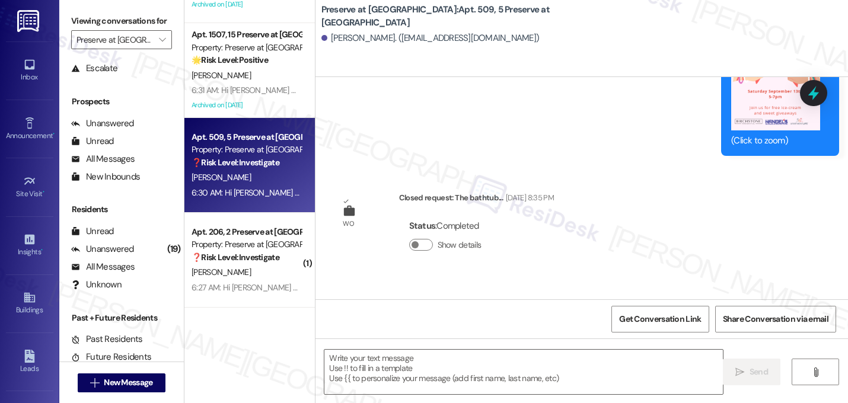
scroll to position [4343, 0]
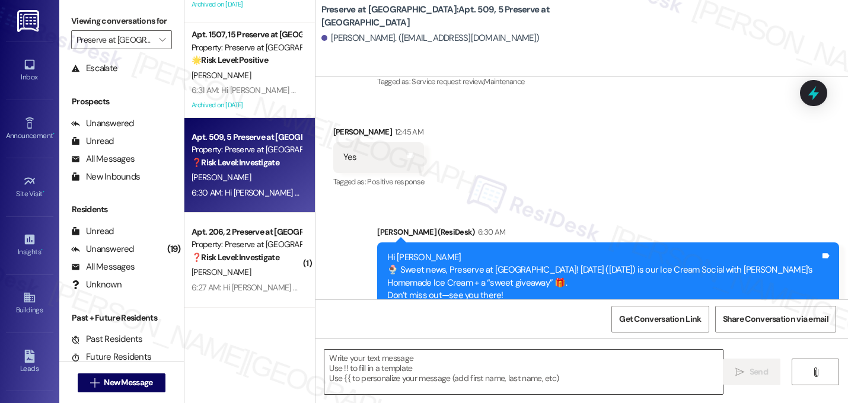
click at [390, 362] on textarea at bounding box center [523, 372] width 398 height 44
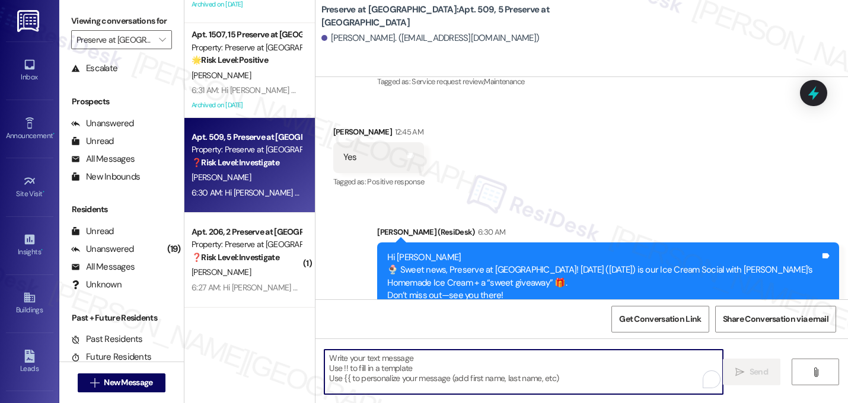
paste textarea "Great! I'm glad to hear that your last maintenance request was completed to you…"
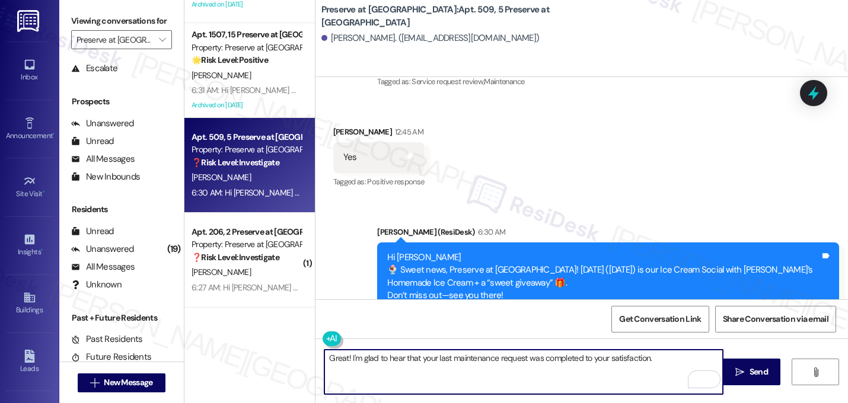
paste textarea "If I may ask...has {{property}} lived up to your expectations?"
type textarea "Great! I'm glad to hear that your last maintenance request was completed to you…"
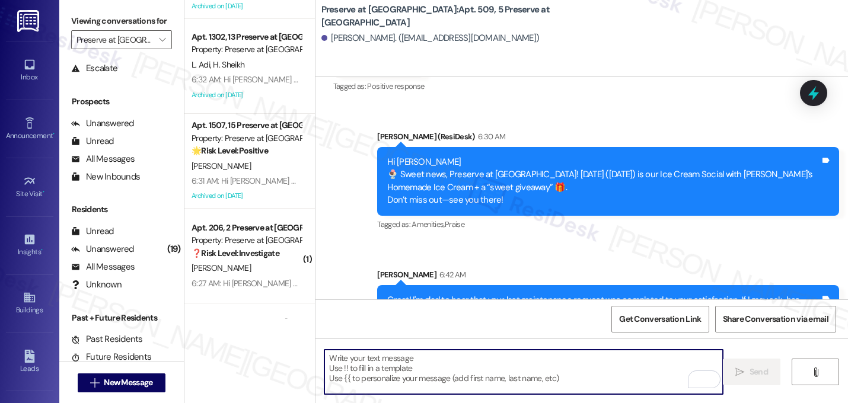
scroll to position [456, 0]
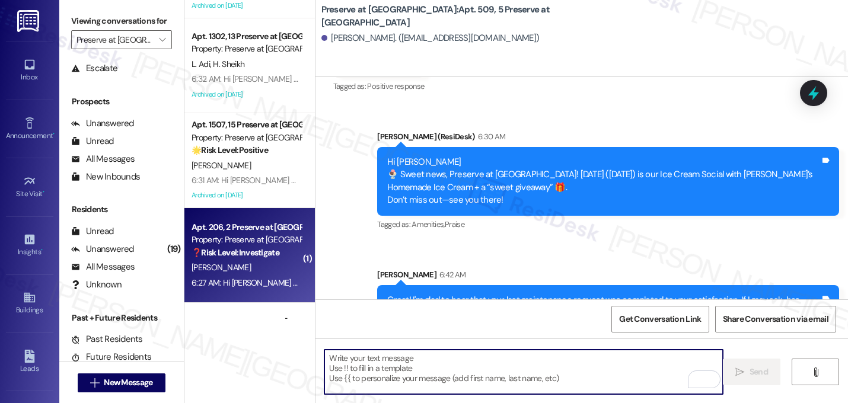
click at [231, 260] on div "R. Craig" at bounding box center [246, 267] width 112 height 15
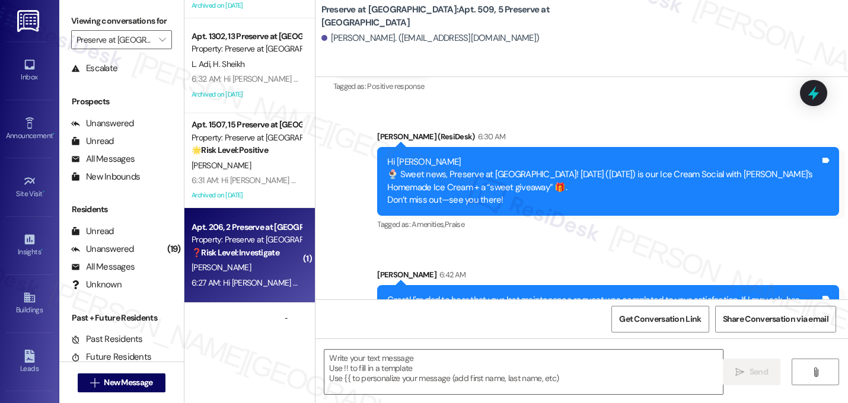
type textarea "Fetching suggested responses. Please feel free to read through the conversation…"
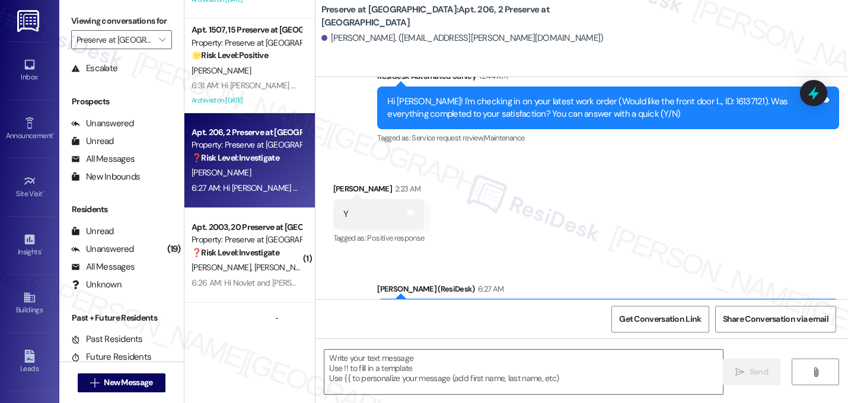
scroll to position [813, 0]
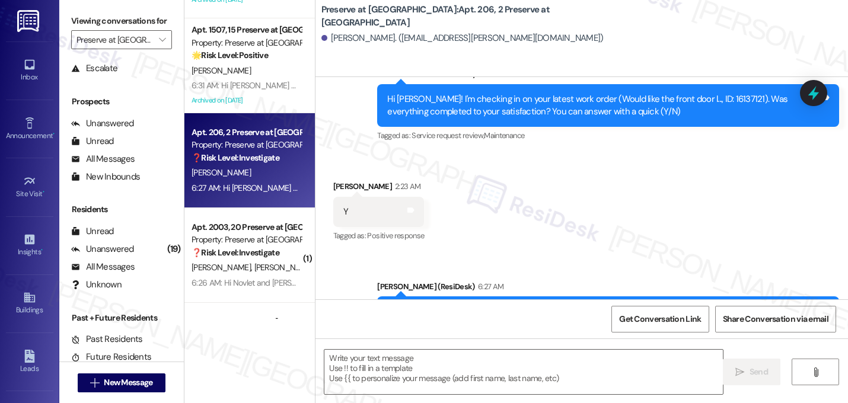
click at [679, 178] on div "Received via SMS Rebecca Craig 2:23 AM Y Tags and notes Tagged as: Positive res…" at bounding box center [581, 204] width 532 height 100
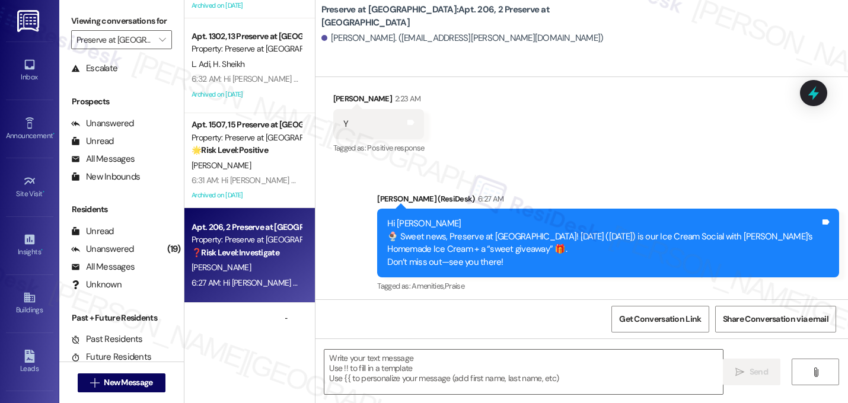
scroll to position [905, 0]
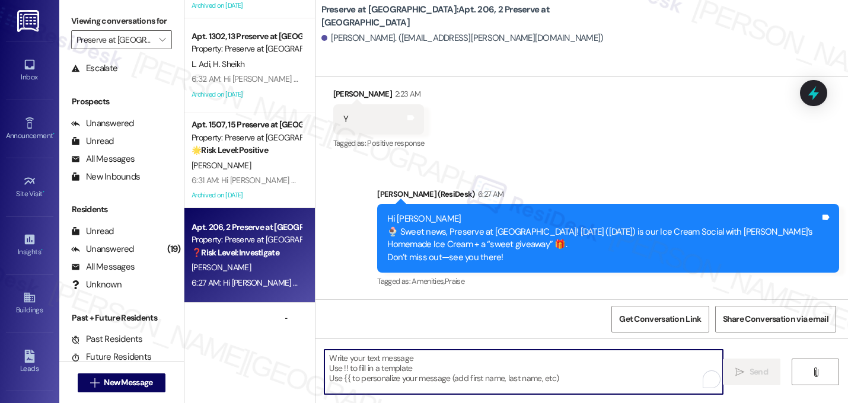
click at [449, 367] on textarea "To enrich screen reader interactions, please activate Accessibility in Grammarl…" at bounding box center [523, 372] width 398 height 44
paste textarea "Great! I'm glad to hear that your last maintenance request was completed to you…"
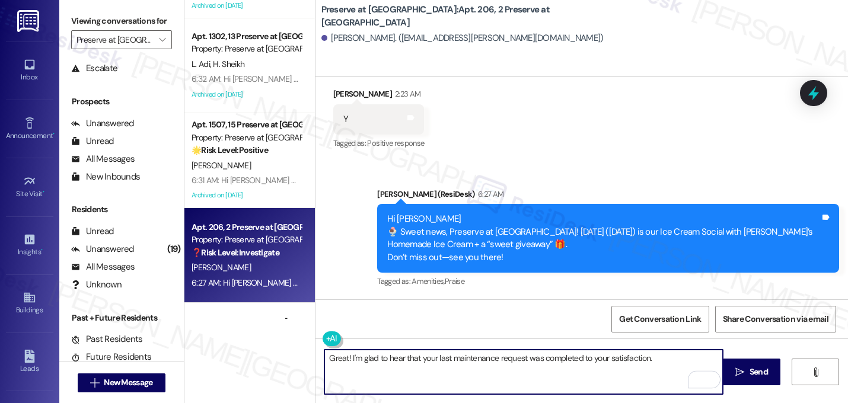
type textarea "Great! I'm glad to hear that your last maintenance request was completed to you…"
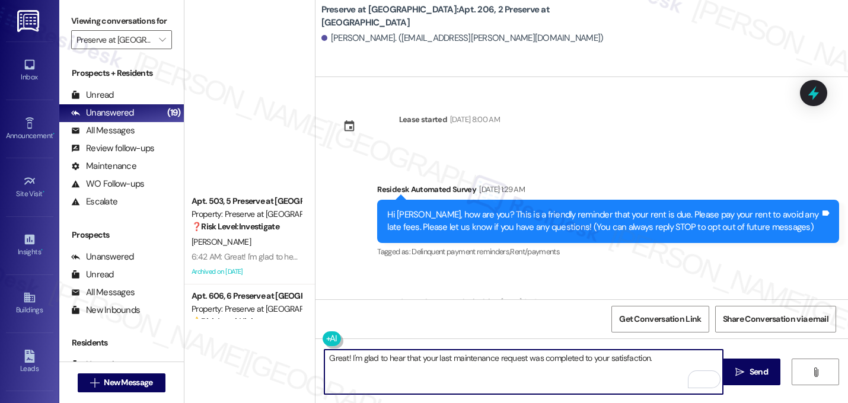
scroll to position [905, 0]
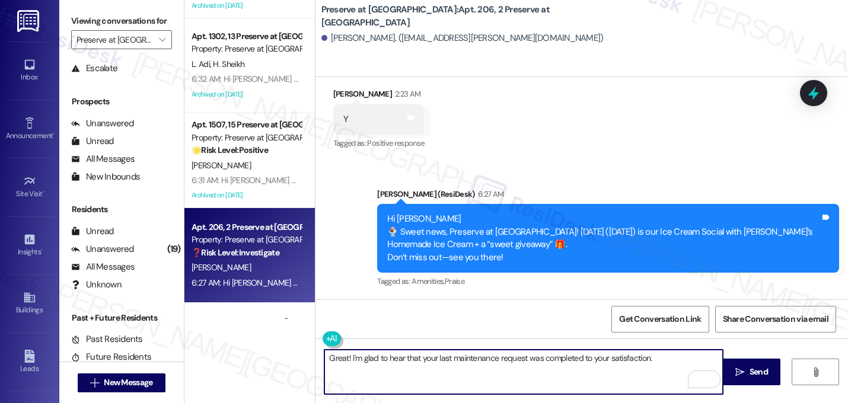
paste textarea "Let me know if you need anything else. 😊"
type textarea "Great! I'm glad to hear that your last maintenance request was completed to you…"
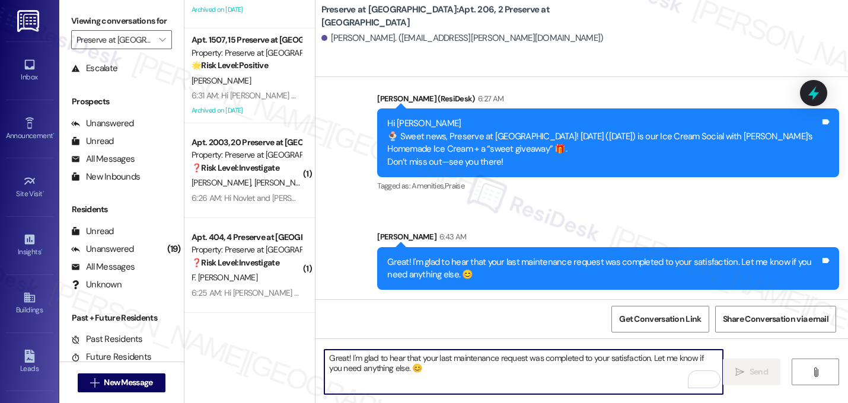
scroll to position [566, 0]
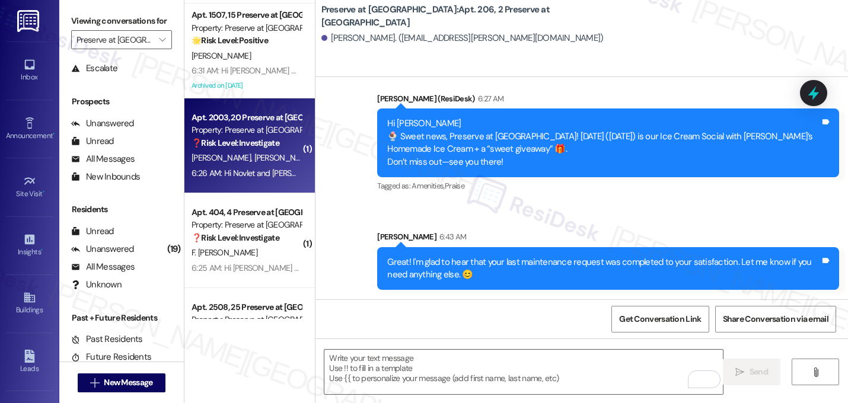
click at [224, 145] on strong "❓ Risk Level: Investigate" at bounding box center [235, 143] width 88 height 11
type textarea "Fetching suggested responses. Please feel free to read through the conversation…"
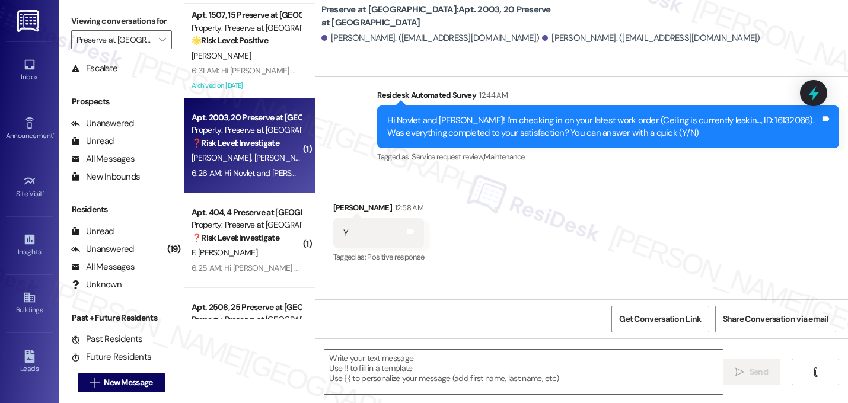
type textarea "Fetching suggested responses. Please feel free to read through the conversation…"
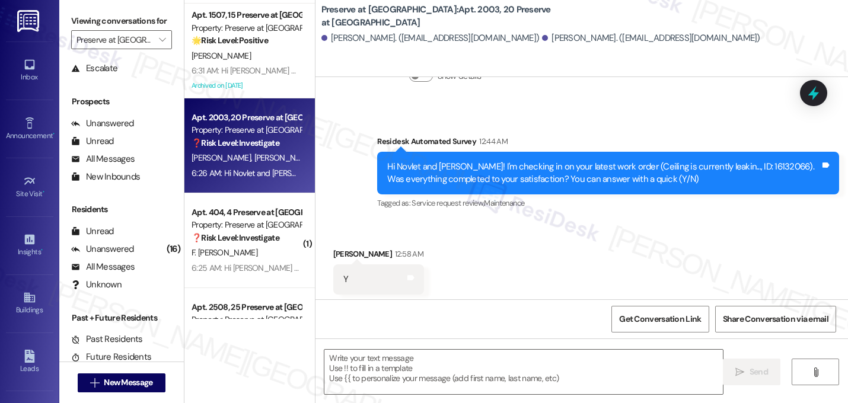
scroll to position [13768, 0]
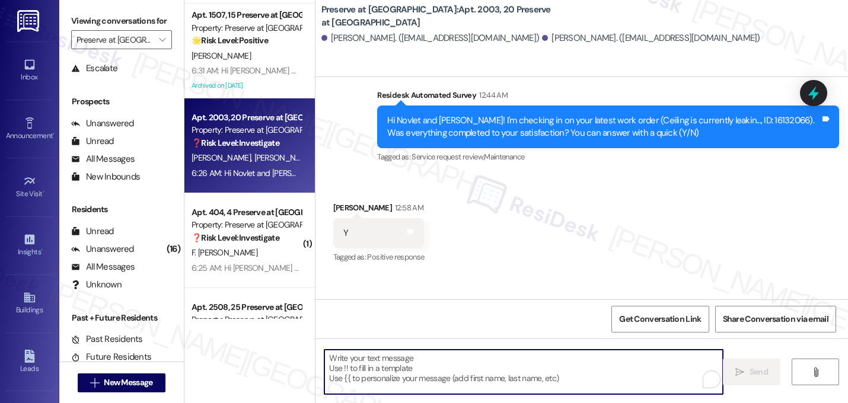
click at [433, 372] on textarea "To enrich screen reader interactions, please activate Accessibility in Grammarl…" at bounding box center [523, 372] width 398 height 44
paste textarea "Great! I'm glad to hear that your last maintenance request was completed to you…"
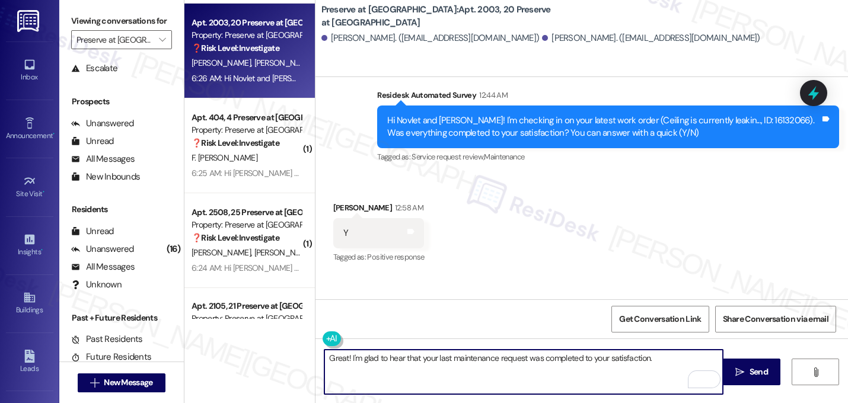
paste textarea "Let me know if you need anything else. 😊"
type textarea "Great! I'm glad to hear that your last maintenance request was completed to you…"
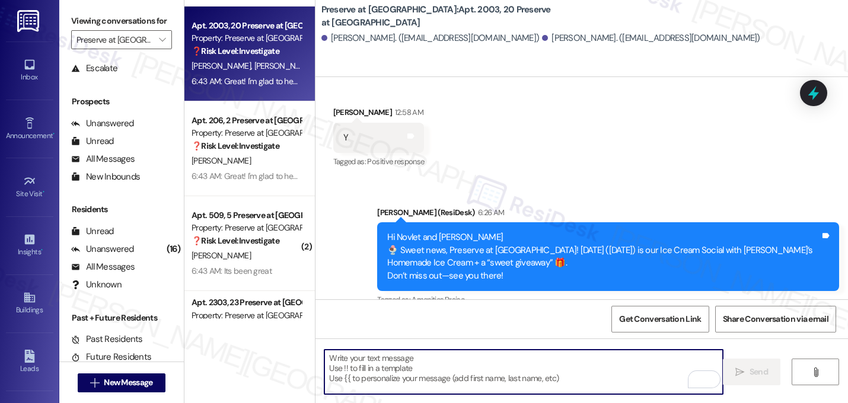
scroll to position [1199, 0]
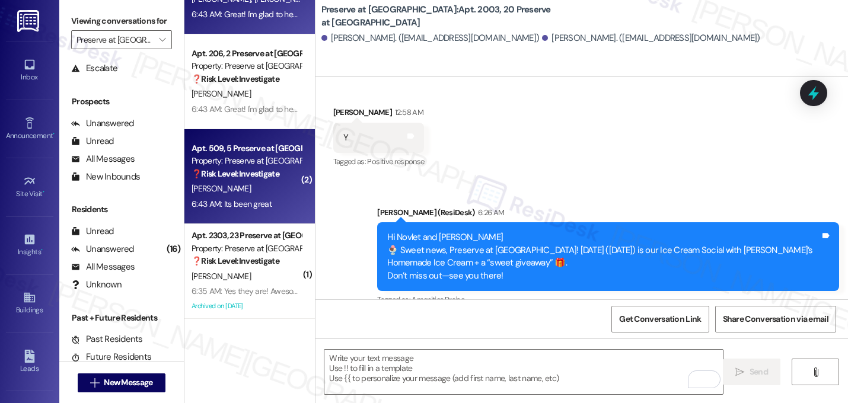
click at [237, 177] on strong "❓ Risk Level: Investigate" at bounding box center [235, 173] width 88 height 11
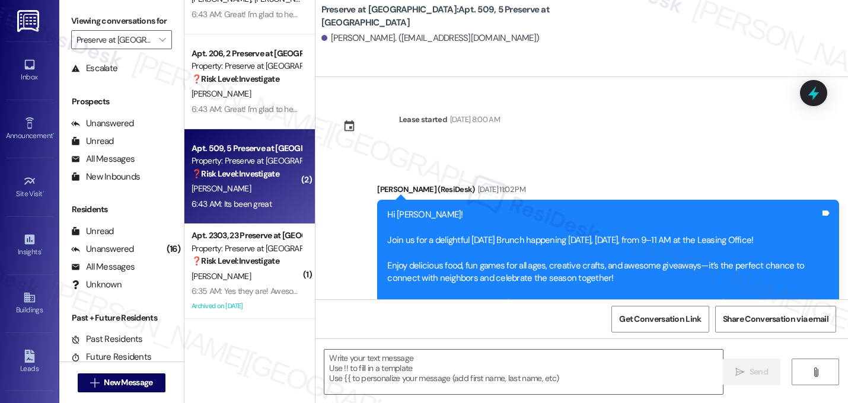
scroll to position [4639, 0]
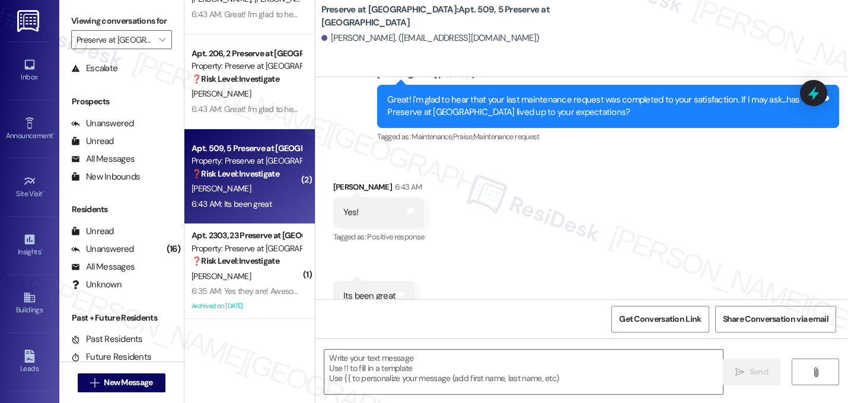
type textarea "Fetching suggested responses. Please feel free to read through the conversation…"
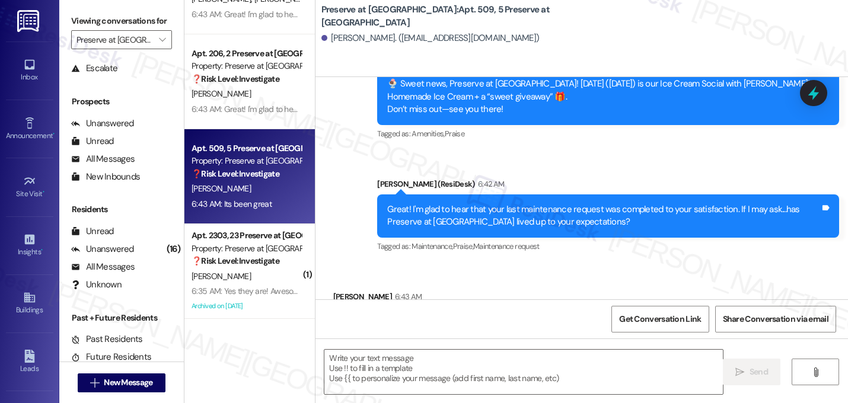
scroll to position [4640, 0]
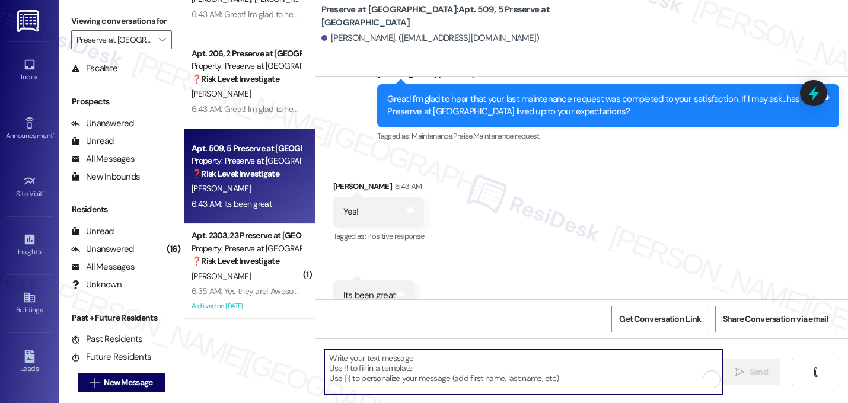
click at [444, 373] on textarea "To enrich screen reader interactions, please activate Accessibility in Grammarl…" at bounding box center [523, 372] width 398 height 44
paste textarea "That makes me so happy to hear! Can I ask a quick favor...would you mind writin…"
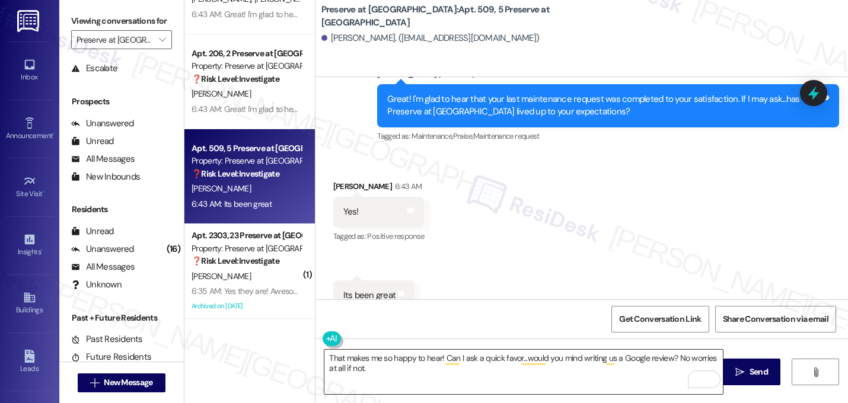
click at [397, 369] on textarea "That makes me so happy to hear! Can I ask a quick favor...would you mind writin…" at bounding box center [523, 372] width 398 height 44
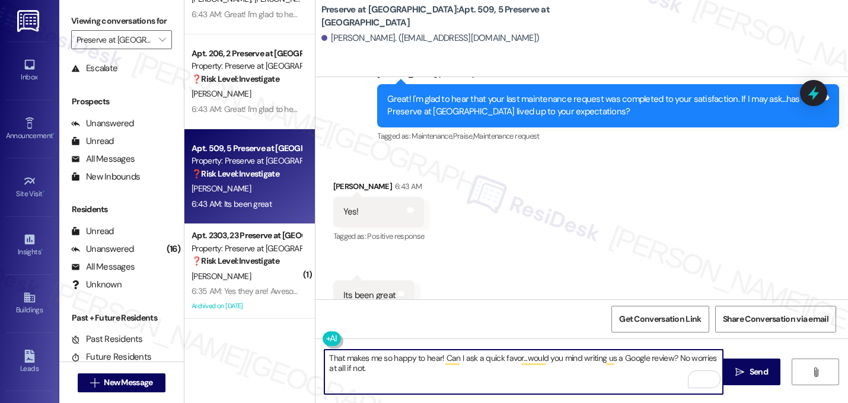
paste textarea "Here's a quick link {{google_review_link}} Thank you so much! ☺️"
type textarea "That makes me so happy to hear! Can I ask a quick favor...would you mind writin…"
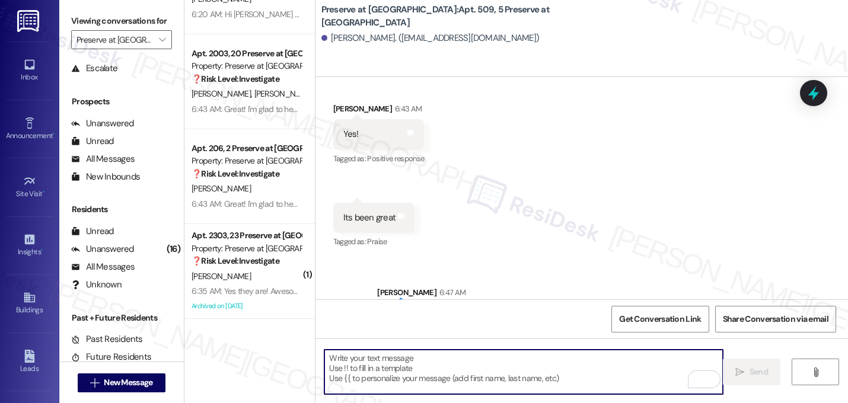
scroll to position [4735, 0]
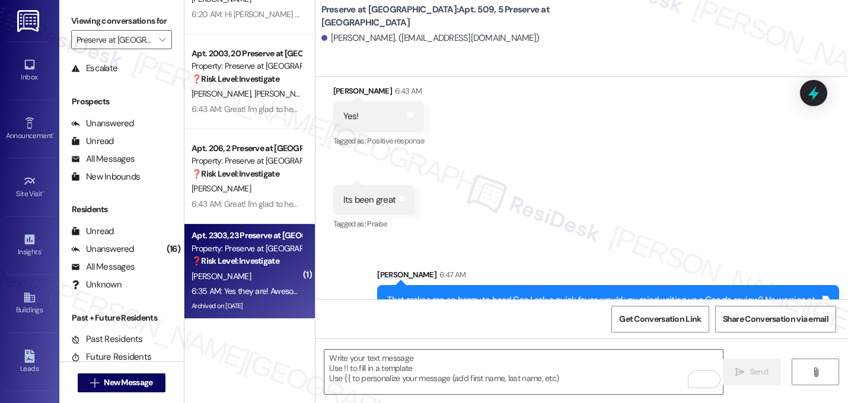
click at [260, 255] on div "❓ Risk Level: Investigate" at bounding box center [246, 261] width 110 height 12
type textarea "Fetching suggested responses. Please feel free to read through the conversation…"
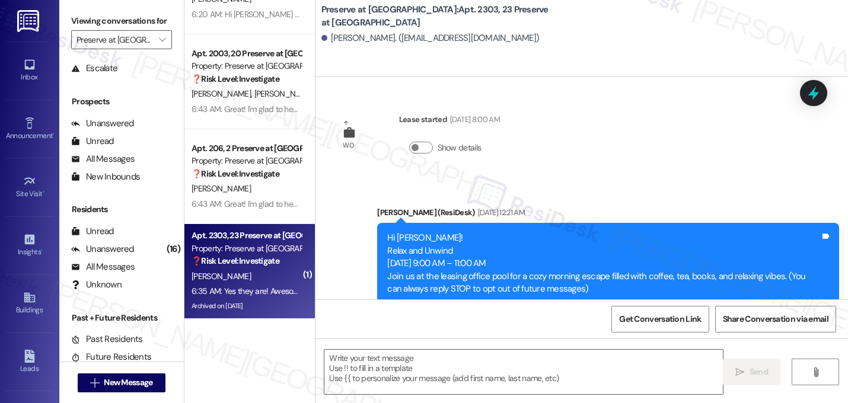
scroll to position [19472, 0]
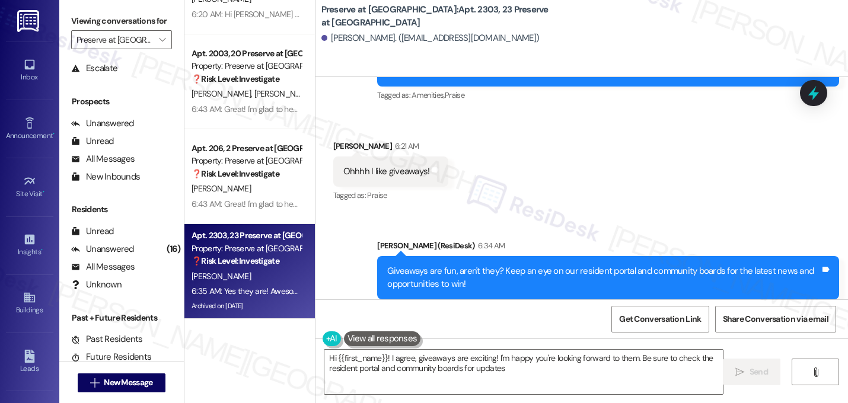
type textarea "Hi {{first_name}}! I agree, giveaways are exciting! I'm happy you're looking fo…"
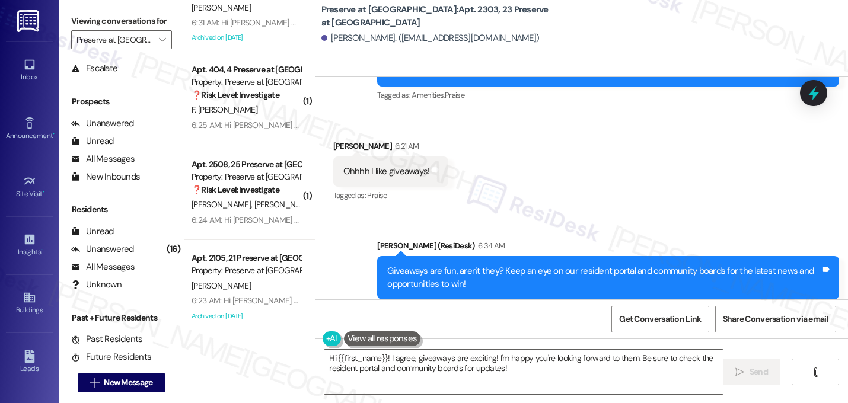
scroll to position [672, 0]
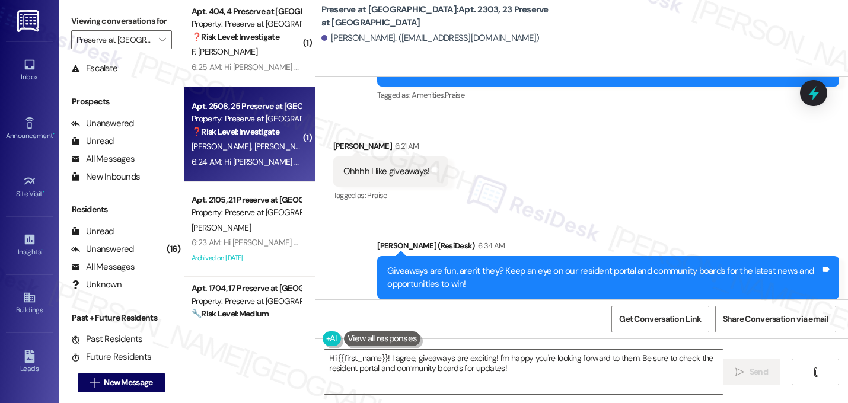
click at [254, 138] on div "Apt. 2508, 25 Preserve at Preston Property: Preserve at Preston ❓ Risk Level: I…" at bounding box center [246, 119] width 112 height 40
type textarea "Fetching suggested responses. Please feel free to read through the conversation…"
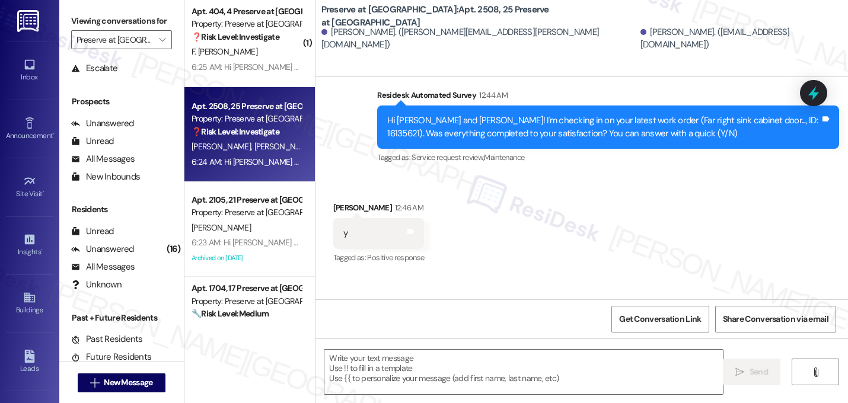
scroll to position [1752, 0]
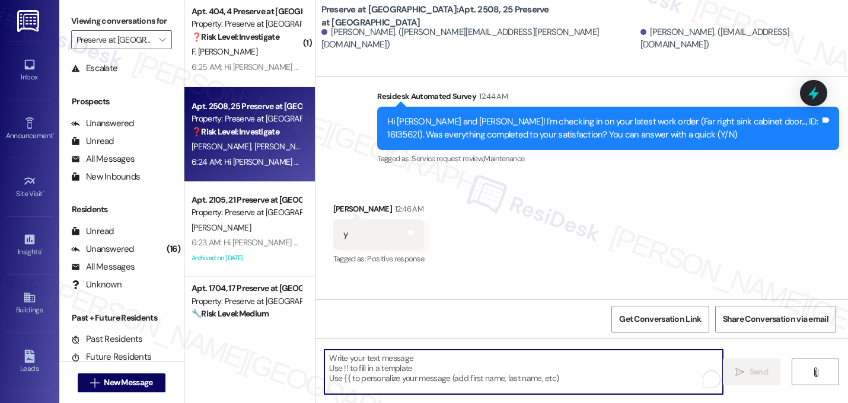
click at [418, 362] on textarea "To enrich screen reader interactions, please activate Accessibility in Grammarl…" at bounding box center [523, 372] width 398 height 44
paste textarea "Great! I'm glad to hear that your last maintenance request was completed to you…"
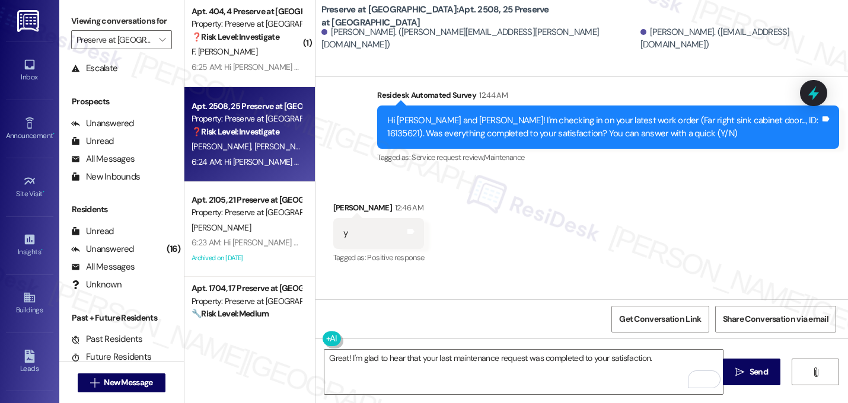
scroll to position [1854, 0]
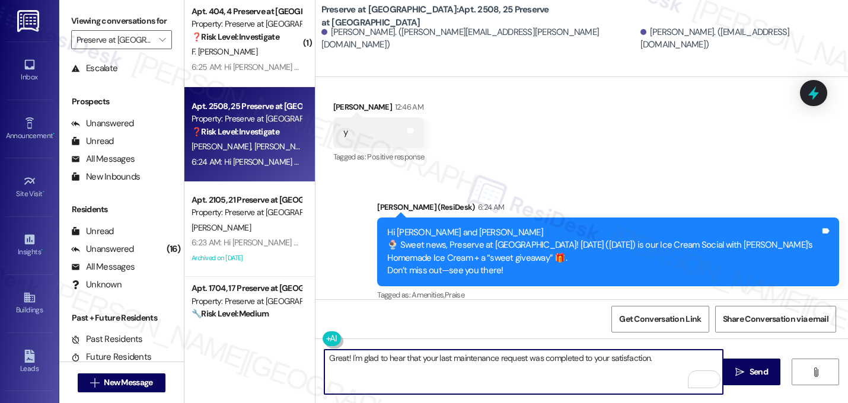
click at [671, 361] on textarea "Great! I'm glad to hear that your last maintenance request was completed to you…" at bounding box center [523, 372] width 398 height 44
paste textarea "If I may ask...has {{property}} lived up to your expectations?"
type textarea "Great! I'm glad to hear that your last maintenance request was completed to you…"
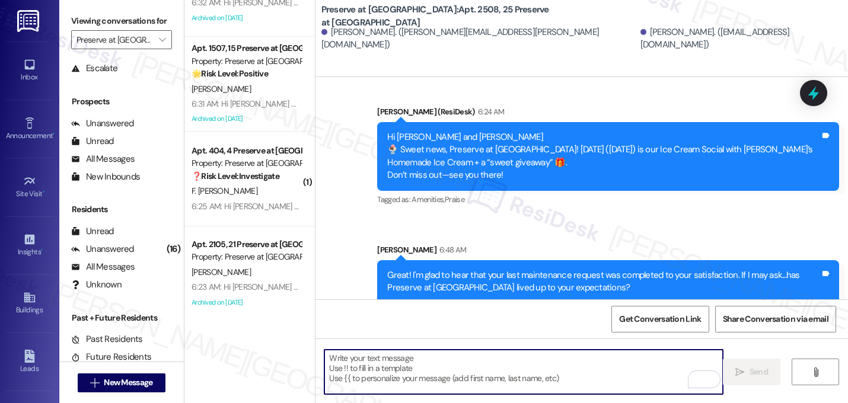
scroll to position [585, 0]
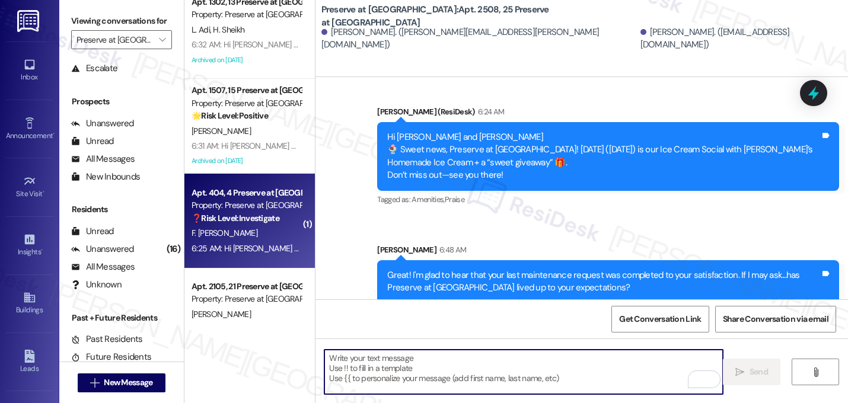
click at [234, 216] on strong "❓ Risk Level: Investigate" at bounding box center [235, 218] width 88 height 11
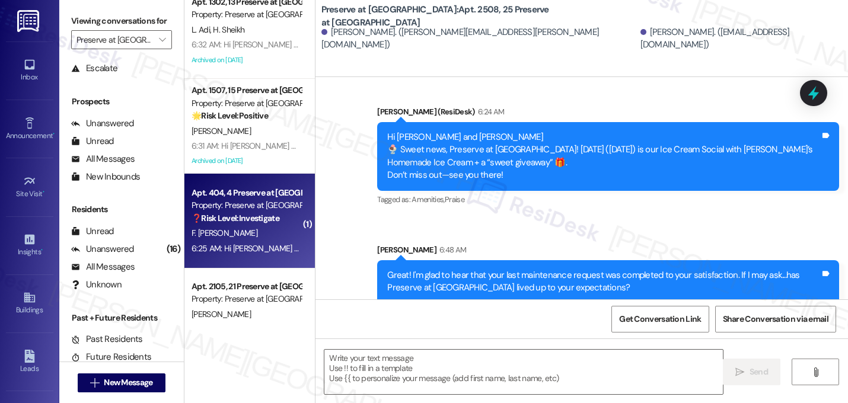
type textarea "Fetching suggested responses. Please feel free to read through the conversation…"
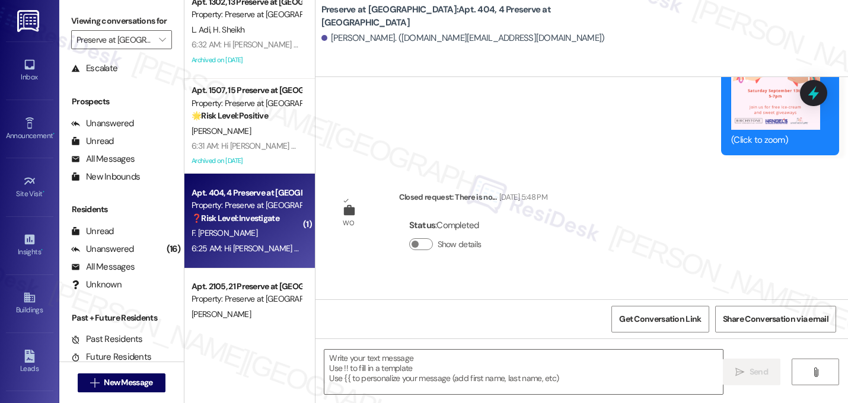
type textarea "Fetching suggested responses. Please feel free to read through the conversation…"
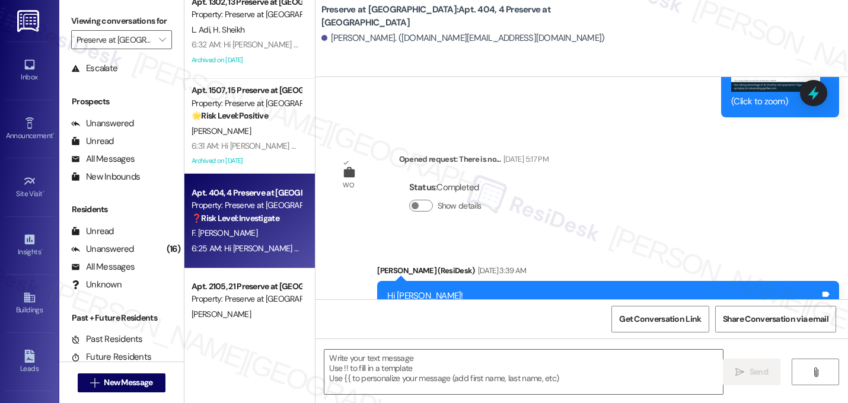
scroll to position [10186, 0]
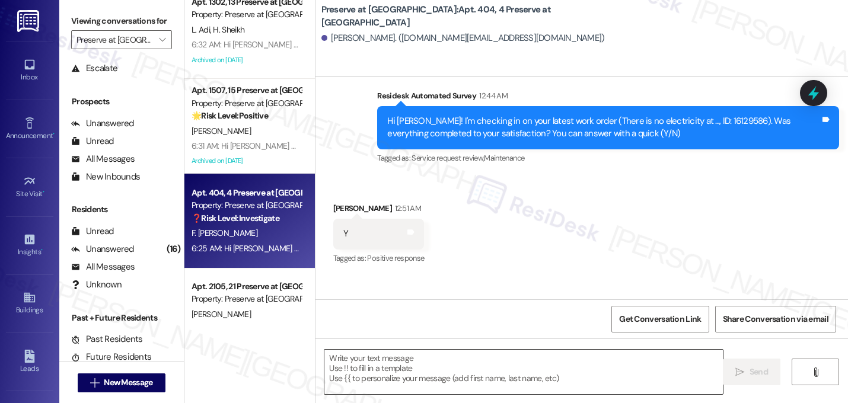
click at [424, 375] on textarea at bounding box center [523, 372] width 398 height 44
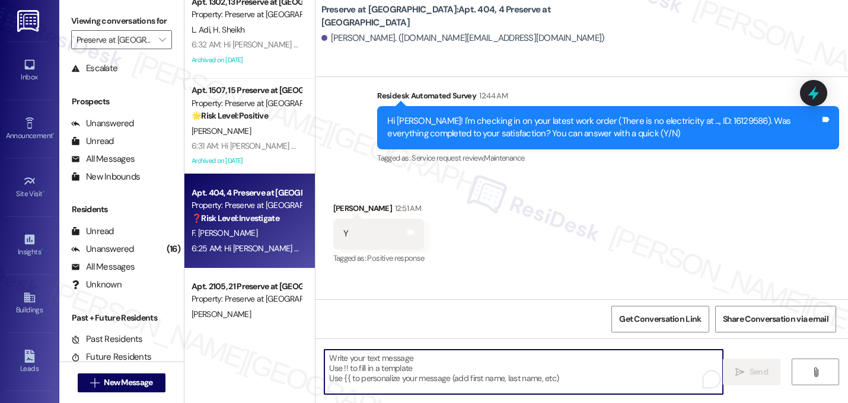
paste textarea "Great! I'm glad to hear that your last maintenance request was completed to you…"
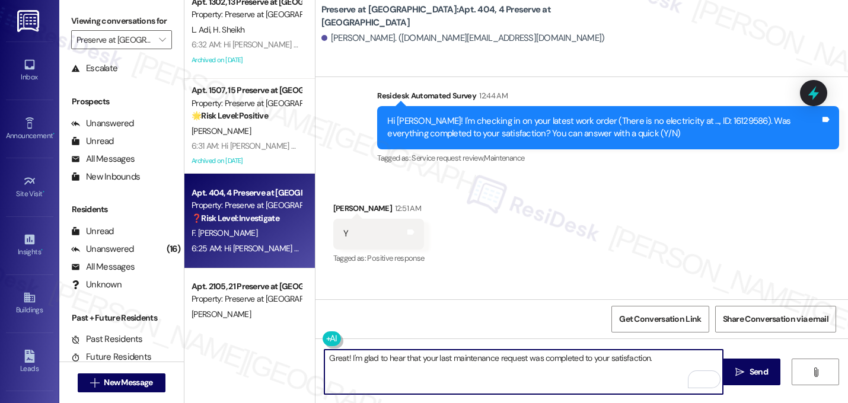
type textarea "Great! I'm glad to hear that your last maintenance request was completed to you…"
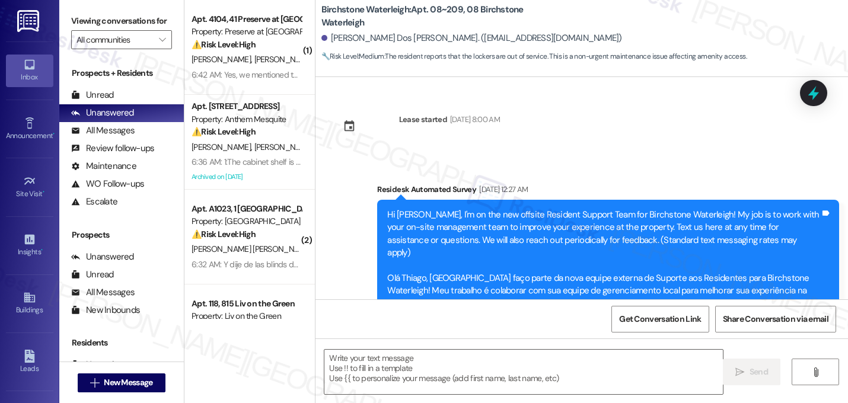
scroll to position [14502, 0]
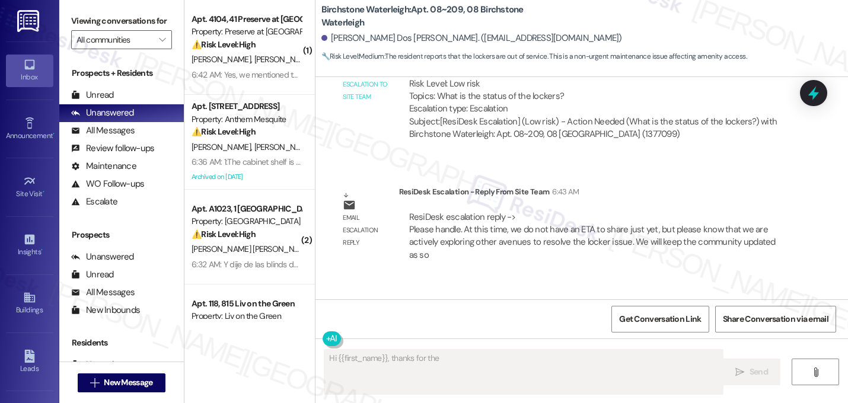
type textarea "Hi {{first_name}}, thanks for the update"
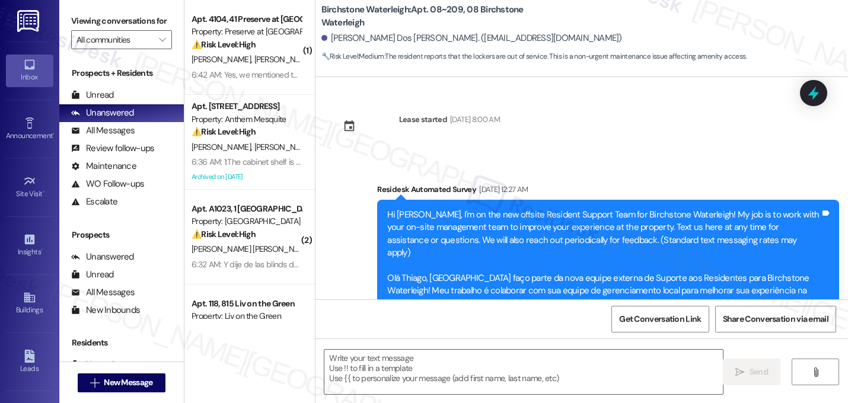
scroll to position [14623, 0]
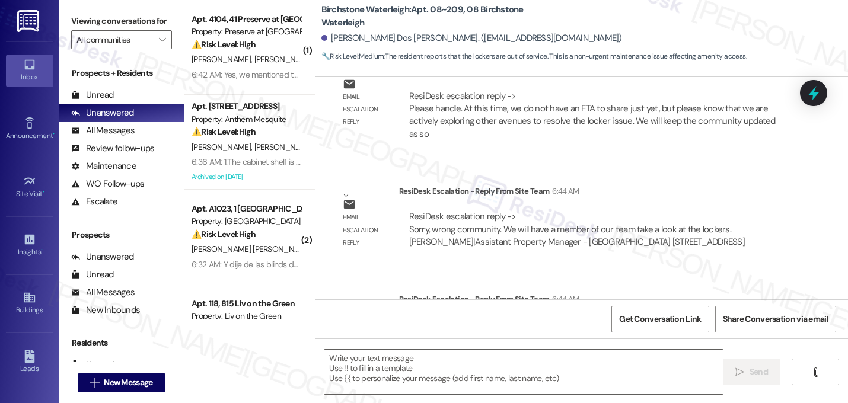
type textarea "Fetching suggested responses. Please feel free to read through the conversation…"
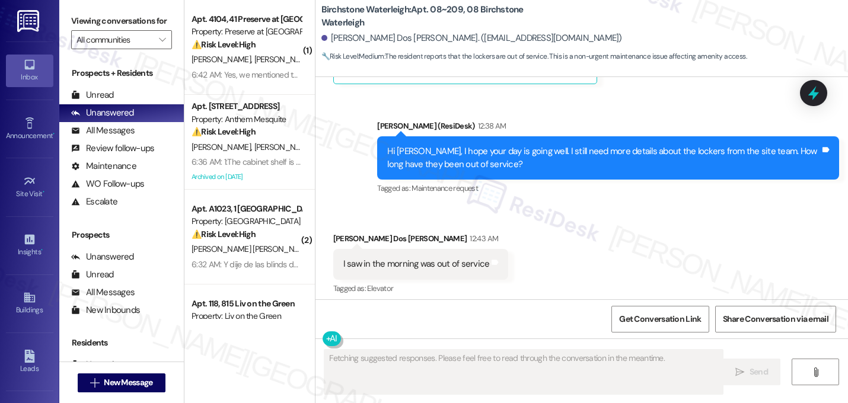
scroll to position [14001, 0]
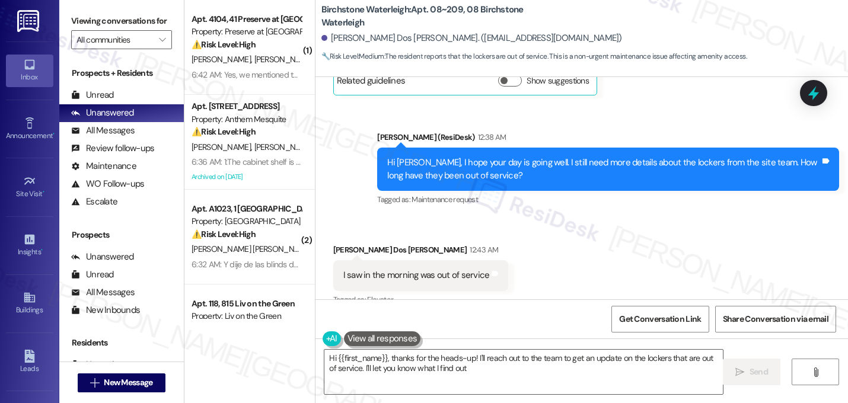
type textarea "Hi {{first_name}}, thanks for the heads-up! I'll reach out to the team to get a…"
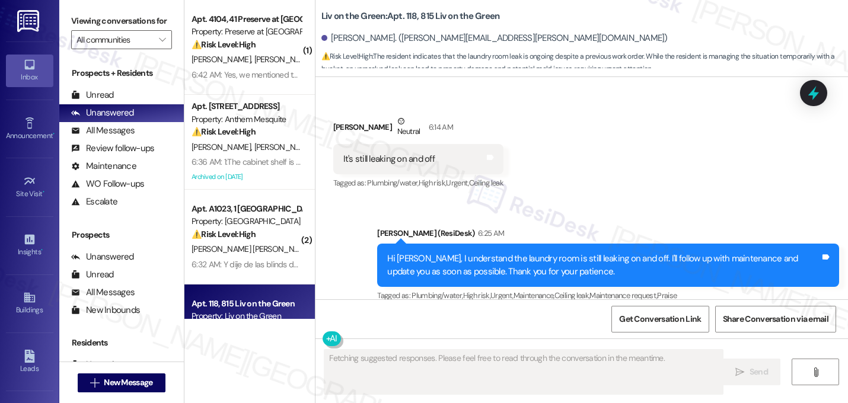
scroll to position [7020, 0]
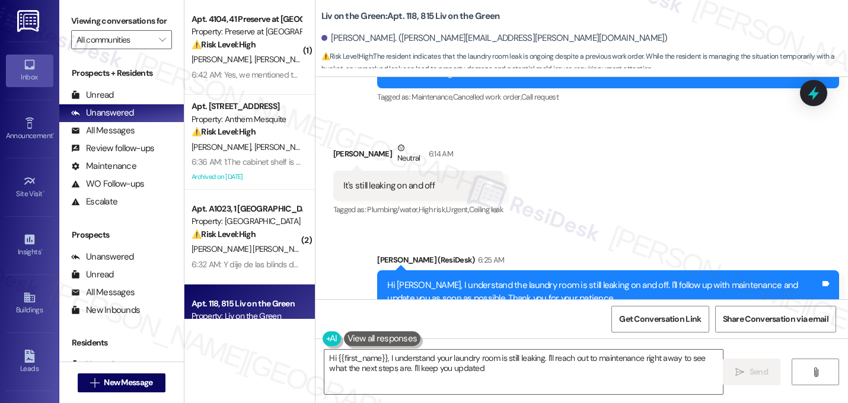
type textarea "Hi {{first_name}}, I understand your laundry room is still leaking. I'll reach …"
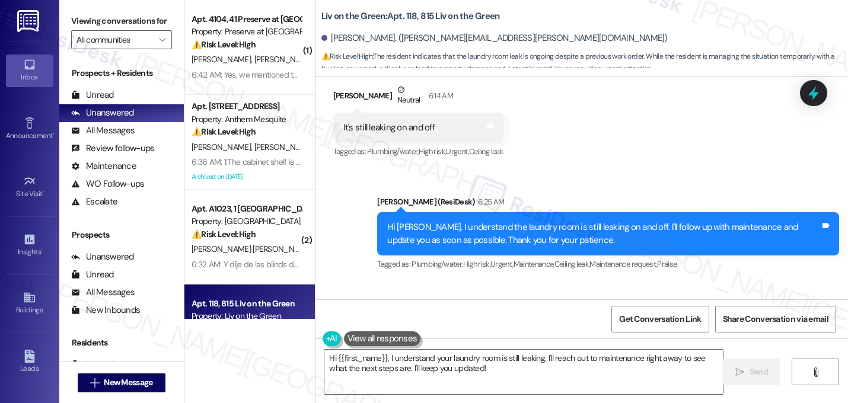
scroll to position [7254, 0]
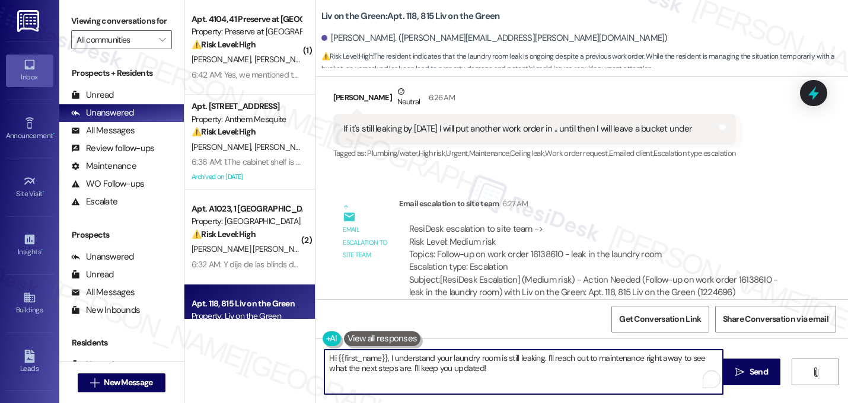
drag, startPoint x: 473, startPoint y: 369, endPoint x: 309, endPoint y: 334, distance: 167.3
click at [315, 334] on div "Survey, sent via SMS Residesk Automated Survey Aug 07, 2024 at 3:19 AM This mes…" at bounding box center [581, 278] width 532 height 403
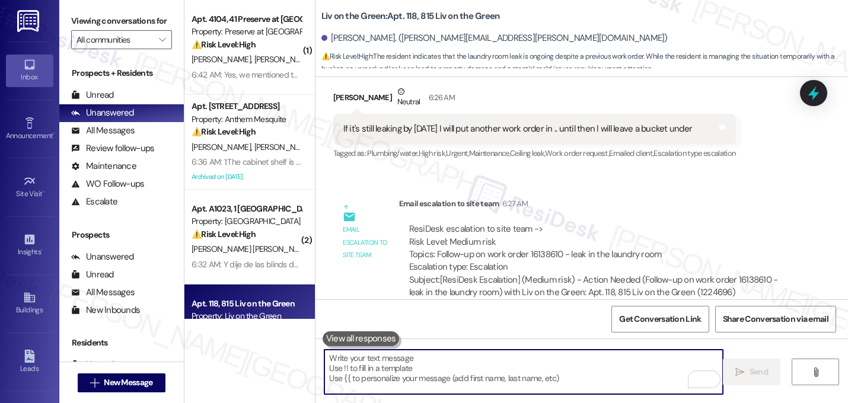
click at [425, 364] on textarea "To enrich screen reader interactions, please activate Accessibility in Grammarl…" at bounding box center [523, 372] width 398 height 44
click at [401, 363] on textarea "To enrich screen reader interactions, please activate Accessibility in Grammarl…" at bounding box center [523, 372] width 398 height 44
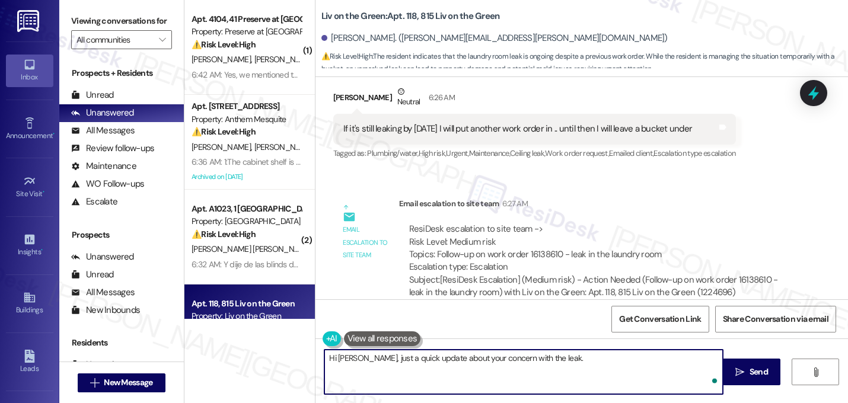
type textarea "Hi Miesha, just a quick update about your concern with the leak."
drag, startPoint x: 561, startPoint y: 360, endPoint x: 265, endPoint y: 360, distance: 295.8
click at [265, 360] on div "( 1 ) Apt. 4104, 41 Preserve at Preston Property: Preserve at Preston ⚠️ Risk L…" at bounding box center [515, 201] width 663 height 403
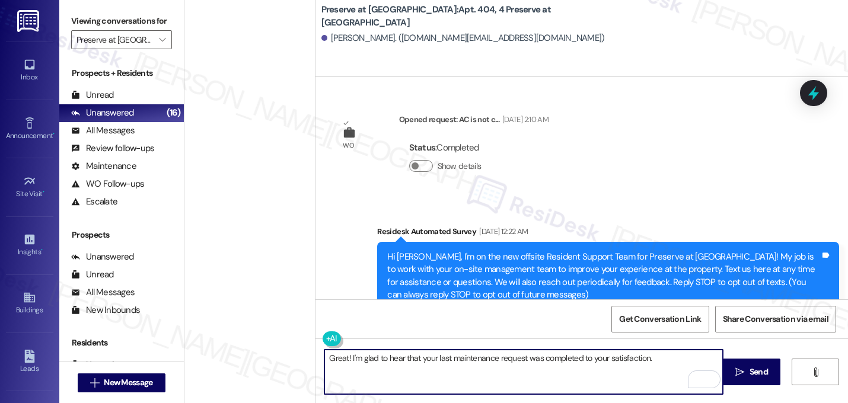
type textarea "Great! I'm glad to hear that your last maintenance request was completed to you…"
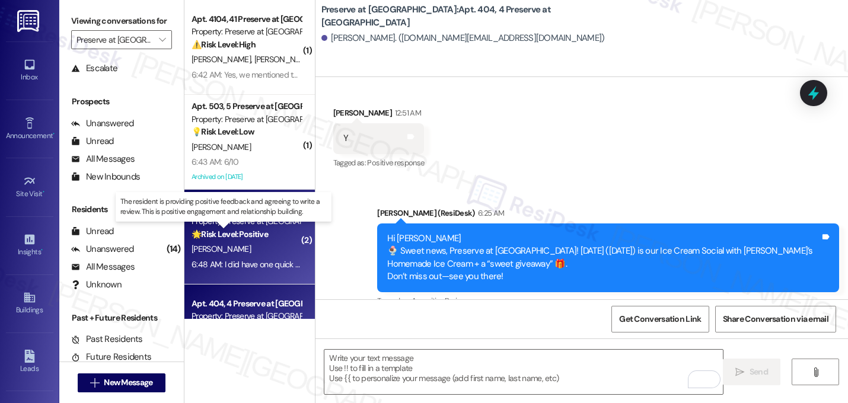
click at [247, 237] on strong "🌟 Risk Level: Positive" at bounding box center [229, 234] width 76 height 11
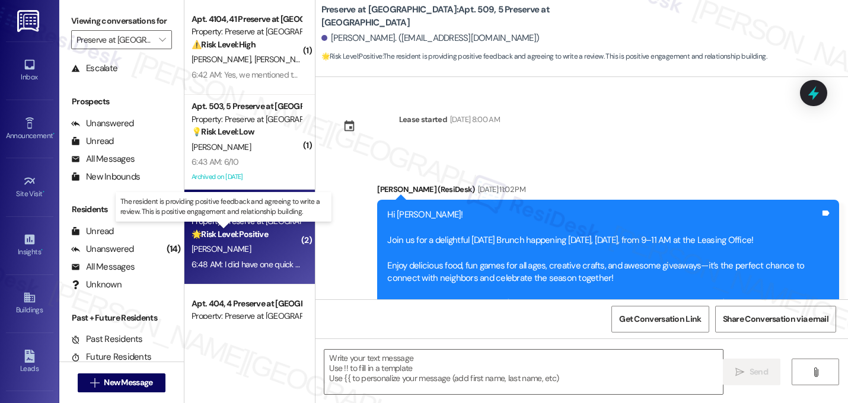
scroll to position [4943, 0]
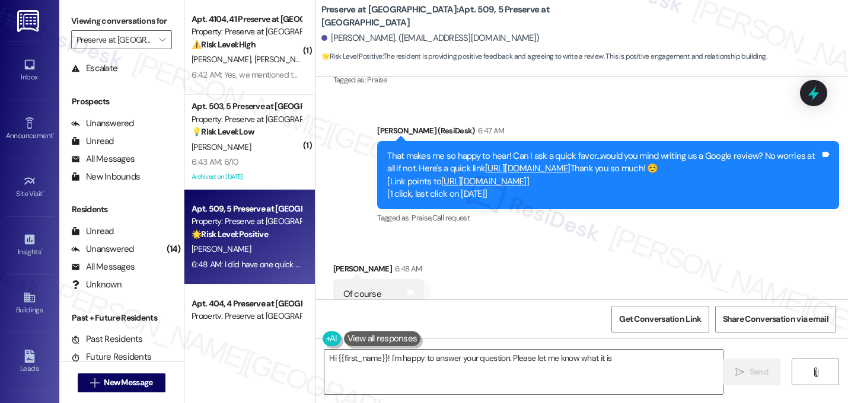
type textarea "Hi {{first_name}}! I'm happy to answer your question. Please let me know what i…"
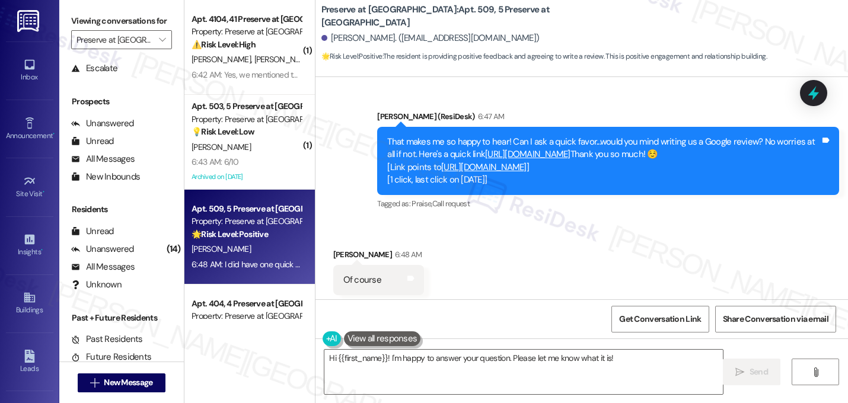
scroll to position [4944, 0]
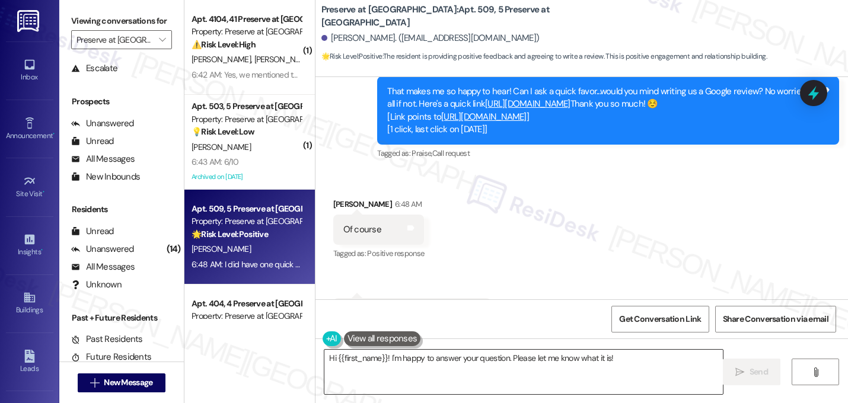
click at [461, 370] on textarea "Hi {{first_name}}! I'm happy to answer your question. Please let me know what i…" at bounding box center [523, 372] width 398 height 44
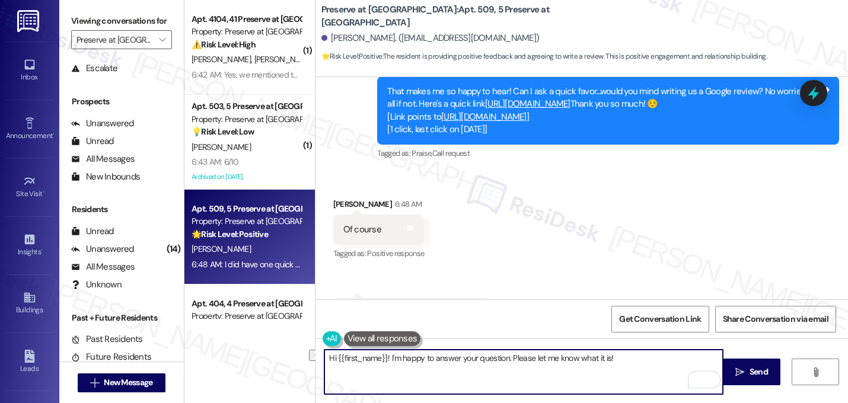
drag, startPoint x: 645, startPoint y: 362, endPoint x: 293, endPoint y: 362, distance: 352.1
click at [293, 362] on div "( 1 ) Apt. 4104, 41 Preserve at [GEOGRAPHIC_DATA] Property: Preserve at [GEOGRA…" at bounding box center [515, 201] width 663 height 403
type textarea "Sure thing. What is it?"
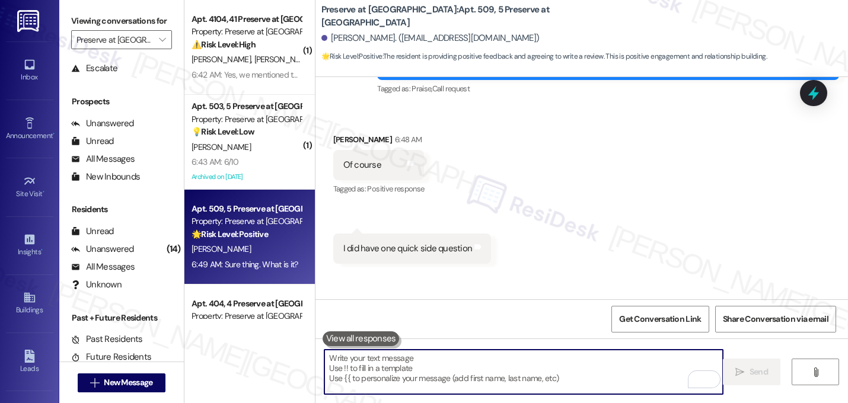
scroll to position [5027, 0]
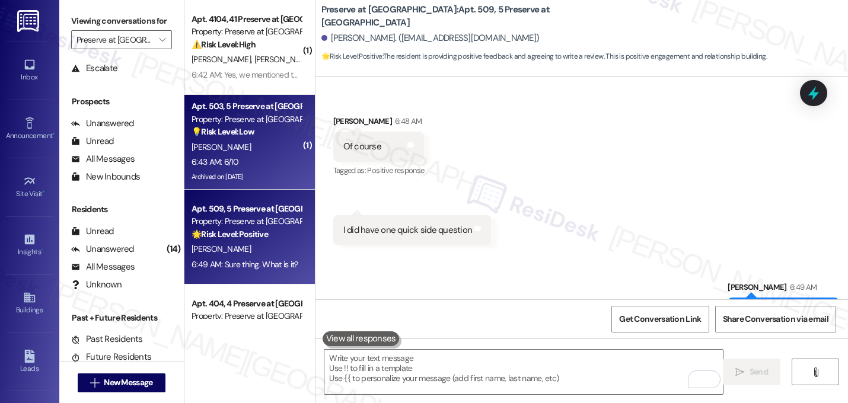
click at [295, 154] on div "Apt. 503, 5 Preserve at [GEOGRAPHIC_DATA] Property: Preserve at [GEOGRAPHIC_DAT…" at bounding box center [249, 142] width 130 height 95
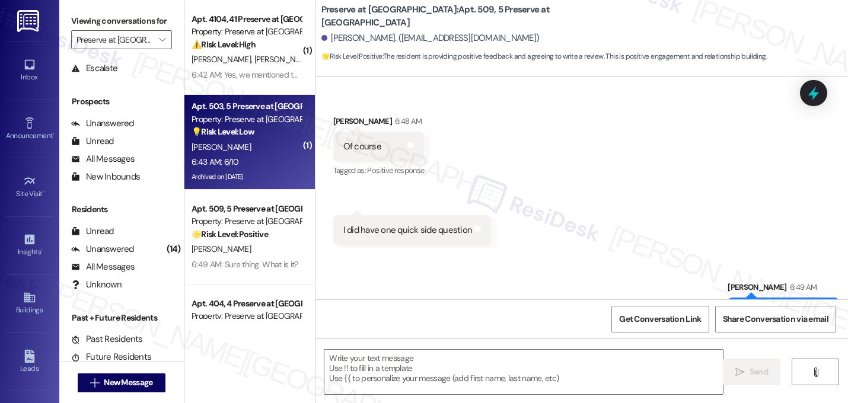
type textarea "Fetching suggested responses. Please feel free to read through the conversation…"
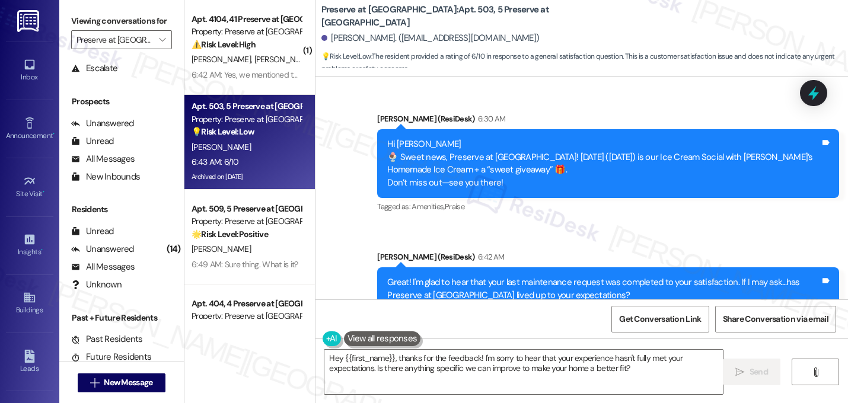
scroll to position [12760, 0]
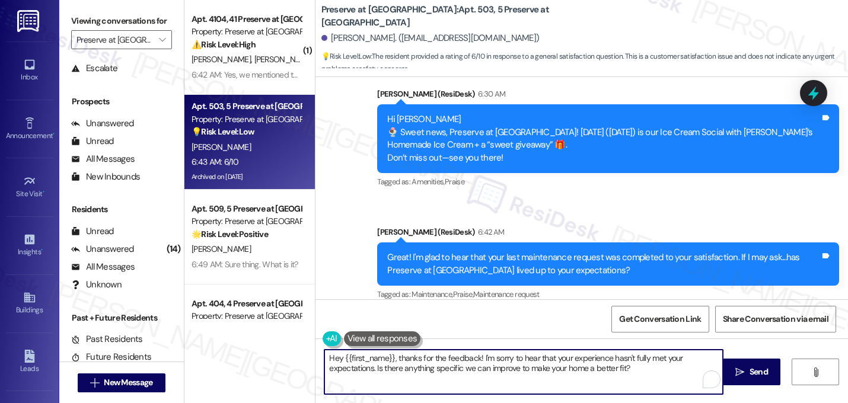
drag, startPoint x: 394, startPoint y: 360, endPoint x: 315, endPoint y: 350, distance: 78.9
click at [318, 350] on div "Hey {{first_name}}, thanks for the feedback! I'm sorry to hear that your experi…" at bounding box center [518, 372] width 400 height 46
click at [406, 359] on textarea "Thanks for the feedback! I'm sorry to hear that your experience hasn't fully me…" at bounding box center [523, 372] width 398 height 44
type textarea "Thanks for the feedback, [PERSON_NAME]! I'm sorry to hear that your experience …"
click at [557, 368] on textarea "Thanks for the feedback, [PERSON_NAME]! I'm sorry to hear that your experience …" at bounding box center [523, 372] width 398 height 44
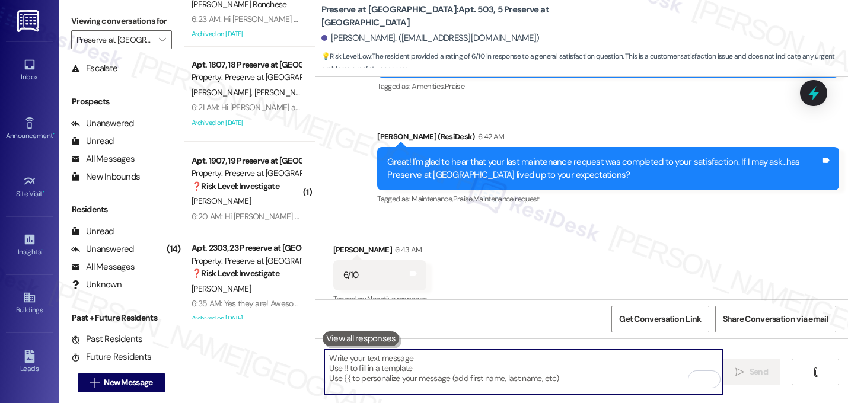
scroll to position [1009, 0]
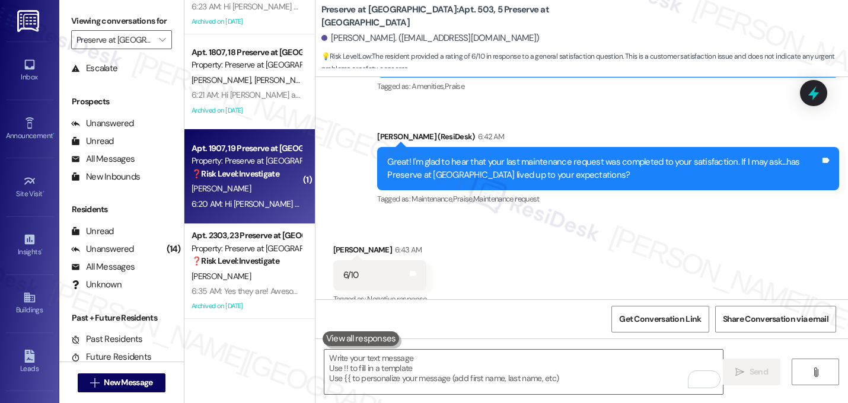
click at [226, 176] on strong "❓ Risk Level: Investigate" at bounding box center [235, 173] width 88 height 11
type textarea "Fetching suggested responses. Please feel free to read through the conversation…"
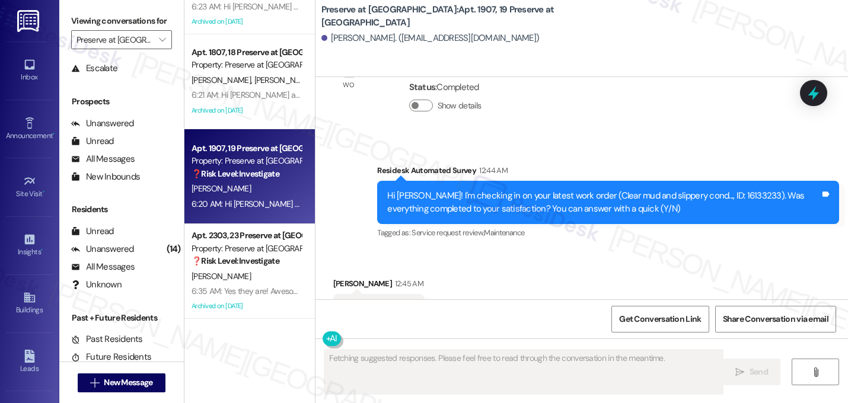
scroll to position [11602, 0]
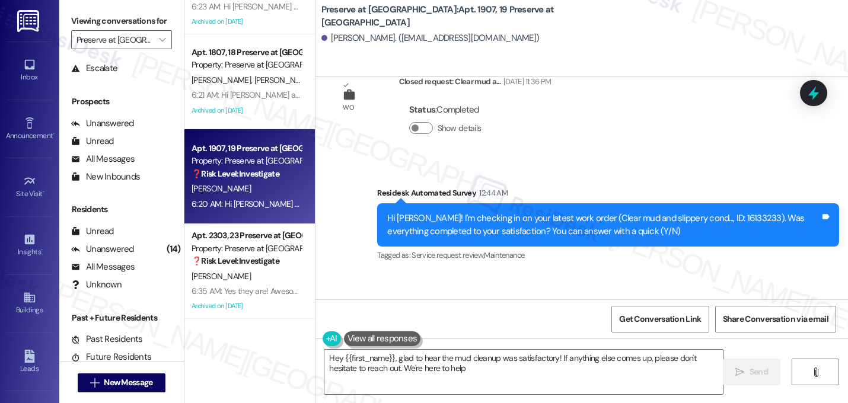
type textarea "Hey {{first_name}}, glad to hear the mud cleanup was satisfactory! If anything …"
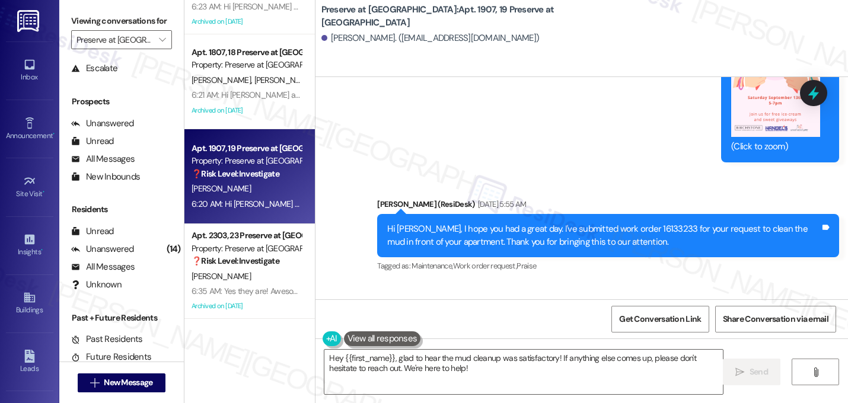
scroll to position [11725, 0]
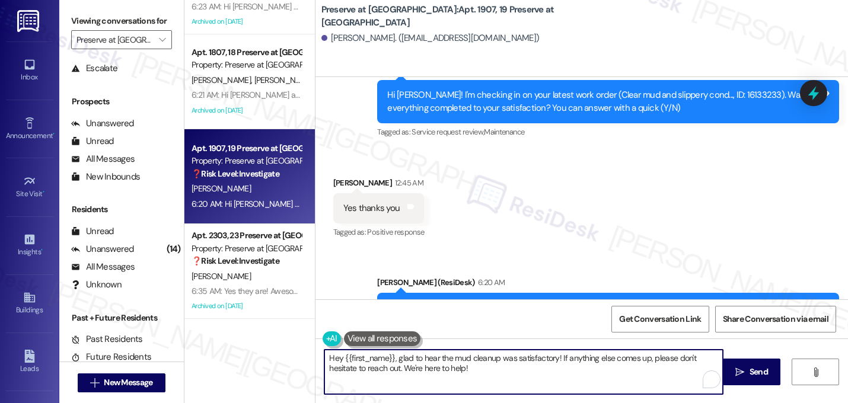
drag, startPoint x: 460, startPoint y: 363, endPoint x: 152, endPoint y: 362, distance: 307.6
click at [152, 362] on div "Viewing conversations for Preserve at [GEOGRAPHIC_DATA]  Prospects + Residents…" at bounding box center [453, 201] width 788 height 403
drag, startPoint x: 450, startPoint y: 370, endPoint x: 239, endPoint y: 322, distance: 216.3
click at [239, 322] on div "Apt. 1507, 15 Preserve at [GEOGRAPHIC_DATA] Property: Preserve at [GEOGRAPHIC_D…" at bounding box center [515, 201] width 663 height 403
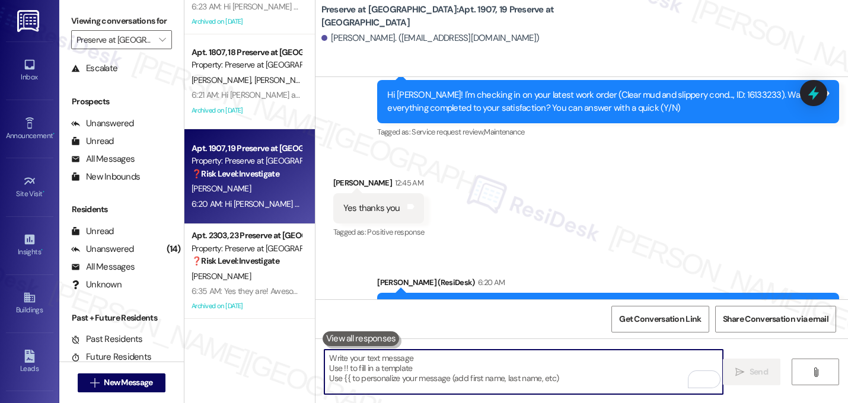
paste textarea "Great! I'm glad to hear that your last maintenance request was completed to you…"
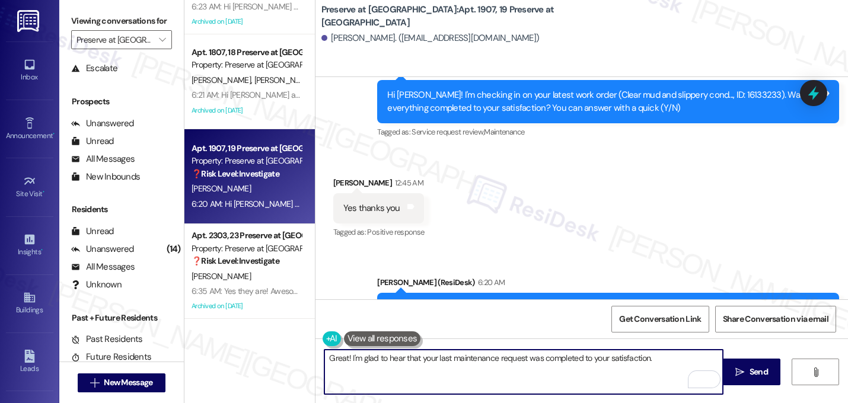
paste textarea "If I may ask...has {{property}} lived up to your expectations?"
type textarea "Great! I'm glad to hear that your last maintenance request was completed to you…"
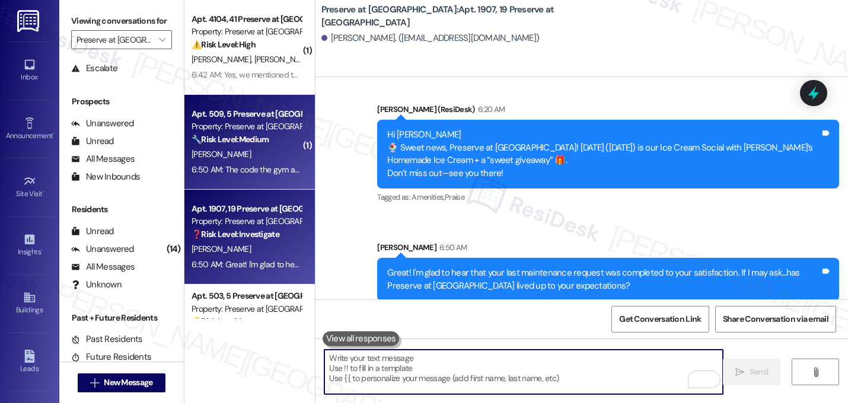
scroll to position [11902, 0]
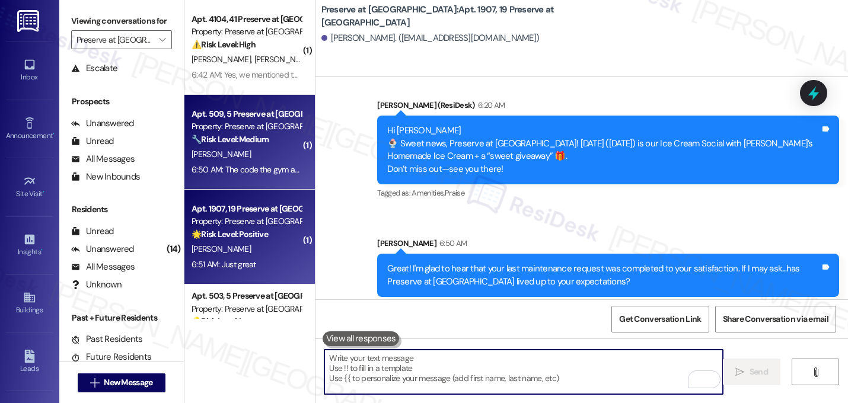
click at [253, 145] on div "🔧 Risk Level: Medium The resident is asking for the gym code. This is a non-urg…" at bounding box center [246, 139] width 110 height 12
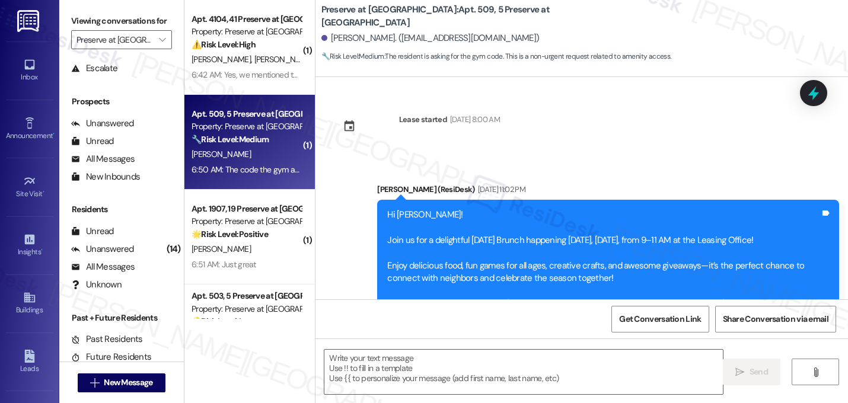
scroll to position [5348, 0]
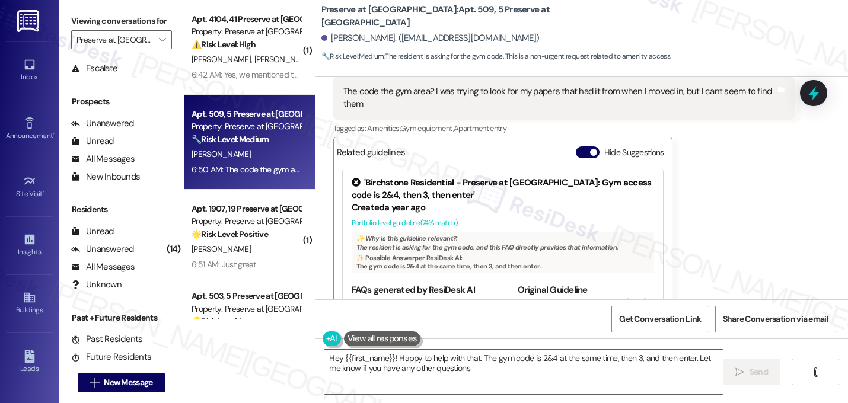
type textarea "Hey {{first_name}}! Happy to help with that. The gym code is 2&4 at the same ti…"
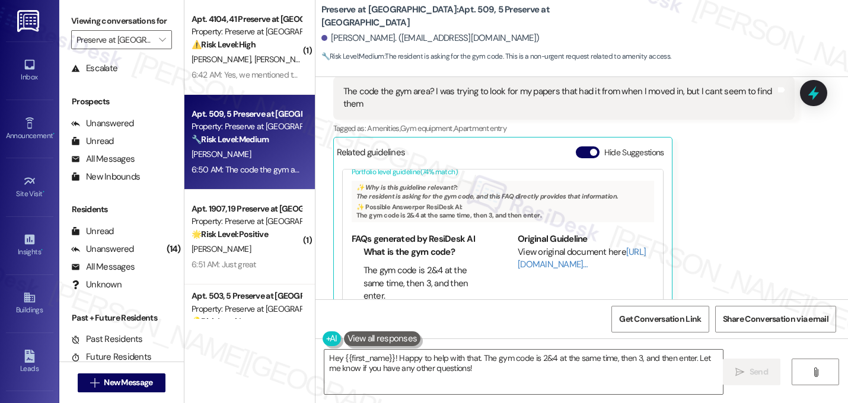
scroll to position [51, 0]
click at [533, 246] on link "[URL][DOMAIN_NAME]…" at bounding box center [581, 258] width 128 height 24
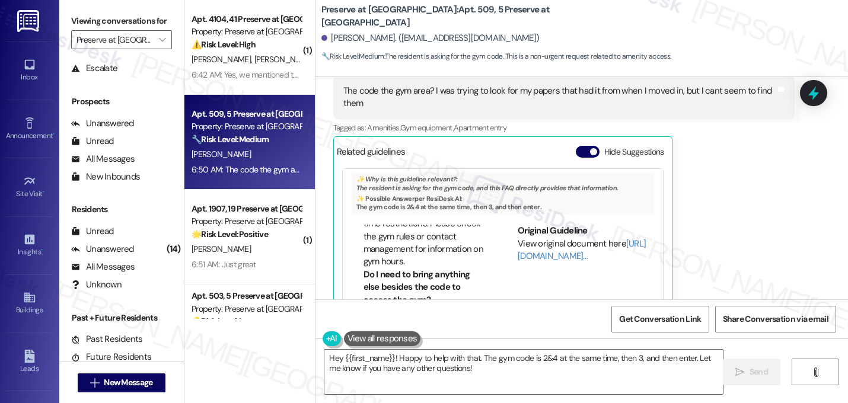
scroll to position [746, 0]
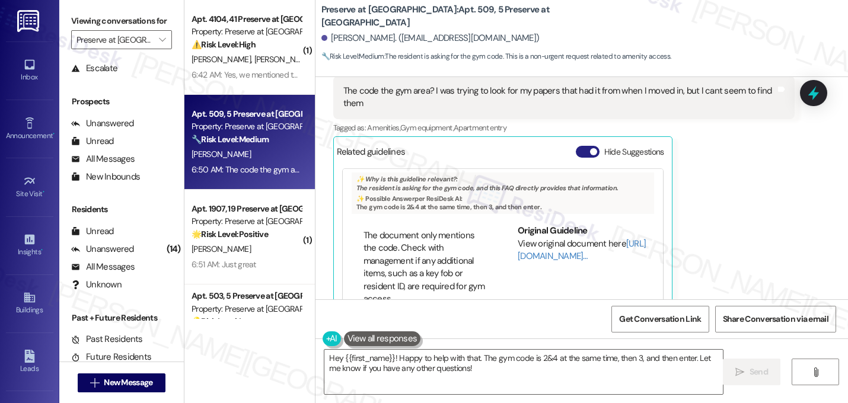
click at [592, 146] on button "Hide Suggestions" at bounding box center [588, 152] width 24 height 12
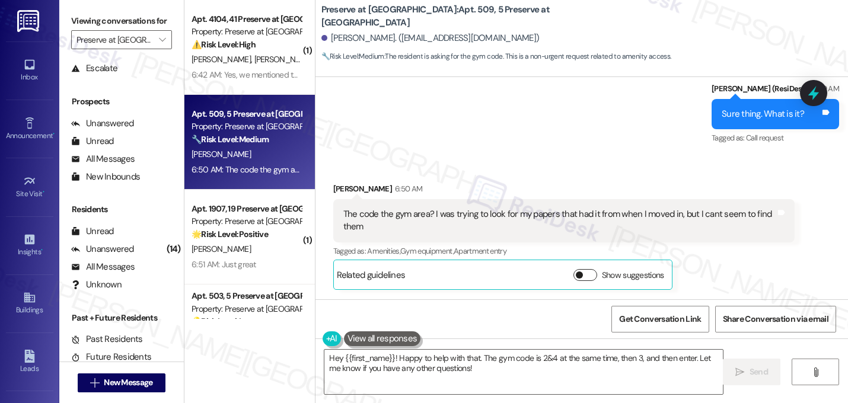
scroll to position [5187, 0]
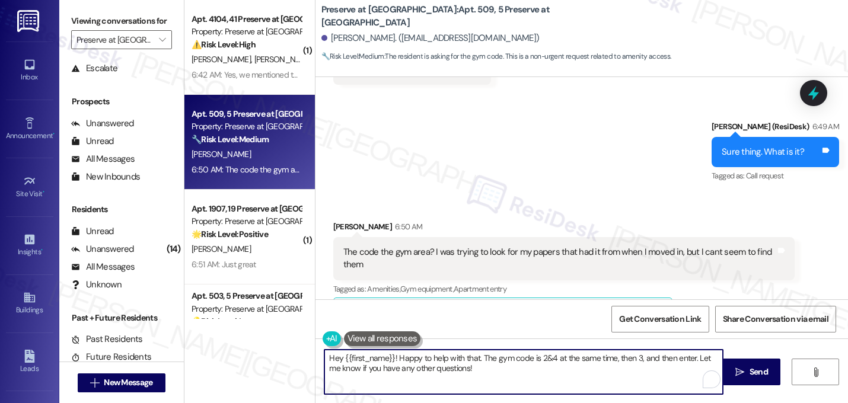
drag, startPoint x: 469, startPoint y: 372, endPoint x: 254, endPoint y: 360, distance: 216.1
click at [254, 360] on div "( 1 ) Apt. 4104, 41 Preserve at [GEOGRAPHIC_DATA] Property: Preserve at [GEOGRA…" at bounding box center [515, 201] width 663 height 403
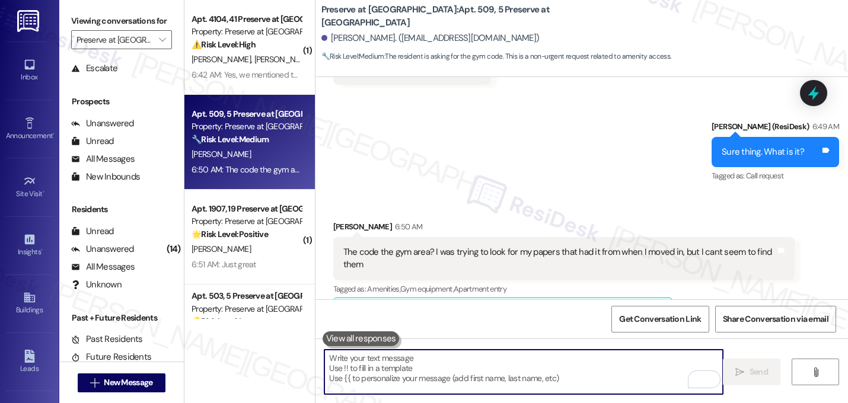
paste textarea "The gym code is 2&4 at the same time, then 3, and then enter."
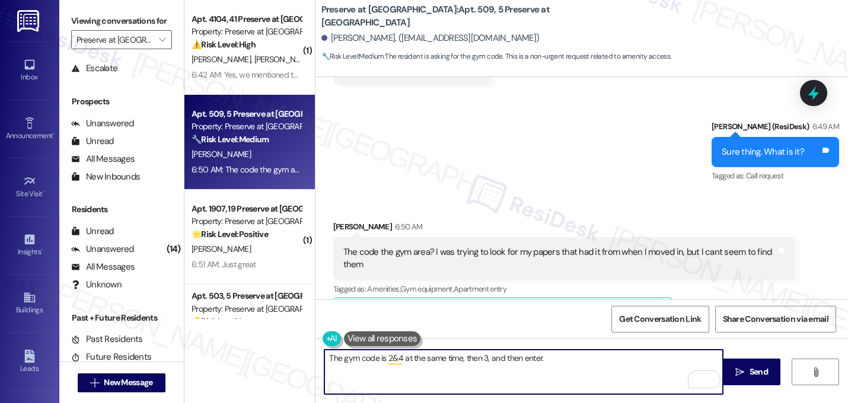
click at [326, 359] on textarea "The gym code is 2&4 at the same time, then 3, and then enter." at bounding box center [523, 372] width 398 height 44
click at [591, 357] on textarea "No problem! The gym code is 2&4 at the same time, then 3, and then enter." at bounding box center [523, 372] width 398 height 44
paste textarea "Let me know if you need anything else. 😊"
type textarea "No problem! The gym code is 2&4 at the same time, then 3, and then enter. Let m…"
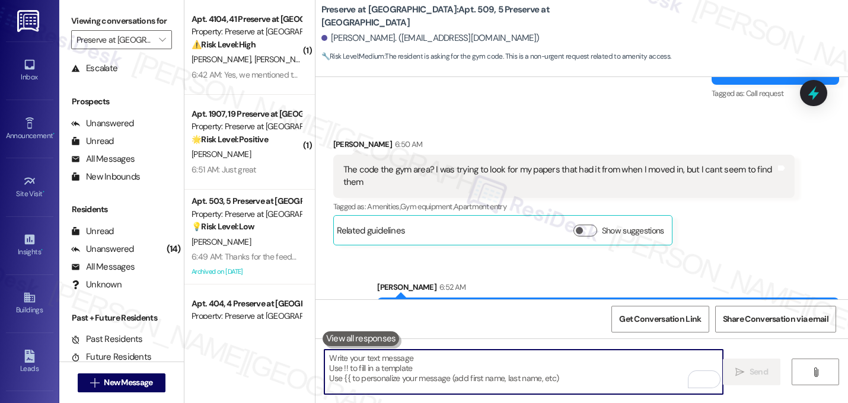
scroll to position [0, 0]
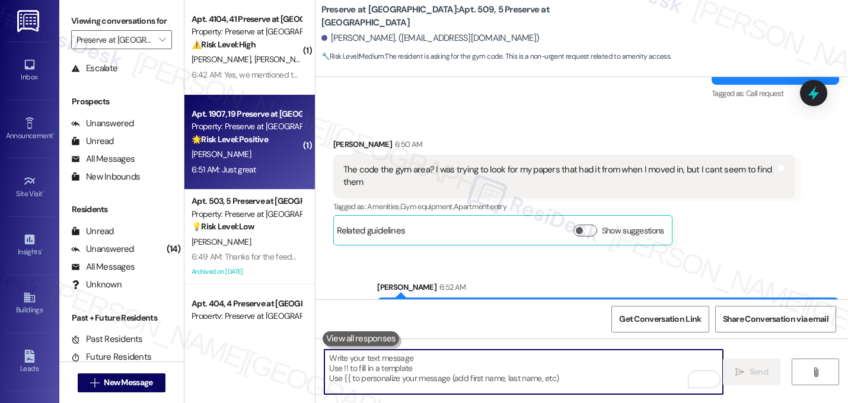
click at [236, 152] on div "[PERSON_NAME]" at bounding box center [246, 154] width 112 height 15
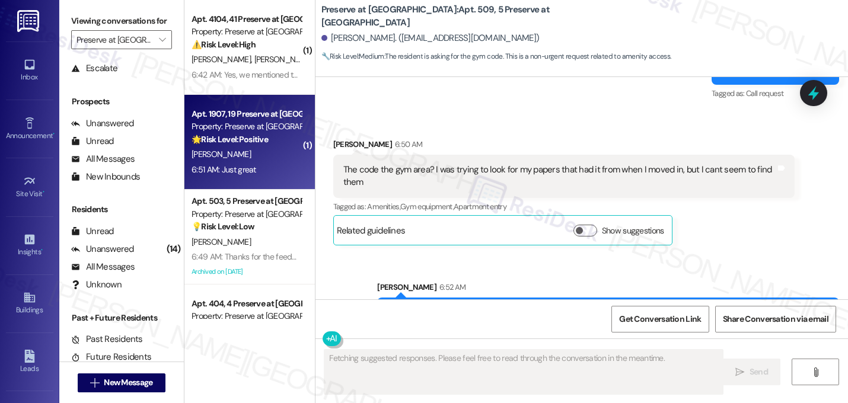
type textarea "Fetching suggested responses. Please feel free to read through the conversation…"
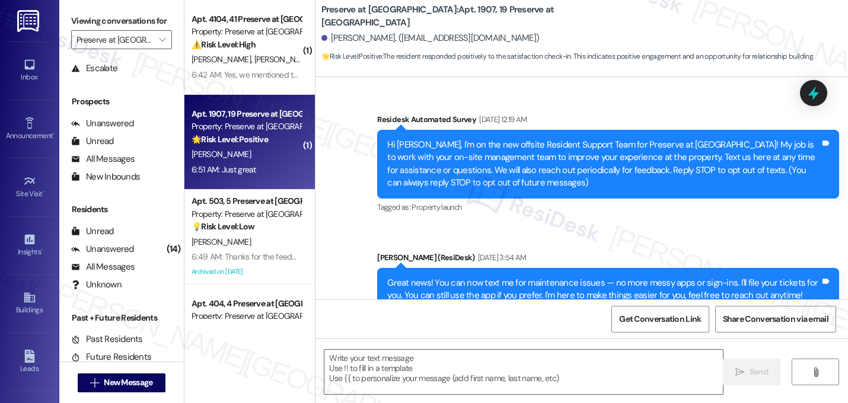
scroll to position [11938, 0]
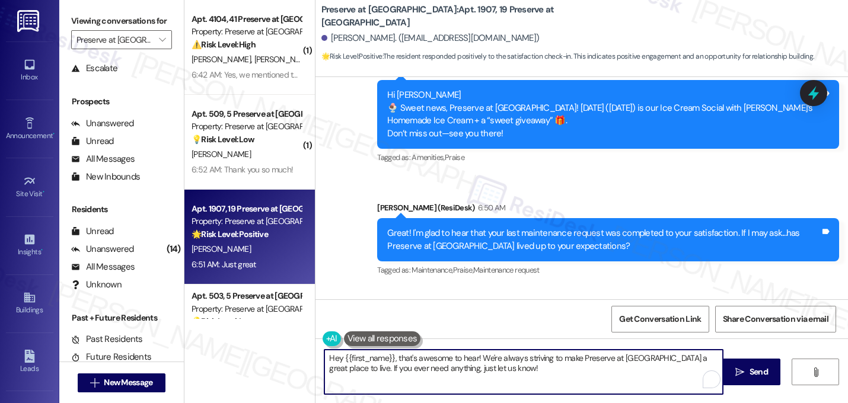
drag, startPoint x: 392, startPoint y: 359, endPoint x: 322, endPoint y: 351, distance: 71.0
click at [324, 351] on textarea "Hey {{first_name}}, that's awesome to hear! We're always striving to make Prese…" at bounding box center [523, 372] width 398 height 44
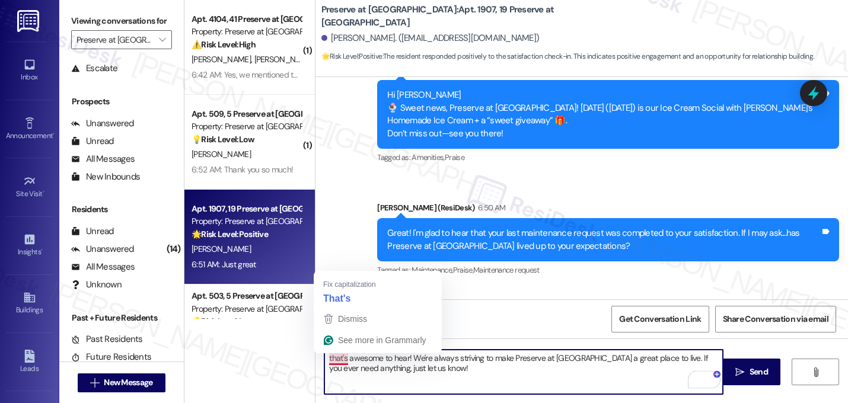
click at [326, 358] on textarea "that's awesome to hear! We're always striving to make Preserve at [GEOGRAPHIC_D…" at bounding box center [523, 372] width 398 height 44
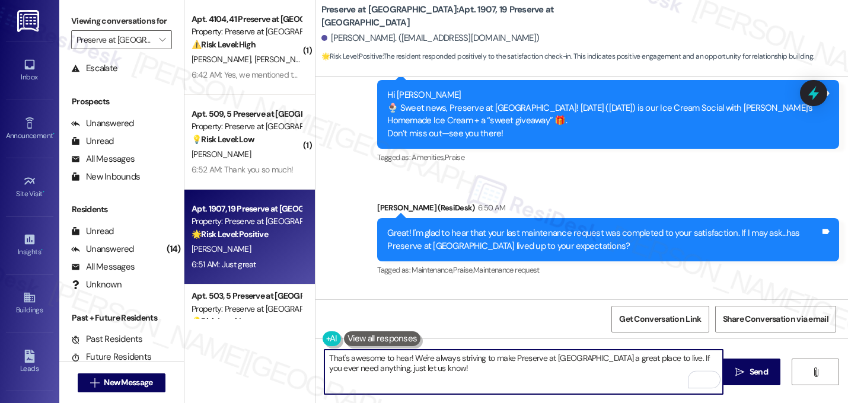
click at [405, 357] on textarea "That's awesome to hear! We're always striving to make Preserve at [GEOGRAPHIC_D…" at bounding box center [523, 372] width 398 height 44
type textarea "That's awesome to hear, [PERSON_NAME]! We're always striving to make Preserve a…"
click at [443, 372] on textarea "That's awesome to hear, [PERSON_NAME]! We're always striving to make Preserve a…" at bounding box center [523, 372] width 398 height 44
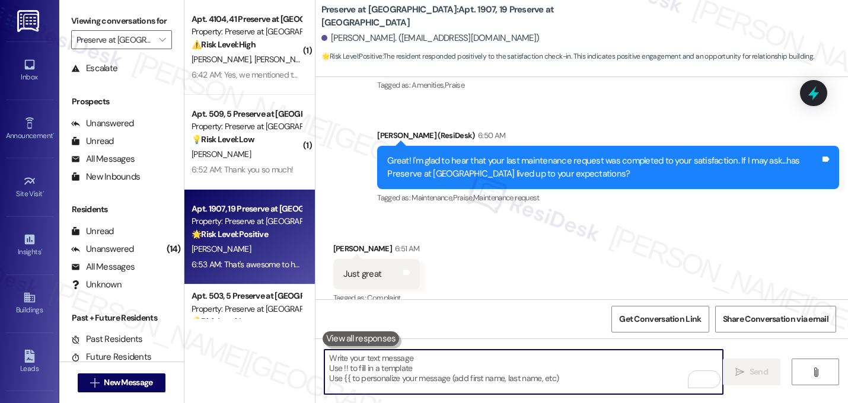
scroll to position [12033, 0]
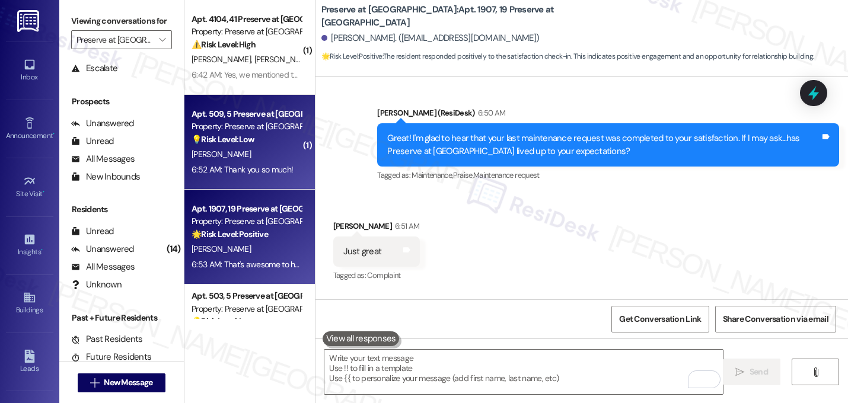
click at [250, 148] on div "[PERSON_NAME]" at bounding box center [246, 154] width 112 height 15
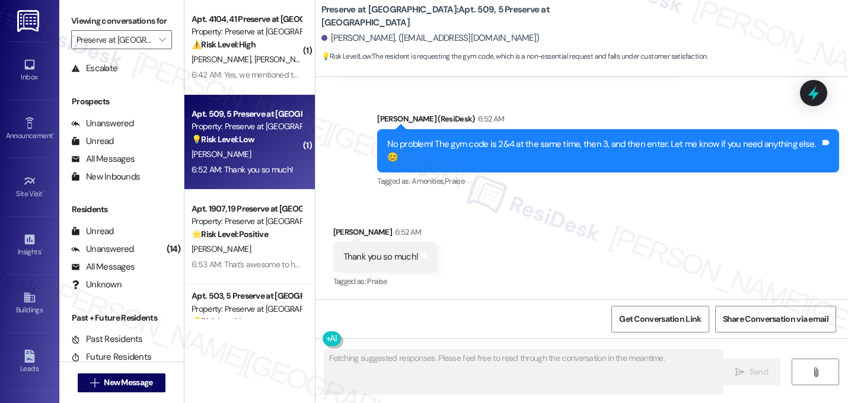
scroll to position [5387, 0]
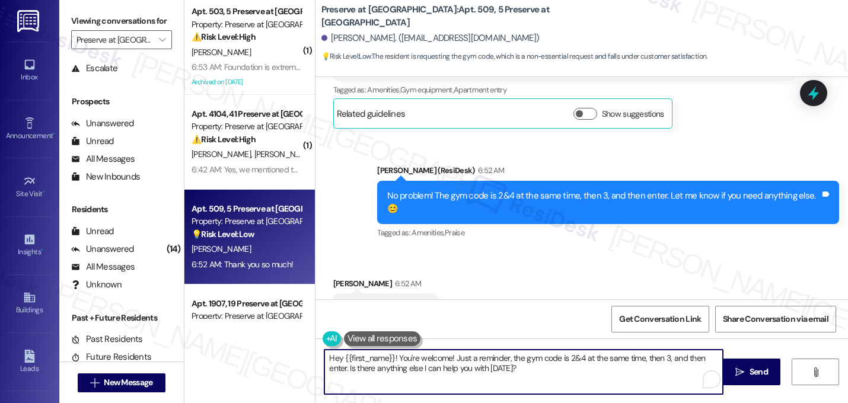
drag, startPoint x: 450, startPoint y: 359, endPoint x: 532, endPoint y: 372, distance: 83.5
click at [532, 372] on textarea "Hey {{first_name}}! You're welcome! Just a reminder, the gym code is 2&4 at the…" at bounding box center [523, 372] width 398 height 44
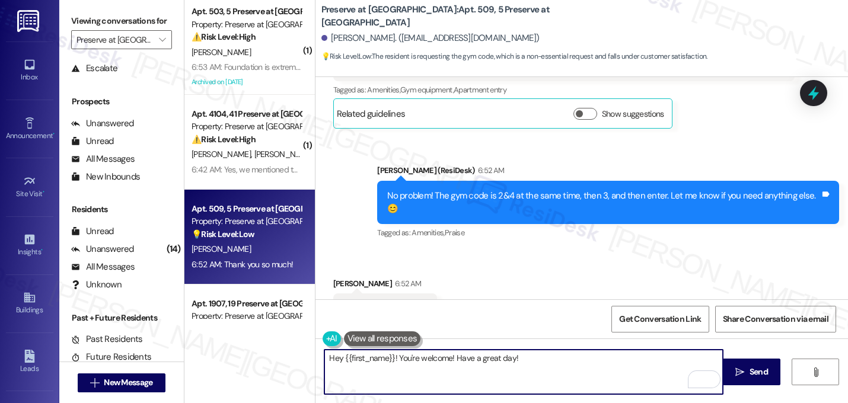
click at [393, 359] on textarea "Hey {{first_name}}! You're welcome! Have a great day!" at bounding box center [523, 372] width 398 height 44
click at [379, 354] on textarea "You're welcome! Have a great day!" at bounding box center [523, 372] width 398 height 44
type textarea "You're welcome. Have a great day!"
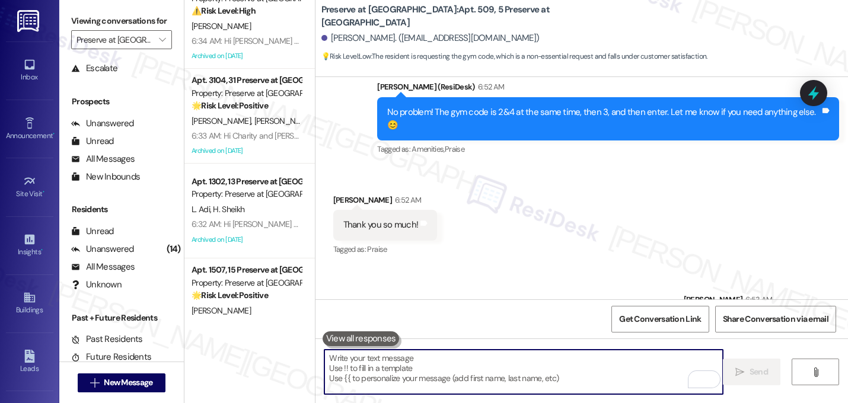
scroll to position [0, 0]
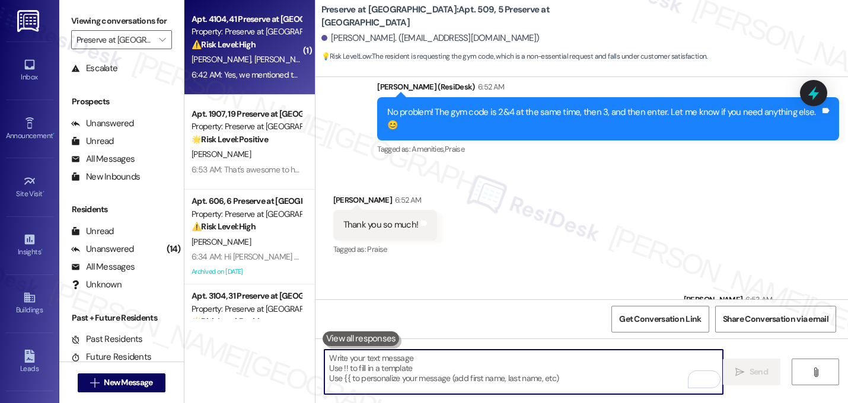
click at [232, 66] on div "[PERSON_NAME] [PERSON_NAME]" at bounding box center [246, 59] width 112 height 15
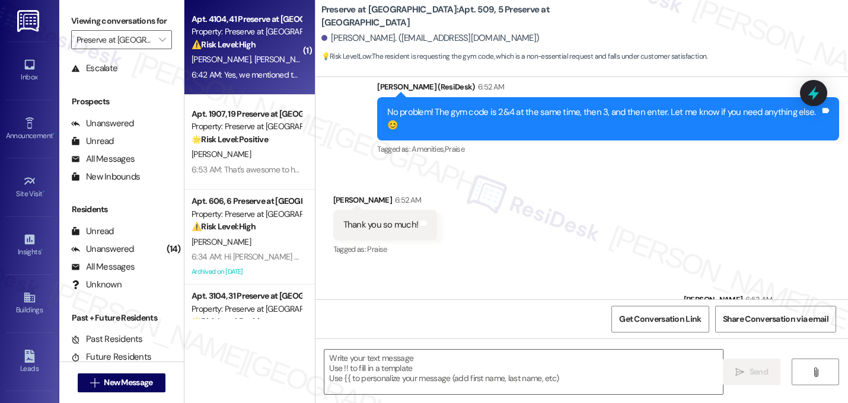
type textarea "Fetching suggested responses. Please feel free to read through the conversation…"
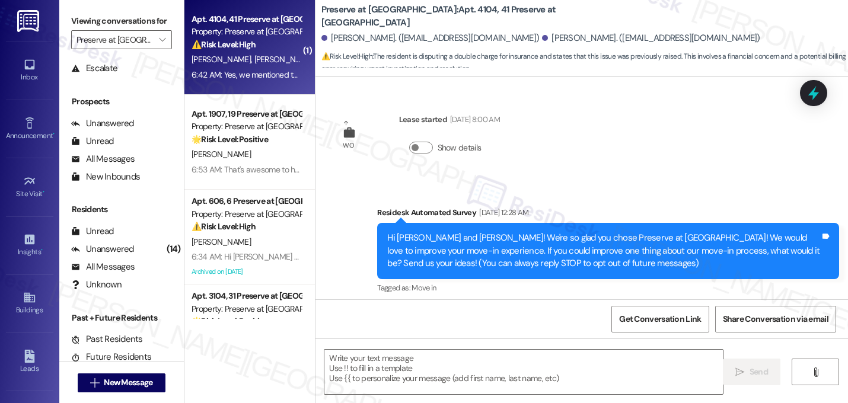
scroll to position [9884, 0]
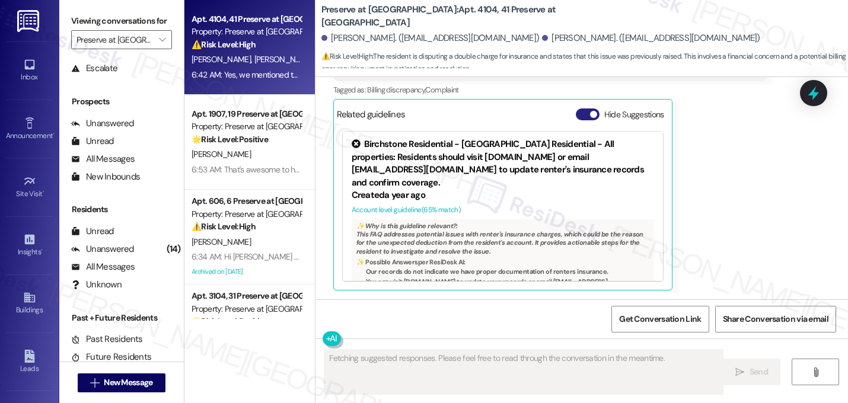
click at [582, 113] on button "Hide Suggestions" at bounding box center [588, 114] width 24 height 12
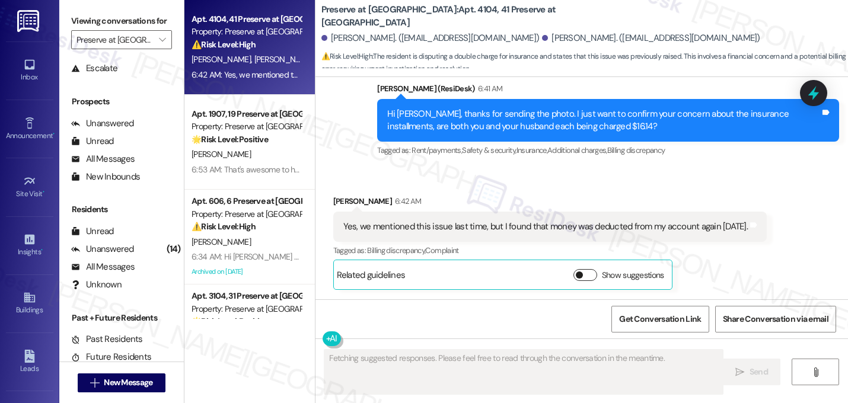
scroll to position [9723, 0]
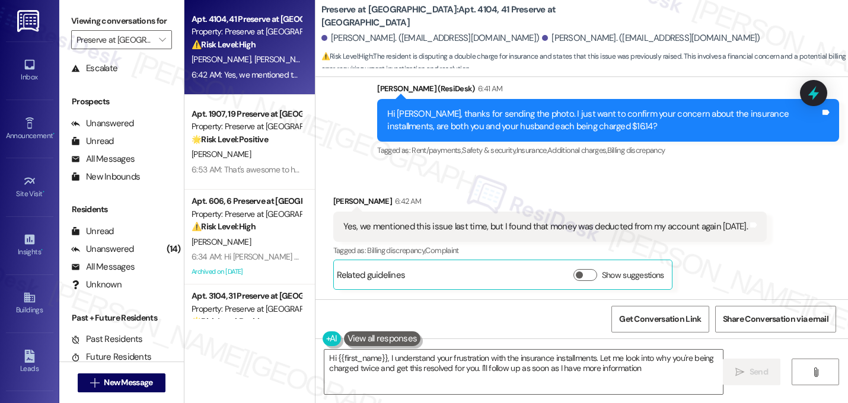
type textarea "Hi {{first_name}}, I understand your frustration with the insurance installment…"
click at [576, 275] on span "button" at bounding box center [579, 274] width 7 height 7
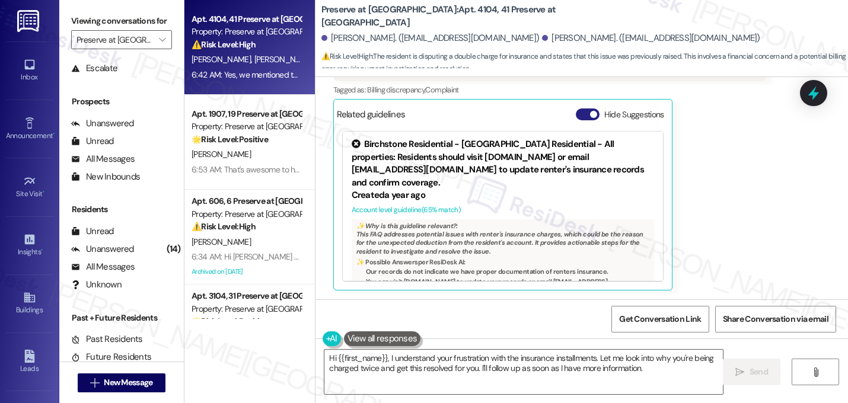
click at [577, 113] on button "Hide Suggestions" at bounding box center [588, 114] width 24 height 12
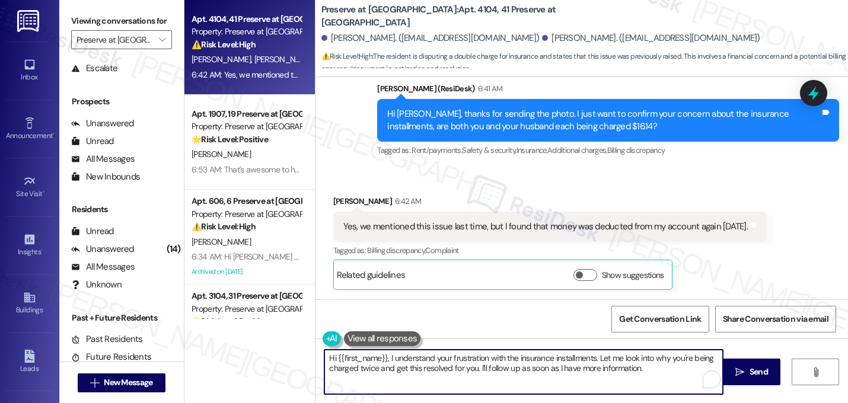
drag, startPoint x: 668, startPoint y: 370, endPoint x: 279, endPoint y: 337, distance: 390.3
click at [279, 337] on div "Apt. 4104, 41 Preserve at [GEOGRAPHIC_DATA] Property: Preserve at [GEOGRAPHIC_D…" at bounding box center [515, 201] width 663 height 403
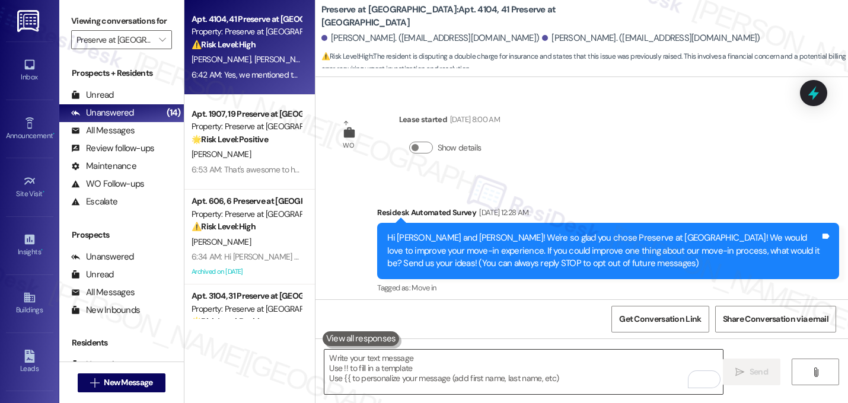
scroll to position [9723, 0]
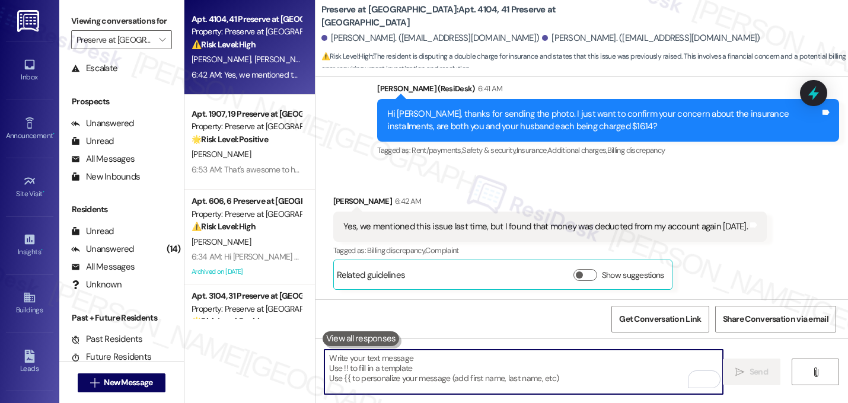
click at [401, 365] on textarea "To enrich screen reader interactions, please activate Accessibility in Grammarl…" at bounding box center [523, 372] width 398 height 44
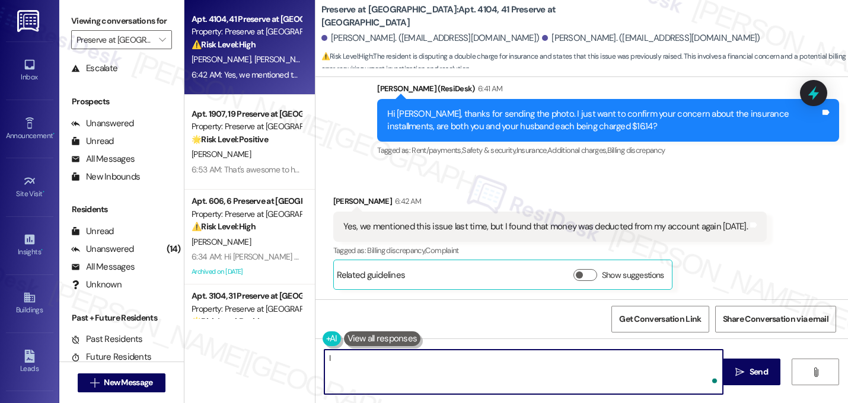
type textarea "I"
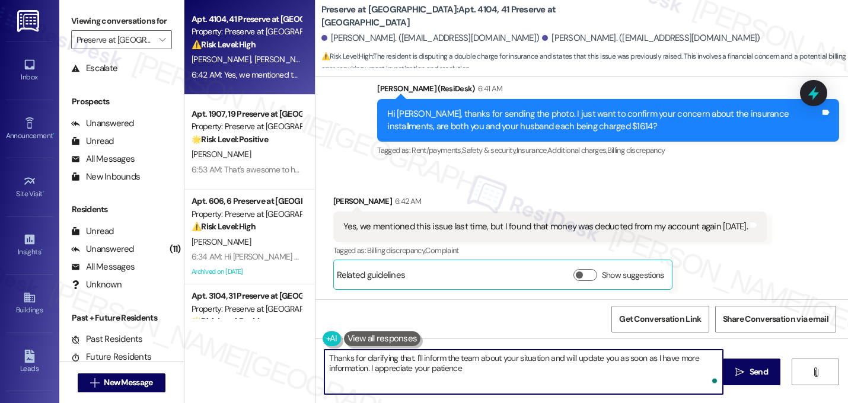
type textarea "Thanks for clarifying that. I'll inform the team about your situation and will …"
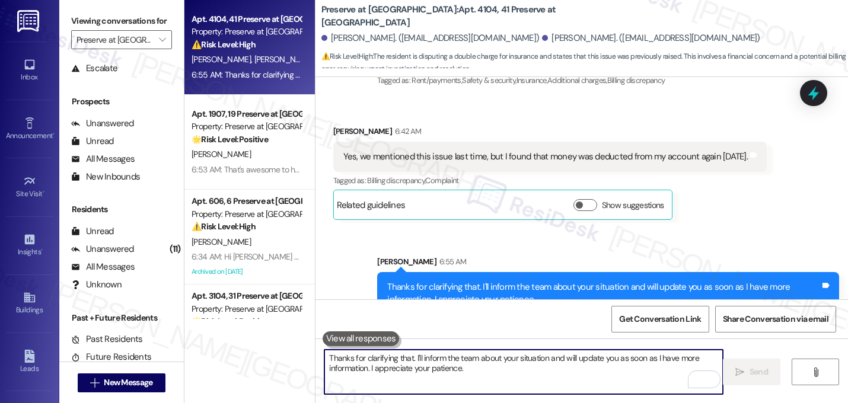
scroll to position [9819, 0]
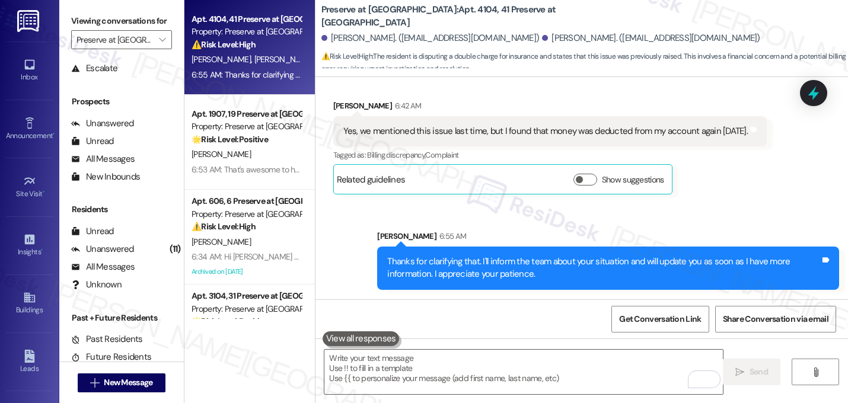
click at [533, 190] on div "Related guidelines Show suggestions" at bounding box center [503, 179] width 332 height 23
drag, startPoint x: 534, startPoint y: 196, endPoint x: 542, endPoint y: 184, distance: 14.1
click at [533, 196] on div "Received via SMS Qin Zhou 6:42 AM Yes, we mentioned this issue last time, but I…" at bounding box center [549, 147] width 451 height 113
click at [685, 183] on div "Qin Zhou 6:42 AM Yes, we mentioned this issue last time, but I found that money…" at bounding box center [549, 147] width 433 height 95
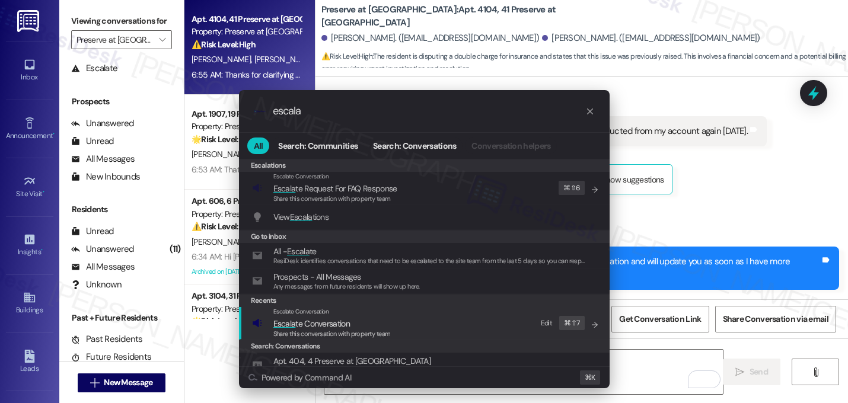
type input "escala"
click at [301, 318] on span "Escala te Conversation" at bounding box center [311, 323] width 76 height 13
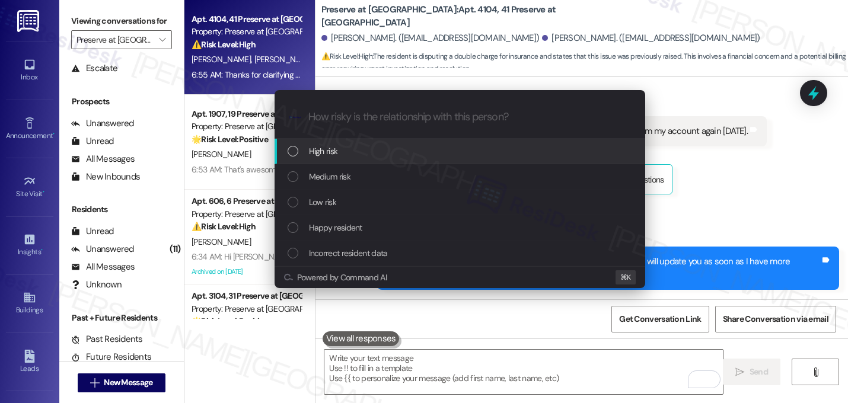
click at [317, 156] on span "High risk" at bounding box center [323, 151] width 29 height 13
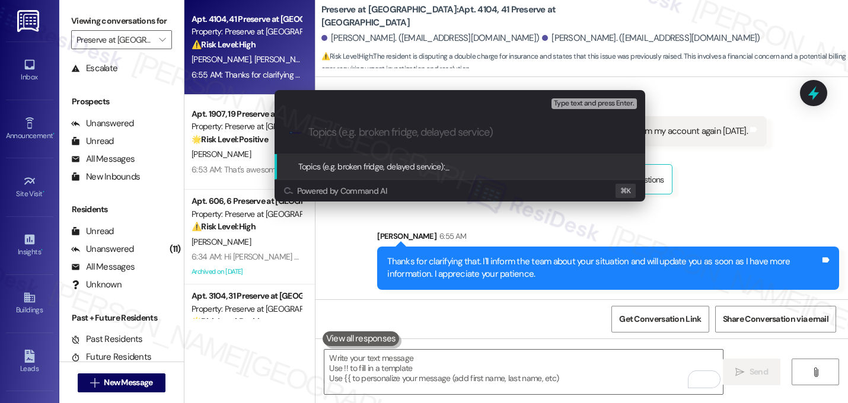
type input "I"
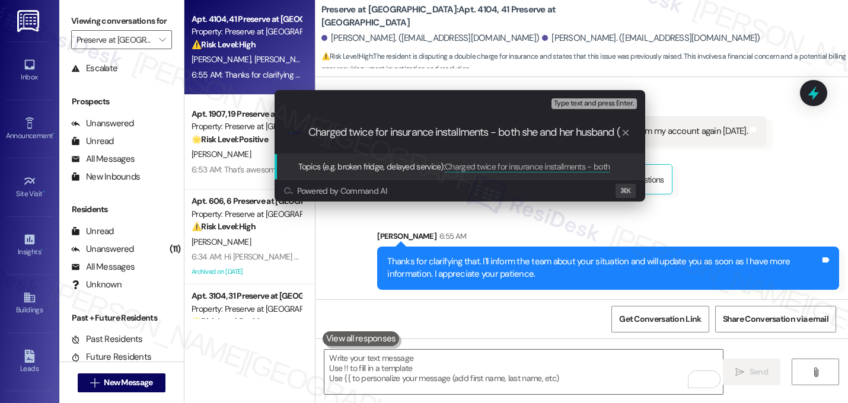
scroll to position [0, 4]
type input "Charged twice for insurance installments - both she and her husband ($16.14)"
click at [509, 136] on input "Charged twice for insurance installments - both she and her husband ($16.14)" at bounding box center [464, 132] width 312 height 12
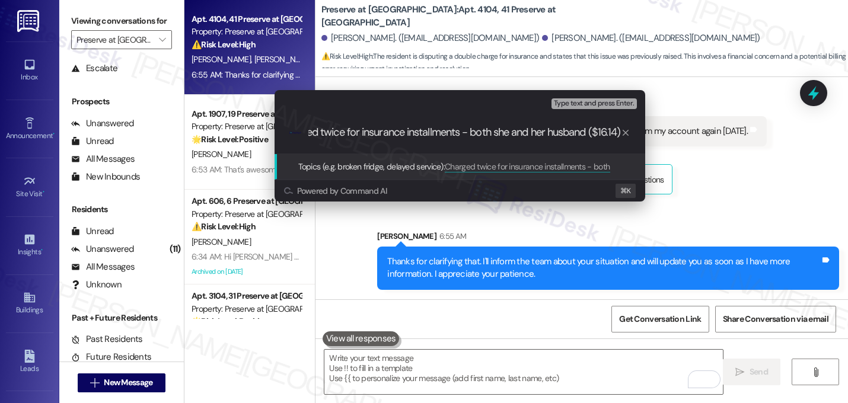
click at [509, 136] on input "Charged twice for insurance installments - both she and her husband ($16.14)" at bounding box center [464, 132] width 312 height 12
click at [519, 130] on input "Charged twice for insurance installments - both she and her husband ($16.14)" at bounding box center [464, 132] width 312 height 12
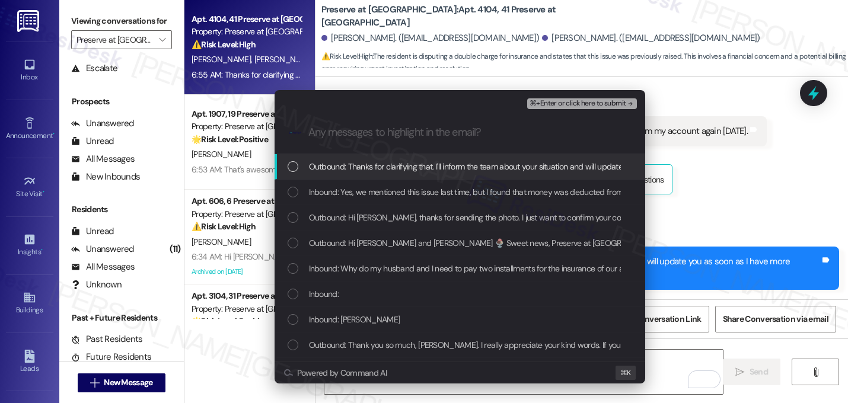
scroll to position [0, 0]
click at [477, 168] on span "Outbound: Thanks for clarifying that. I'll inform the team about your situation…" at bounding box center [581, 166] width 545 height 13
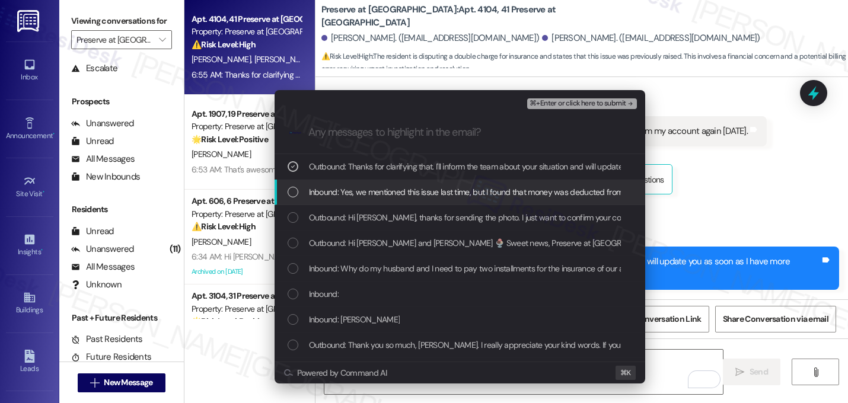
click at [468, 182] on div "Inbound: Yes, we mentioned this issue last time, but I found that money was ded…" at bounding box center [459, 192] width 370 height 25
click at [464, 201] on div "Inbound: Yes, we mentioned this issue last time, but I found that money was ded…" at bounding box center [459, 192] width 370 height 25
click at [463, 198] on span "Inbound: Yes, we mentioned this issue last time, but I found that money was ded…" at bounding box center [510, 192] width 403 height 13
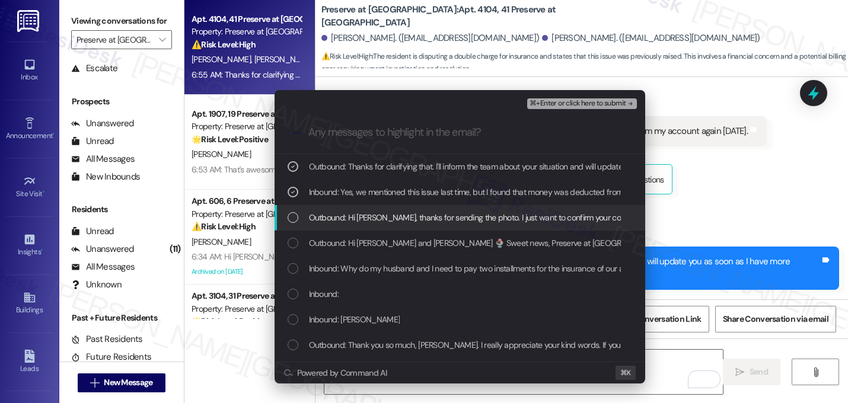
click at [461, 224] on span "Outbound: Hi Qin, thanks for sending the photo. I just want to confirm your con…" at bounding box center [636, 217] width 654 height 13
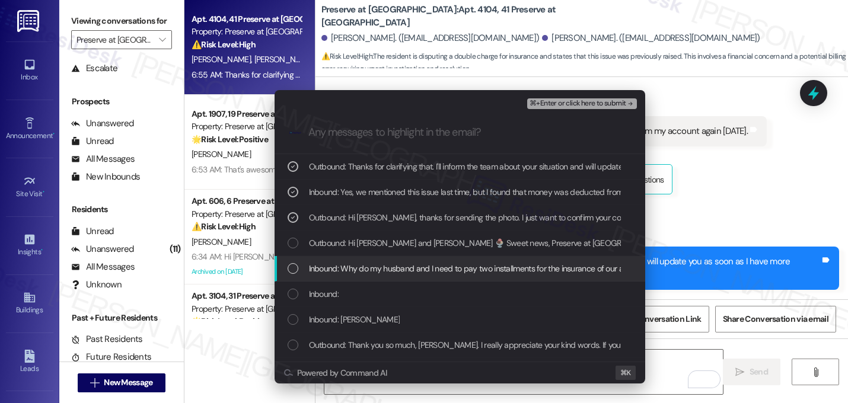
click at [459, 274] on span "Inbound: Why do my husband and I need to pay two installments for the insurance…" at bounding box center [521, 268] width 424 height 13
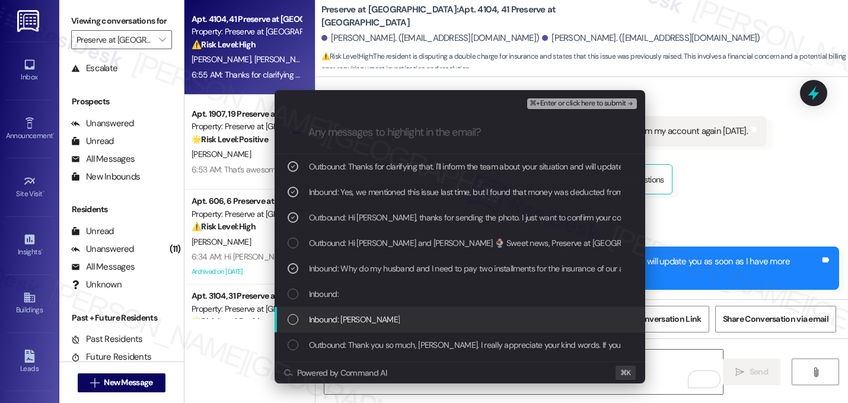
click at [385, 324] on div "Inbound: Sarah" at bounding box center [460, 319] width 347 height 13
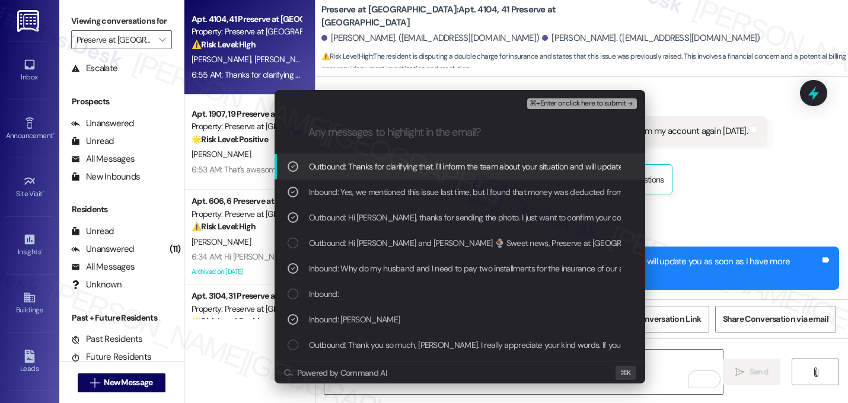
click at [601, 102] on span "⌘+Enter or click here to submit" at bounding box center [577, 104] width 96 height 8
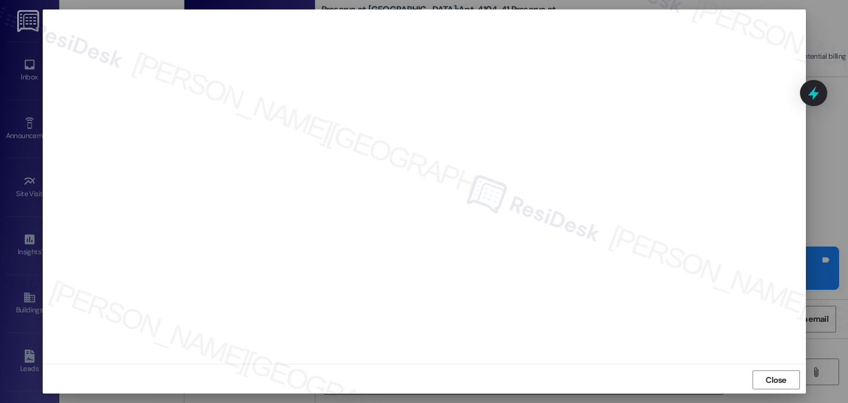
scroll to position [10, 0]
click at [773, 388] on div "Close" at bounding box center [424, 377] width 763 height 31
click at [768, 373] on span "Close" at bounding box center [775, 378] width 21 height 12
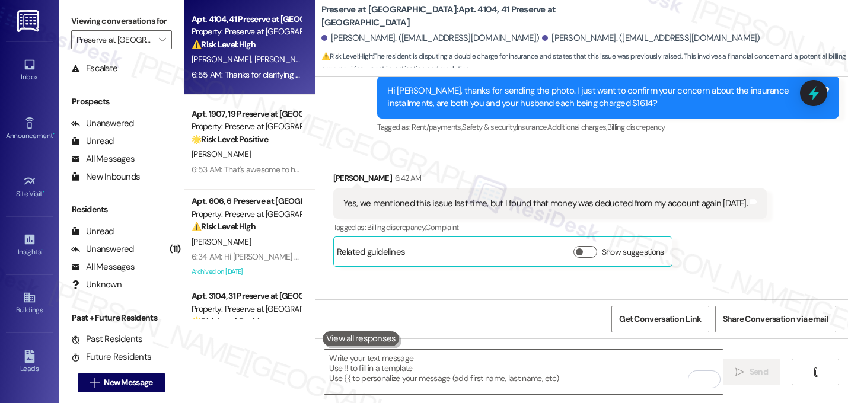
scroll to position [9819, 0]
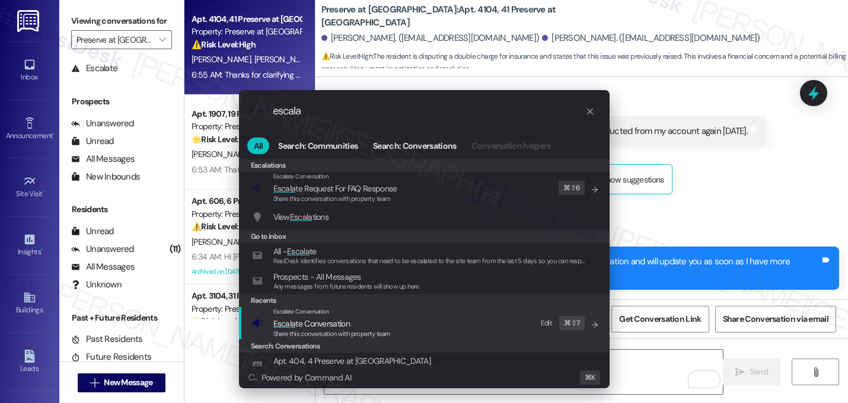
type input "escala"
click at [317, 315] on span "Escalate Conversation" at bounding box center [301, 312] width 56 height 8
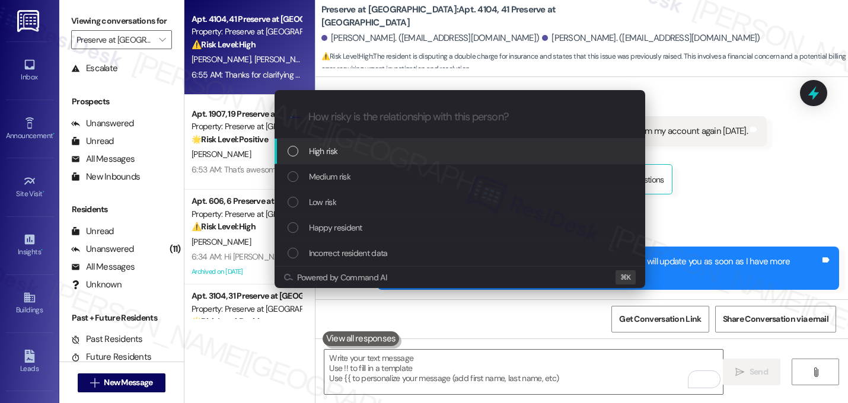
click at [329, 159] on div "High risk" at bounding box center [459, 151] width 370 height 25
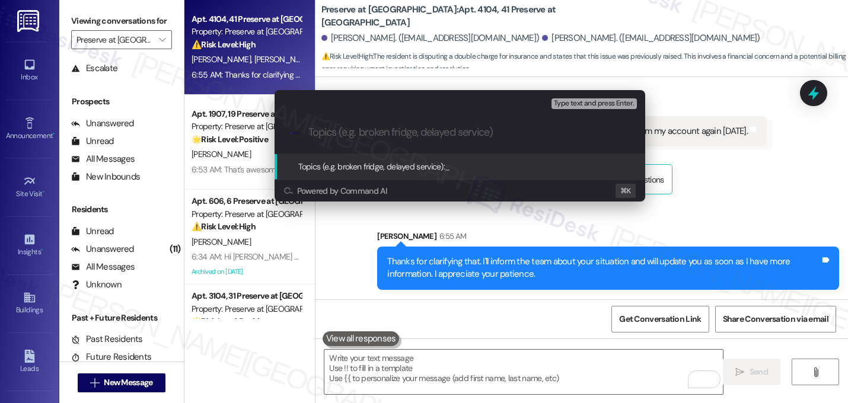
paste input "Charged twice for insurance installments - both she and her husband ($16.14)"
type input "Charged twice for insurance installments - both she and her husband ($16.14)"
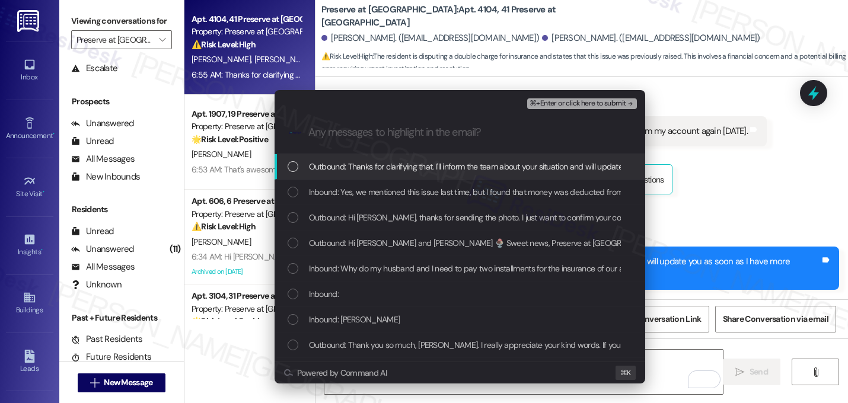
click at [365, 172] on span "Outbound: Thanks for clarifying that. I'll inform the team about your situation…" at bounding box center [581, 166] width 545 height 13
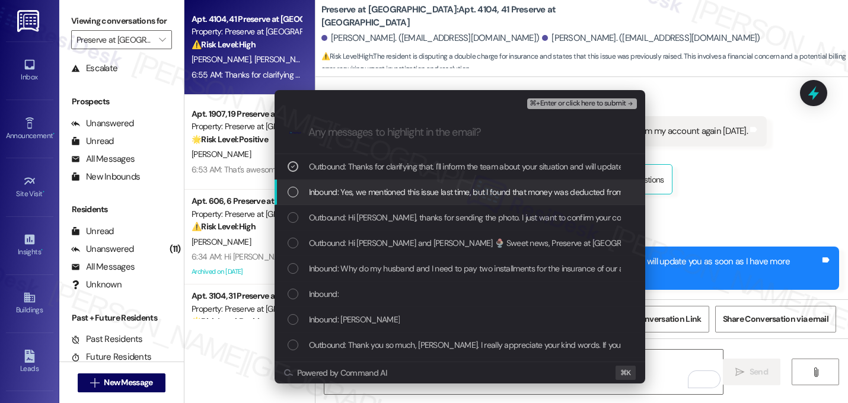
click at [363, 187] on span "Inbound: Yes, we mentioned this issue last time, but I found that money was ded…" at bounding box center [510, 192] width 403 height 13
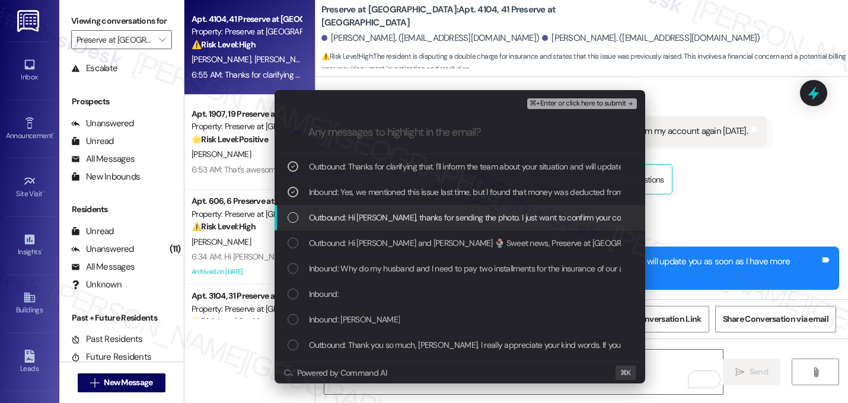
click at [331, 222] on span "Outbound: Hi Qin, thanks for sending the photo. I just want to confirm your con…" at bounding box center [636, 217] width 654 height 13
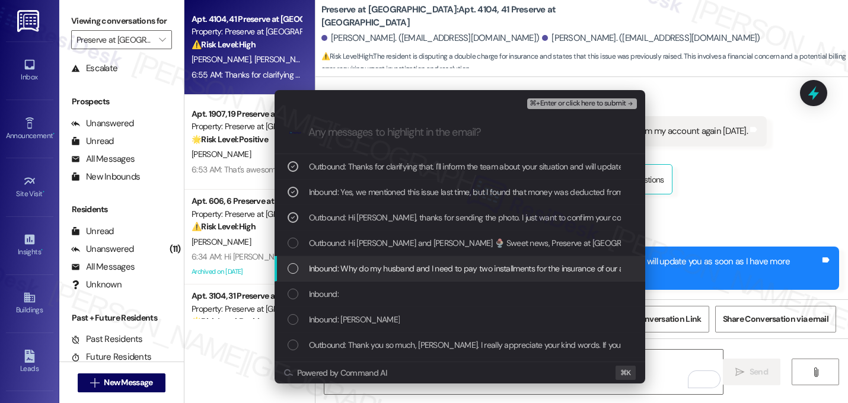
click at [343, 264] on span "Inbound: Why do my husband and I need to pay two installments for the insurance…" at bounding box center [521, 268] width 424 height 13
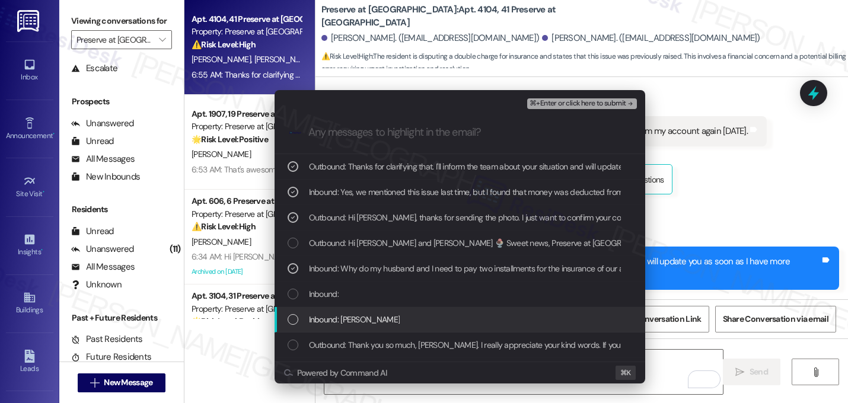
click at [334, 317] on span "Inbound: Sarah" at bounding box center [354, 319] width 91 height 13
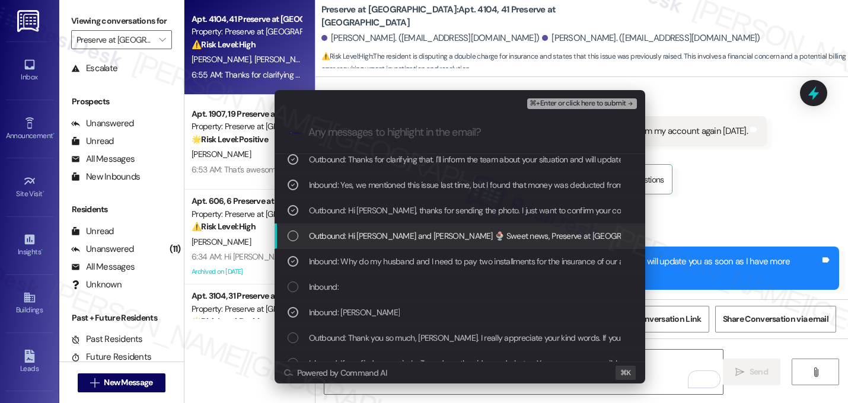
scroll to position [18, 0]
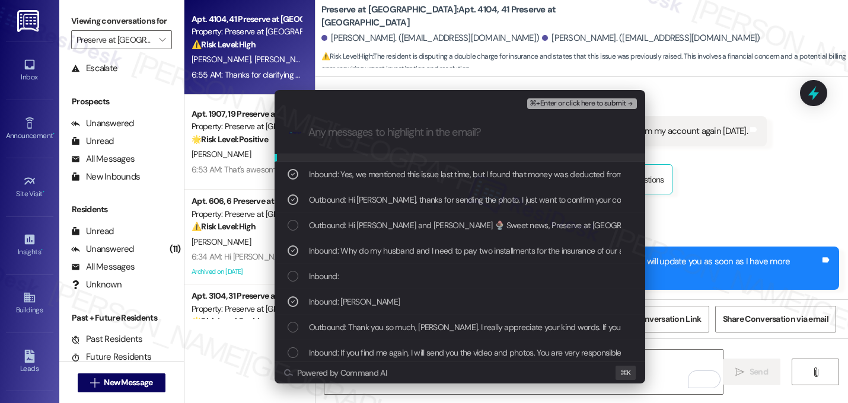
click at [605, 112] on div ".cls-1{fill:#0a055f;}.cls-2{fill:#0cc4c4;} resideskLogoBlueOrange" at bounding box center [459, 132] width 370 height 42
click at [608, 106] on span "⌘+Enter or click here to submit" at bounding box center [577, 104] width 96 height 8
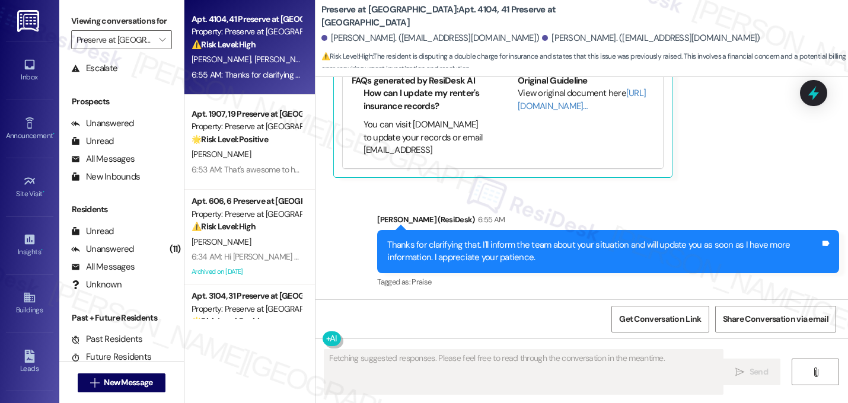
scroll to position [9997, 0]
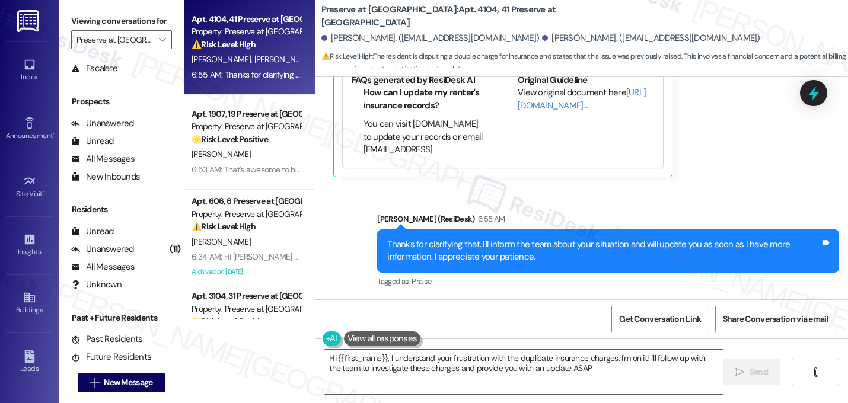
type textarea "Hi {{first_name}}, I understand your frustration with the duplicate insurance c…"
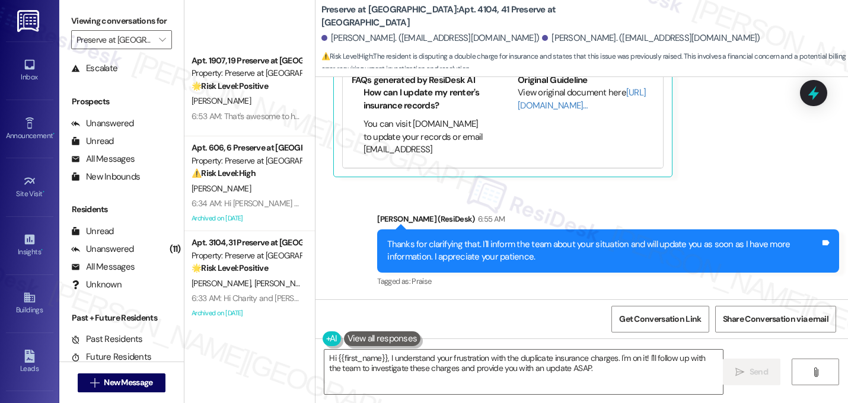
scroll to position [0, 0]
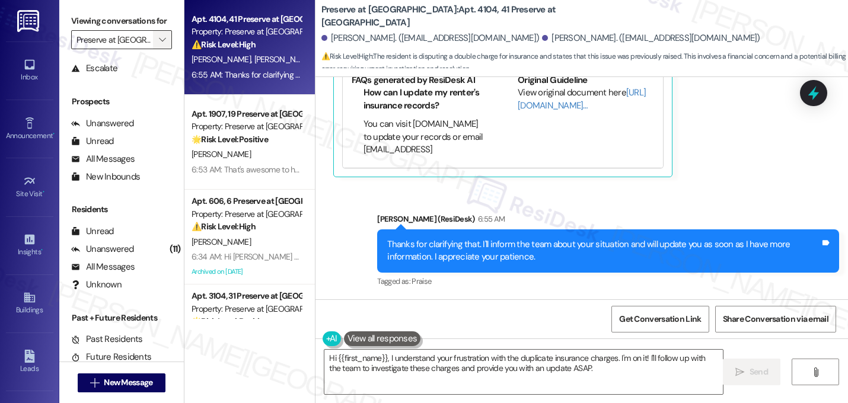
click at [159, 44] on icon "" at bounding box center [162, 39] width 7 height 9
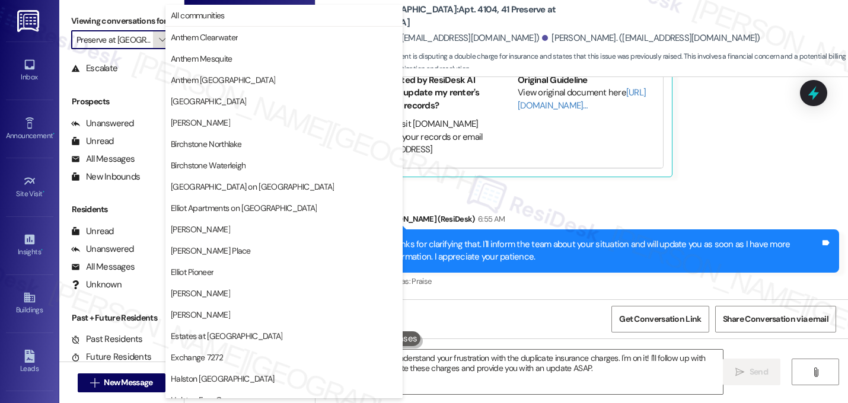
scroll to position [461, 0]
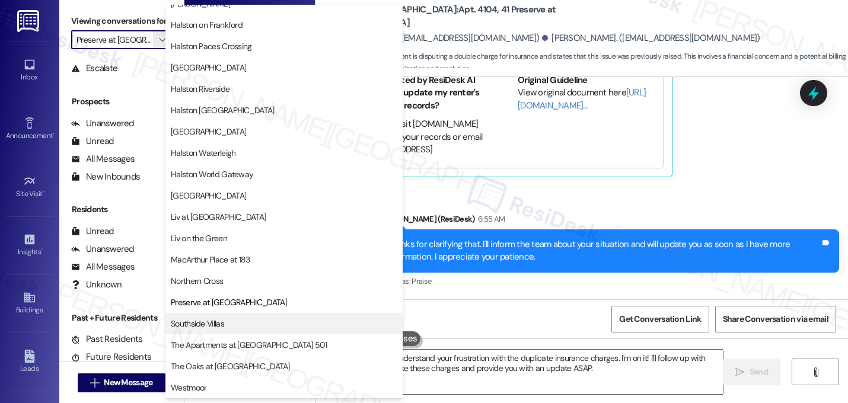
click at [206, 322] on span "Southside Villas" at bounding box center [197, 324] width 53 height 12
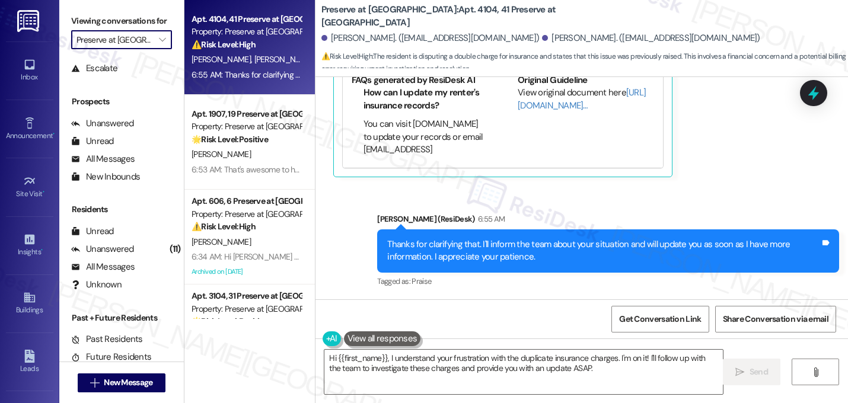
type input "Southside Villas"
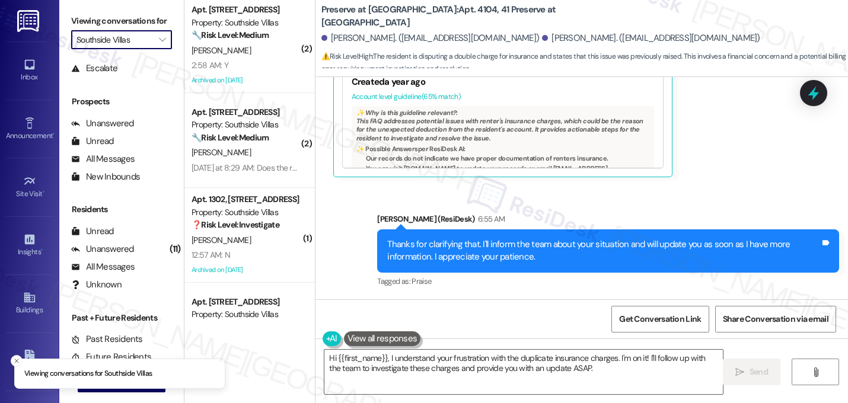
scroll to position [250, 0]
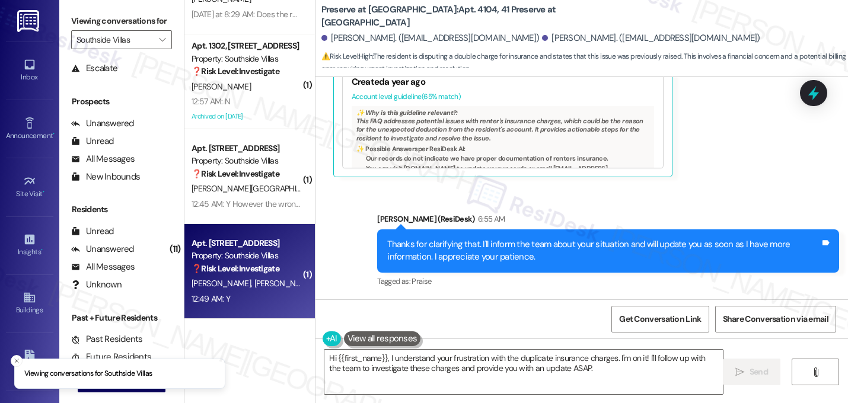
click at [223, 257] on div "Property: Southside Villas" at bounding box center [246, 256] width 110 height 12
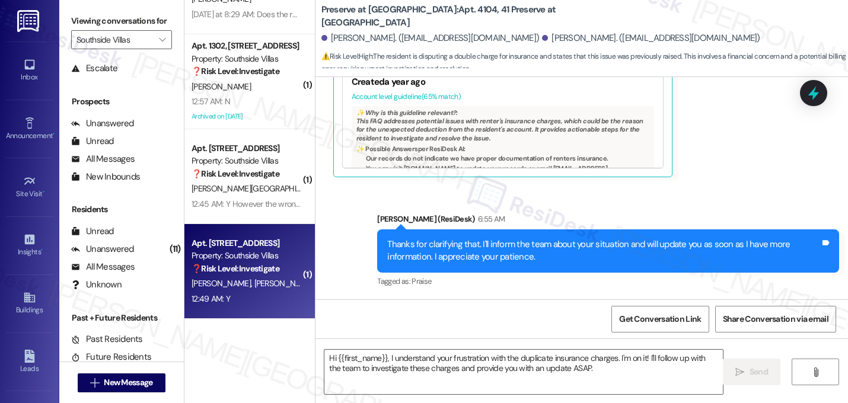
type textarea "Fetching suggested responses. Please feel free to read through the conversation…"
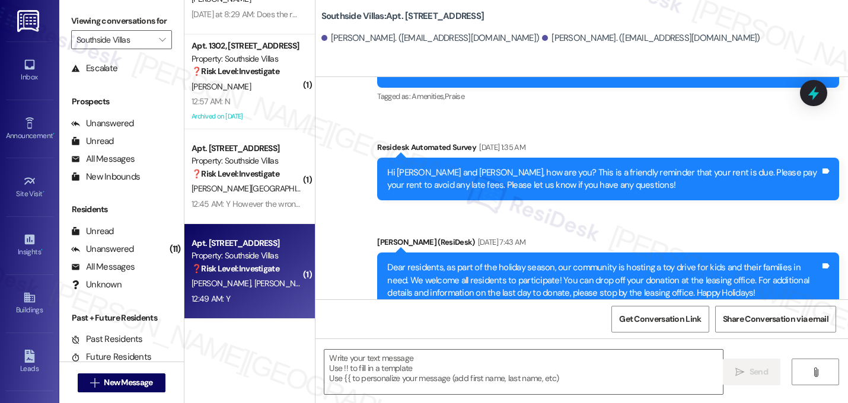
type textarea "Fetching suggested responses. Please feel free to read through the conversation…"
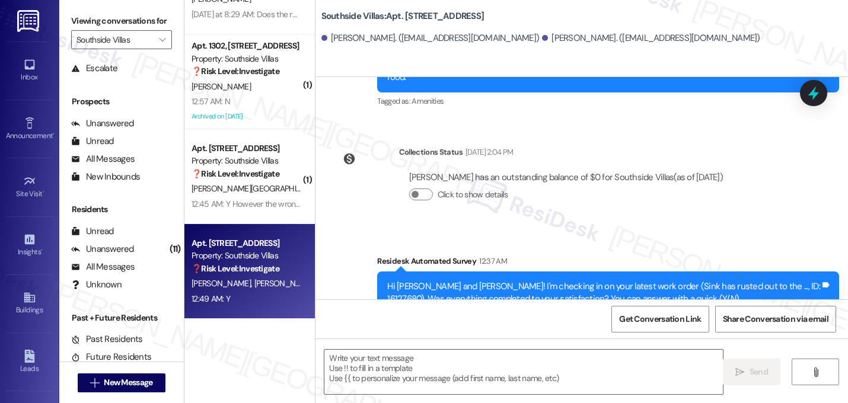
scroll to position [9468, 0]
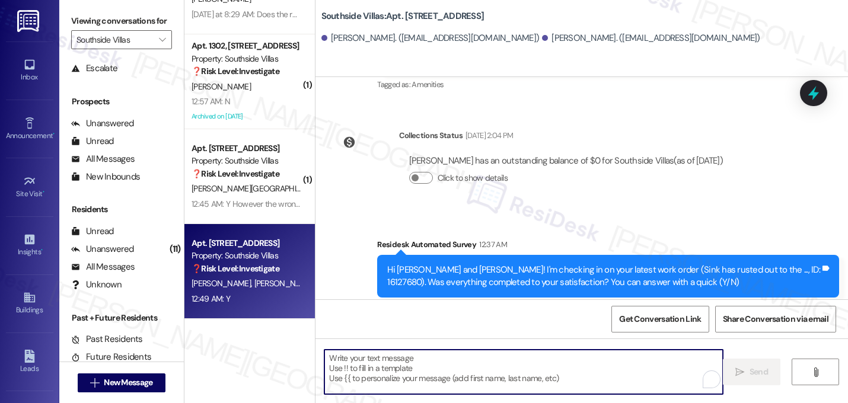
click at [437, 374] on textarea "To enrich screen reader interactions, please activate Accessibility in Grammarl…" at bounding box center [523, 372] width 398 height 44
paste textarea "Great! I'm glad to hear that your last maintenance request was completed to you…"
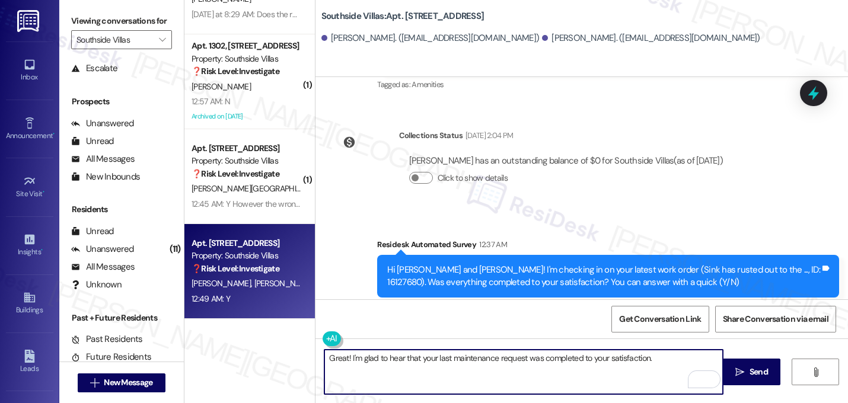
paste textarea "If I may ask...has {{property}} lived up to your expectations?"
type textarea "Great! I'm glad to hear that your last maintenance request was completed to you…"
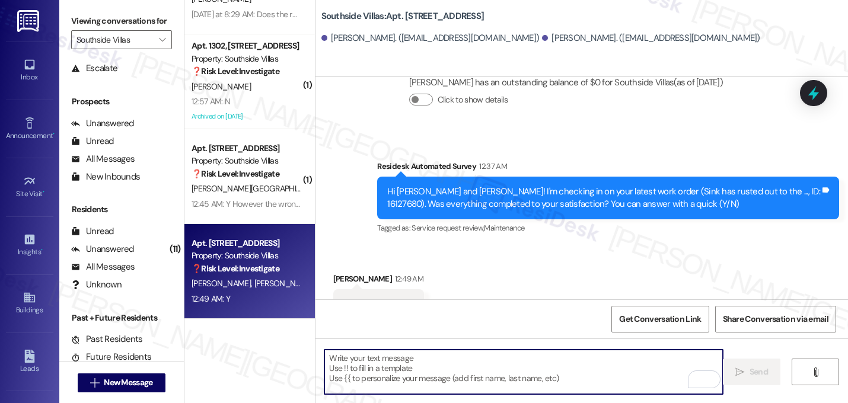
scroll to position [9563, 0]
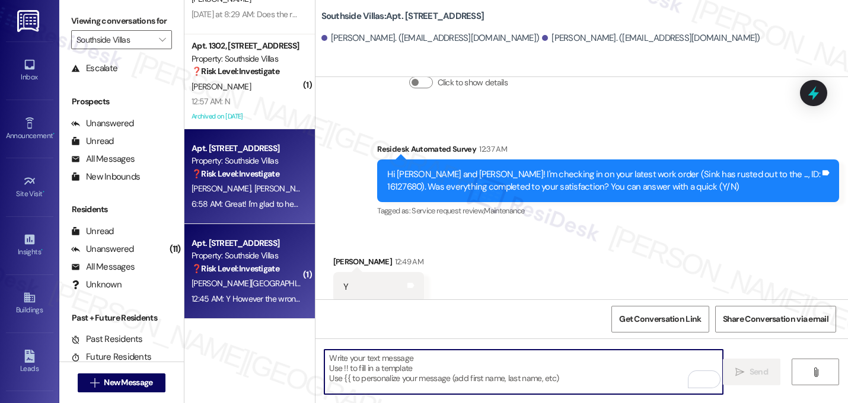
click at [244, 272] on strong "❓ Risk Level: Investigate" at bounding box center [235, 268] width 88 height 11
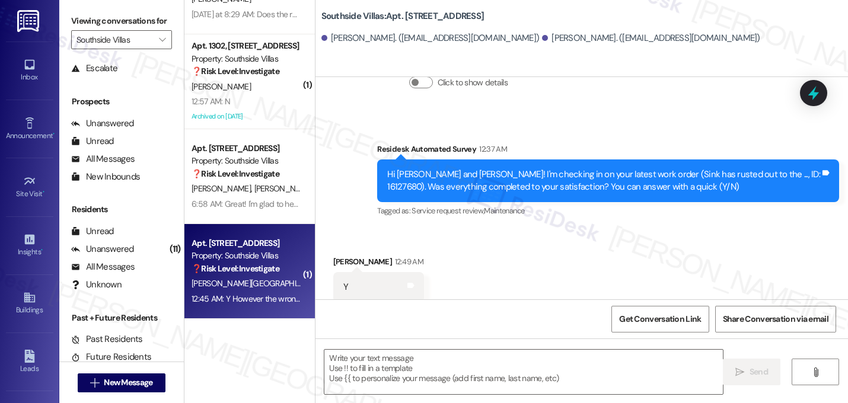
type textarea "Fetching suggested responses. Please feel free to read through the conversation…"
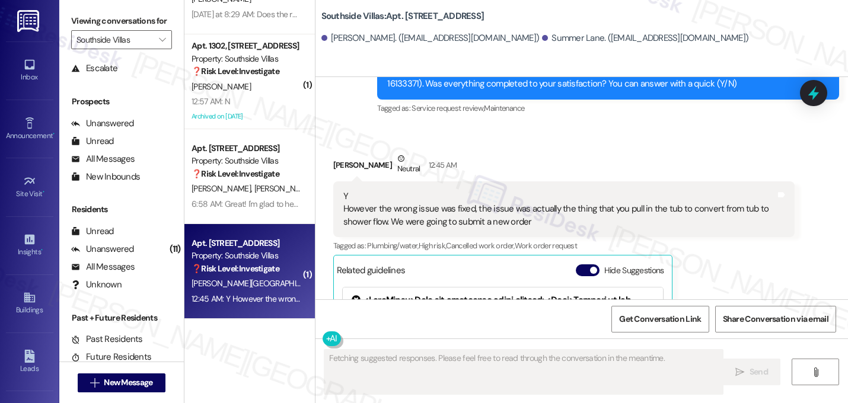
scroll to position [8932, 0]
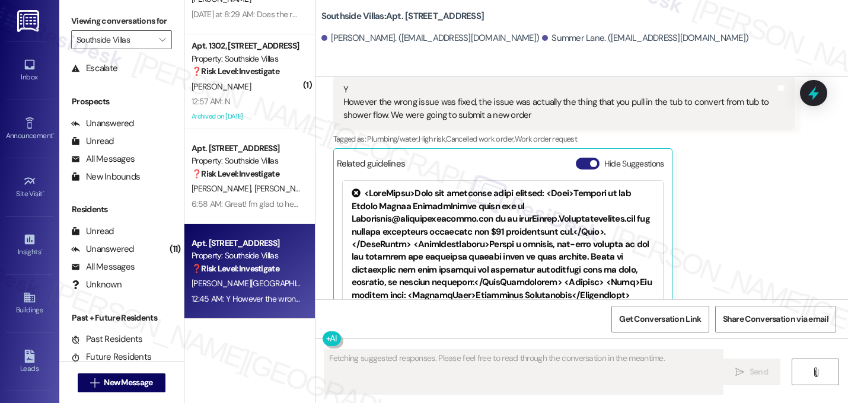
click at [583, 158] on button "Hide Suggestions" at bounding box center [588, 164] width 24 height 12
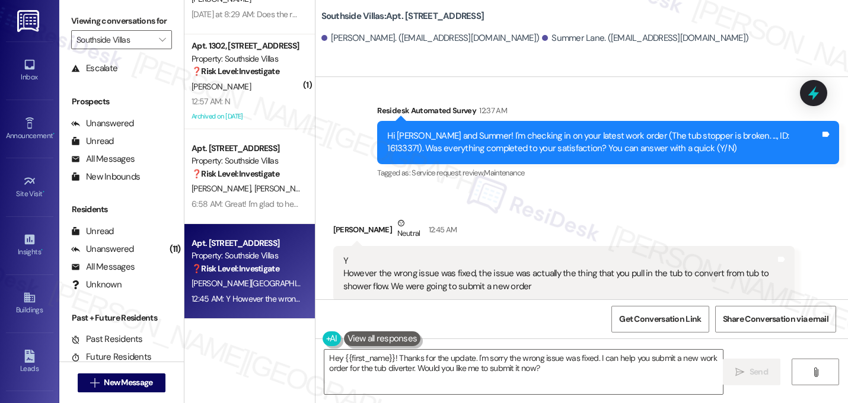
scroll to position [8771, 0]
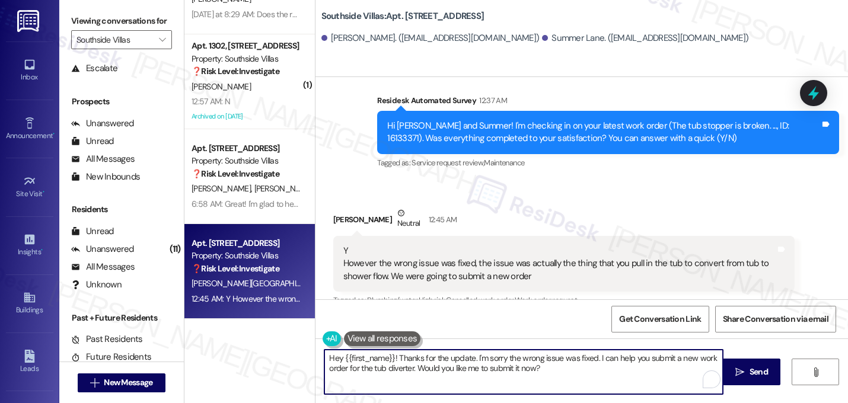
drag, startPoint x: 393, startPoint y: 359, endPoint x: 302, endPoint y: 353, distance: 91.5
click at [302, 353] on div "Apt. 1408, 1 Southside Villas Property: Southside Villas ⚠️ Risk Level: High Th…" at bounding box center [515, 201] width 663 height 403
click at [402, 357] on textarea "Thanks for the update. I'm sorry the wrong issue was fixed. I can help you subm…" at bounding box center [523, 372] width 398 height 44
click at [505, 369] on textarea "Thanks for the response, Carlos. I'm sorry the wrong issue was fixed. I can hel…" at bounding box center [523, 372] width 398 height 44
drag, startPoint x: 507, startPoint y: 370, endPoint x: 367, endPoint y: 373, distance: 140.5
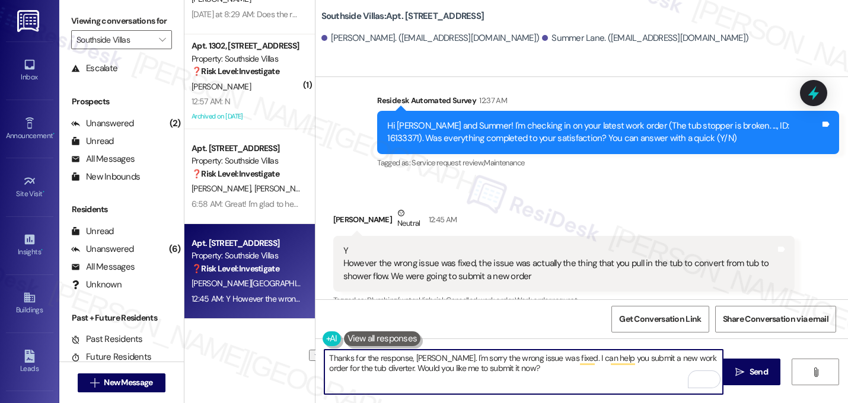
click at [367, 373] on textarea "Thanks for the response, Carlos. I'm sorry the wrong issue was fixed. I can hel…" at bounding box center [523, 372] width 398 height 44
type textarea "Thanks for the response, Carlos. I'm sorry the wrong issue was fixed. I can hel…"
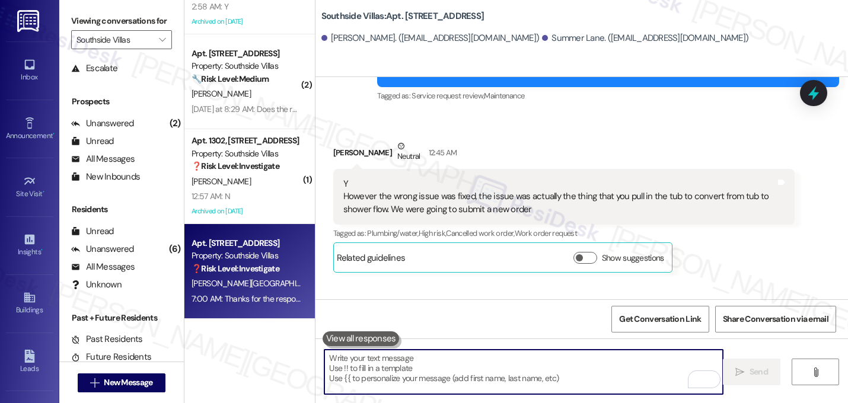
scroll to position [8866, 0]
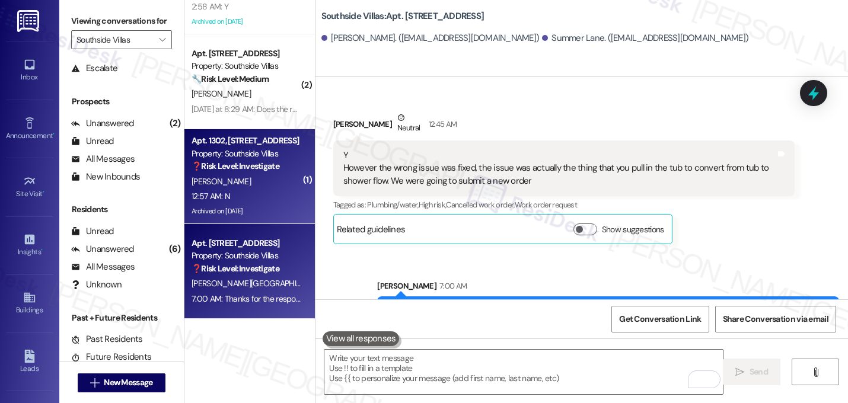
click at [237, 191] on div "12:57 AM: N 12:57 AM: N" at bounding box center [246, 196] width 112 height 15
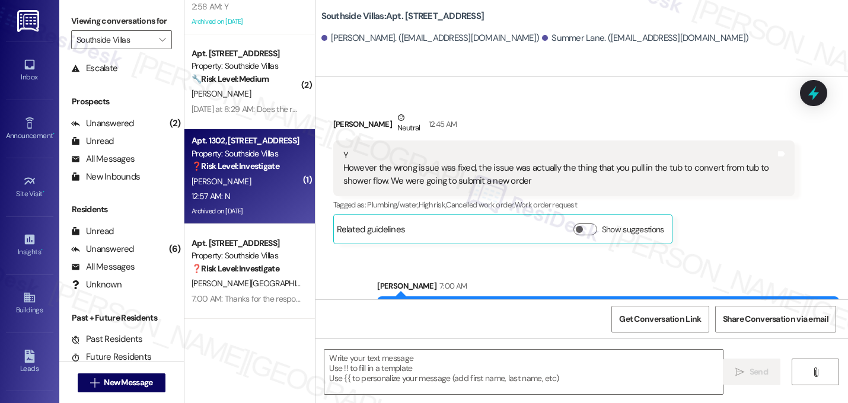
type textarea "Fetching suggested responses. Please feel free to read through the conversation…"
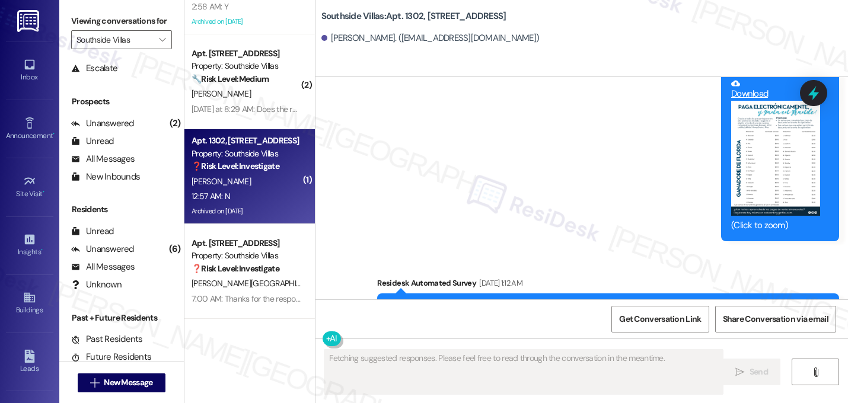
scroll to position [13159, 0]
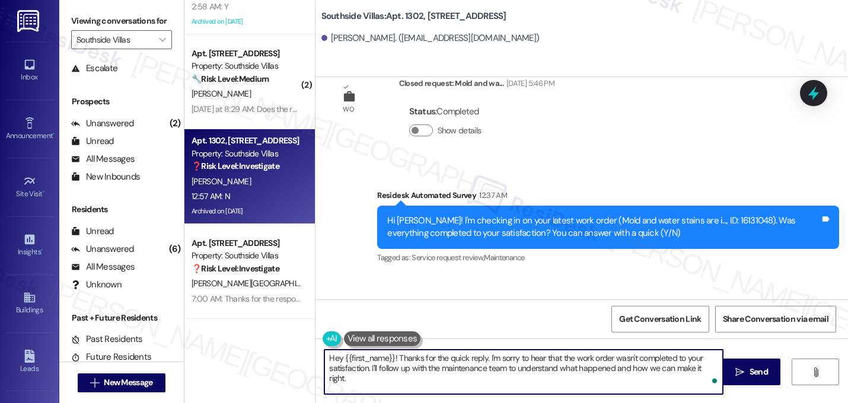
drag, startPoint x: 481, startPoint y: 367, endPoint x: 220, endPoint y: 346, distance: 261.7
click at [220, 346] on div "Apt. 1408, 1 Southside Villas Property: Southside Villas ⚠️ Risk Level: High Th…" at bounding box center [515, 201] width 663 height 403
type textarea "team to understand what happened and how we can make it right."
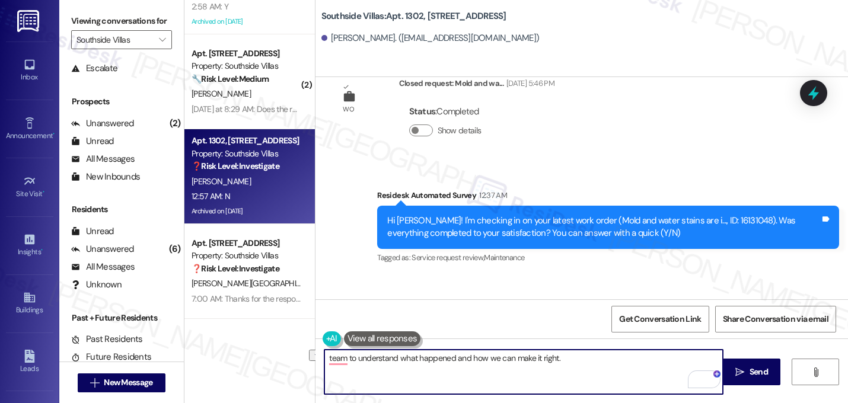
drag, startPoint x: 599, startPoint y: 357, endPoint x: 0, endPoint y: 353, distance: 598.7
click at [0, 353] on div "Inbox Go to Inbox Announcement • Send A Text Announcement Site Visit • Go to Si…" at bounding box center [424, 201] width 848 height 403
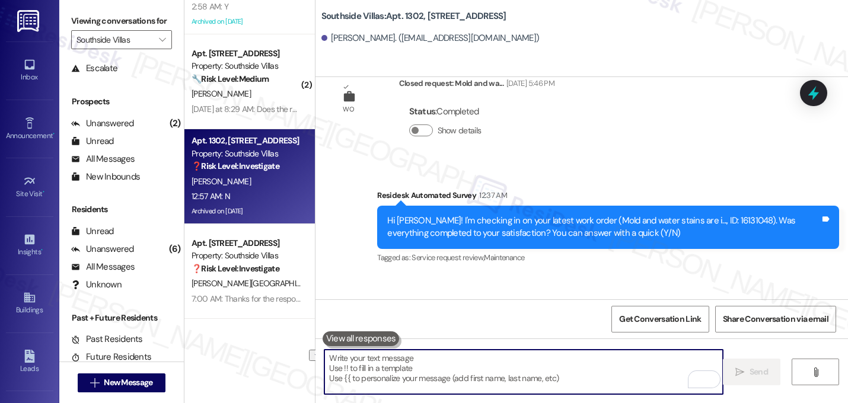
paste textarea "I'm sorry to hear that work order [number] wasn't completed to your satisfactio…"
type textarea "I'm sorry to hear that work order [number] wasn't completed to your satisfactio…"
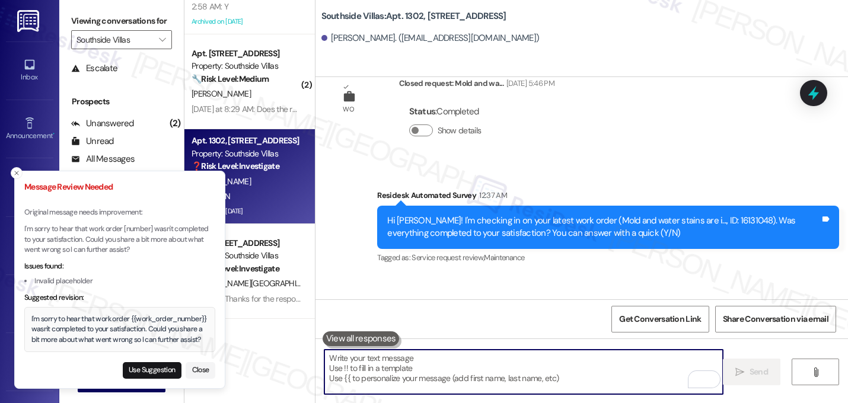
click at [412, 360] on textarea "To enrich screen reader interactions, please activate Accessibility in Grammarl…" at bounding box center [523, 372] width 398 height 44
paste textarea "I'm sorry to hear that work order [number] wasn't completed to your satisfactio…"
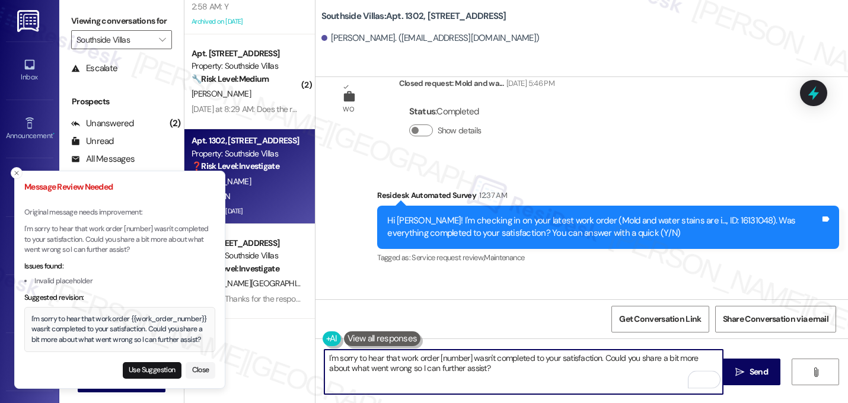
click at [467, 363] on textarea "I'm sorry to hear that work order [number] wasn't completed to your satisfactio…" at bounding box center [523, 372] width 398 height 44
type textarea "I'm sorry to hear that work order 16131048 wasn't completed to your satisfactio…"
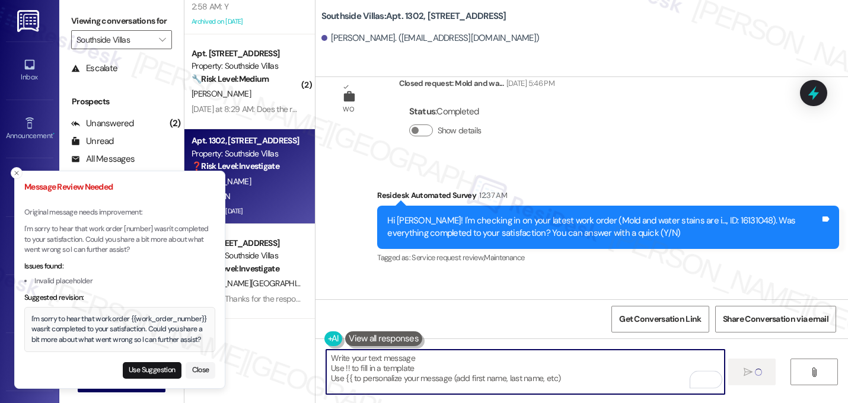
scroll to position [13158, 0]
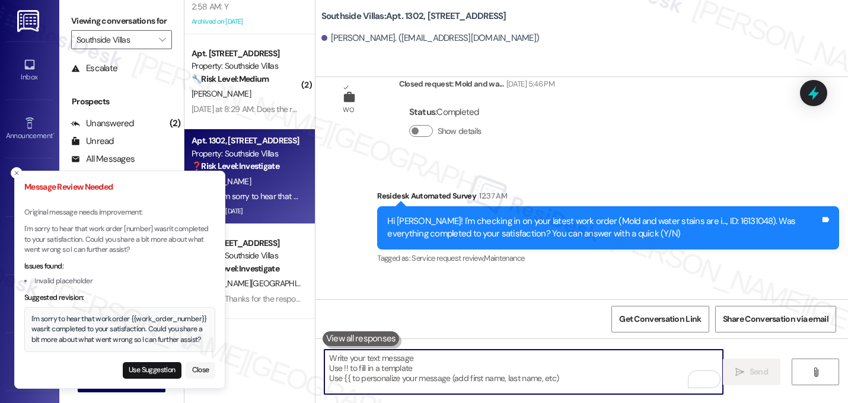
click at [198, 372] on button "Close" at bounding box center [201, 370] width 30 height 17
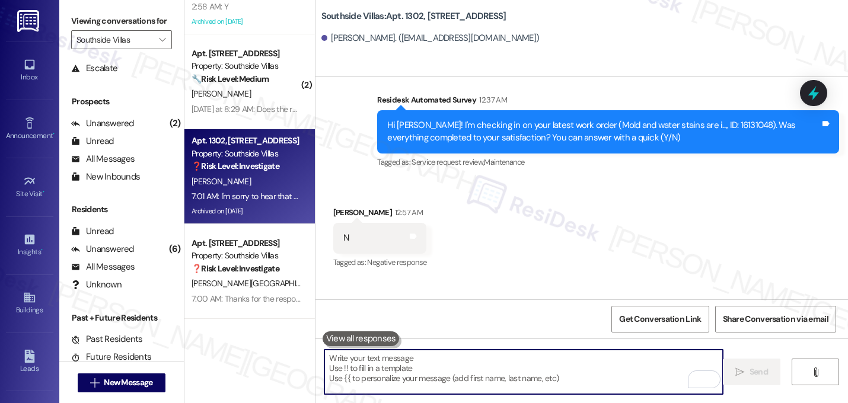
scroll to position [0, 0]
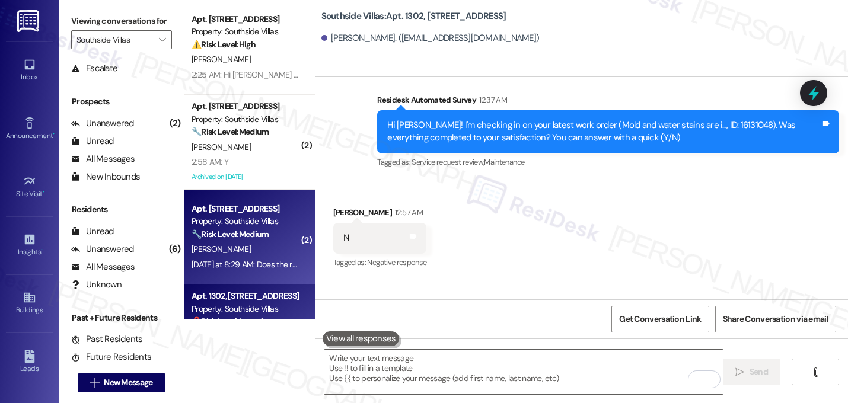
click at [220, 227] on div "Property: Southside Villas" at bounding box center [246, 221] width 110 height 12
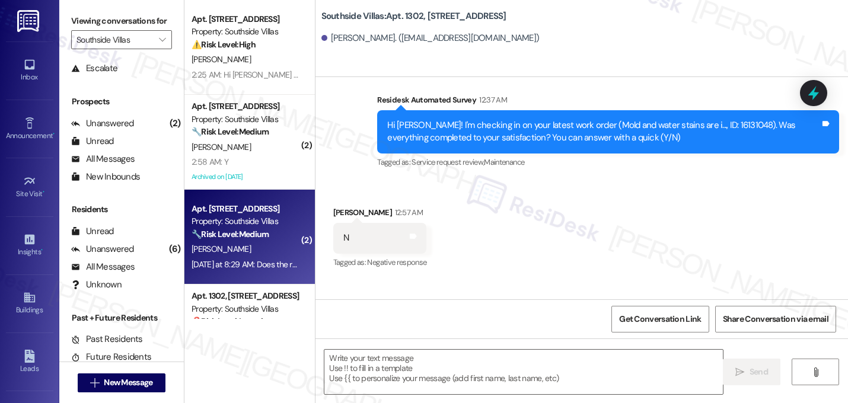
type textarea "Fetching suggested responses. Please feel free to read through the conversation…"
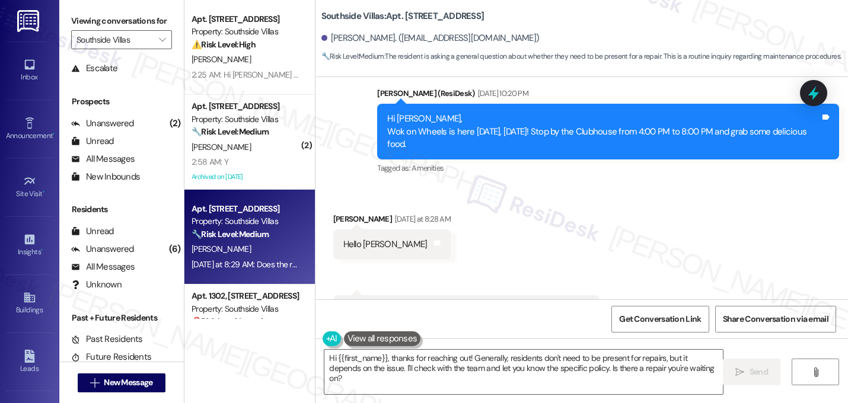
scroll to position [12617, 0]
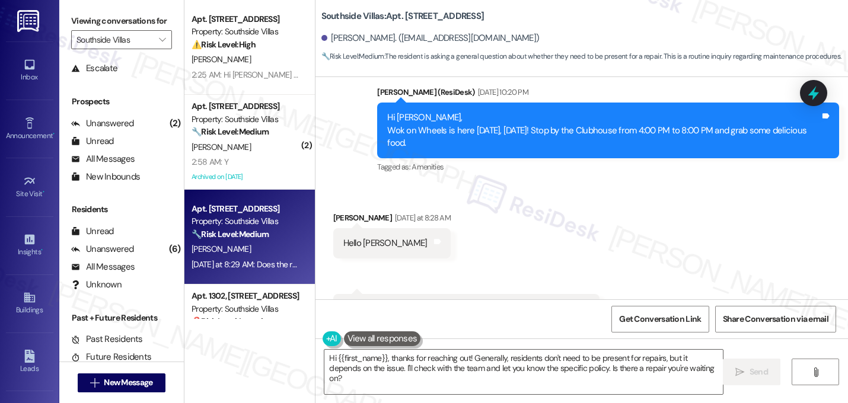
click at [503, 354] on span "button" at bounding box center [506, 357] width 7 height 7
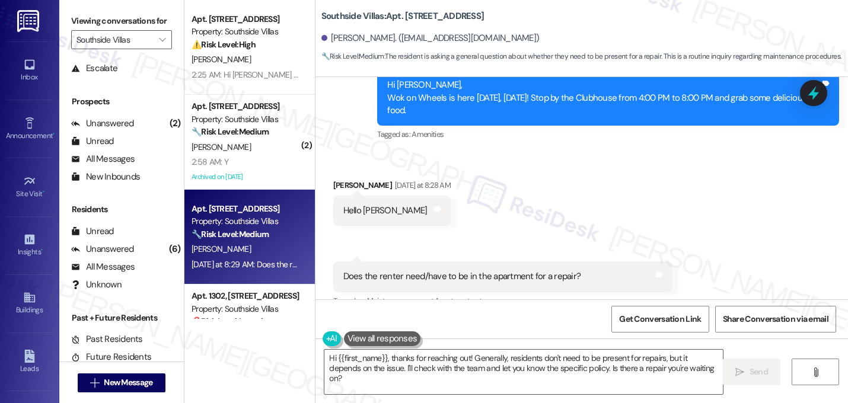
scroll to position [12714, 0]
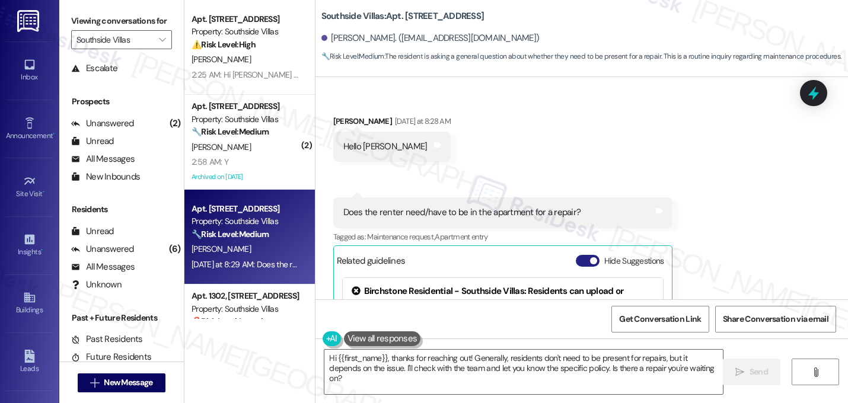
click at [581, 255] on button "Hide Suggestions" at bounding box center [588, 261] width 24 height 12
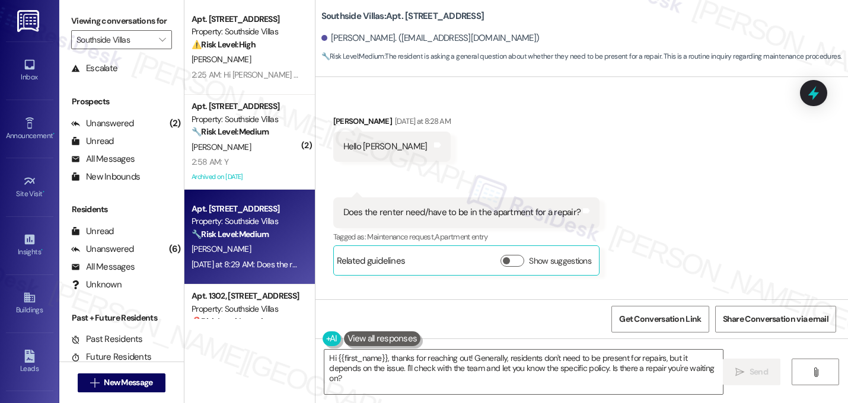
click at [666, 202] on div "Lease started Apr 30, 2025 at 8:00 AM Survey, sent via SMS Residesk Automated S…" at bounding box center [581, 188] width 532 height 222
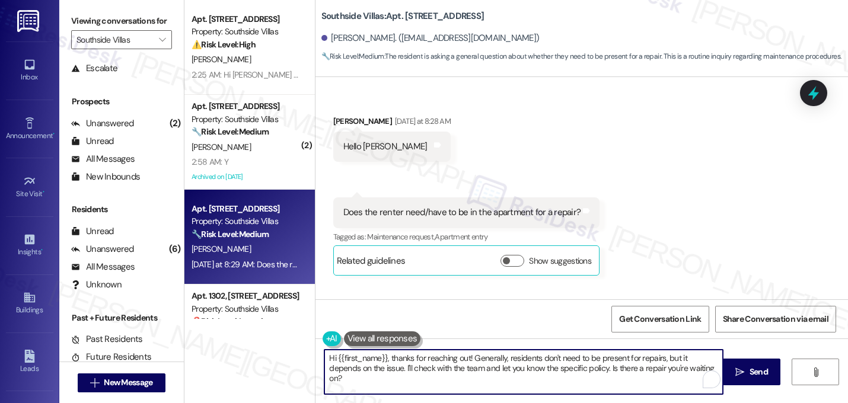
drag, startPoint x: 572, startPoint y: 370, endPoint x: 382, endPoint y: 370, distance: 190.3
click at [382, 370] on textarea "Hi {{first_name}}, thanks for reaching out! Generally, residents don't need to …" at bounding box center [523, 372] width 398 height 44
type textarea "Hi {{first_name}}, thanks for reaching out! Generally, residents don't need to …"
click at [493, 375] on textarea "Hi {{first_name}}, thanks for reaching out! Generally, residents don't need to …" at bounding box center [523, 372] width 398 height 44
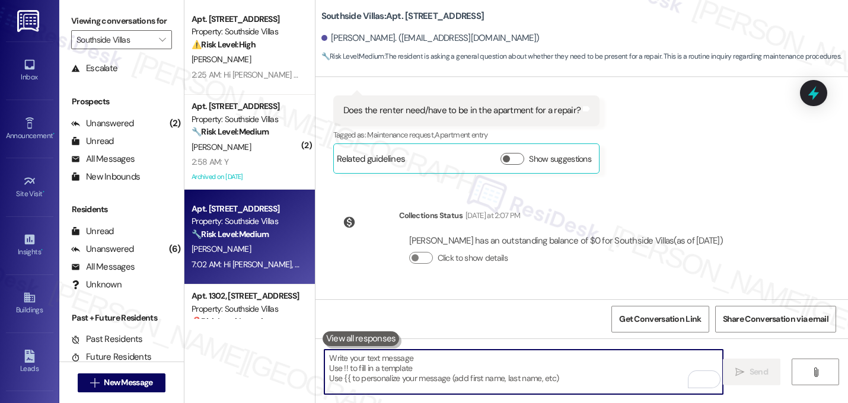
scroll to position [12816, 0]
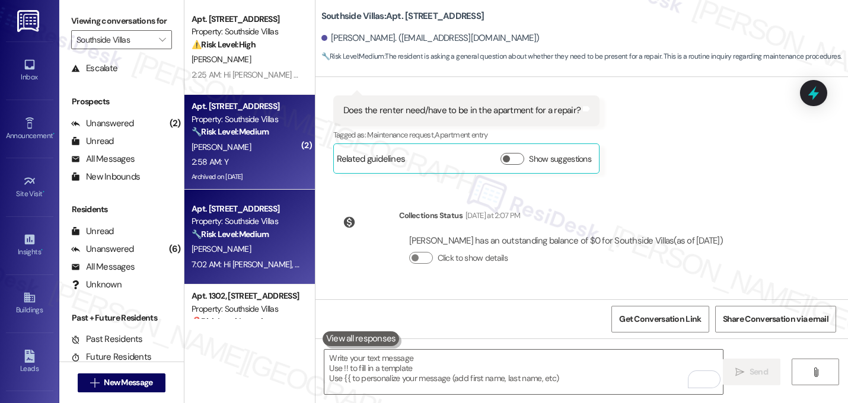
click at [226, 155] on div "2:58 AM: Y 2:58 AM: Y" at bounding box center [246, 162] width 112 height 15
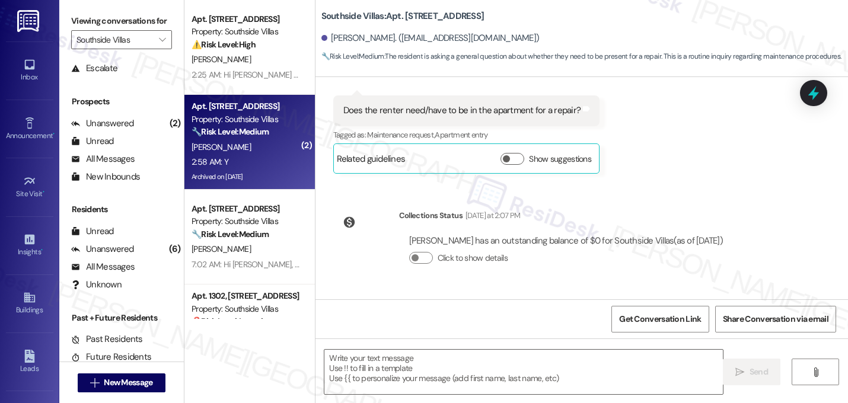
type textarea "Fetching suggested responses. Please feel free to read through the conversation…"
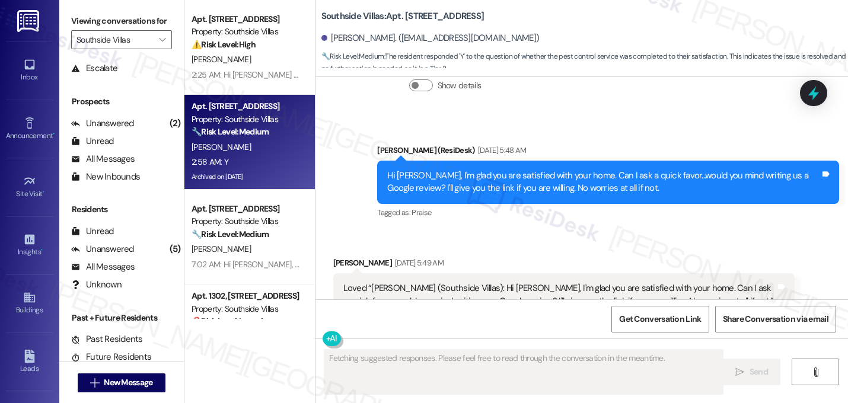
scroll to position [1475, 0]
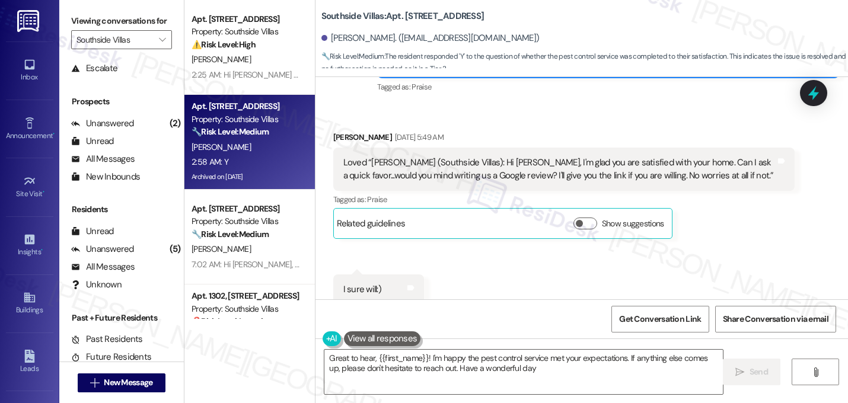
type textarea "Great to hear, {{first_name}}! I'm happy the pest control service met your expe…"
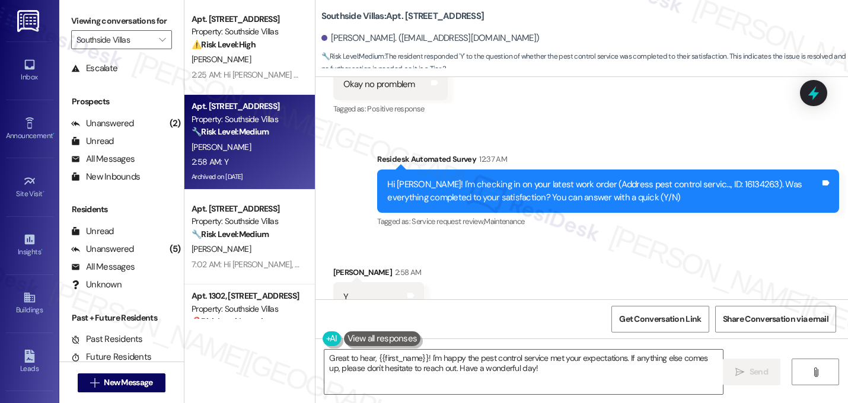
scroll to position [11270, 0]
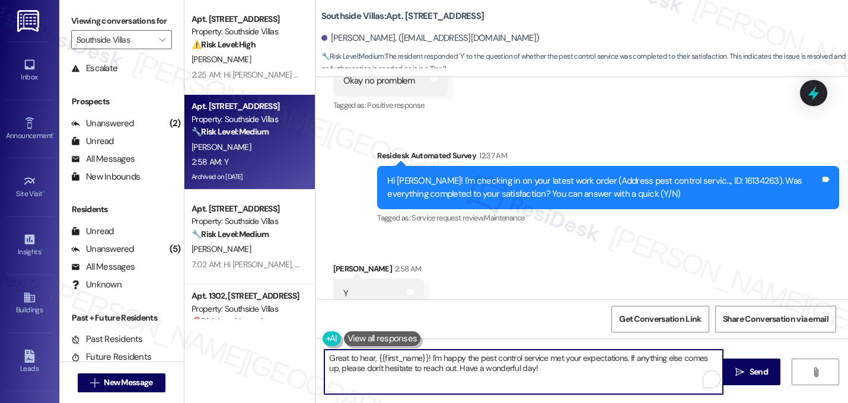
drag, startPoint x: 523, startPoint y: 370, endPoint x: 117, endPoint y: 325, distance: 408.5
click at [117, 325] on div "Viewing conversations for Southside Villas  Prospects + Residents Unread (0) U…" at bounding box center [453, 201] width 788 height 403
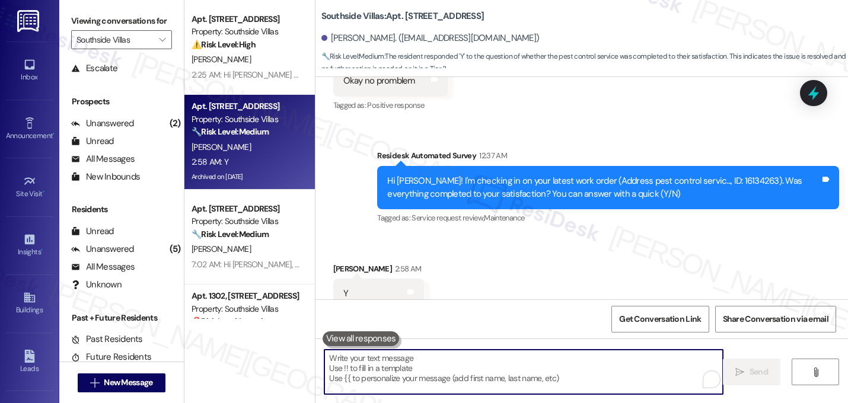
paste textarea "Great! I'm glad to hear that your last maintenance request was completed to you…"
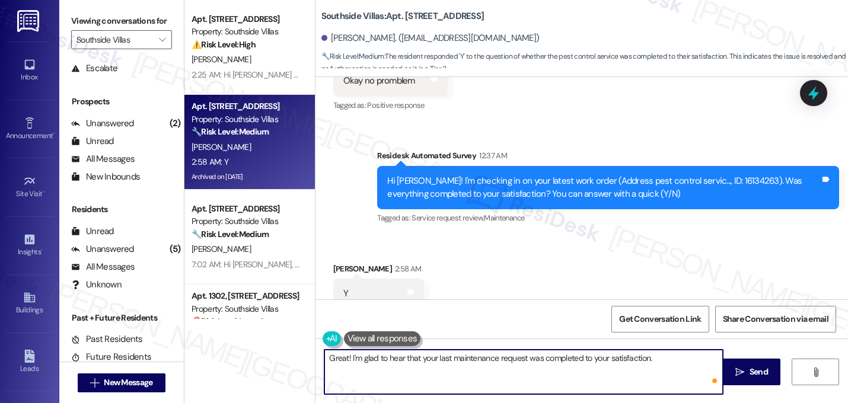
type textarea "Great! I'm glad to hear that your last maintenance request was completed to you…"
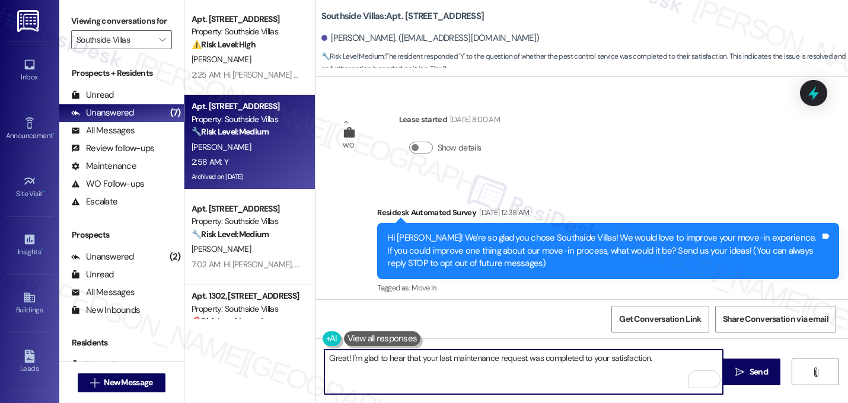
scroll to position [11270, 0]
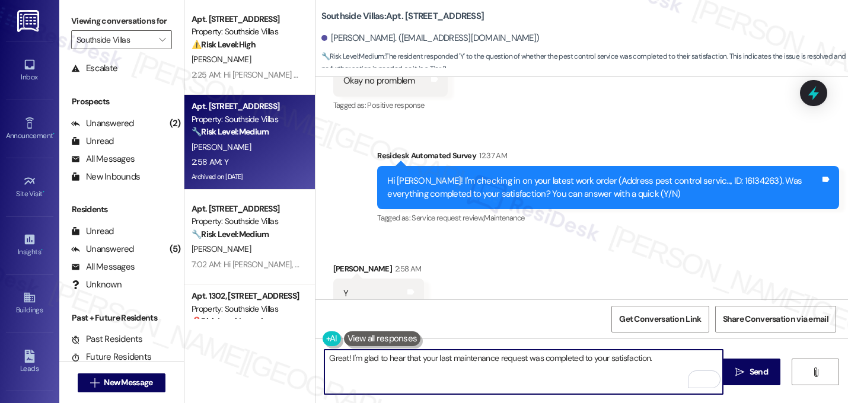
paste textarea "Let me know if you need anything else. 😊"
type textarea "Great! I'm glad to hear that your last maintenance request was completed to you…"
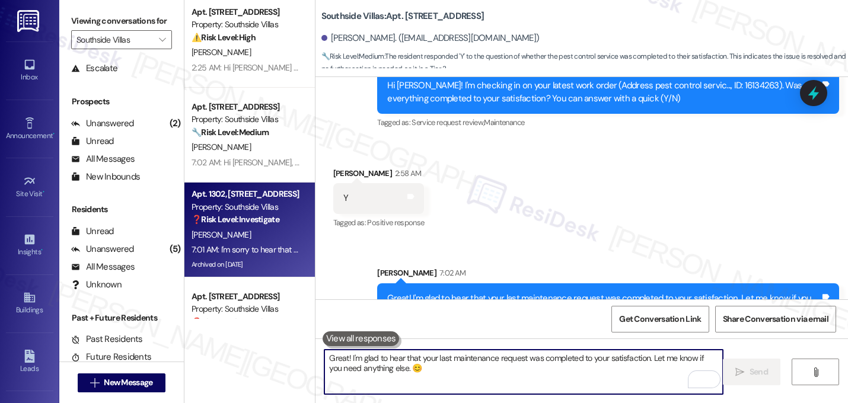
scroll to position [0, 0]
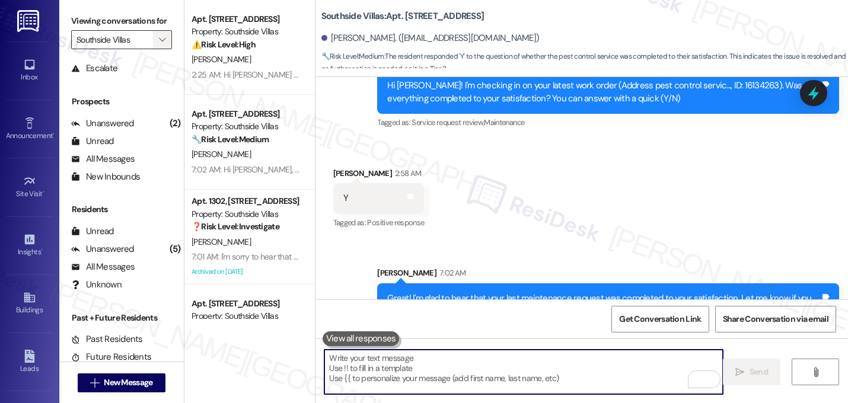
click at [153, 49] on button "" at bounding box center [162, 39] width 19 height 19
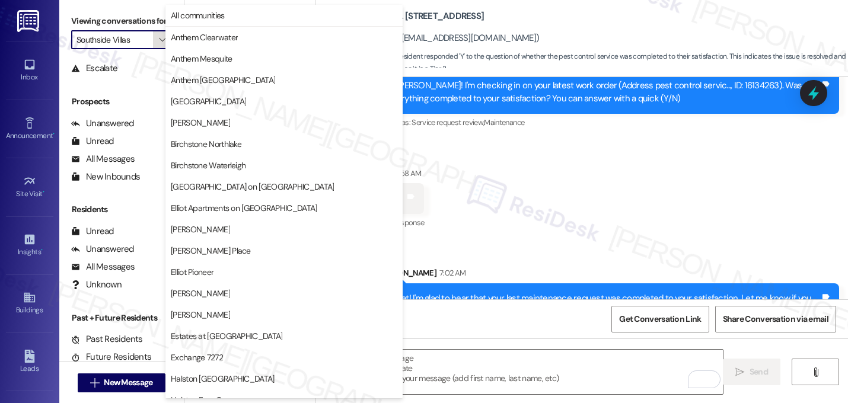
scroll to position [461, 0]
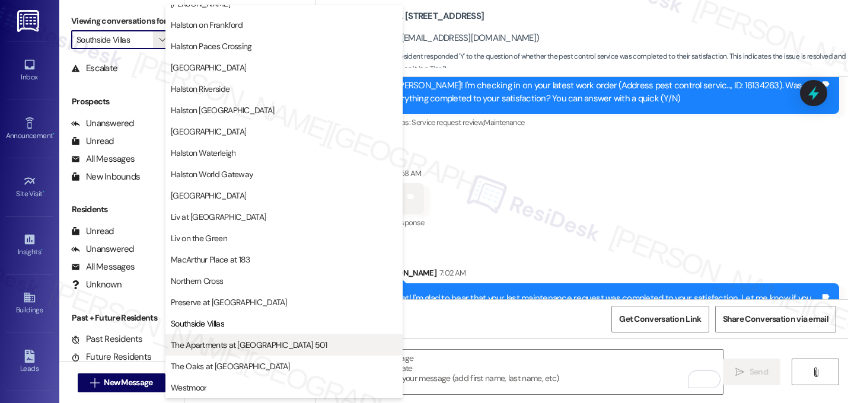
click at [226, 344] on span "The Apartments at [GEOGRAPHIC_DATA] 501" at bounding box center [249, 345] width 156 height 12
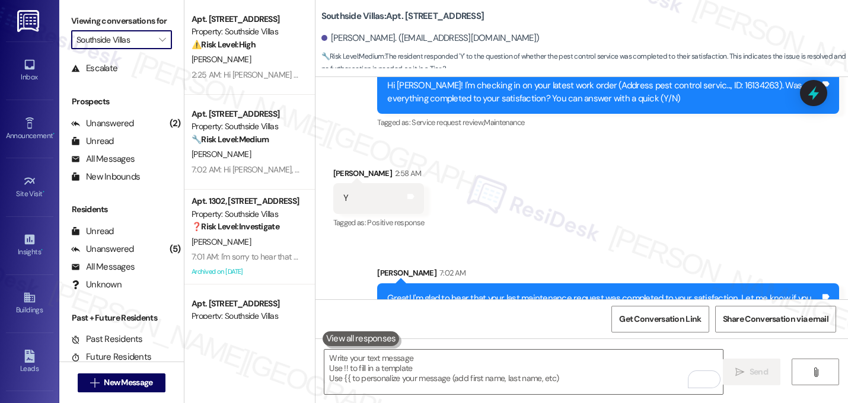
type input "The Apartments at [GEOGRAPHIC_DATA] 501"
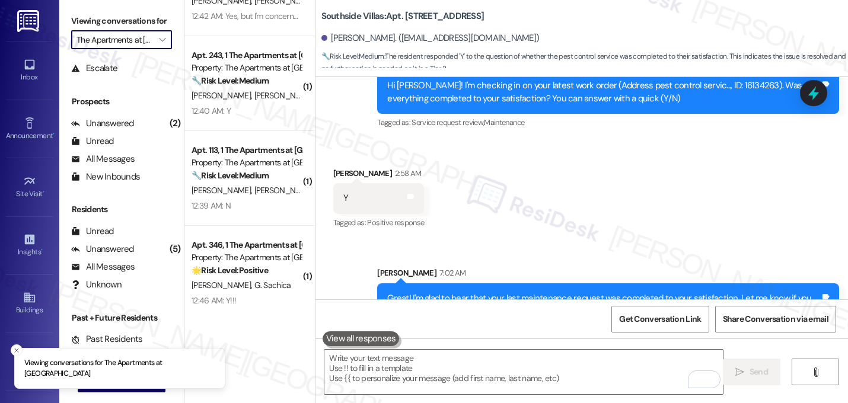
scroll to position [345, 0]
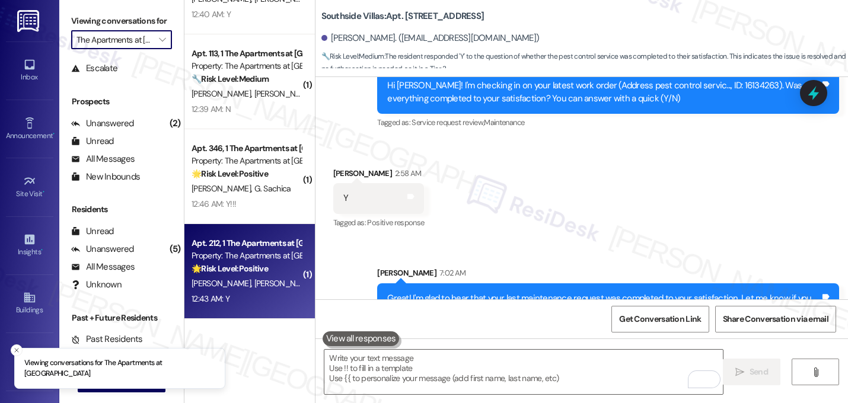
click at [254, 286] on span "[PERSON_NAME]" at bounding box center [283, 283] width 59 height 11
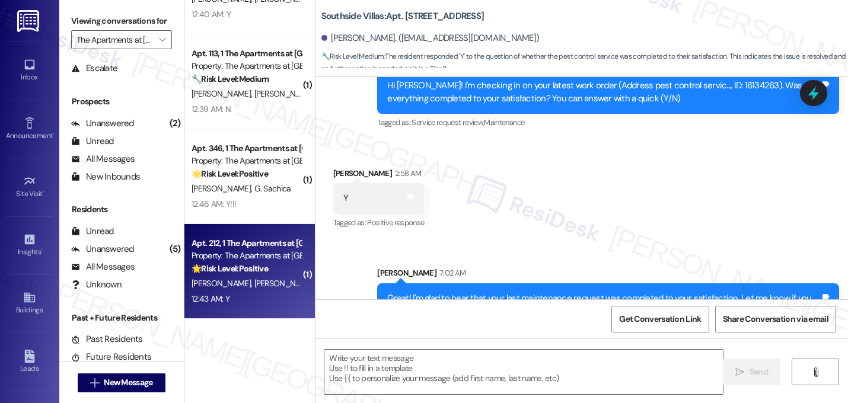
type textarea "Fetching suggested responses. Please feel free to read through the conversation…"
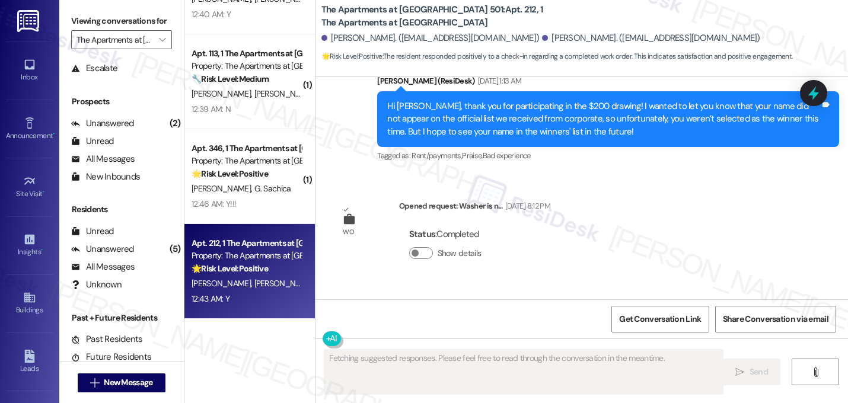
scroll to position [6347, 0]
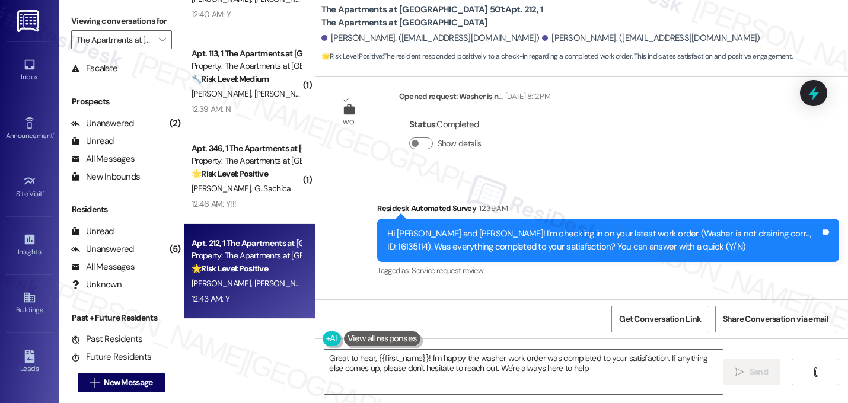
type textarea "Great to hear, {{first_name}}! I'm happy the washer work order was completed to…"
click at [535, 288] on div "Received via SMS Silvia Sosa 12:43 AM Y Tags and notes Tagged as: Positive resp…" at bounding box center [581, 338] width 532 height 100
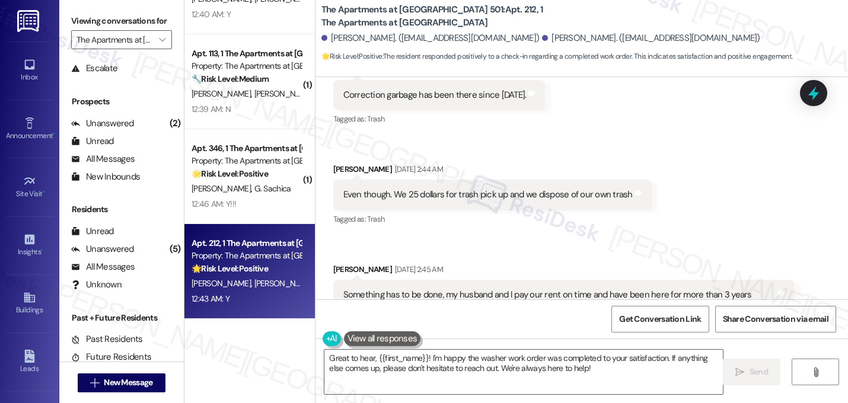
scroll to position [3077, 0]
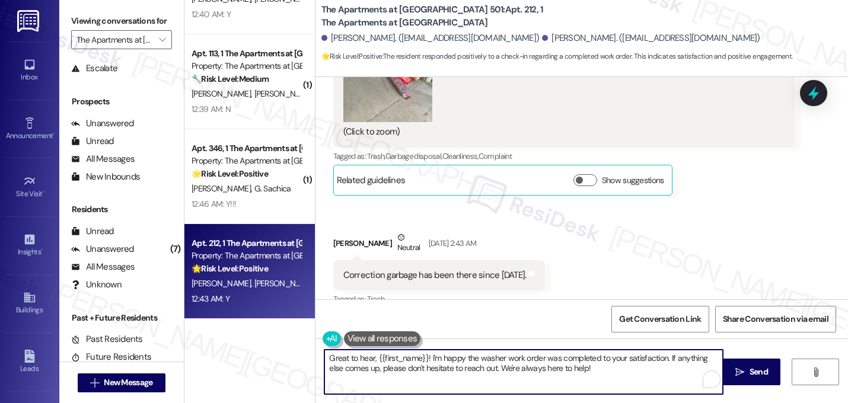
drag, startPoint x: 579, startPoint y: 376, endPoint x: 0, endPoint y: 338, distance: 579.8
click at [0, 338] on div "Inbox Go to Inbox Announcement • Send A Text Announcement Site Visit • Go to Si…" at bounding box center [424, 201] width 848 height 403
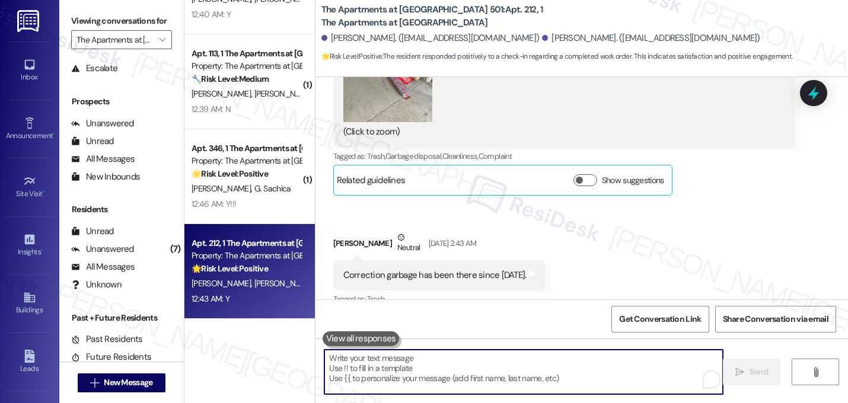
paste textarea "Great! I'm glad to hear that your last maintenance request was completed to you…"
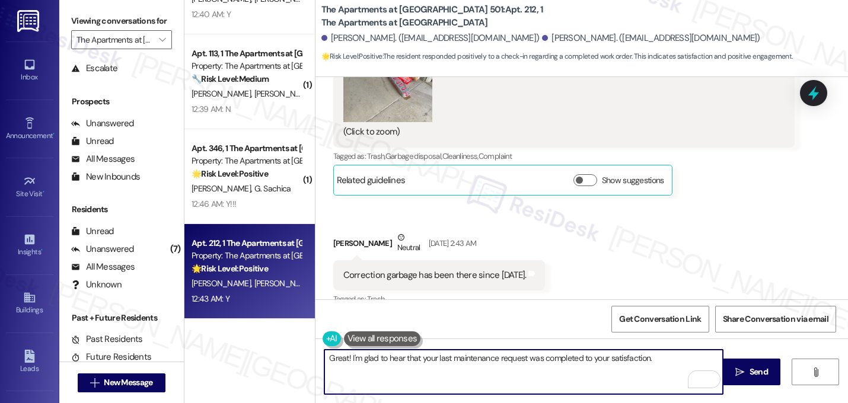
paste textarea "Let me know if you need anything else. 😊"
type textarea "Great! I'm glad to hear that your last maintenance request was completed to you…"
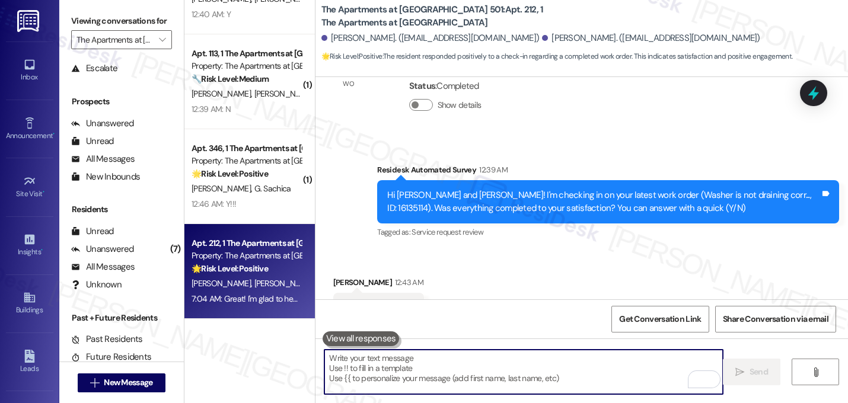
scroll to position [6442, 0]
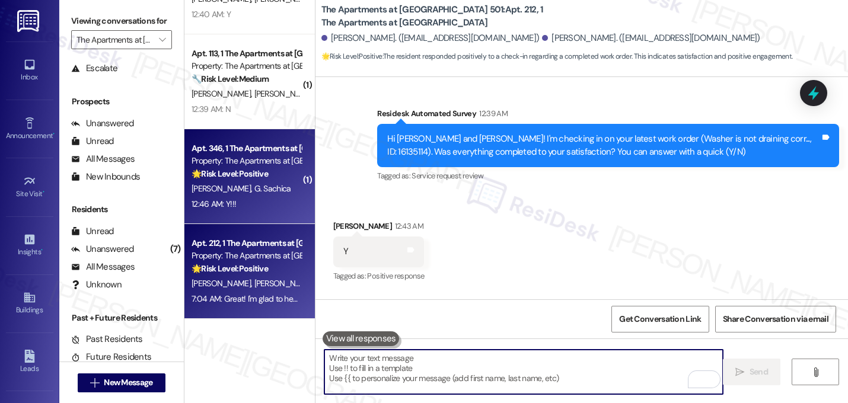
click at [222, 180] on div "Apt. 346, 1 The Apartments at Midtown 501 Property: The Apartments at Midtown 5…" at bounding box center [246, 161] width 112 height 40
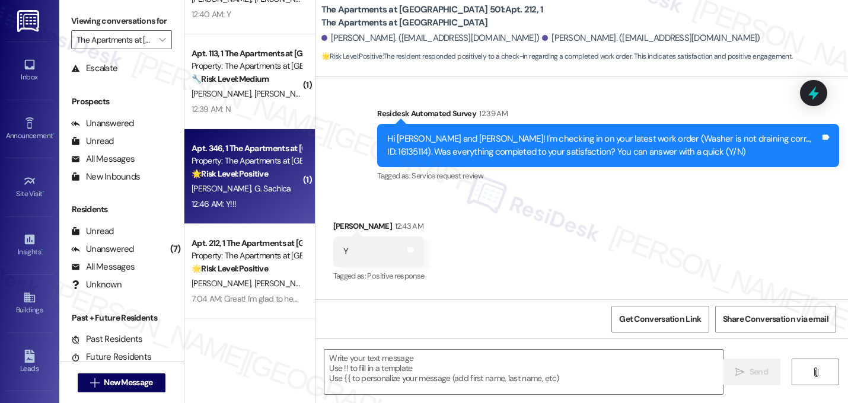
type textarea "Fetching suggested responses. Please feel free to read through the conversation…"
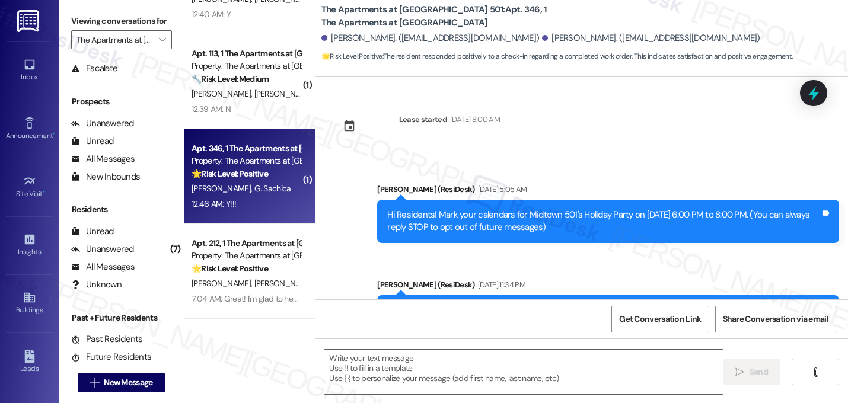
scroll to position [6699, 0]
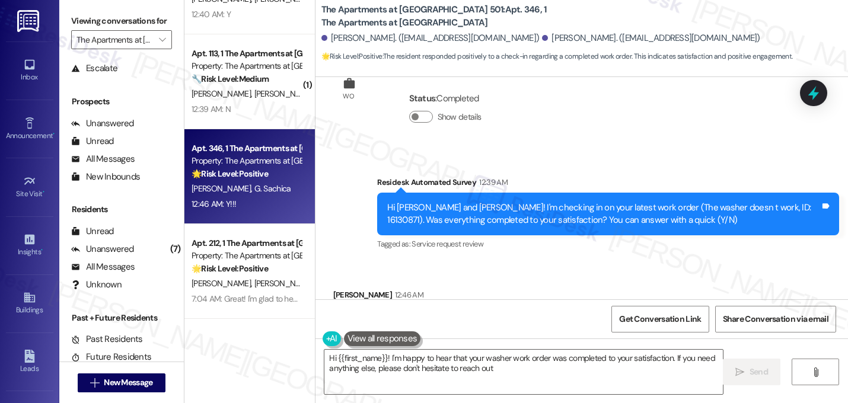
type textarea "Hi {{first_name}}! I'm happy to hear that your washer work order was completed …"
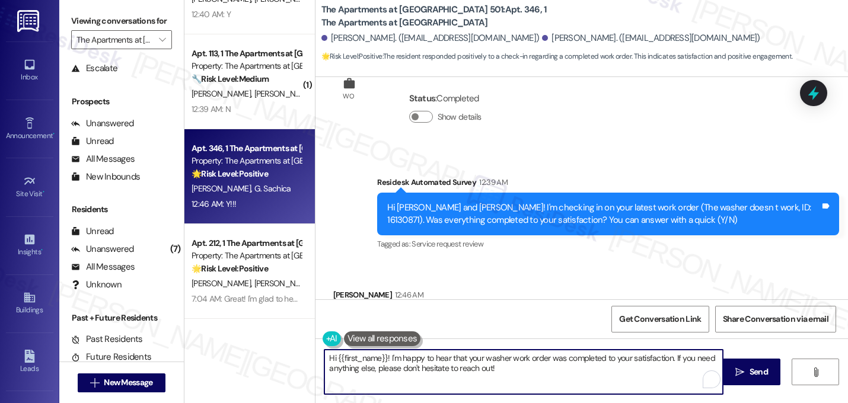
drag, startPoint x: 497, startPoint y: 370, endPoint x: 188, endPoint y: 354, distance: 309.8
click at [188, 354] on div "( 1 ) Apt. 442, 1 The Apartments at Midtown 501 Property: The Apartments at Mid…" at bounding box center [515, 201] width 663 height 403
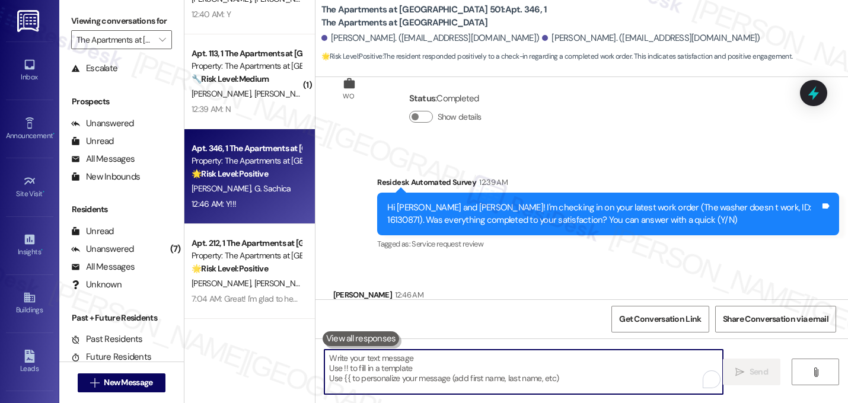
paste textarea "Great! I'm glad to hear that your last maintenance request was completed to you…"
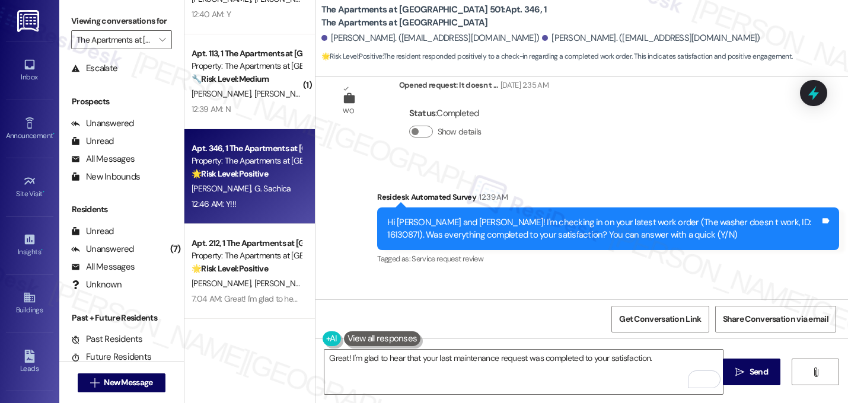
scroll to position [6700, 0]
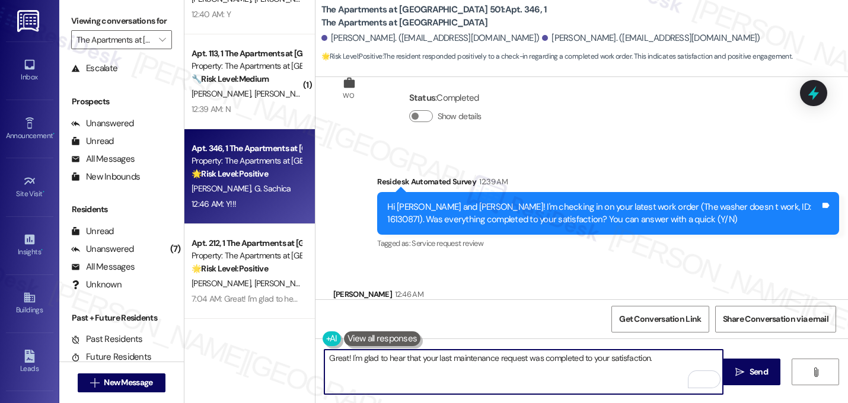
click at [670, 354] on textarea "Great! I'm glad to hear that your last maintenance request was completed to you…" at bounding box center [523, 372] width 398 height 44
paste textarea "If I may ask...has {{property}} lived up to your expectations?"
type textarea "Great! I'm glad to hear that your last maintenance request was completed to you…"
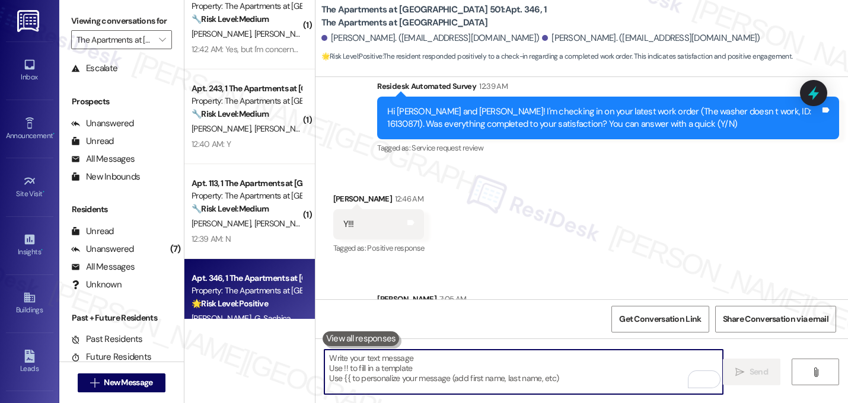
scroll to position [215, 0]
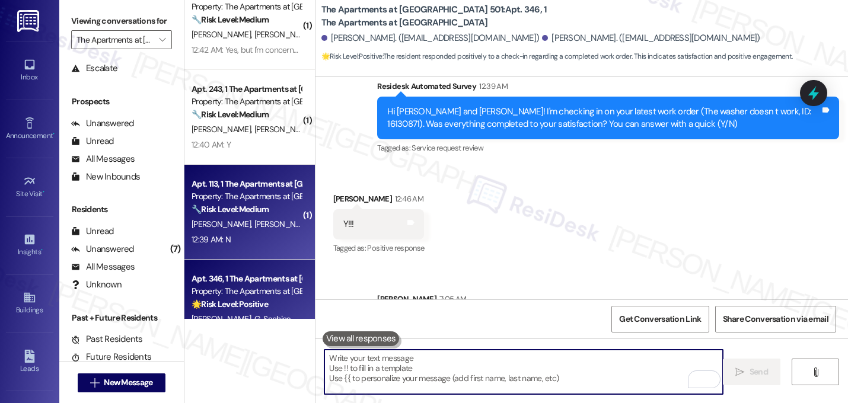
click at [237, 196] on div "Property: The Apartments at [GEOGRAPHIC_DATA] 501" at bounding box center [246, 196] width 110 height 12
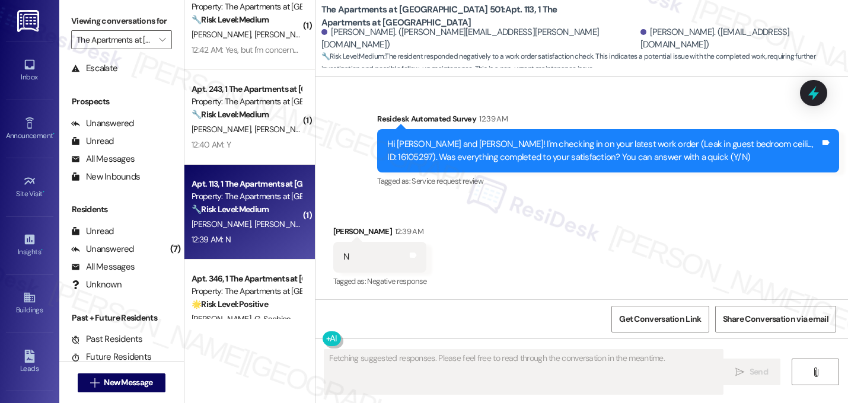
scroll to position [2378, 0]
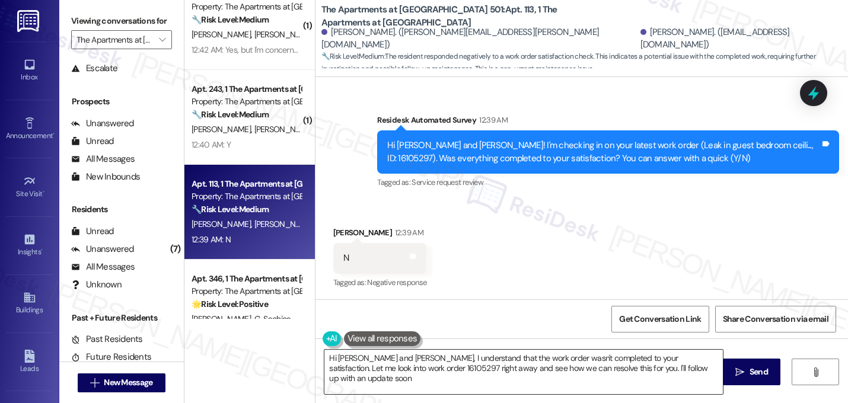
type textarea "Hi Carly and Emerson, I understand that the work order wasn't completed to your…"
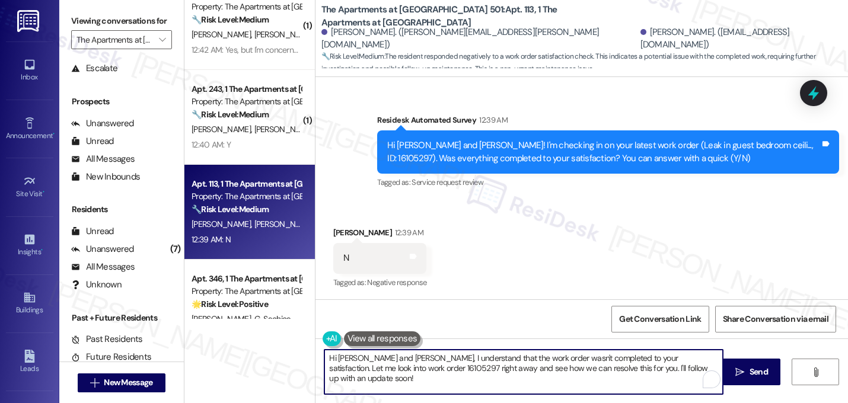
drag, startPoint x: 691, startPoint y: 369, endPoint x: 207, endPoint y: 340, distance: 484.5
click at [207, 340] on div "( 1 ) Apt. 310, 1 The Apartments at Midtown 501 Property: The Apartments at Mid…" at bounding box center [515, 201] width 663 height 403
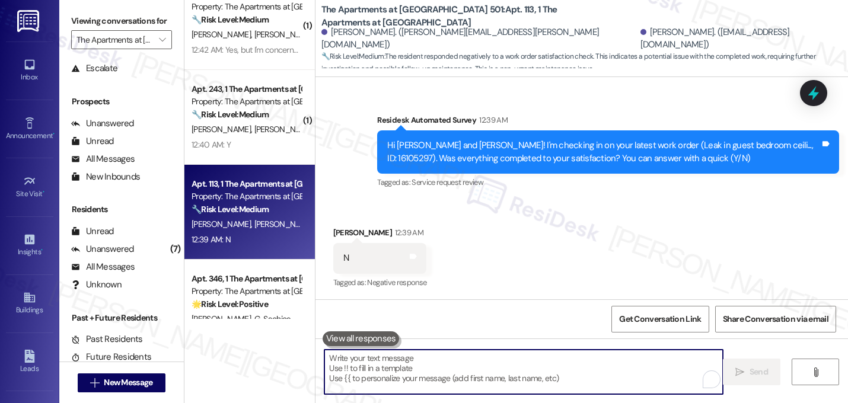
paste textarea "I'm sorry to hear that work order [number] wasn't completed to your satisfactio…"
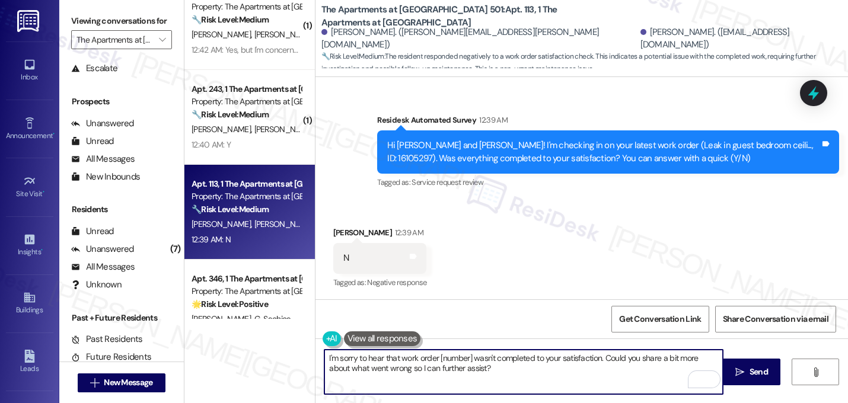
click at [467, 359] on textarea "I'm sorry to hear that work order [number] wasn't completed to your satisfactio…" at bounding box center [523, 372] width 398 height 44
type textarea "I'm sorry to hear that work order 16105297 wasn't completed to your satisfactio…"
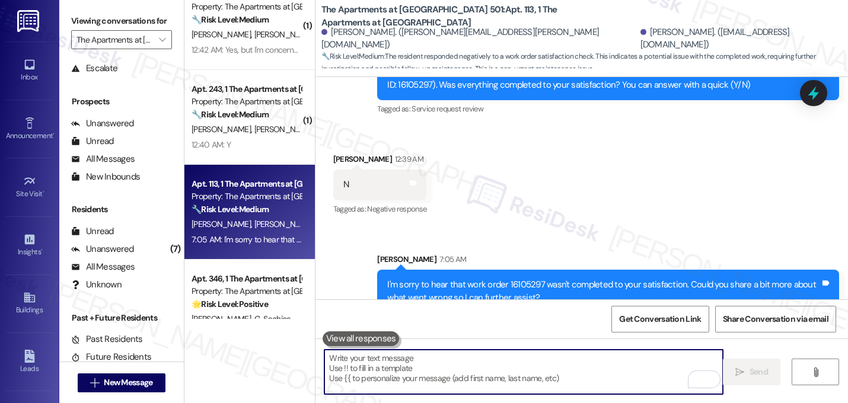
scroll to position [2474, 0]
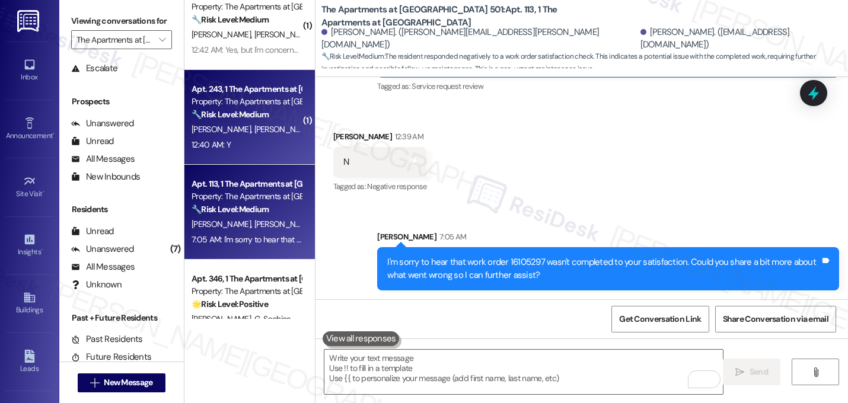
click at [235, 138] on div "12:40 AM: Y 12:40 AM: Y" at bounding box center [246, 145] width 112 height 15
type textarea "Fetching suggested responses. Please feel free to read through the conversation…"
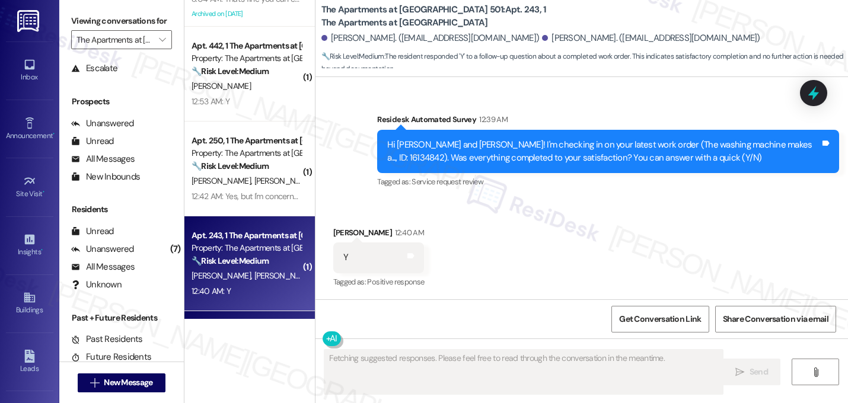
scroll to position [52, 0]
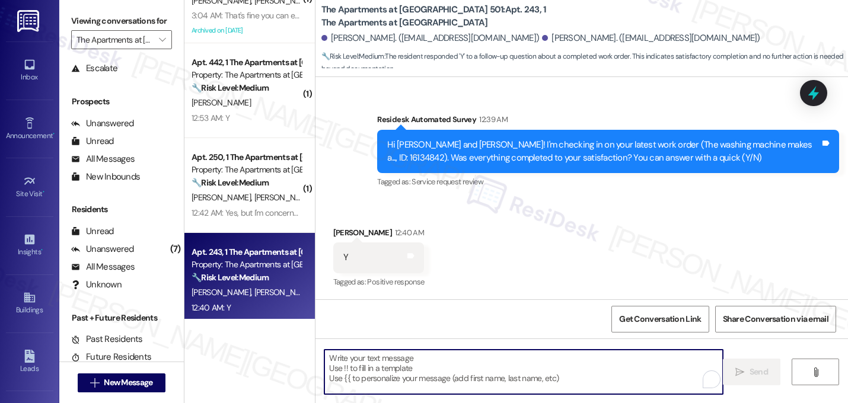
click at [568, 373] on textarea "To enrich screen reader interactions, please activate Accessibility in Grammarl…" at bounding box center [523, 372] width 398 height 44
paste textarea "Great! I'm glad to hear that your last maintenance request was completed to you…"
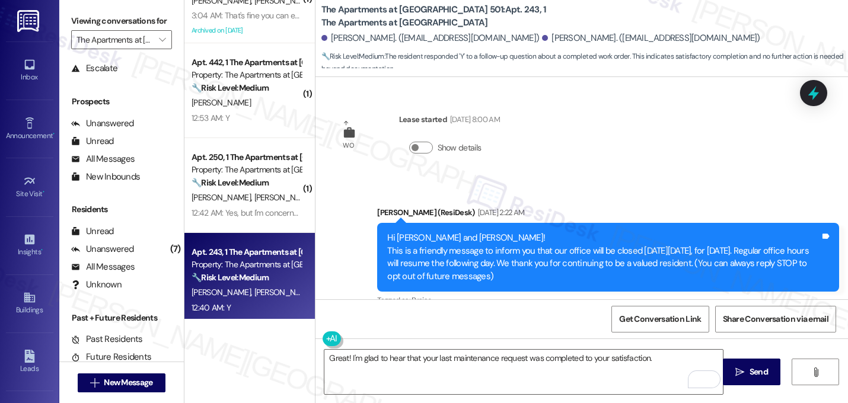
scroll to position [1250, 0]
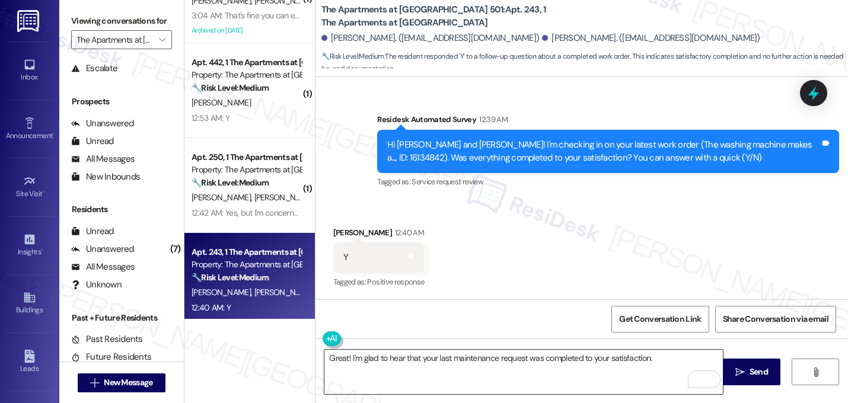
click at [675, 357] on textarea "Great! I'm glad to hear that your last maintenance request was completed to you…" at bounding box center [523, 372] width 398 height 44
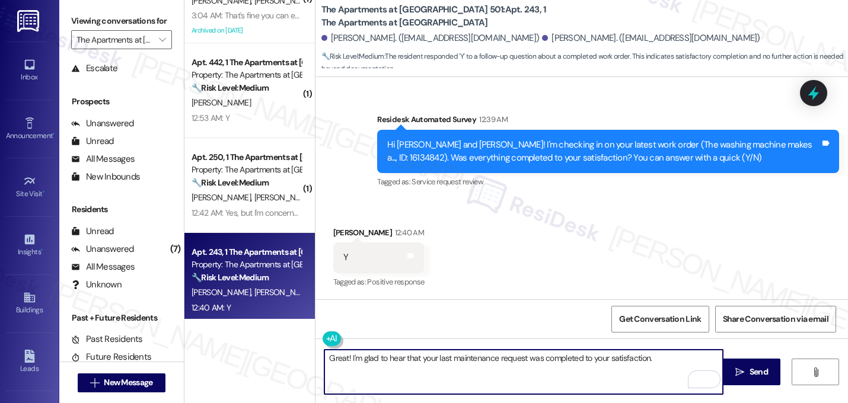
paste textarea "If I may ask...has {{property}} lived up to your expectations?"
type textarea "Great! I'm glad to hear that your last maintenance request was completed to you…"
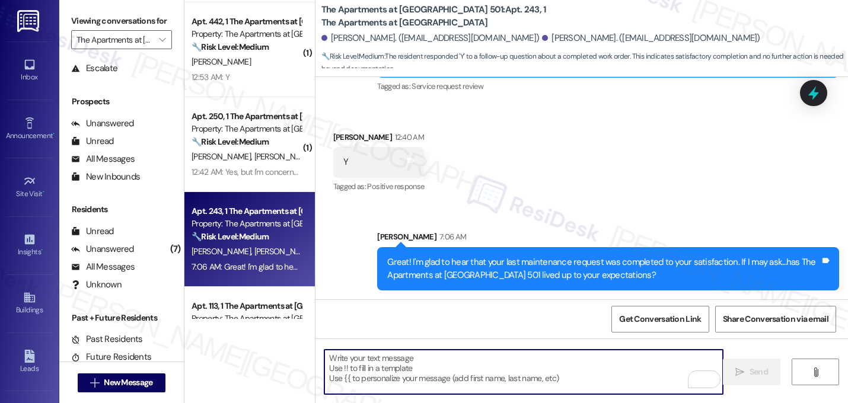
scroll to position [0, 0]
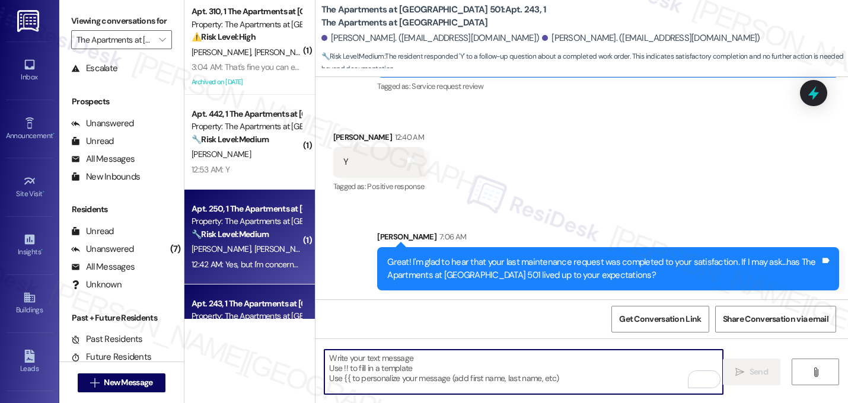
click at [239, 253] on div "B. Nunn B. Hall" at bounding box center [246, 249] width 112 height 15
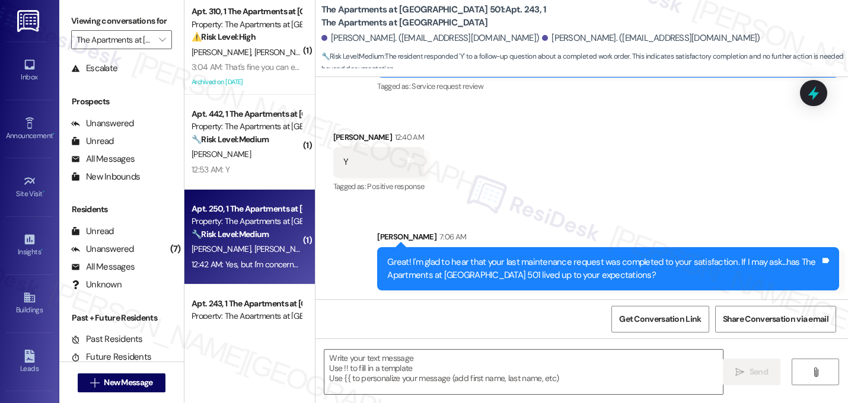
type textarea "Fetching suggested responses. Please feel free to read through the conversation…"
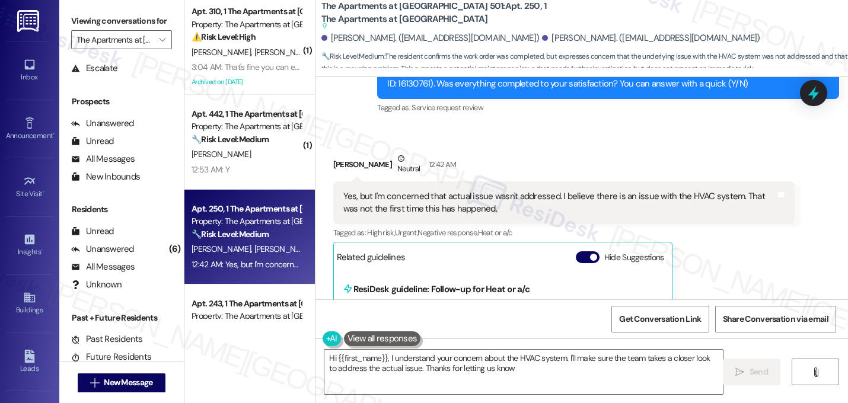
type textarea "Hi {{first_name}}, I understand your concern about the HVAC system. I'll make s…"
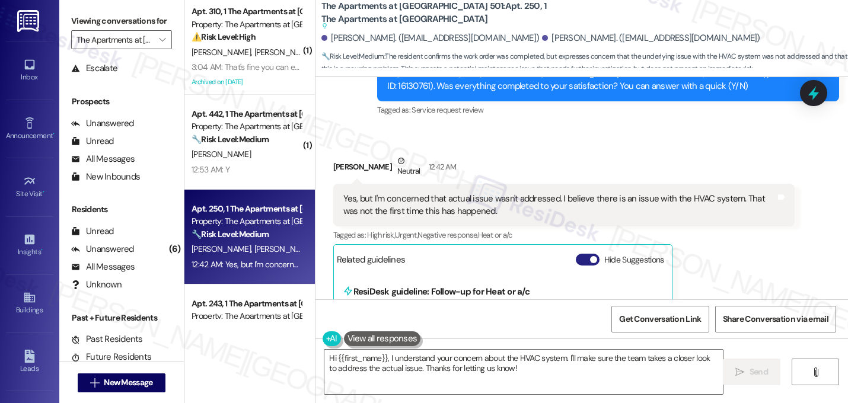
click at [590, 256] on span "button" at bounding box center [593, 259] width 7 height 7
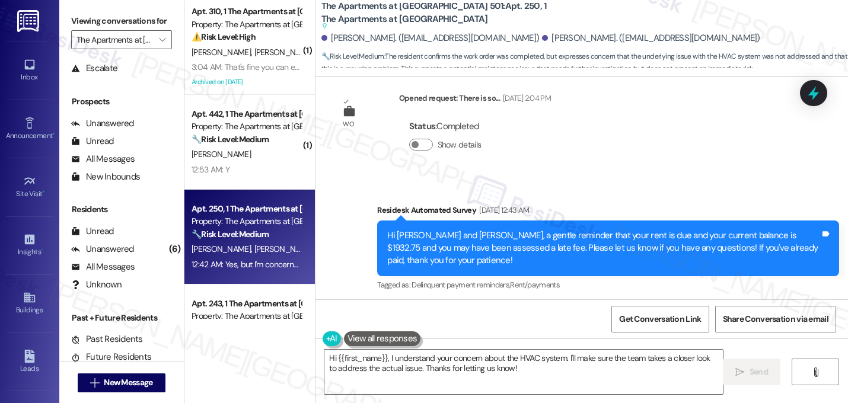
scroll to position [8190, 0]
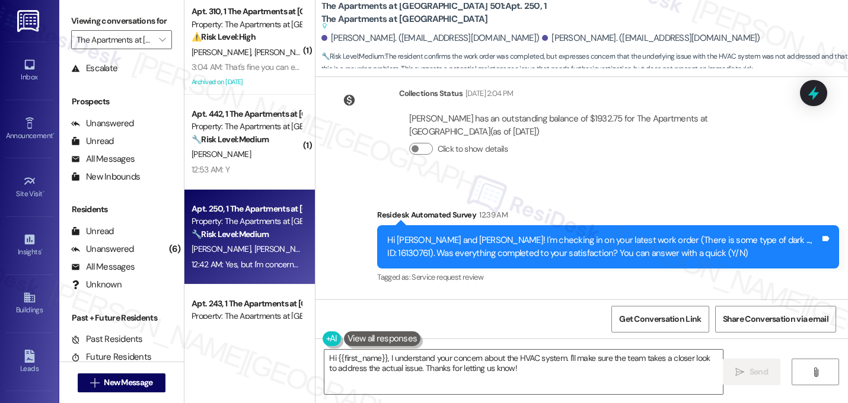
click at [721, 322] on div "Brian Nunn Neutral 12:42 AM Yes, but I'm concerned that actual issue wasn't add…" at bounding box center [564, 382] width 462 height 120
click at [694, 322] on div "Brian Nunn Neutral 12:42 AM" at bounding box center [564, 336] width 462 height 29
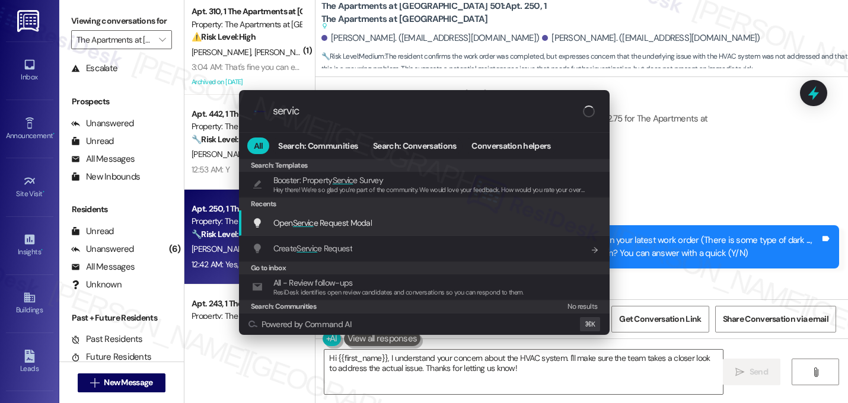
type input "servic"
click at [373, 220] on div "Open Servic e Request Modal Add shortcut" at bounding box center [425, 222] width 347 height 13
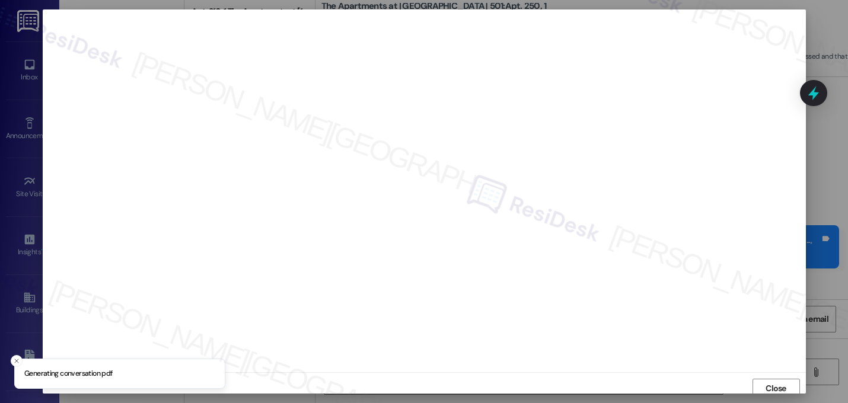
scroll to position [4, 0]
click at [777, 387] on span "Close" at bounding box center [775, 384] width 21 height 12
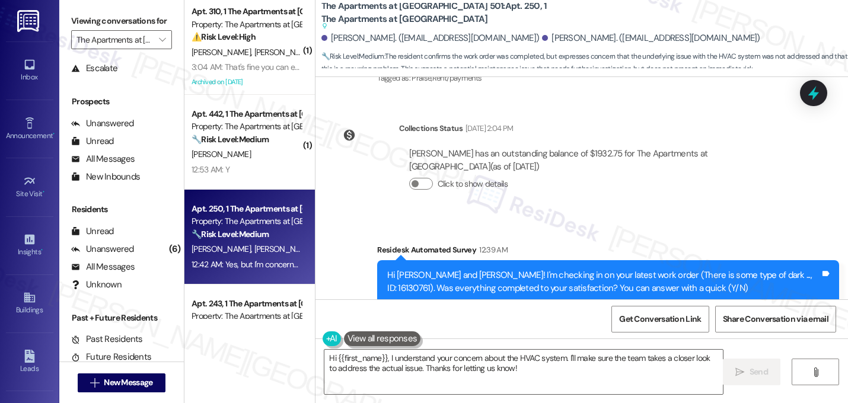
scroll to position [8190, 0]
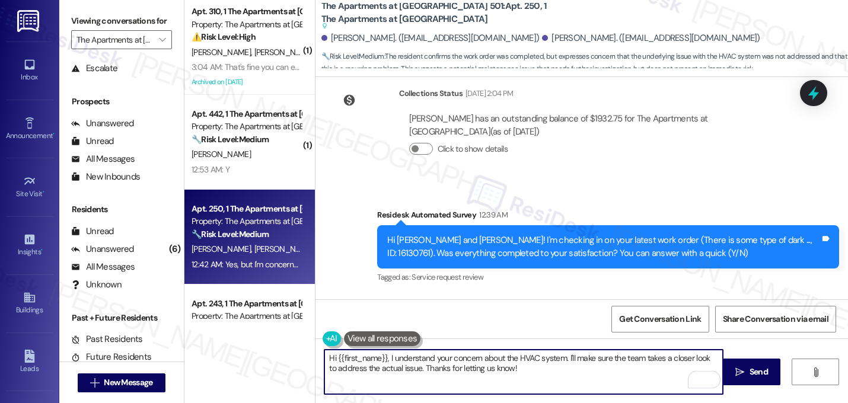
drag, startPoint x: 533, startPoint y: 365, endPoint x: 275, endPoint y: 352, distance: 258.8
click at [275, 352] on div "( 1 ) Apt. 310, 1 The Apartments at [GEOGRAPHIC_DATA] 501 Property: The Apartme…" at bounding box center [515, 201] width 663 height 403
click at [522, 386] on textarea "Hi {{first_name}}, I understand your concern about the HVAC system. I'll make s…" at bounding box center [523, 372] width 398 height 44
drag, startPoint x: 385, startPoint y: 362, endPoint x: 260, endPoint y: 351, distance: 125.5
click at [260, 351] on div "( 1 ) Apt. 310, 1 The Apartments at [GEOGRAPHIC_DATA] 501 Property: The Apartme…" at bounding box center [515, 201] width 663 height 403
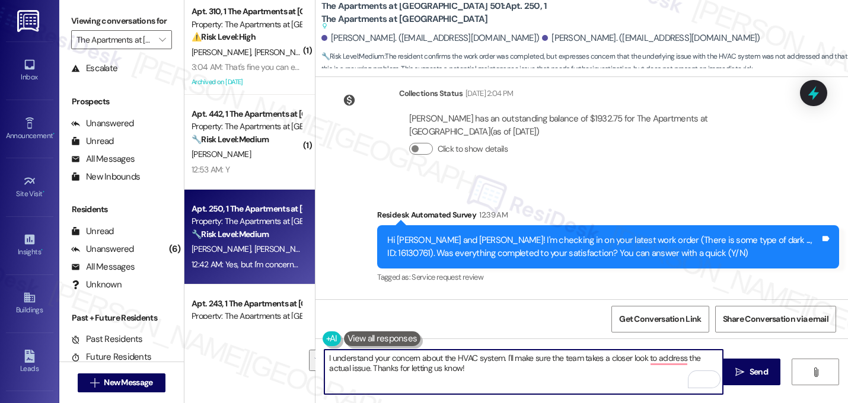
drag, startPoint x: 503, startPoint y: 360, endPoint x: 526, endPoint y: 382, distance: 32.3
click at [526, 382] on textarea "I understand your concern about the HVAC system. I'll make sure the team takes …" at bounding box center [523, 372] width 398 height 44
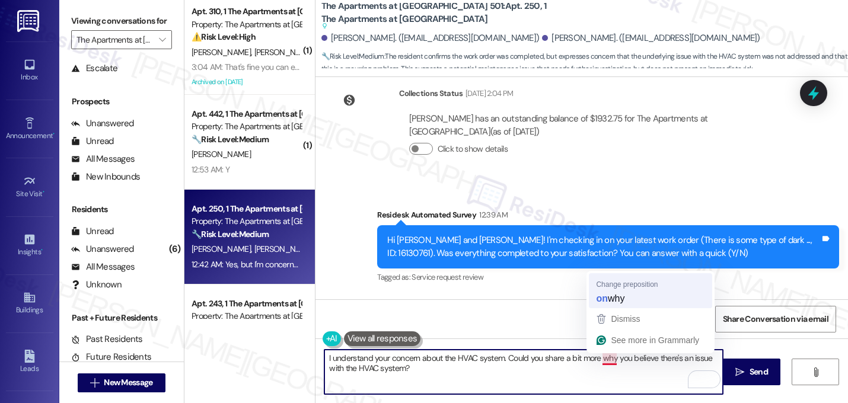
type textarea "I understand your concern about the HVAC system. Could you share a bit more on …"
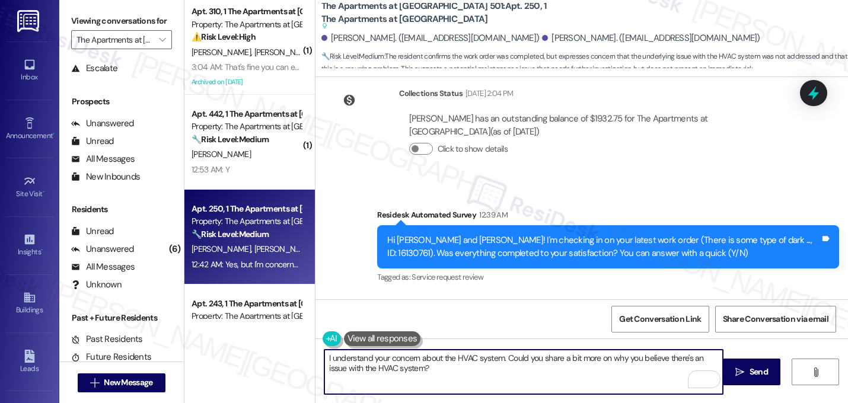
click at [459, 372] on textarea "I understand your concern about the HVAC system. Could you share a bit more on …" at bounding box center [523, 372] width 398 height 44
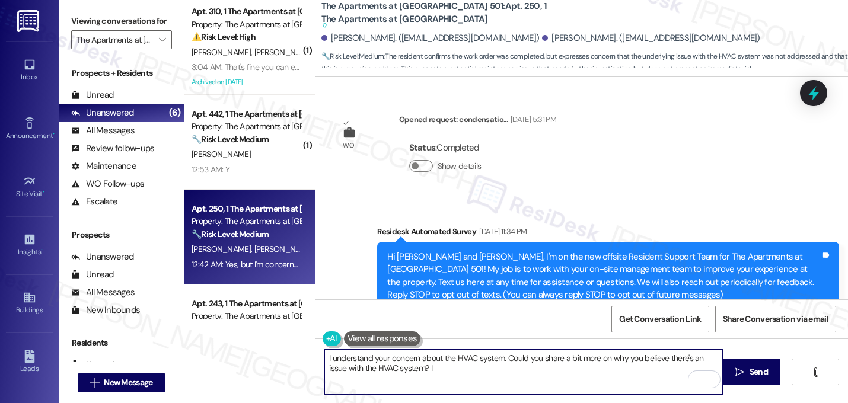
scroll to position [8190, 0]
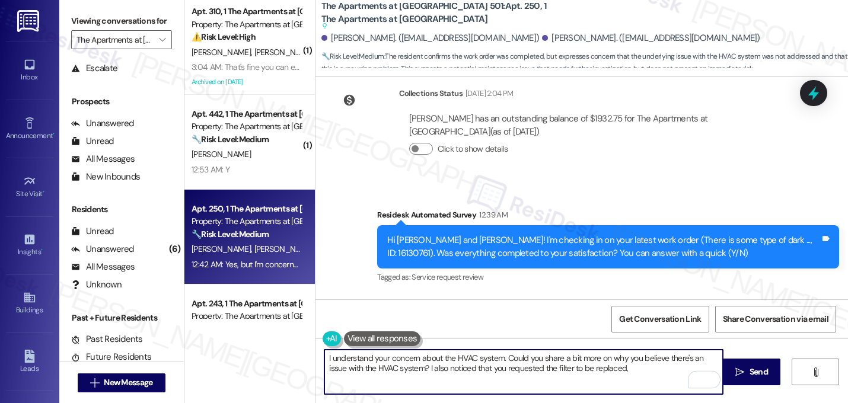
click at [451, 366] on textarea "I understand your concern about the HVAC system. Could you share a bit more on …" at bounding box center [523, 372] width 398 height 44
click at [685, 368] on textarea "I understand your concern about the HVAC system. Could you share a bit more on …" at bounding box center [523, 372] width 398 height 44
drag, startPoint x: 375, startPoint y: 383, endPoint x: 301, endPoint y: 352, distance: 80.3
click at [301, 352] on div "( 1 ) Apt. 310, 1 The Apartments at [GEOGRAPHIC_DATA] 501 Property: The Apartme…" at bounding box center [515, 201] width 663 height 403
type textarea "I understand your concern about the HVAC system. Could you share a bit more on …"
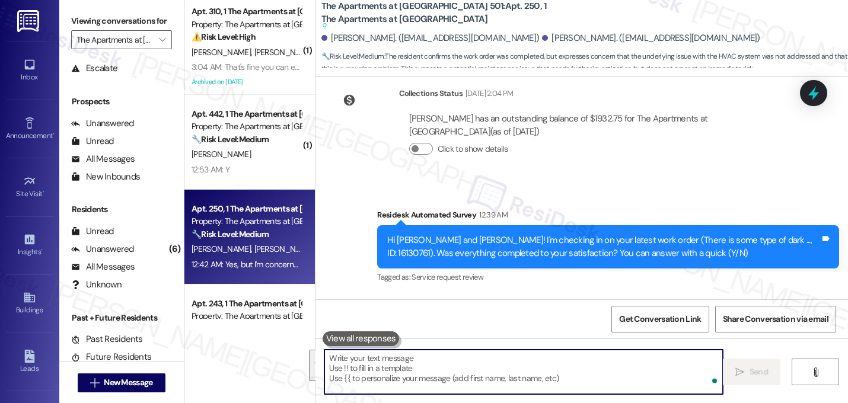
paste textarea "I understand your concern about the HVAC system. Could you share a bit more abo…"
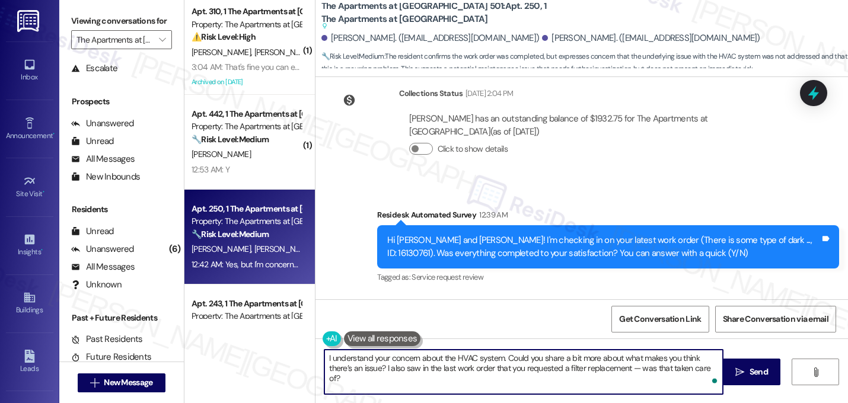
click at [635, 375] on textarea "I understand your concern about the HVAC system. Could you share a bit more abo…" at bounding box center [523, 372] width 398 height 44
click at [635, 371] on textarea "I understand your concern about the HVAC system. Could you share a bit more abo…" at bounding box center [523, 372] width 398 height 44
type textarea "I understand your concern about the HVAC system. Could you share a bit more abo…"
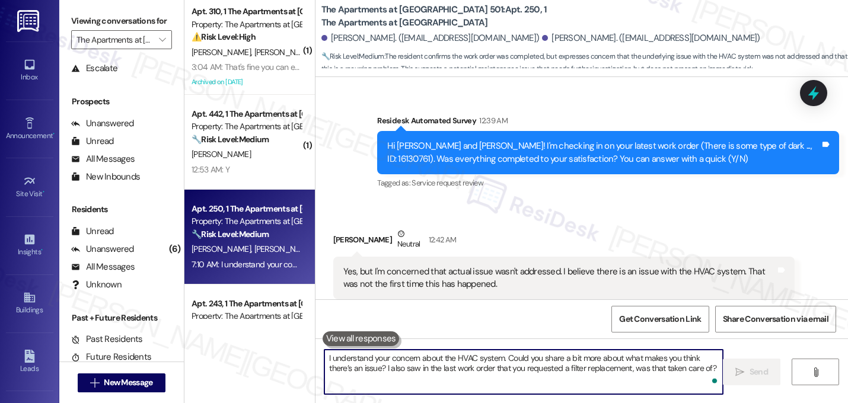
scroll to position [8285, 0]
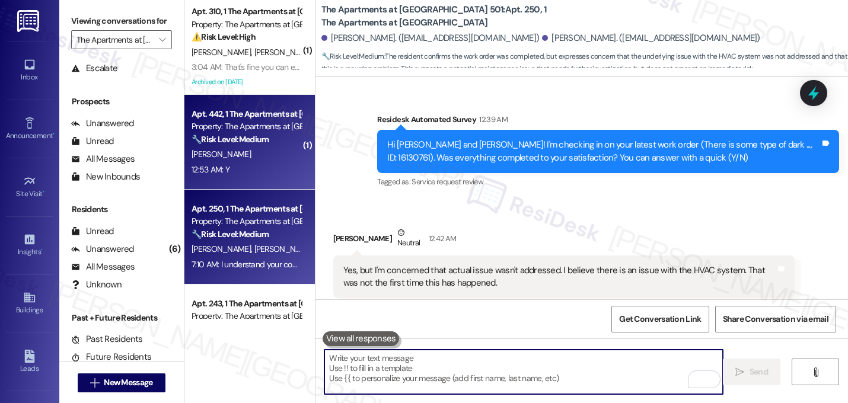
click at [242, 158] on div "[PERSON_NAME]" at bounding box center [246, 154] width 112 height 15
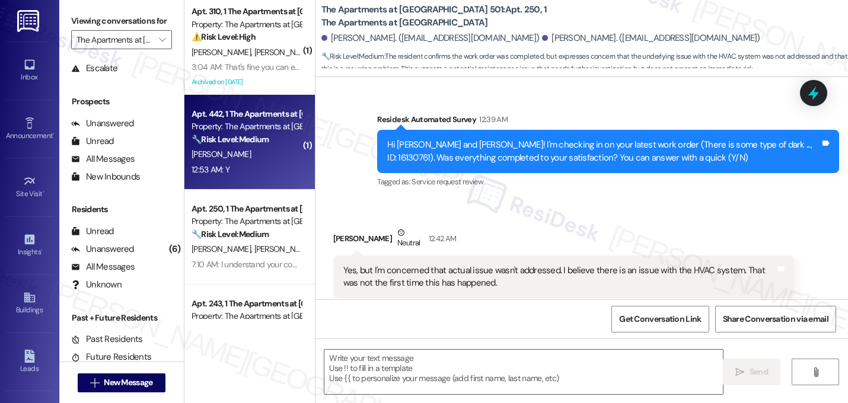
type textarea "Fetching suggested responses. Please feel free to read through the conversation…"
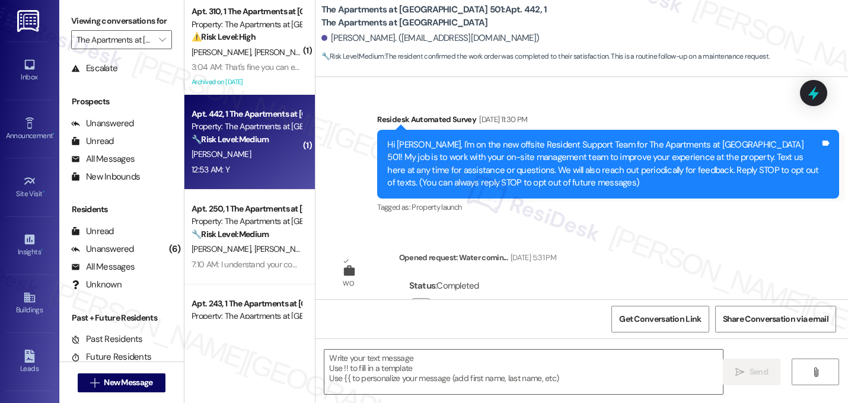
scroll to position [7892, 0]
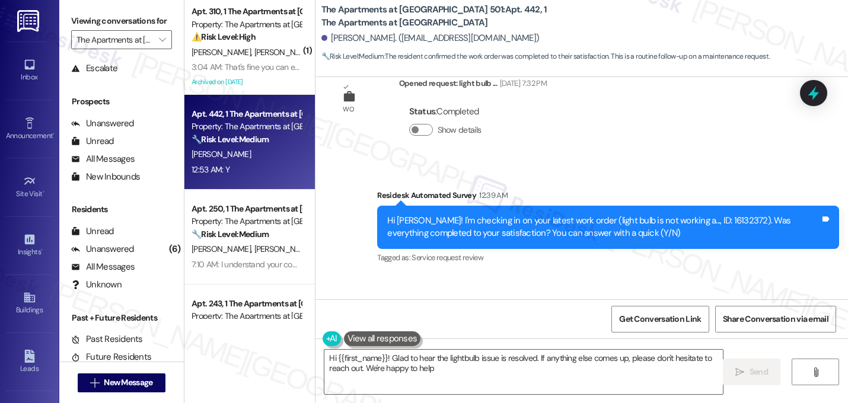
type textarea "Hi {{first_name}}! Glad to hear the lightbulb issue is resolved. If anything el…"
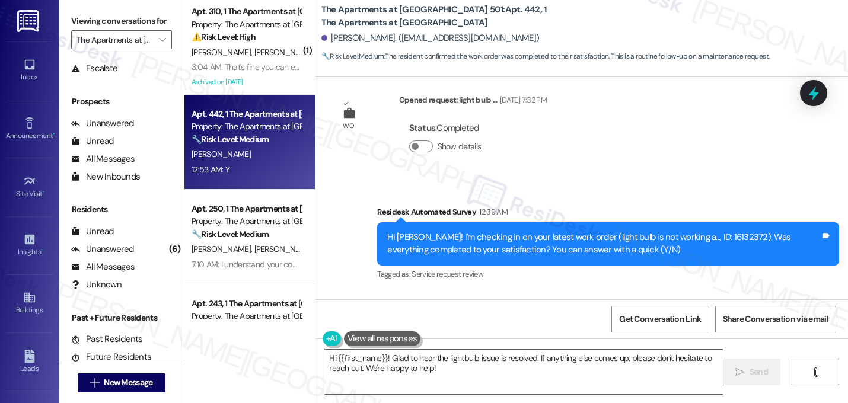
scroll to position [7893, 0]
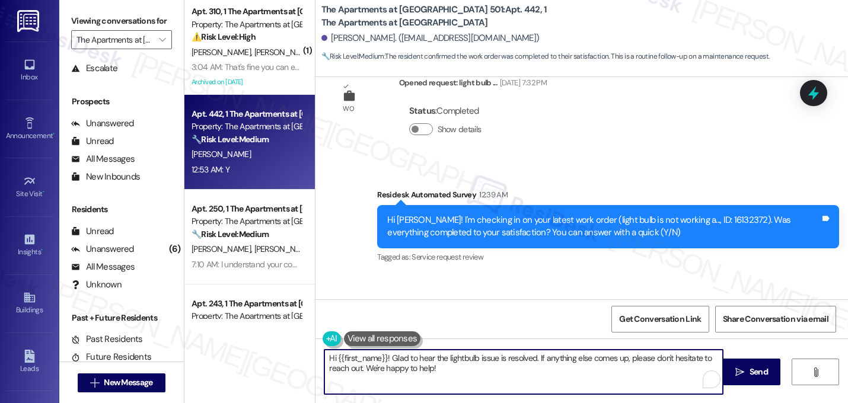
drag, startPoint x: 420, startPoint y: 373, endPoint x: 140, endPoint y: 368, distance: 279.2
click at [140, 368] on div "Viewing conversations for The Apartments at [GEOGRAPHIC_DATA] 501  Prospects +…" at bounding box center [453, 201] width 788 height 403
click at [465, 382] on textarea "Hi {{first_name}}! Glad to hear the lightbulb issue is resolved. If anything el…" at bounding box center [523, 372] width 398 height 44
drag, startPoint x: 459, startPoint y: 372, endPoint x: 218, endPoint y: 322, distance: 246.3
click at [218, 322] on div "( 1 ) Apt. 310, 1 The Apartments at [GEOGRAPHIC_DATA] 501 Property: The Apartme…" at bounding box center [515, 201] width 663 height 403
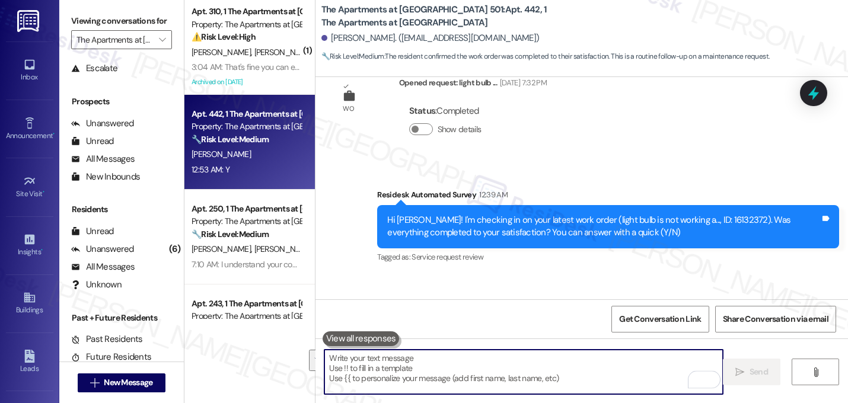
paste textarea "Great! I'm glad to hear that your last maintenance request was completed to you…"
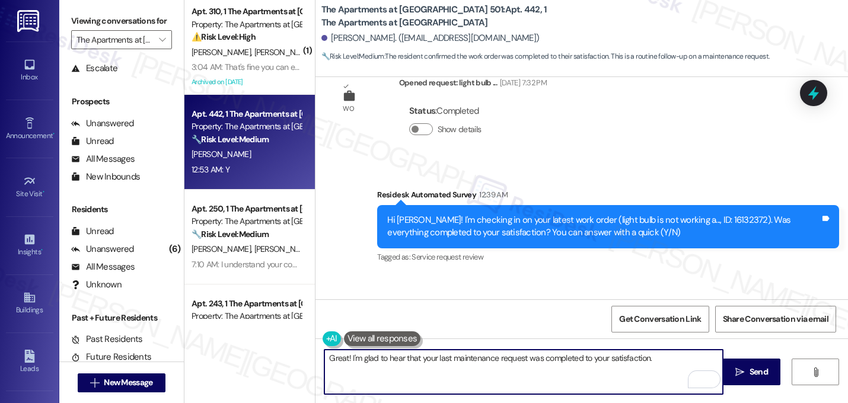
paste textarea "Let me know if you need anything else. 😊"
type textarea "Great! I'm glad to hear that your last maintenance request was completed to you…"
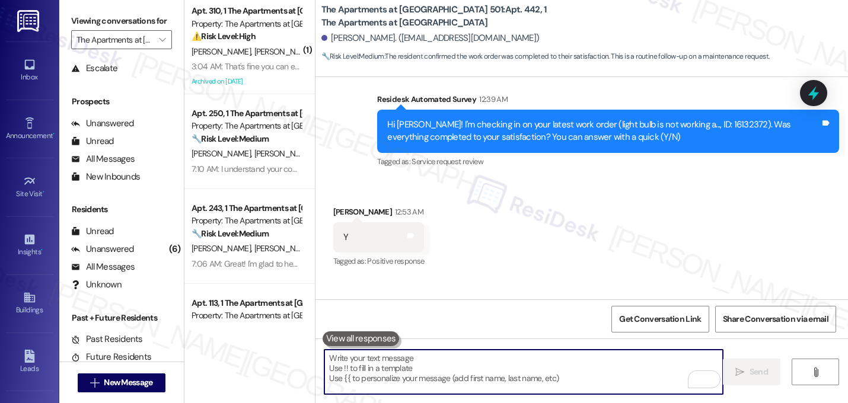
scroll to position [0, 0]
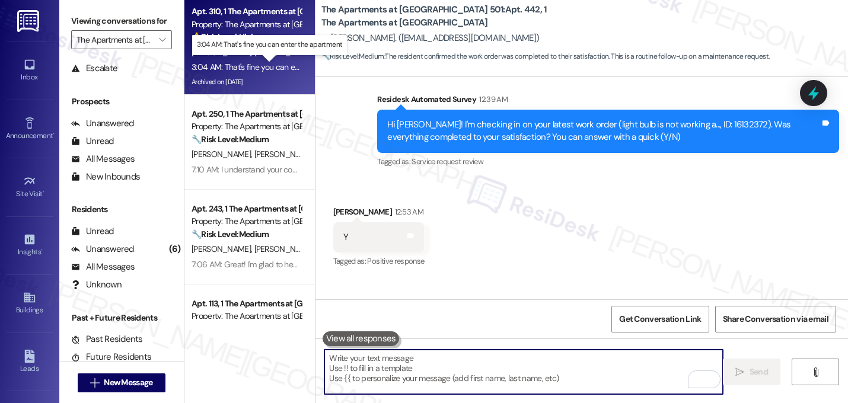
click at [229, 71] on div "3:04 AM: That's fine you can enter the apartment 3:04 AM: That's fine you can e…" at bounding box center [275, 67] width 168 height 11
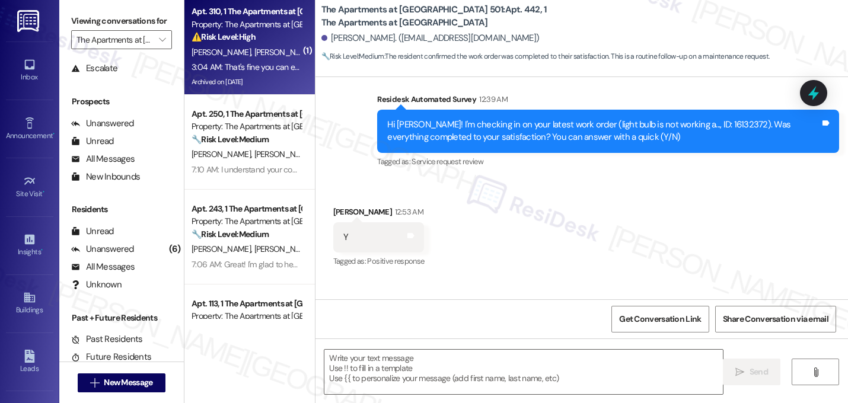
type textarea "Fetching suggested responses. Please feel free to read through the conversation…"
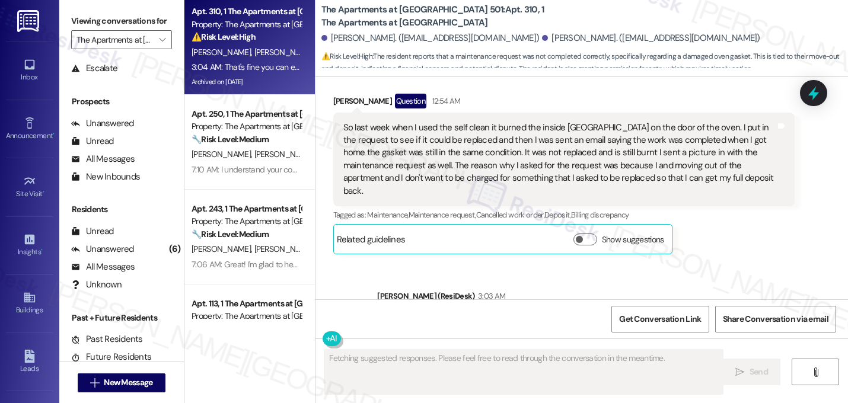
scroll to position [14887, 0]
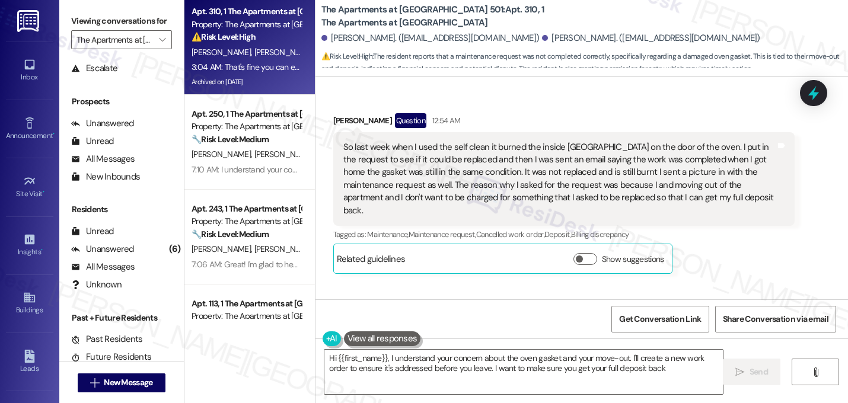
type textarea "Hi {{first_name}}, I understand your concern about the oven gasket and your mov…"
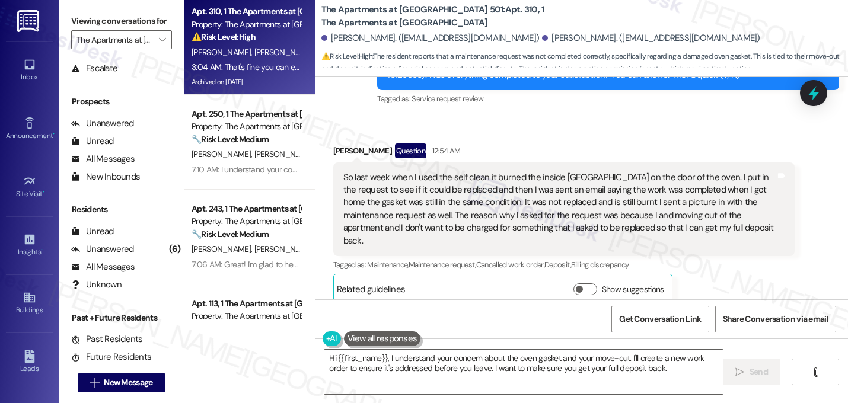
scroll to position [14907, 0]
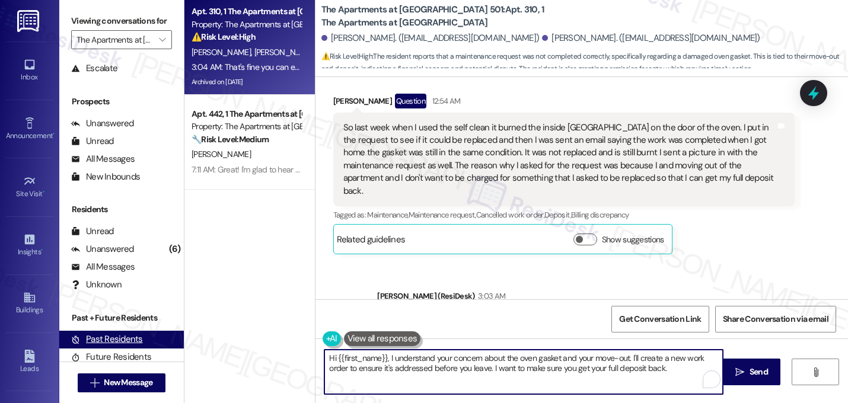
drag, startPoint x: 677, startPoint y: 375, endPoint x: 139, endPoint y: 356, distance: 538.0
click at [139, 356] on div "Viewing conversations for The Apartments at [GEOGRAPHIC_DATA] 501  Prospects +…" at bounding box center [453, 201] width 788 height 403
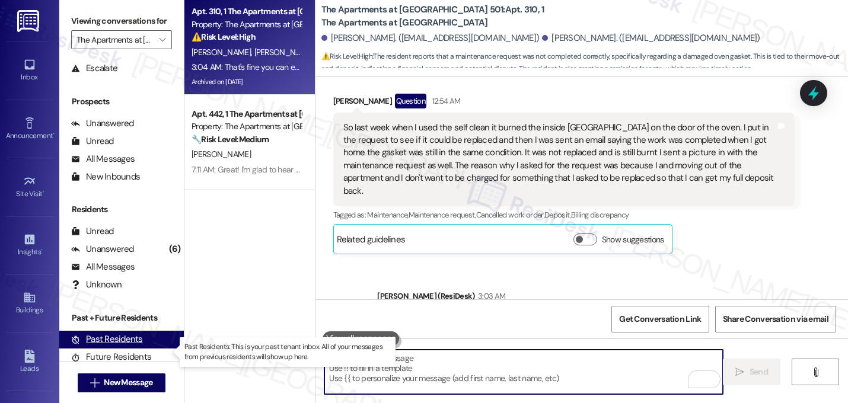
paste textarea "I submitted the work order, notified the team, and will update you as soon as I…"
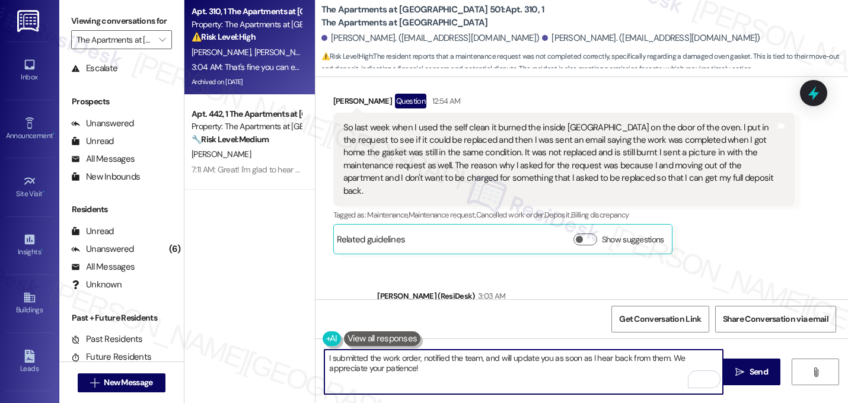
click at [324, 360] on textarea "I submitted the work order, notified the team, and will update you as soon as I…" at bounding box center [523, 372] width 398 height 44
type textarea "Thanks for that, [PERSON_NAME]. Just letting you know that I submitted the work…"
click at [558, 372] on textarea "Thanks for that, [PERSON_NAME]. Just letting you know that I submitted the work…" at bounding box center [523, 372] width 398 height 44
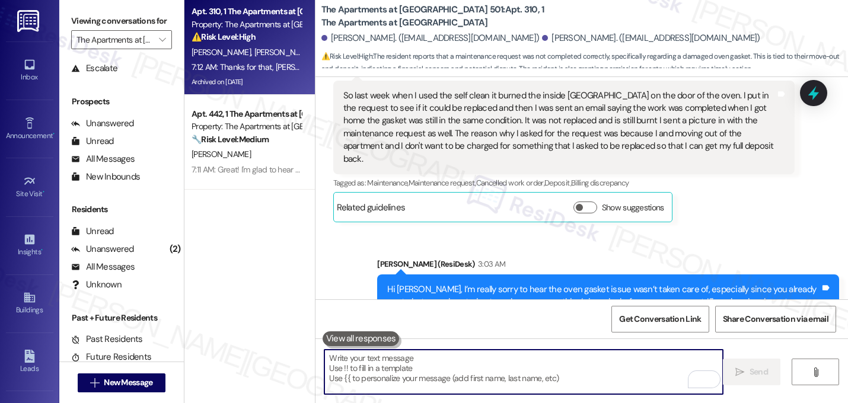
scroll to position [15002, 0]
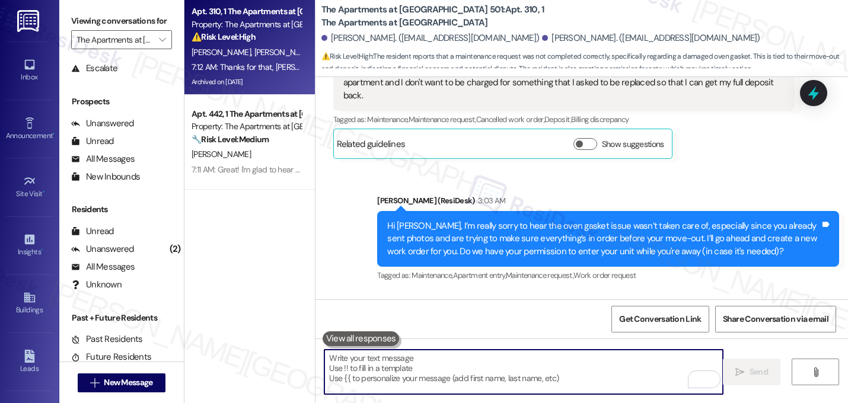
click at [568, 293] on div "Received via SMS [PERSON_NAME] Neutral 3:04 AM That's fine you can enter the ap…" at bounding box center [581, 349] width 532 height 113
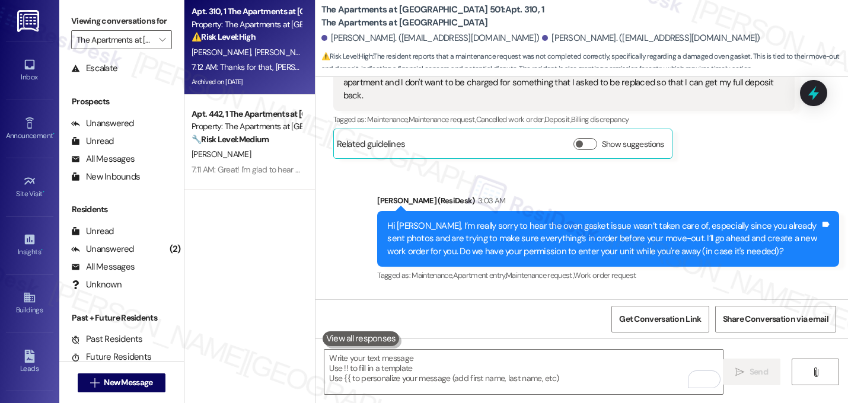
click at [568, 293] on div "Received via SMS [PERSON_NAME] Neutral 3:04 AM That's fine you can enter the ap…" at bounding box center [581, 349] width 532 height 113
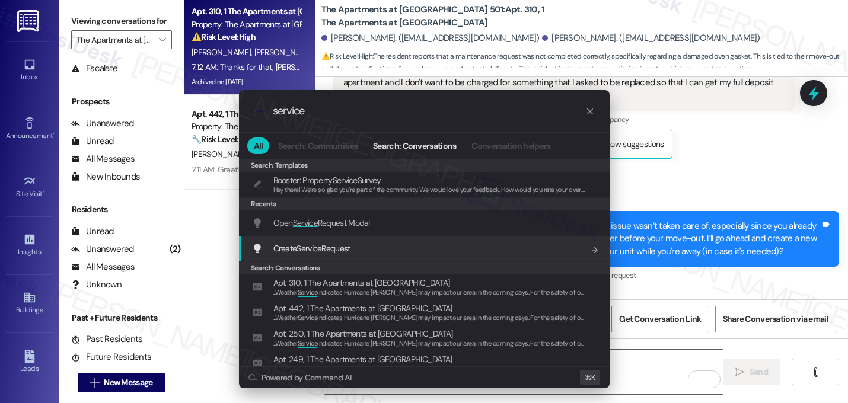
type input "service"
click at [297, 244] on span "Create Service Request" at bounding box center [311, 248] width 77 height 11
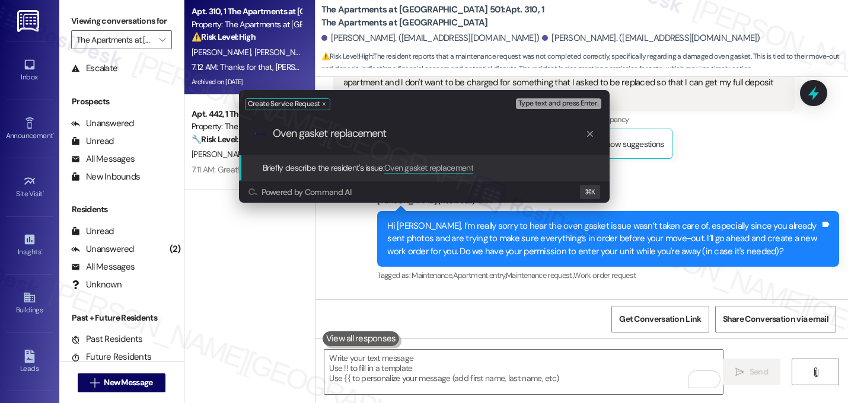
click at [281, 134] on input "Oven gasket replacement" at bounding box center [429, 133] width 312 height 12
click at [347, 135] on input "Request for oven gasket replacement" at bounding box center [429, 133] width 312 height 12
click at [476, 133] on input "Request for oven gasket replacement" at bounding box center [429, 133] width 312 height 12
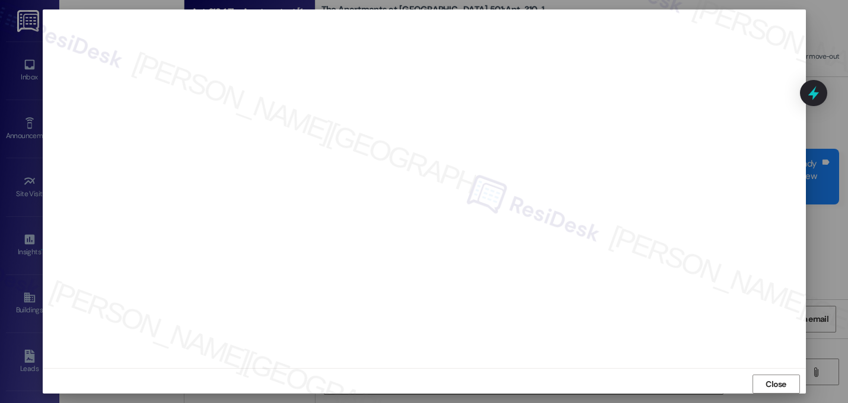
scroll to position [15084, 0]
click at [769, 382] on span "Close" at bounding box center [775, 384] width 21 height 12
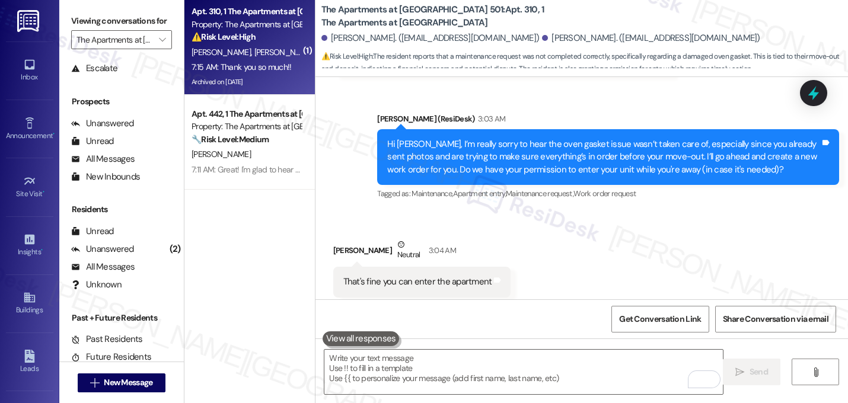
scroll to position [15085, 0]
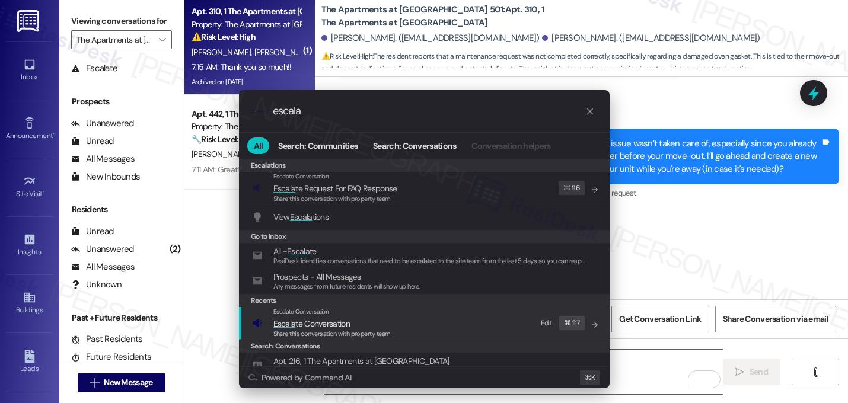
type input "escala"
click at [327, 322] on span "Escala te Conversation" at bounding box center [311, 323] width 76 height 11
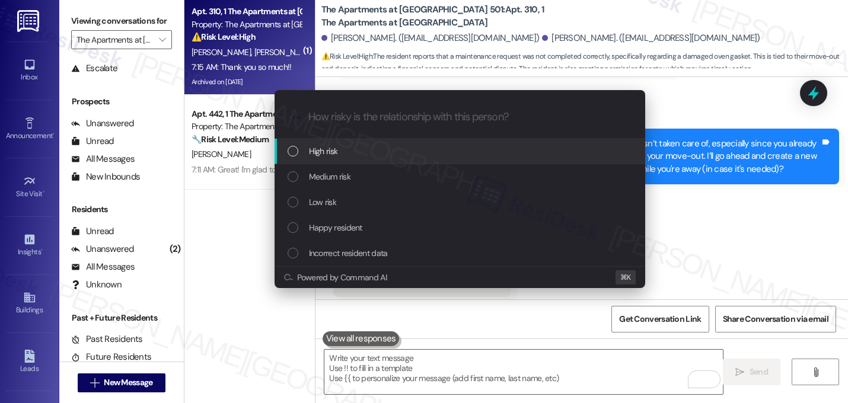
click at [308, 154] on div "High risk" at bounding box center [460, 151] width 347 height 13
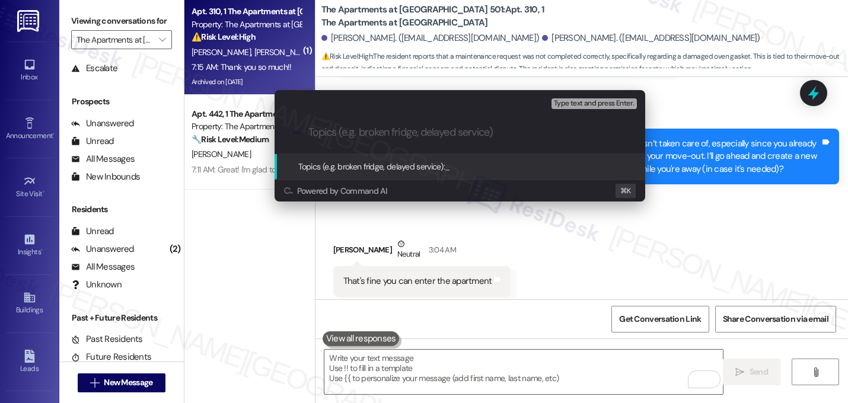
click at [308, 154] on div "Topics (e.g. broken fridge, delayed service): _" at bounding box center [459, 166] width 370 height 25
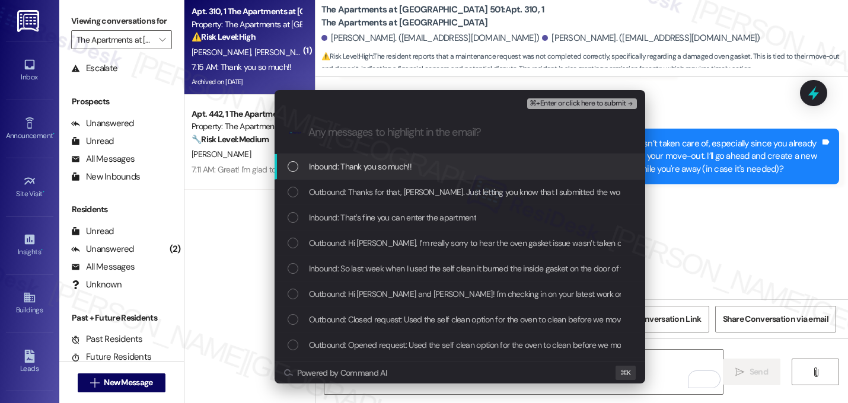
click at [292, 133] on icon ".cls-1{fill:#0a055f;}.cls-2{fill:#0cc4c4;} resideskLogoBlueOrange" at bounding box center [295, 133] width 12 height 12
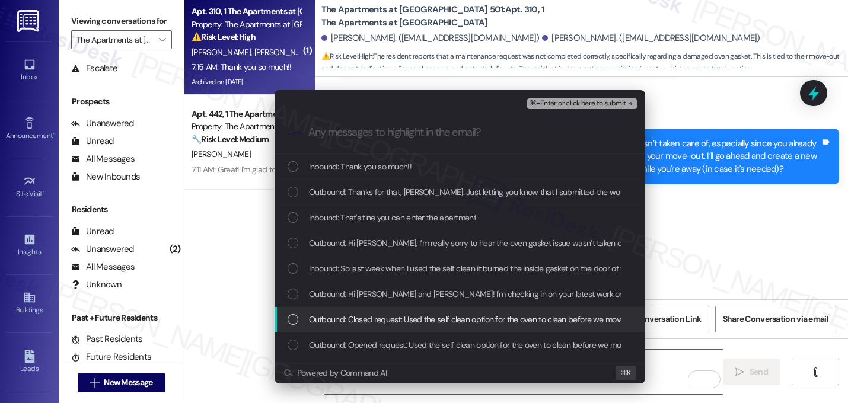
click at [683, 254] on div "Escalate Conversation High risk Any messages to highlight in the email? ⌘+Enter…" at bounding box center [424, 201] width 848 height 403
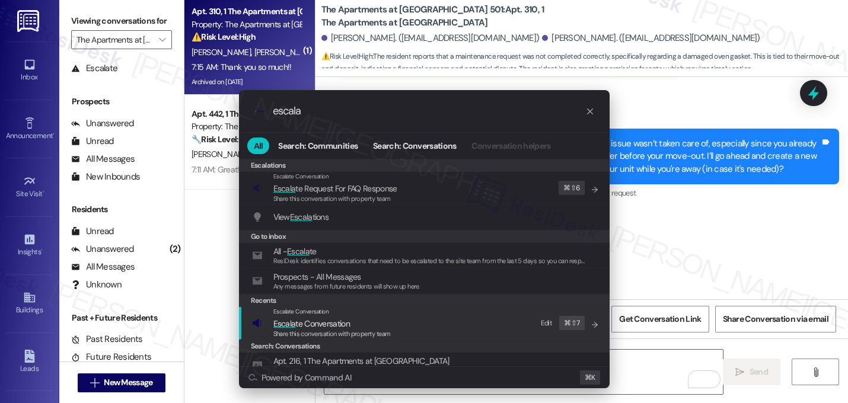
type input "escala"
click at [322, 316] on div "Escalate Conversation" at bounding box center [331, 311] width 117 height 9
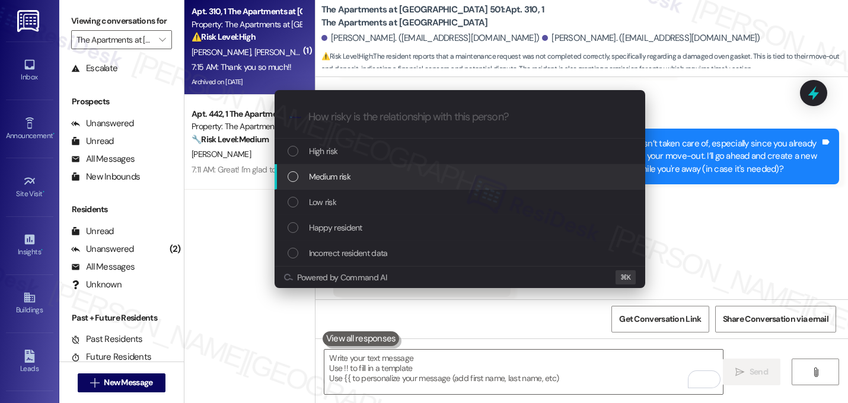
click at [302, 171] on div "Medium risk" at bounding box center [460, 176] width 347 height 13
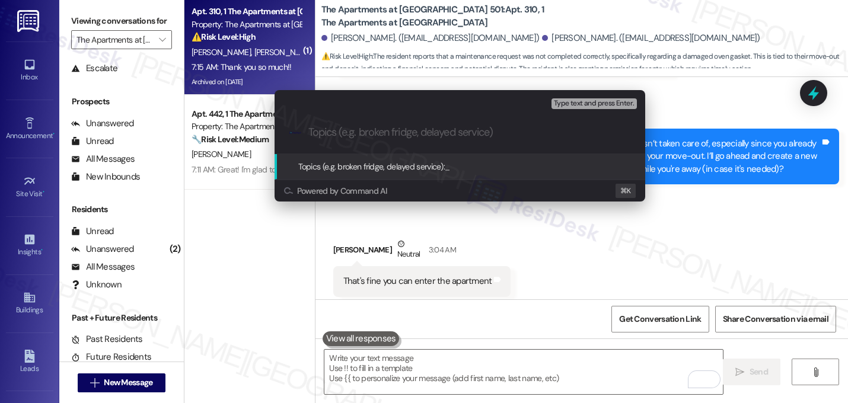
paste input "16140775"
click at [308, 132] on input "16140775" at bounding box center [464, 132] width 312 height 12
click at [427, 128] on input "Work order 16140775" at bounding box center [464, 132] width 312 height 12
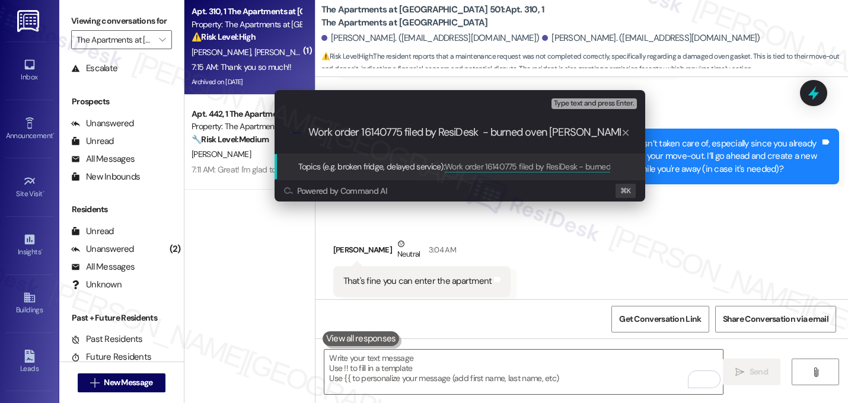
type input "Work order 16140775 filed by ResiDesk - burned oven gasket"
click at [505, 131] on input "Work order 16140775 filed by ResiDesk - burned oven gasket" at bounding box center [464, 132] width 312 height 12
click at [587, 129] on input "Work order 16140775 filed by ResiDesk - burned oven gasket" at bounding box center [464, 132] width 312 height 12
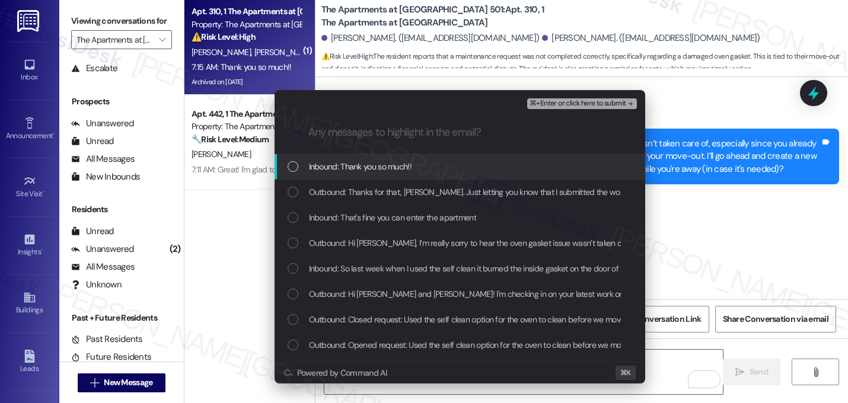
click at [414, 168] on div "Inbound: Thank you so much!!" at bounding box center [460, 166] width 347 height 13
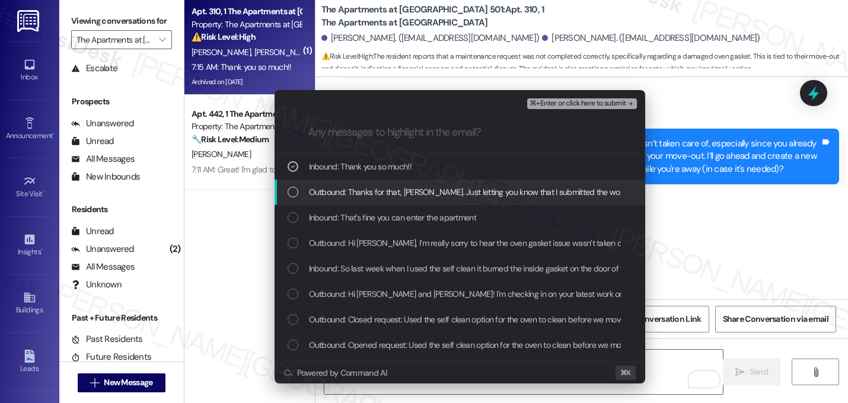
click at [414, 186] on span "Outbound: Thanks for that, [PERSON_NAME]. Just letting you know that I submitte…" at bounding box center [656, 192] width 694 height 13
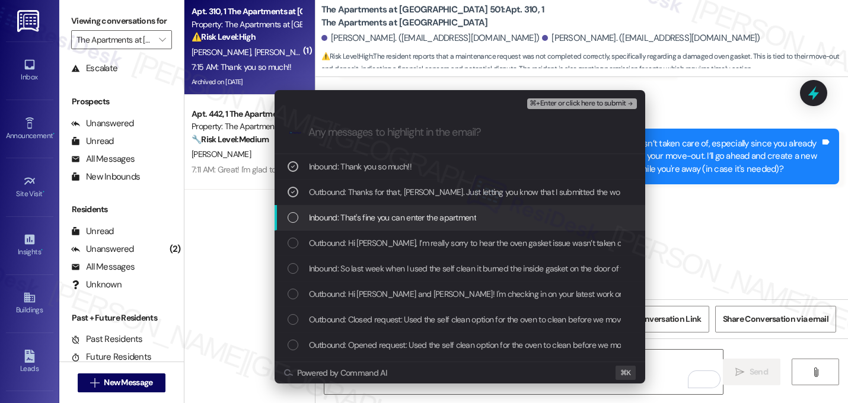
click at [418, 217] on span "Inbound: That's fine you can enter the apartment" at bounding box center [392, 217] width 167 height 13
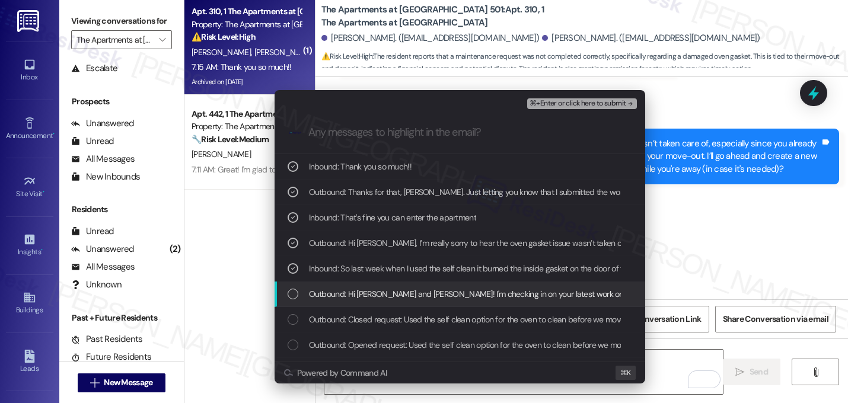
click at [448, 298] on span "Outbound: Hi [PERSON_NAME] and [PERSON_NAME]! I'm checking in on your latest wo…" at bounding box center [689, 293] width 761 height 13
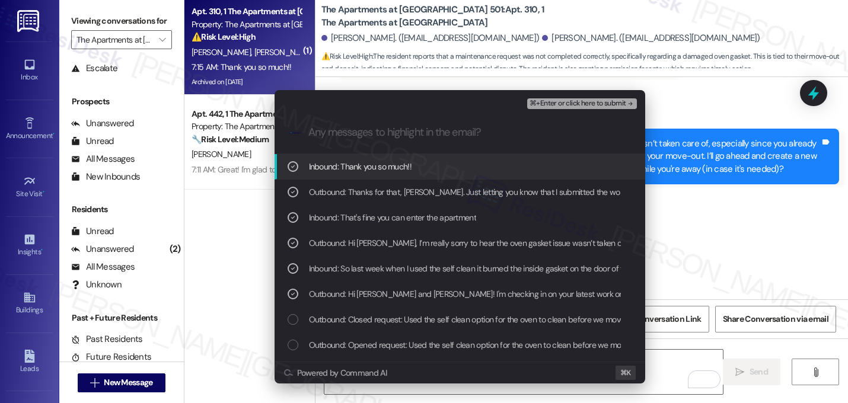
click at [618, 104] on span "⌘+Enter or click here to submit" at bounding box center [577, 104] width 96 height 8
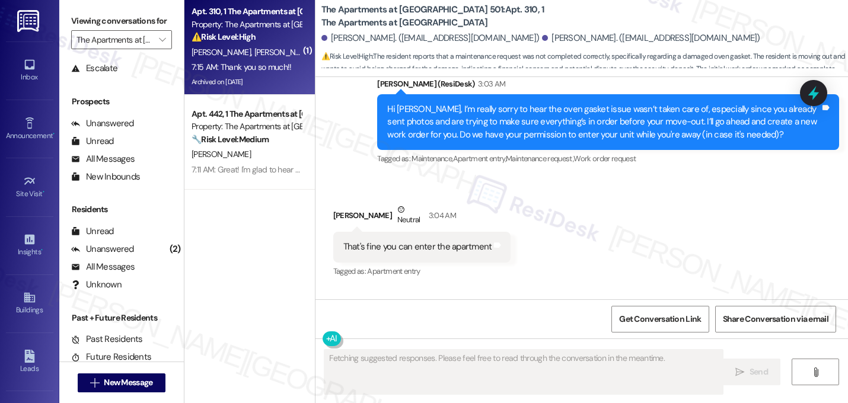
scroll to position [15120, 0]
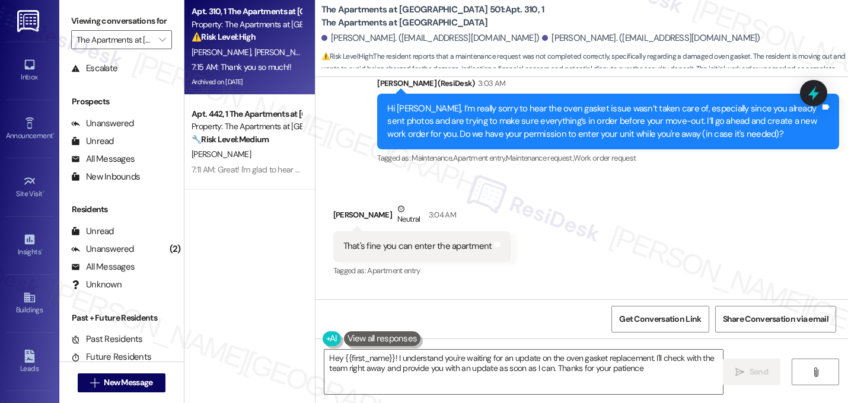
type textarea "Hey {{first_name}}! I understand you're waiting for an update on the oven gaske…"
